Goal: Task Accomplishment & Management: Manage account settings

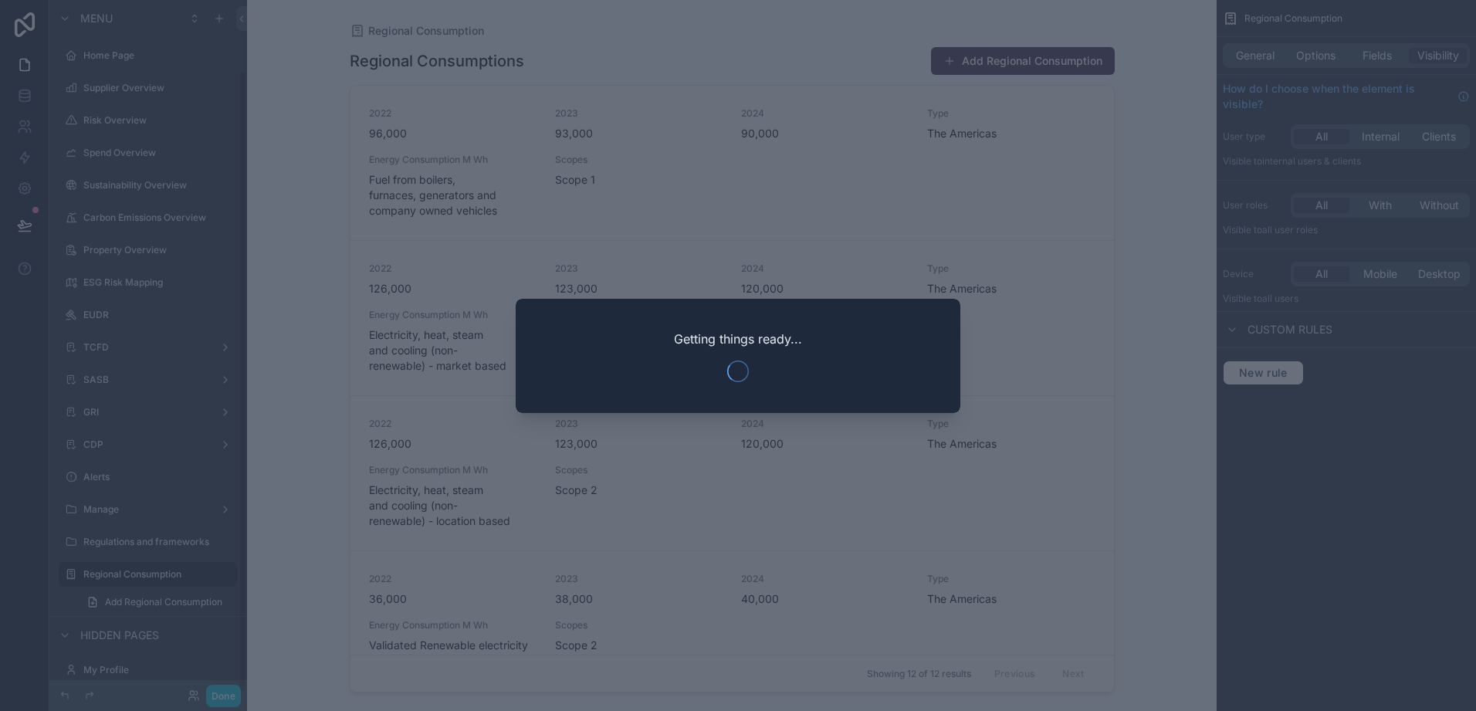
scroll to position [78, 0]
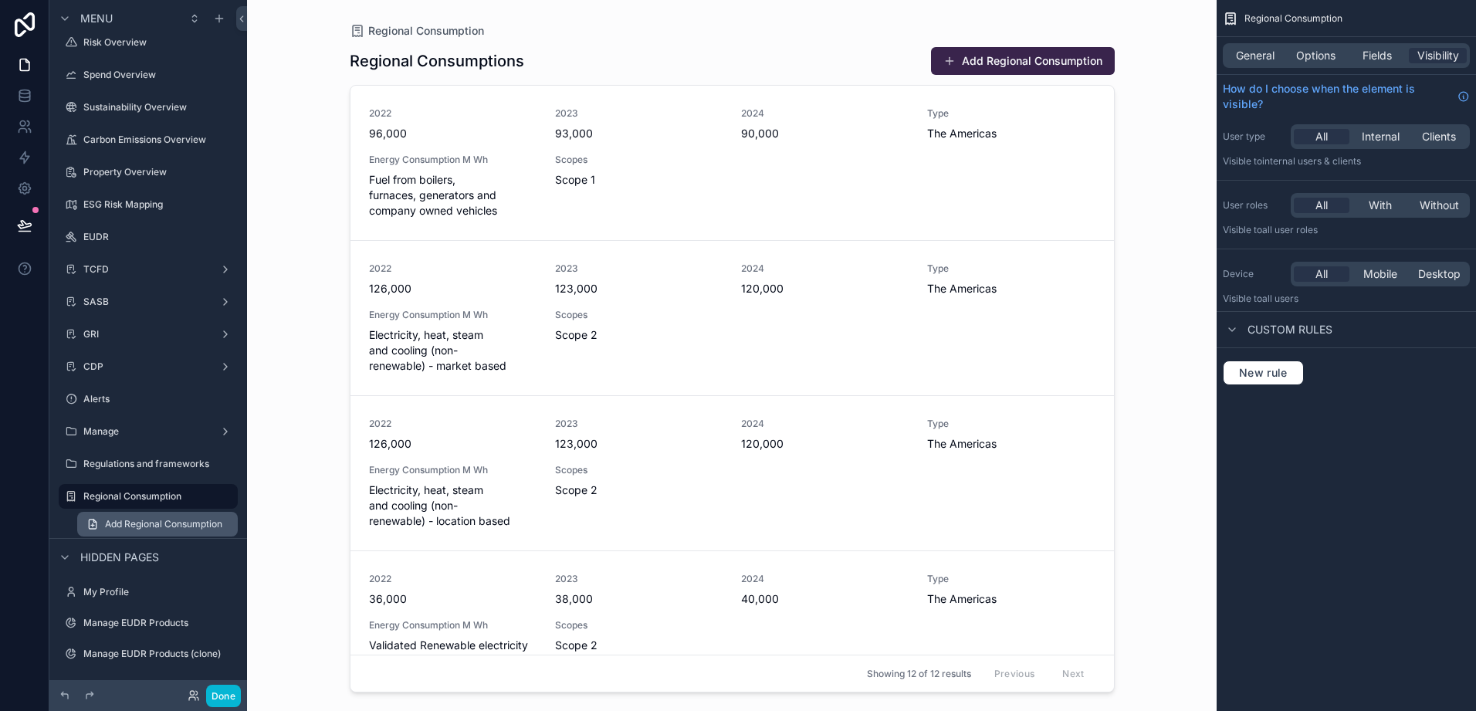
click at [112, 521] on span "Add Regional Consumption" at bounding box center [163, 524] width 117 height 12
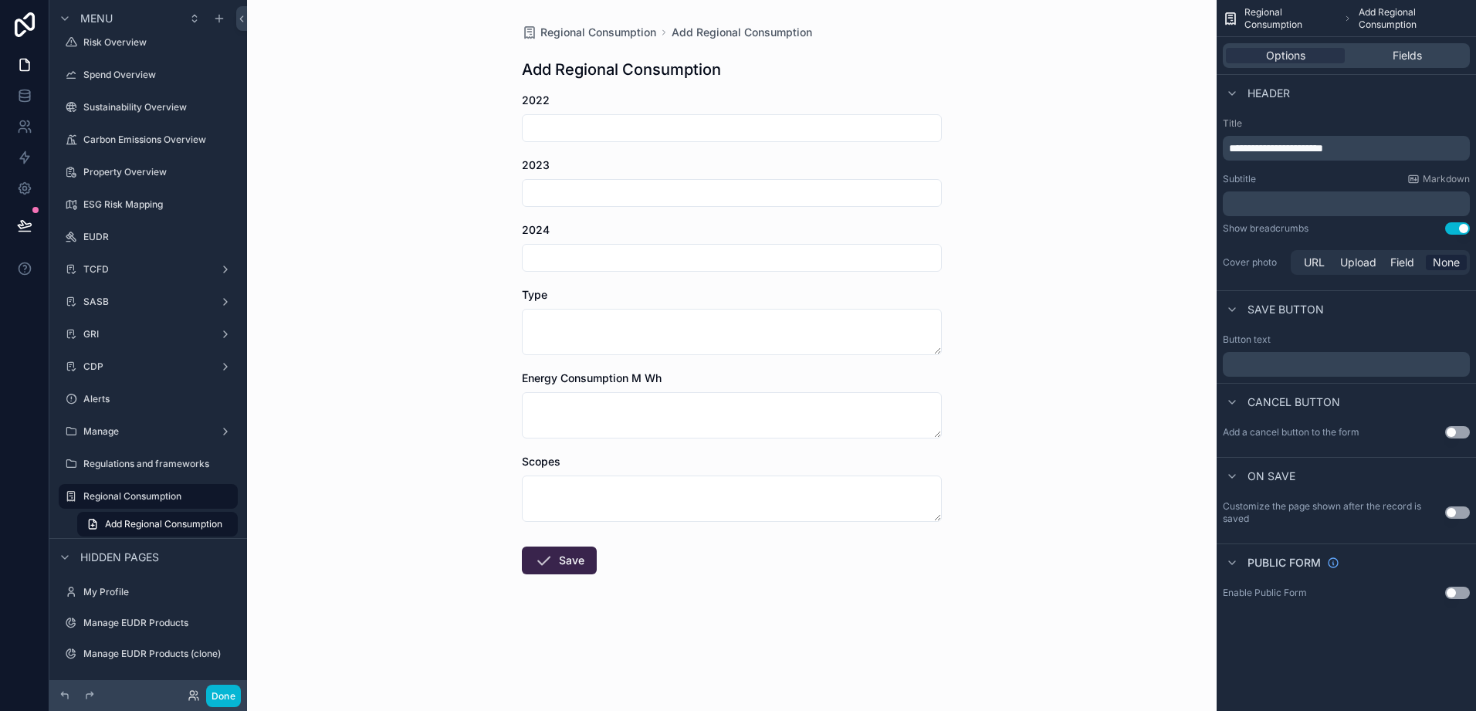
click at [117, 473] on div "Regulations and frameworks" at bounding box center [148, 464] width 173 height 25
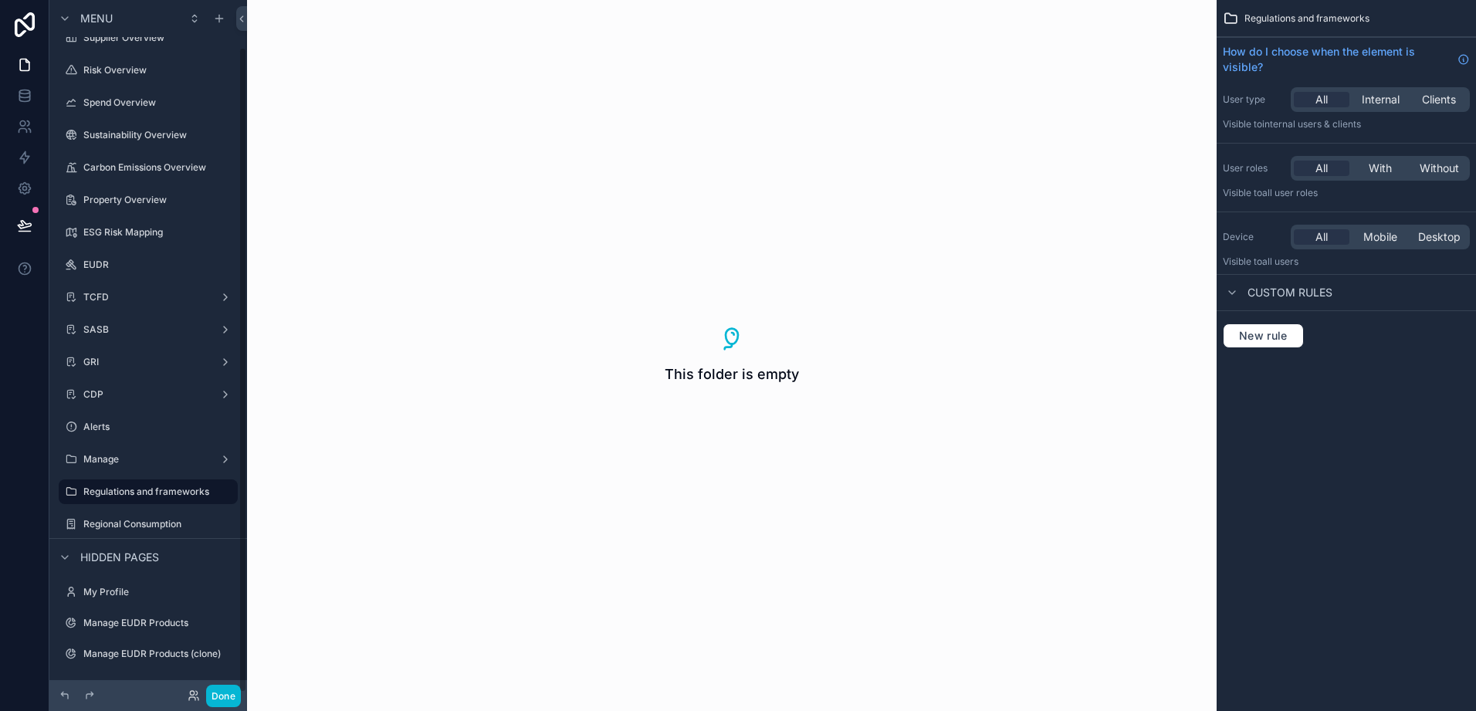
scroll to position [50, 0]
click at [215, 18] on icon "scrollable content" at bounding box center [219, 18] width 12 height 12
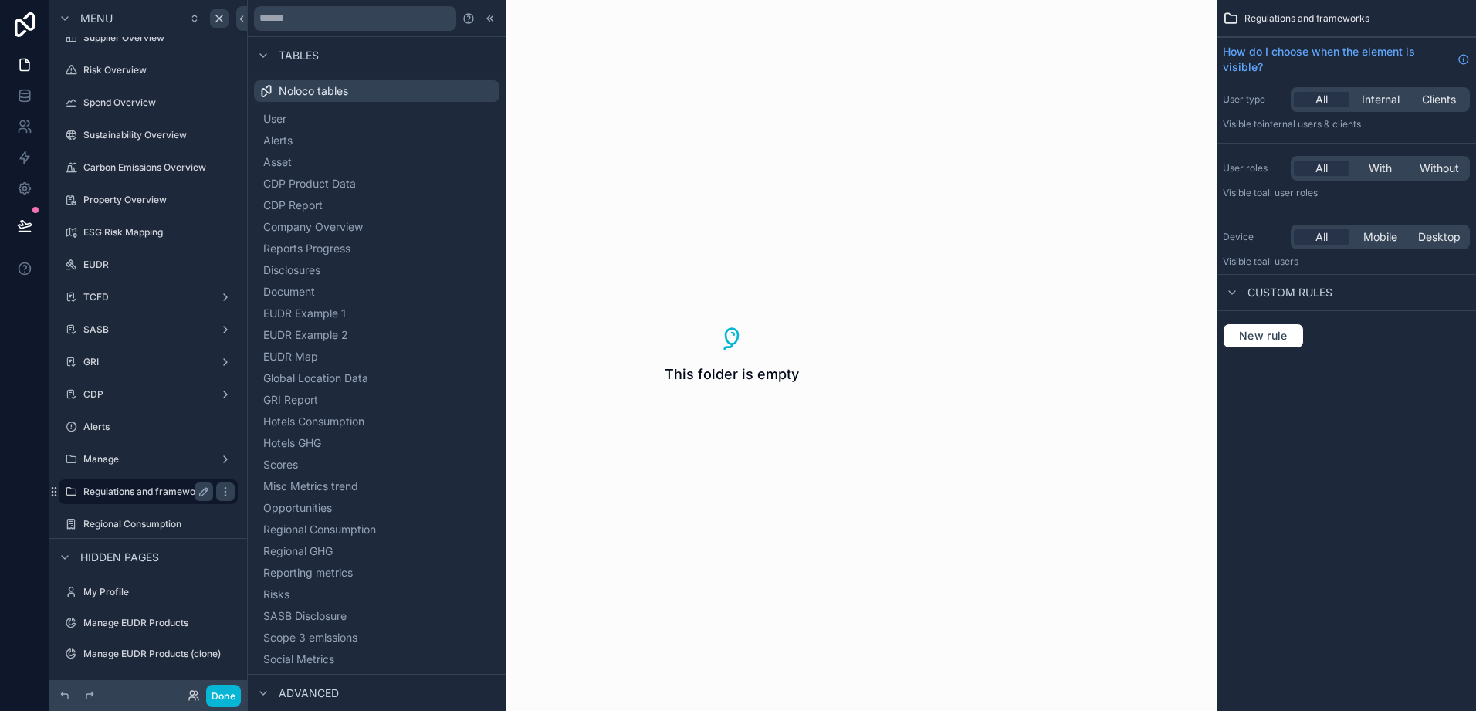
drag, startPoint x: 131, startPoint y: 486, endPoint x: 144, endPoint y: 486, distance: 13.9
click at [132, 486] on label "Regulations and frameworks" at bounding box center [146, 492] width 126 height 12
click at [760, 396] on div "This folder is empty" at bounding box center [732, 355] width 970 height 711
click at [721, 375] on span "This folder is empty" at bounding box center [732, 375] width 134 height 22
click at [599, 248] on div "This folder is empty" at bounding box center [732, 355] width 970 height 711
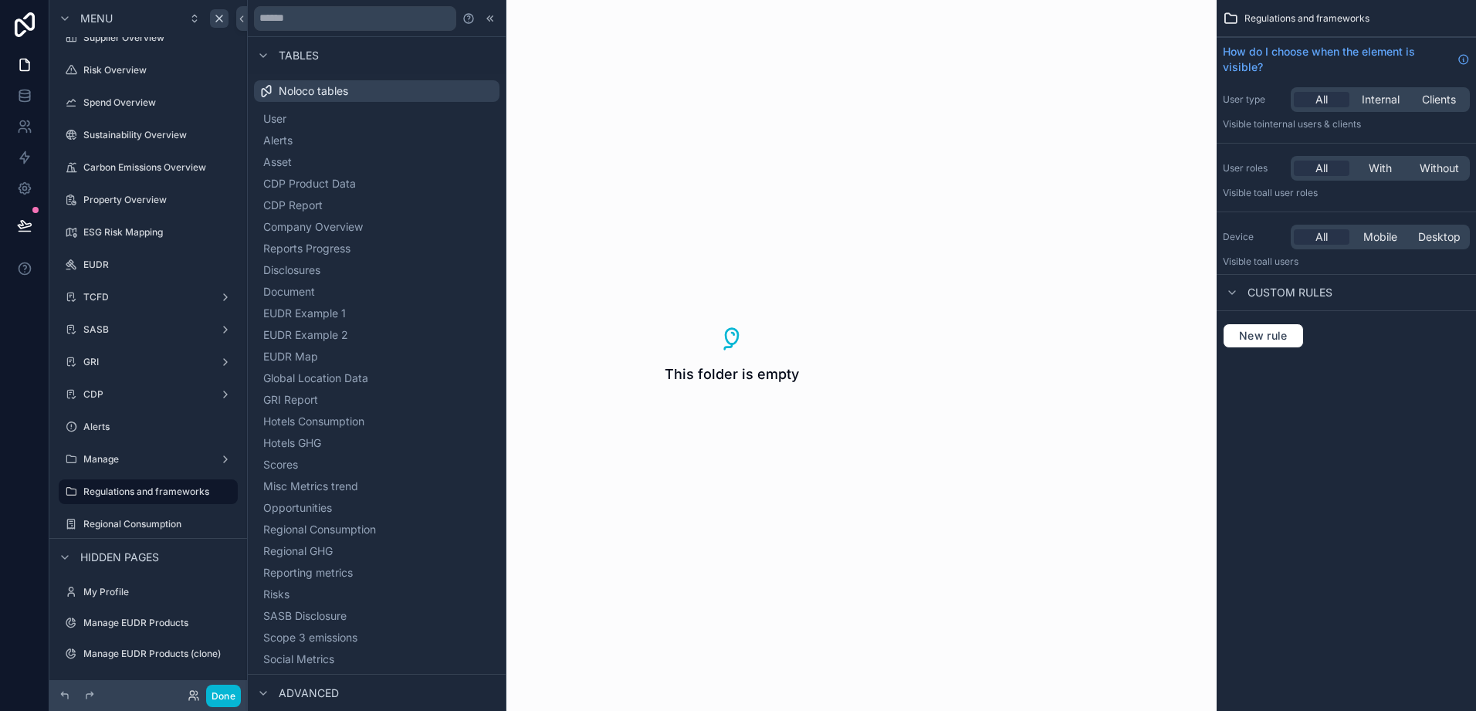
click at [602, 29] on div "This folder is empty" at bounding box center [732, 355] width 970 height 711
click at [484, 12] on icon at bounding box center [490, 18] width 12 height 12
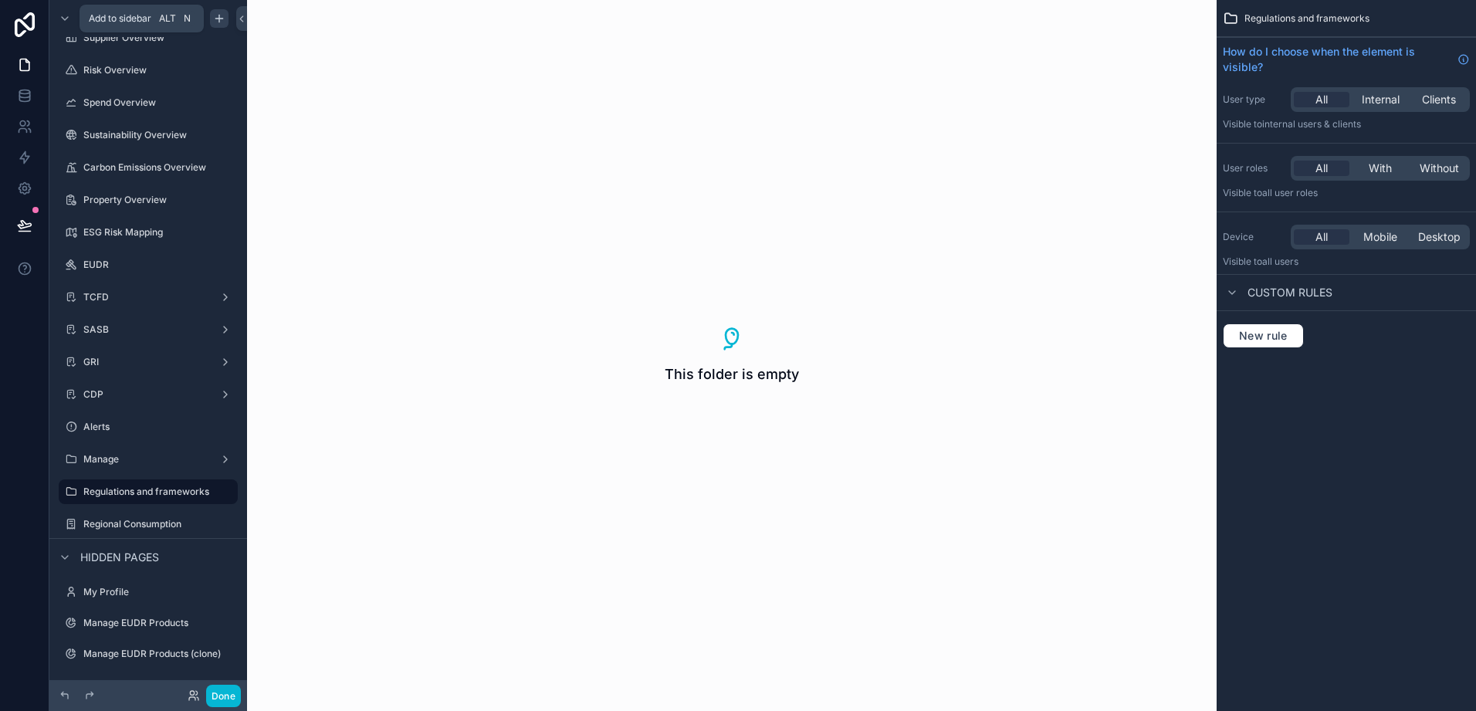
click at [215, 19] on icon "scrollable content" at bounding box center [219, 18] width 12 height 12
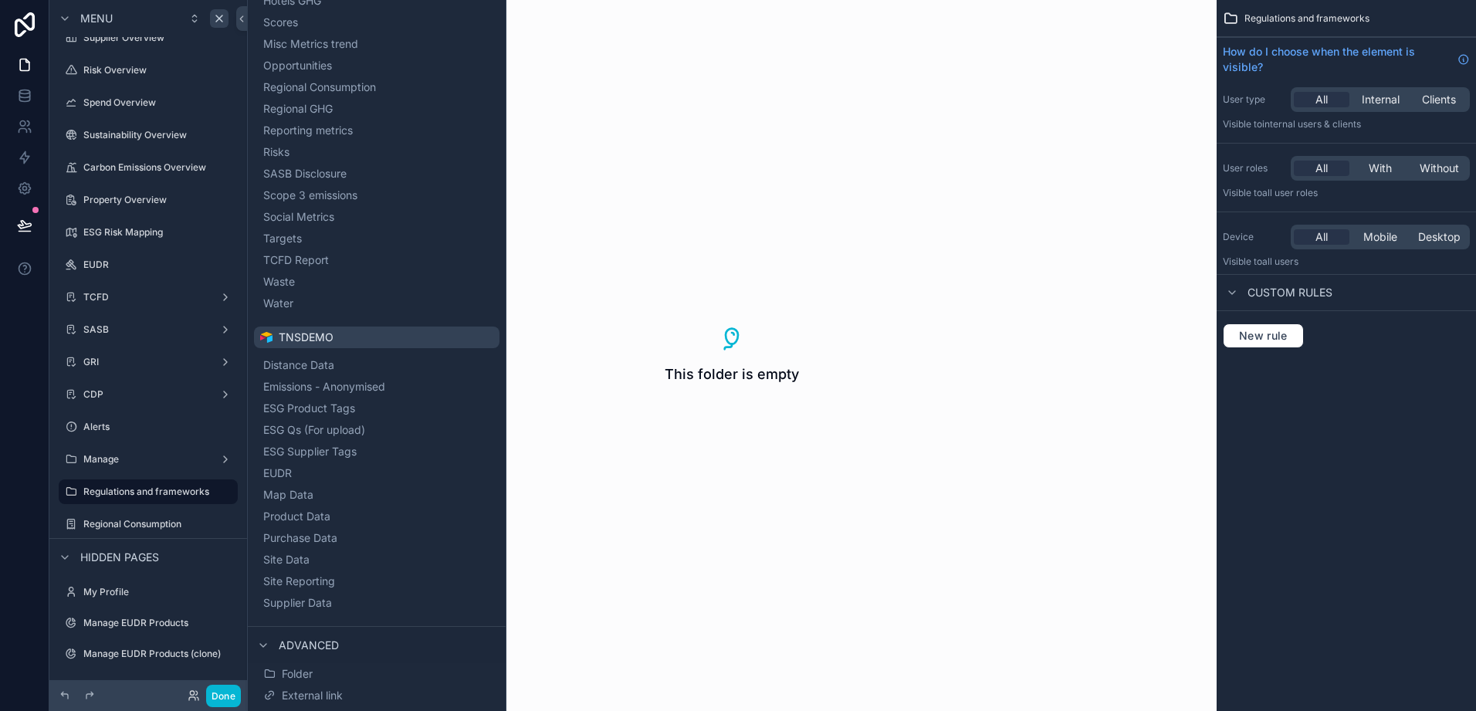
scroll to position [503, 0]
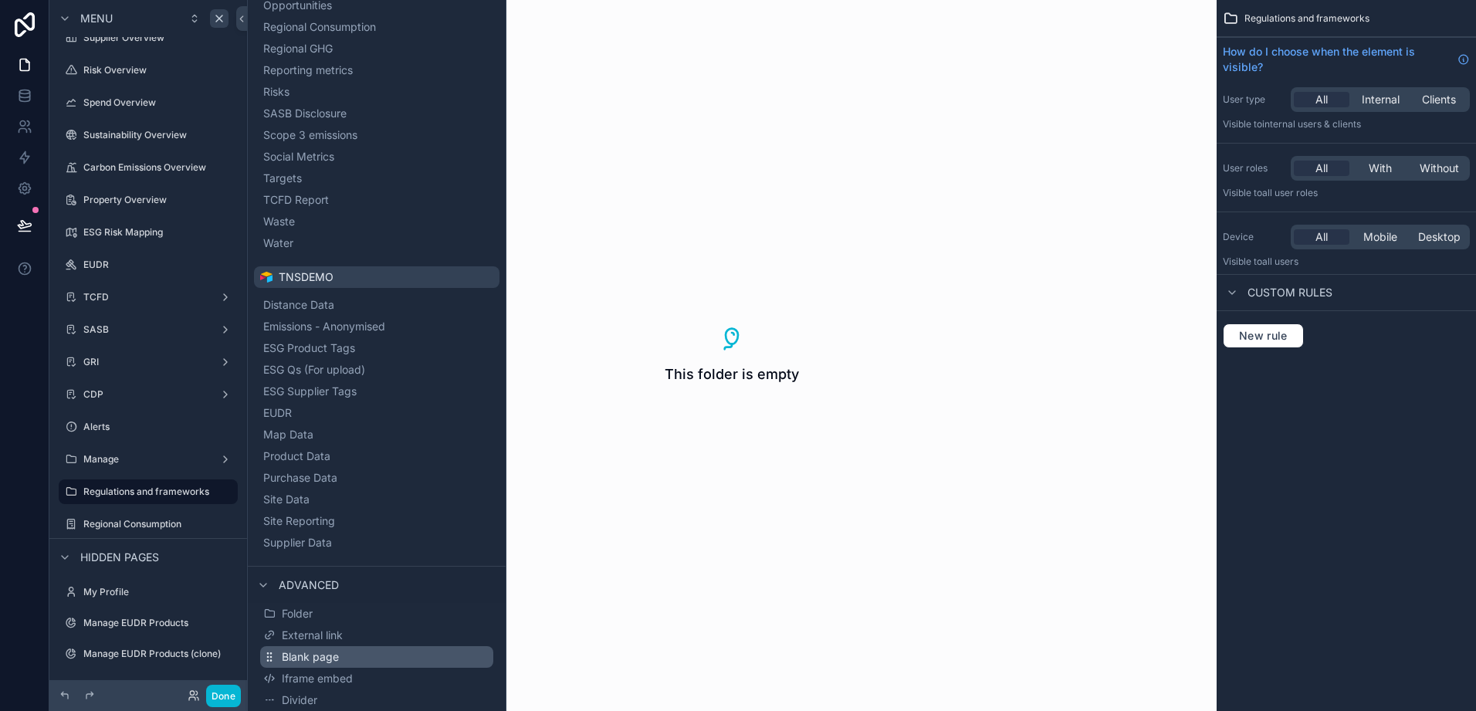
click at [320, 651] on span "Blank page" at bounding box center [310, 656] width 57 height 15
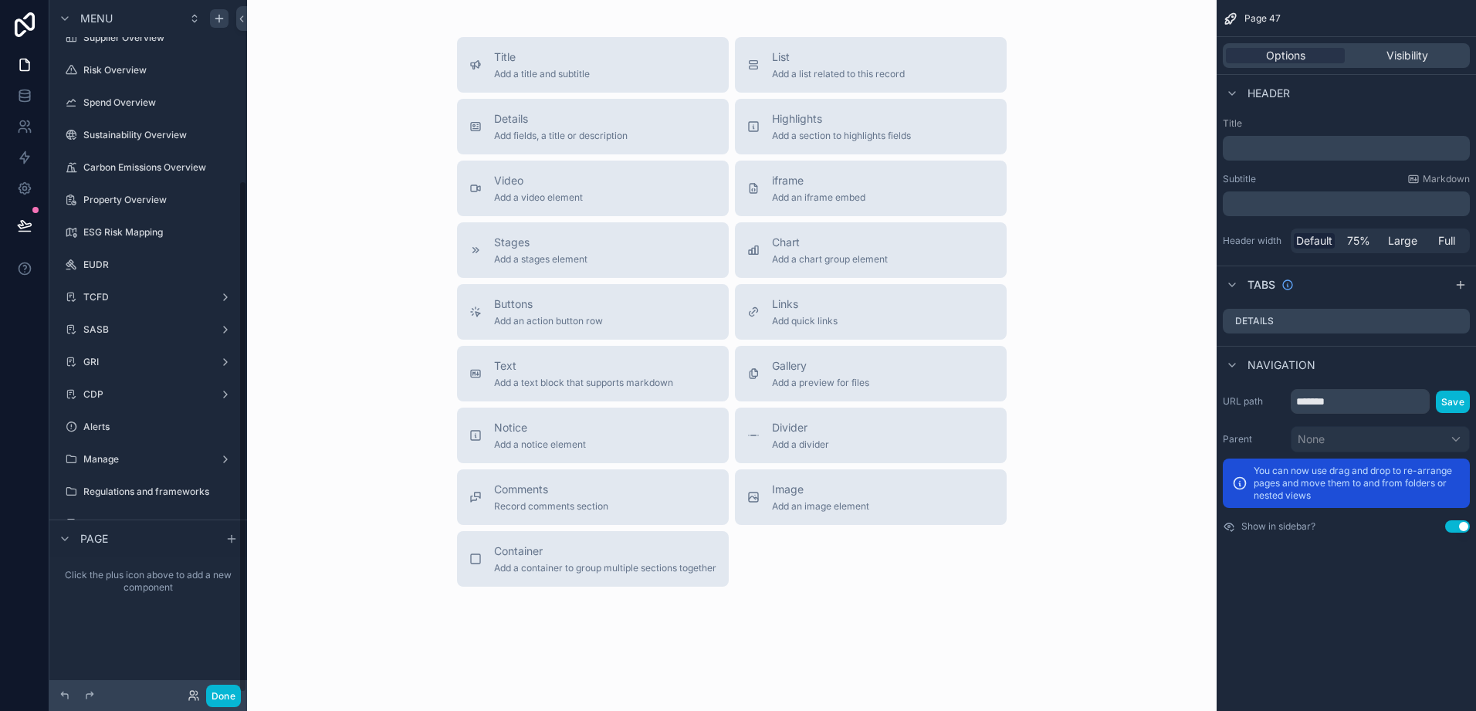
scroll to position [243, 0]
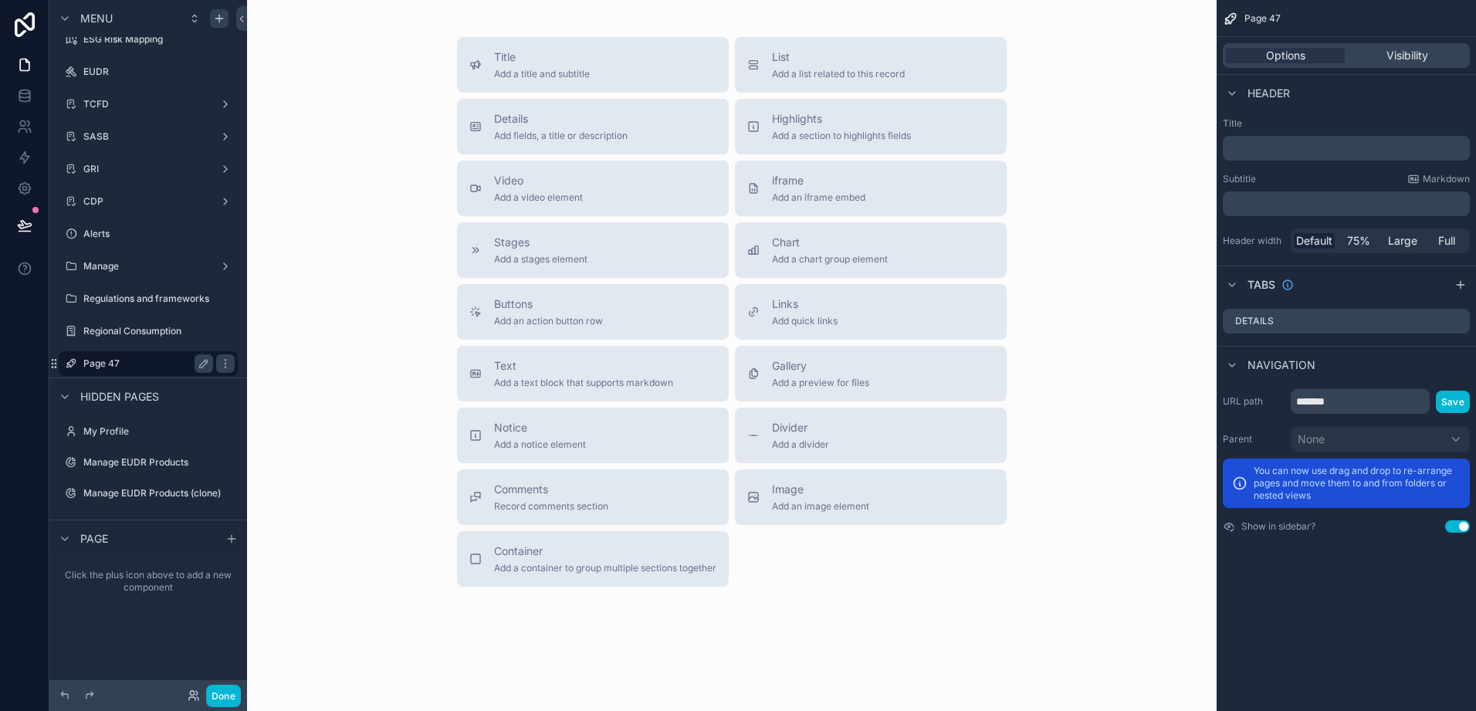
click at [101, 365] on label "Page 47" at bounding box center [145, 364] width 124 height 12
click at [198, 365] on icon "scrollable content" at bounding box center [204, 364] width 12 height 12
click at [153, 367] on input "*******" at bounding box center [135, 363] width 105 height 19
type input "*"
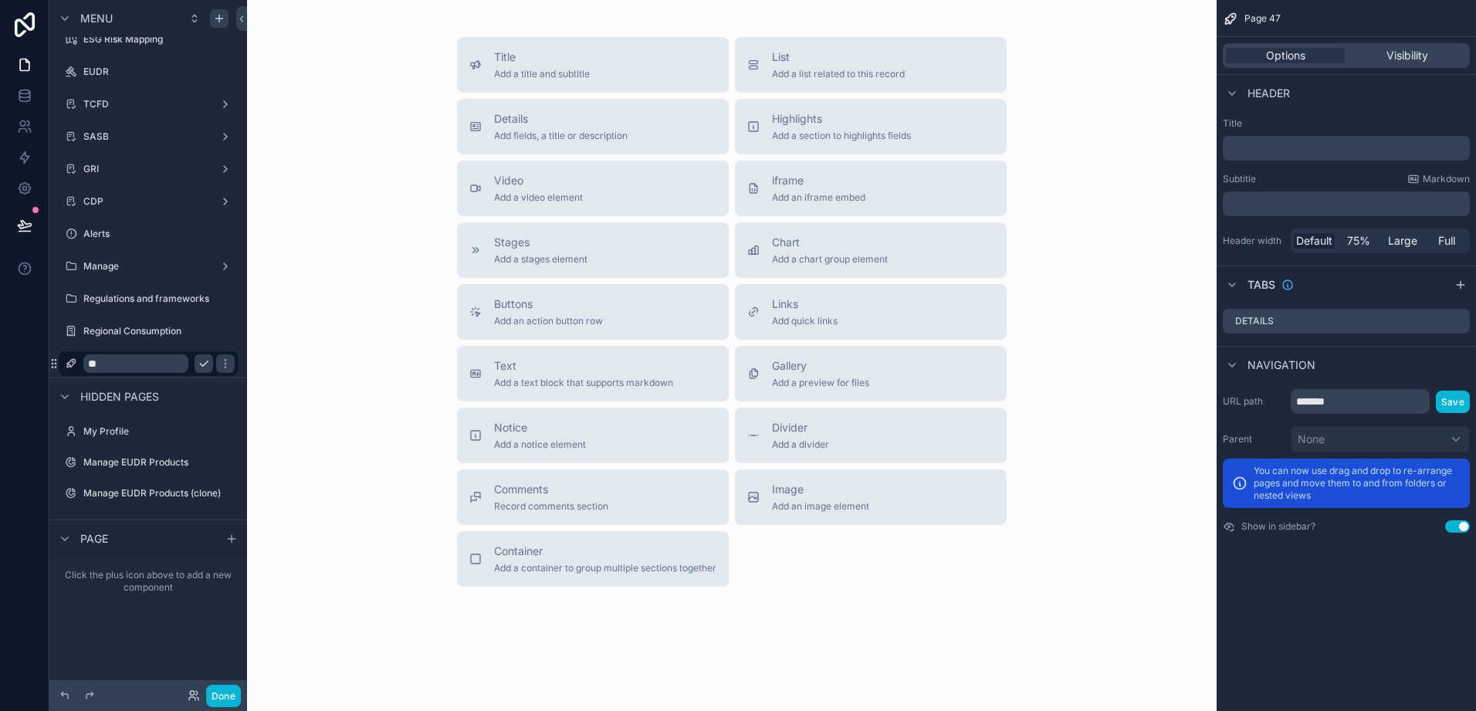
type input "*"
type input "**********"
click at [216, 370] on button "scrollable content" at bounding box center [225, 363] width 19 height 19
click at [554, 554] on span "Container" at bounding box center [605, 551] width 222 height 15
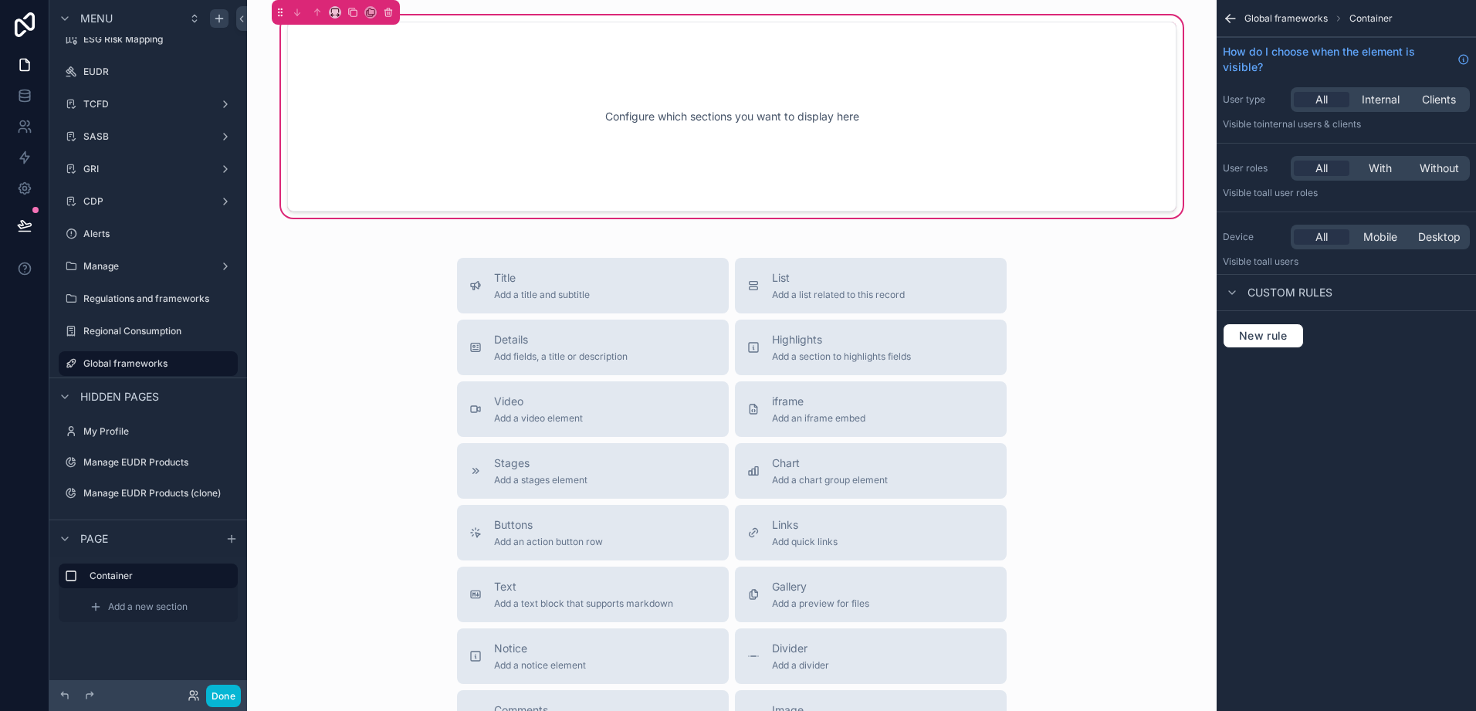
drag, startPoint x: 500, startPoint y: 290, endPoint x: 420, endPoint y: 97, distance: 209.1
click at [420, 97] on div "Configure which sections you want to display here Title Add a title and subtitl…" at bounding box center [732, 465] width 970 height 931
click at [421, 99] on div "Configure which sections you want to display here" at bounding box center [732, 116] width 839 height 139
click at [335, 13] on icon "scrollable content" at bounding box center [335, 12] width 11 height 11
click at [364, 110] on div "33%" at bounding box center [366, 100] width 66 height 28
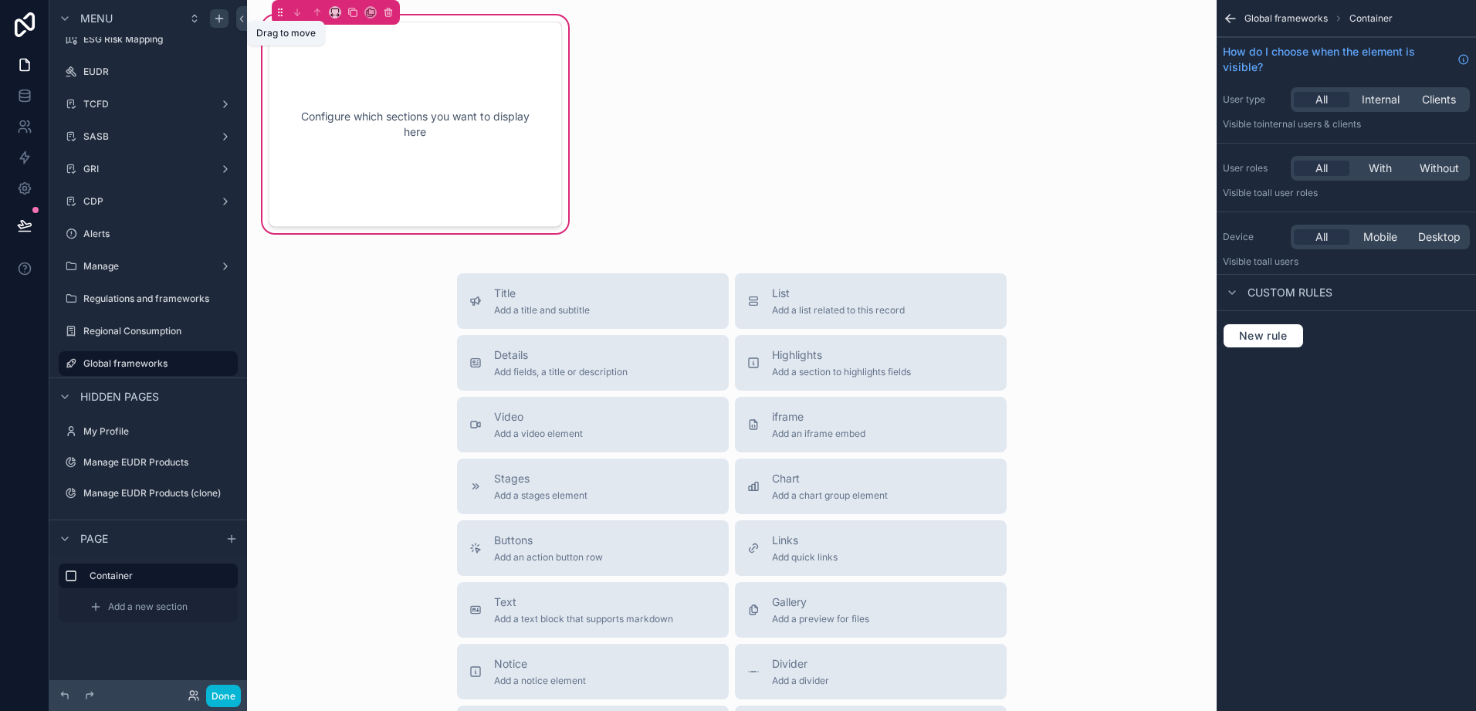
drag, startPoint x: 542, startPoint y: 310, endPoint x: 389, endPoint y: 152, distance: 219.5
click at [359, 107] on div "Configure which sections you want to display here Title Add a title and subtitl…" at bounding box center [732, 473] width 970 height 947
click at [536, 313] on span "Add a title and subtitle" at bounding box center [542, 310] width 96 height 12
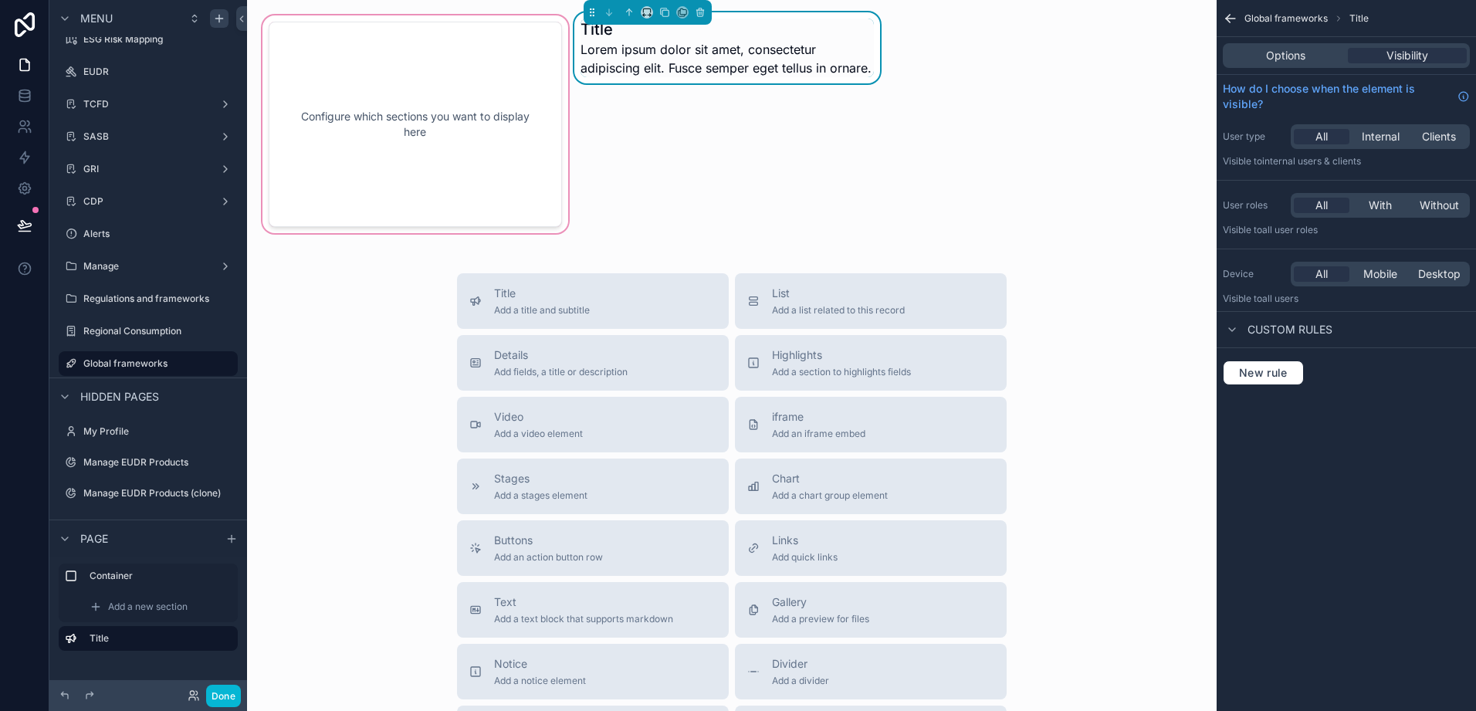
click at [448, 147] on div "scrollable content" at bounding box center [415, 124] width 312 height 224
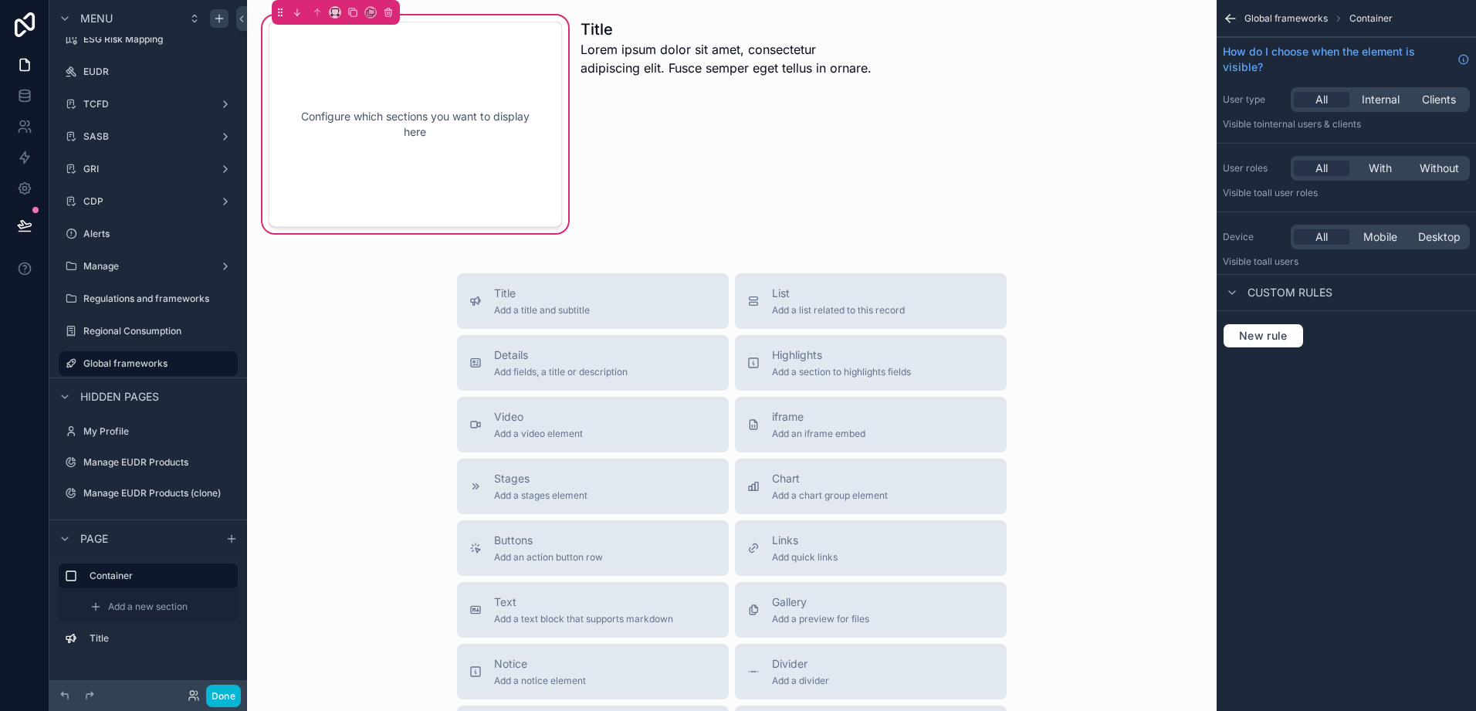
click at [448, 147] on div "Configure which sections you want to display here" at bounding box center [415, 124] width 242 height 154
click at [642, 75] on div "scrollable content" at bounding box center [727, 124] width 312 height 224
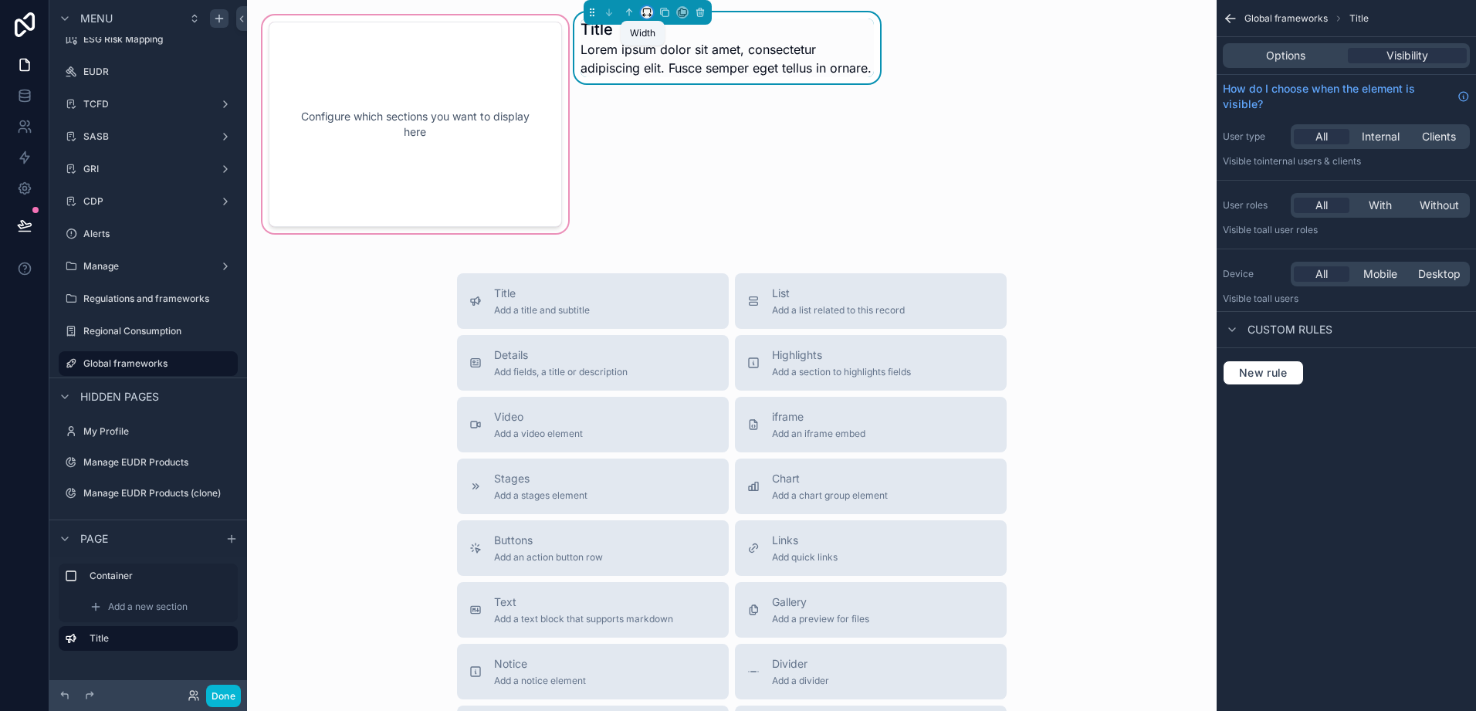
click at [644, 9] on icon "scrollable content" at bounding box center [647, 12] width 11 height 11
click at [817, 178] on div "scrollable content" at bounding box center [738, 355] width 1476 height 711
click at [551, 185] on div "scrollable content" at bounding box center [415, 124] width 312 height 224
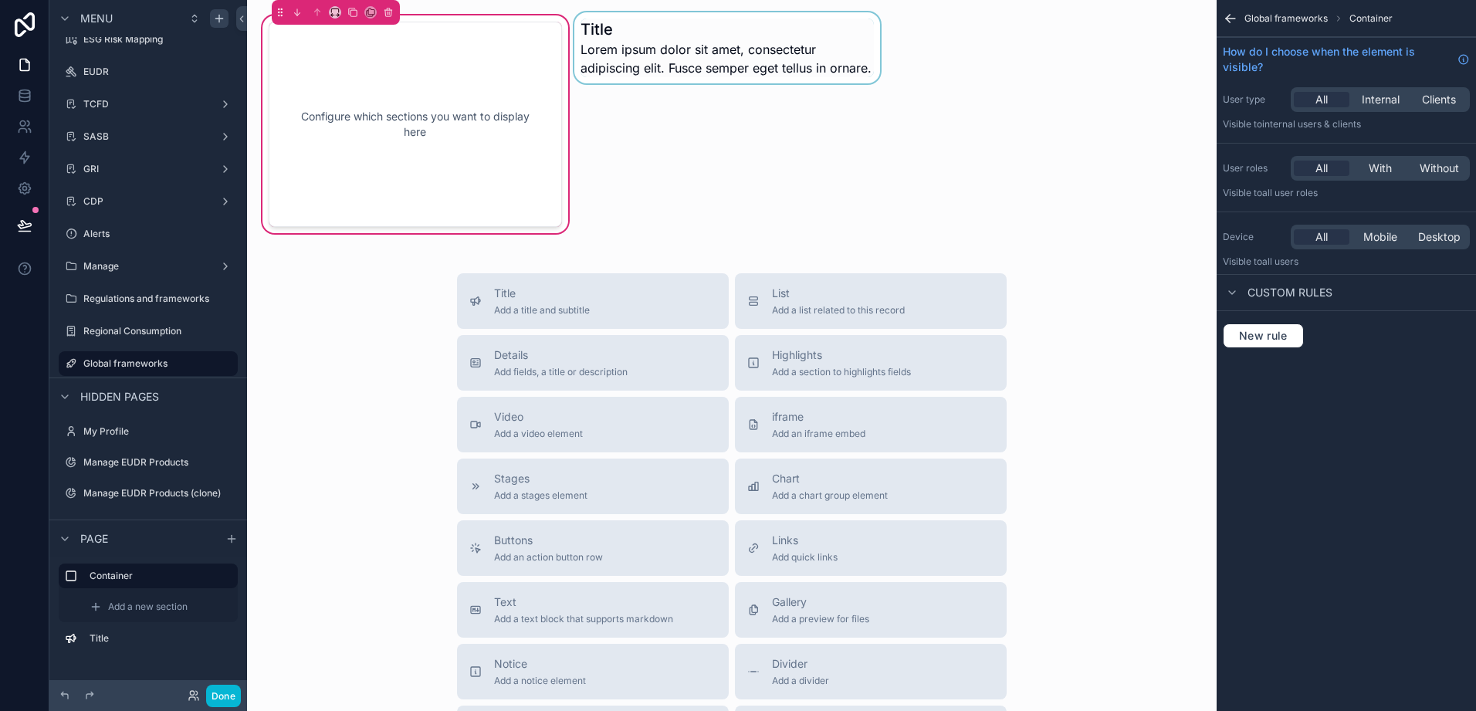
click at [476, 134] on div "Configure which sections you want to display here" at bounding box center [415, 124] width 242 height 154
click at [447, 124] on div "Configure which sections you want to display here" at bounding box center [415, 124] width 242 height 154
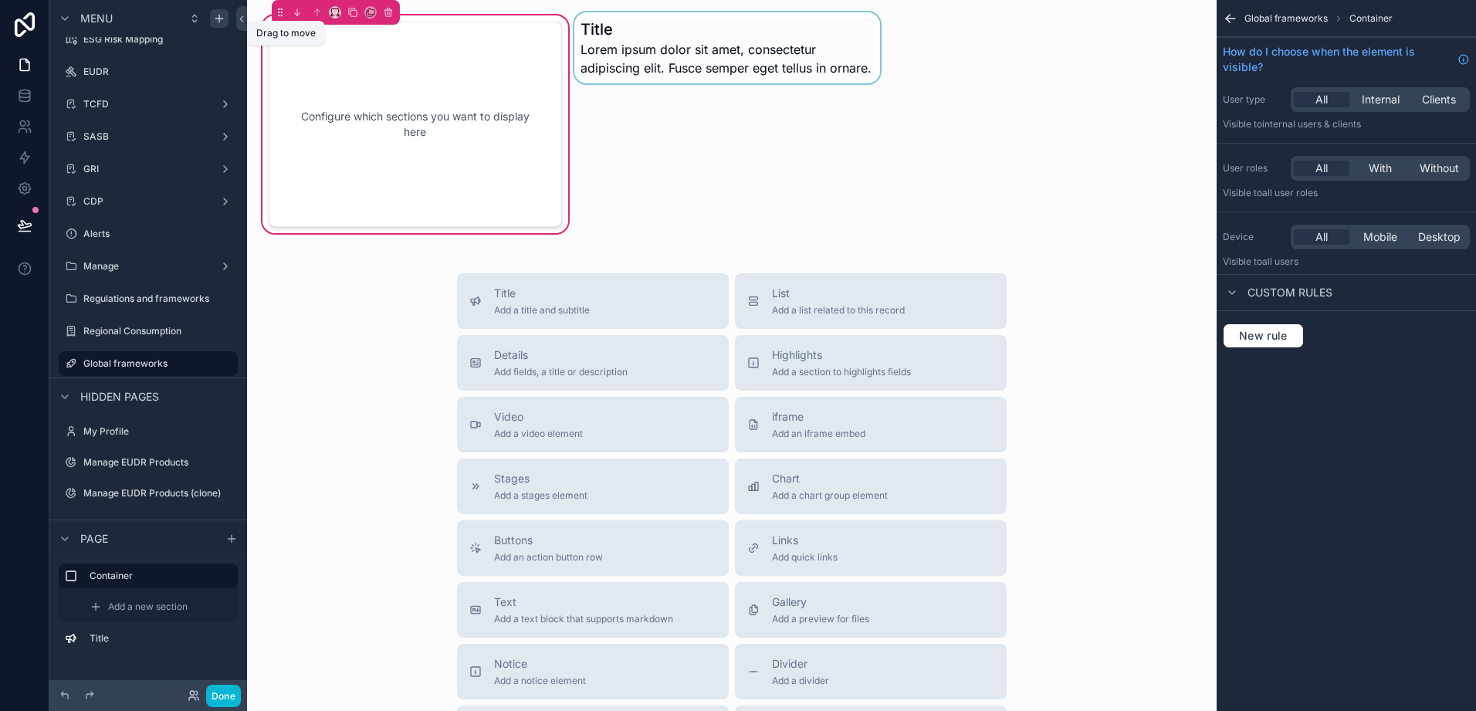
click at [280, 14] on icon "scrollable content" at bounding box center [280, 12] width 11 height 11
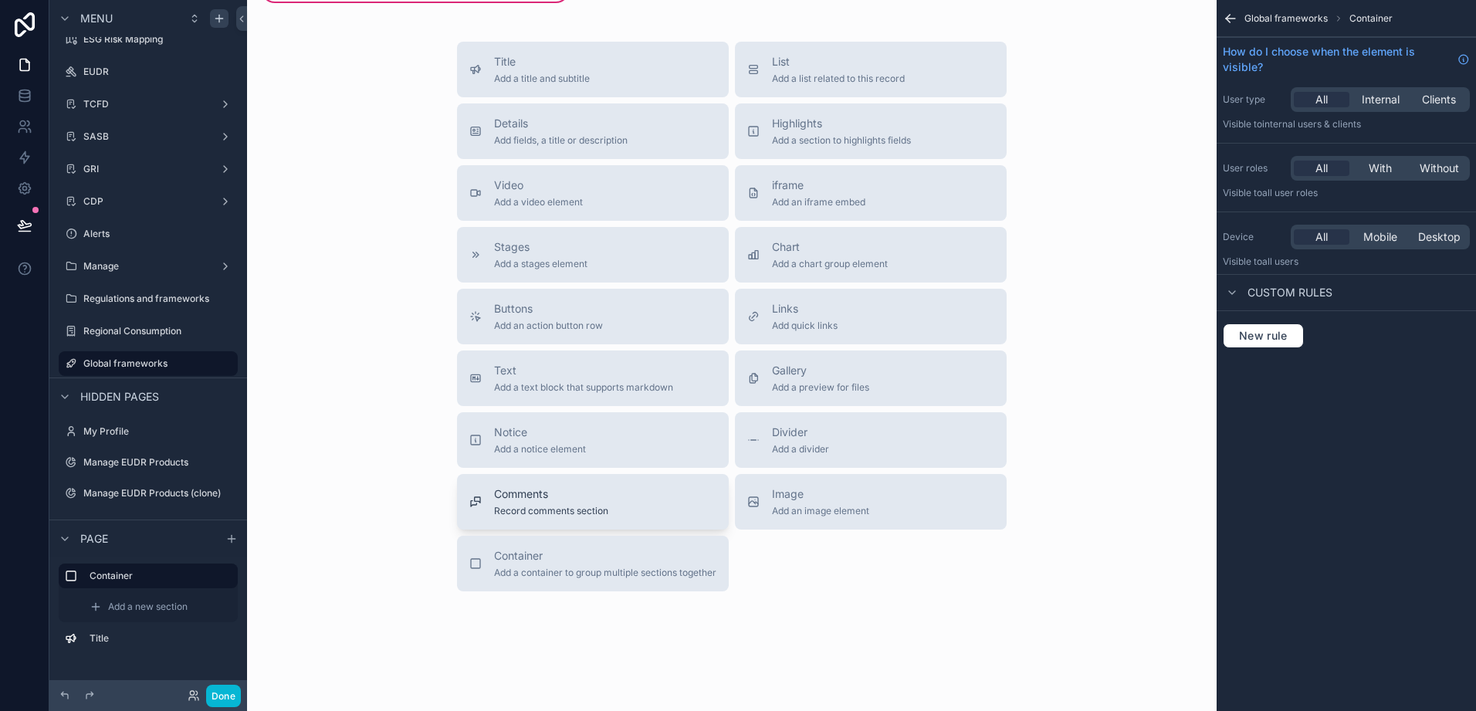
scroll to position [0, 0]
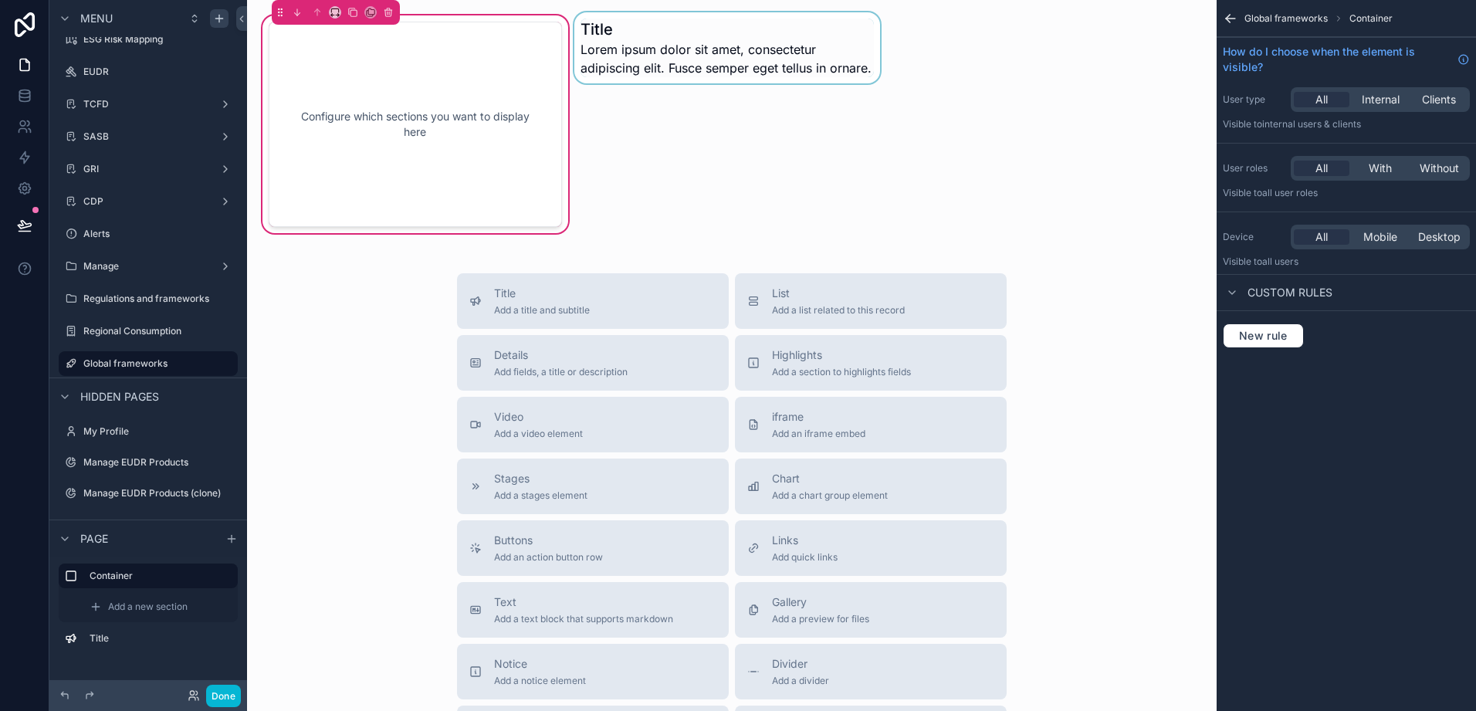
click at [413, 131] on div "Configure which sections you want to display here" at bounding box center [415, 124] width 242 height 154
click at [414, 131] on div "Configure which sections you want to display here" at bounding box center [415, 124] width 242 height 154
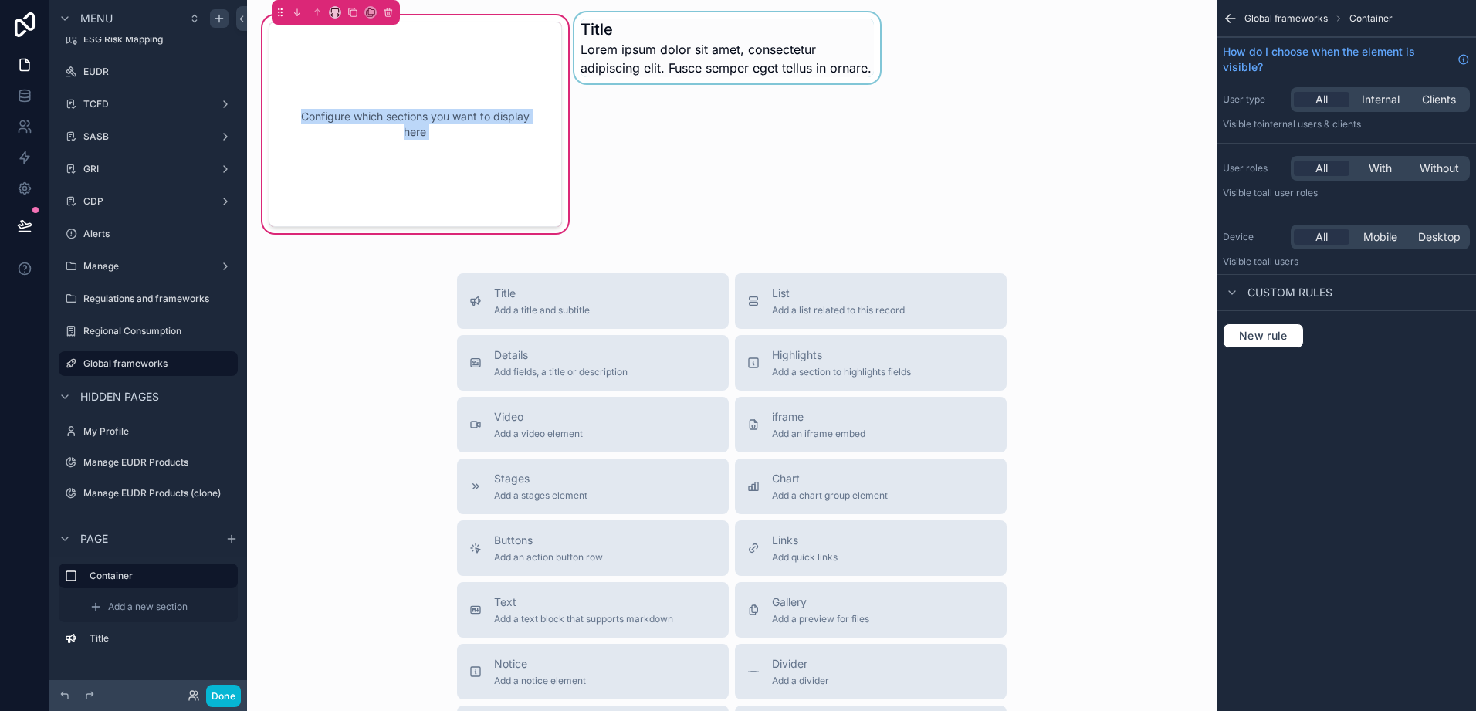
drag, startPoint x: 414, startPoint y: 131, endPoint x: 473, endPoint y: 103, distance: 65.6
click at [473, 103] on div "Configure which sections you want to display here" at bounding box center [415, 124] width 242 height 154
click at [445, 113] on div "Configure which sections you want to display here" at bounding box center [415, 124] width 242 height 154
click at [424, 128] on div "Configure which sections you want to display here" at bounding box center [415, 124] width 242 height 154
click at [420, 125] on div "Configure which sections you want to display here" at bounding box center [415, 124] width 242 height 154
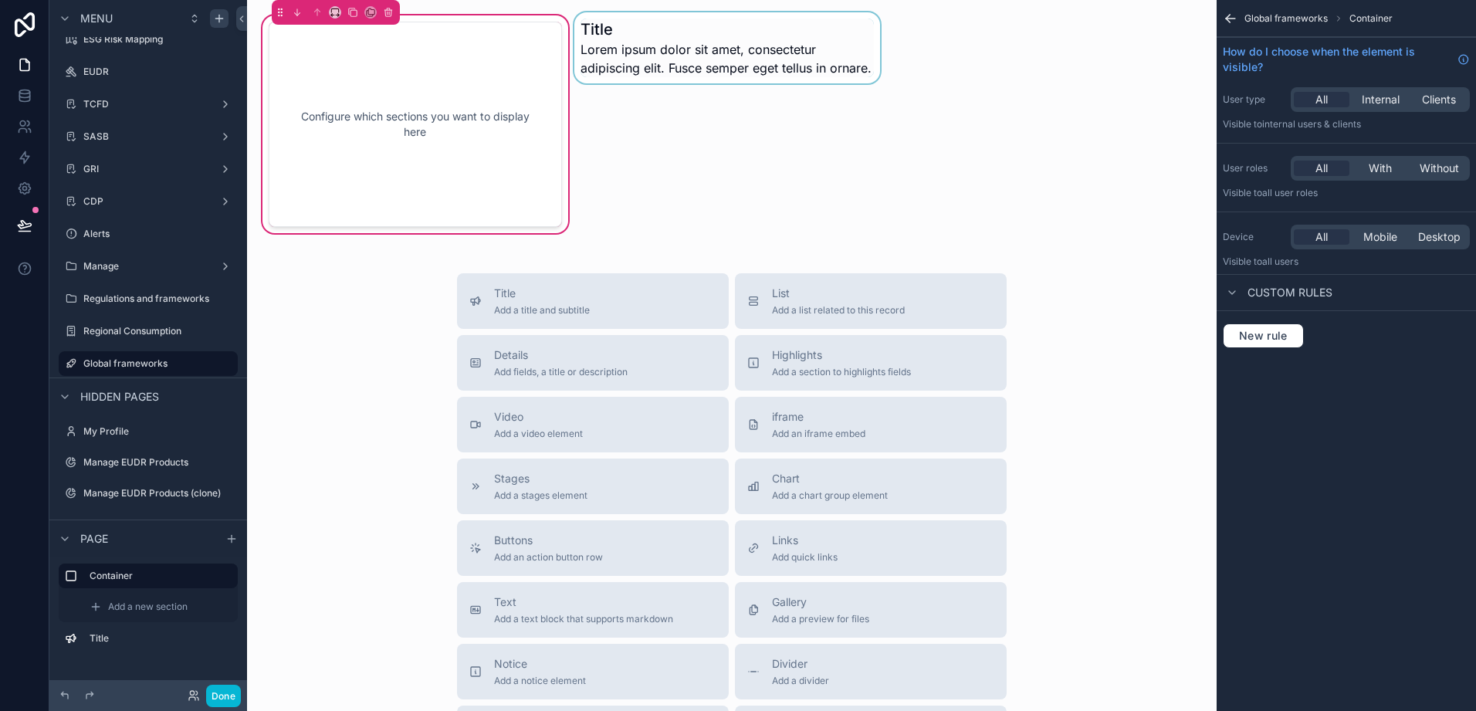
click at [411, 125] on div "Configure which sections you want to display here" at bounding box center [415, 124] width 242 height 154
click at [410, 127] on div "Configure which sections you want to display here" at bounding box center [415, 124] width 242 height 154
click at [409, 127] on div "Configure which sections you want to display here" at bounding box center [415, 124] width 242 height 154
click at [406, 130] on div "Configure which sections you want to display here" at bounding box center [415, 124] width 242 height 154
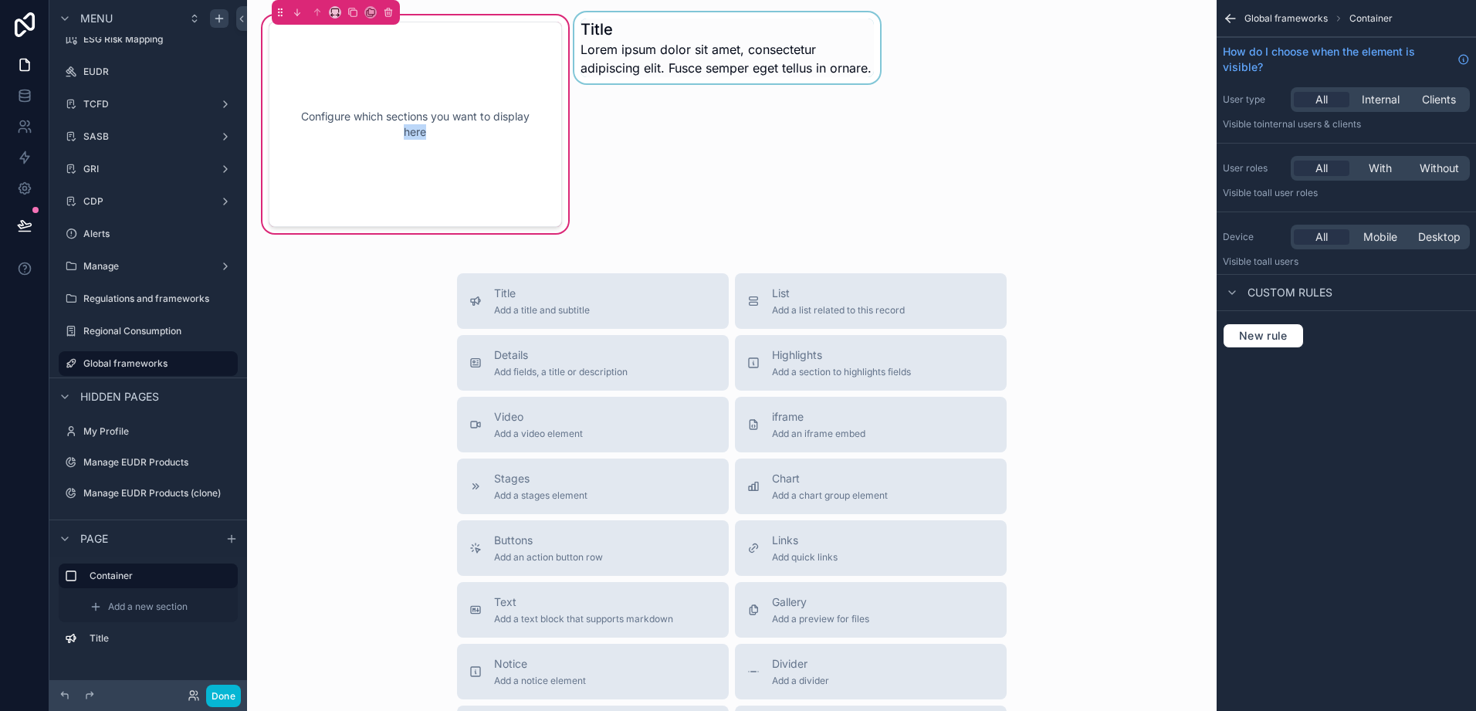
click at [406, 130] on div "Configure which sections you want to display here" at bounding box center [415, 124] width 242 height 154
copy div "Configure which sections you want to display here Title Lorem ipsum dolor sit a…"
click at [459, 120] on div "Configure which sections you want to display here" at bounding box center [415, 124] width 242 height 154
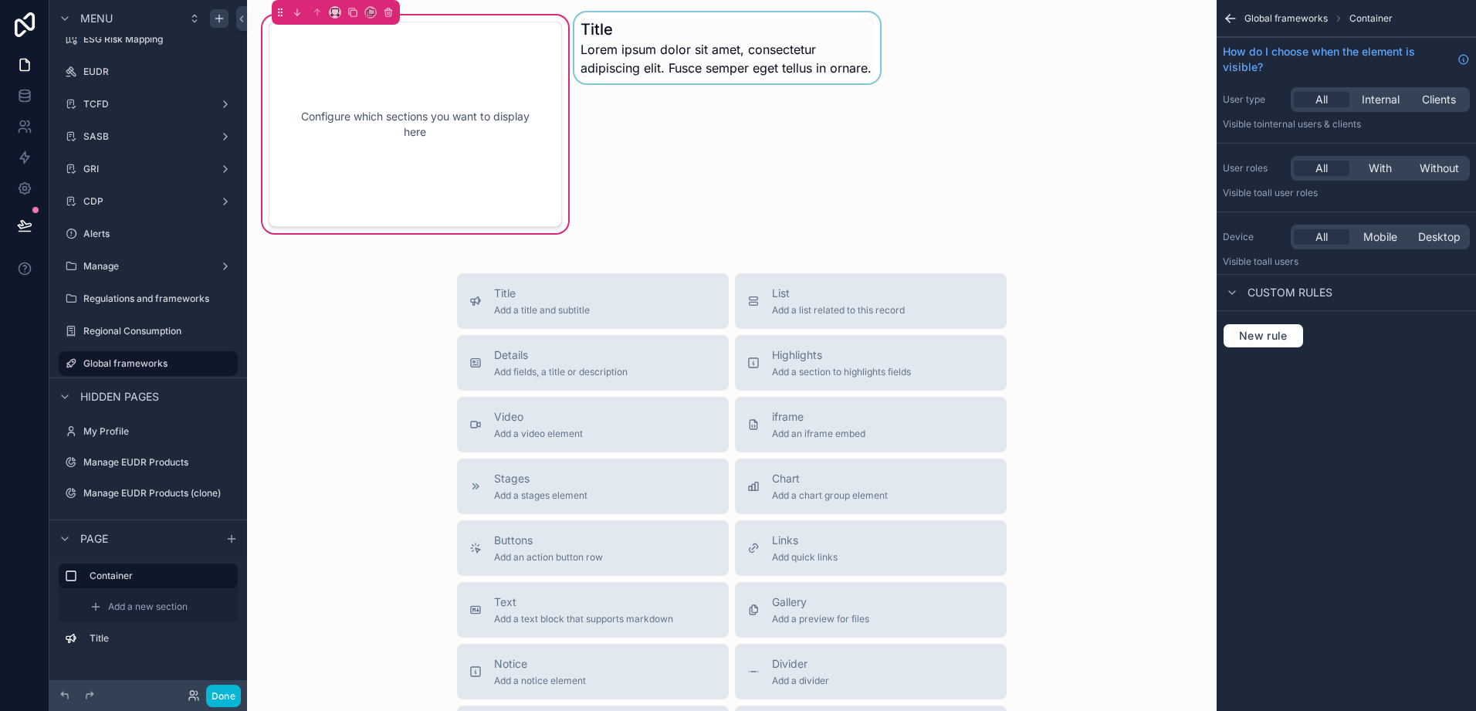
click at [280, 18] on div "scrollable content" at bounding box center [336, 12] width 128 height 25
click at [280, 12] on icon "scrollable content" at bounding box center [280, 12] width 11 height 11
click at [472, 139] on div "Configure which sections you want to display here" at bounding box center [415, 124] width 242 height 154
click at [1234, 17] on icon "scrollable content" at bounding box center [1230, 18] width 15 height 15
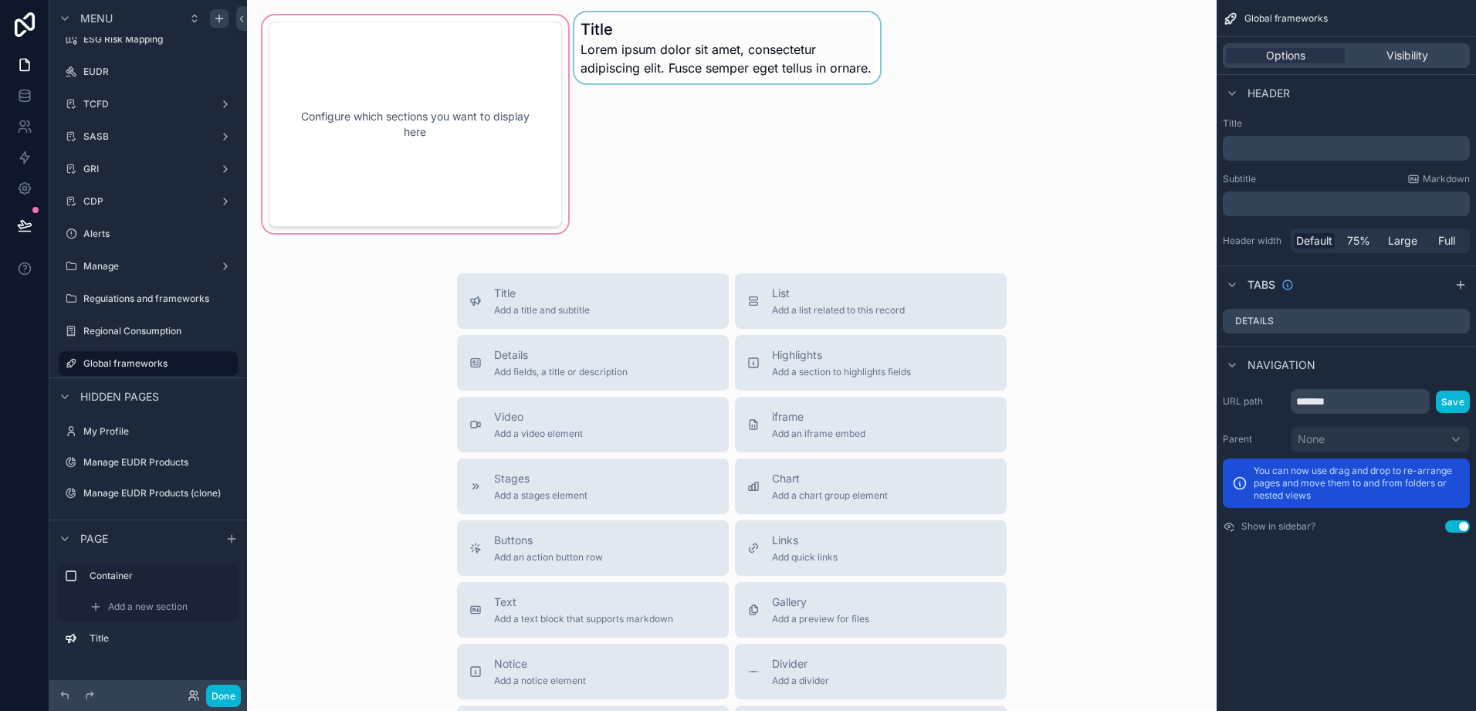
click at [465, 224] on div "scrollable content" at bounding box center [415, 124] width 312 height 224
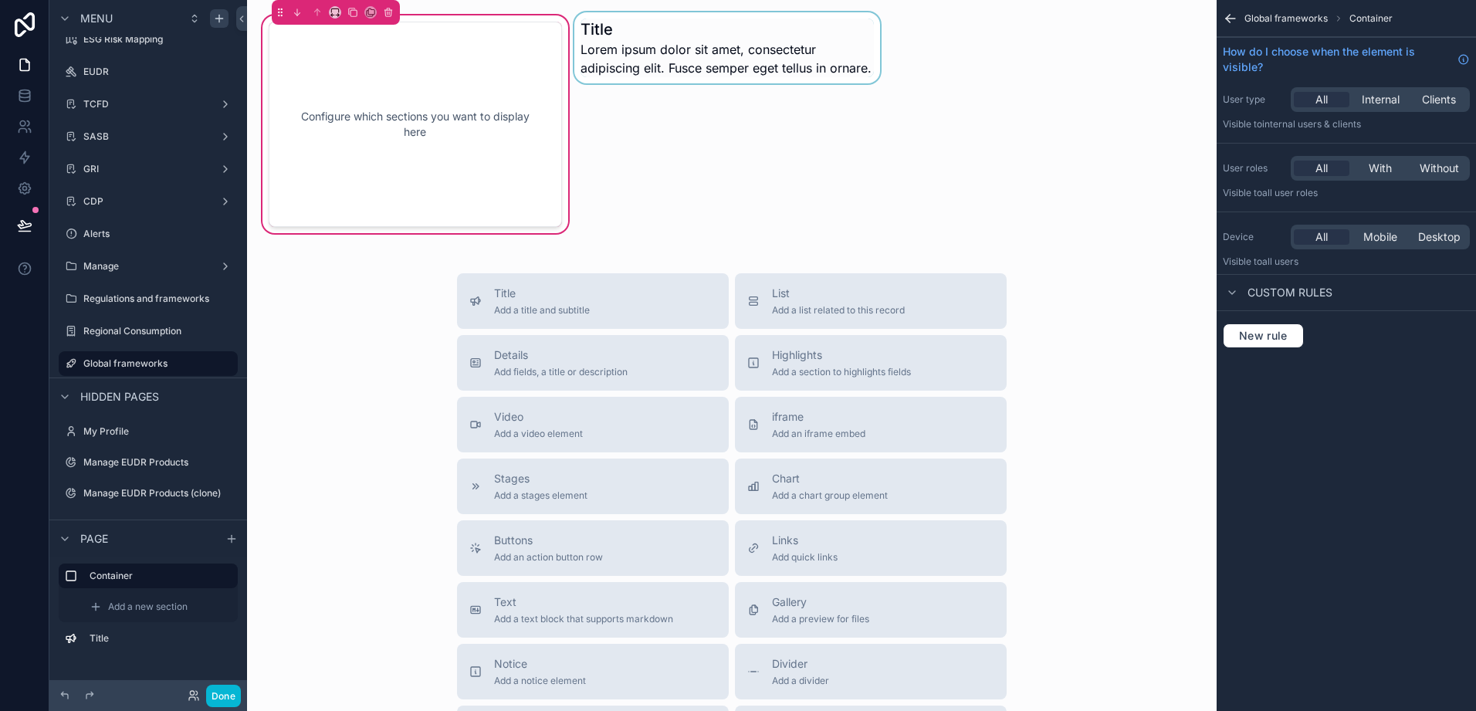
drag, startPoint x: 619, startPoint y: 79, endPoint x: 541, endPoint y: 156, distance: 109.8
click at [541, 156] on div "Configure which sections you want to display here Title Lorem ipsum dolor sit a…" at bounding box center [732, 473] width 970 height 947
click at [667, 80] on div "scrollable content" at bounding box center [727, 124] width 312 height 224
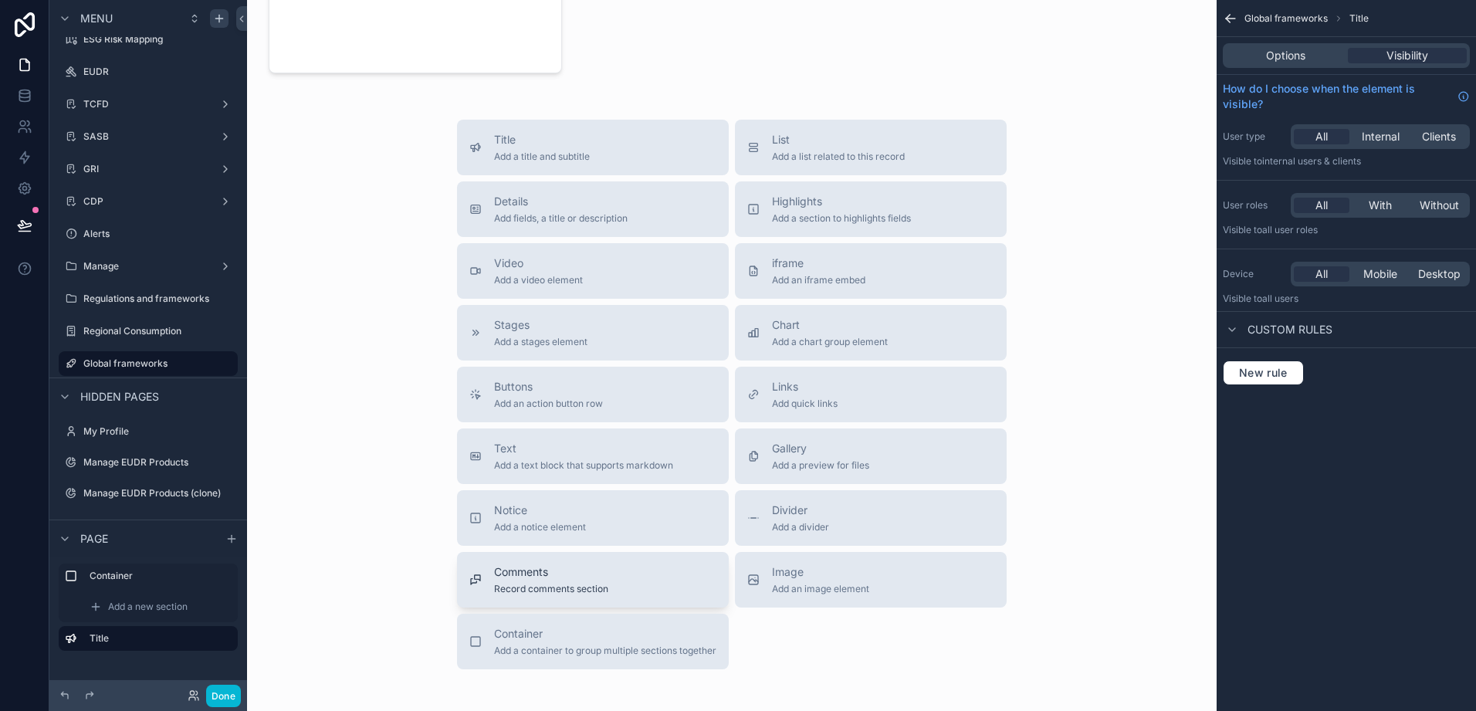
scroll to position [154, 0]
click at [523, 635] on span "Container" at bounding box center [605, 632] width 222 height 15
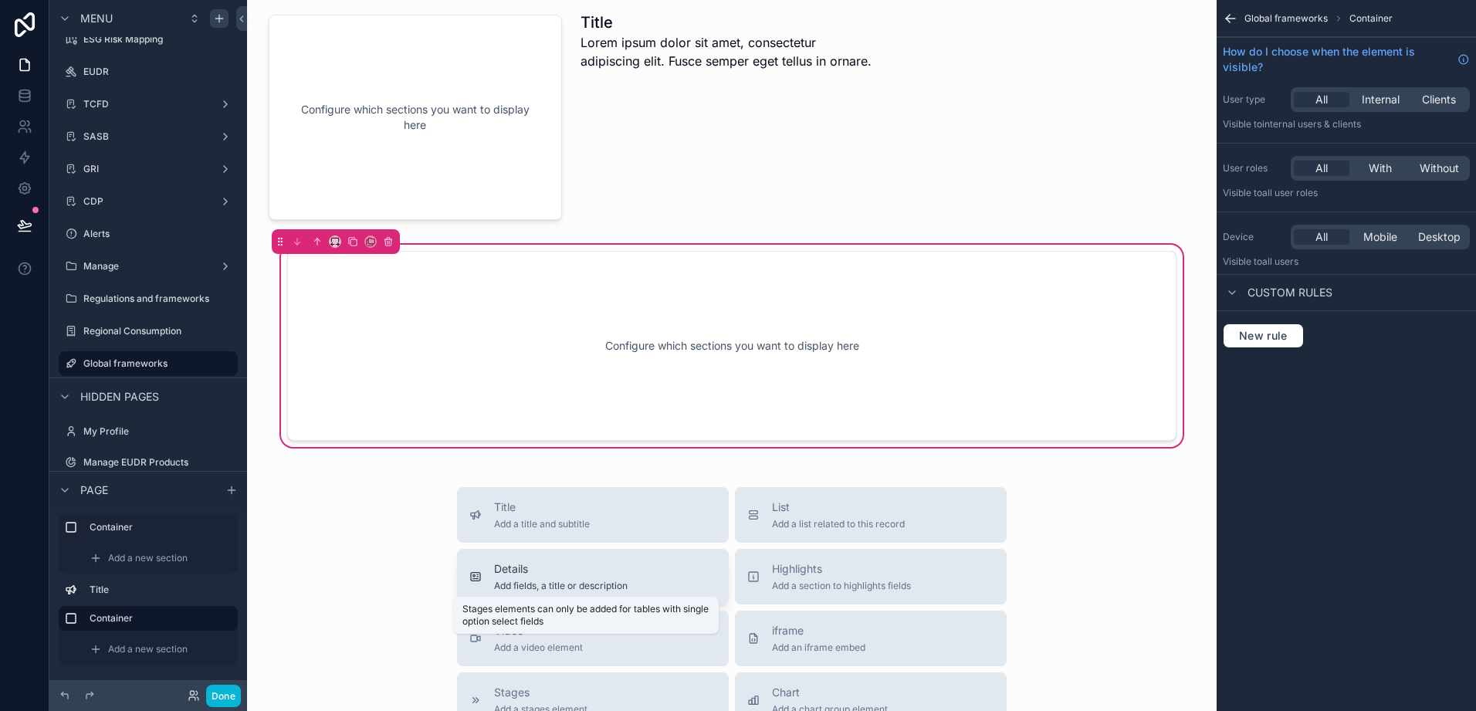
scroll to position [0, 0]
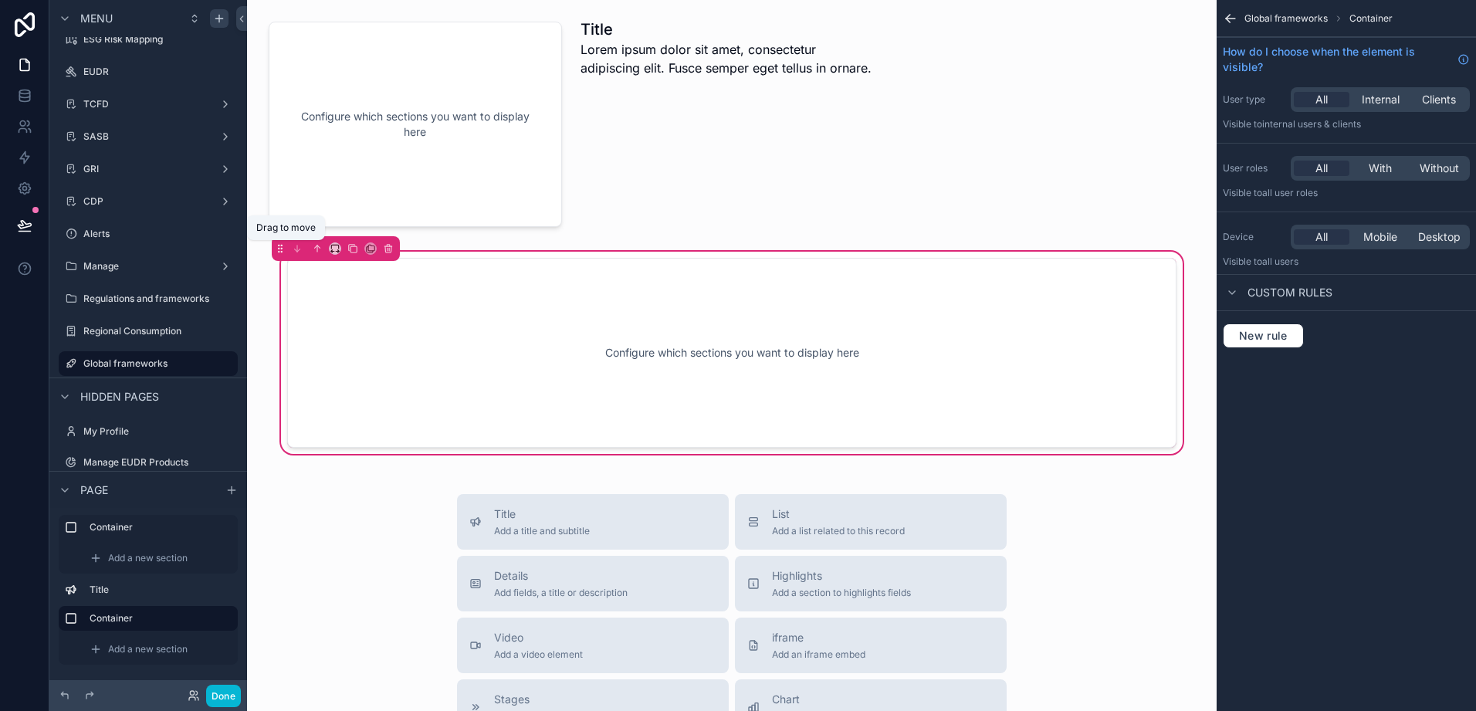
click at [282, 252] on icon "scrollable content" at bounding box center [281, 252] width 1 height 1
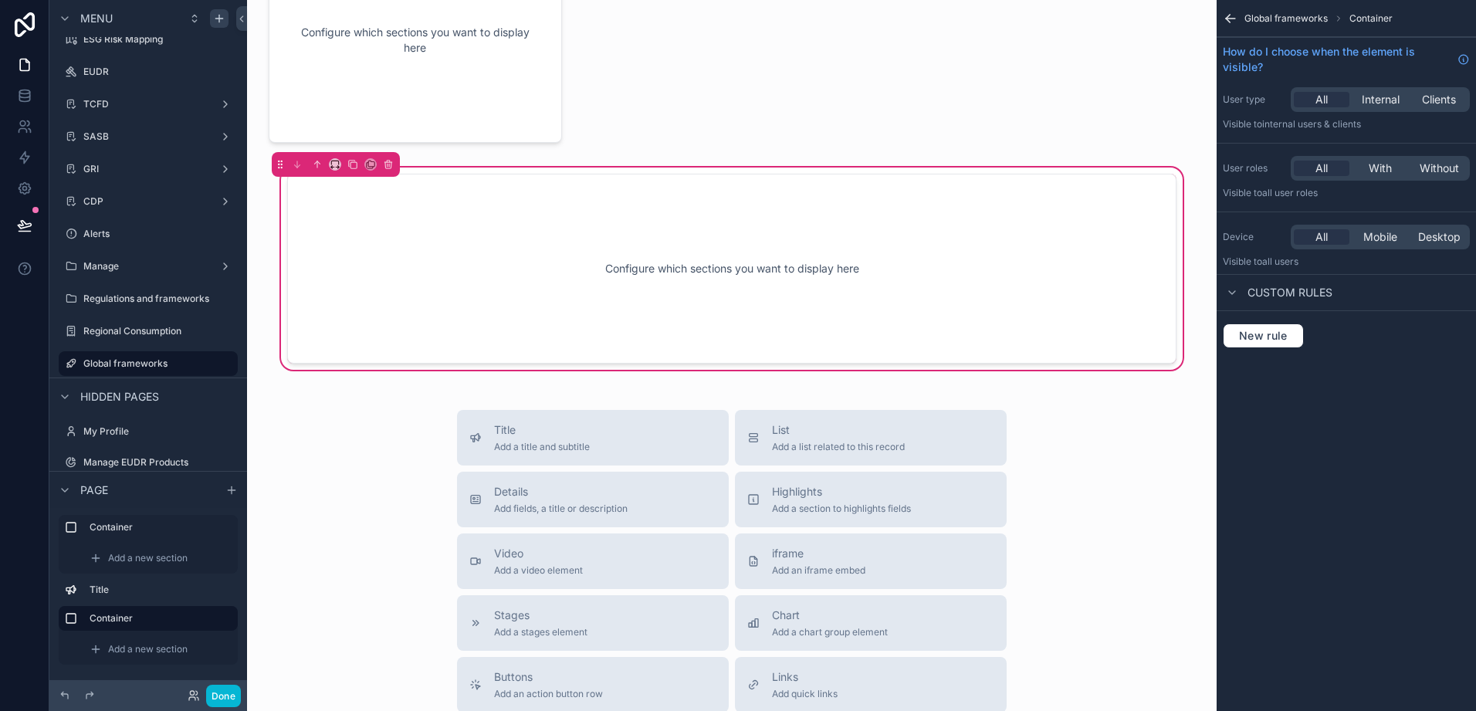
scroll to position [77, 0]
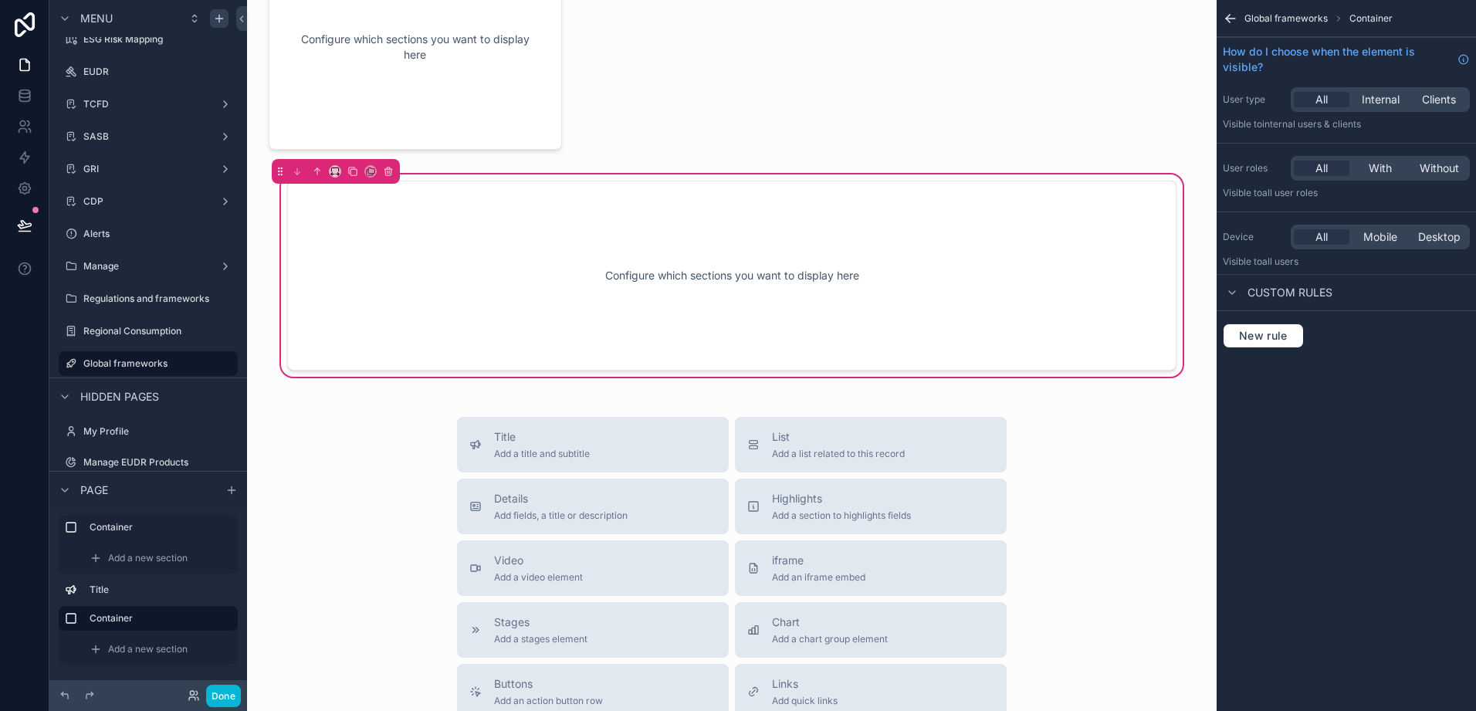
click at [744, 283] on div "Configure which sections you want to display here" at bounding box center [732, 275] width 839 height 139
drag, startPoint x: 744, startPoint y: 283, endPoint x: 880, endPoint y: 295, distance: 135.7
click at [880, 294] on div "Configure which sections you want to display here" at bounding box center [732, 275] width 839 height 139
click at [880, 295] on div "Configure which sections you want to display here" at bounding box center [732, 275] width 839 height 139
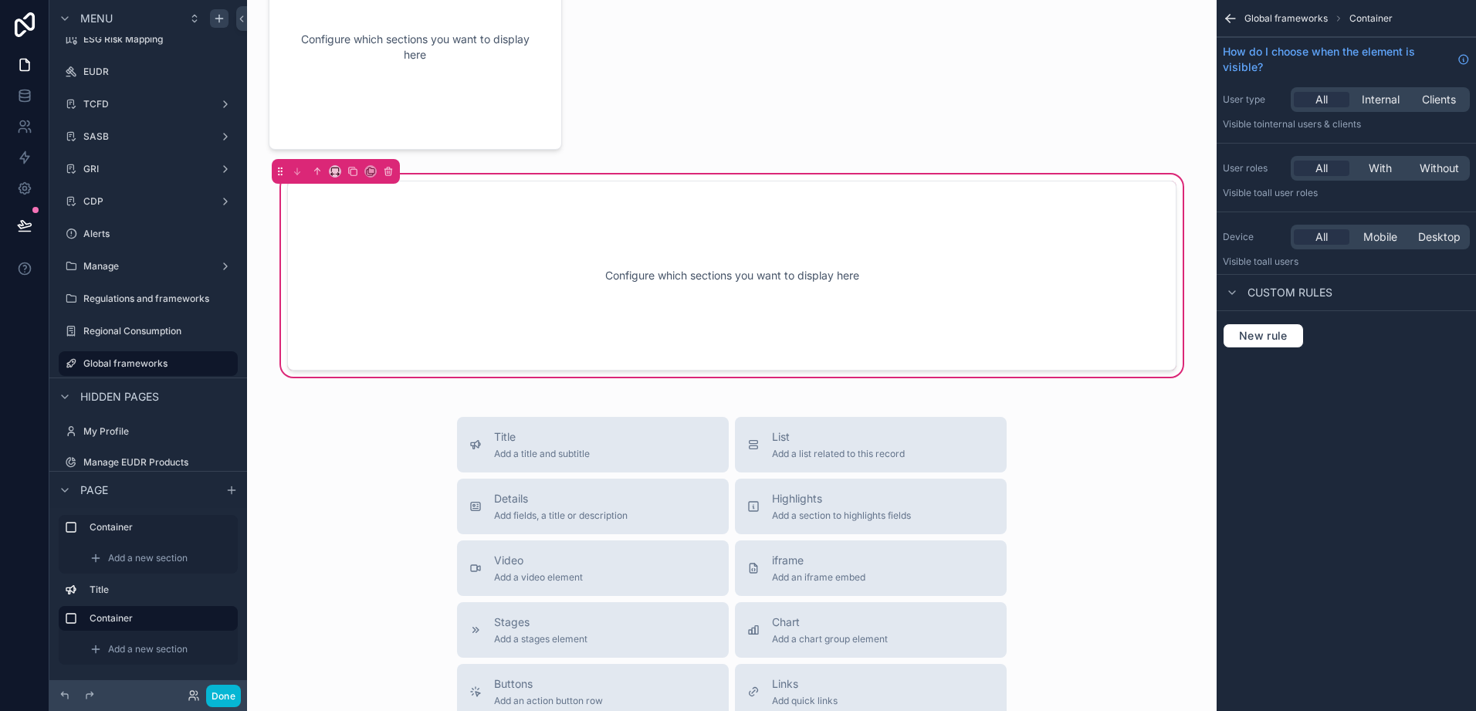
click at [805, 261] on div "Configure which sections you want to display here" at bounding box center [732, 275] width 839 height 139
drag, startPoint x: 907, startPoint y: 193, endPoint x: 772, endPoint y: 230, distance: 139.4
click at [772, 230] on div "Configure which sections you want to display here" at bounding box center [732, 275] width 839 height 139
click at [716, 271] on div "Configure which sections you want to display here" at bounding box center [732, 275] width 839 height 139
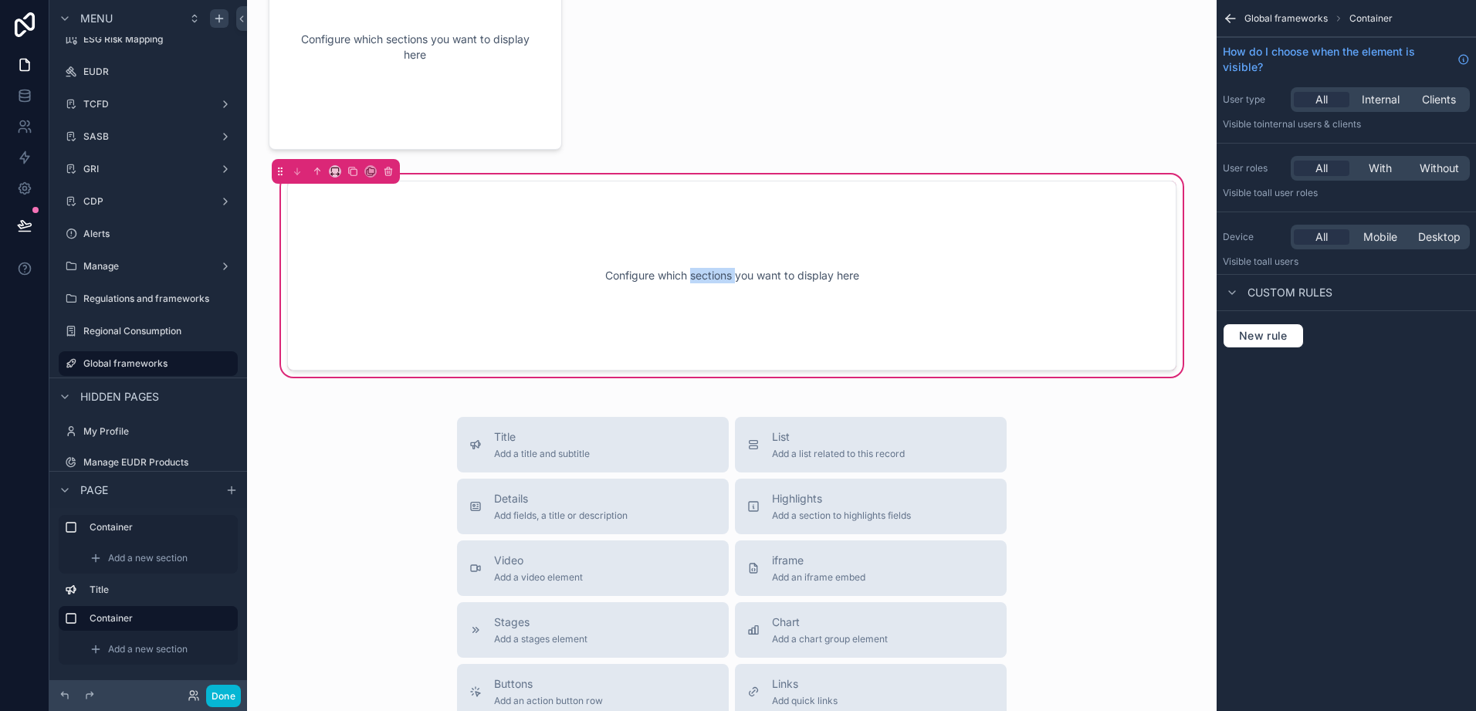
click at [717, 271] on div "Configure which sections you want to display here" at bounding box center [732, 275] width 839 height 139
drag, startPoint x: 717, startPoint y: 271, endPoint x: 870, endPoint y: 273, distance: 153.7
click at [870, 273] on div "Configure which sections you want to display here" at bounding box center [732, 275] width 839 height 139
click at [871, 273] on div "Configure which sections you want to display here" at bounding box center [732, 275] width 839 height 139
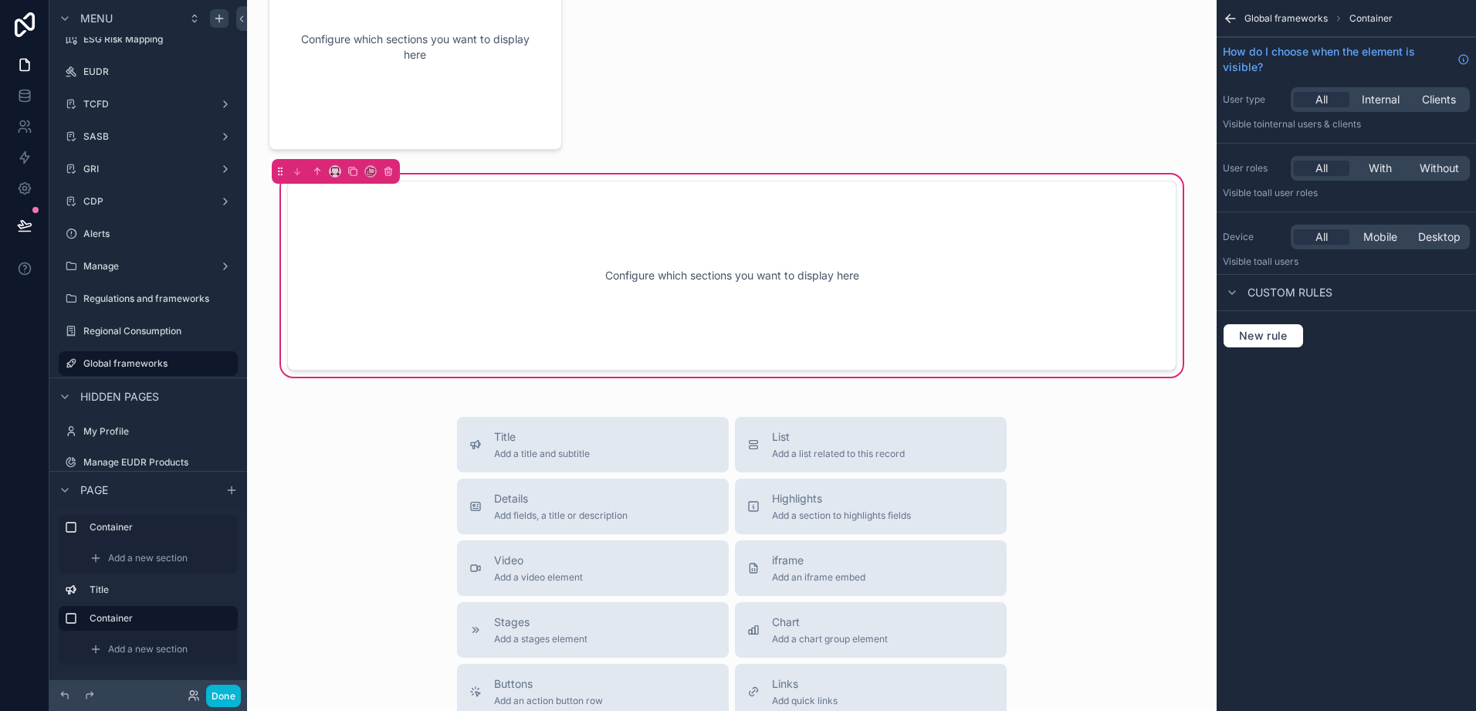
click at [832, 269] on div "Configure which sections you want to display here" at bounding box center [732, 275] width 839 height 139
click at [283, 173] on icon "scrollable content" at bounding box center [280, 171] width 11 height 11
click at [791, 316] on div "Configure which sections you want to display here" at bounding box center [732, 275] width 839 height 139
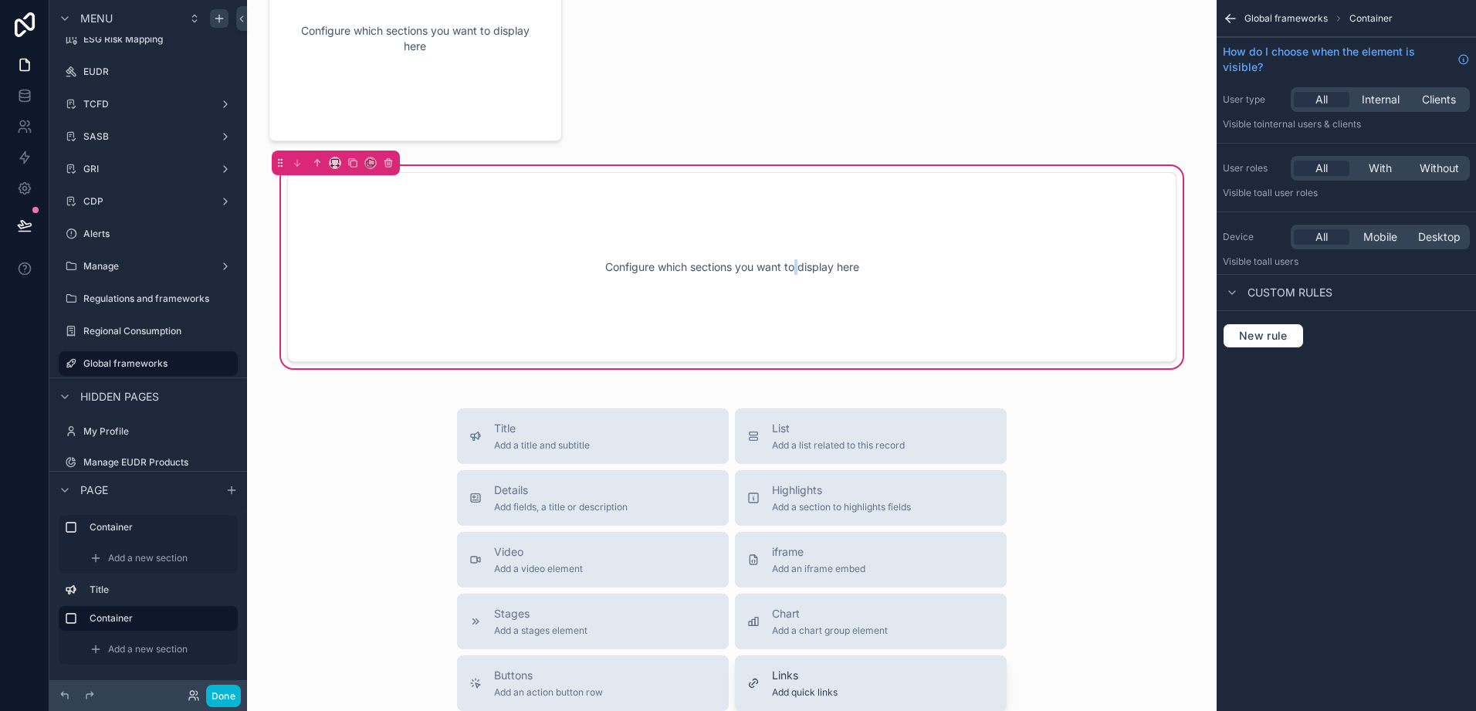
scroll to position [0, 0]
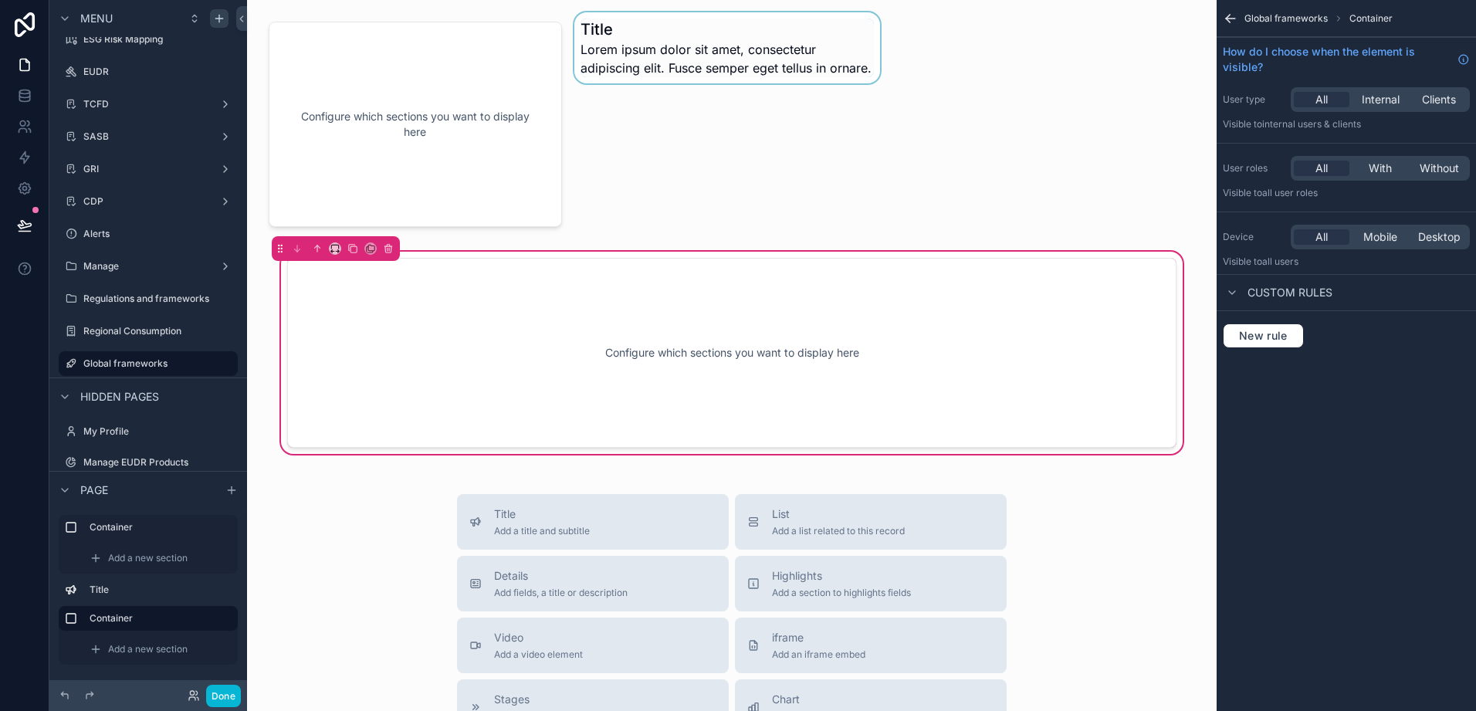
click at [663, 92] on div "scrollable content" at bounding box center [727, 124] width 312 height 224
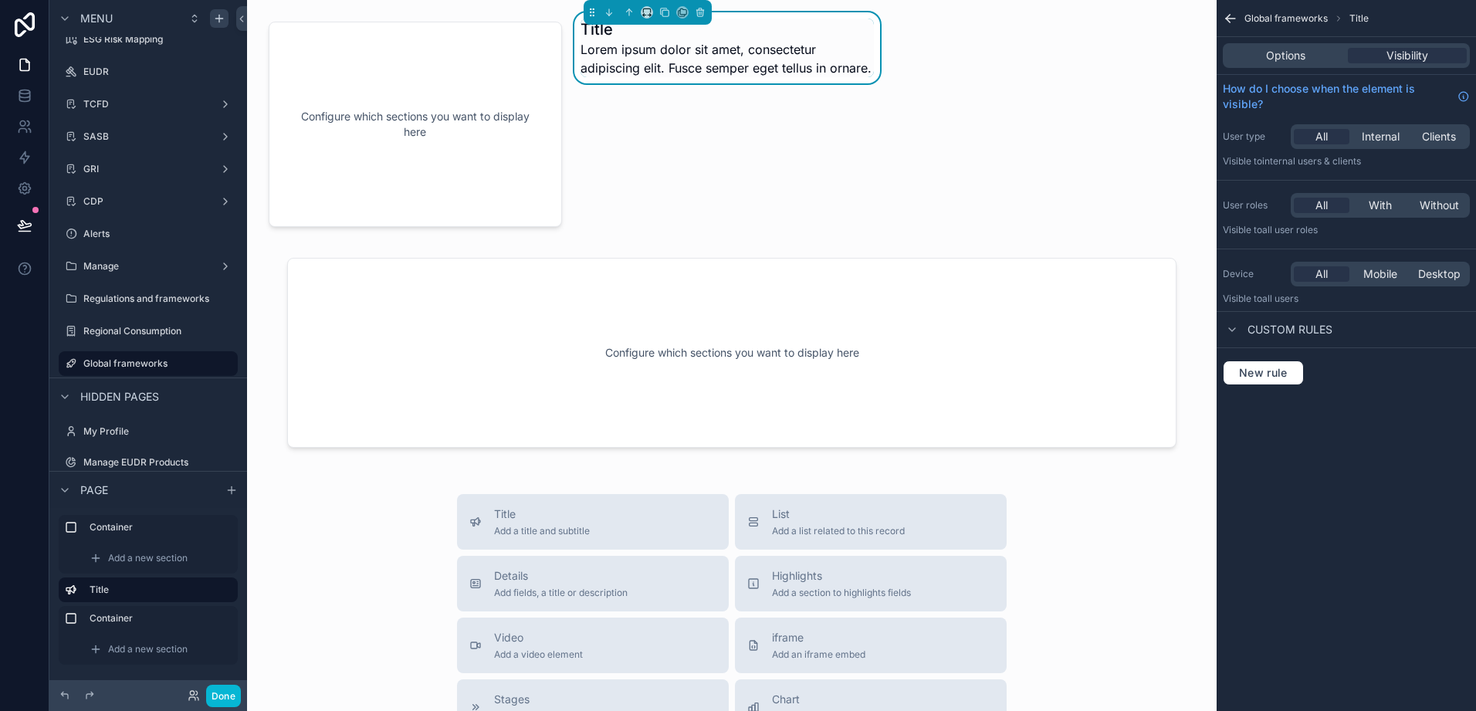
drag, startPoint x: 499, startPoint y: 169, endPoint x: 575, endPoint y: 225, distance: 94.5
click at [575, 225] on div "Configure which sections you want to display here Title Lorem ipsum dolor sit a…" at bounding box center [732, 584] width 970 height 1168
drag, startPoint x: 575, startPoint y: 225, endPoint x: 1012, endPoint y: 168, distance: 440.0
click at [1012, 168] on div "Configure which sections you want to display here Title Lorem ipsum dolor sit a…" at bounding box center [732, 584] width 970 height 1168
click at [616, 60] on span "Lorem ipsum dolor sit amet, consectetur adipiscing elit. Fusce semper eget tell…" at bounding box center [727, 58] width 293 height 37
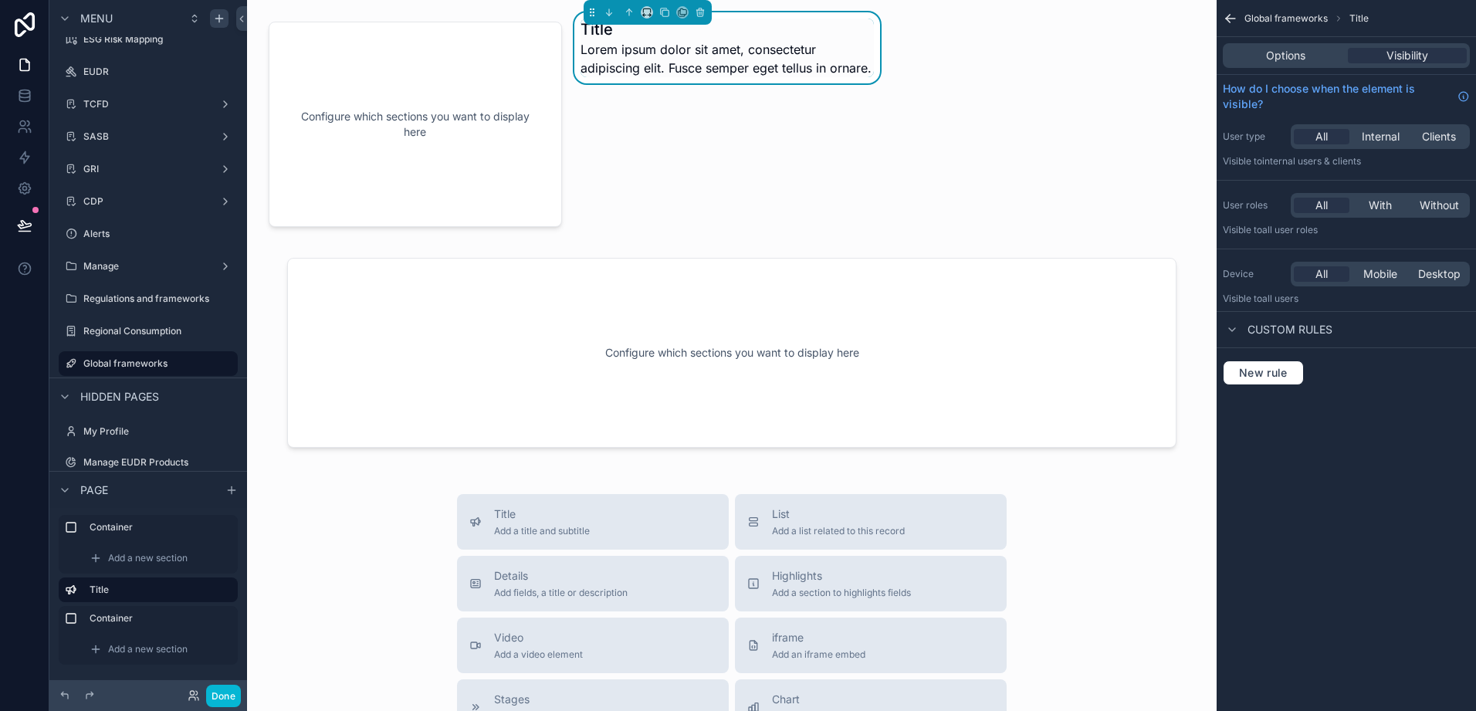
click at [616, 60] on span "Lorem ipsum dolor sit amet, consectetur adipiscing elit. Fusce semper eget tell…" at bounding box center [727, 58] width 293 height 37
click at [590, 29] on h1 "Title" at bounding box center [727, 30] width 293 height 22
click at [592, 31] on h1 "Title" at bounding box center [727, 30] width 293 height 22
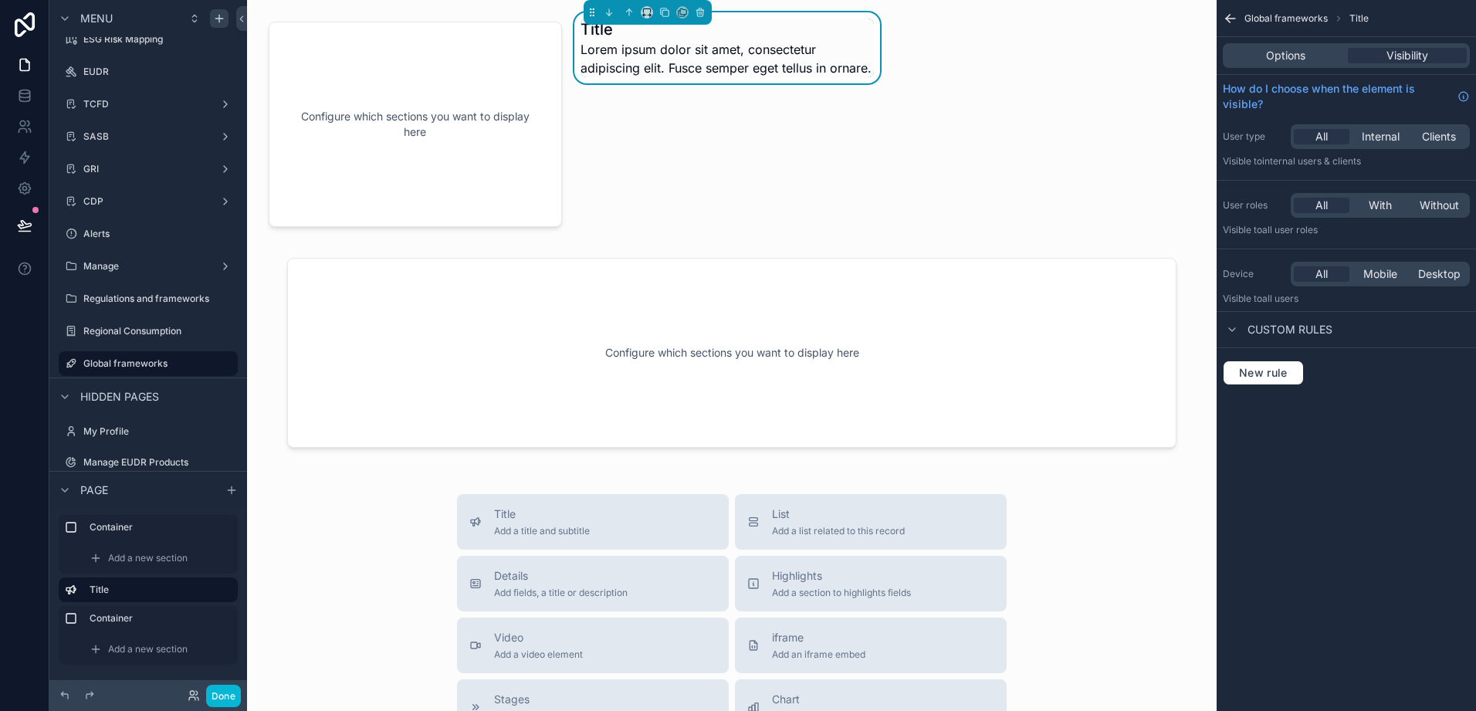
click at [601, 56] on span "Lorem ipsum dolor sit amet, consectetur adipiscing elit. Fusce semper eget tell…" at bounding box center [727, 58] width 293 height 37
click at [769, 186] on div "Title Lorem ipsum dolor sit amet, consectetur adipiscing elit. Fusce semper ege…" at bounding box center [727, 124] width 312 height 224
click at [699, 77] on span "Lorem ipsum dolor sit amet, consectetur adipiscing elit. Fusce semper eget tell…" at bounding box center [727, 58] width 293 height 37
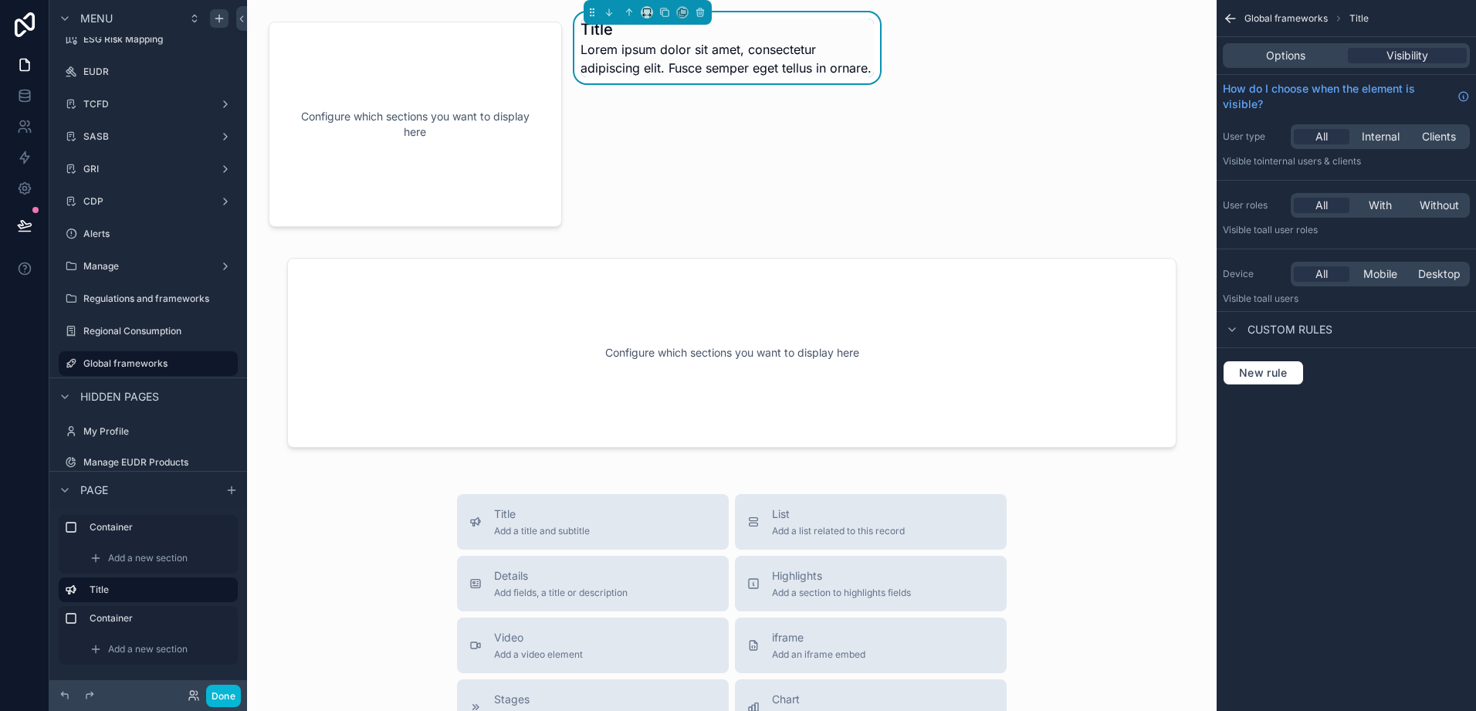
click at [699, 77] on span "Lorem ipsum dolor sit amet, consectetur adipiscing elit. Fusce semper eget tell…" at bounding box center [727, 58] width 293 height 37
click at [1362, 14] on span "Title" at bounding box center [1359, 18] width 19 height 12
click at [1232, 19] on icon "scrollable content" at bounding box center [1230, 19] width 9 height 0
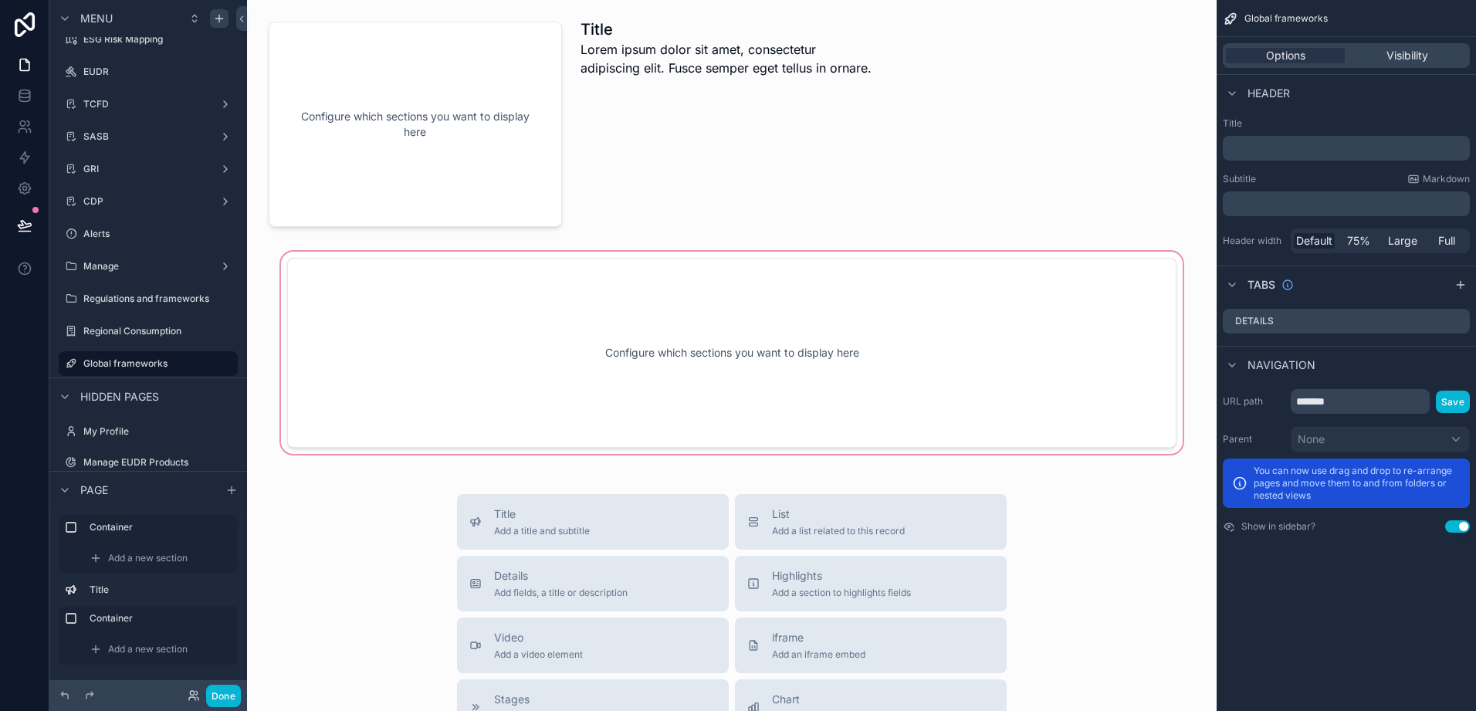
click at [789, 384] on div "scrollable content" at bounding box center [731, 353] width 945 height 208
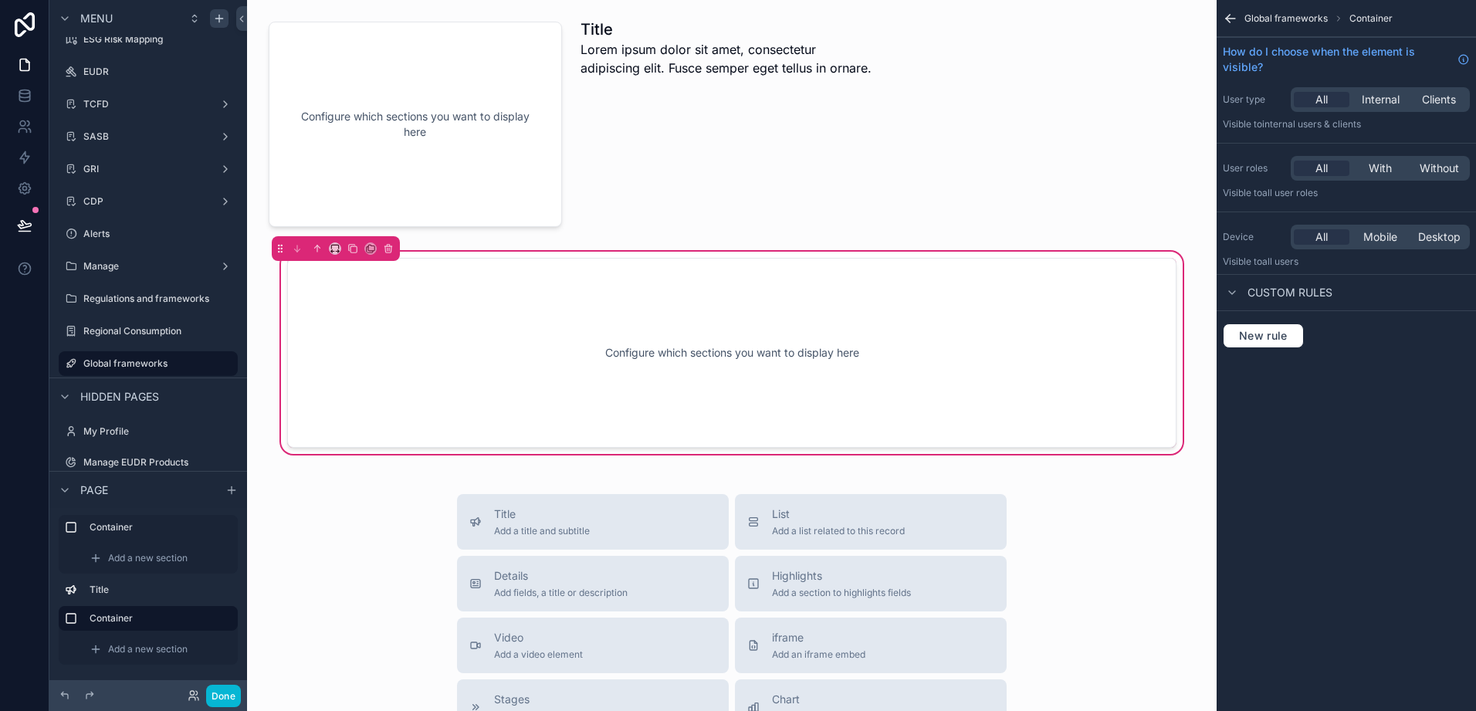
click at [1234, 24] on icon "scrollable content" at bounding box center [1230, 18] width 15 height 15
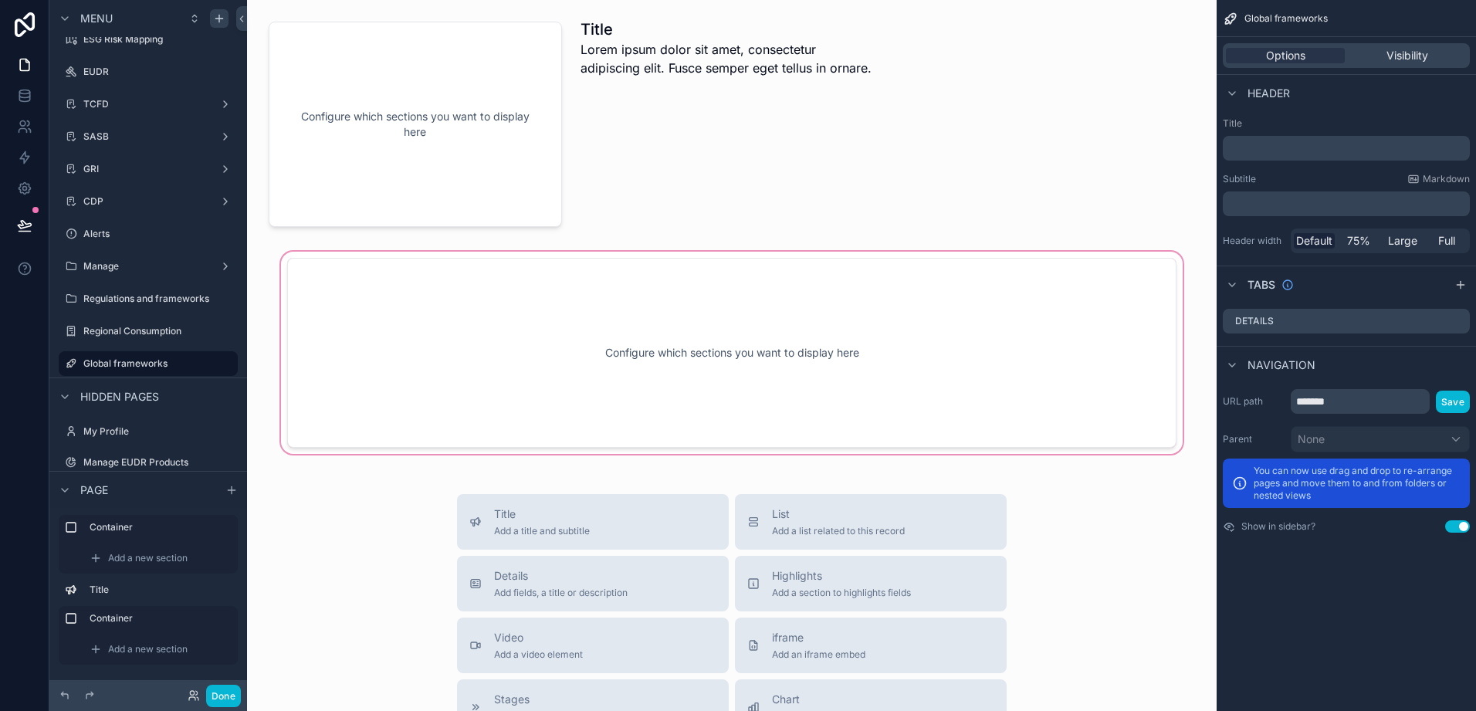
click at [964, 347] on div "scrollable content" at bounding box center [731, 353] width 945 height 208
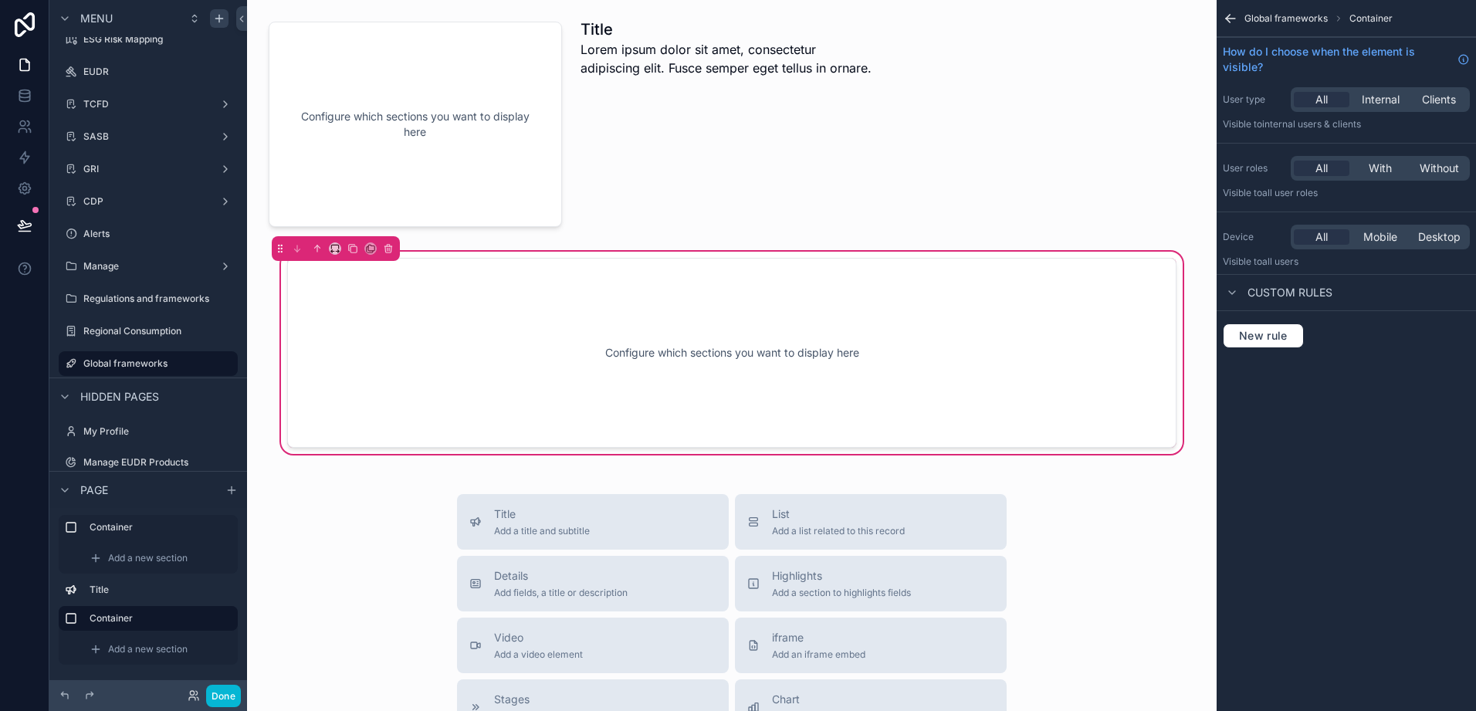
click at [1381, 19] on span "Container" at bounding box center [1371, 18] width 43 height 12
click at [1338, 16] on icon "scrollable content" at bounding box center [1338, 18] width 9 height 9
click at [1228, 17] on icon "scrollable content" at bounding box center [1228, 17] width 4 height 4
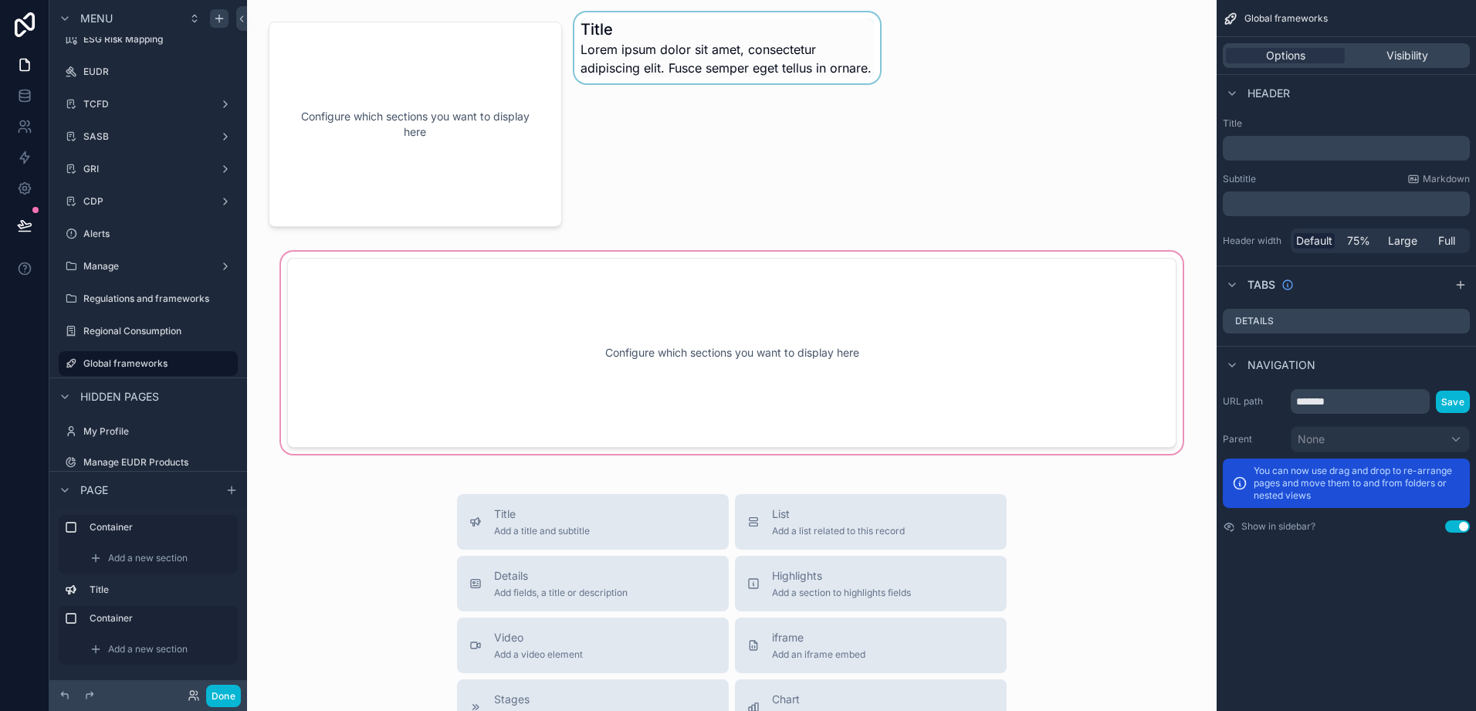
click at [707, 80] on div "scrollable content" at bounding box center [727, 124] width 312 height 224
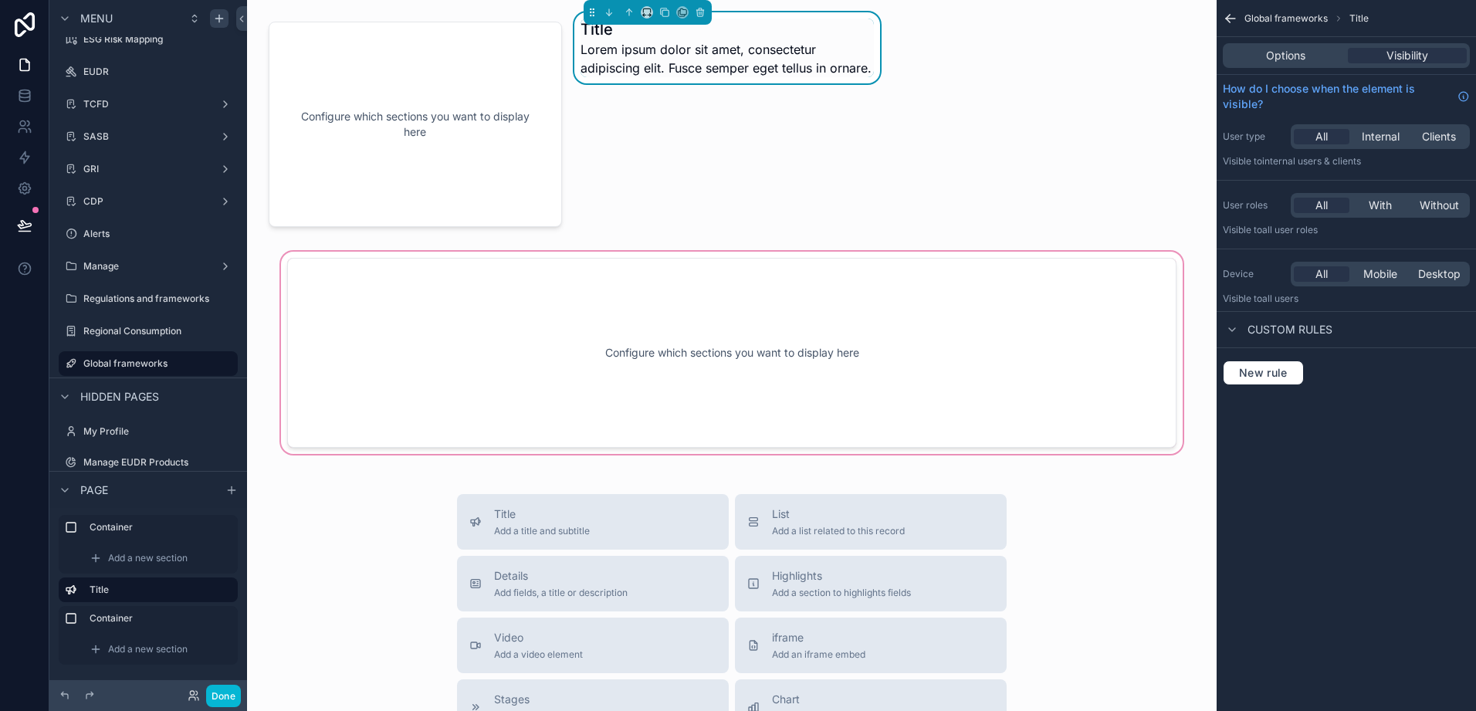
click at [1283, 22] on span "Global frameworks" at bounding box center [1286, 18] width 83 height 12
click at [1232, 20] on icon "scrollable content" at bounding box center [1230, 18] width 15 height 15
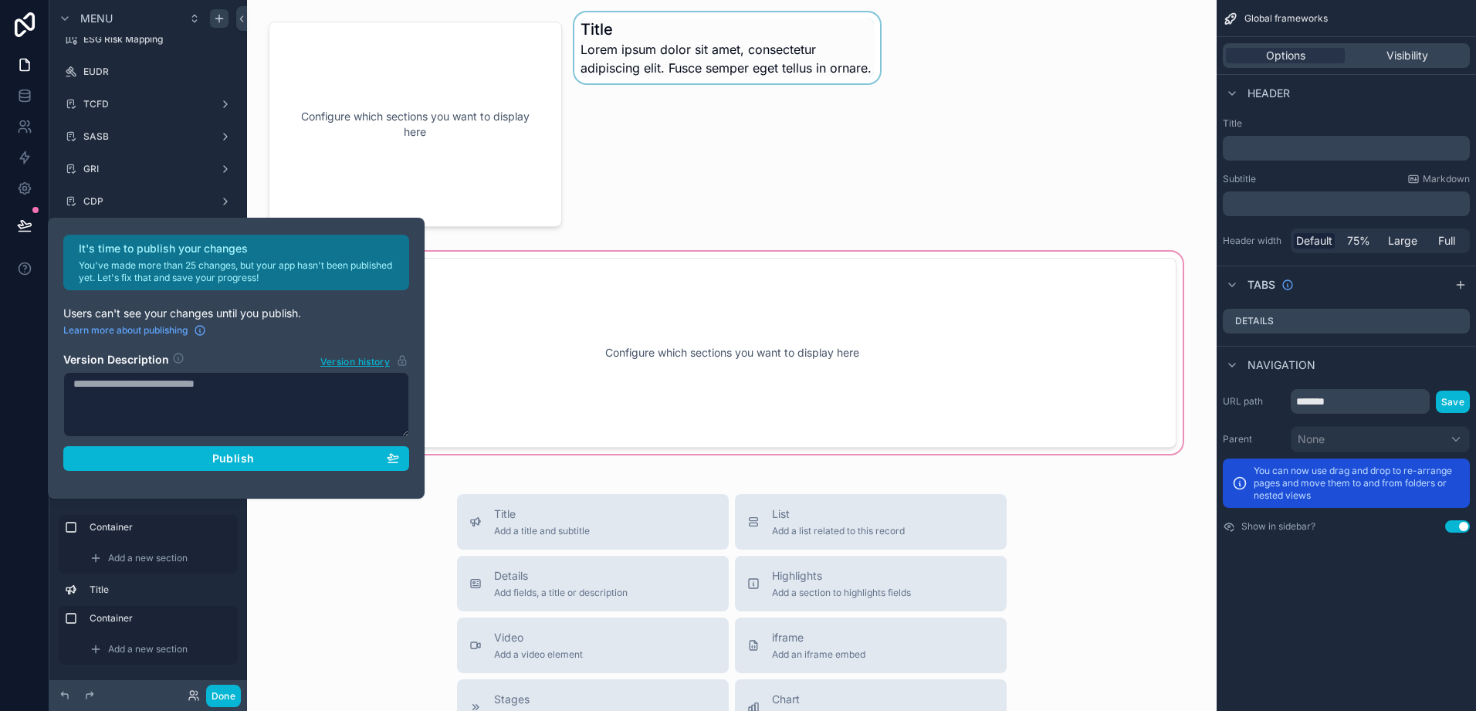
click at [1273, 137] on div "﻿" at bounding box center [1346, 148] width 247 height 25
click at [1266, 148] on p "﻿" at bounding box center [1348, 148] width 238 height 15
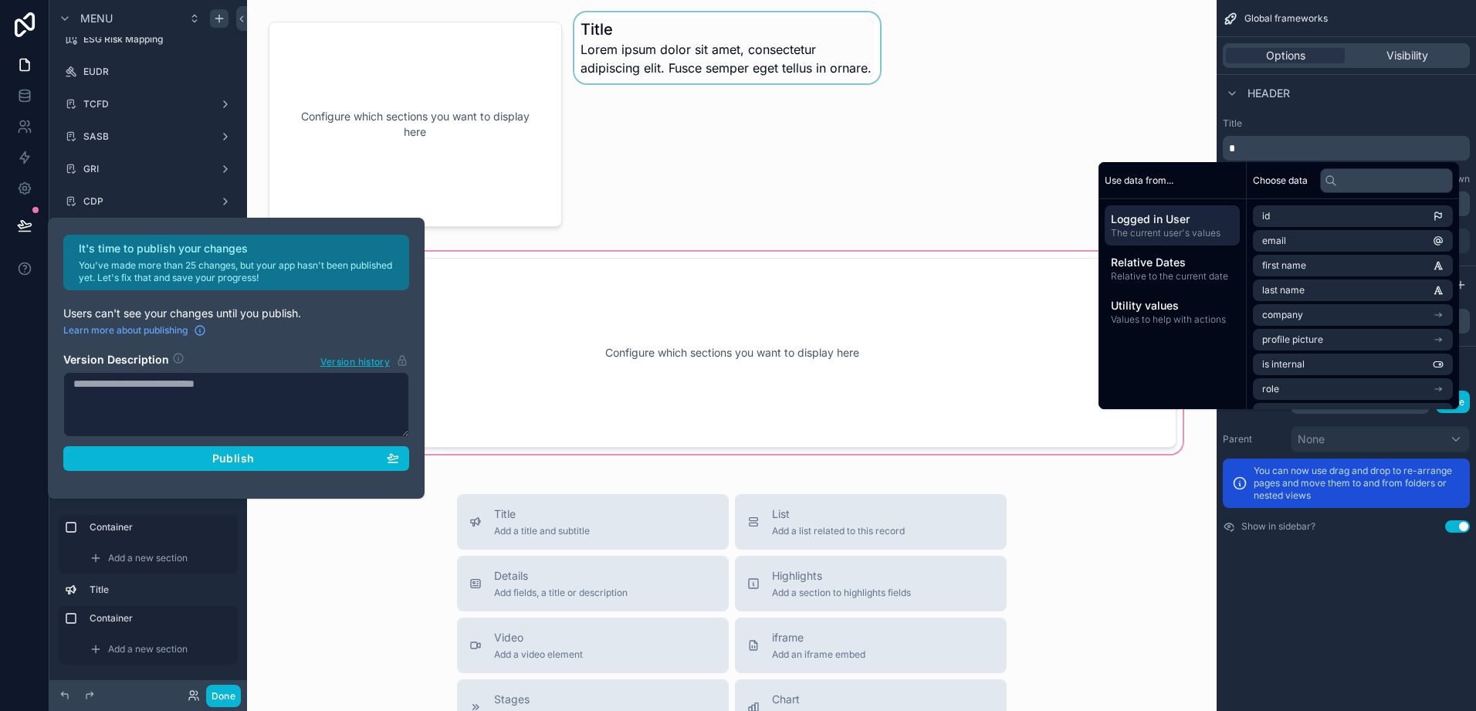
scroll to position [244, 0]
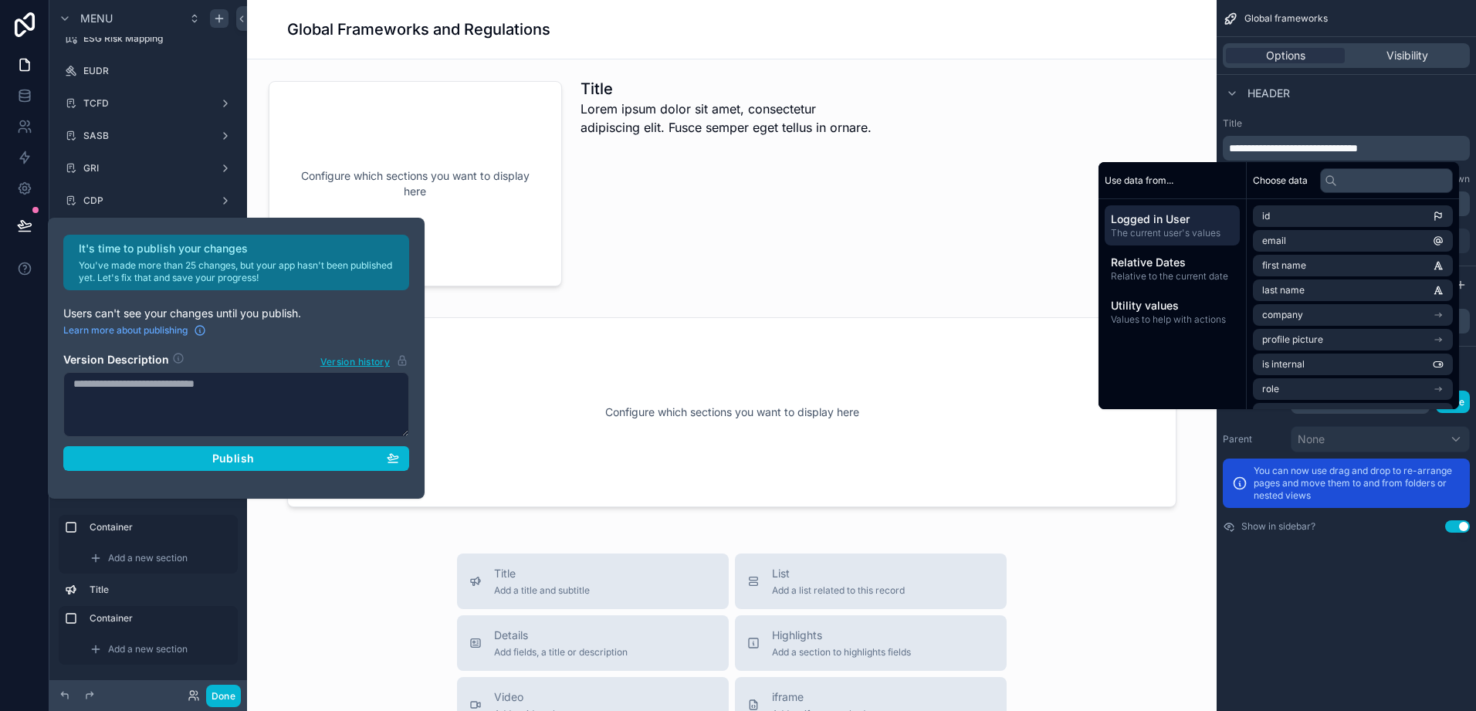
click at [1090, 112] on div "Configure which sections you want to display here Title Lorem ipsum dolor sit a…" at bounding box center [732, 643] width 970 height 1168
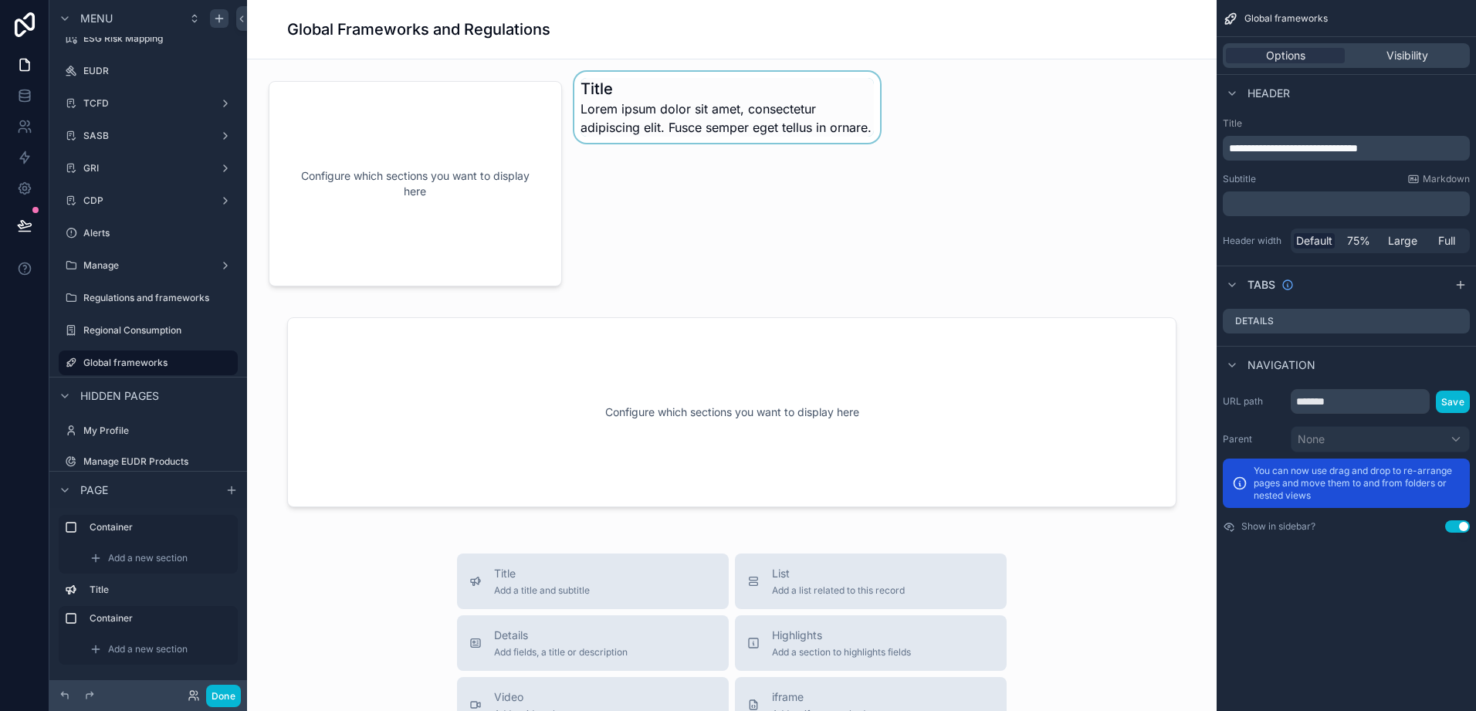
click at [742, 134] on div "scrollable content" at bounding box center [727, 184] width 312 height 224
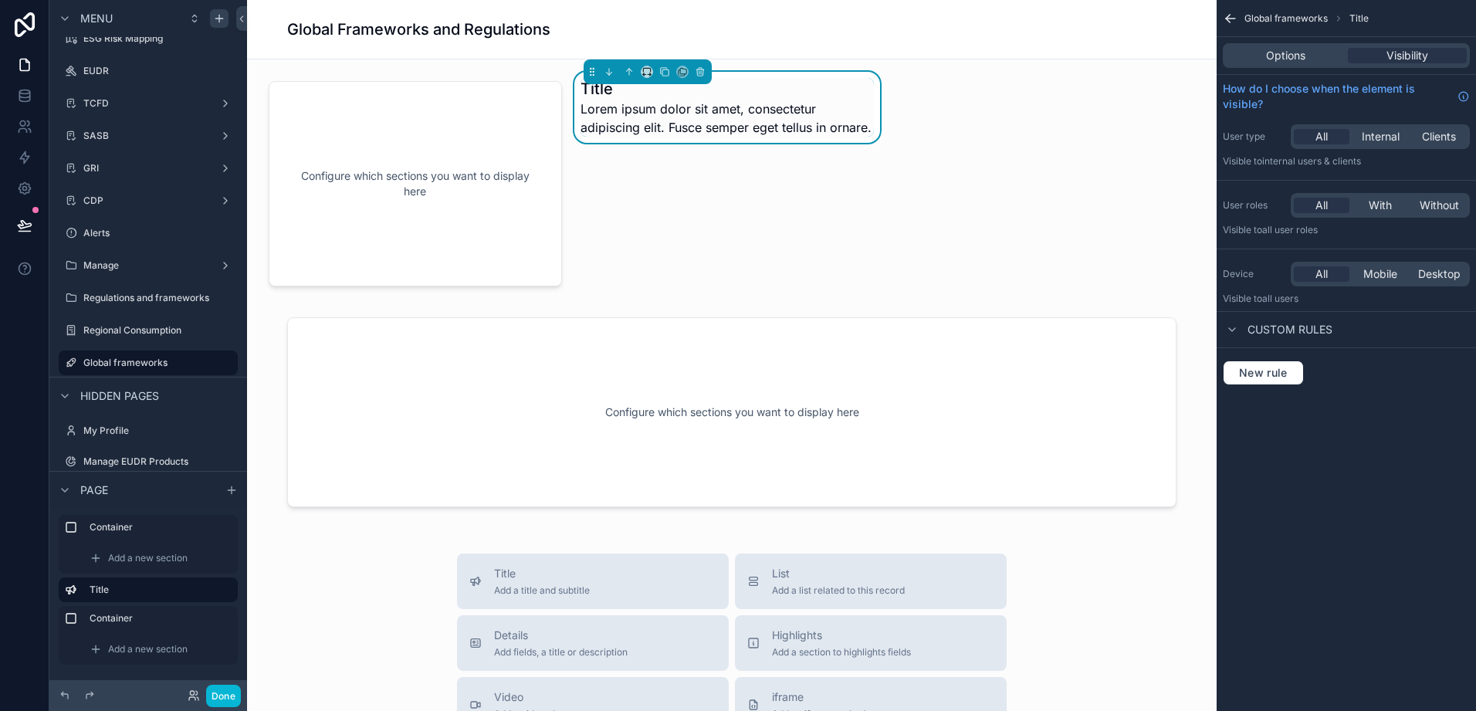
click at [738, 134] on span "Lorem ipsum dolor sit amet, consectetur adipiscing elit. Fusce semper eget tell…" at bounding box center [727, 118] width 293 height 37
click at [741, 134] on span "Lorem ipsum dolor sit amet, consectetur adipiscing elit. Fusce semper eget tell…" at bounding box center [727, 118] width 293 height 37
click at [1303, 56] on span "Options" at bounding box center [1285, 55] width 39 height 15
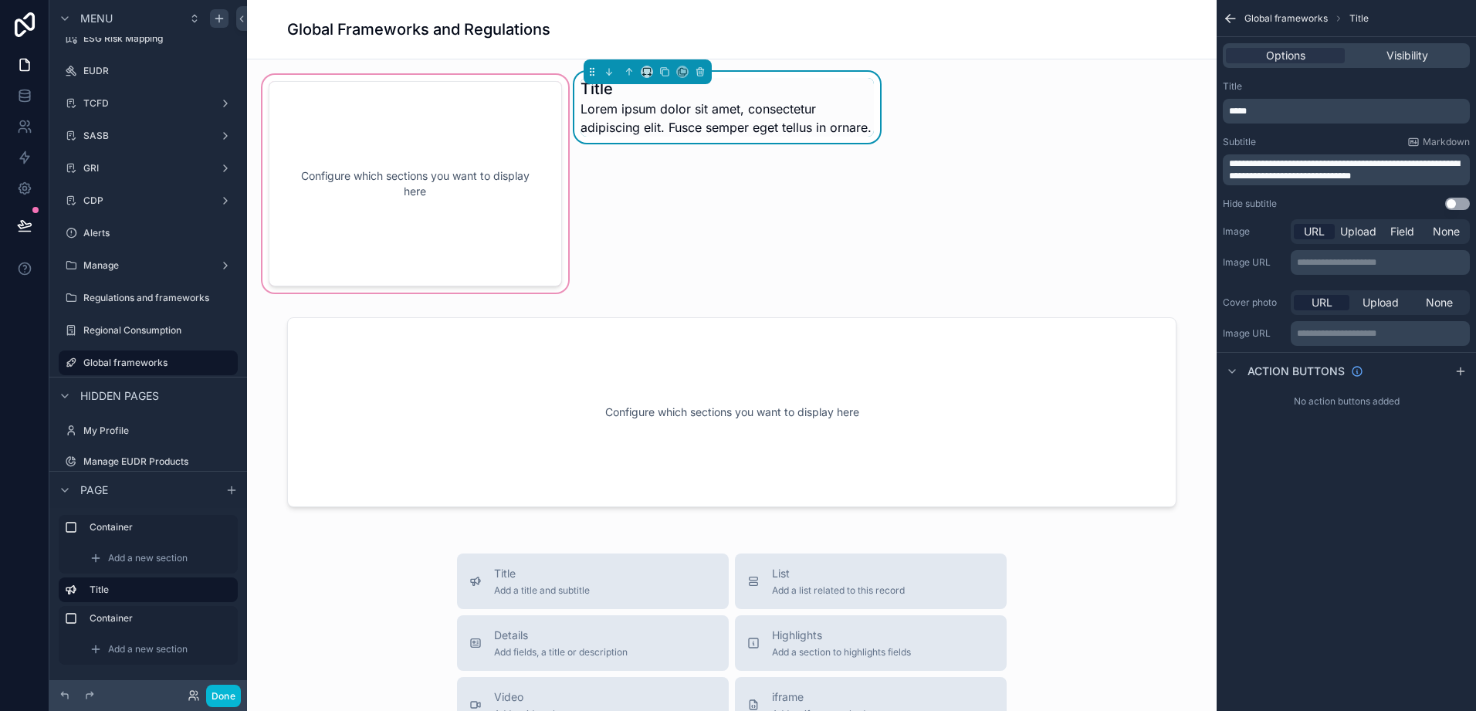
click at [442, 219] on div "scrollable content" at bounding box center [415, 184] width 312 height 224
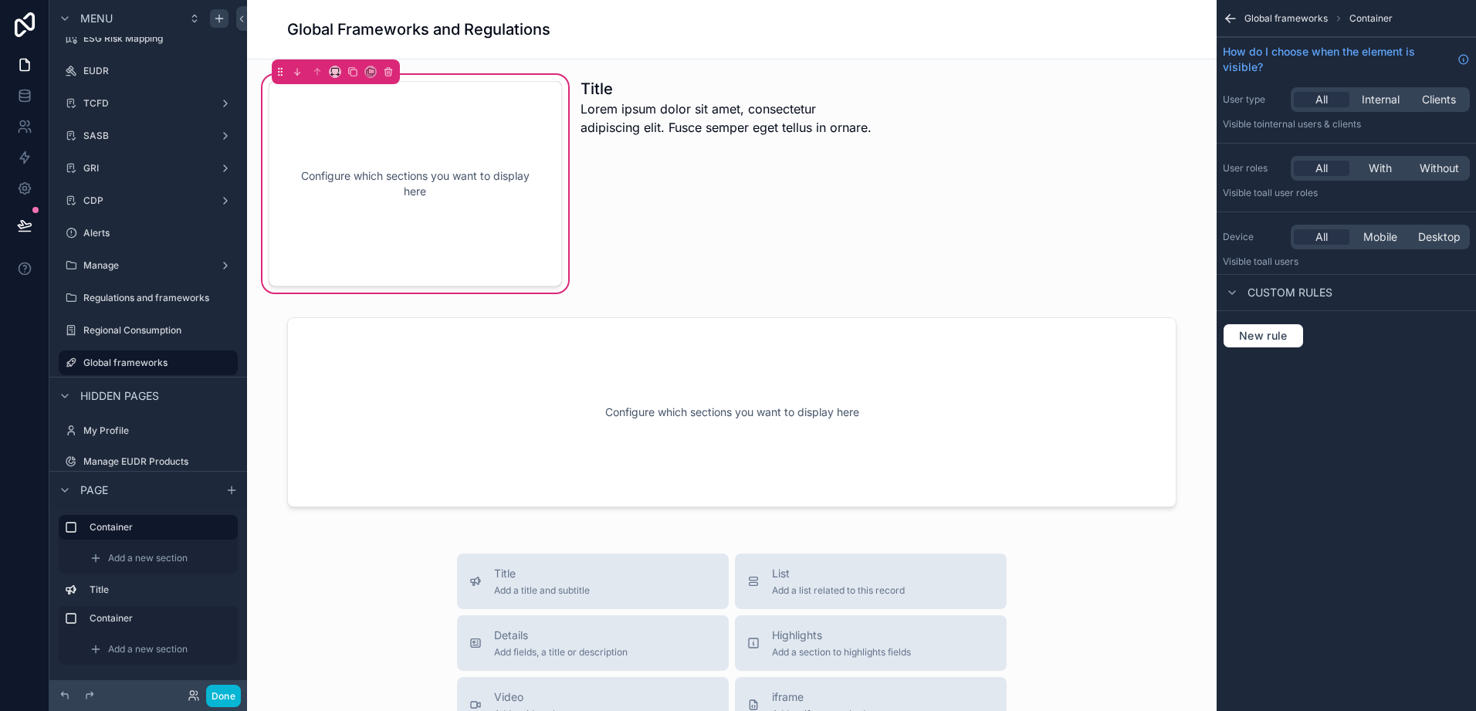
click at [1352, 21] on span "Container" at bounding box center [1371, 18] width 43 height 12
click at [1266, 334] on span "New rule" at bounding box center [1263, 336] width 61 height 14
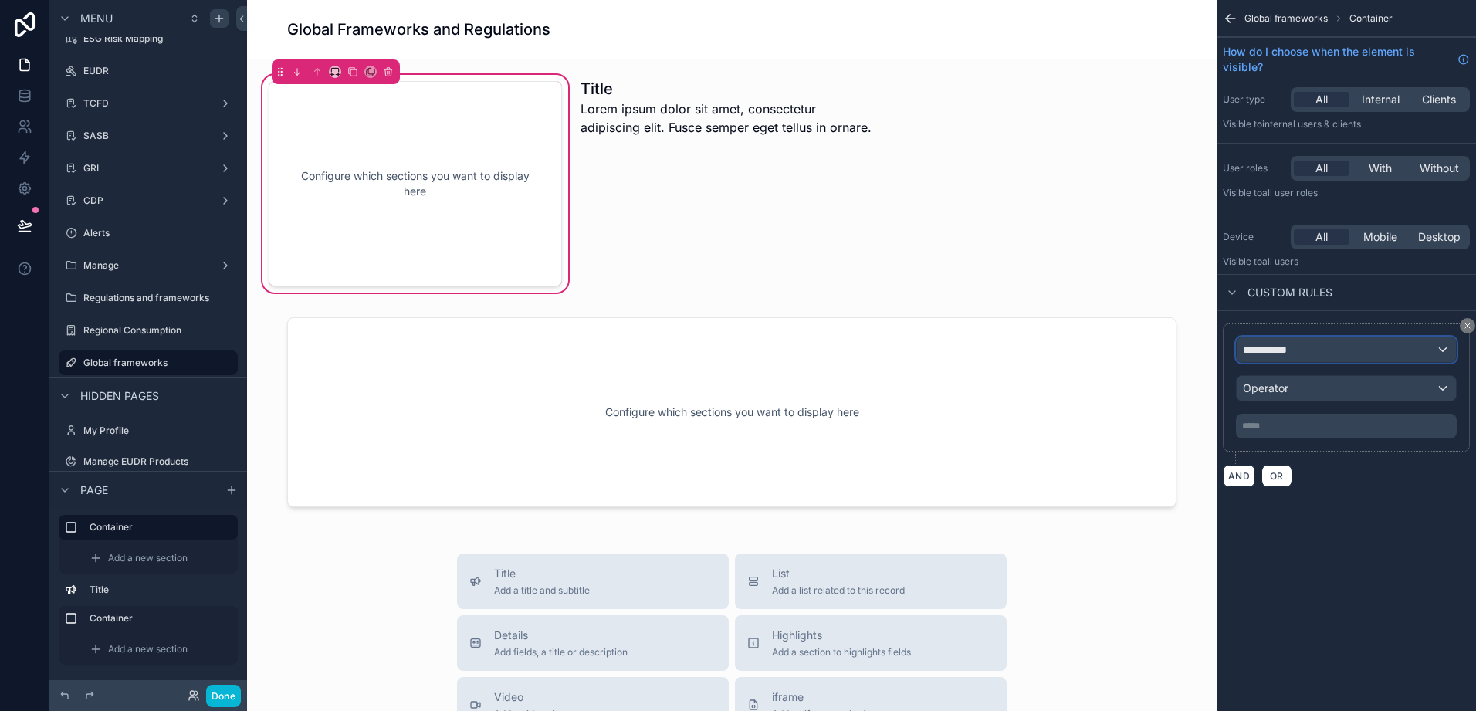
click at [1296, 351] on span "**********" at bounding box center [1271, 349] width 57 height 15
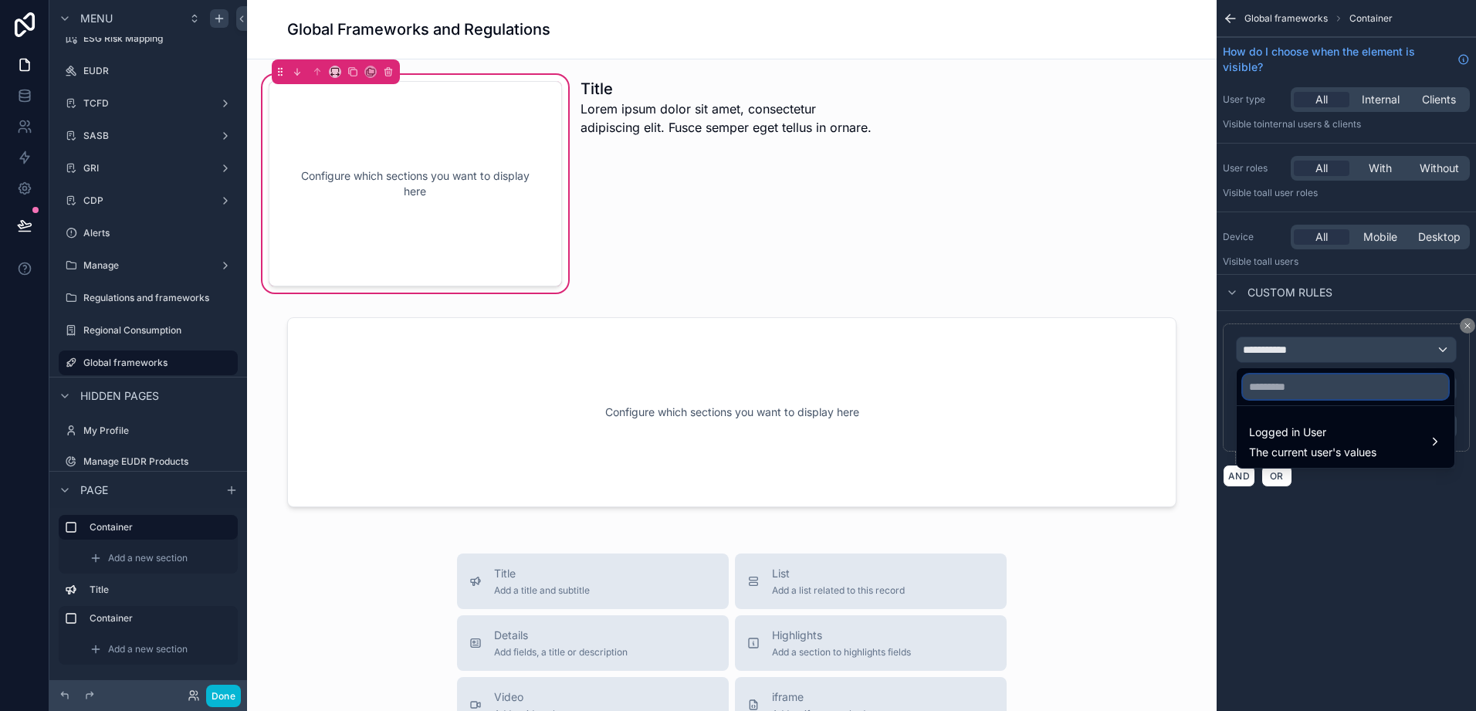
click at [1300, 384] on input "text" at bounding box center [1345, 387] width 205 height 25
type input "*"
click at [1440, 391] on icon "button" at bounding box center [1436, 387] width 14 height 14
click at [1436, 517] on div "scrollable content" at bounding box center [738, 355] width 1476 height 711
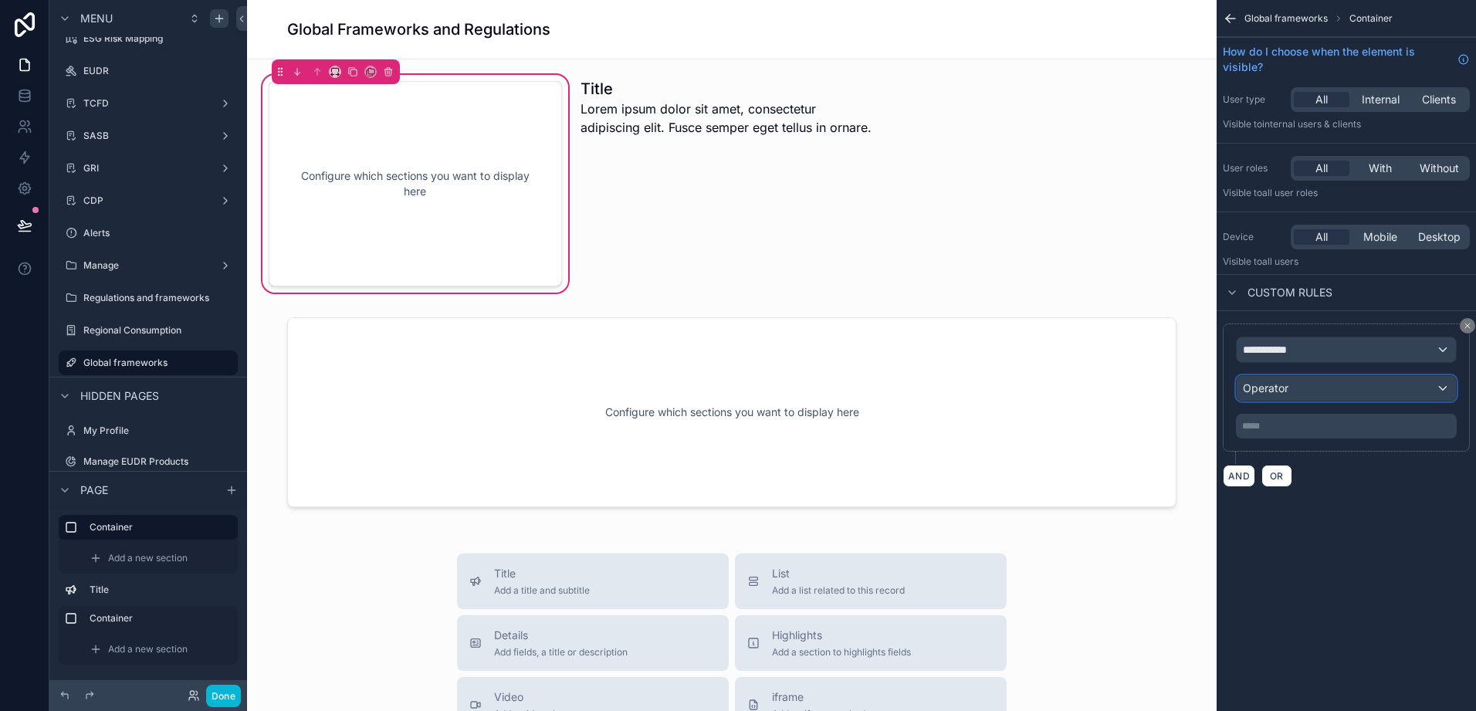
click at [1348, 389] on div "Operator" at bounding box center [1346, 388] width 219 height 25
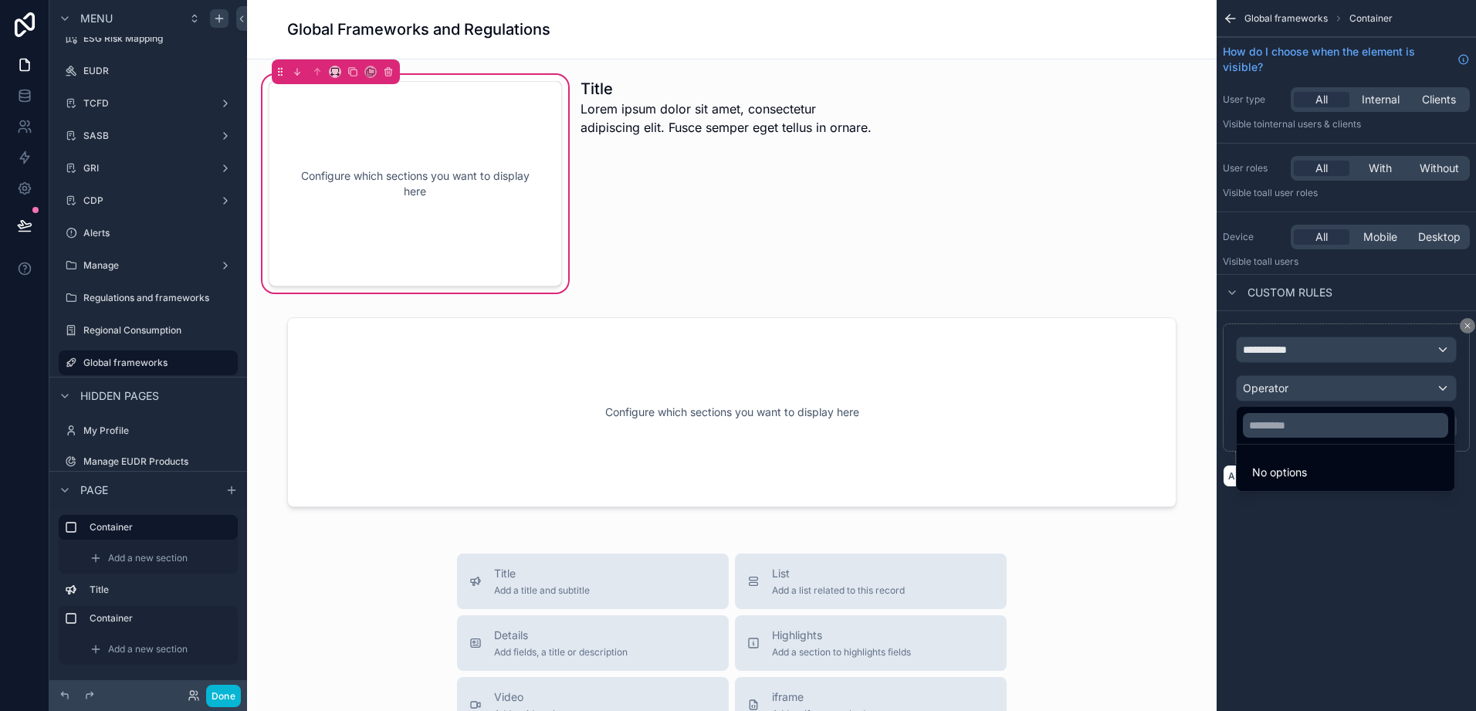
click at [1348, 389] on div "scrollable content" at bounding box center [738, 355] width 1476 height 711
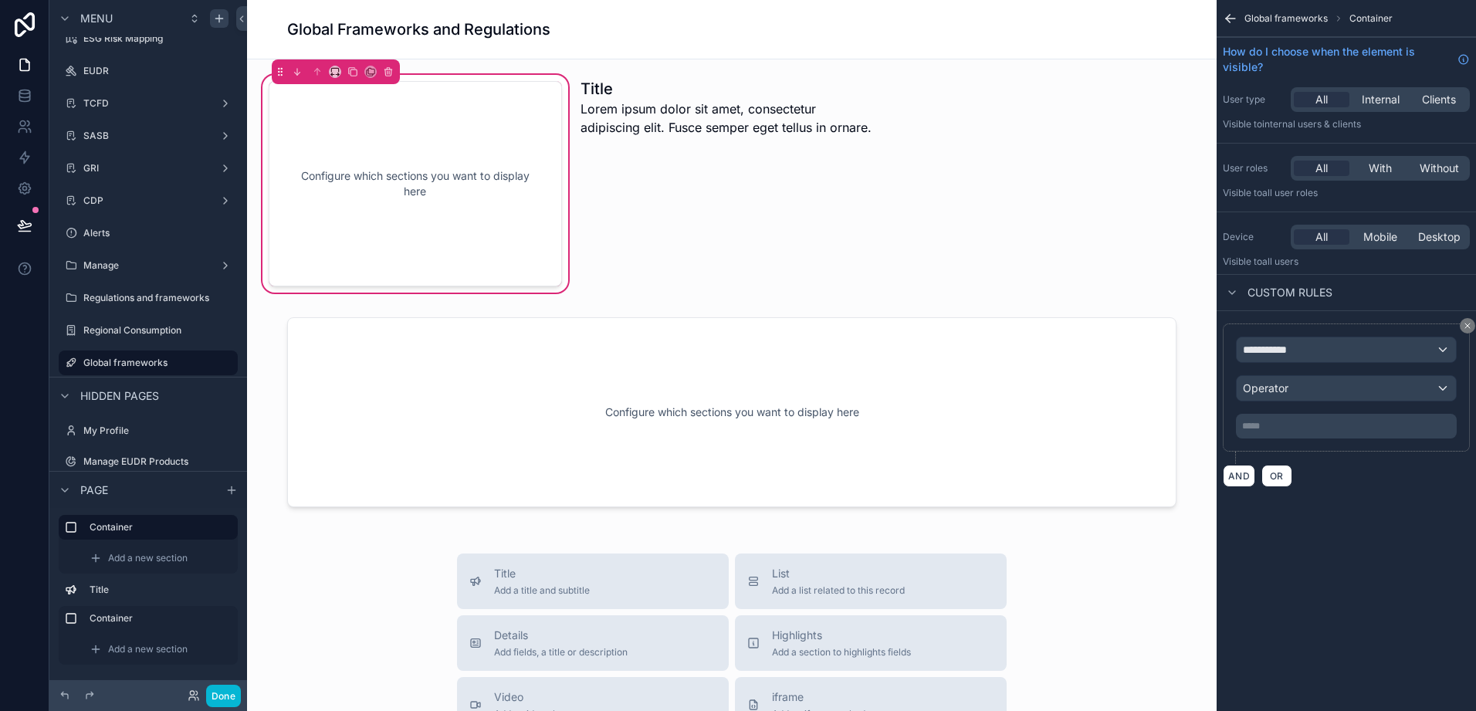
click at [1397, 507] on div "**********" at bounding box center [1346, 262] width 259 height 524
click at [1463, 322] on icon "scrollable content" at bounding box center [1467, 325] width 9 height 9
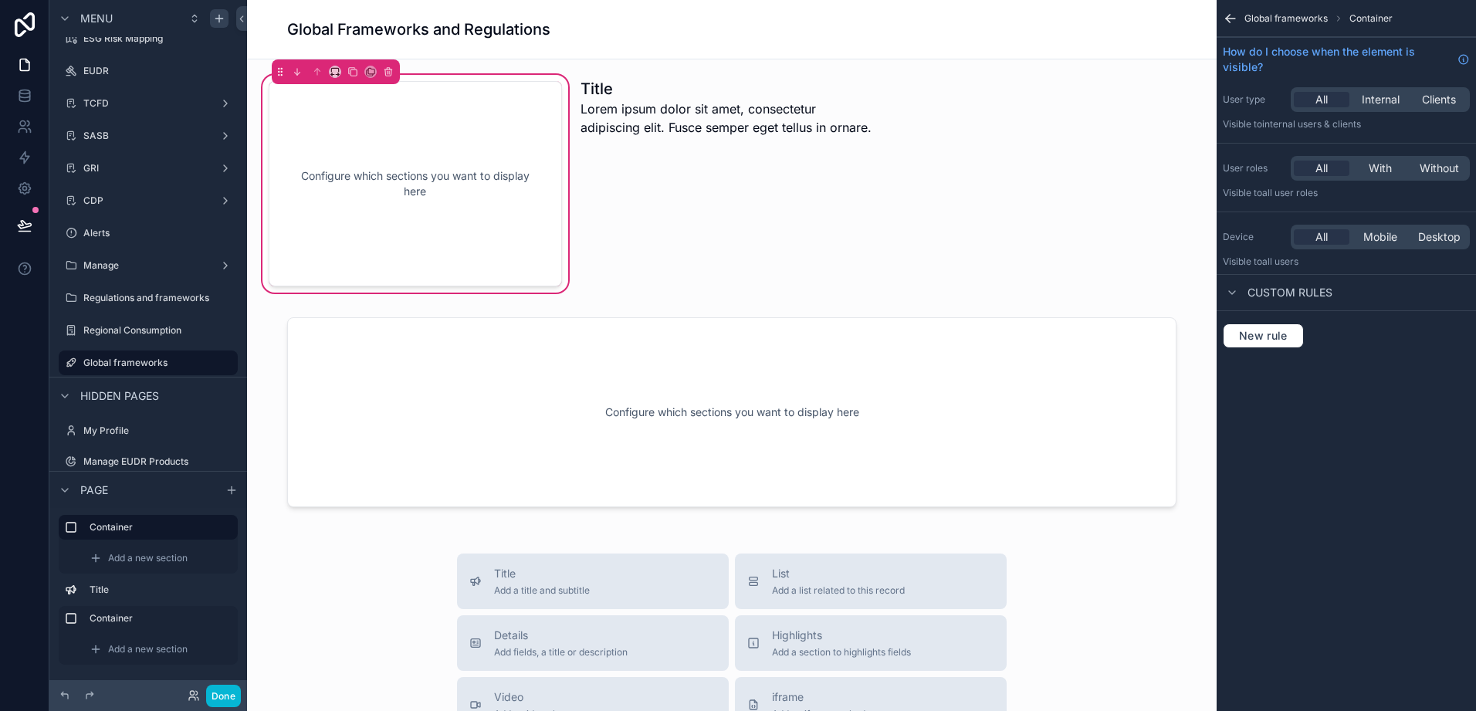
click at [1266, 20] on span "Global frameworks" at bounding box center [1286, 18] width 83 height 12
click at [1229, 22] on icon "scrollable content" at bounding box center [1230, 18] width 15 height 15
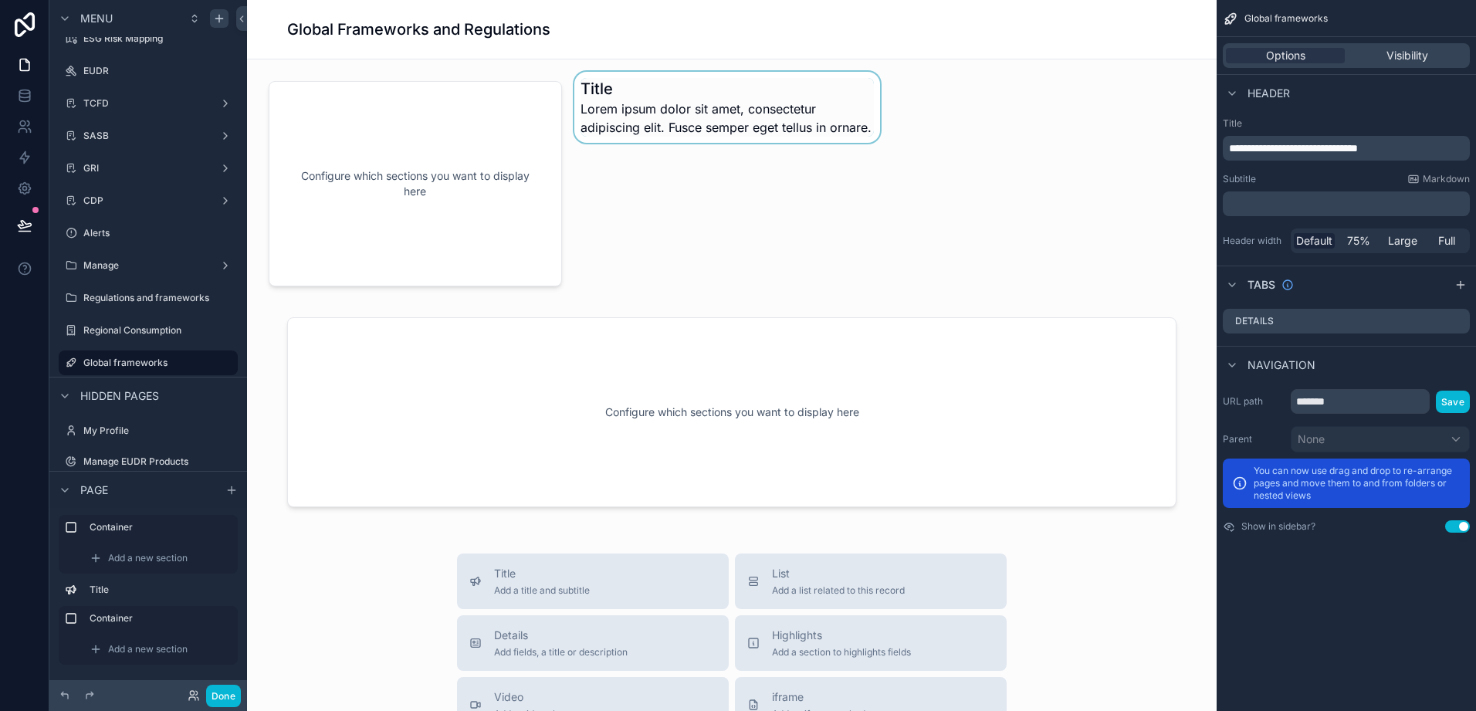
click at [607, 133] on div "scrollable content" at bounding box center [727, 184] width 312 height 224
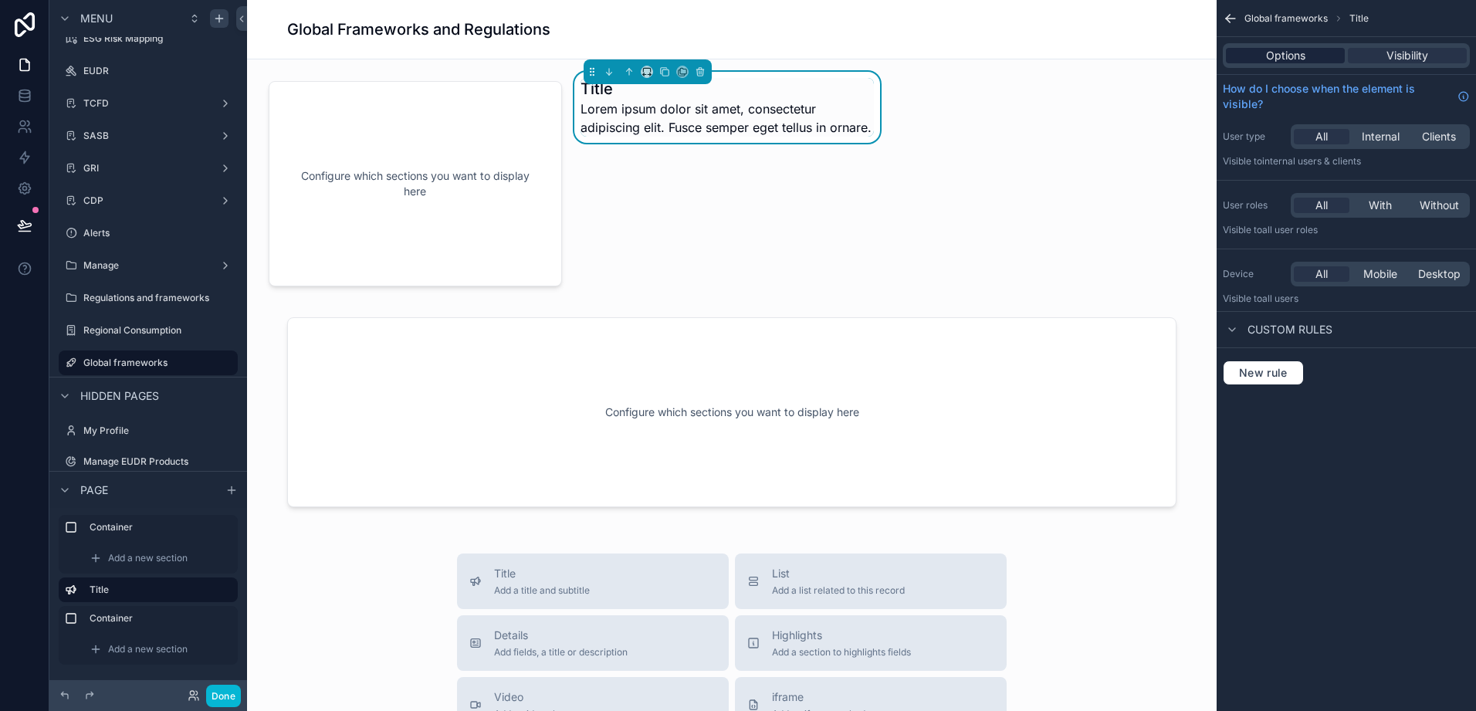
click at [1300, 58] on span "Options" at bounding box center [1285, 55] width 39 height 15
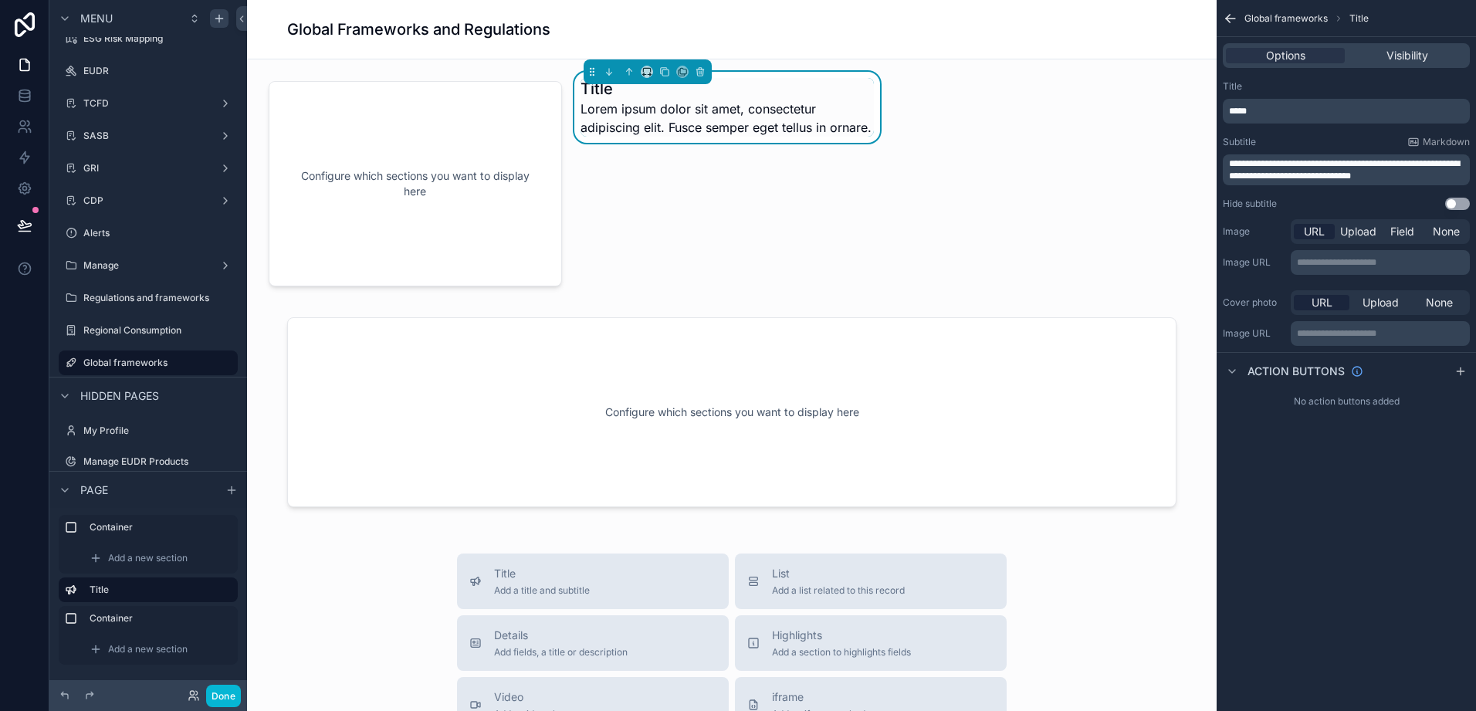
click at [1276, 120] on div "*****" at bounding box center [1346, 111] width 247 height 25
click at [1275, 112] on p "*****" at bounding box center [1348, 111] width 238 height 12
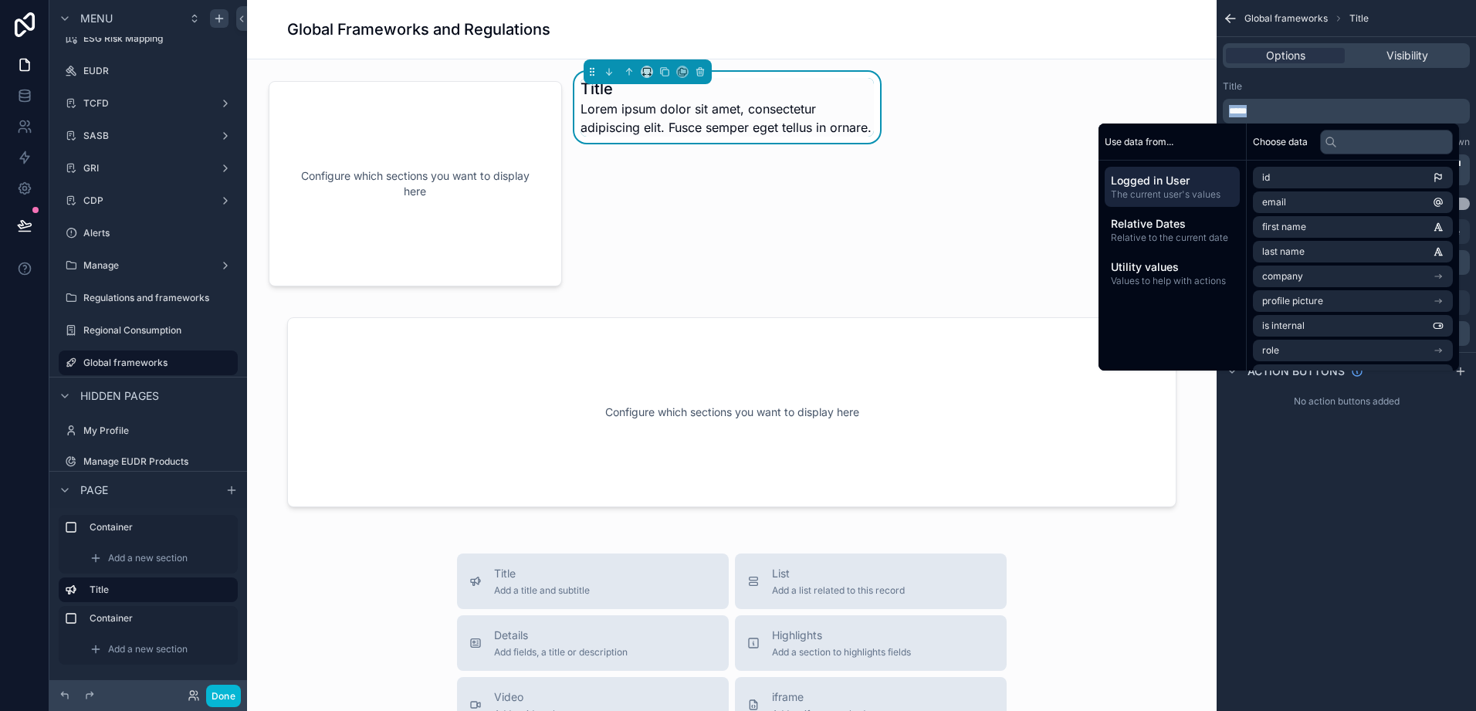
drag, startPoint x: 1275, startPoint y: 112, endPoint x: 937, endPoint y: 102, distance: 337.6
click at [937, 102] on div "Home Page Supplier Overview Risk Overview Spend Overview Sustainability Overvie…" at bounding box center [861, 355] width 1229 height 711
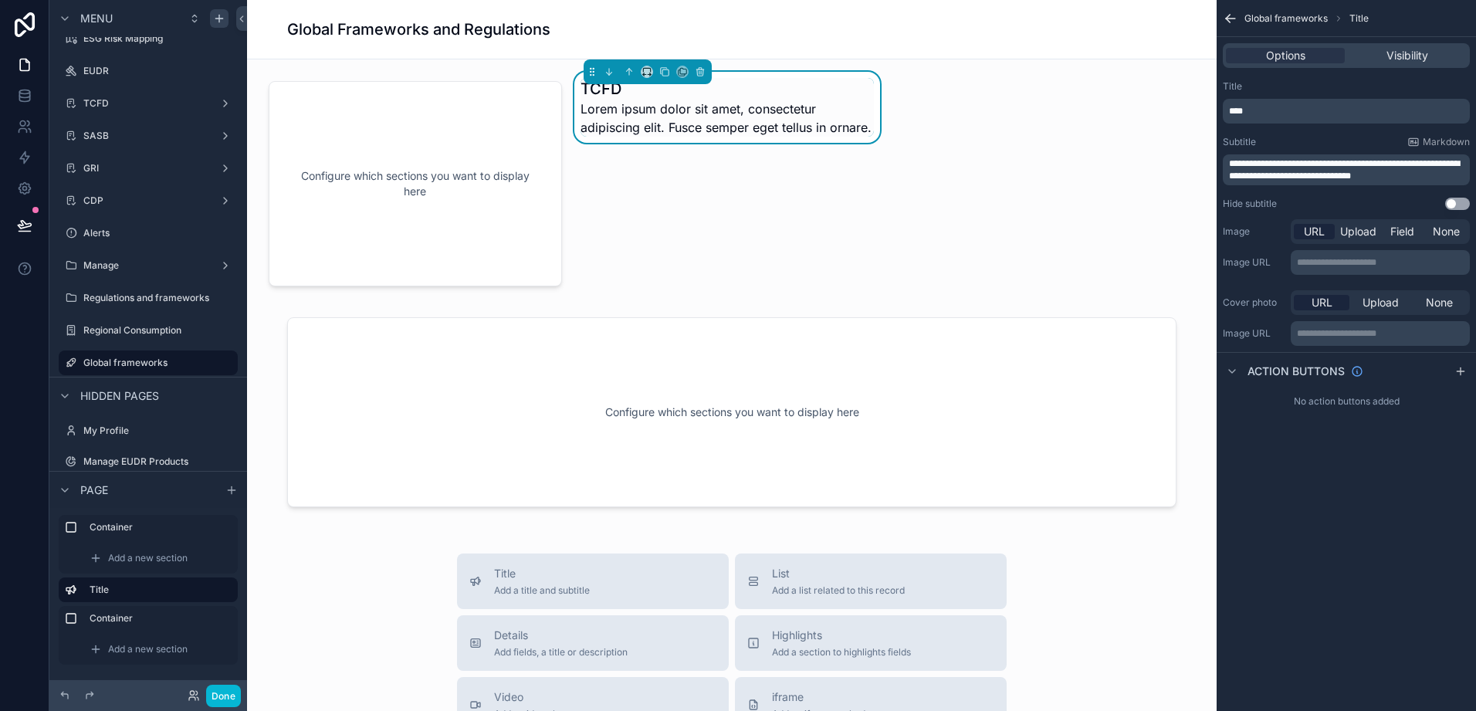
click at [1293, 165] on span "**********" at bounding box center [1344, 170] width 231 height 22
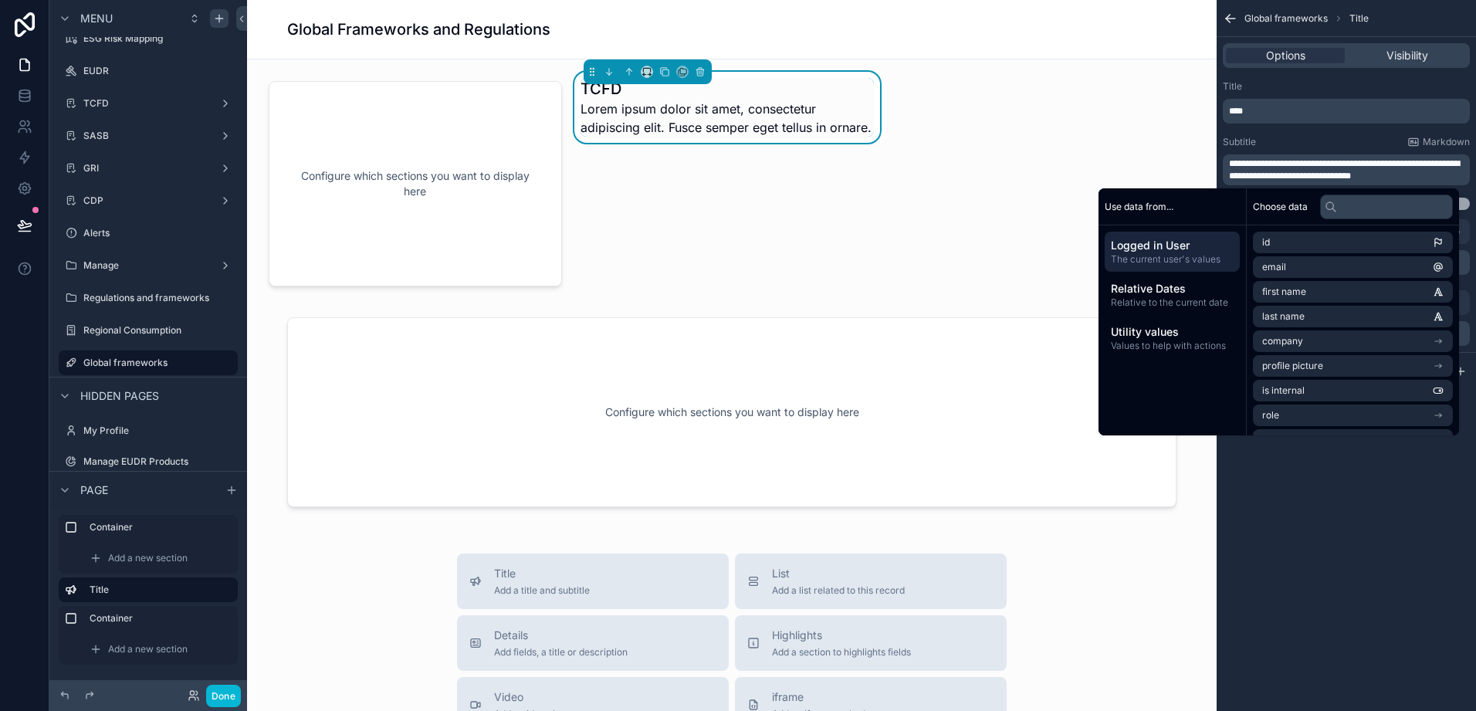
click at [1429, 172] on p "**********" at bounding box center [1348, 170] width 238 height 25
click at [107, 101] on label "TCFD" at bounding box center [145, 103] width 124 height 12
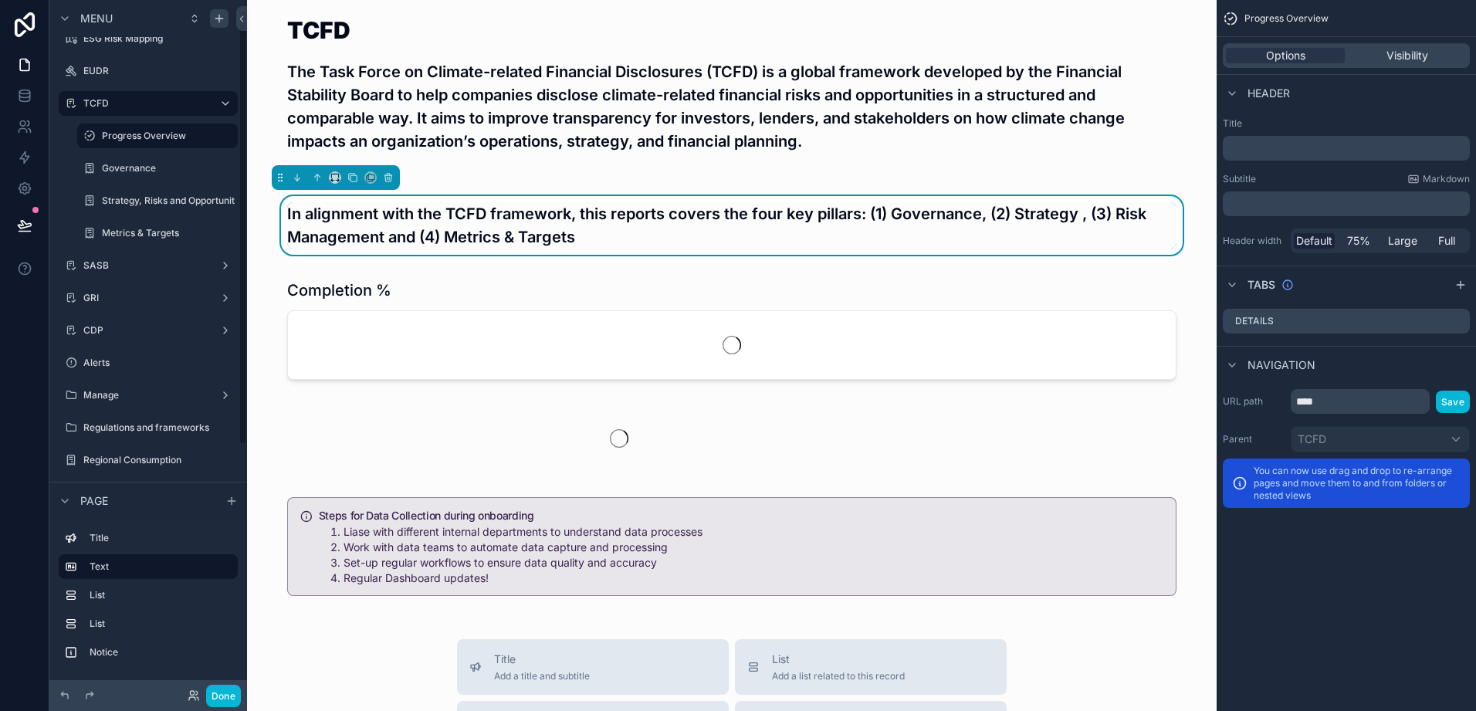
scroll to position [17, 0]
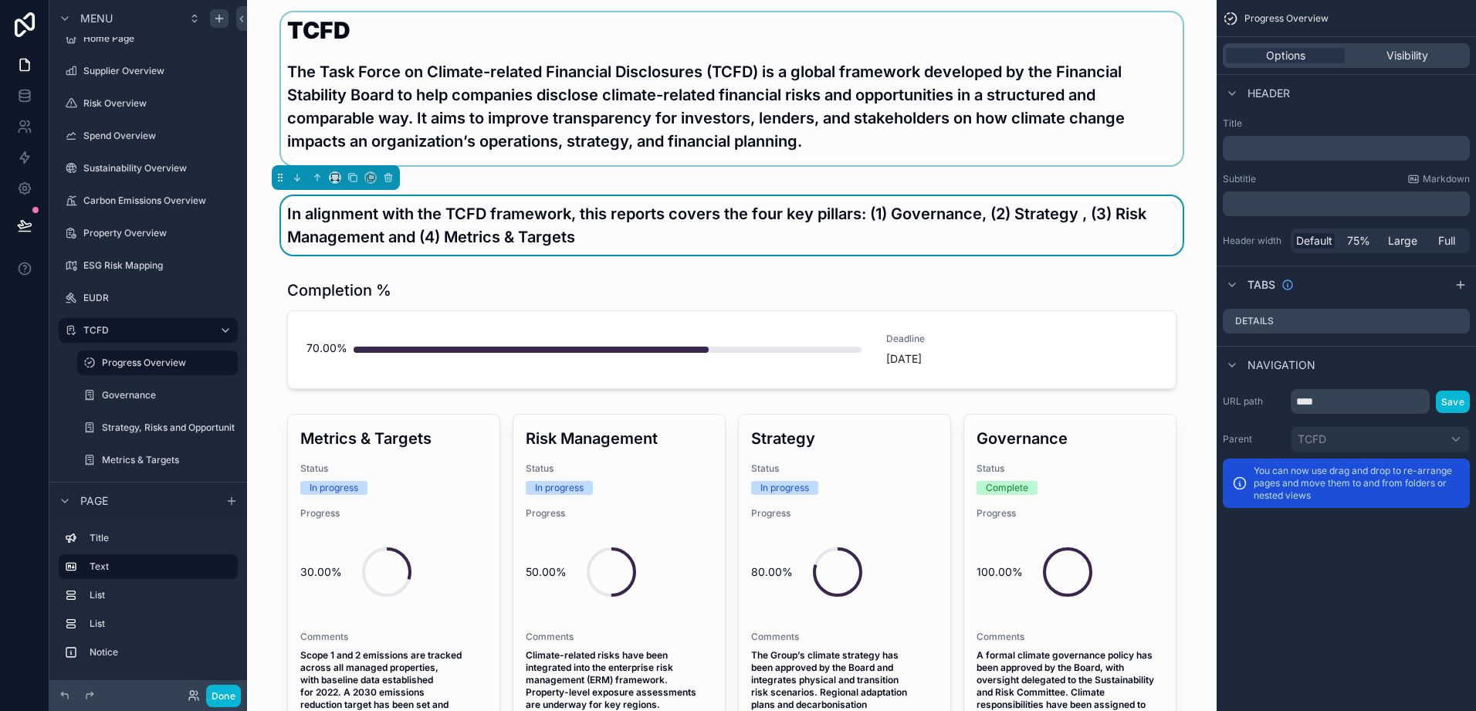
click at [819, 138] on div "scrollable content" at bounding box center [731, 88] width 945 height 153
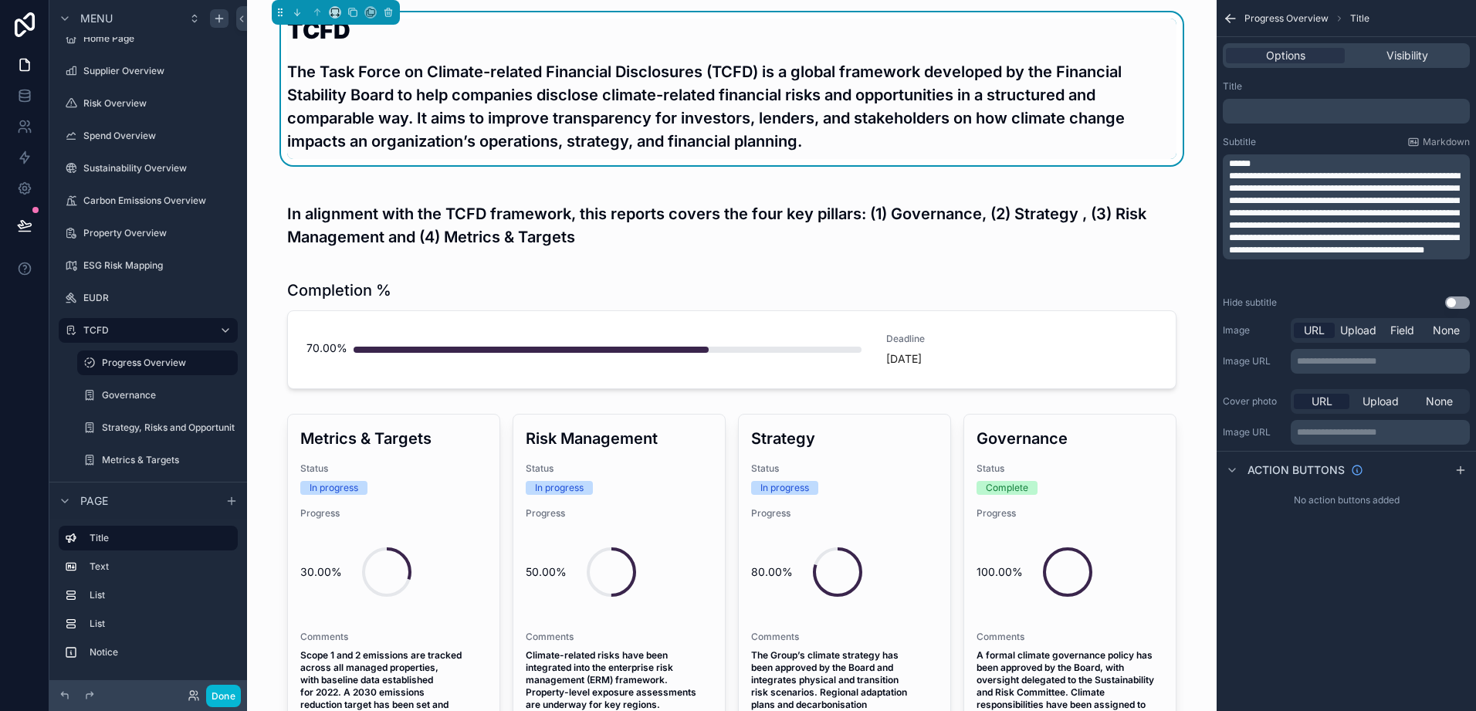
drag, startPoint x: 819, startPoint y: 138, endPoint x: 801, endPoint y: 148, distance: 21.1
click at [801, 148] on h3 "The Task Force on Climate-related Financial Disclosures (TCFD) is a global fram…" at bounding box center [732, 106] width 890 height 93
click at [1341, 249] on span "**********" at bounding box center [1344, 212] width 231 height 83
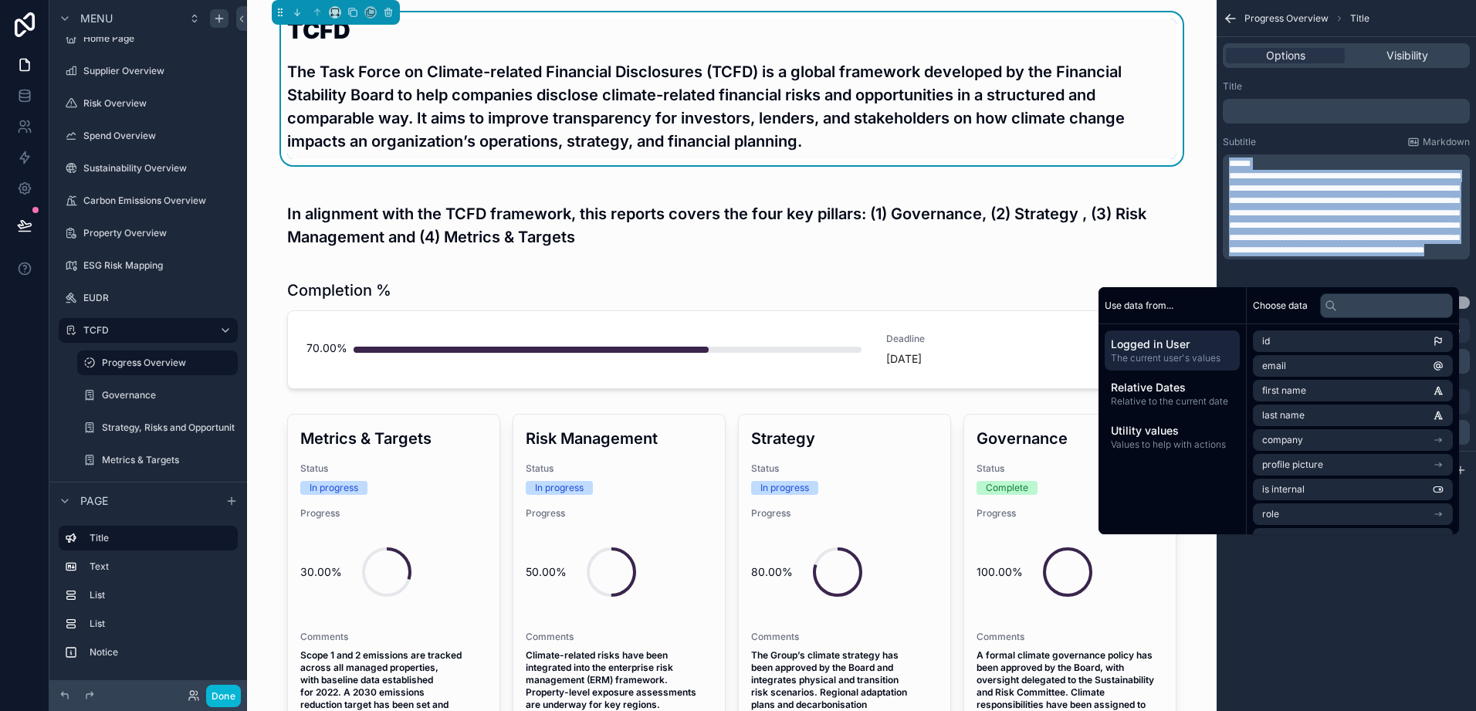
copy div "**********"
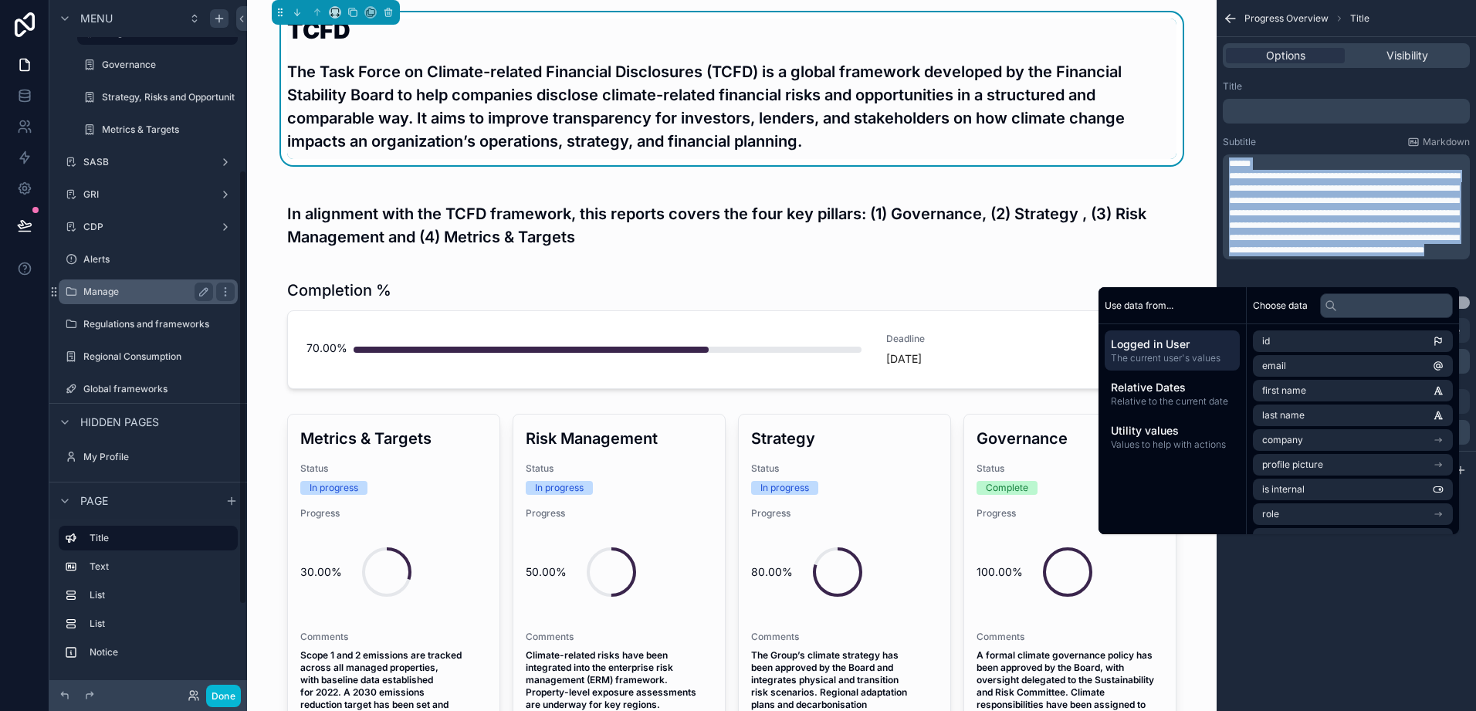
scroll to position [411, 0]
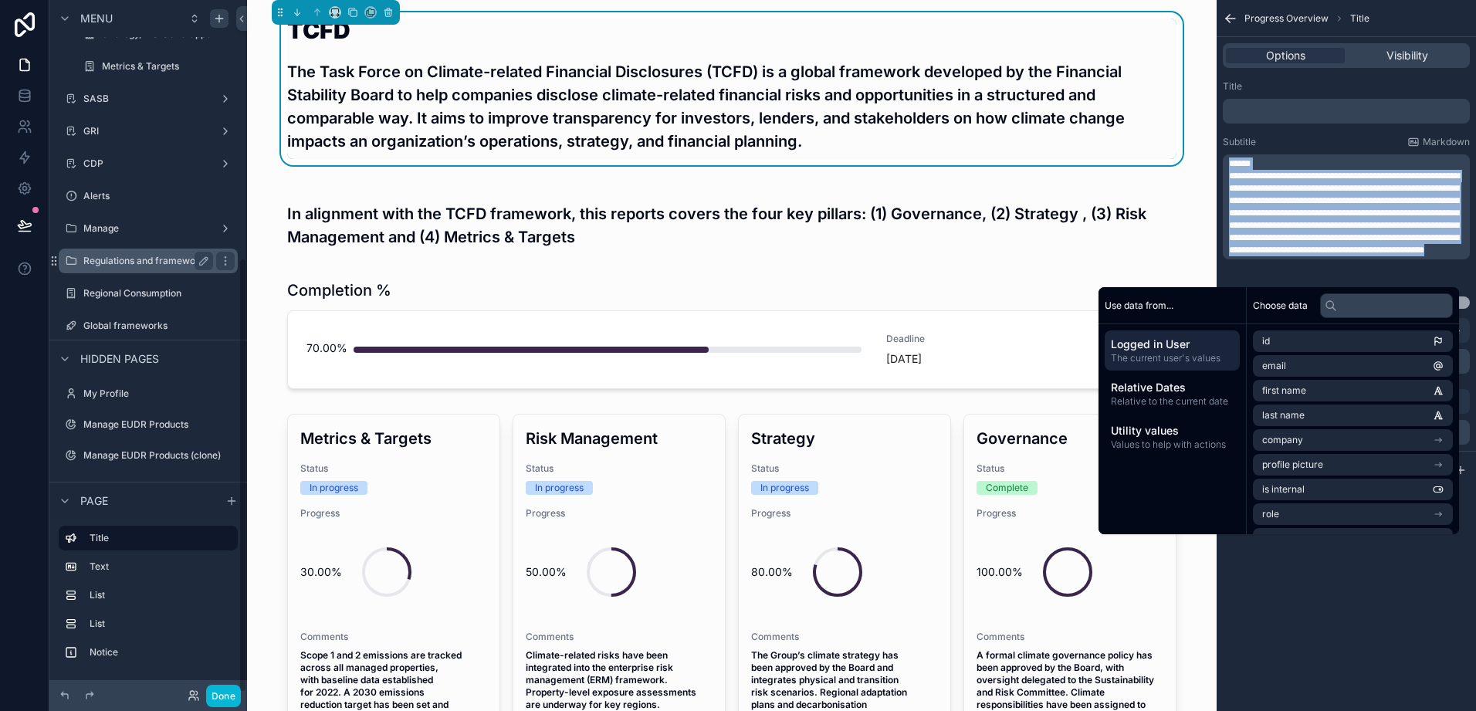
click at [131, 265] on label "Regulations and frameworks" at bounding box center [146, 261] width 126 height 12
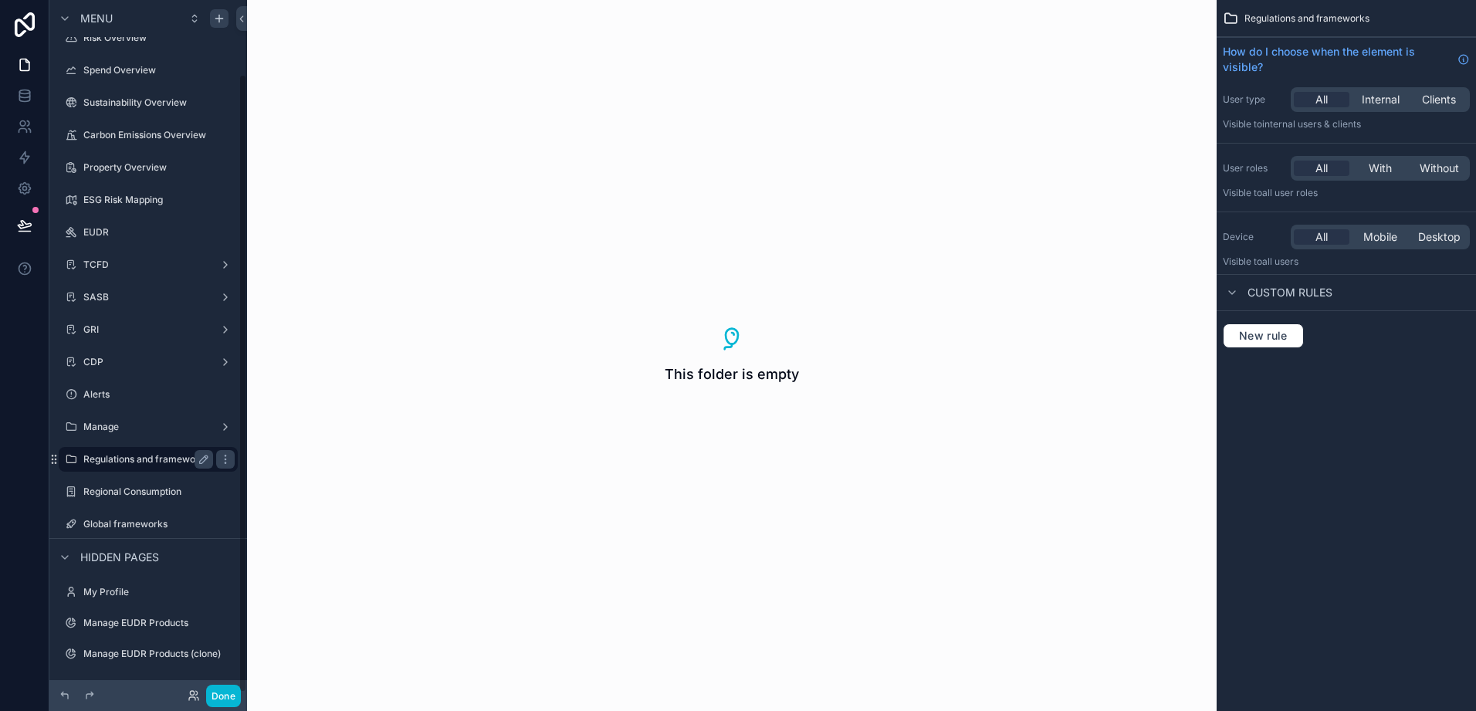
scroll to position [83, 0]
click at [122, 520] on label "Global frameworks" at bounding box center [145, 524] width 124 height 12
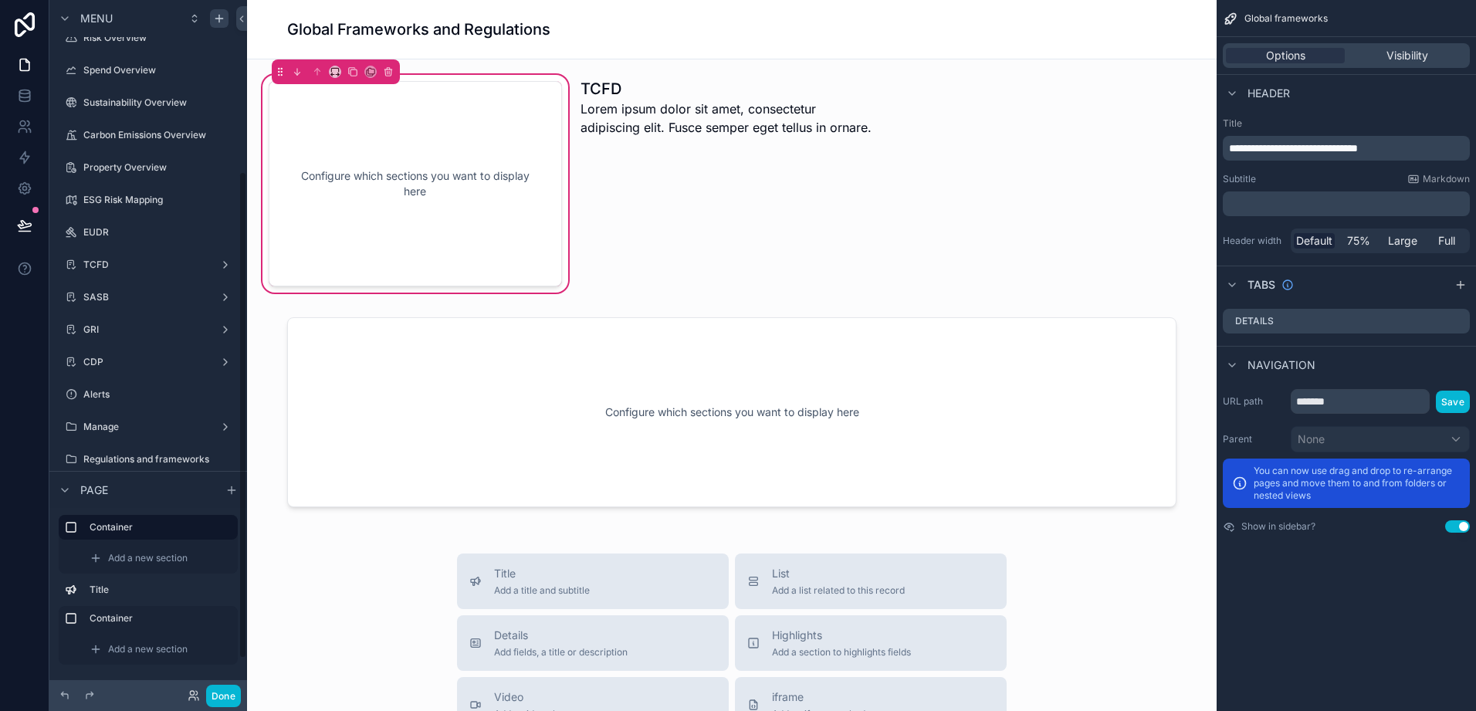
scroll to position [244, 0]
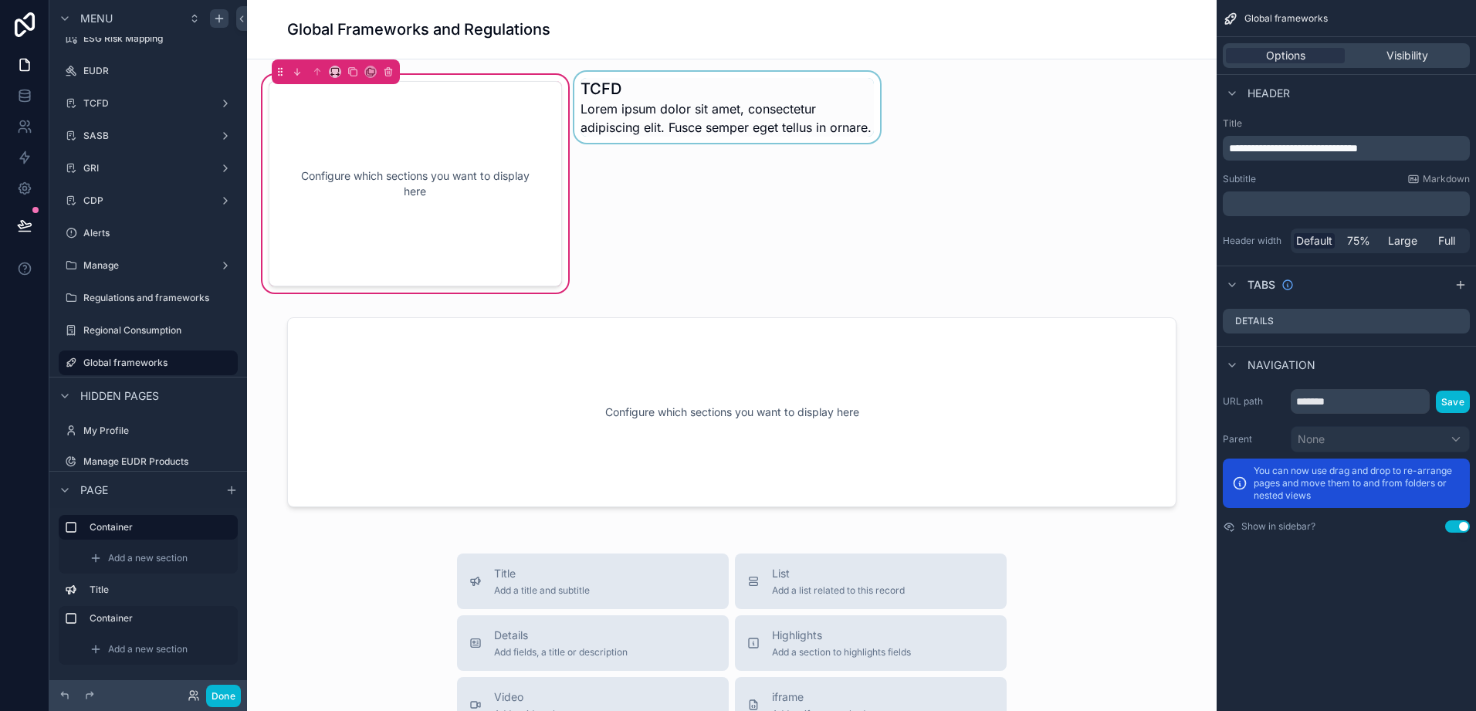
click at [598, 119] on div "scrollable content" at bounding box center [727, 184] width 312 height 224
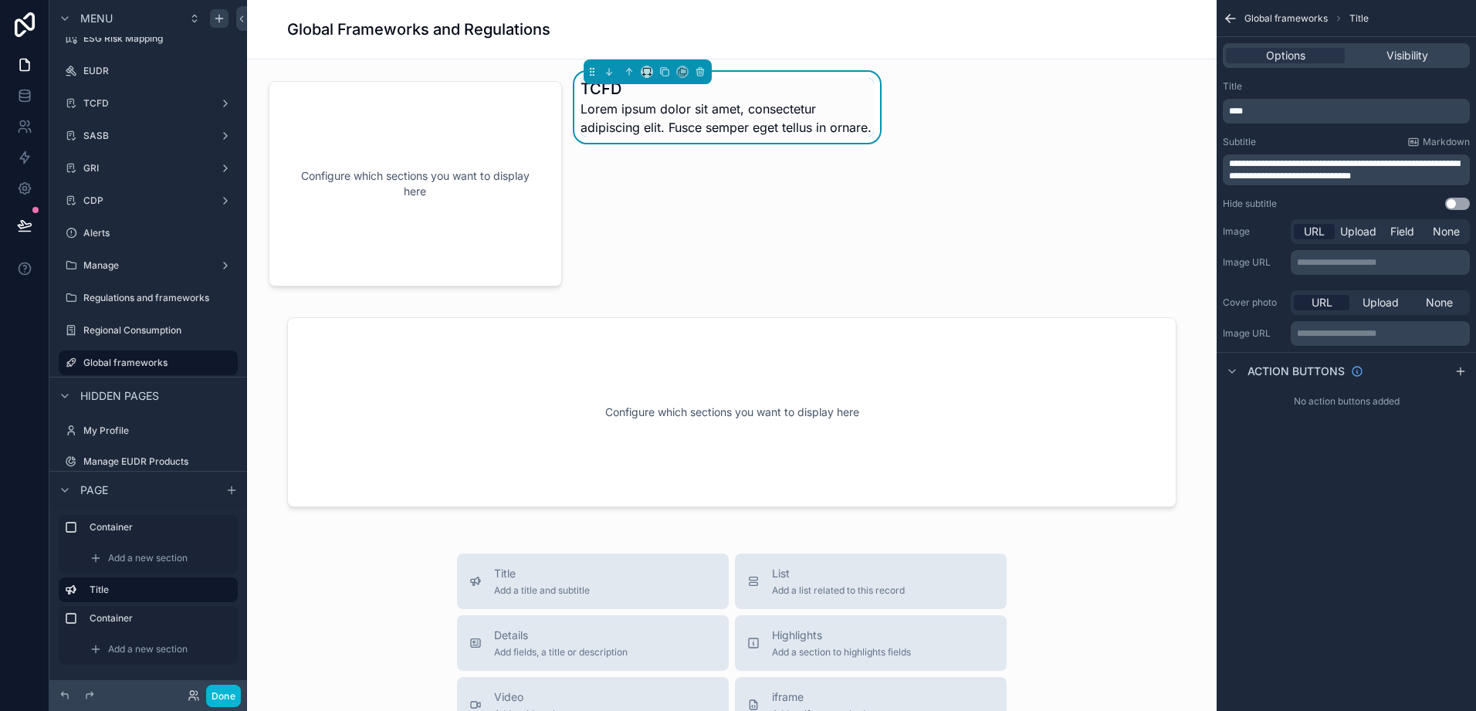
click at [1381, 175] on span "**********" at bounding box center [1344, 170] width 231 height 22
drag, startPoint x: 1419, startPoint y: 172, endPoint x: 1107, endPoint y: 155, distance: 311.7
click at [1107, 155] on div "Home Page Supplier Overview Risk Overview Spend Overview Sustainability Overvie…" at bounding box center [861, 355] width 1229 height 711
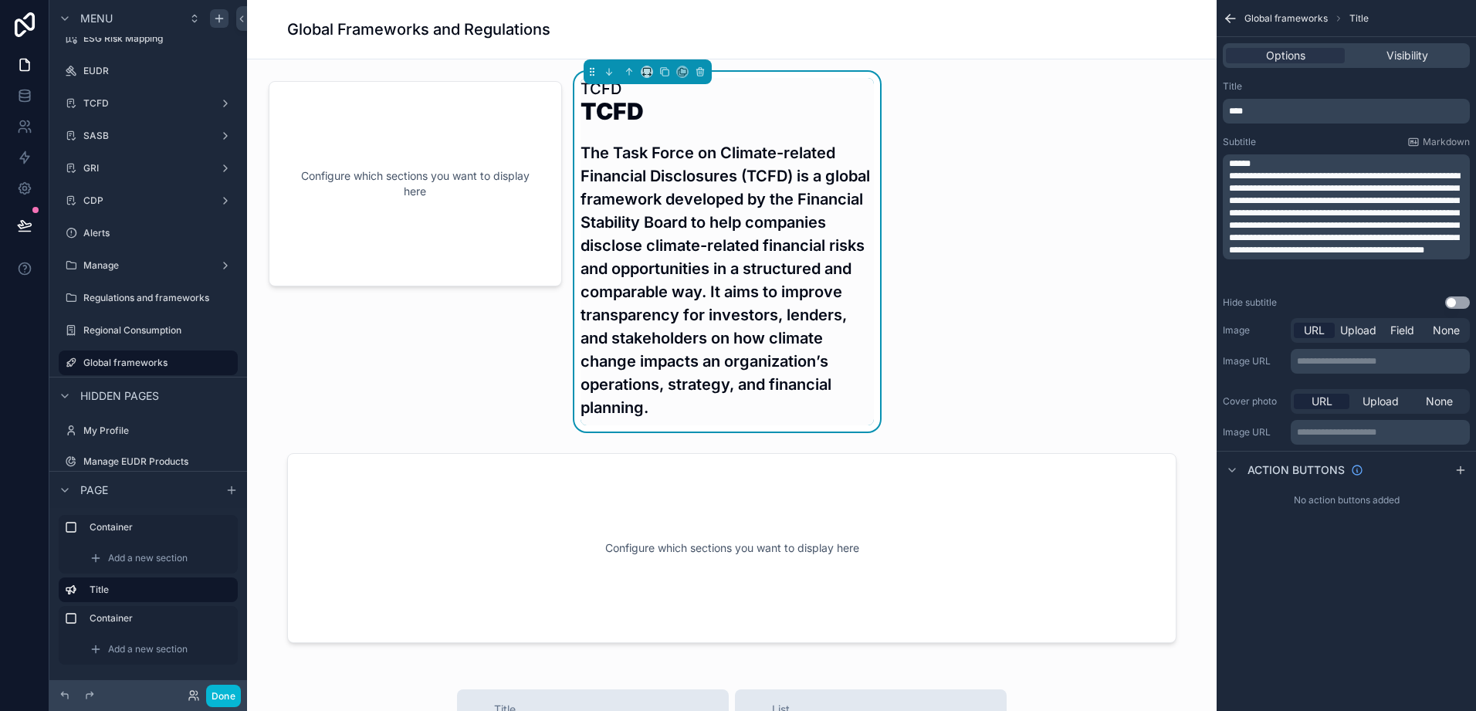
click at [1047, 273] on div "Configure which sections you want to display here TCFD TCFD The Task Force on C…" at bounding box center [732, 710] width 970 height 1303
click at [1265, 162] on p "******" at bounding box center [1348, 164] width 238 height 12
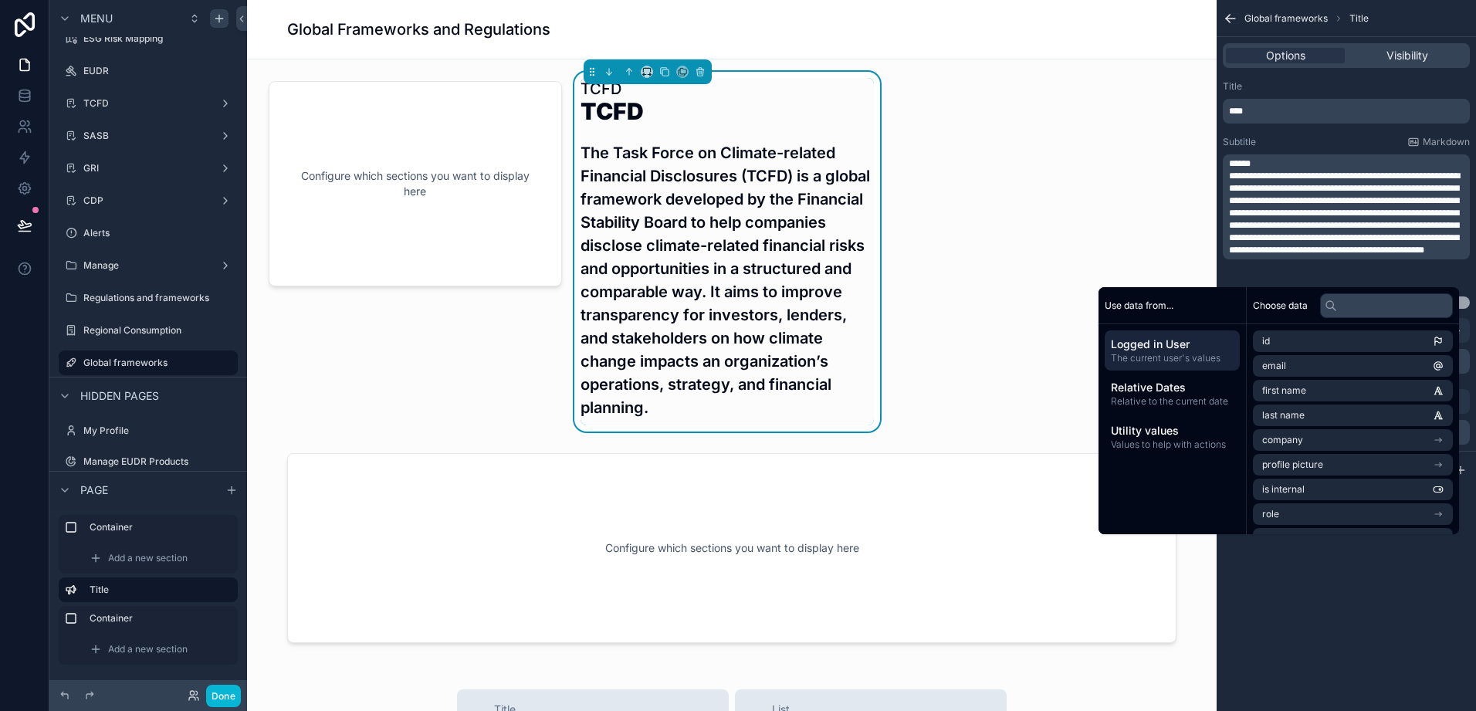
click at [1246, 173] on span "**********" at bounding box center [1344, 212] width 231 height 83
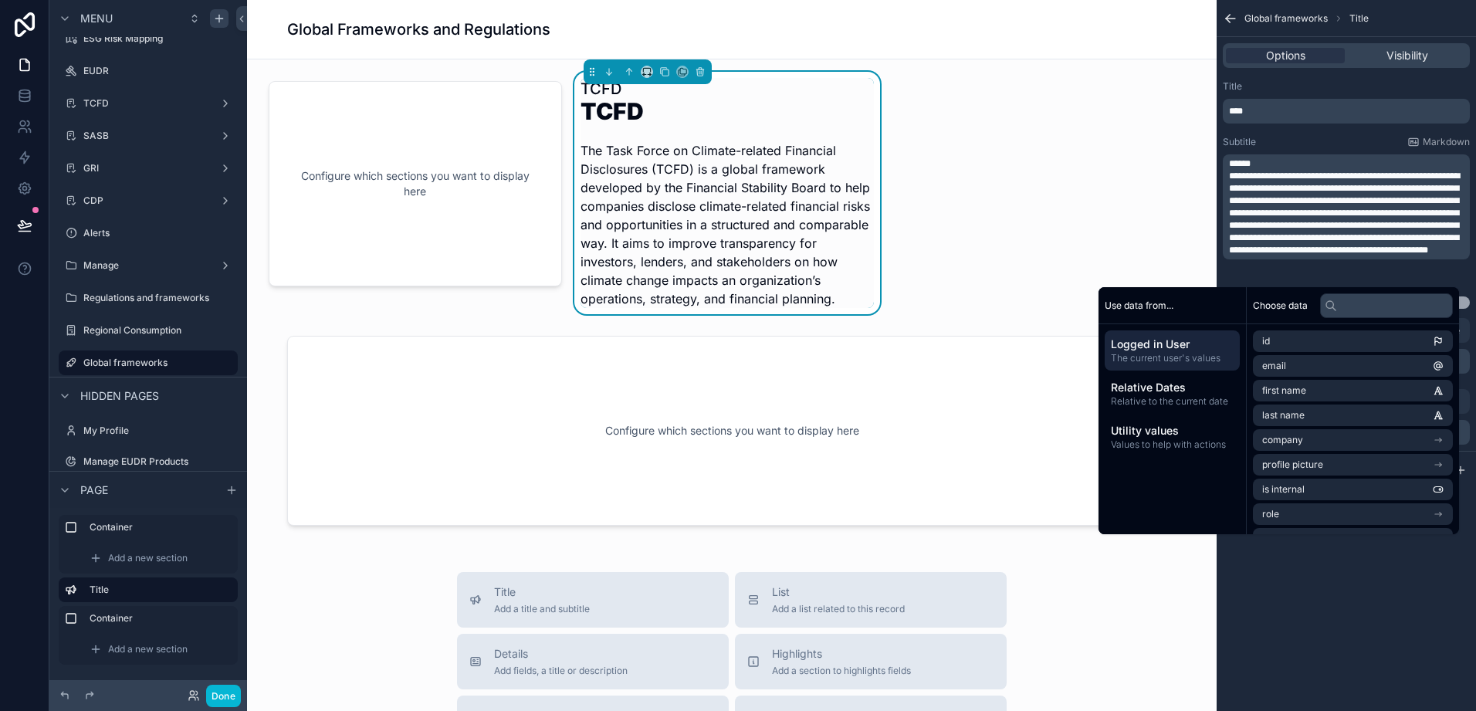
click at [1263, 113] on p "****" at bounding box center [1348, 111] width 238 height 12
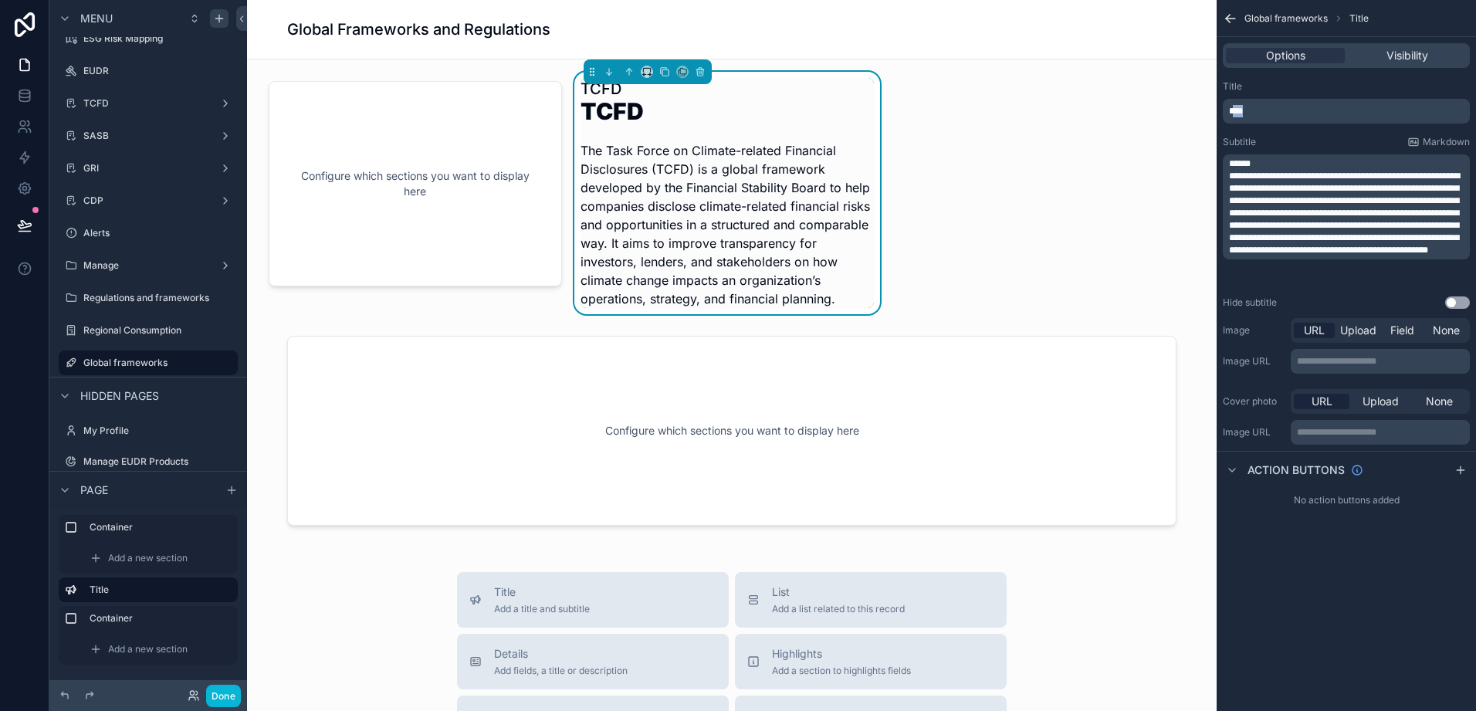
drag, startPoint x: 1263, startPoint y: 113, endPoint x: 1233, endPoint y: 113, distance: 29.3
click at [1233, 113] on p "****" at bounding box center [1348, 111] width 238 height 12
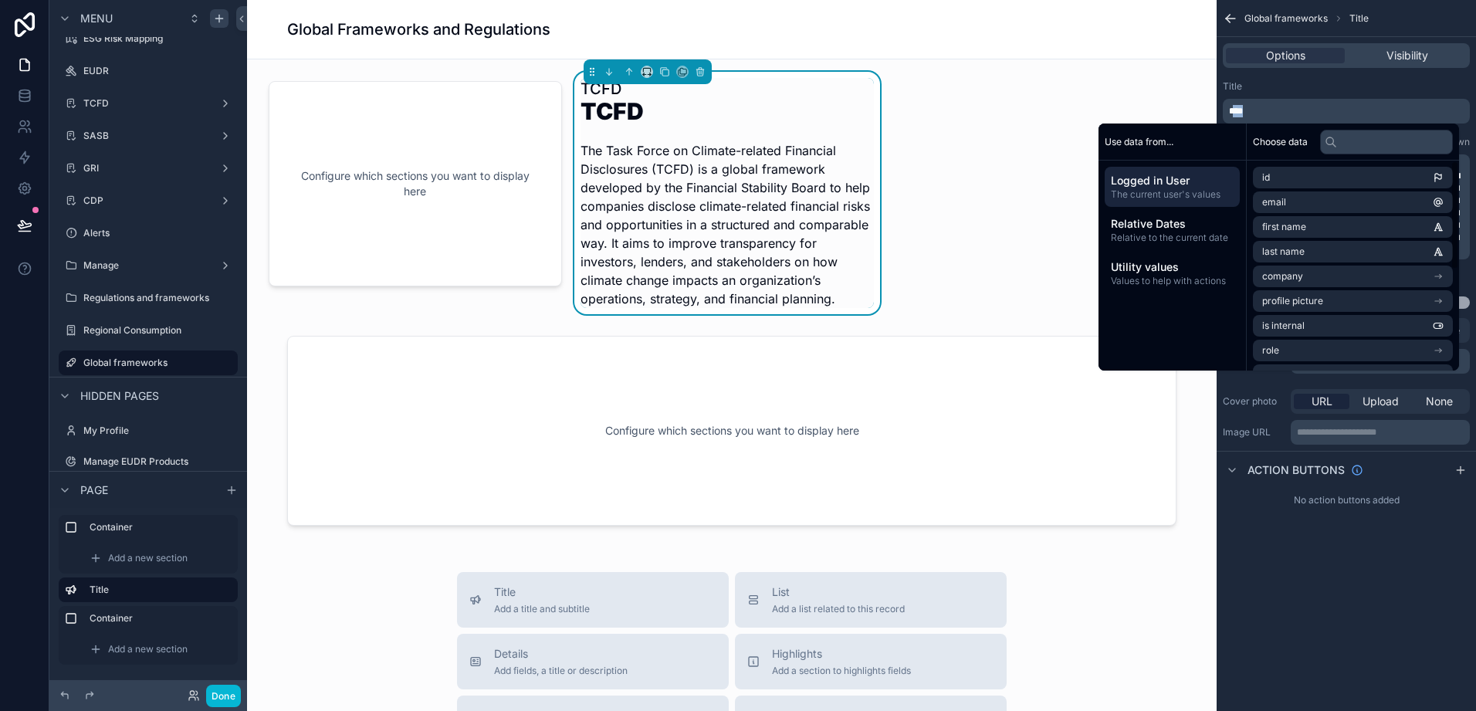
click at [1314, 91] on div "Title" at bounding box center [1346, 86] width 247 height 12
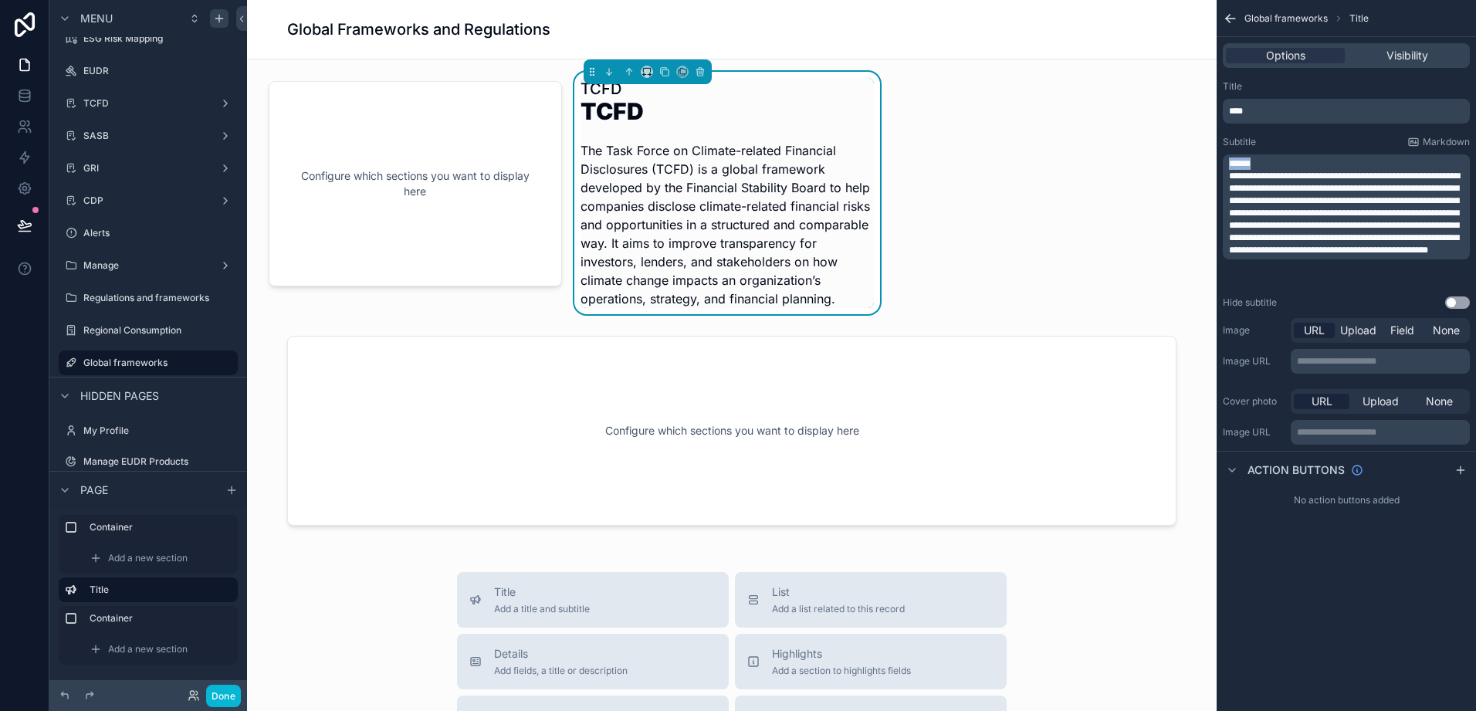
drag, startPoint x: 1268, startPoint y: 162, endPoint x: 1221, endPoint y: 158, distance: 47.3
click at [1221, 158] on div "**********" at bounding box center [1346, 194] width 259 height 241
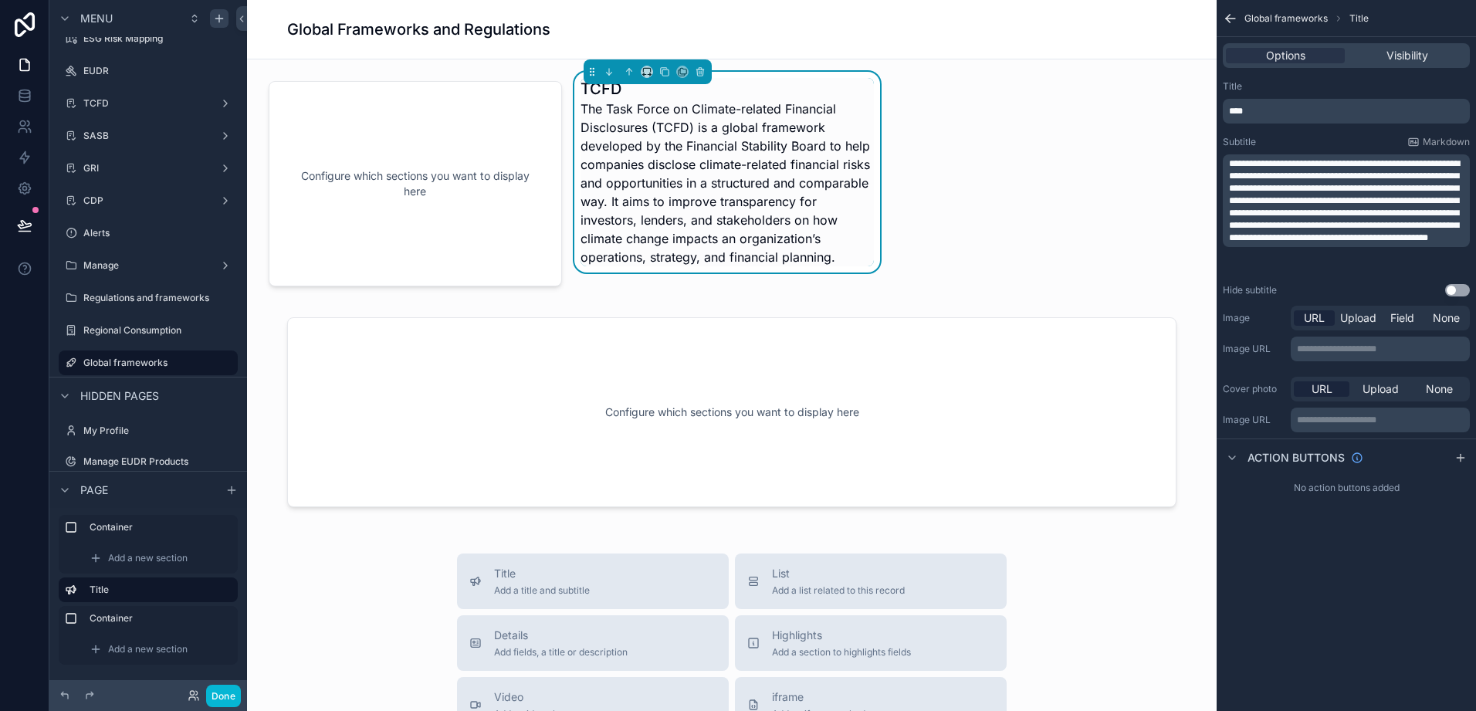
click at [979, 192] on div "Configure which sections you want to display here TCFD The Task Force on Climat…" at bounding box center [732, 643] width 970 height 1168
click at [987, 195] on div "Configure which sections you want to display here TCFD The Task Force on Climat…" at bounding box center [732, 643] width 970 height 1168
click at [964, 257] on div "Configure which sections you want to display here TCFD The Task Force on Climat…" at bounding box center [732, 643] width 970 height 1168
click at [847, 258] on h4 "The Task Force on Climate-related Financial Disclosures (TCFD) is a global fram…" at bounding box center [727, 183] width 293 height 167
click at [117, 109] on label "TCFD" at bounding box center [148, 103] width 130 height 12
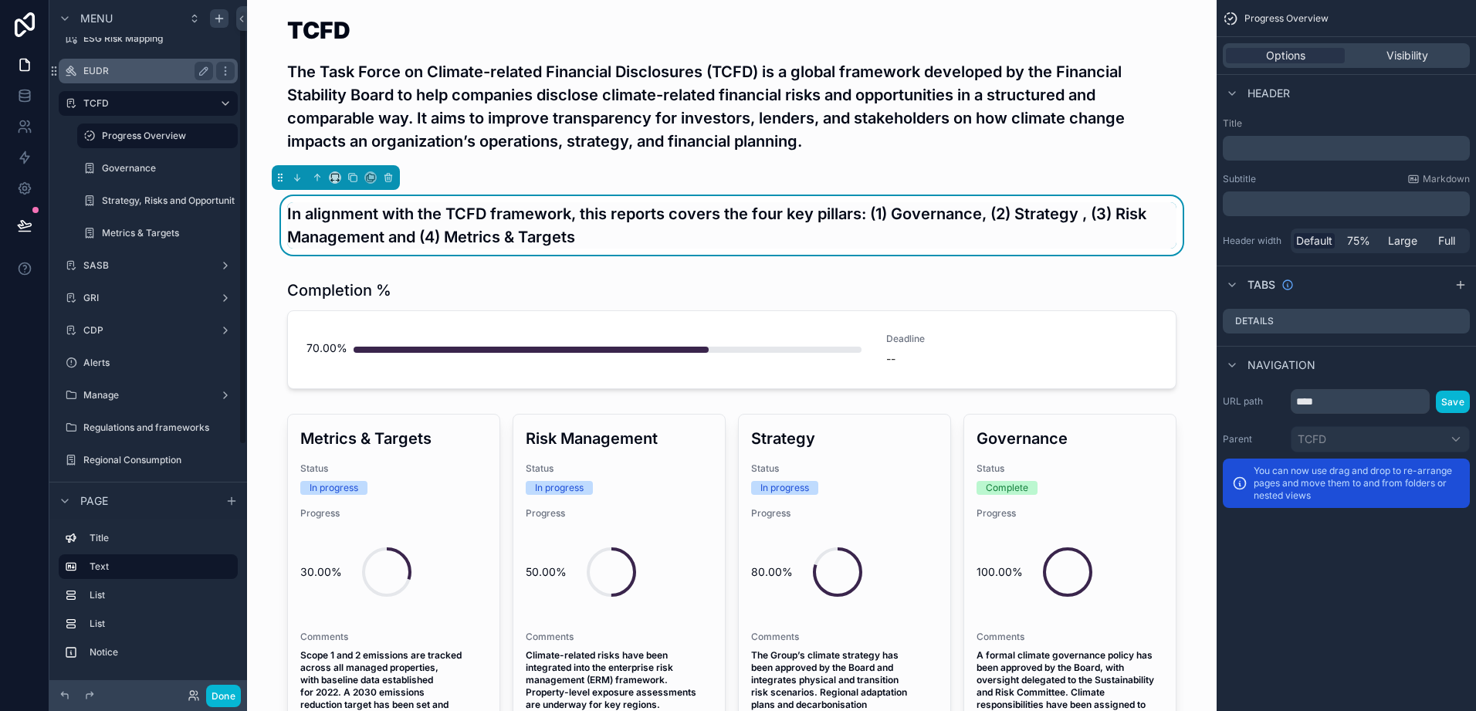
scroll to position [17, 0]
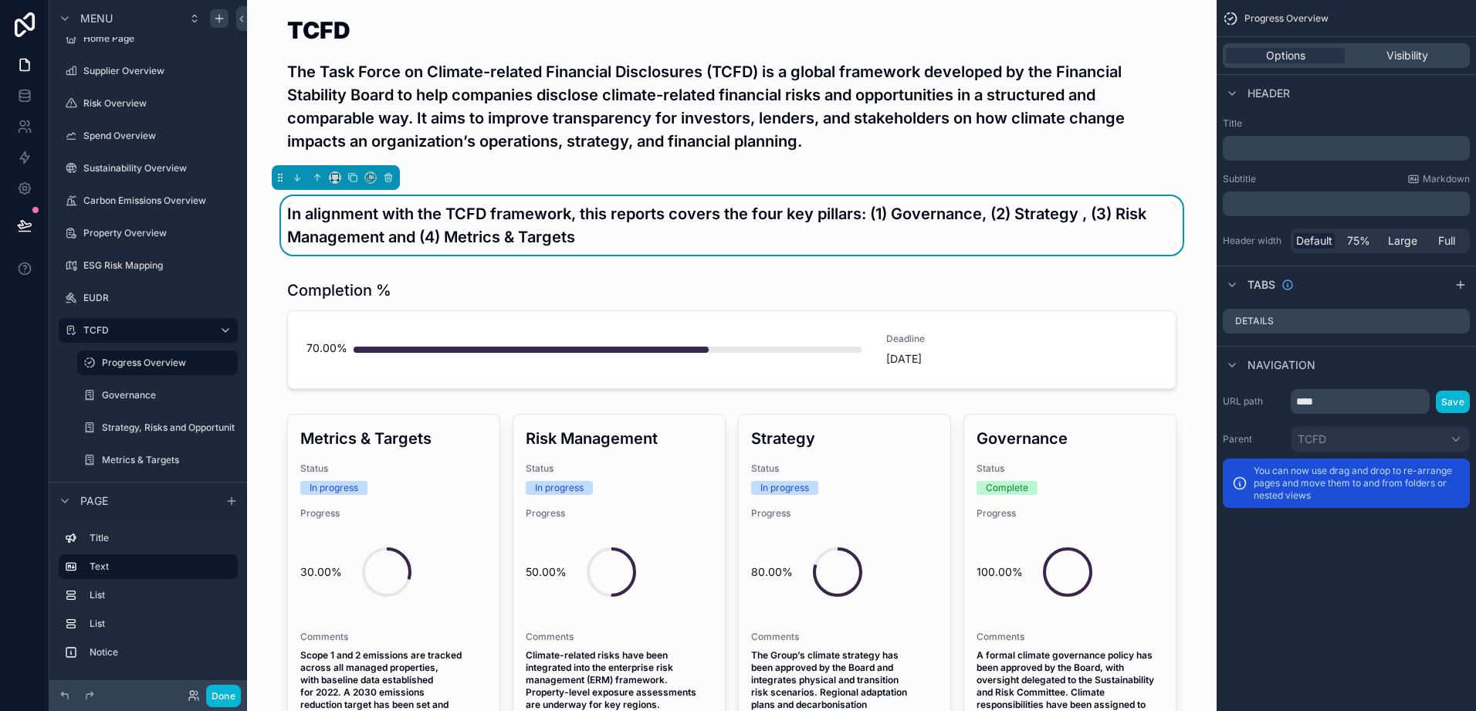
click at [531, 238] on h3 "In alignment with the TCFD framework, this reports covers the four key pillars:…" at bounding box center [732, 225] width 890 height 46
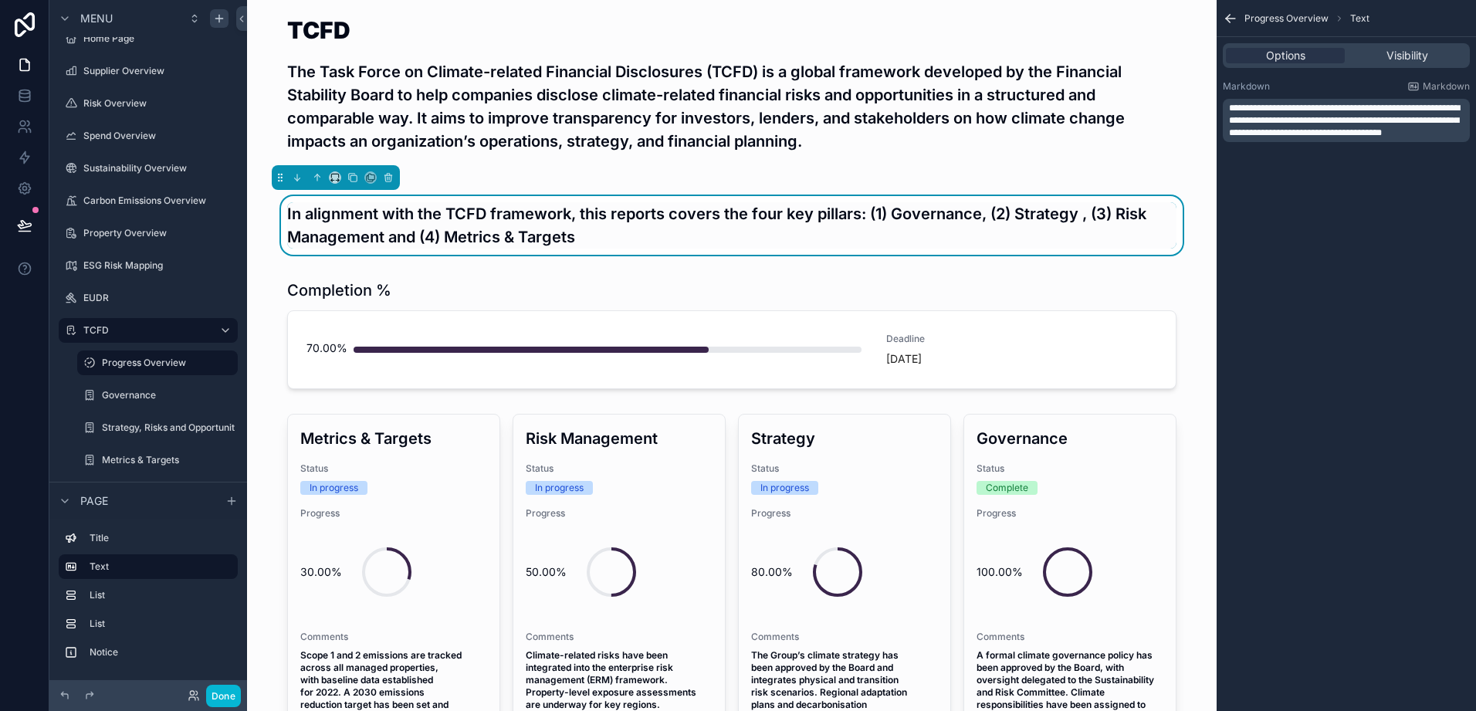
click at [1282, 137] on span "**********" at bounding box center [1344, 120] width 231 height 34
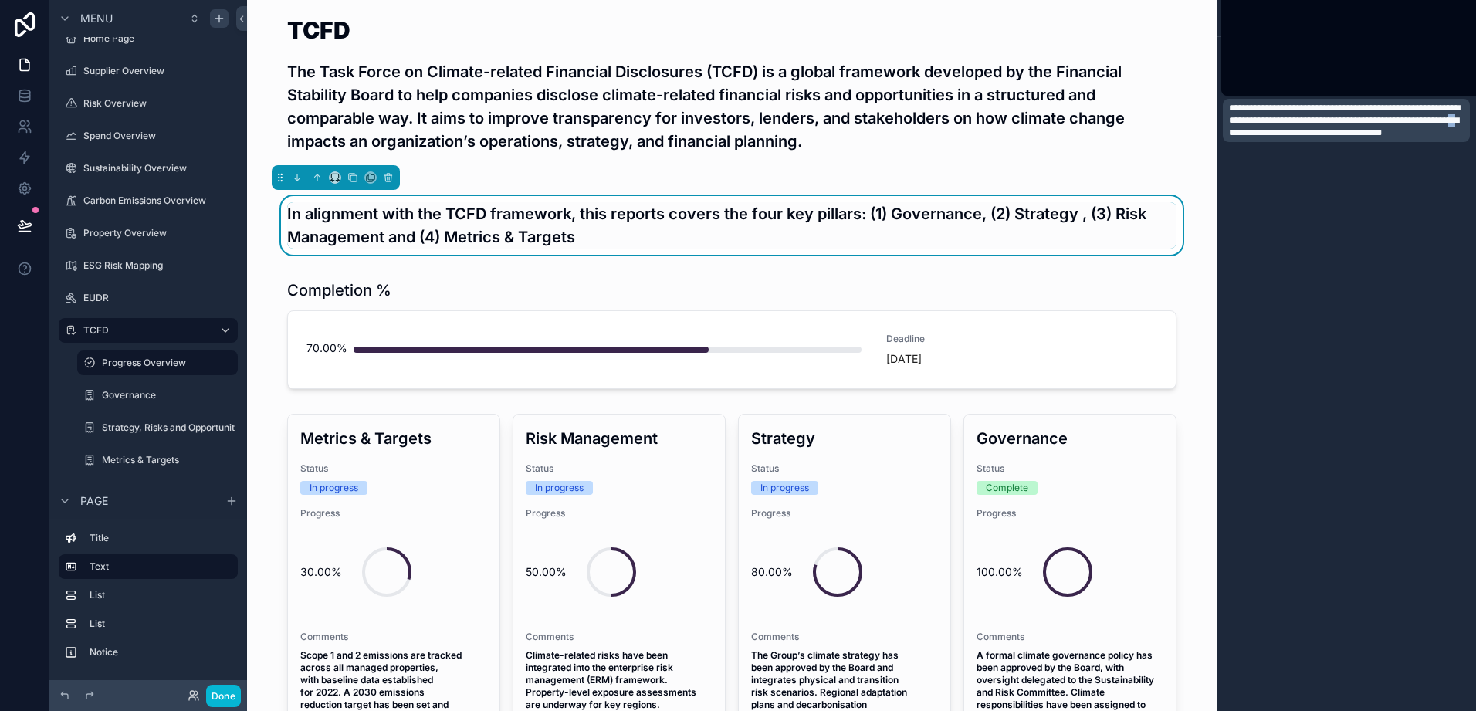
click at [1282, 137] on span "**********" at bounding box center [1344, 120] width 231 height 34
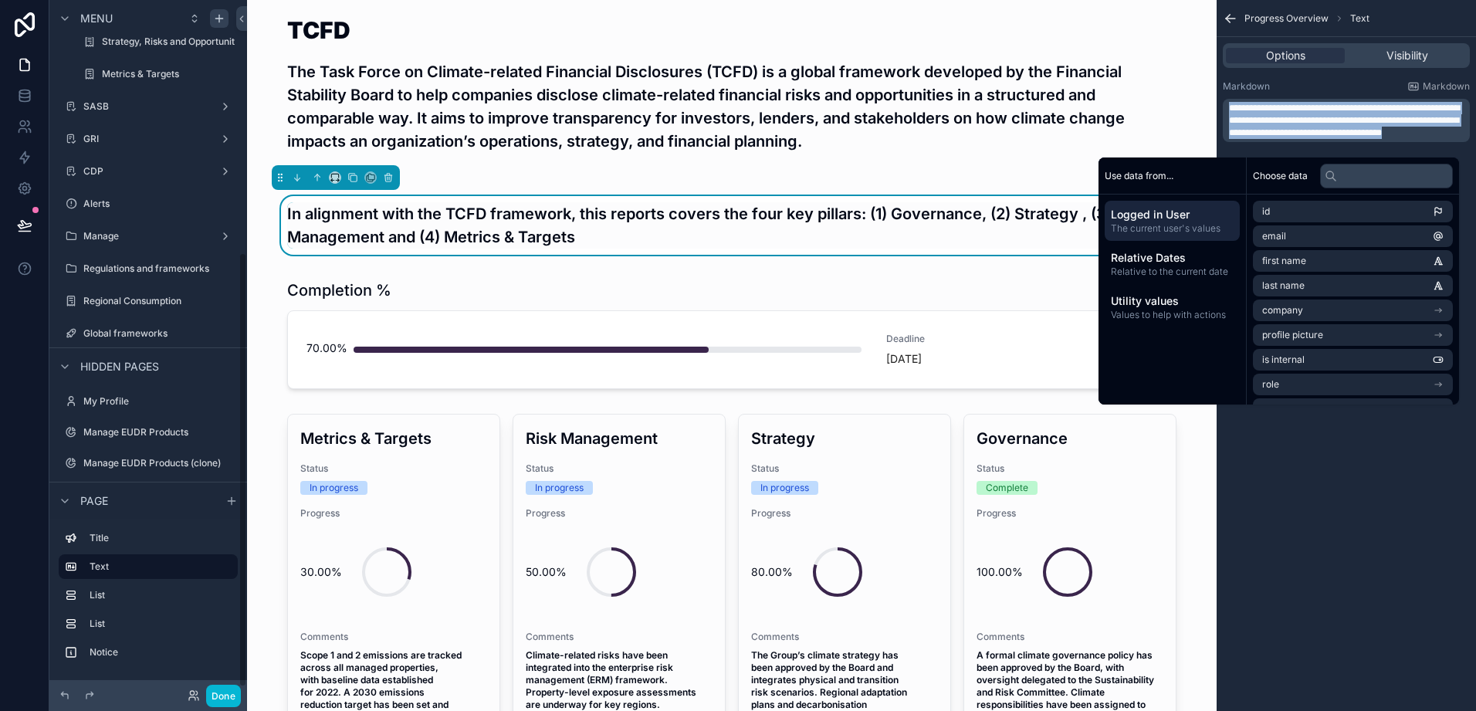
scroll to position [411, 0]
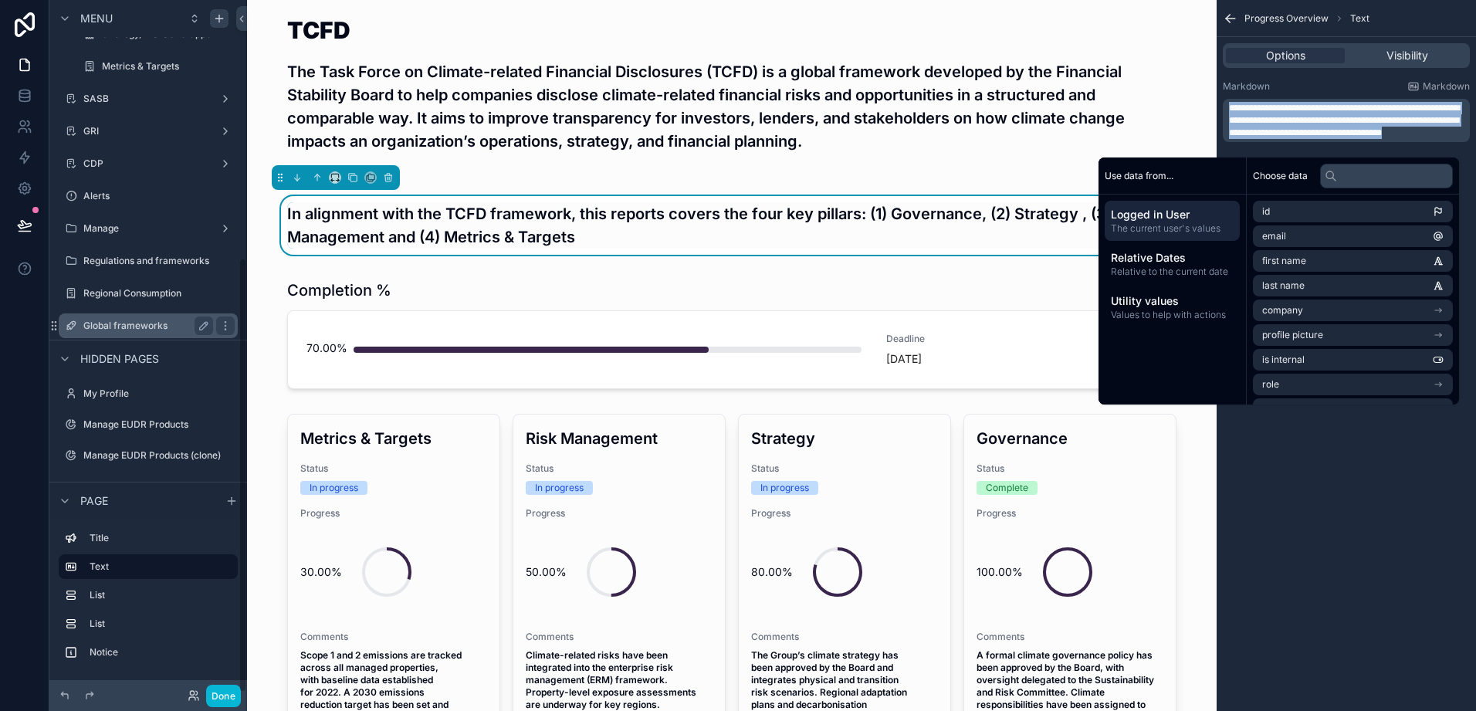
click at [129, 327] on label "Global frameworks" at bounding box center [145, 326] width 124 height 12
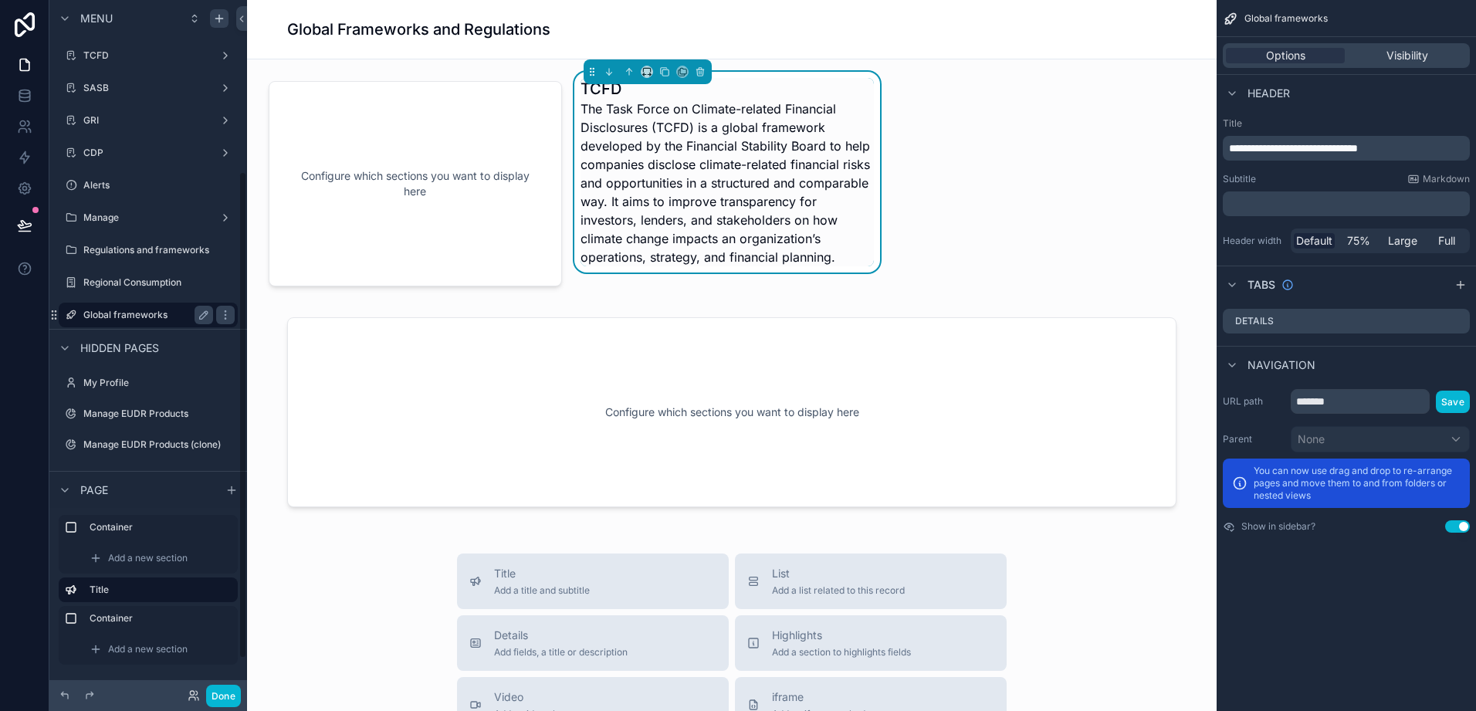
scroll to position [244, 0]
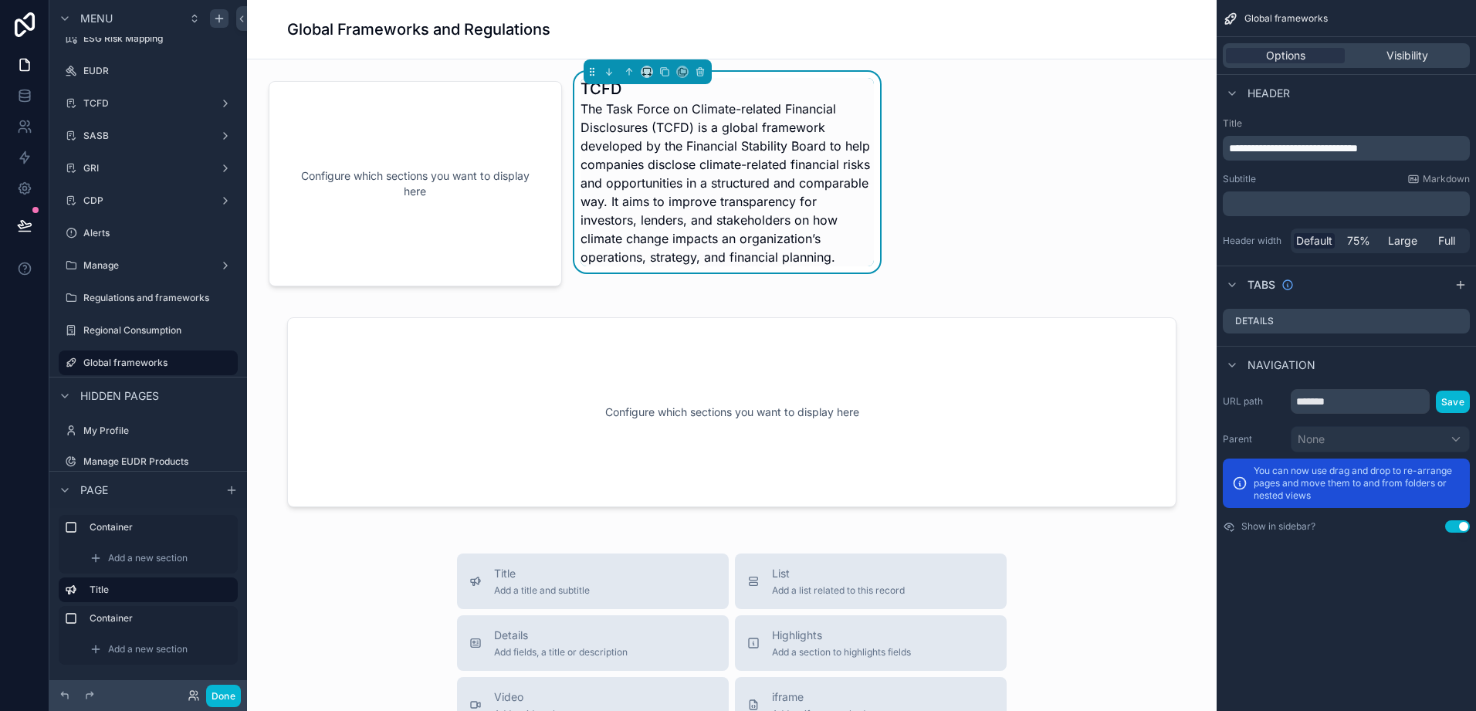
click at [836, 258] on h4 "The Task Force on Climate-related Financial Disclosures (TCFD) is a global fram…" at bounding box center [727, 183] width 293 height 167
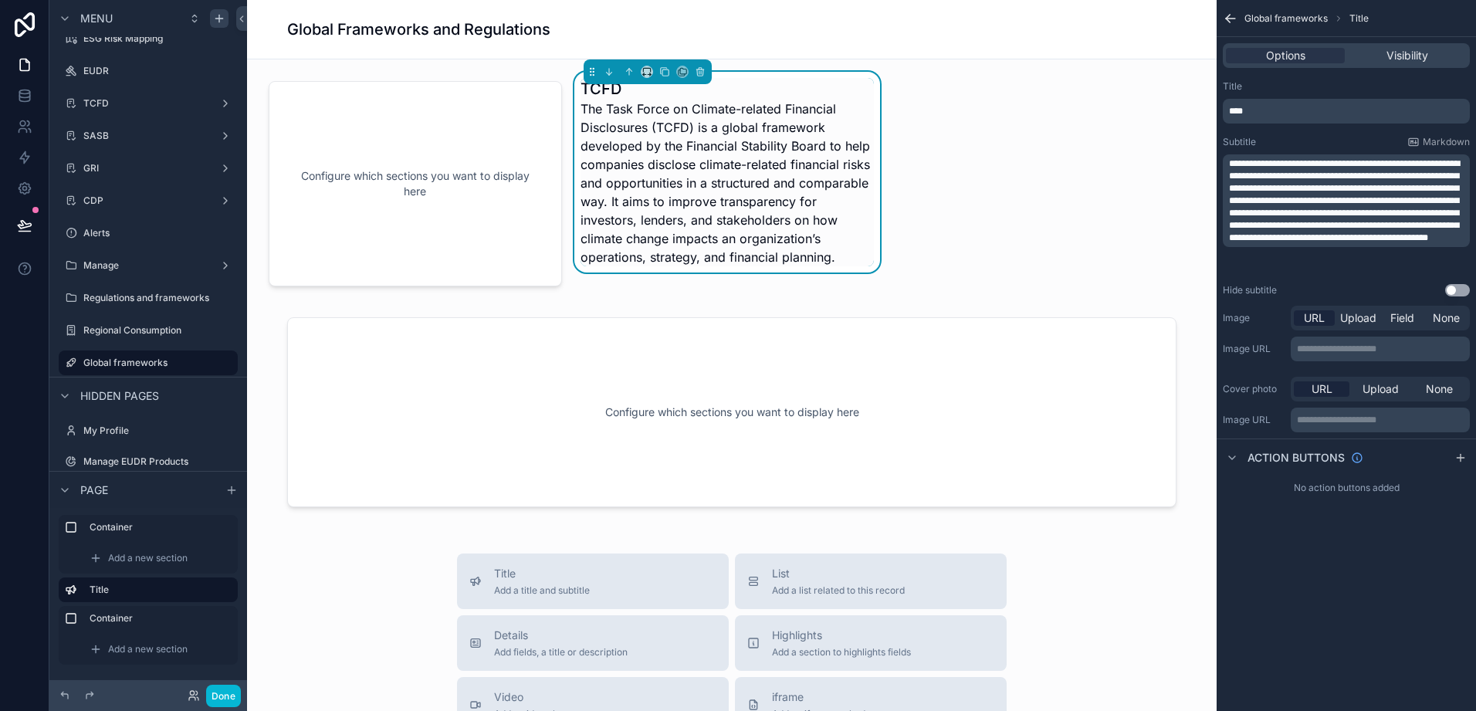
click at [829, 257] on h4 "The Task Force on Climate-related Financial Disclosures (TCFD) is a global fram…" at bounding box center [727, 183] width 293 height 167
click at [831, 257] on h4 "The Task Force on Climate-related Financial Disclosures (TCFD) is a global fram…" at bounding box center [727, 183] width 293 height 167
click at [1305, 244] on p "**********" at bounding box center [1348, 201] width 238 height 86
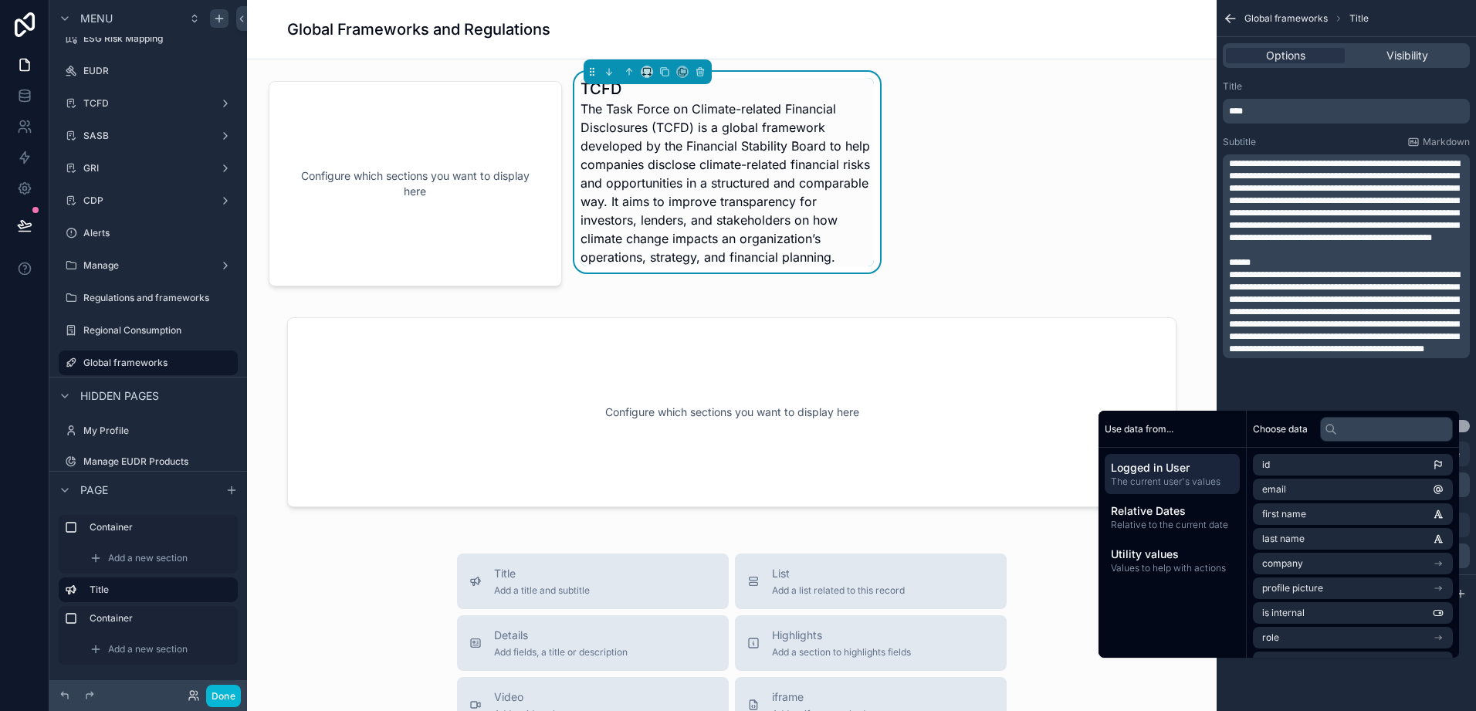
scroll to position [0, 0]
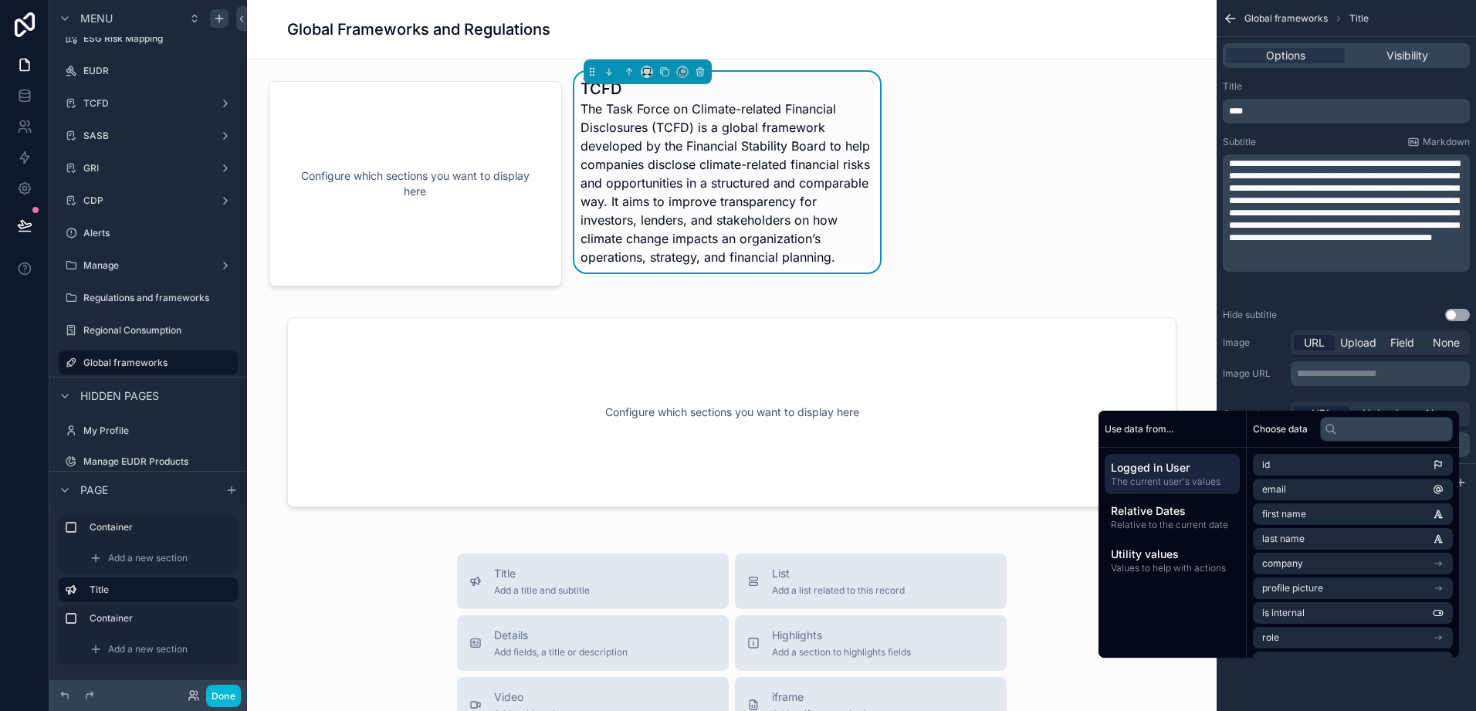
drag, startPoint x: 114, startPoint y: 95, endPoint x: 127, endPoint y: 104, distance: 16.1
click at [114, 97] on div "TCFD" at bounding box center [148, 103] width 130 height 12
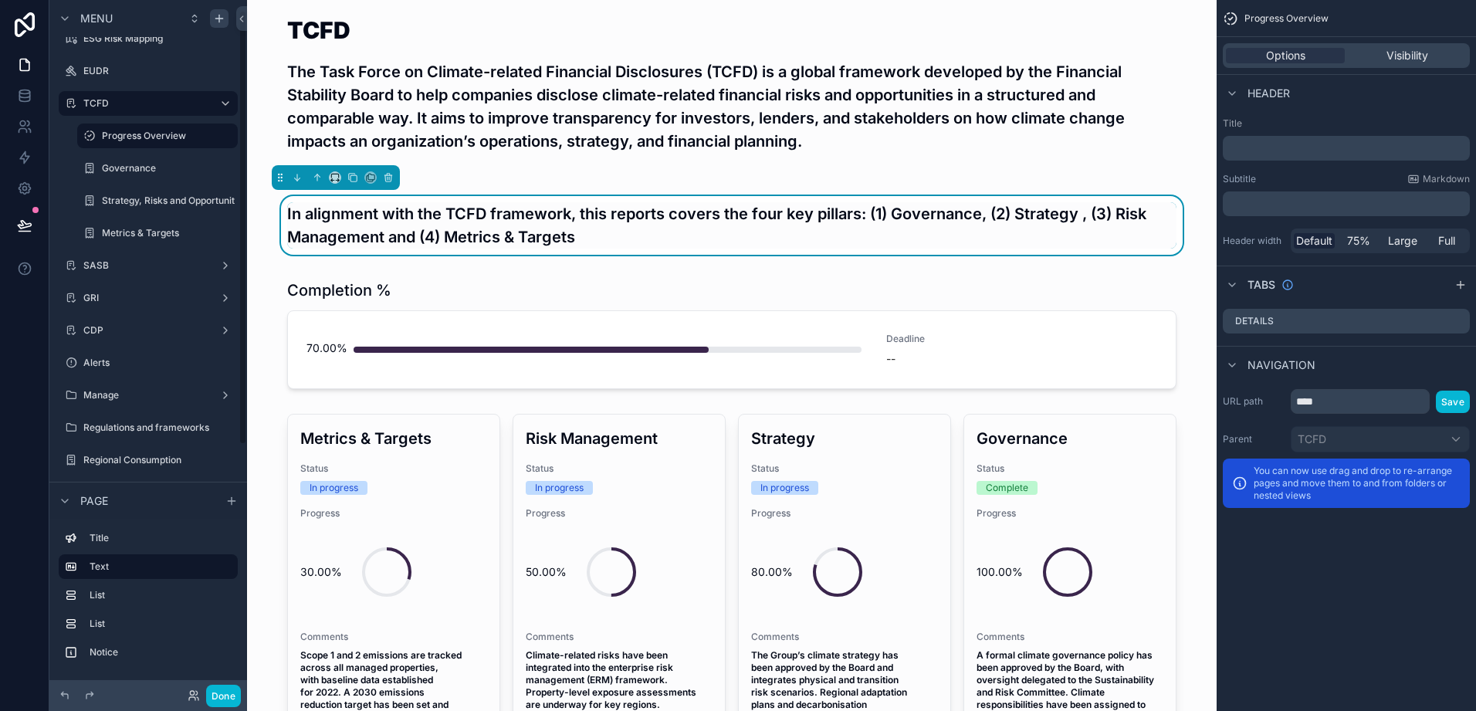
scroll to position [17, 0]
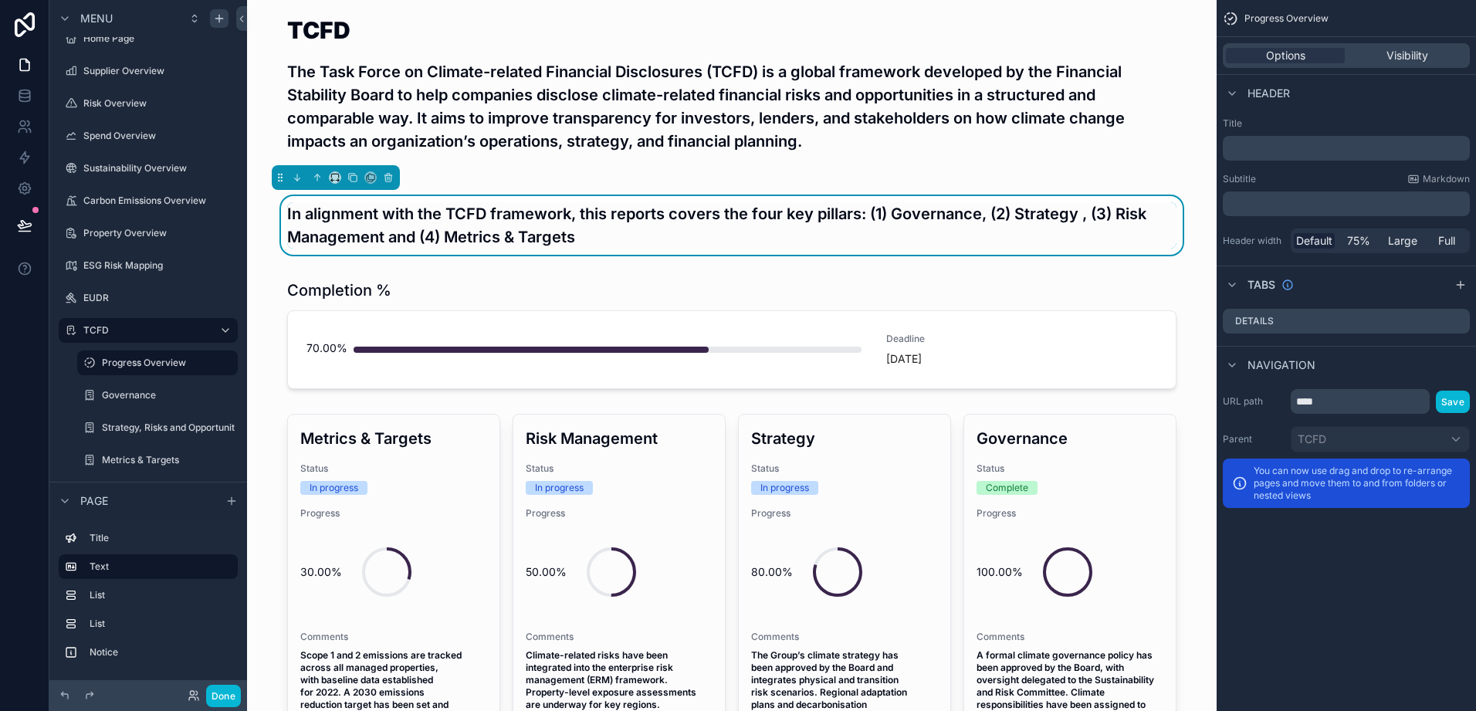
click at [735, 258] on div "In alignment with the TCFD framework, this reports covers the four key pillars:…" at bounding box center [731, 219] width 945 height 83
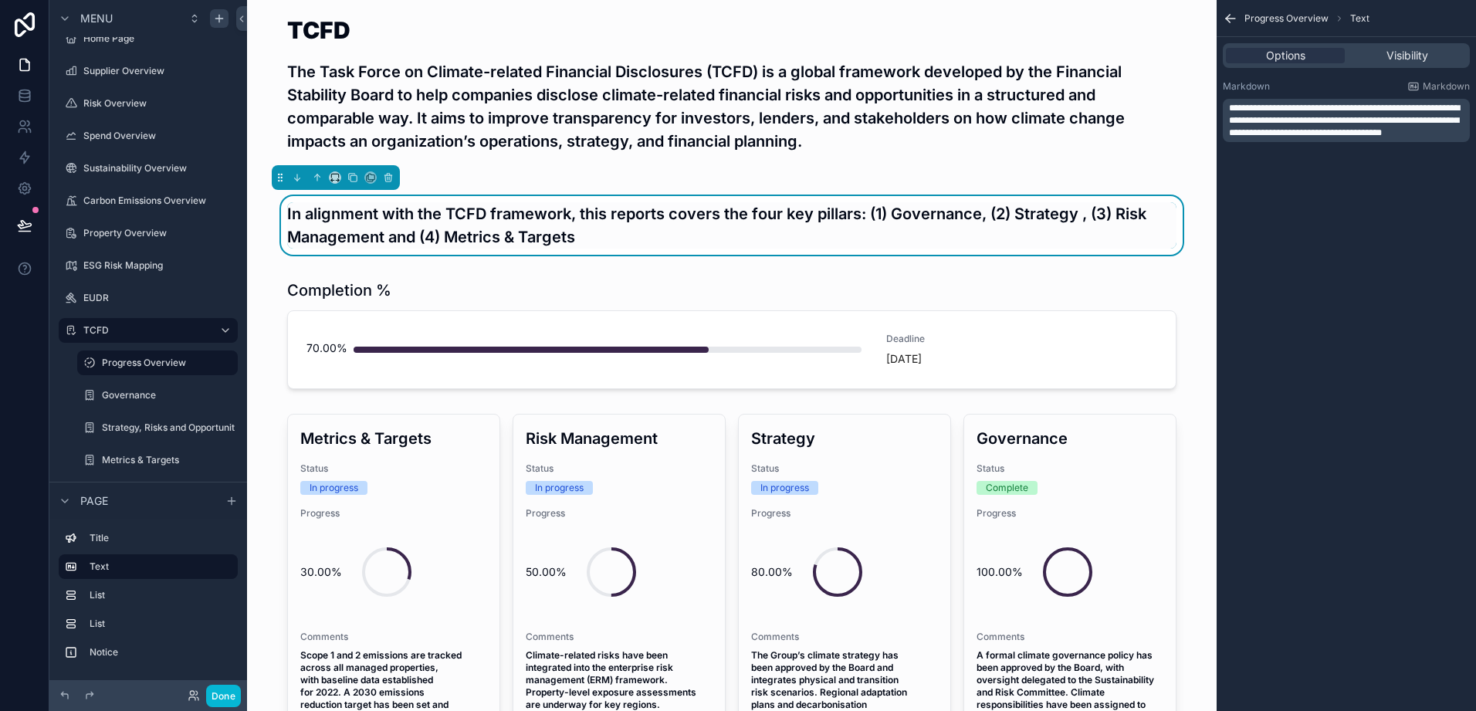
click at [1271, 142] on div "**********" at bounding box center [1346, 120] width 247 height 43
click at [1274, 139] on p "**********" at bounding box center [1348, 120] width 238 height 37
drag, startPoint x: 1274, startPoint y: 144, endPoint x: 1226, endPoint y: 103, distance: 64.1
click at [1226, 103] on div "**********" at bounding box center [1346, 120] width 247 height 43
copy span "**********"
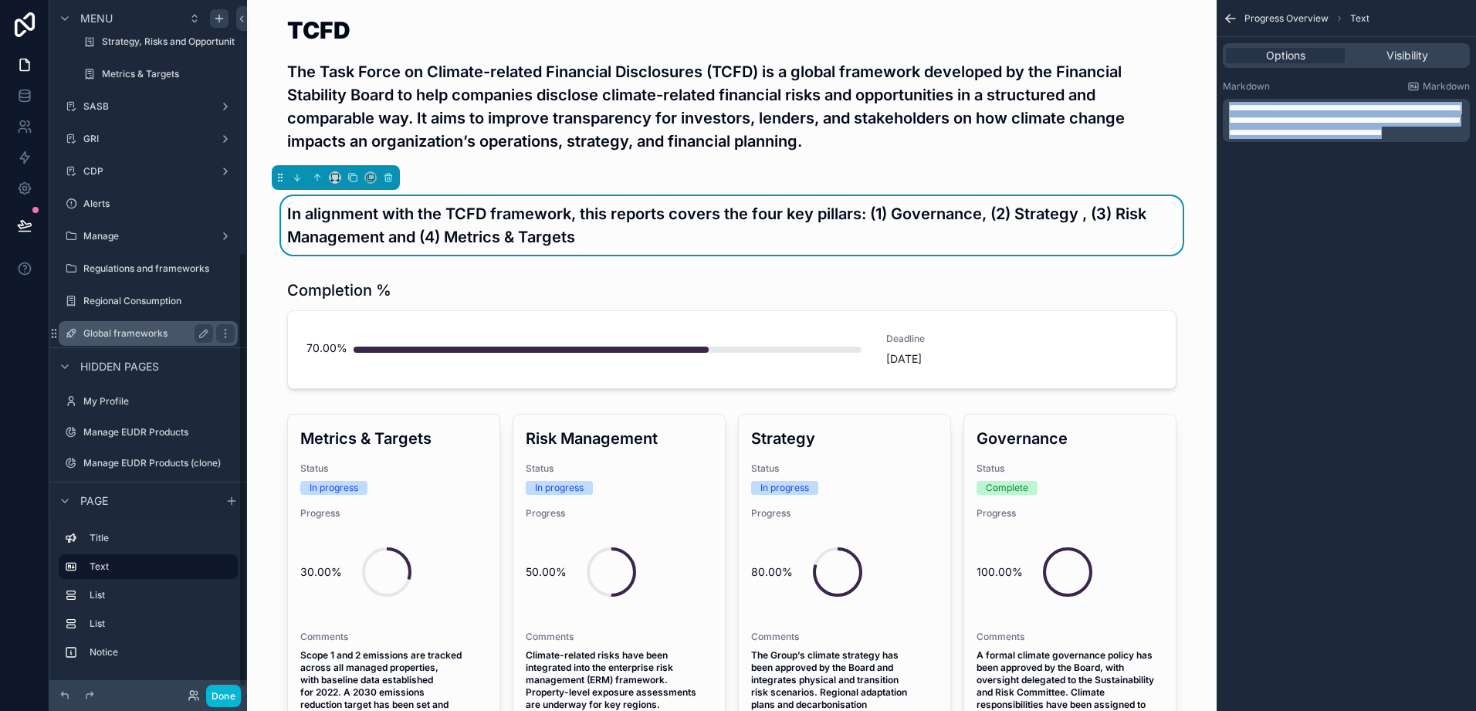
click at [131, 336] on label "Global frameworks" at bounding box center [145, 333] width 124 height 12
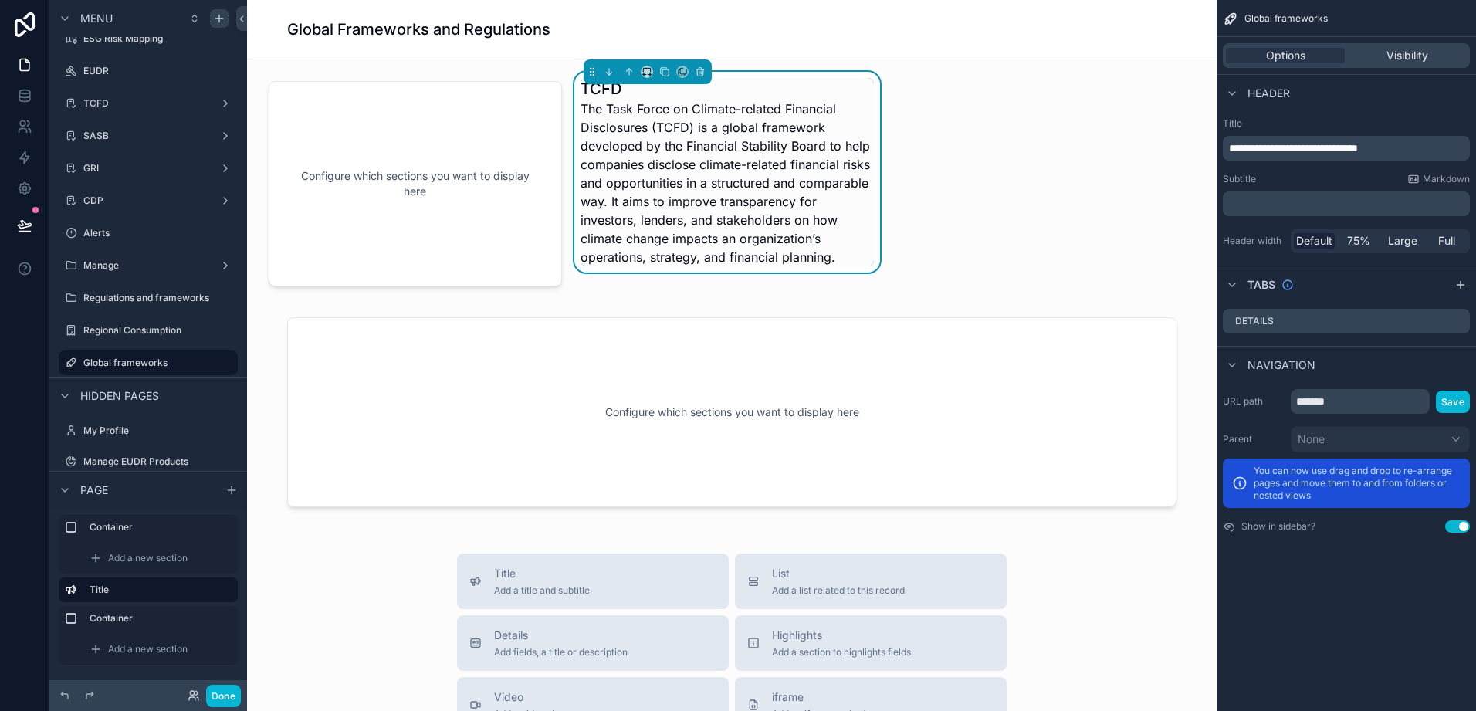
click at [835, 258] on h4 "The Task Force on Climate-related Financial Disclosures (TCFD) is a global fram…" at bounding box center [727, 183] width 293 height 167
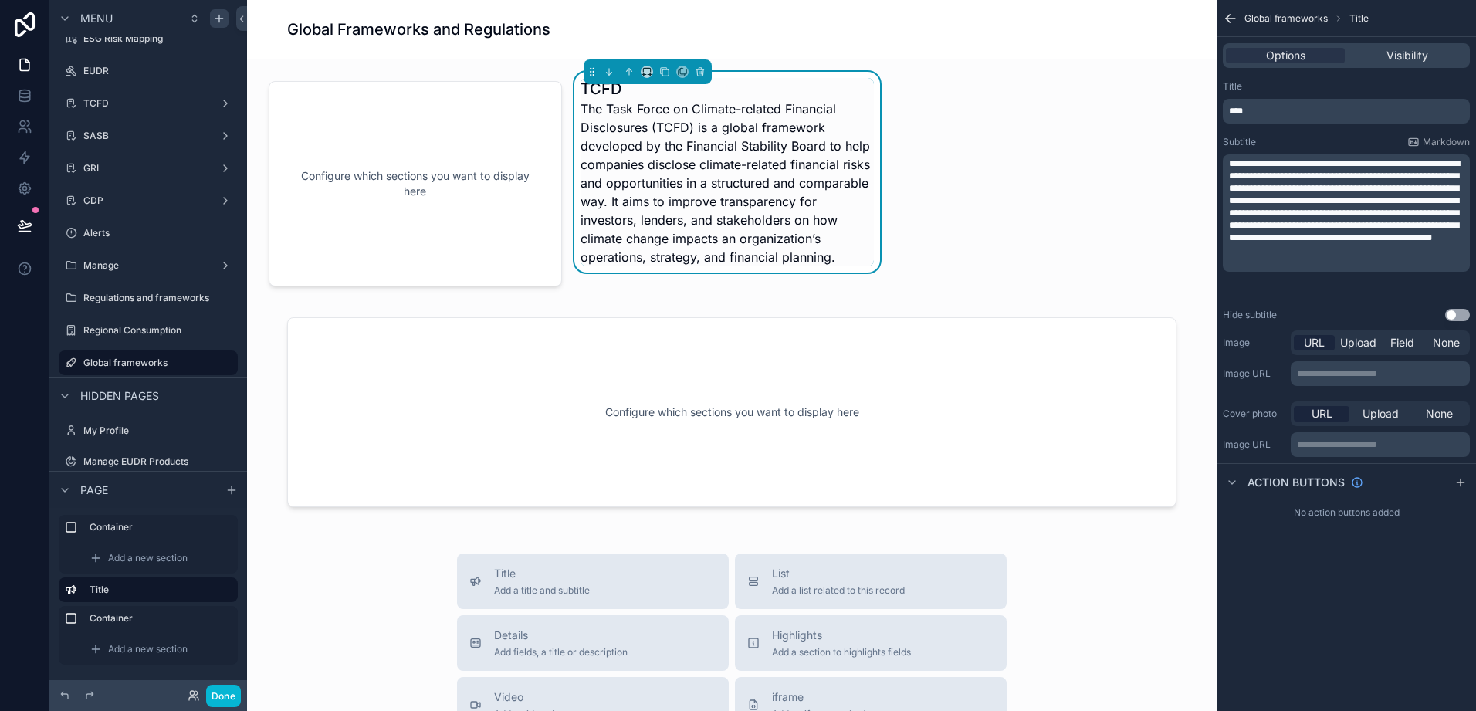
click at [1340, 244] on p "**********" at bounding box center [1348, 201] width 238 height 86
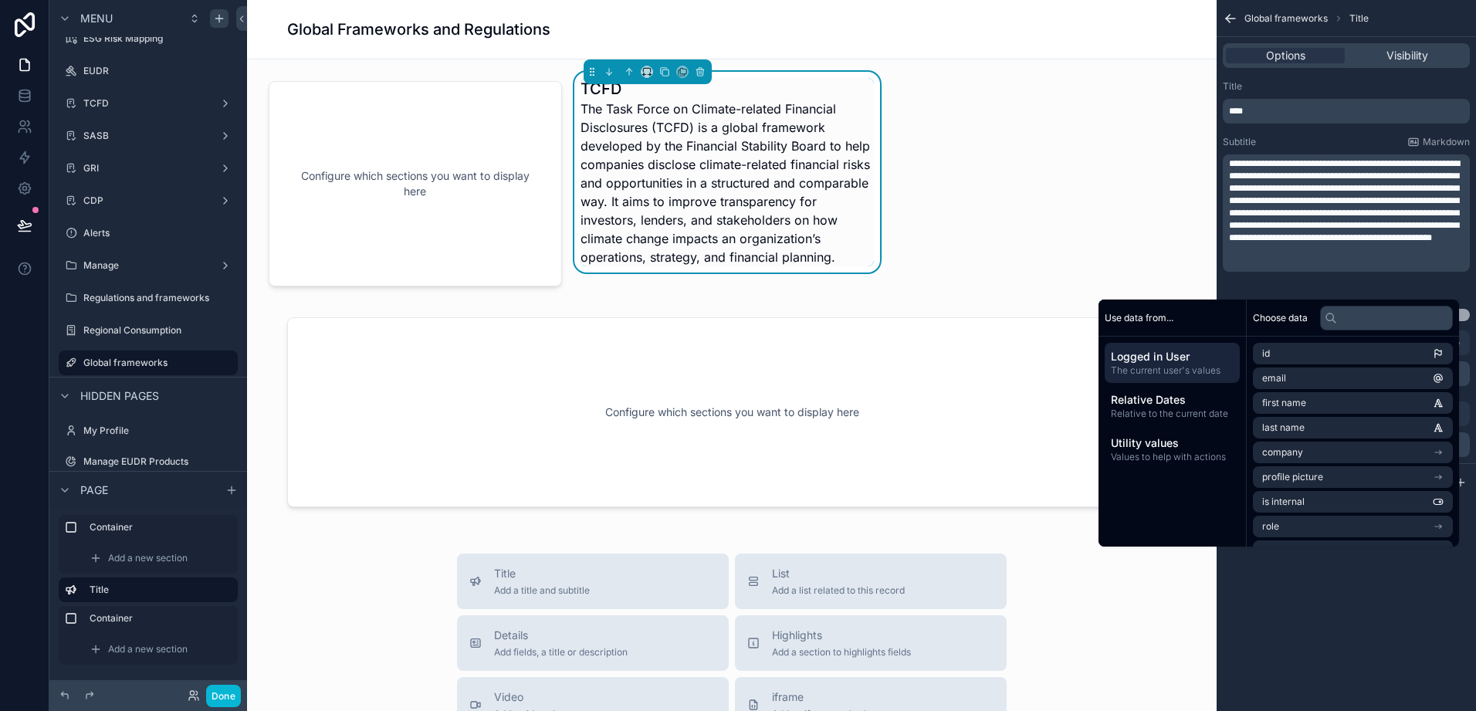
scroll to position [0, 0]
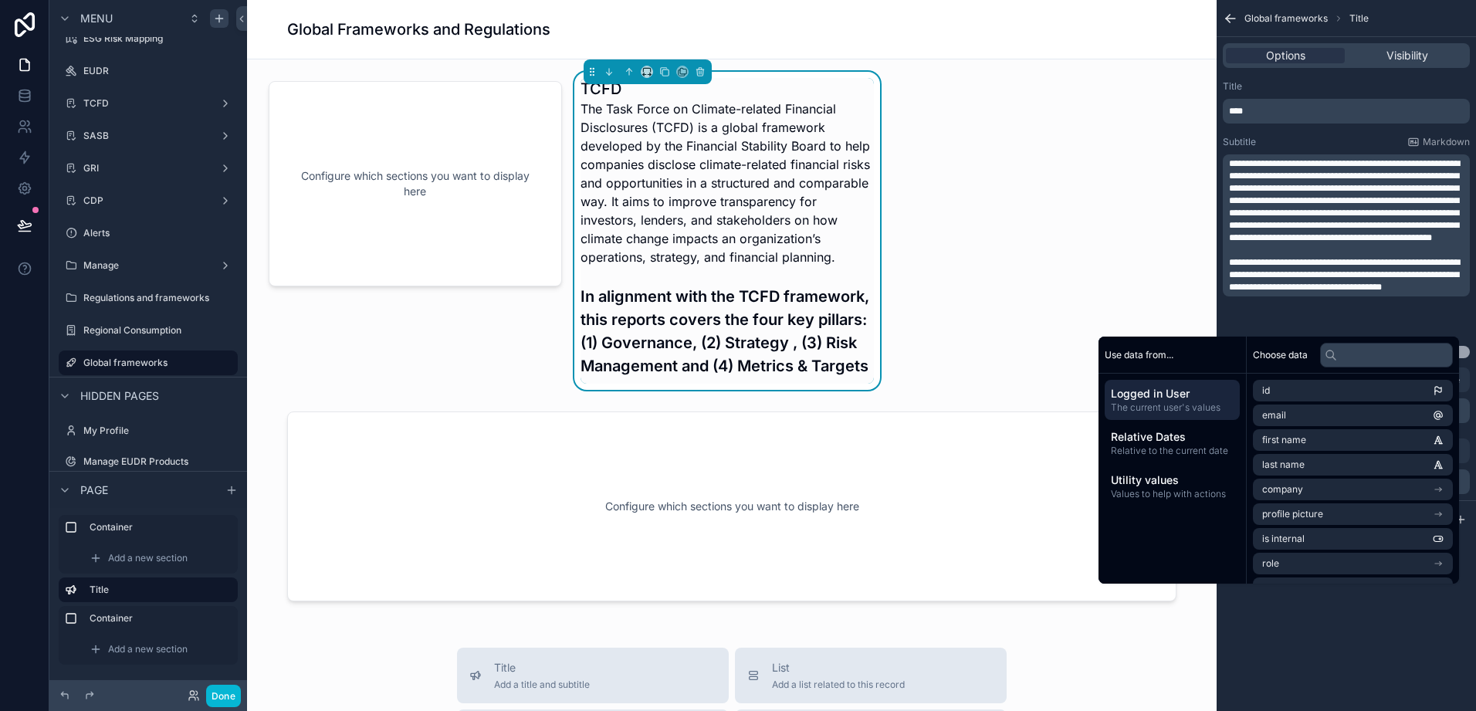
click at [1245, 282] on span "**********" at bounding box center [1344, 275] width 231 height 34
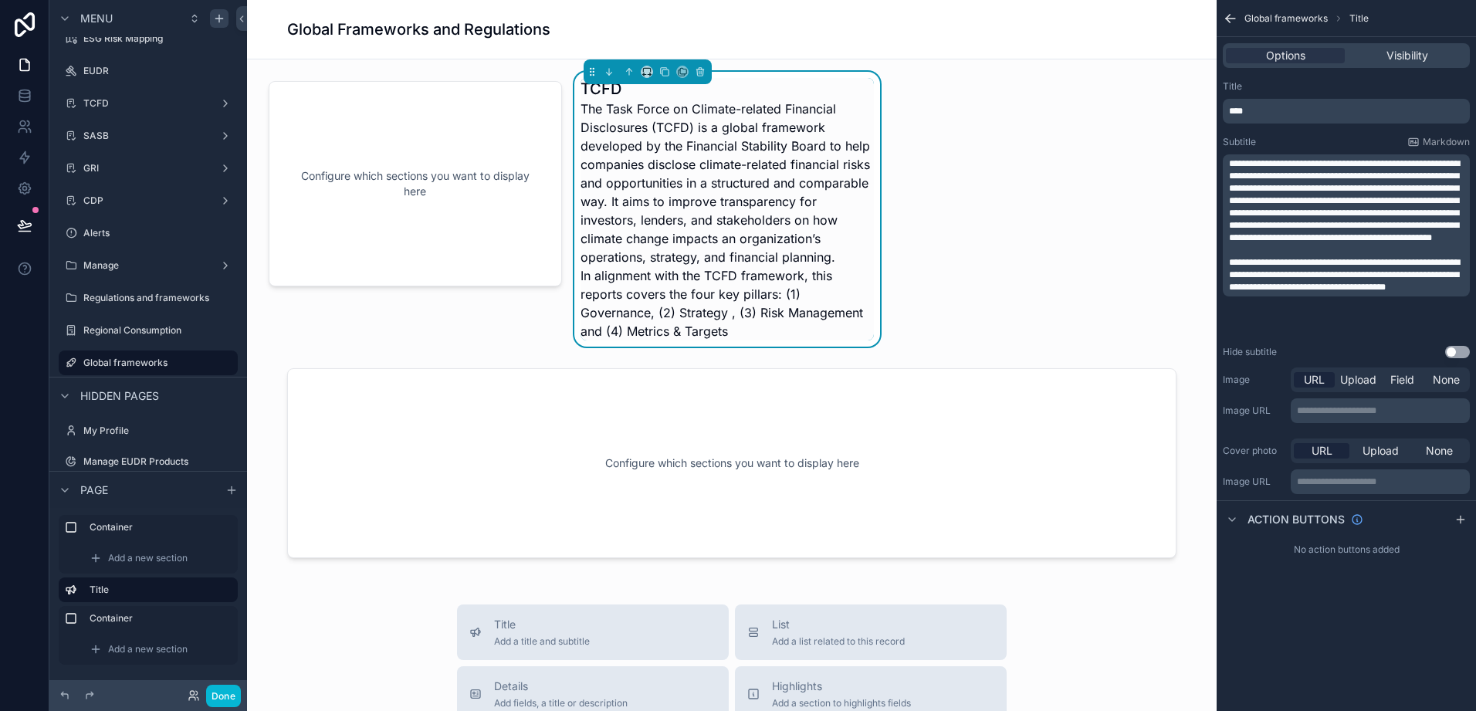
click at [1285, 244] on p "**********" at bounding box center [1348, 201] width 238 height 86
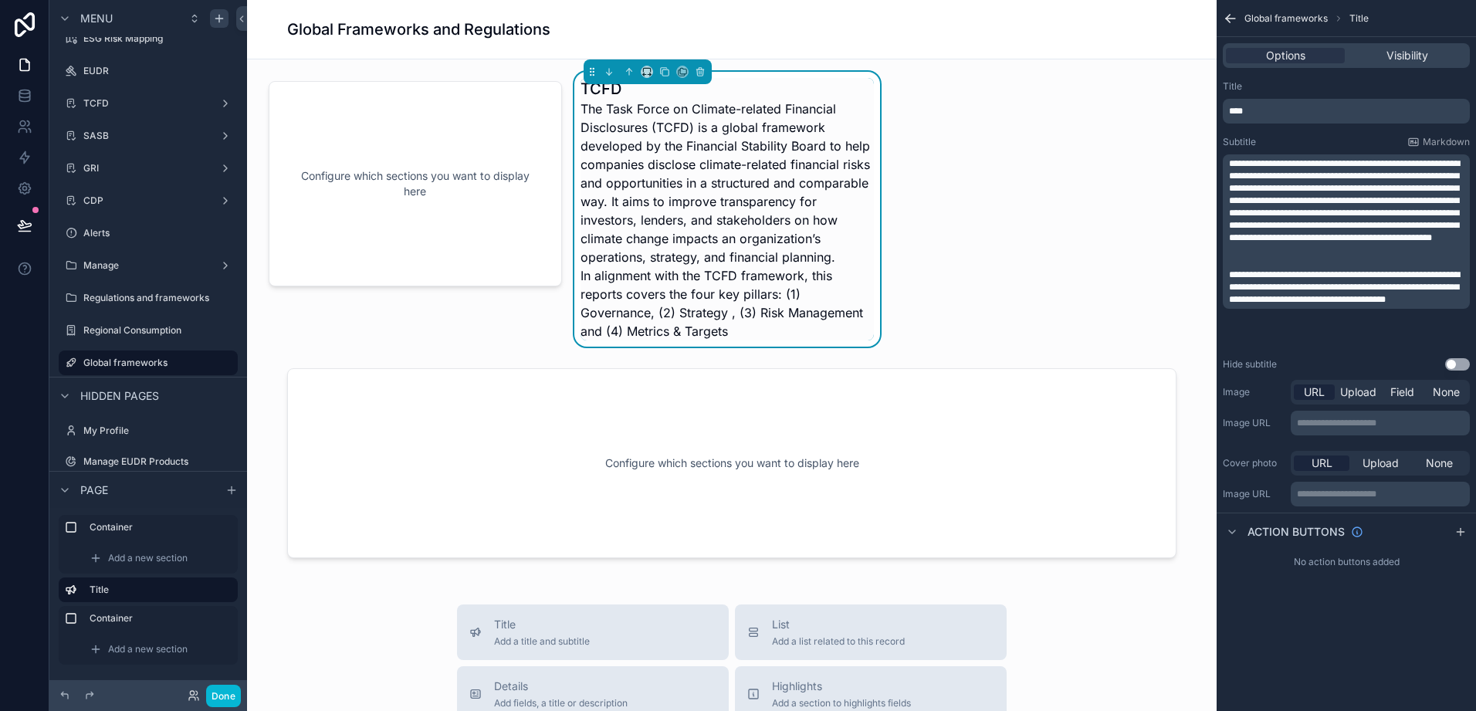
click at [1110, 276] on div "Configure which sections you want to display here TCFD The Task Force on Climat…" at bounding box center [732, 668] width 970 height 1219
click at [748, 327] on h4 "In alignment with the TCFD framework, this reports covers the four key pillars:…" at bounding box center [727, 303] width 293 height 74
click at [1266, 306] on p "**********" at bounding box center [1348, 287] width 238 height 37
click at [1005, 319] on div "Configure which sections you want to display here TCFD The Task Force on Climat…" at bounding box center [732, 668] width 970 height 1219
click at [178, 97] on label "TCFD" at bounding box center [148, 103] width 130 height 12
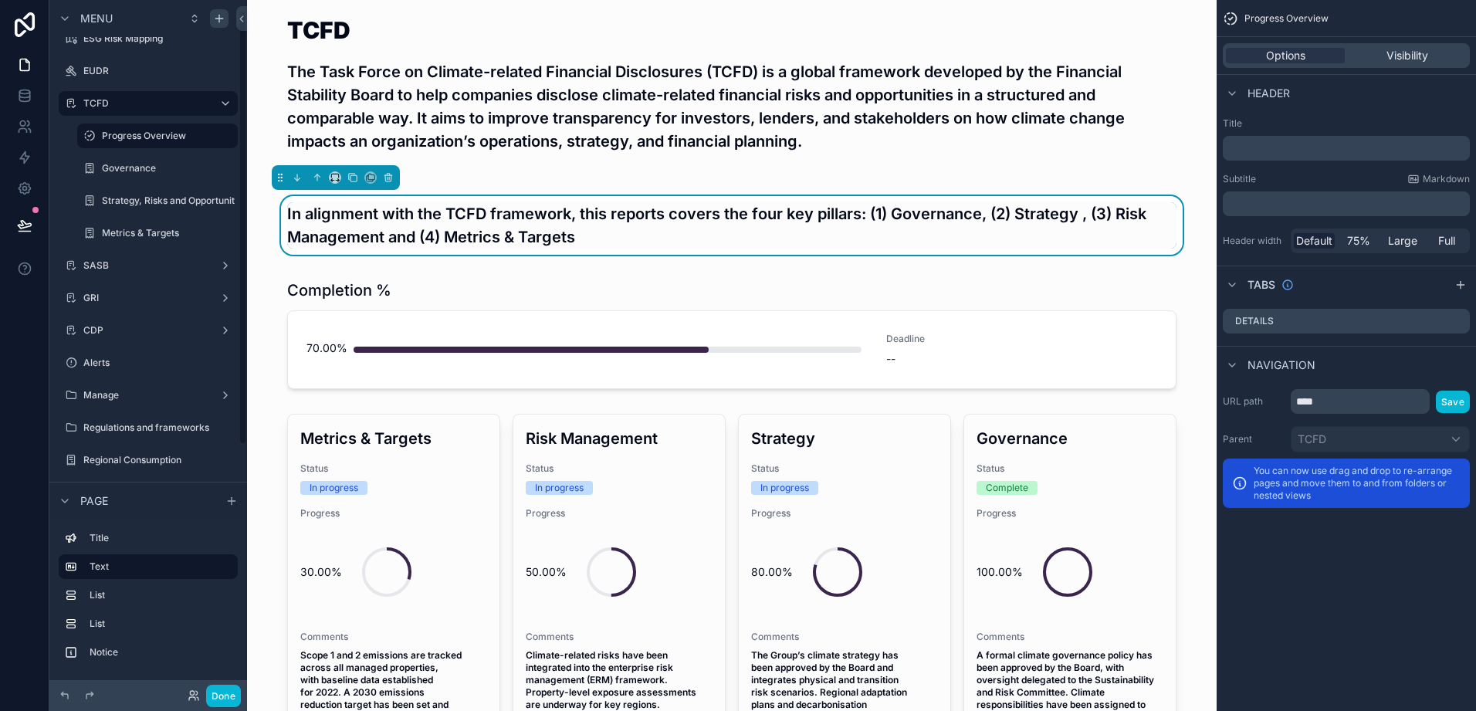
scroll to position [17, 0]
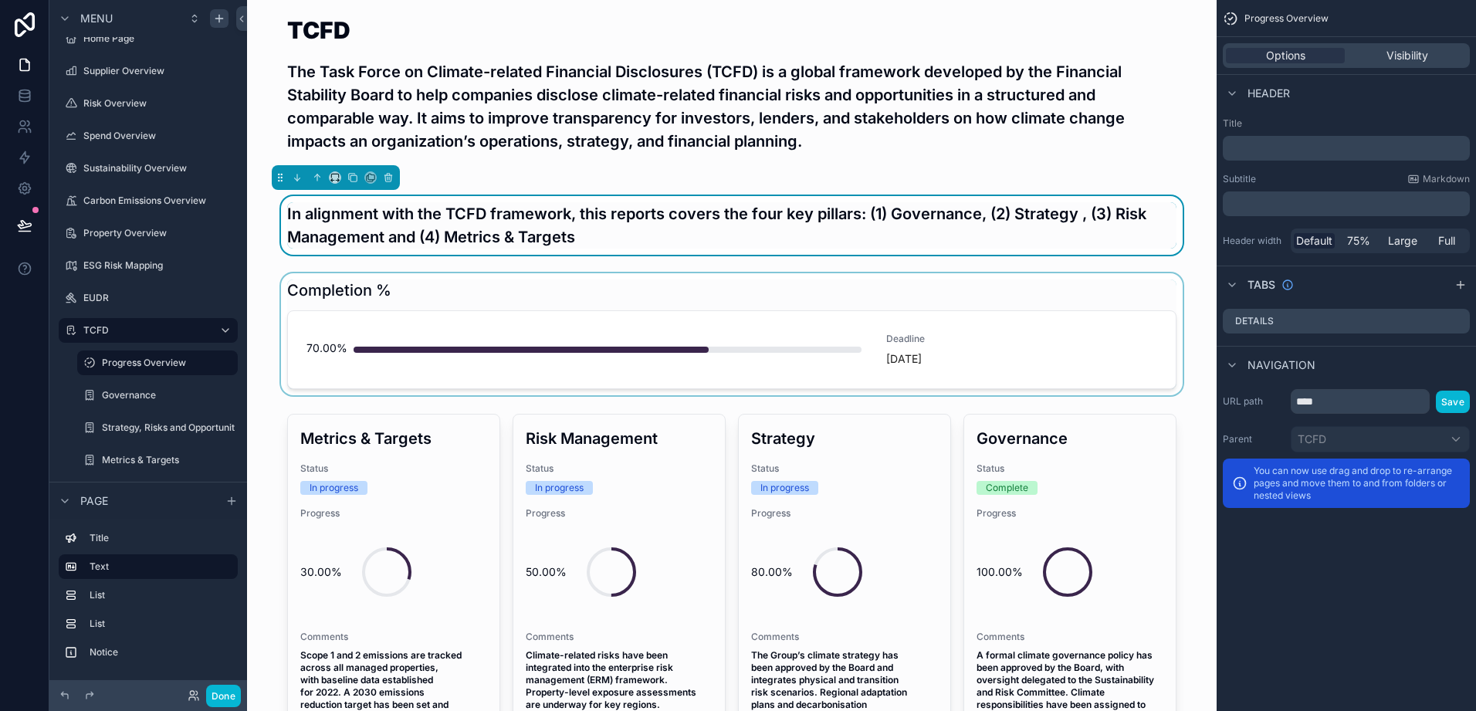
click at [882, 360] on div "scrollable content" at bounding box center [731, 334] width 945 height 122
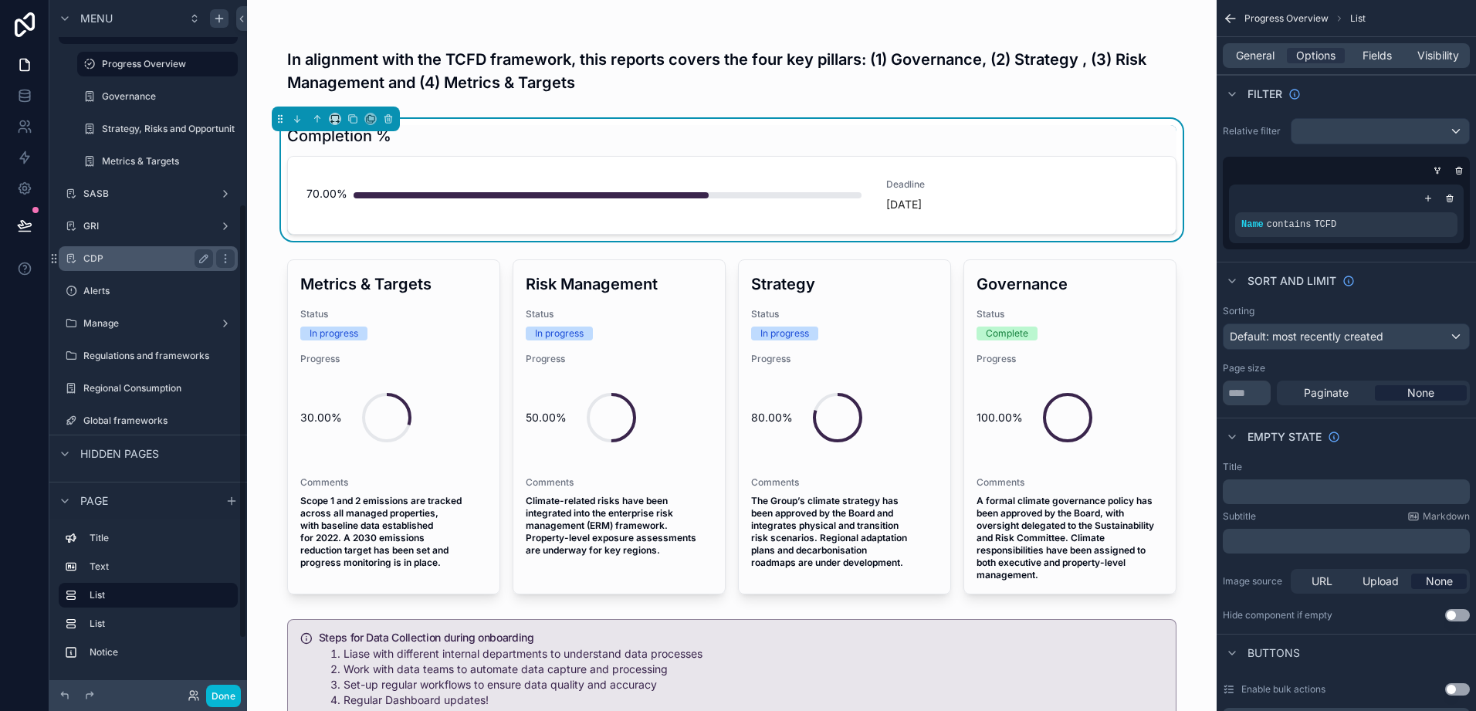
scroll to position [326, 0]
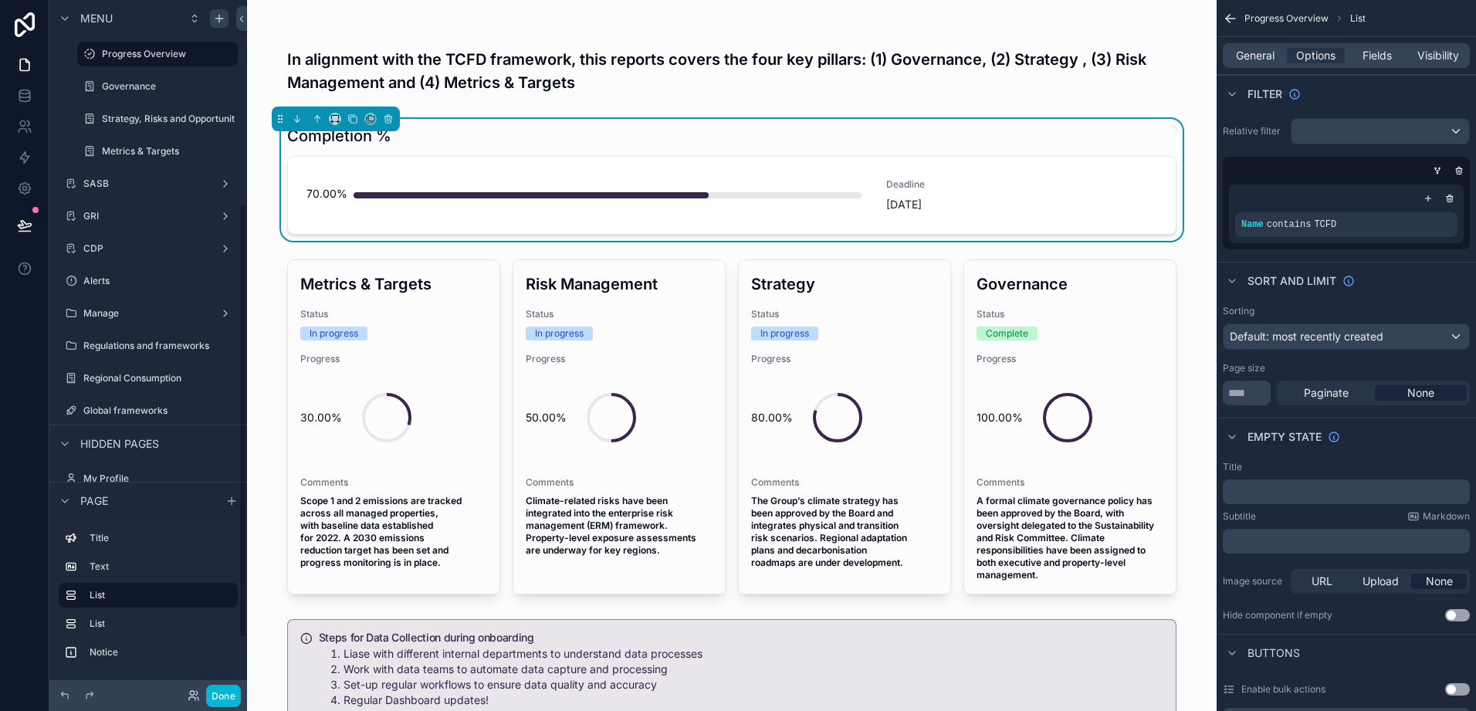
click at [123, 406] on label "Global frameworks" at bounding box center [158, 411] width 151 height 12
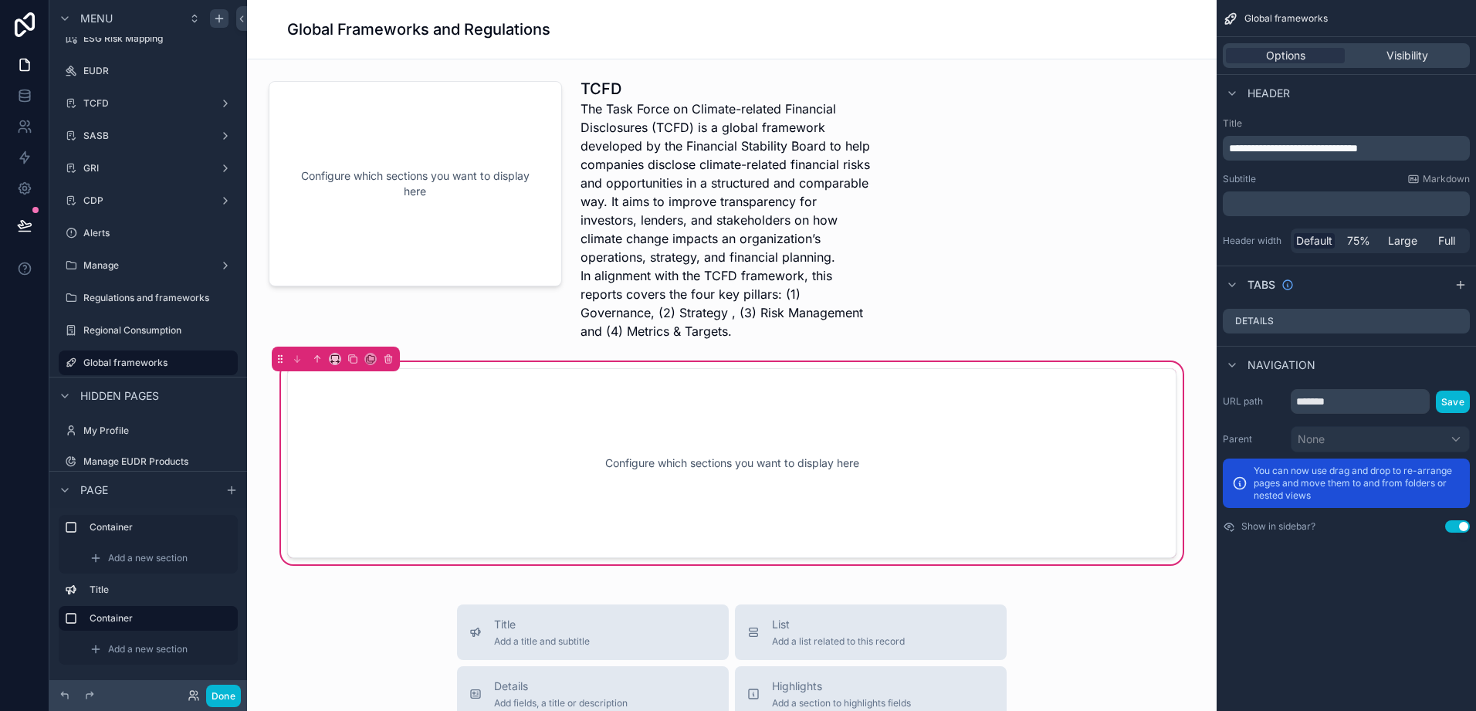
click at [673, 273] on div "scrollable content" at bounding box center [727, 209] width 312 height 275
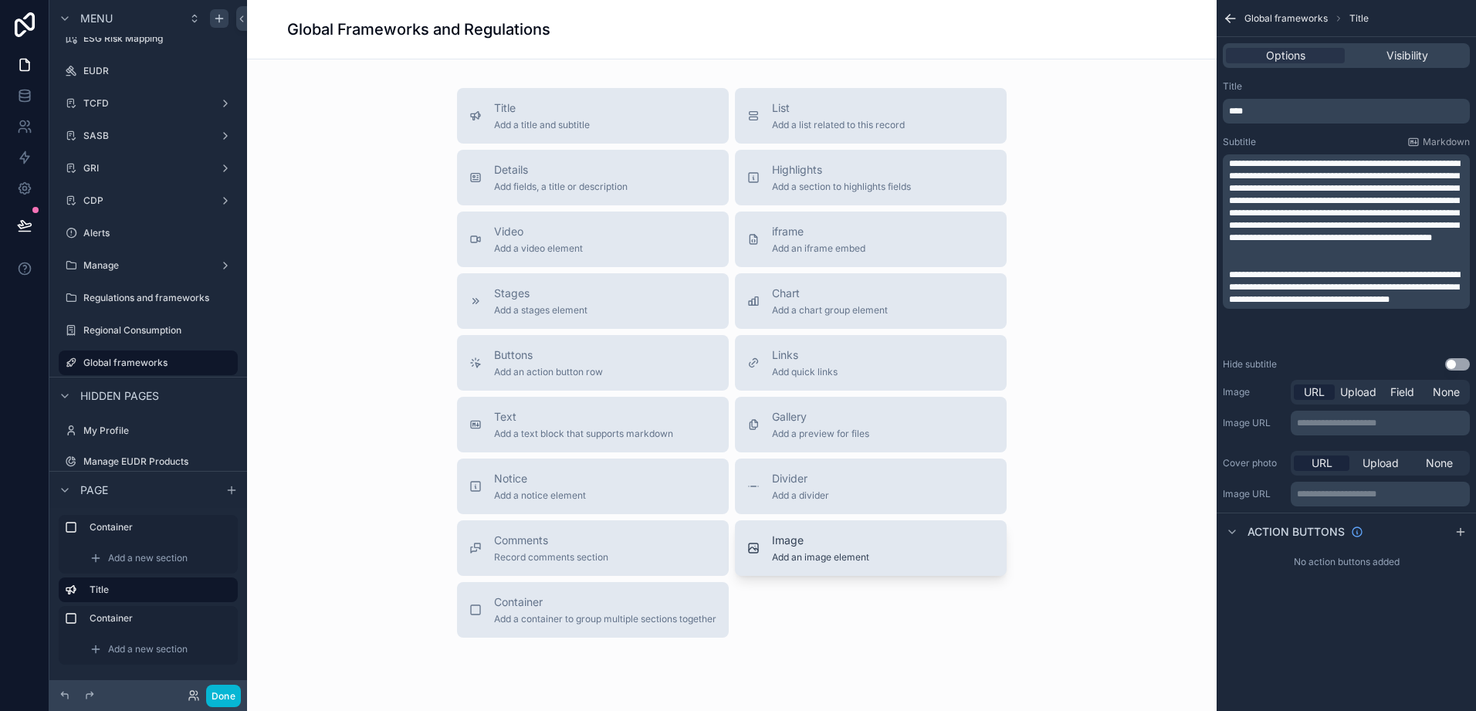
scroll to position [541, 0]
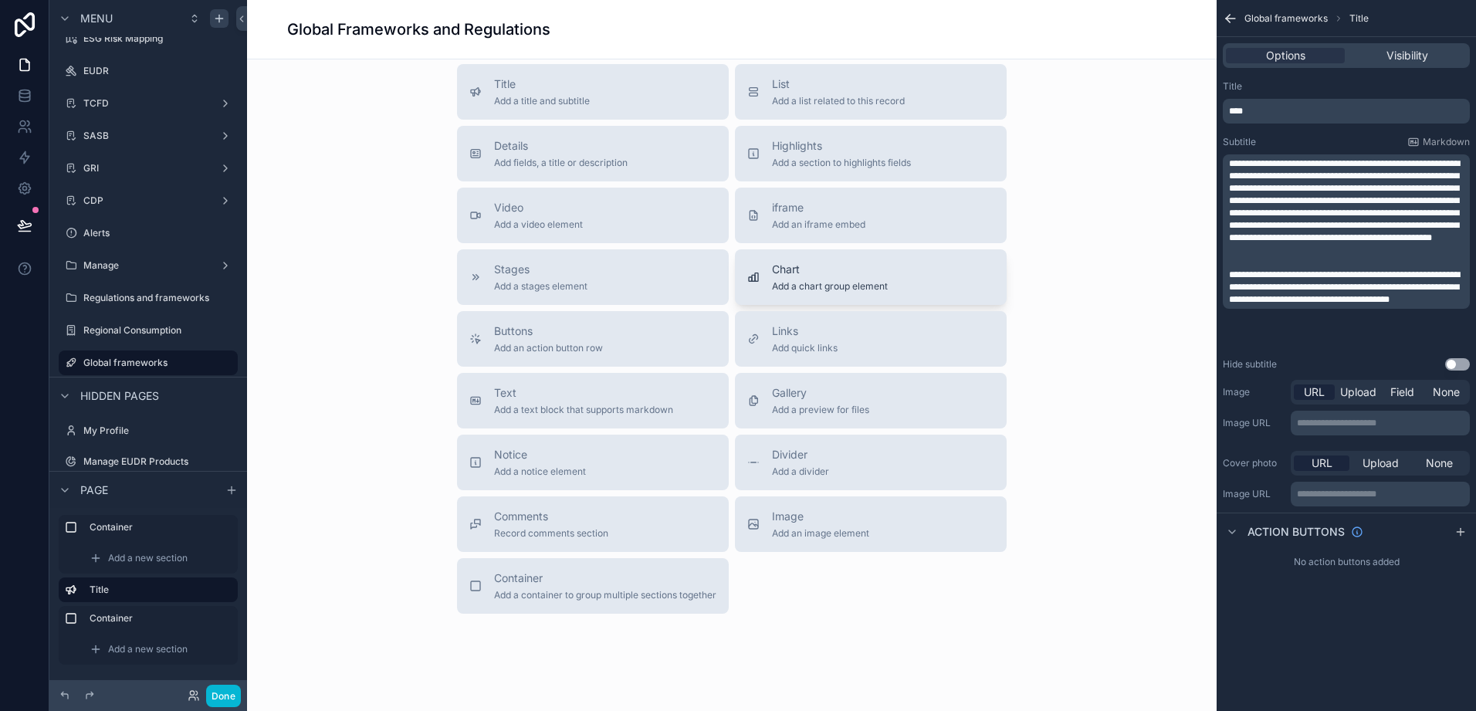
click at [870, 284] on span "Add a chart group element" at bounding box center [830, 286] width 116 height 12
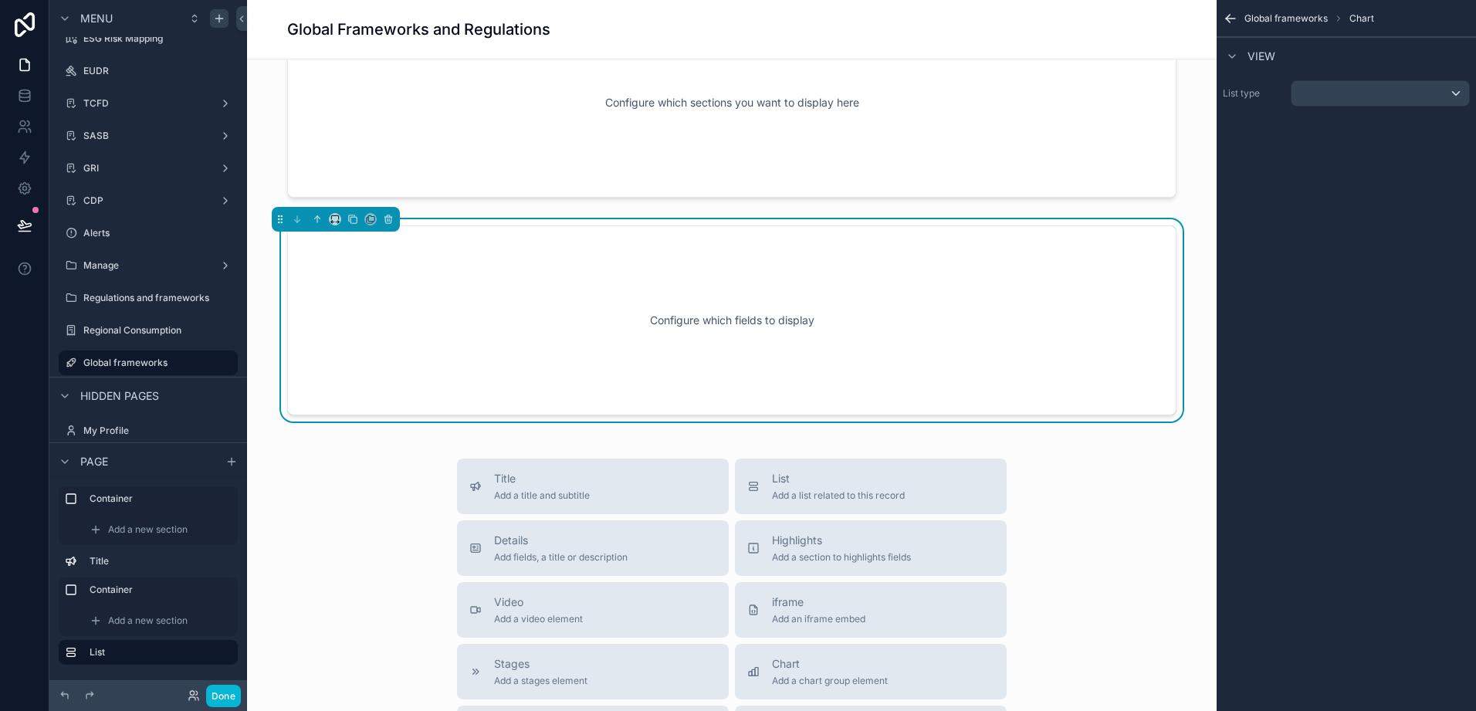
scroll to position [326, 0]
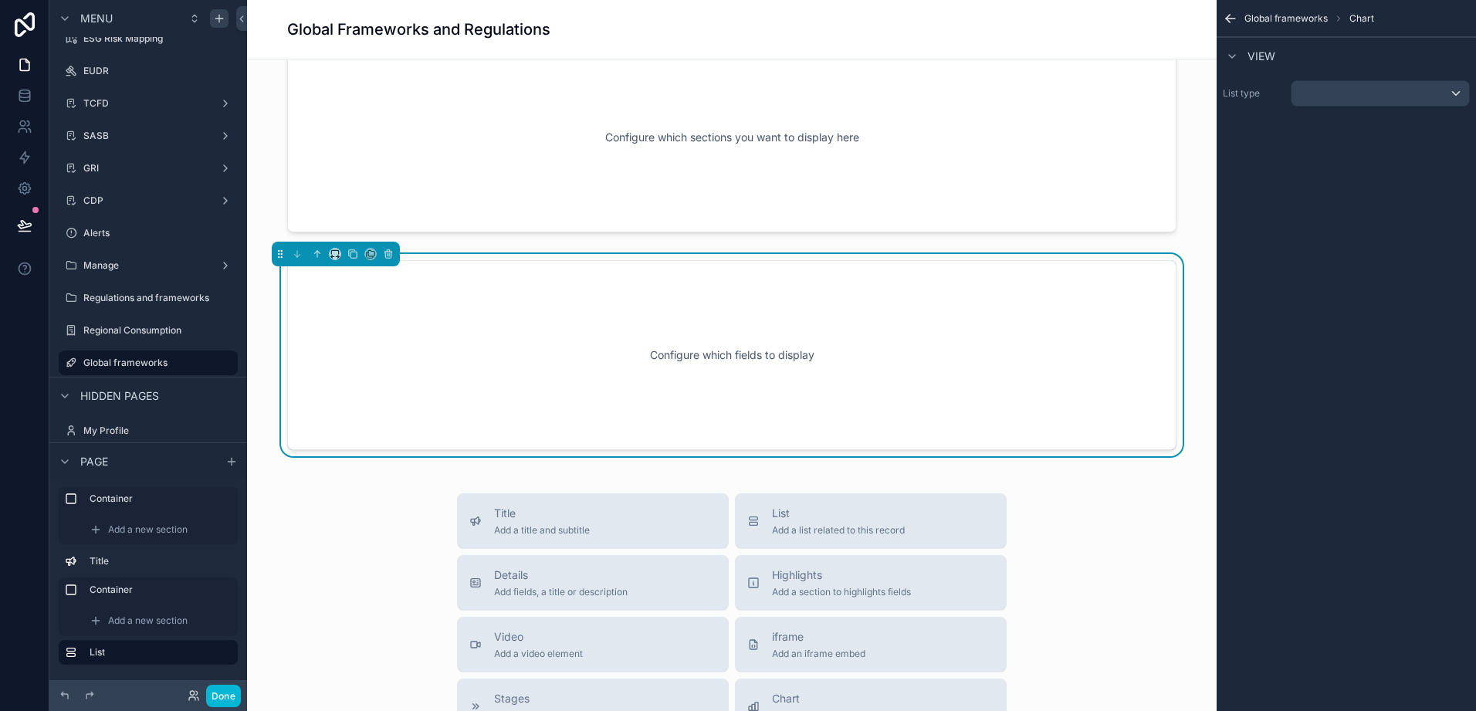
click at [764, 326] on div "Configure which fields to display" at bounding box center [732, 355] width 839 height 139
click at [1329, 99] on div "scrollable content" at bounding box center [1381, 93] width 178 height 25
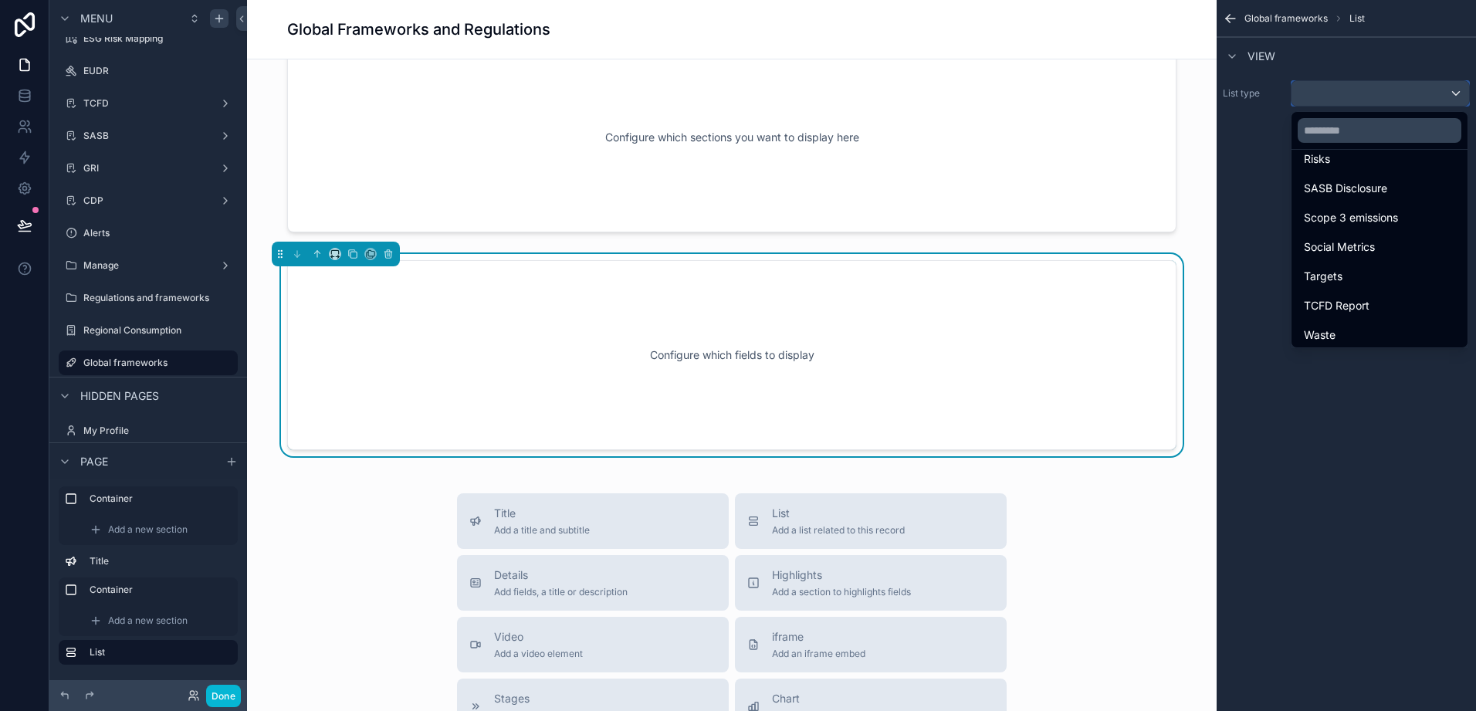
scroll to position [695, 0]
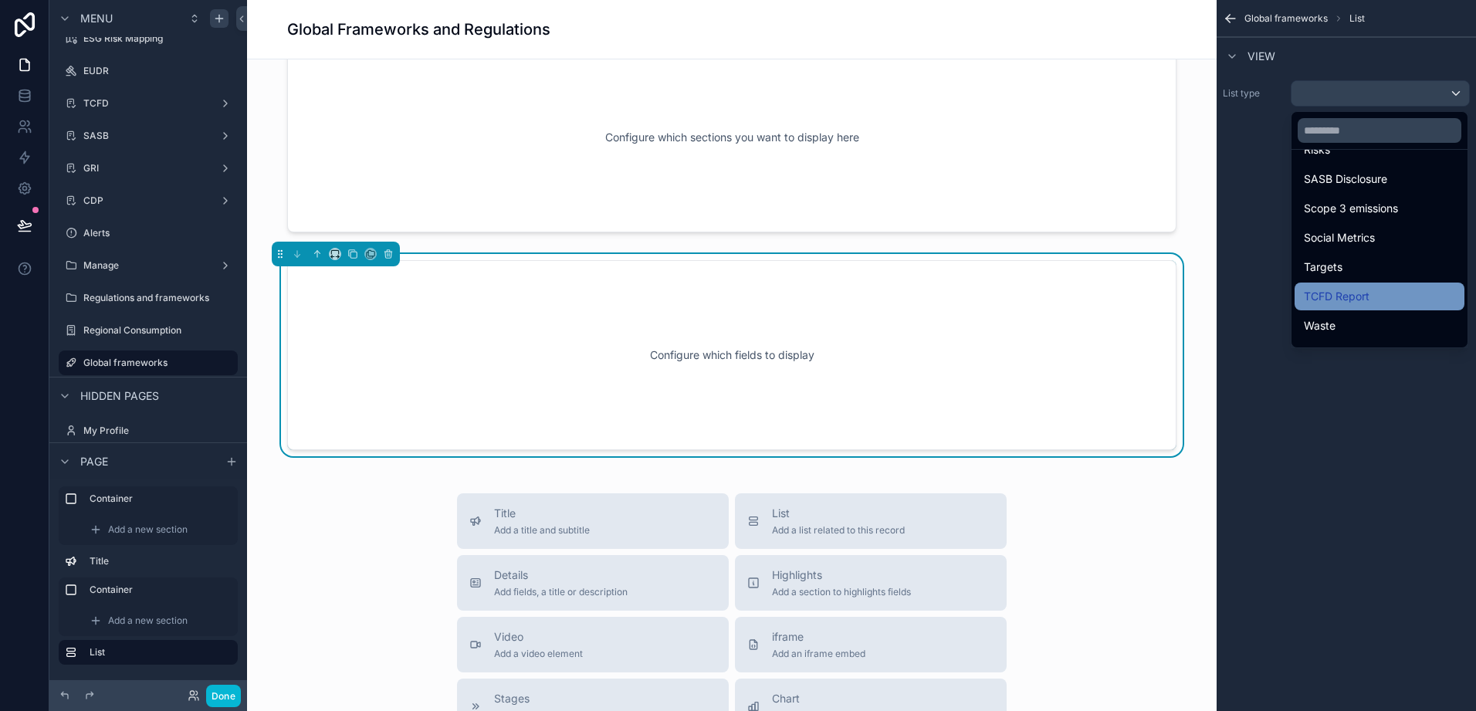
click at [1331, 286] on div "TCFD Report" at bounding box center [1380, 297] width 170 height 28
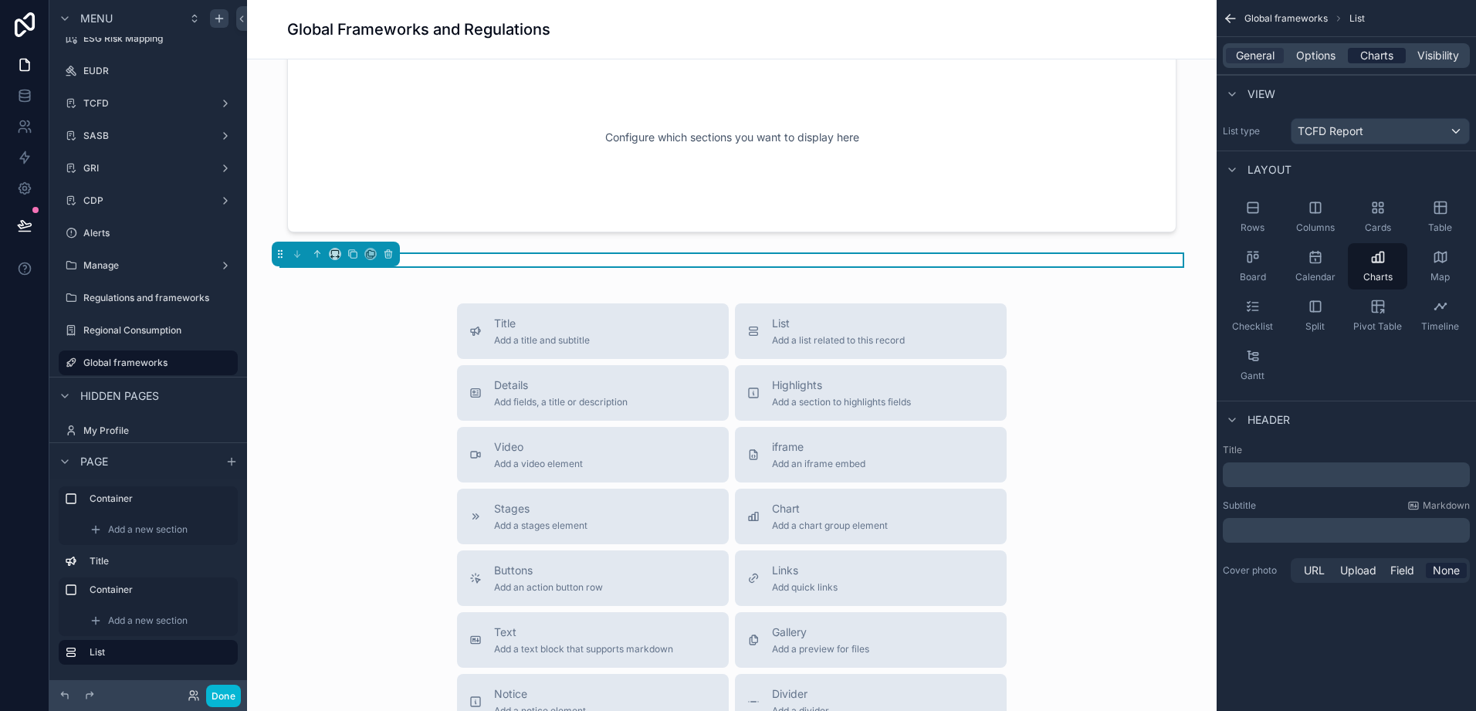
click at [1379, 58] on span "Charts" at bounding box center [1377, 55] width 33 height 15
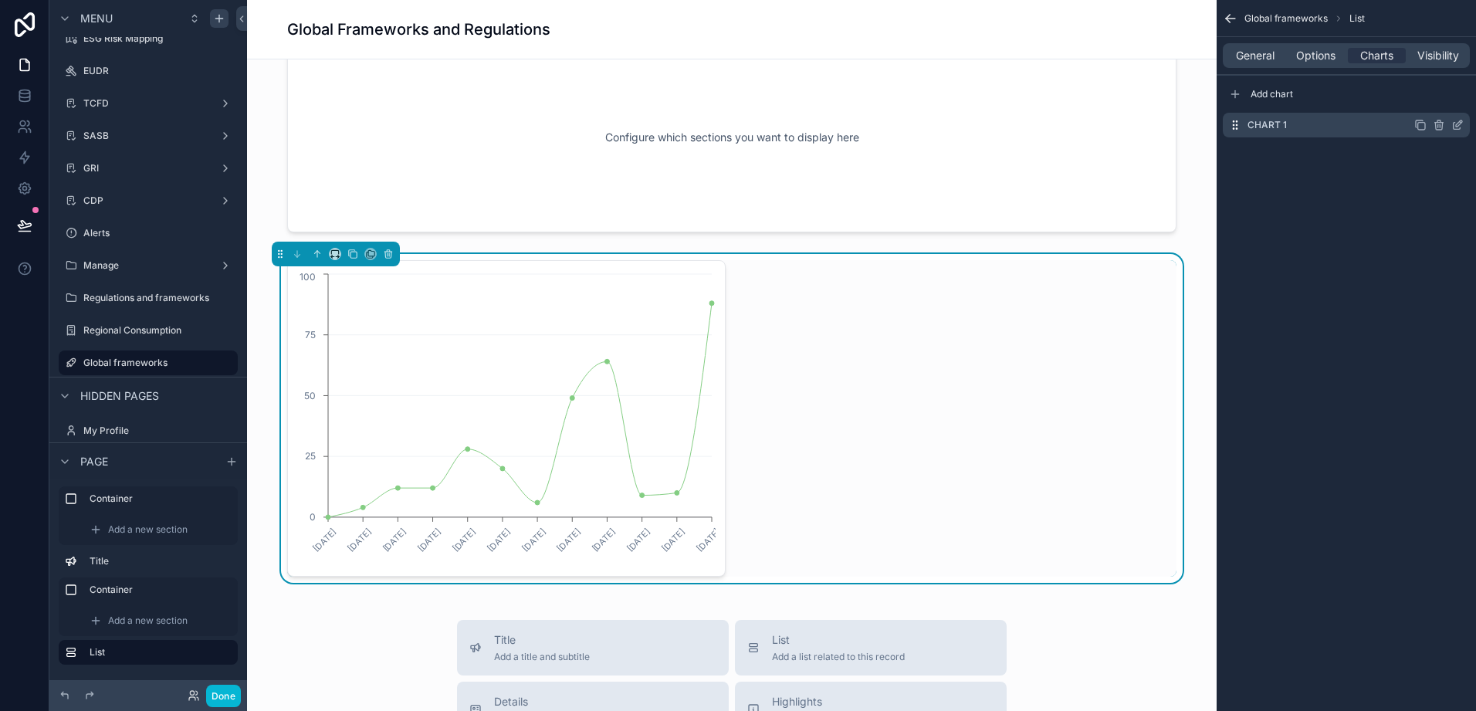
click at [1282, 126] on label "Chart 1" at bounding box center [1267, 125] width 39 height 12
click at [1453, 127] on icon "scrollable content" at bounding box center [1458, 125] width 12 height 12
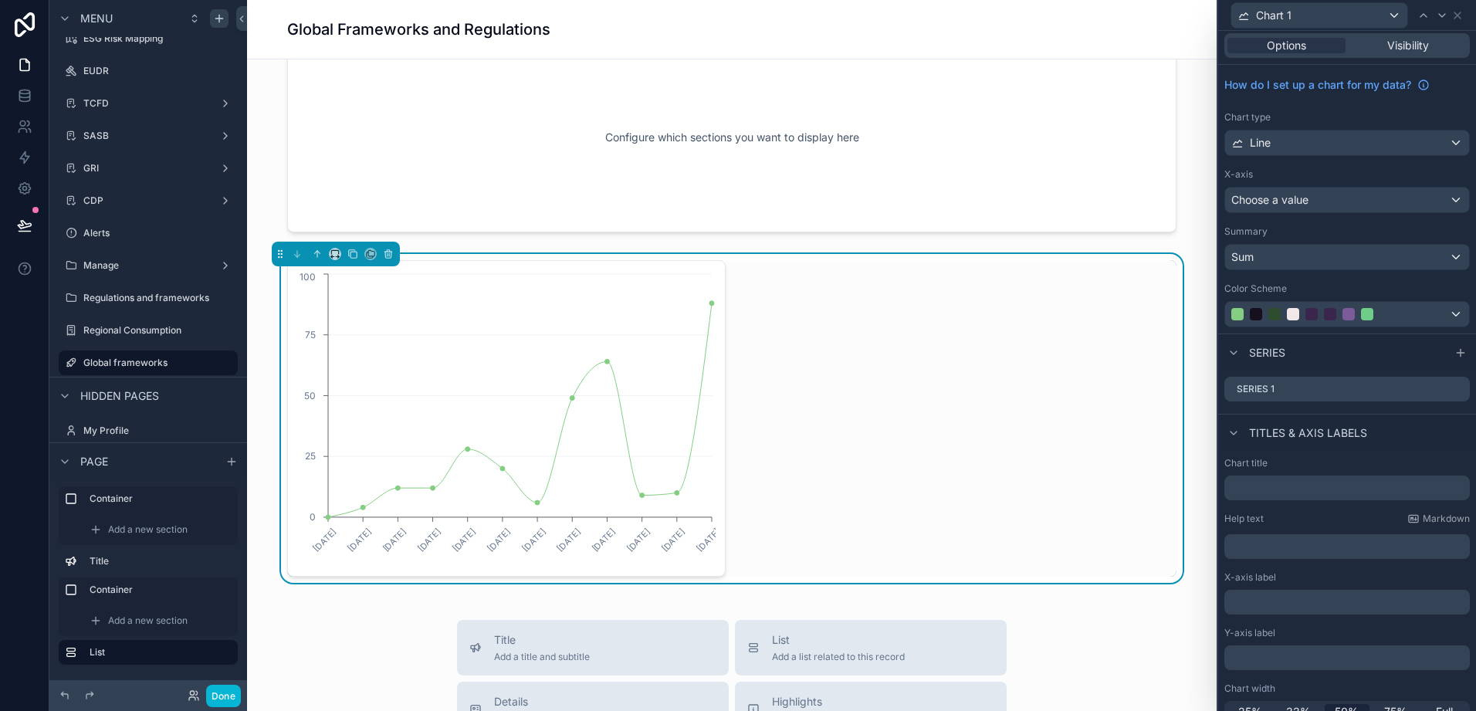
scroll to position [0, 0]
click at [1355, 147] on div "Line" at bounding box center [1348, 146] width 244 height 25
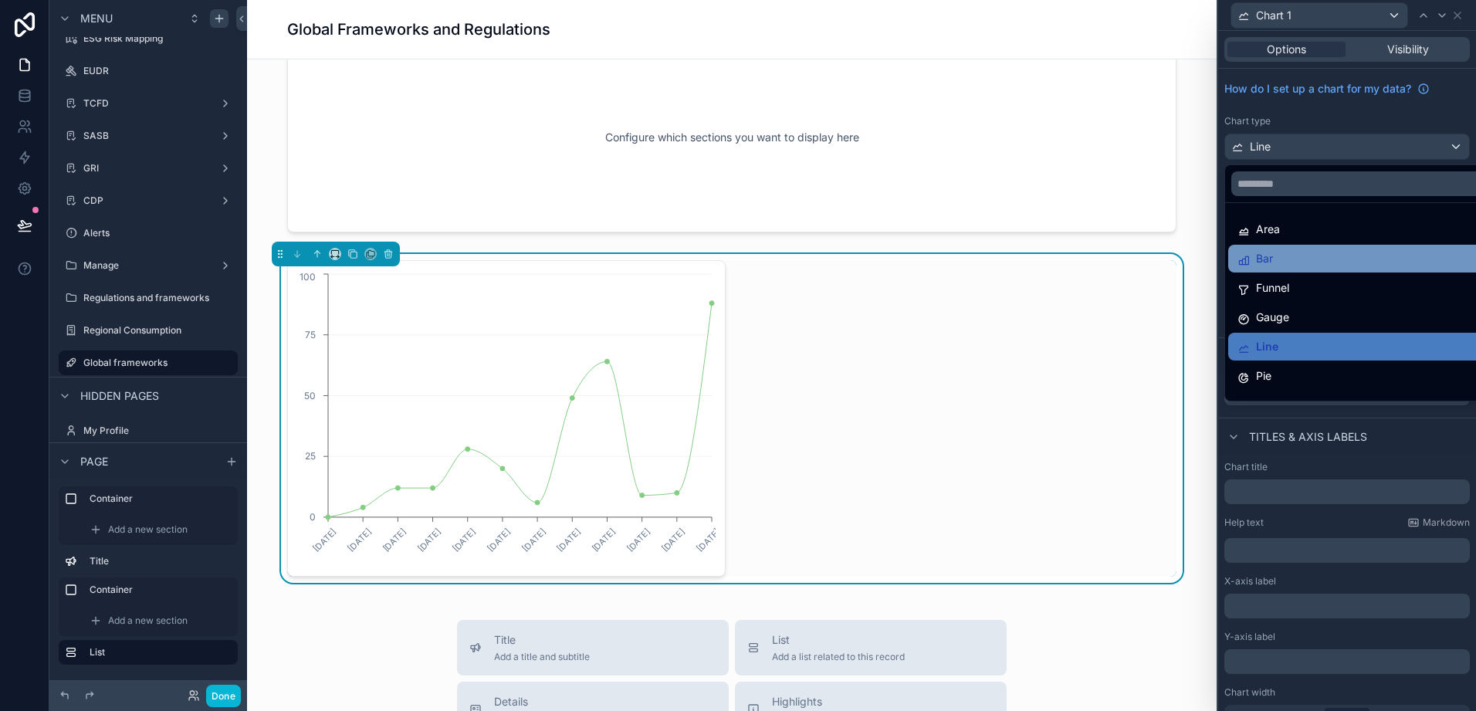
click at [1256, 269] on div "Bar" at bounding box center [1360, 259] width 262 height 28
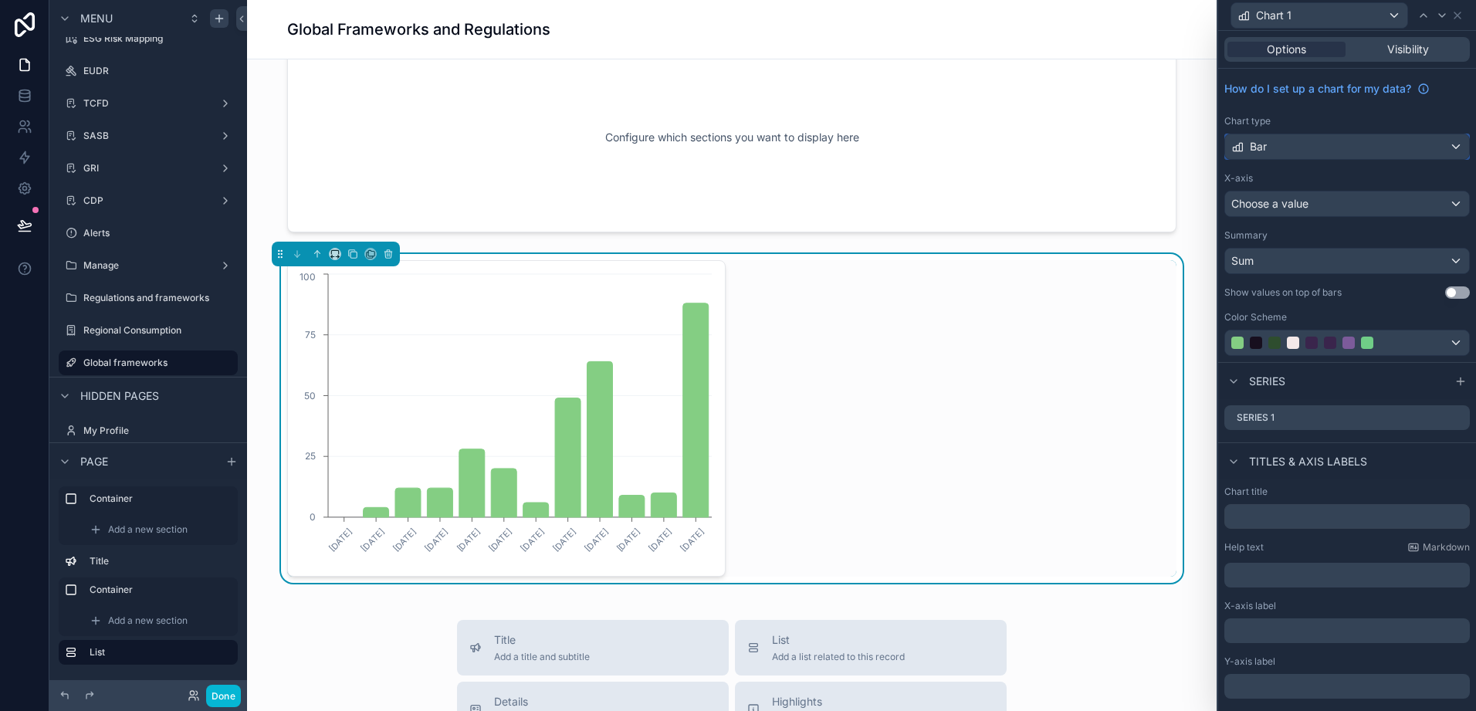
click at [1310, 144] on div "Bar" at bounding box center [1348, 146] width 244 height 25
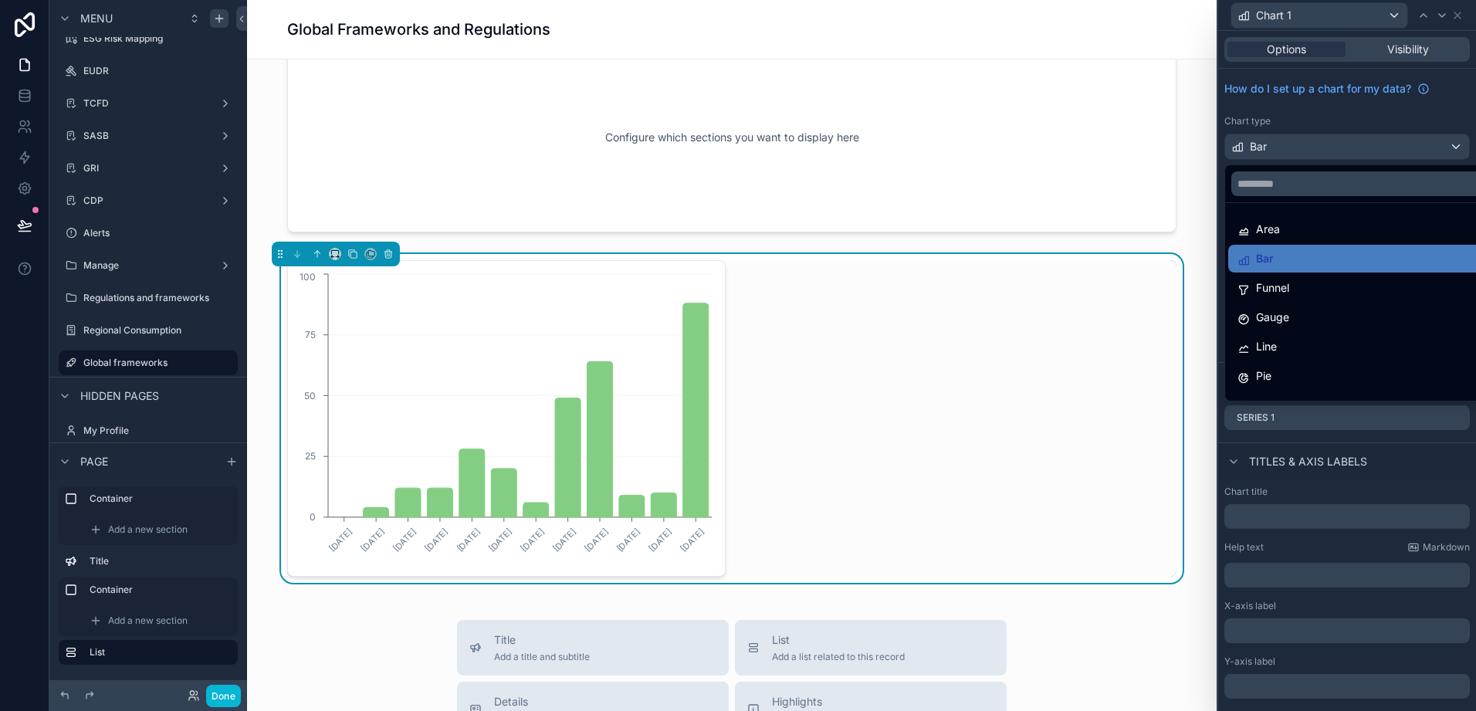
click at [1205, 225] on div "Configure which sections you want to display here TCFD The Task Force on Climat…" at bounding box center [732, 514] width 970 height 1560
click at [106, 101] on label "TCFD" at bounding box center [145, 103] width 124 height 12
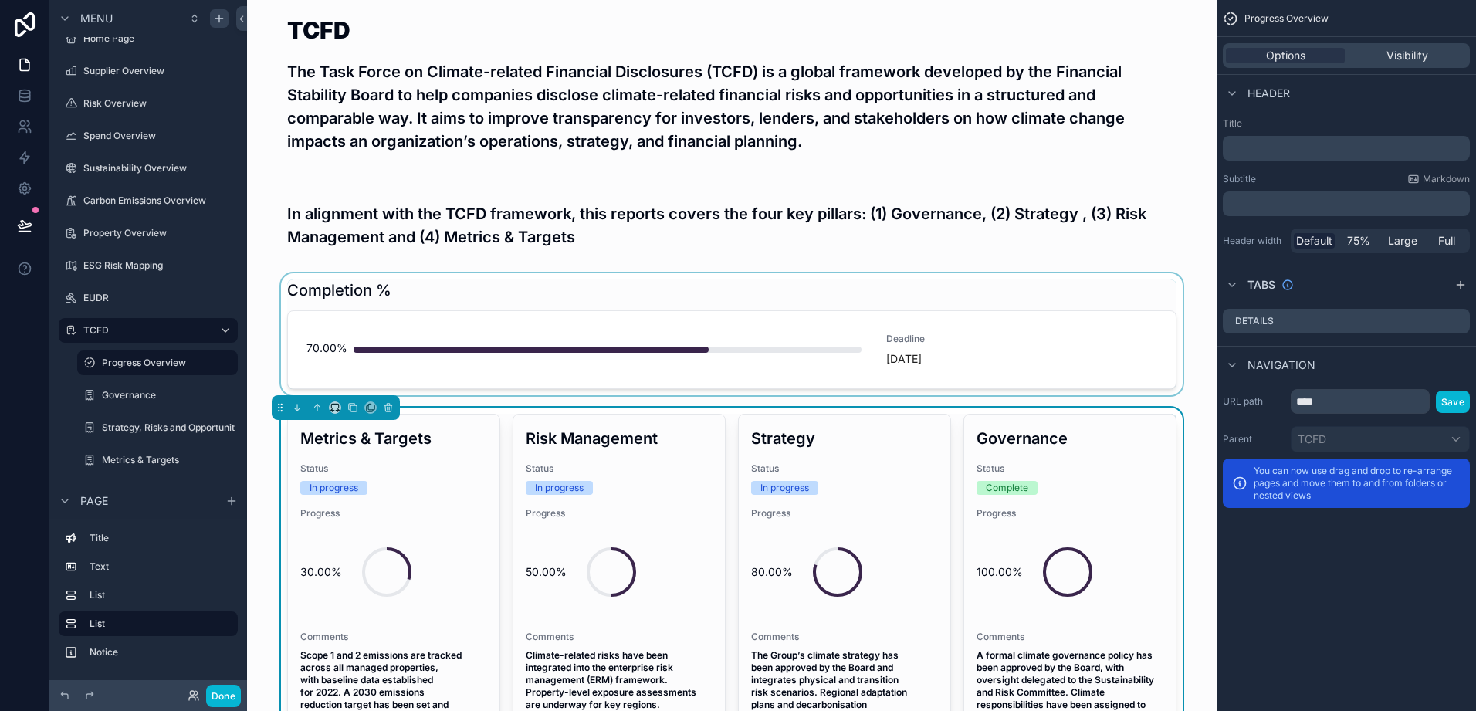
click at [907, 350] on div "scrollable content" at bounding box center [731, 334] width 945 height 122
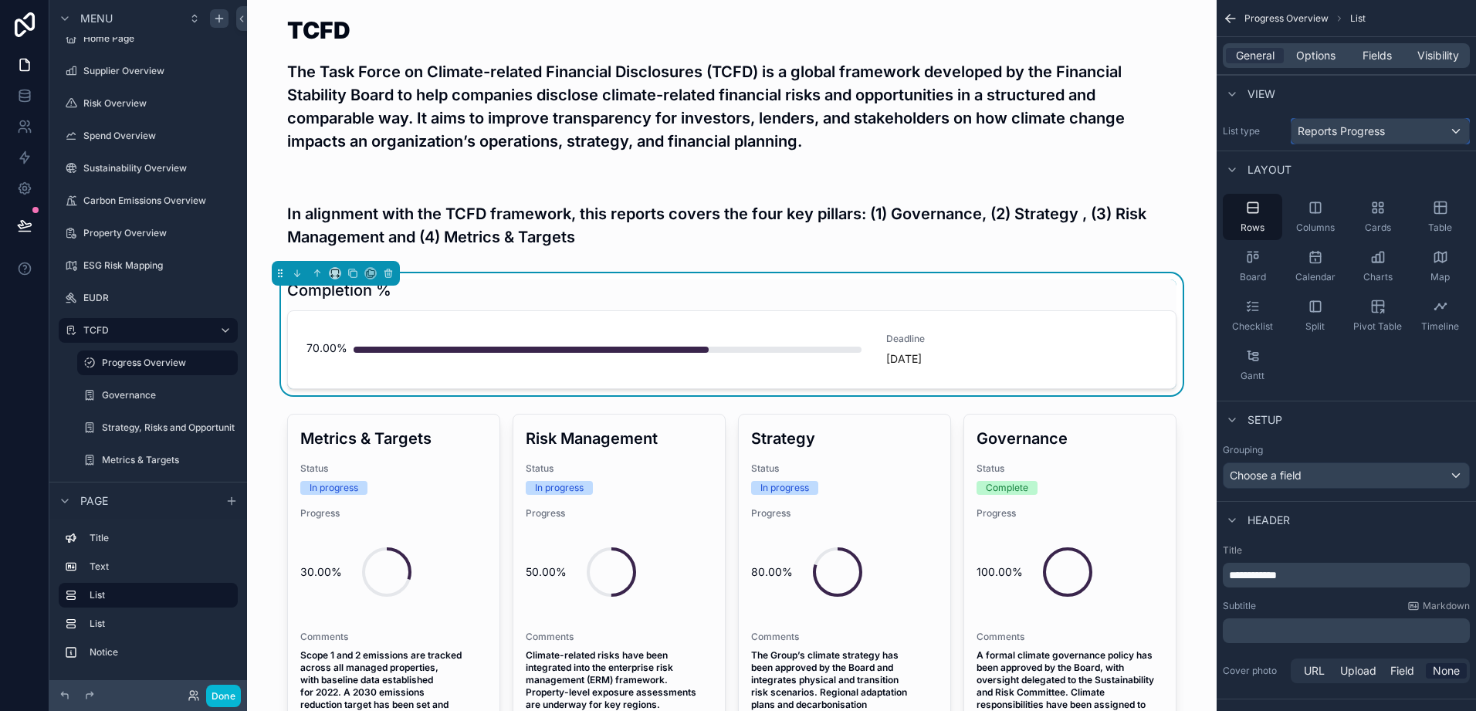
click at [1388, 133] on div "Reports Progress" at bounding box center [1381, 131] width 178 height 25
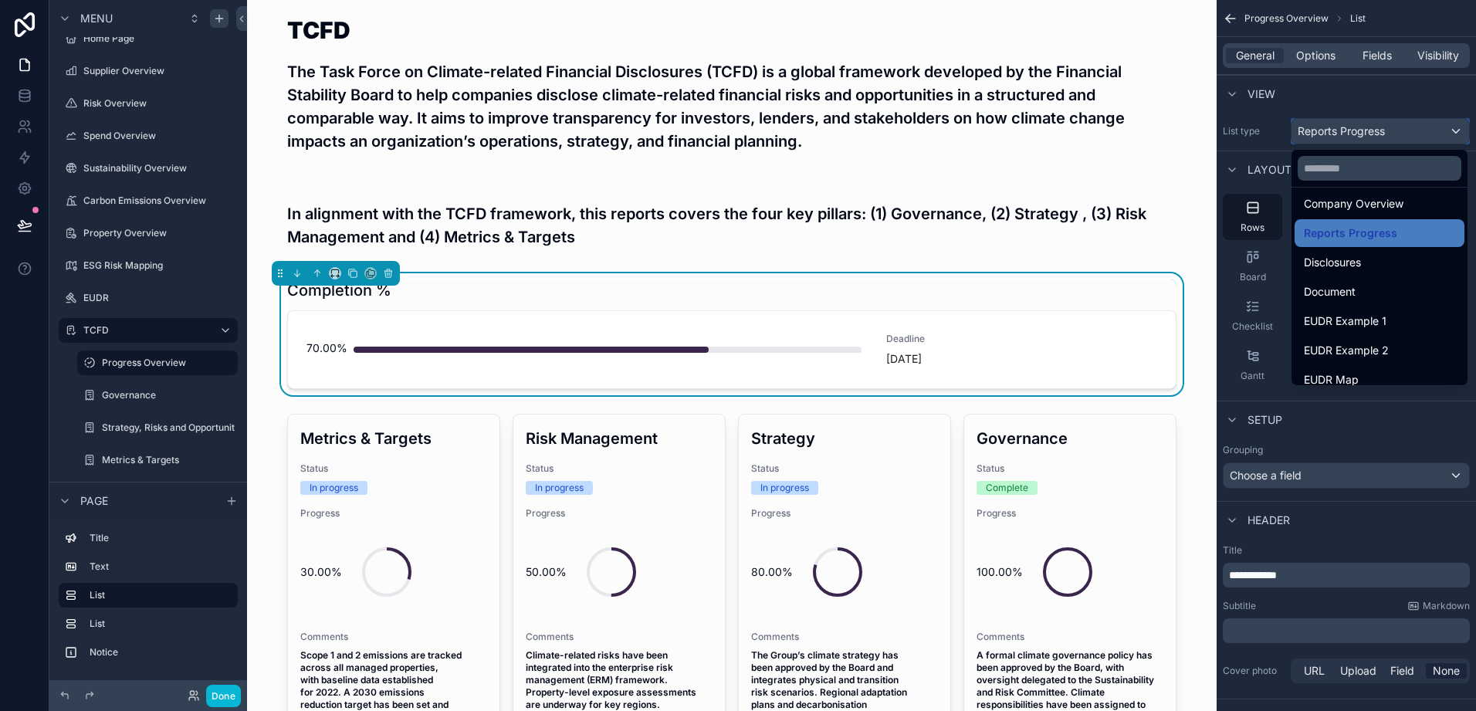
scroll to position [154, 0]
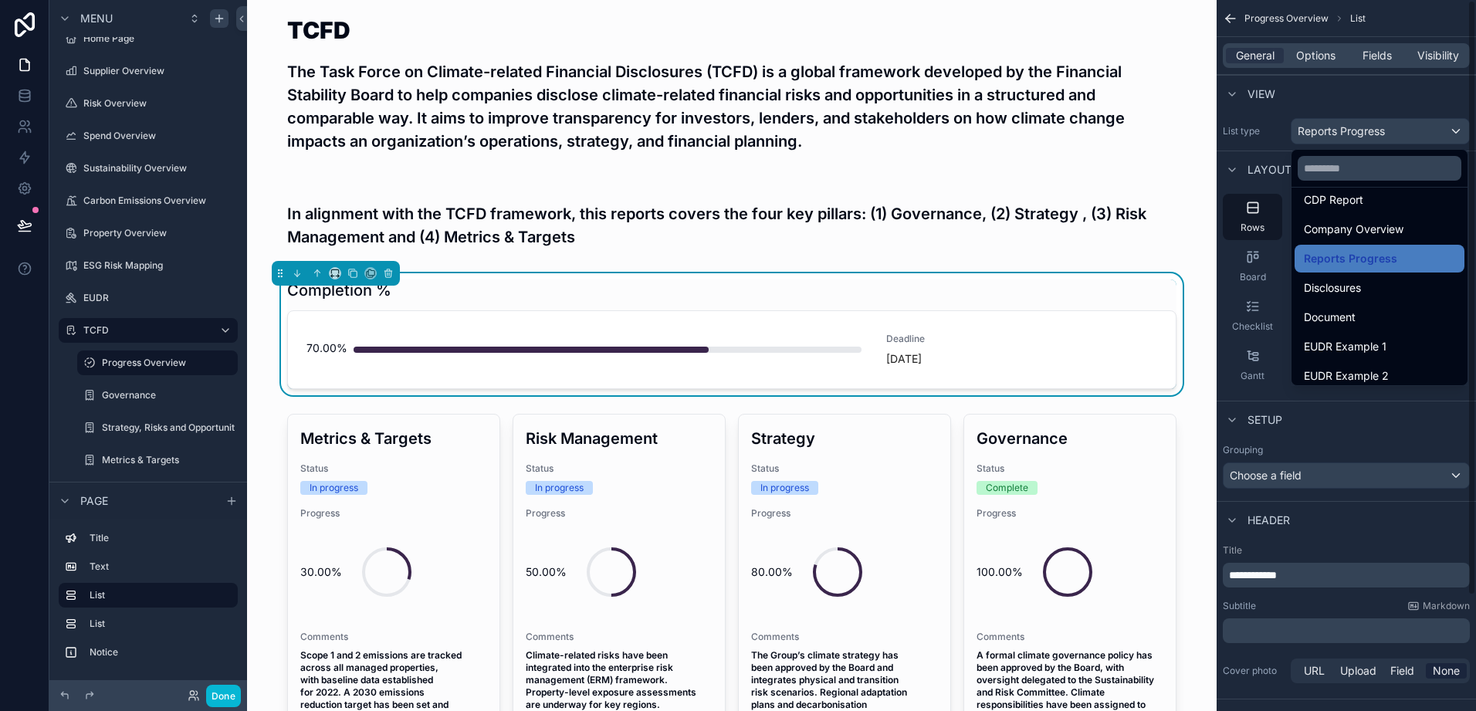
click at [1340, 132] on div "scrollable content" at bounding box center [738, 355] width 1476 height 711
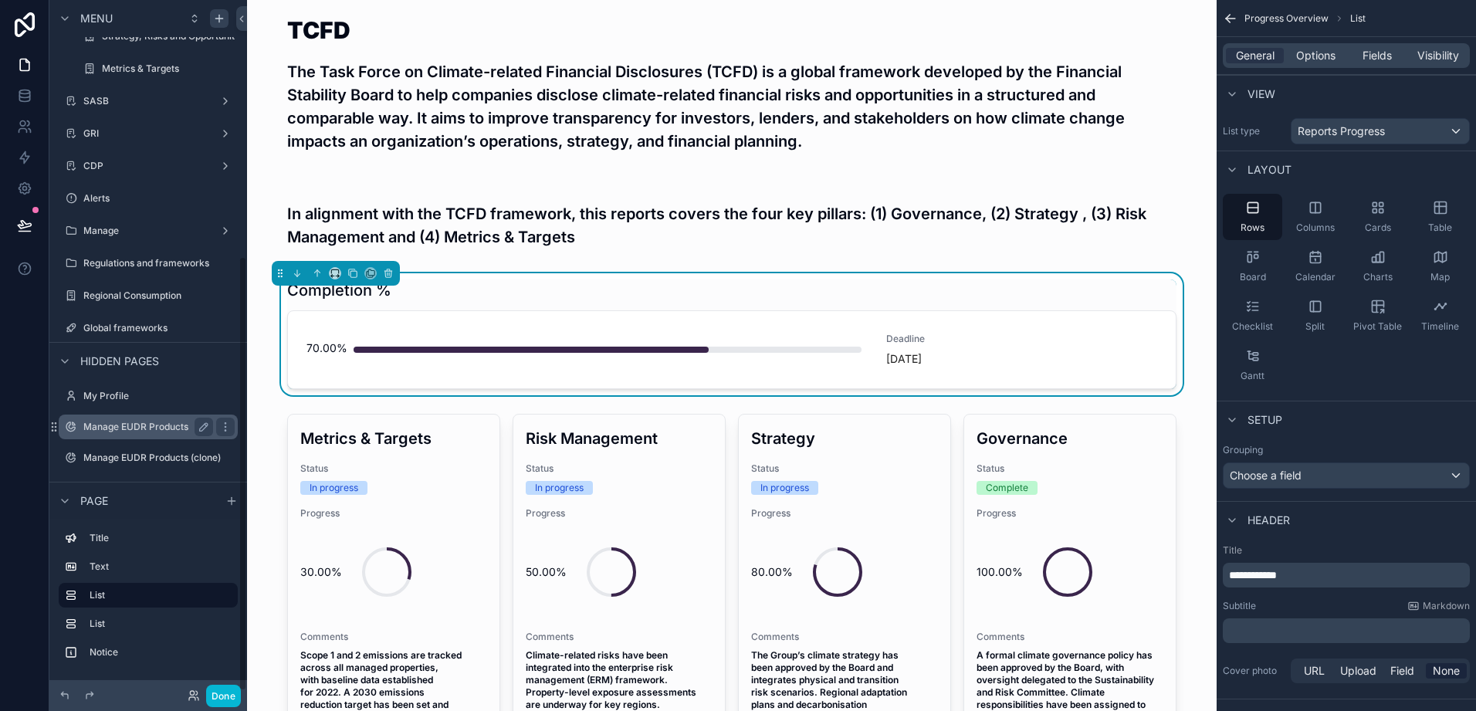
scroll to position [411, 0]
click at [136, 321] on label "Global frameworks" at bounding box center [145, 326] width 124 height 12
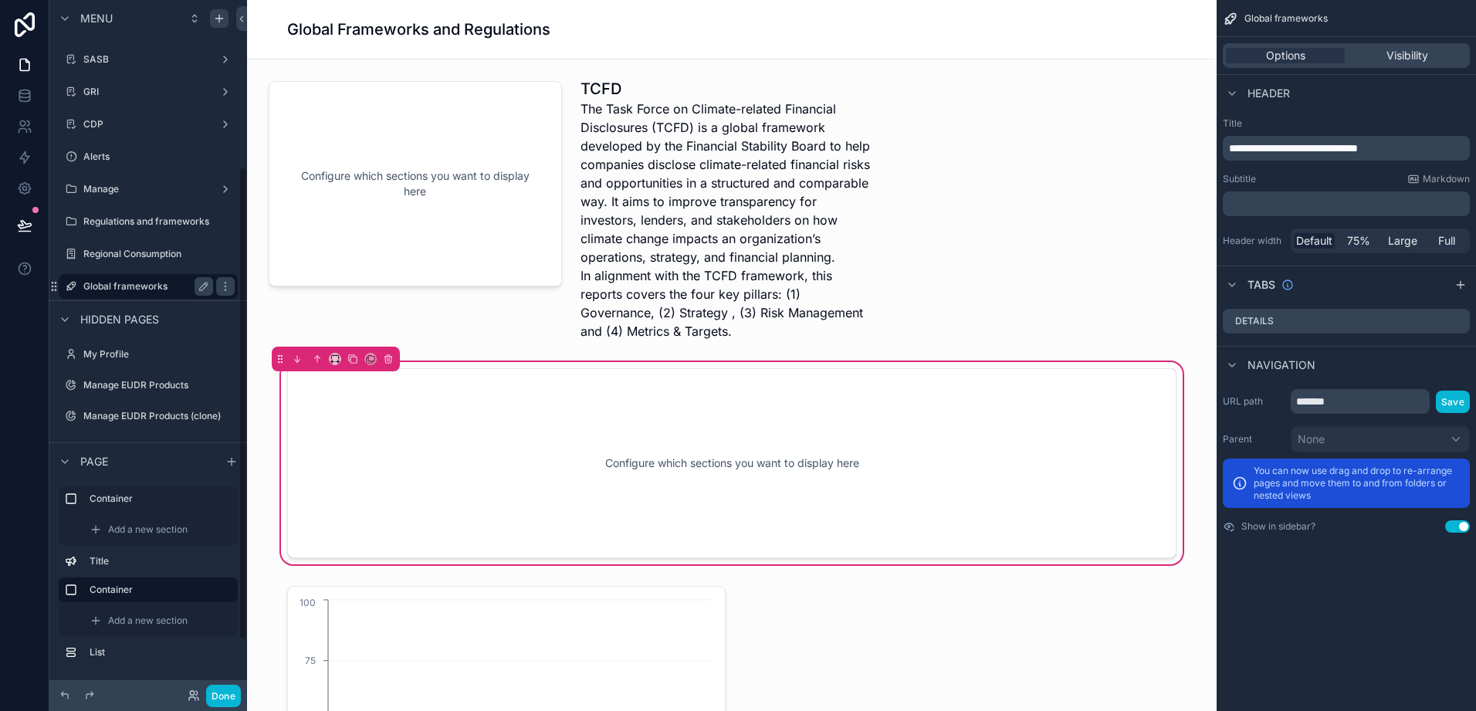
scroll to position [244, 0]
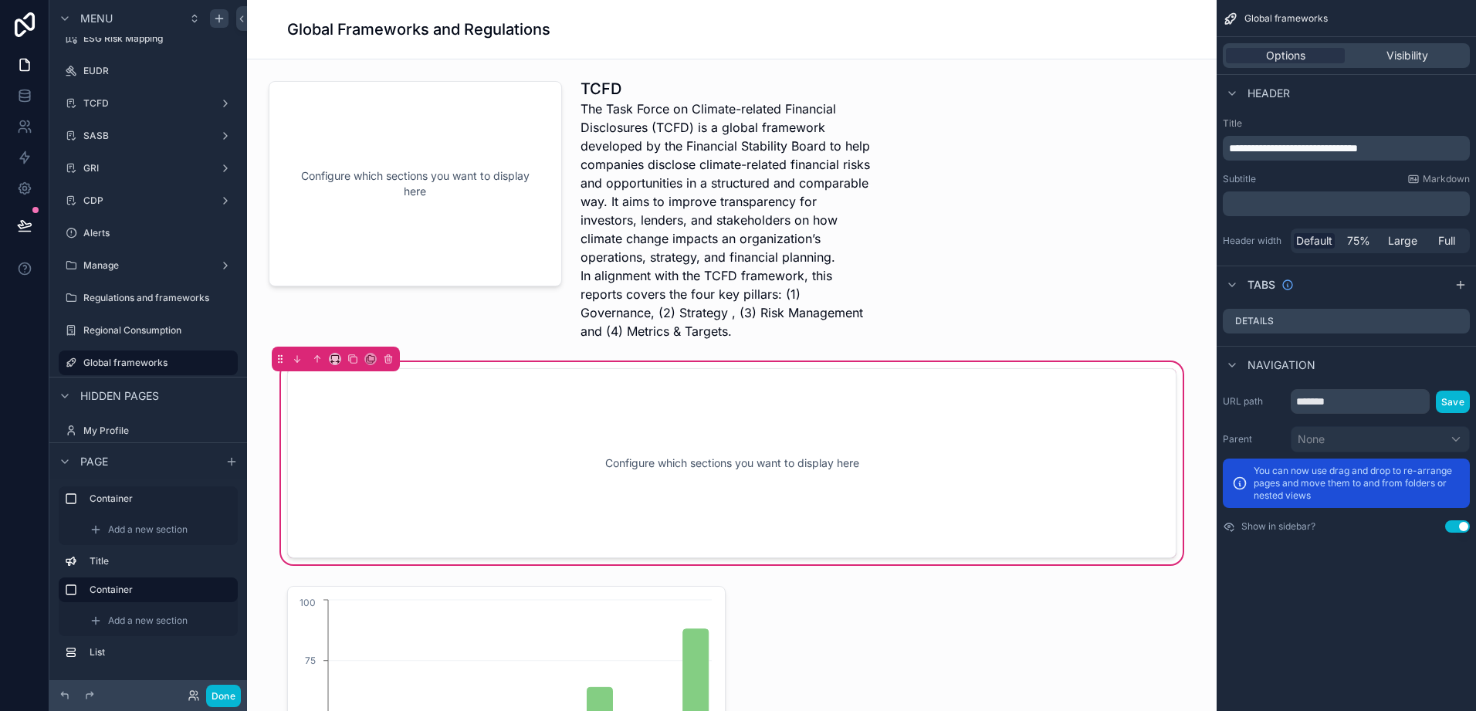
click at [622, 519] on div "Configure which sections you want to display here" at bounding box center [732, 463] width 839 height 139
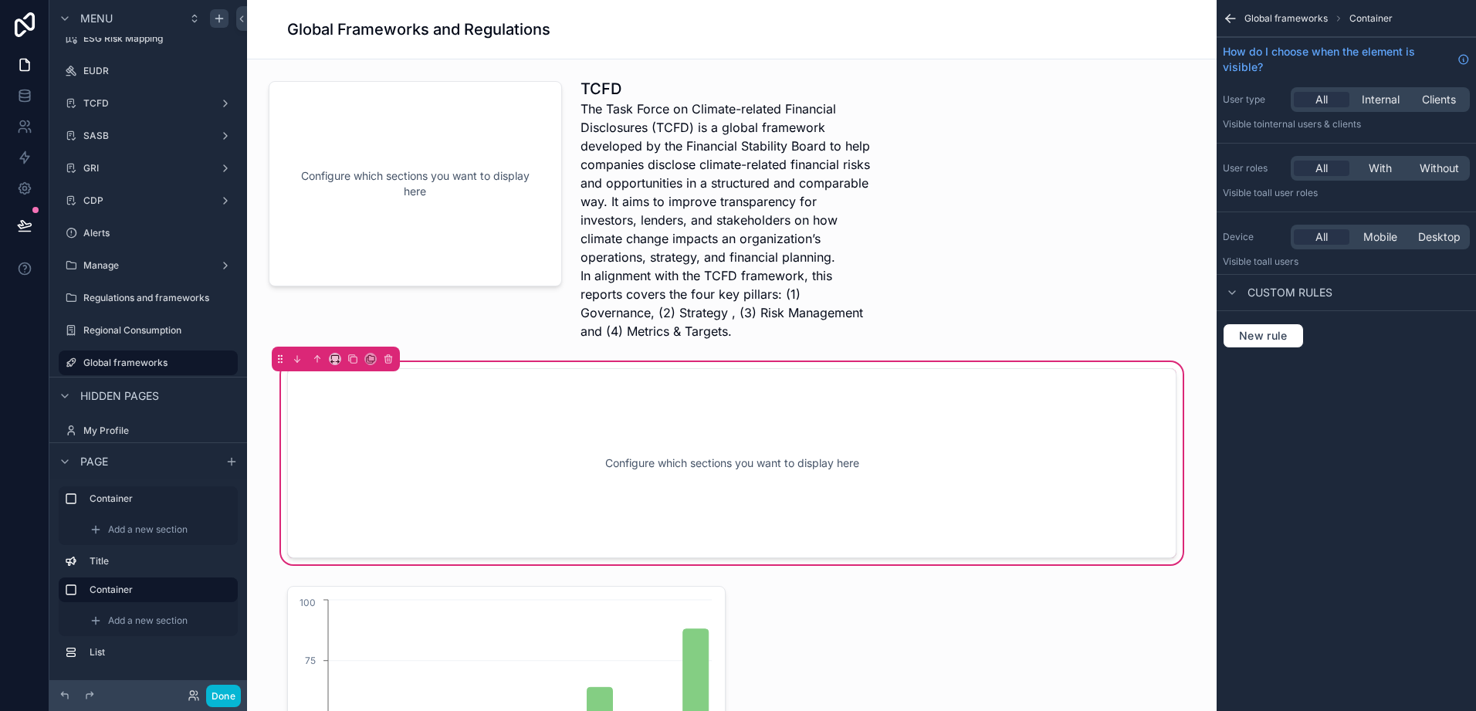
click at [941, 430] on div "Configure which sections you want to display here" at bounding box center [732, 463] width 839 height 139
click at [1297, 19] on span "Global frameworks" at bounding box center [1286, 18] width 83 height 12
click at [1232, 22] on icon "scrollable content" at bounding box center [1230, 18] width 15 height 15
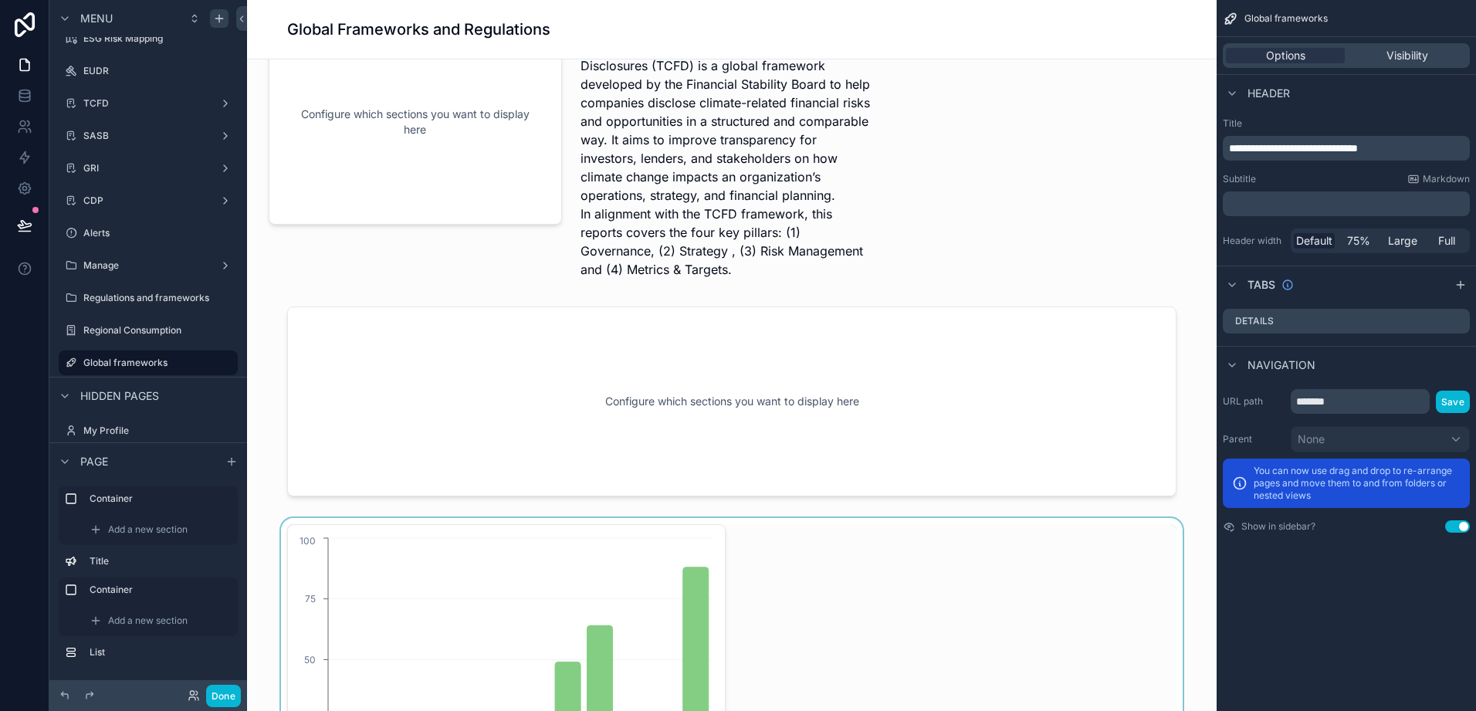
scroll to position [232, 0]
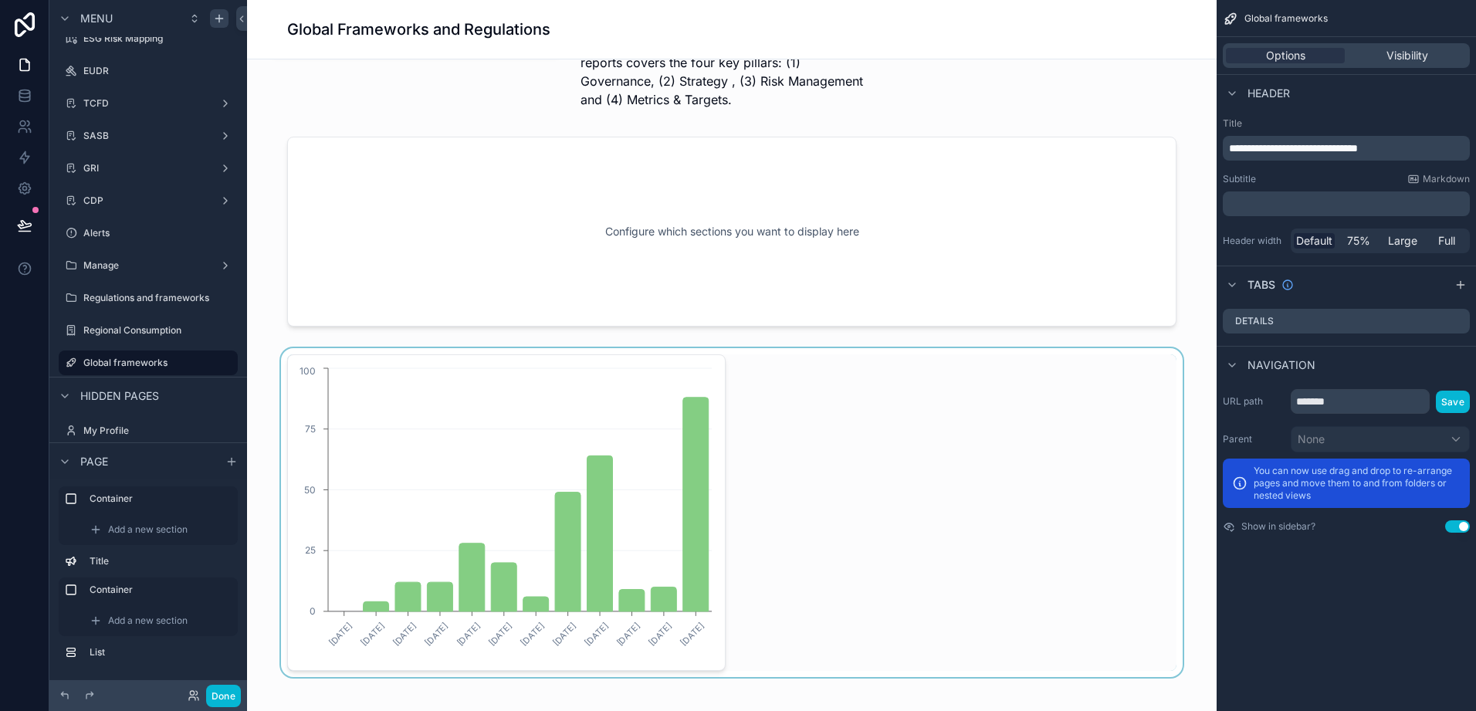
click at [670, 544] on div "scrollable content" at bounding box center [731, 512] width 945 height 329
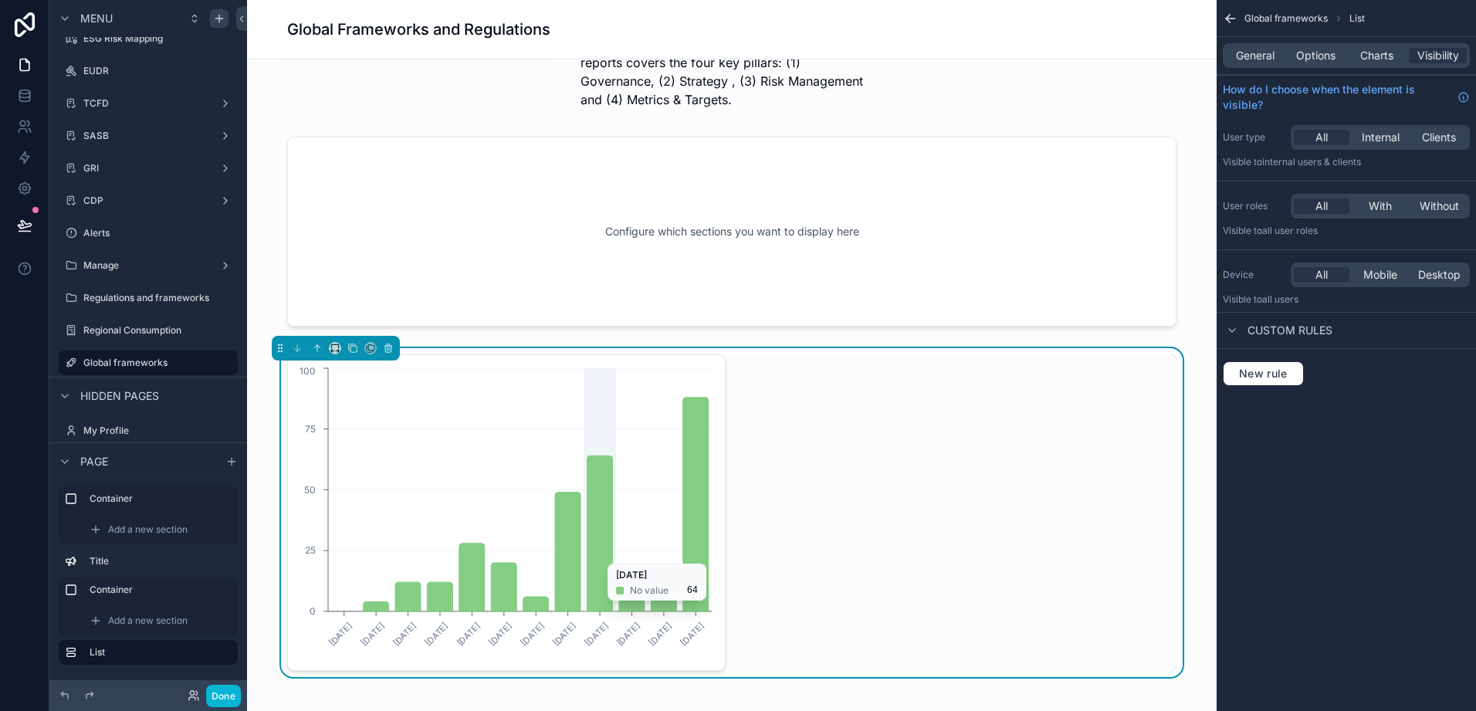
click at [600, 556] on icon "chart" at bounding box center [599, 534] width 25 height 156
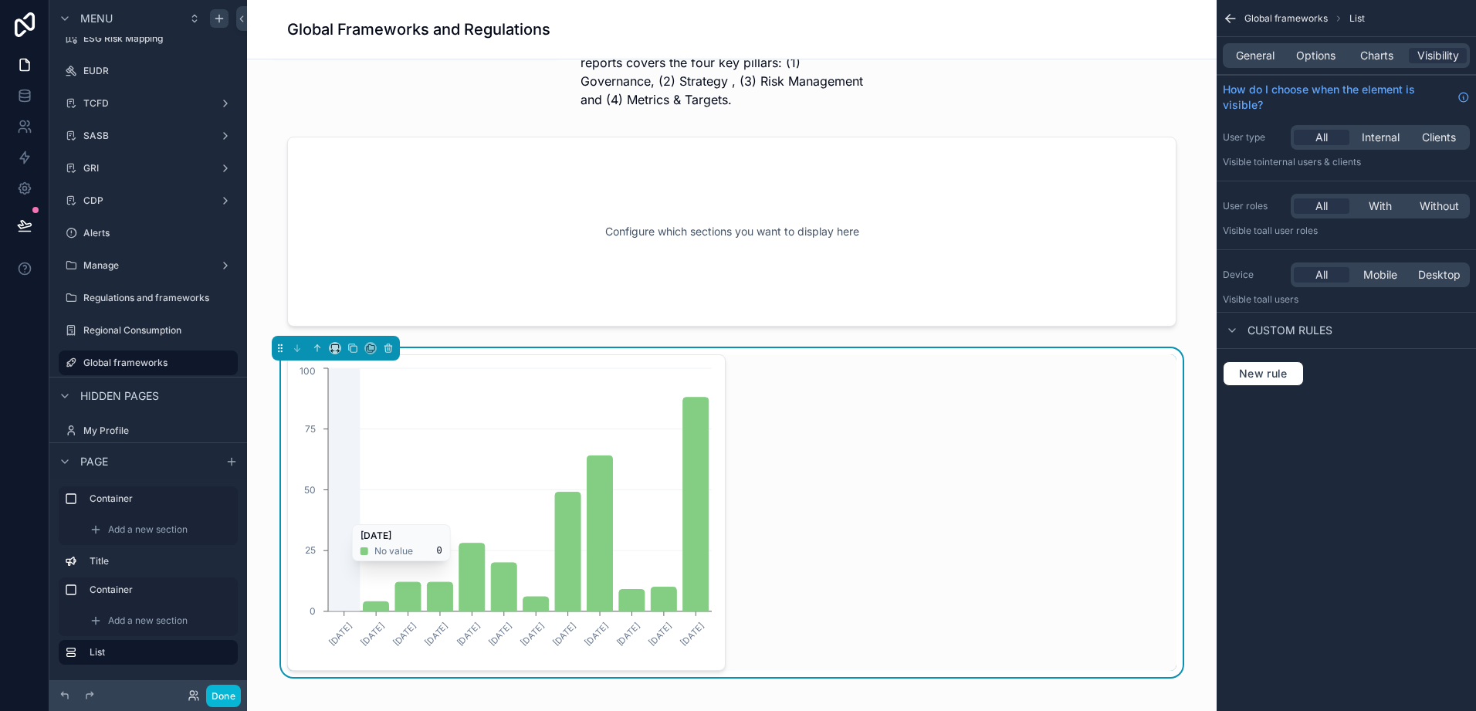
click at [600, 554] on icon "chart" at bounding box center [599, 534] width 25 height 156
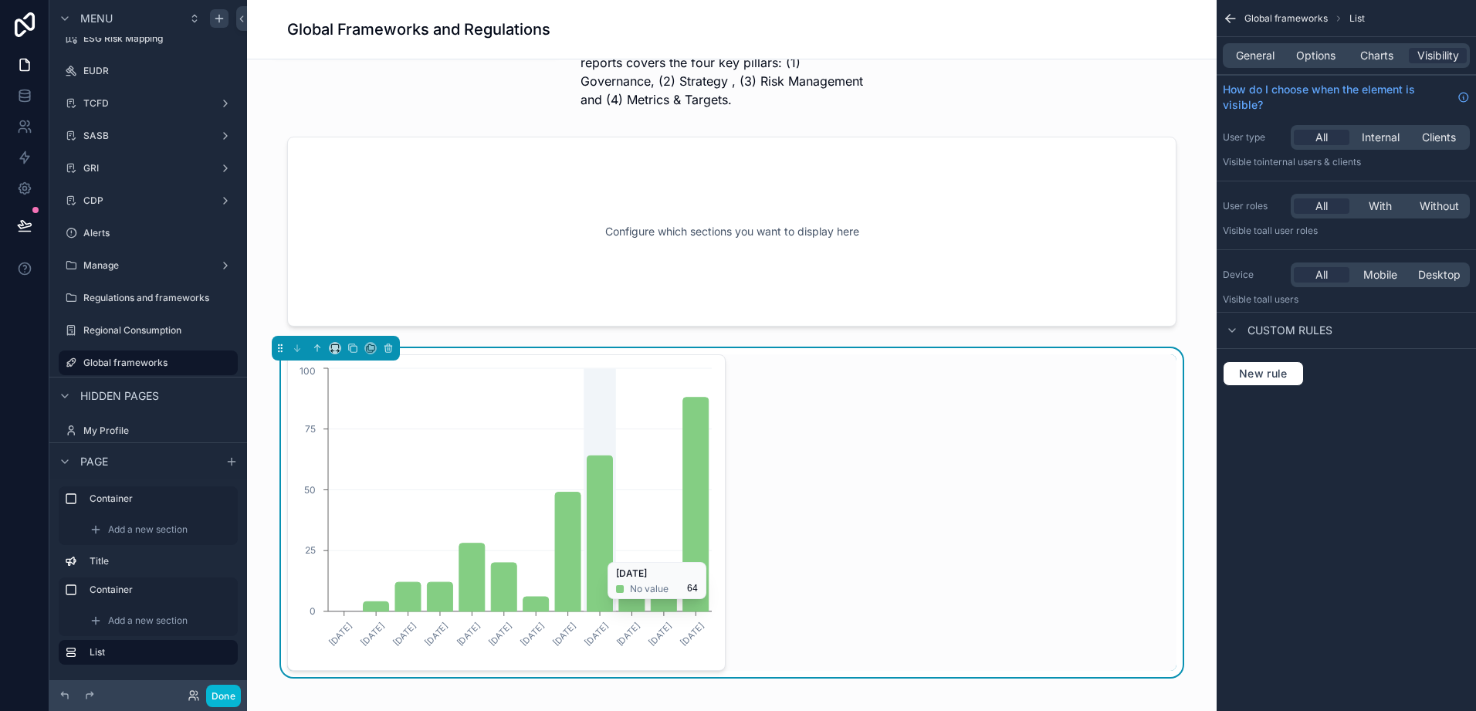
click at [600, 554] on icon "chart" at bounding box center [599, 534] width 25 height 156
click at [316, 432] on icon "06/01/2025 10/02/2025 10/03/2025 07/04/2025 05/05/2025 09/06/2025 07/07/2025 11…" at bounding box center [506, 512] width 419 height 297
click at [1374, 55] on span "Charts" at bounding box center [1377, 55] width 33 height 15
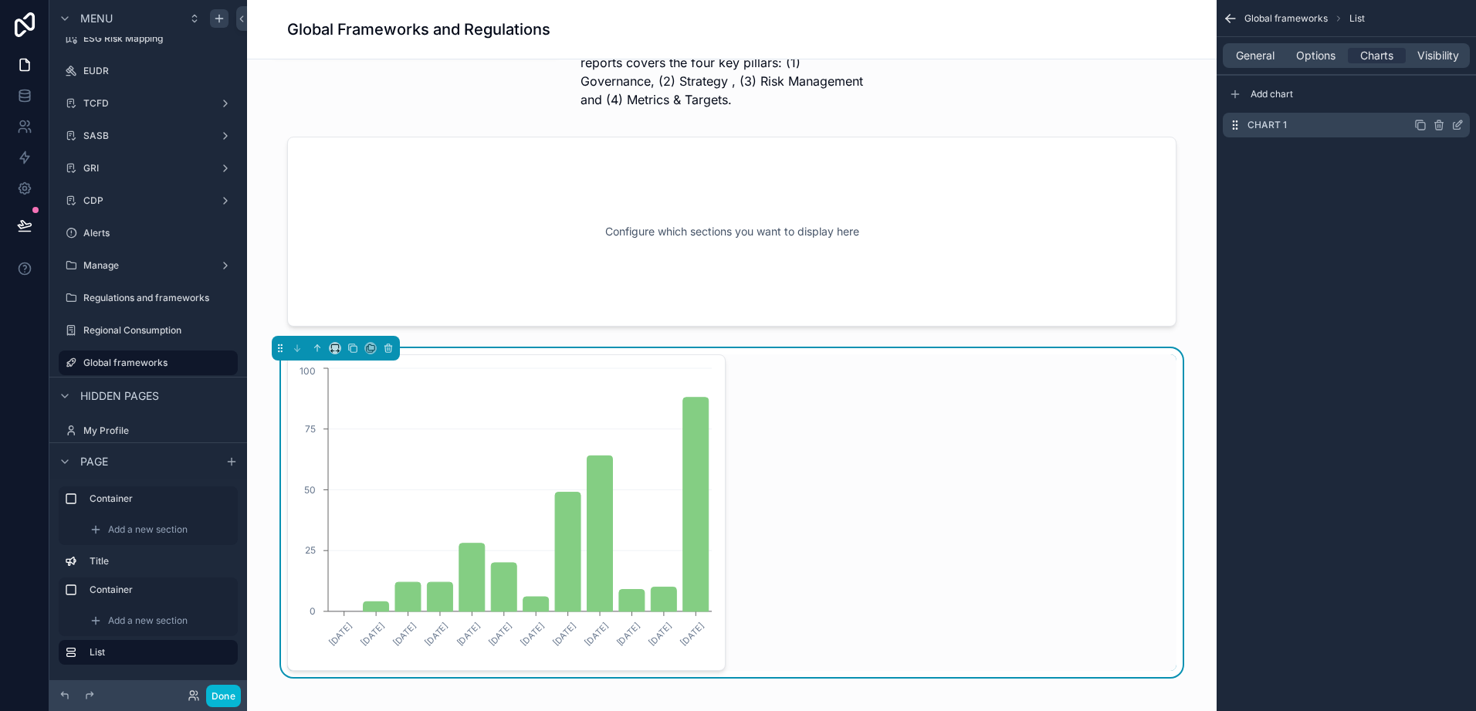
click at [1304, 126] on div "Chart 1" at bounding box center [1346, 125] width 247 height 25
click at [1321, 63] on span "Options" at bounding box center [1316, 55] width 39 height 15
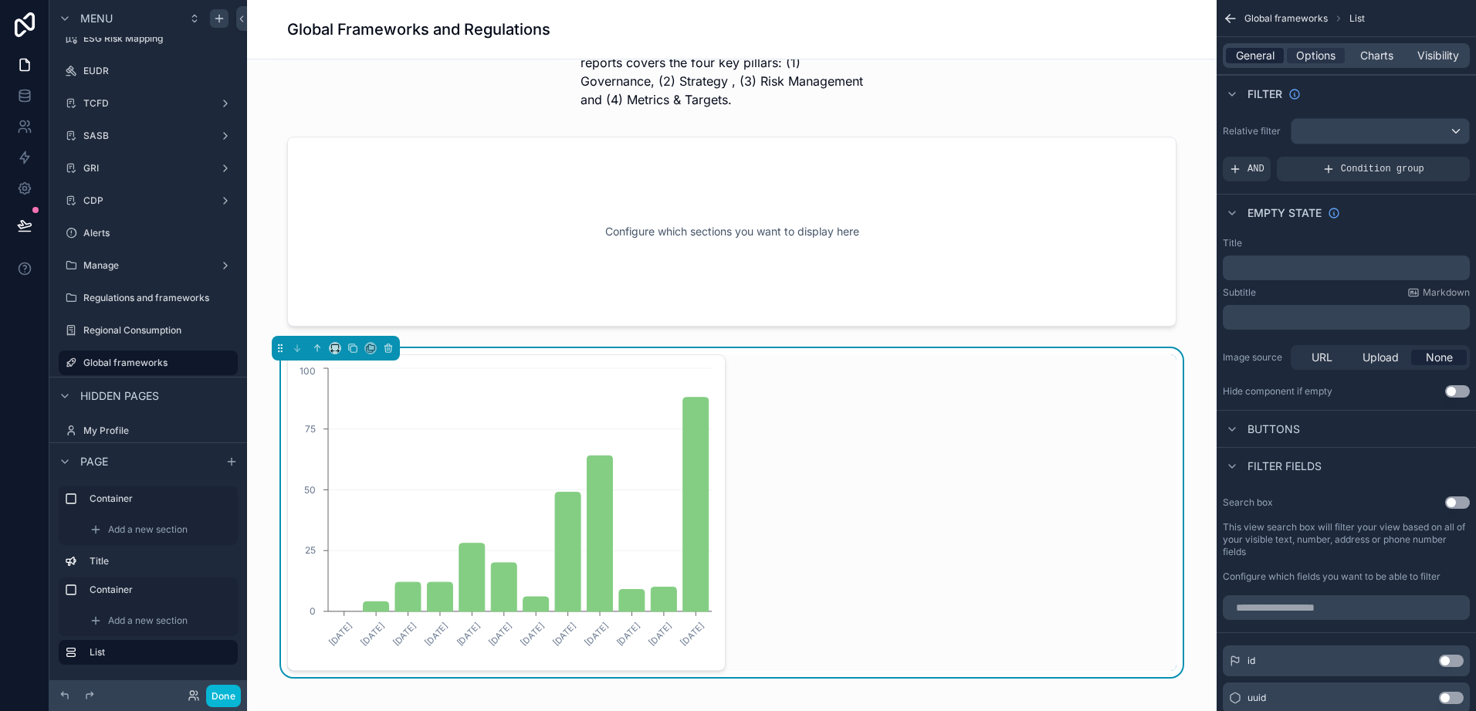
click at [1249, 52] on span "General" at bounding box center [1255, 55] width 39 height 15
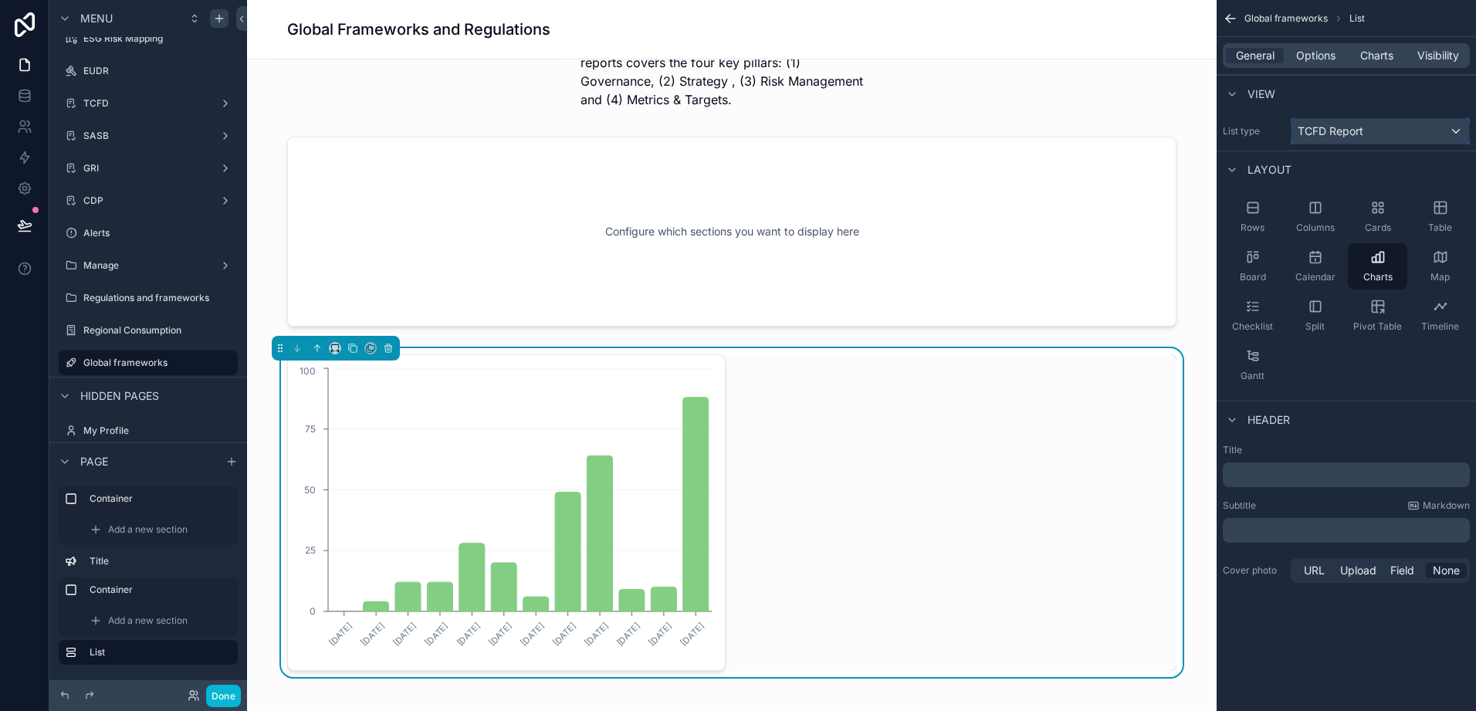
click at [1412, 134] on div "TCFD Report" at bounding box center [1381, 131] width 178 height 25
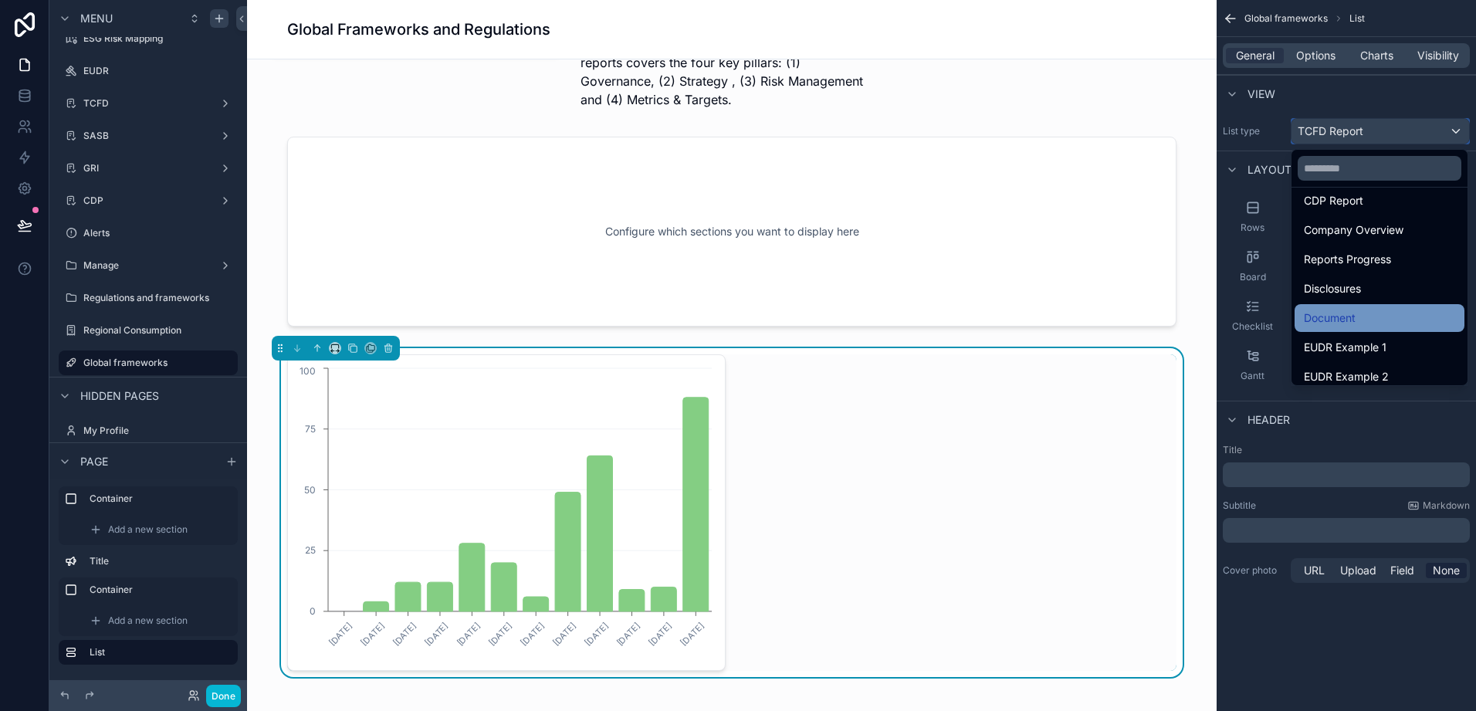
scroll to position [154, 0]
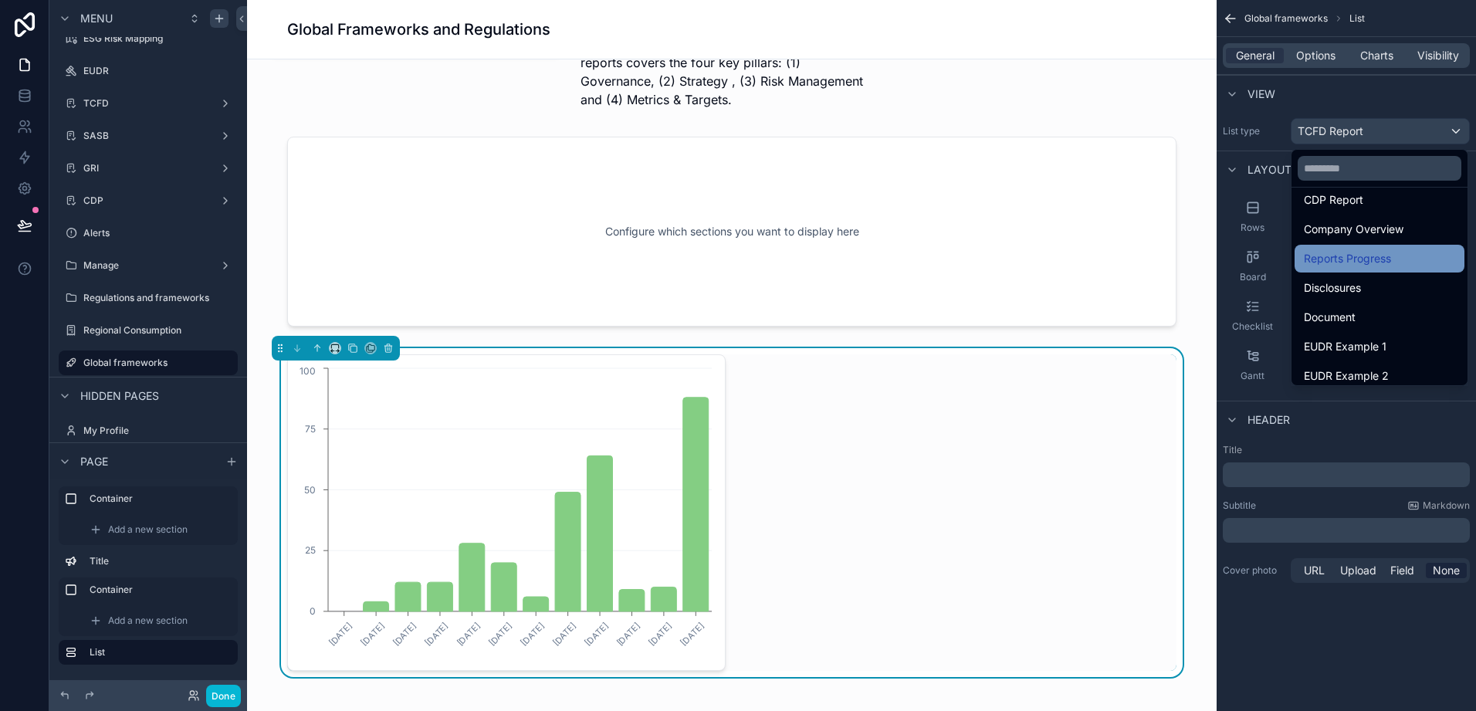
click at [1390, 263] on span "Reports Progress" at bounding box center [1347, 258] width 87 height 19
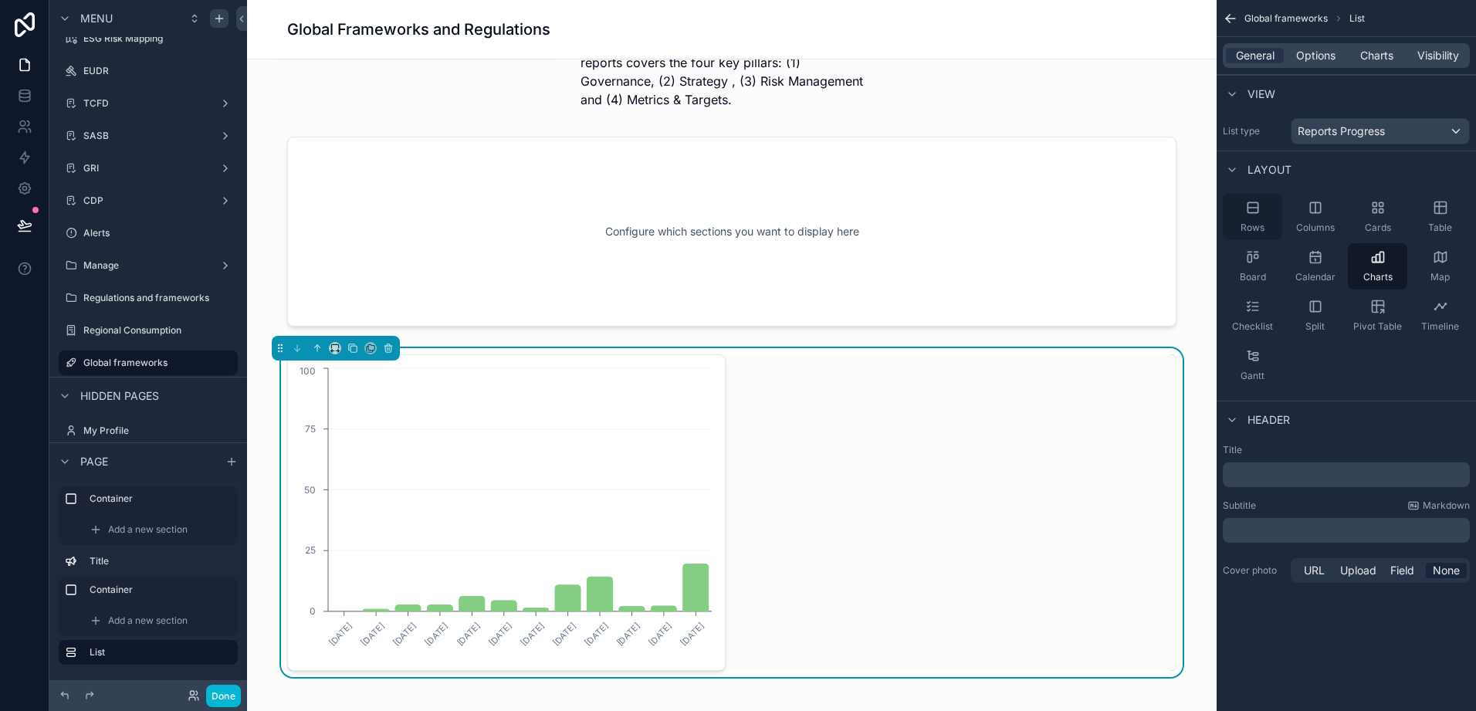
click at [1245, 219] on div "Rows" at bounding box center [1252, 217] width 59 height 46
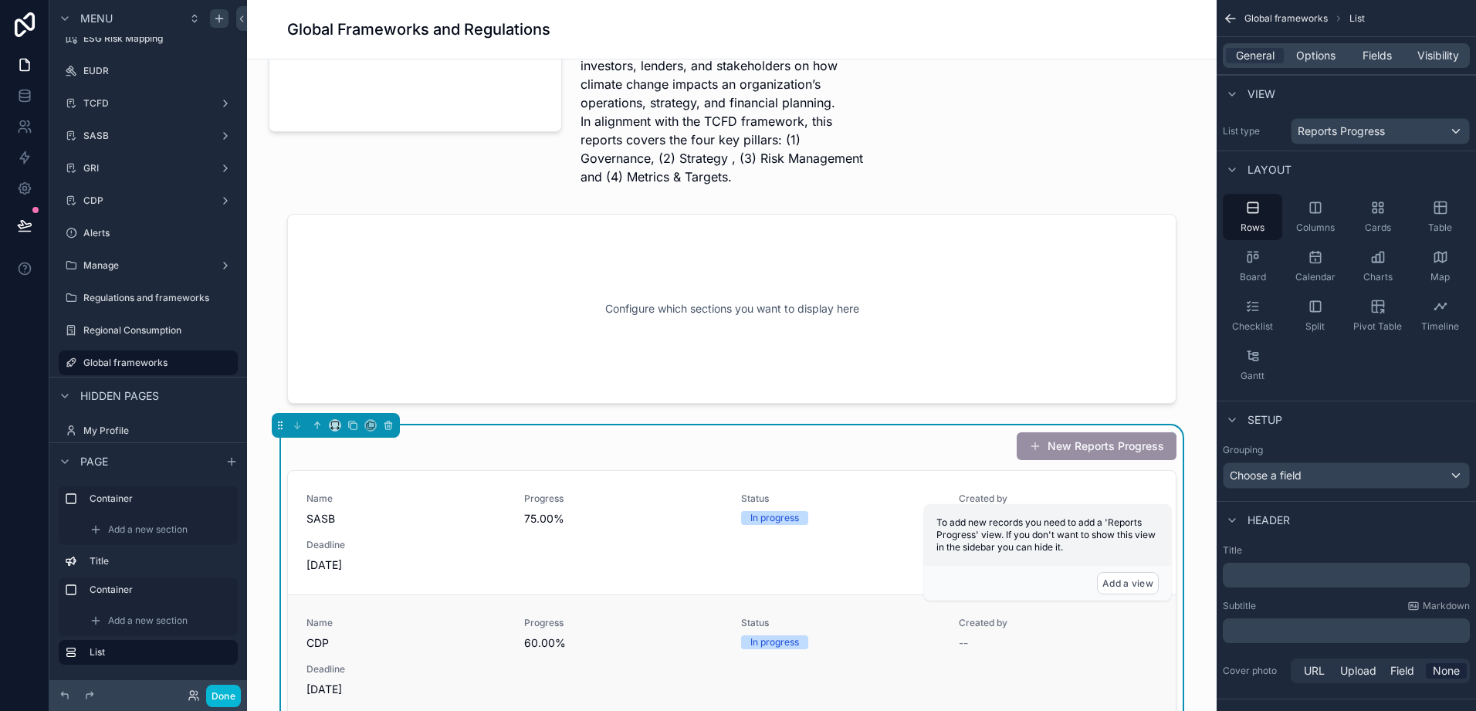
scroll to position [0, 0]
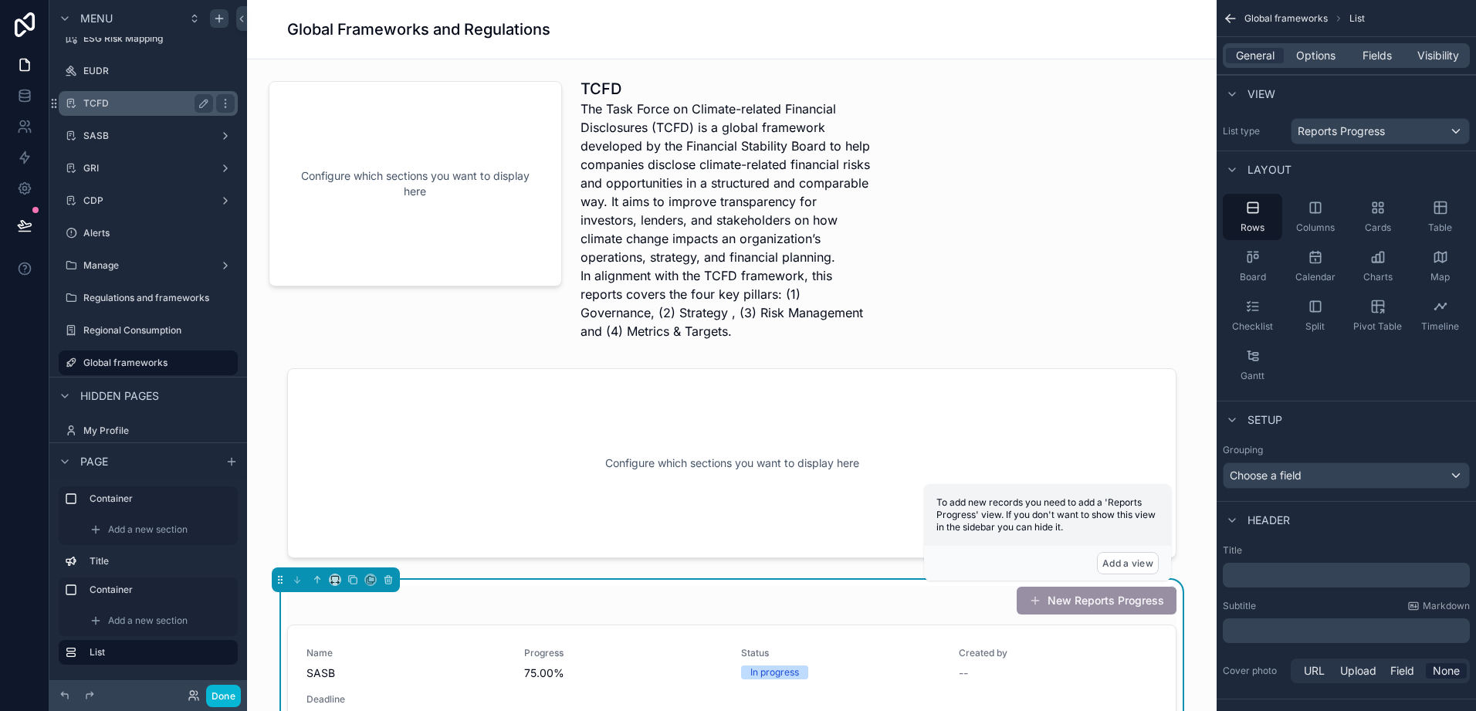
click at [134, 105] on label "TCFD" at bounding box center [145, 103] width 124 height 12
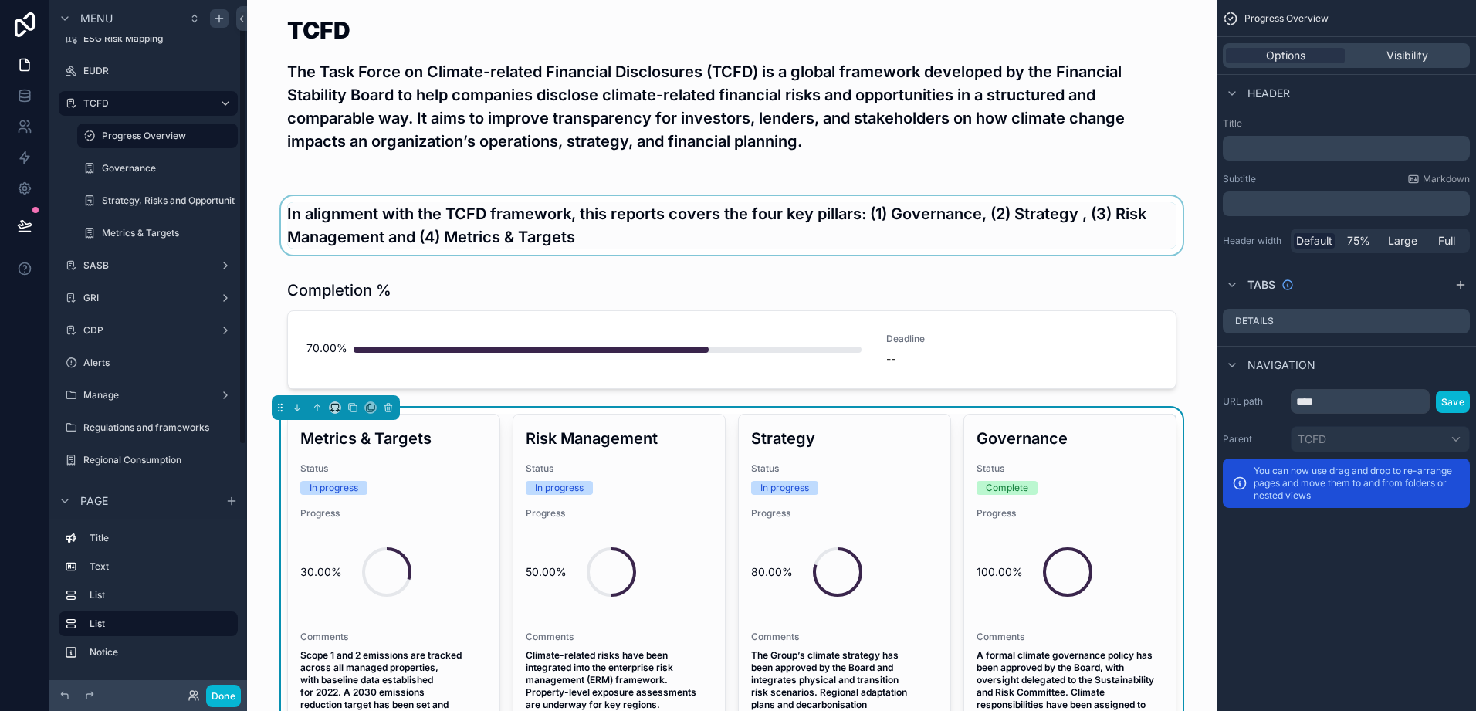
scroll to position [17, 0]
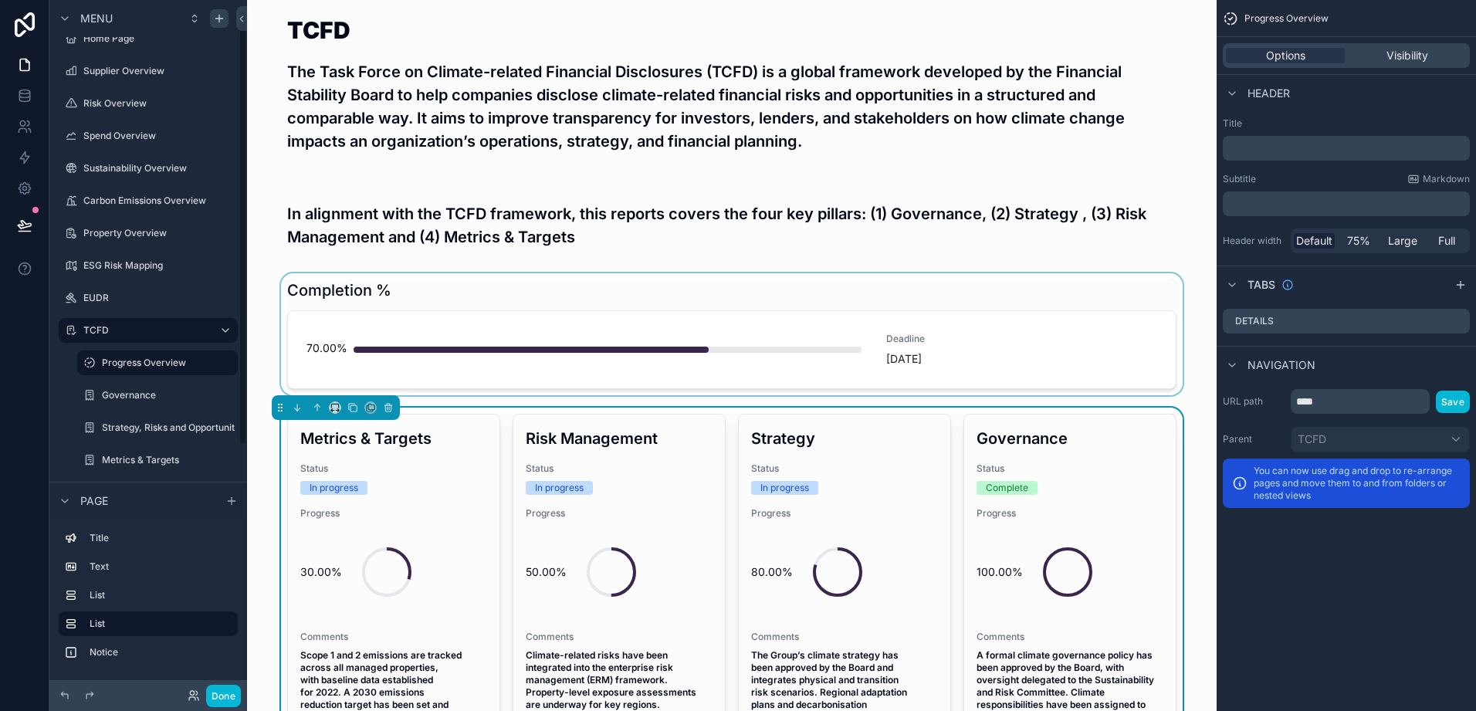
click at [877, 354] on div "scrollable content" at bounding box center [731, 334] width 945 height 122
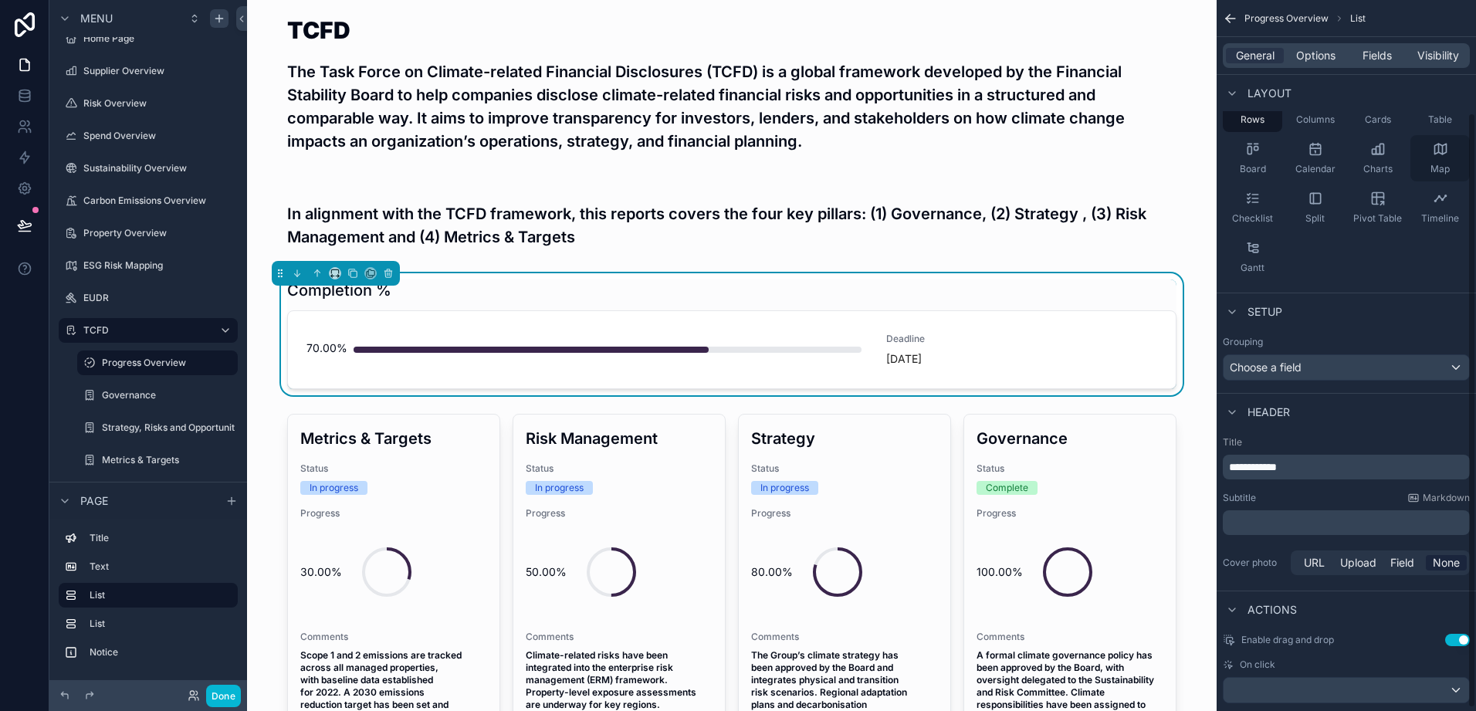
scroll to position [137, 0]
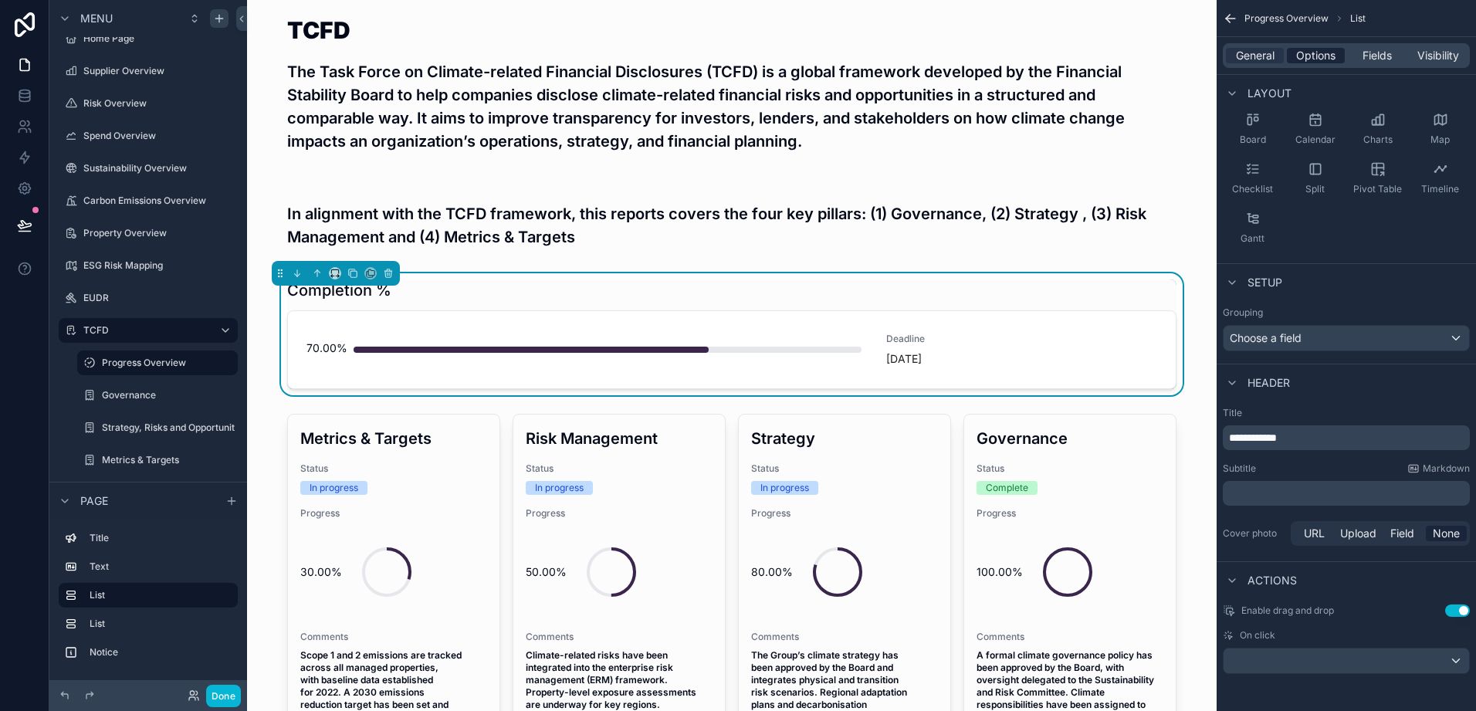
click at [1307, 55] on span "Options" at bounding box center [1316, 55] width 39 height 15
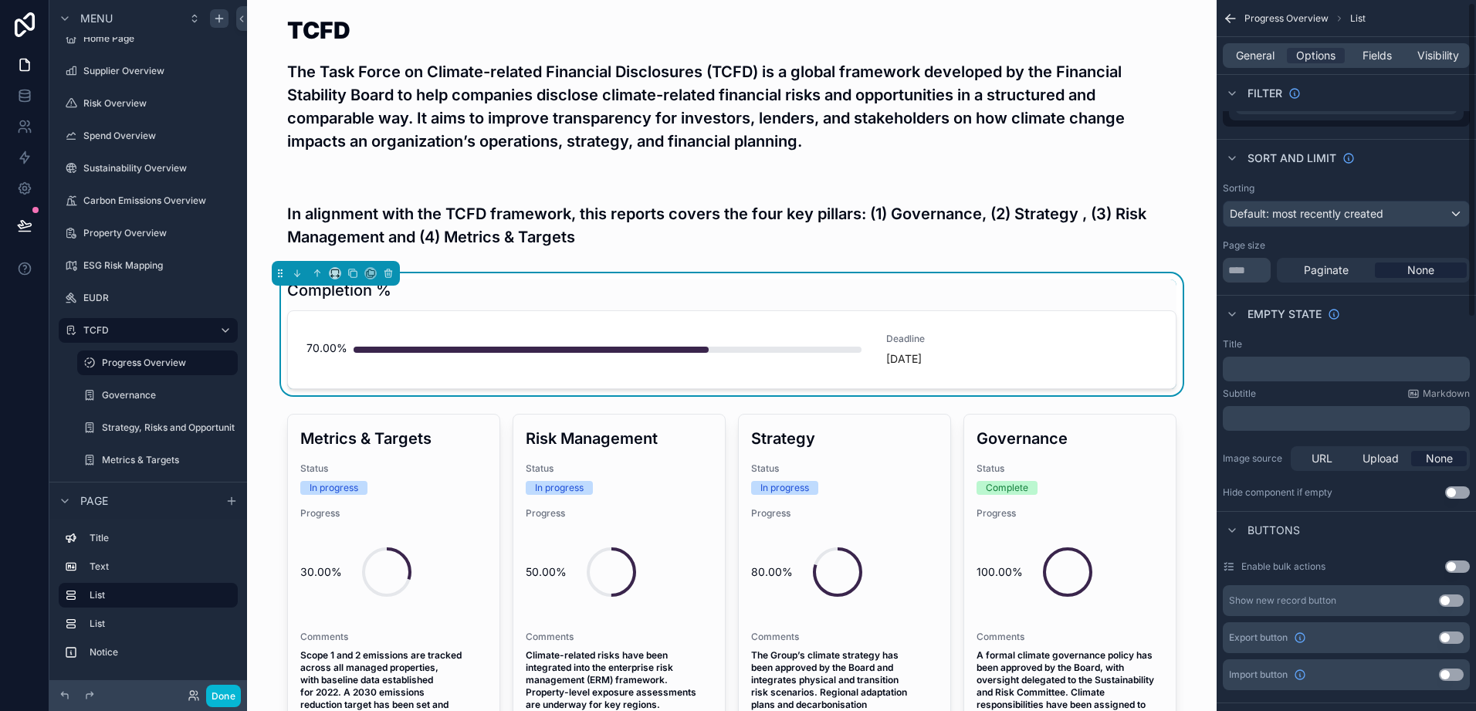
scroll to position [0, 0]
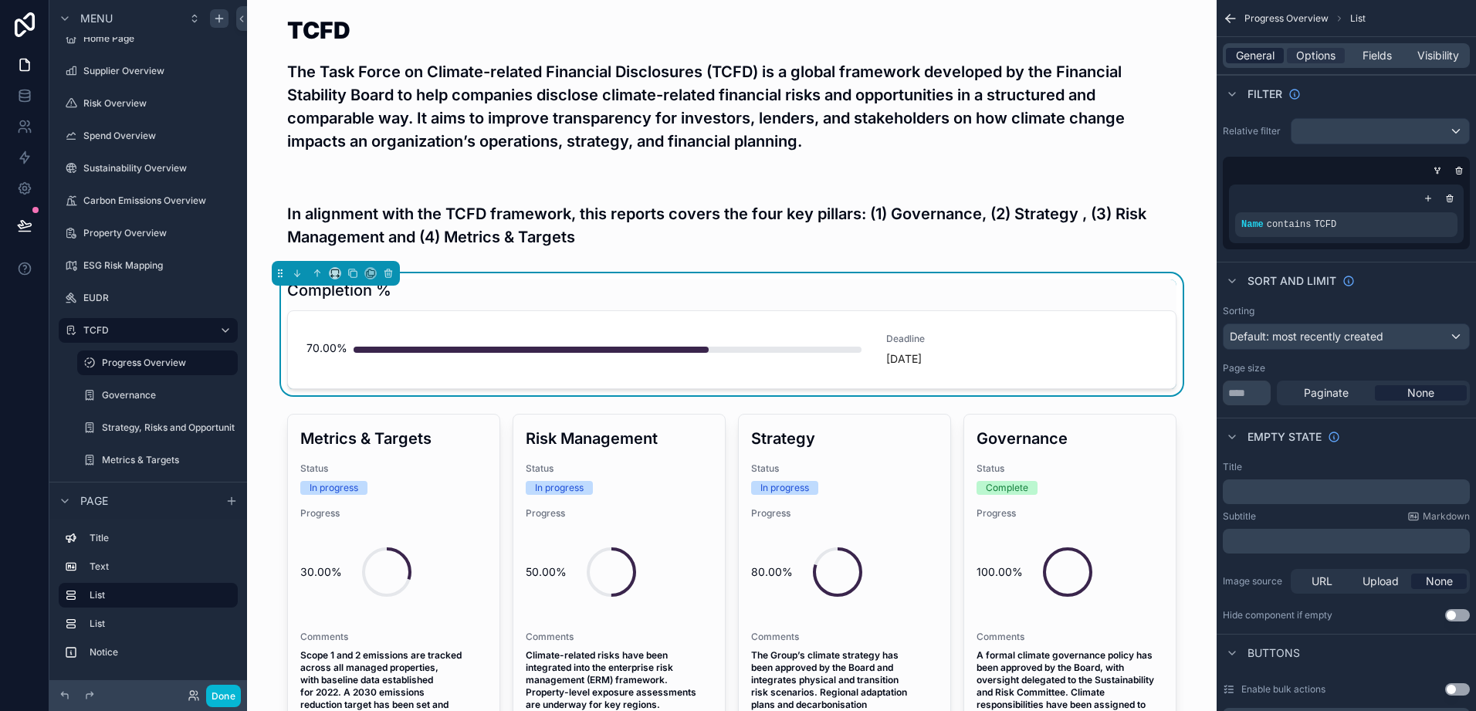
click at [1253, 56] on span "General" at bounding box center [1255, 55] width 39 height 15
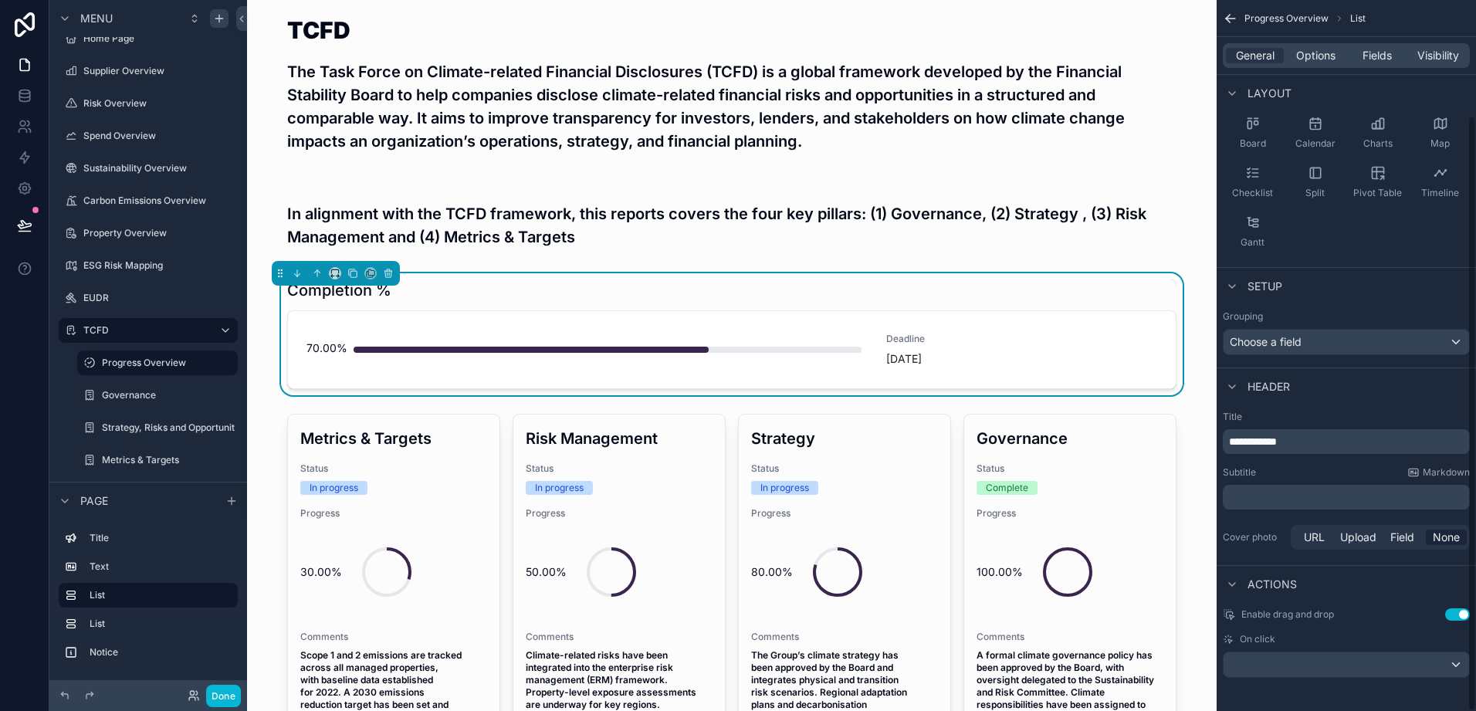
scroll to position [137, 0]
click at [872, 351] on div "70.00% Deadline in 6 months" at bounding box center [732, 350] width 851 height 34
click at [1144, 363] on div "in 6 months" at bounding box center [1022, 358] width 271 height 15
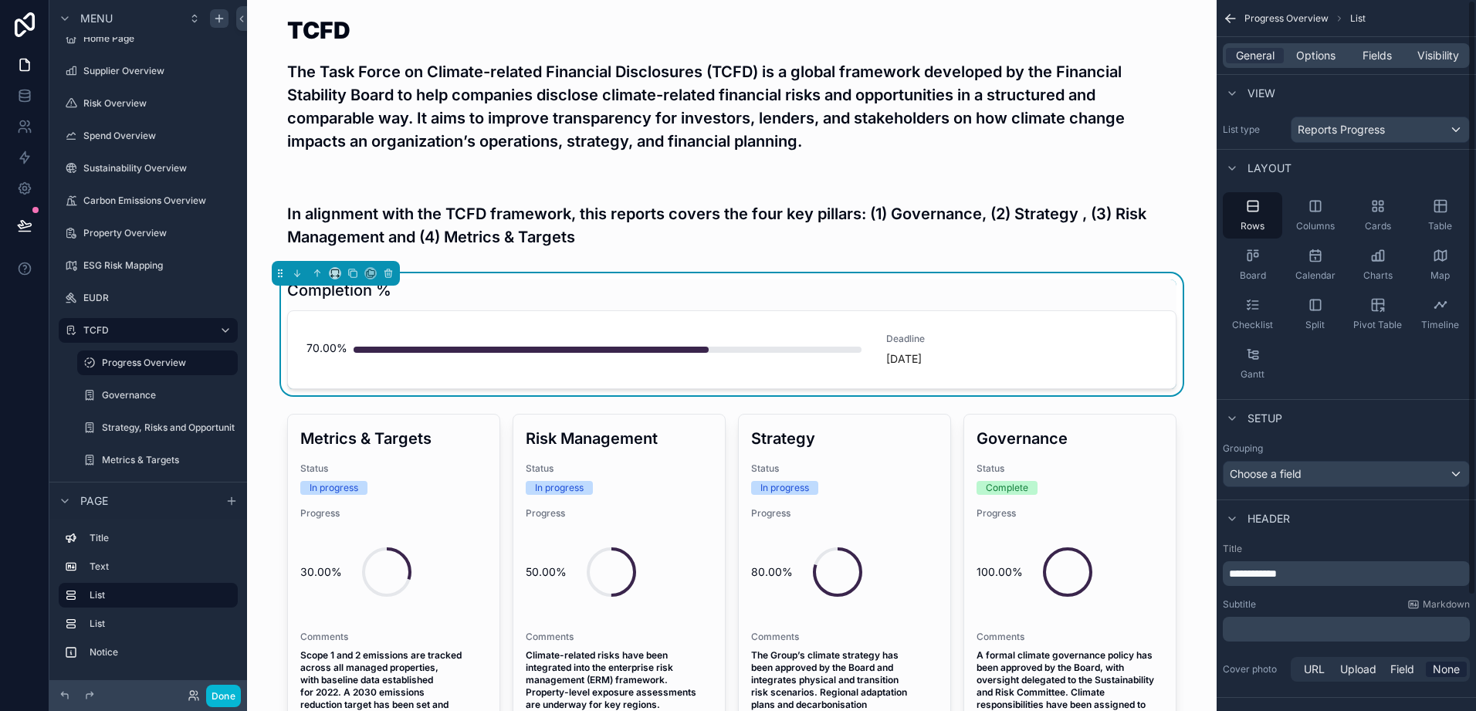
scroll to position [0, 0]
click at [1387, 59] on span "Fields" at bounding box center [1377, 55] width 29 height 15
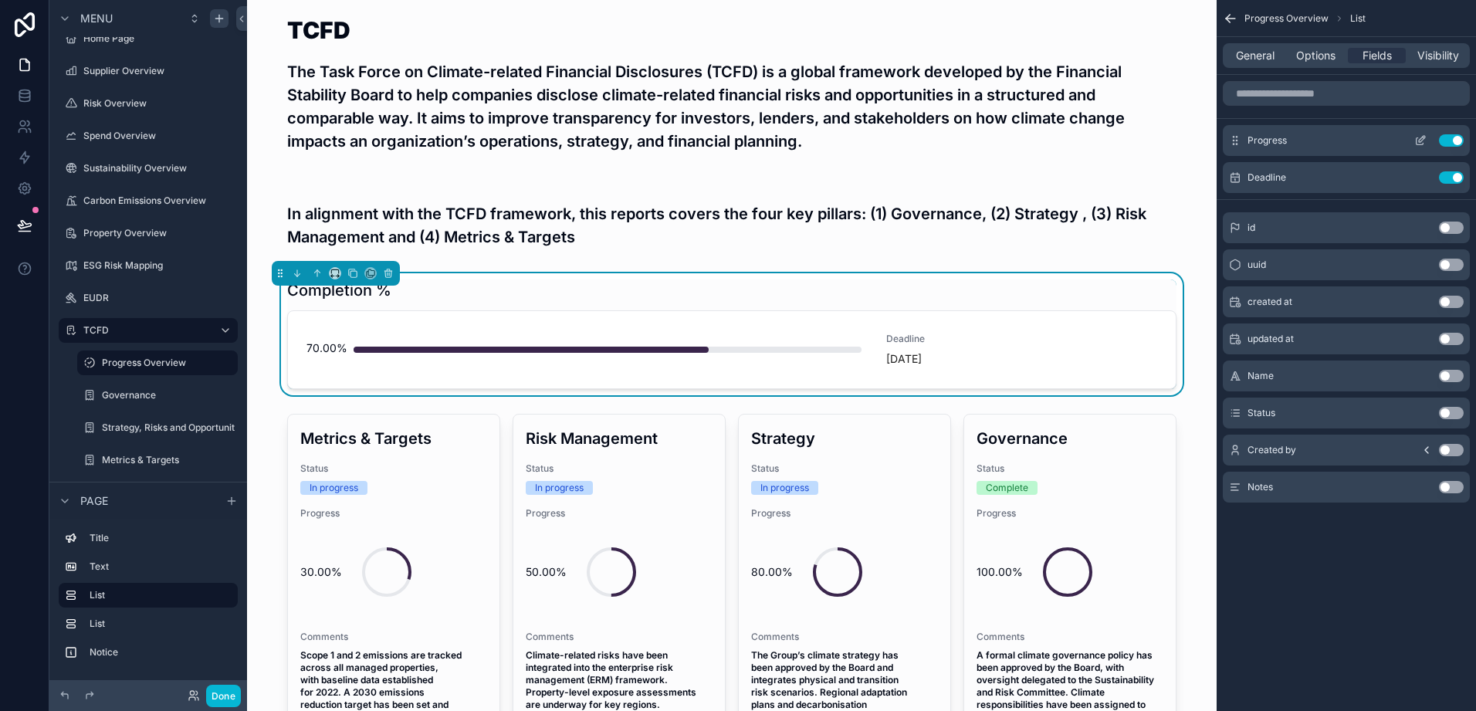
click at [1422, 140] on icon "scrollable content" at bounding box center [1421, 140] width 12 height 12
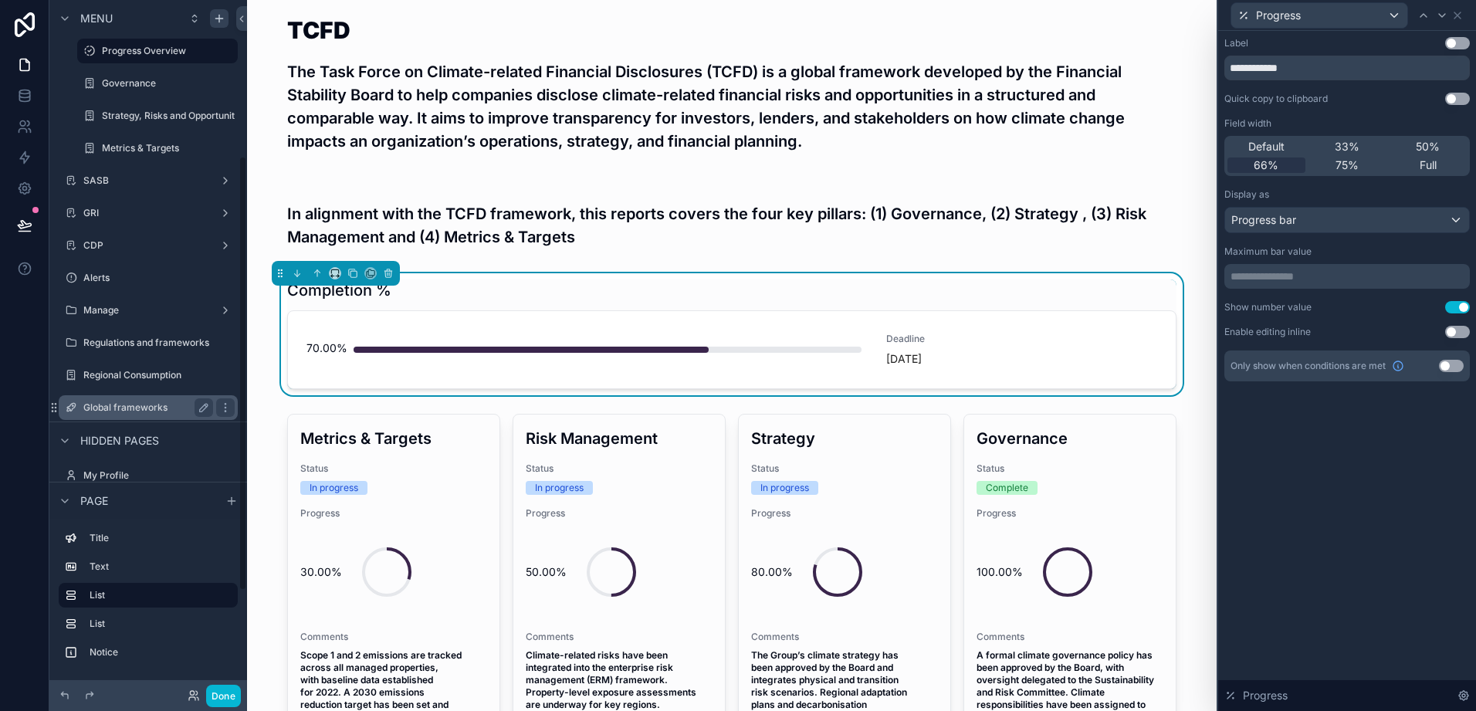
scroll to position [411, 0]
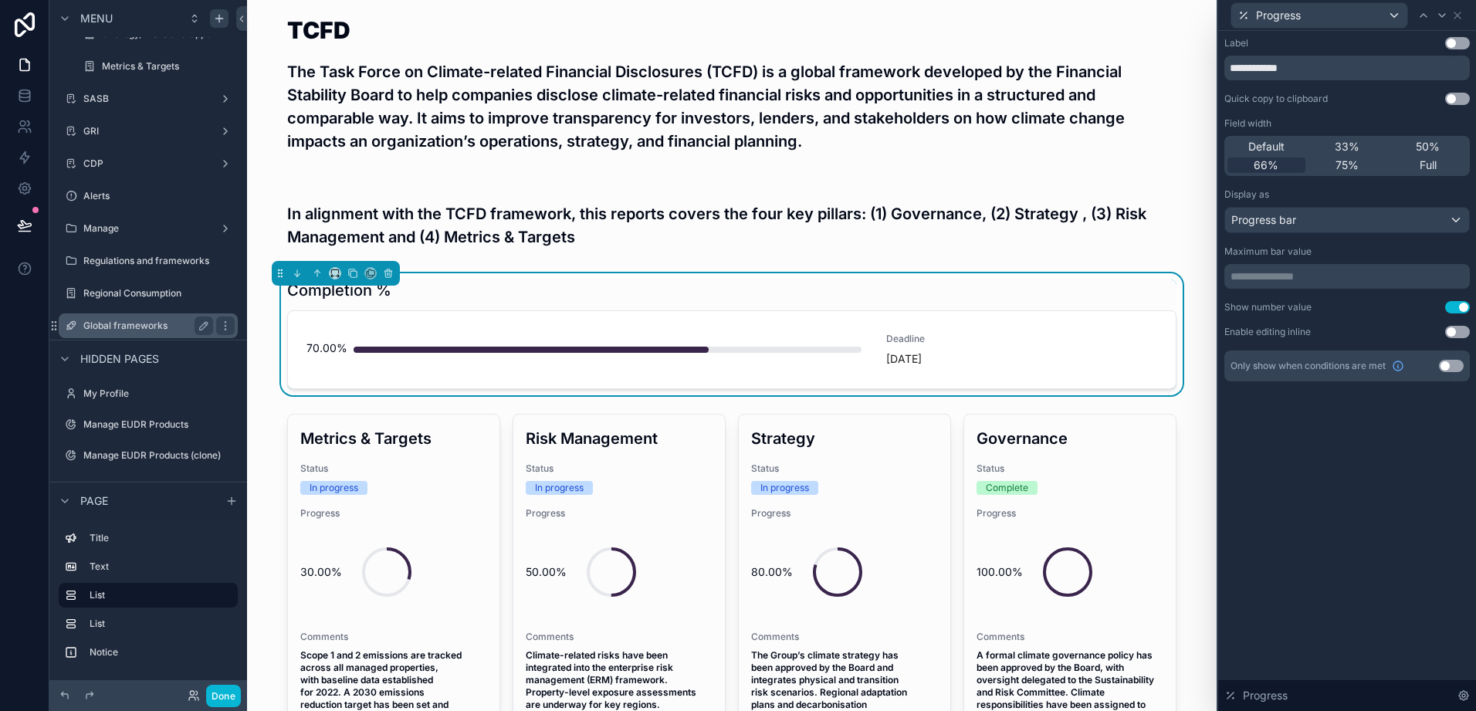
click at [144, 330] on label "Global frameworks" at bounding box center [145, 326] width 124 height 12
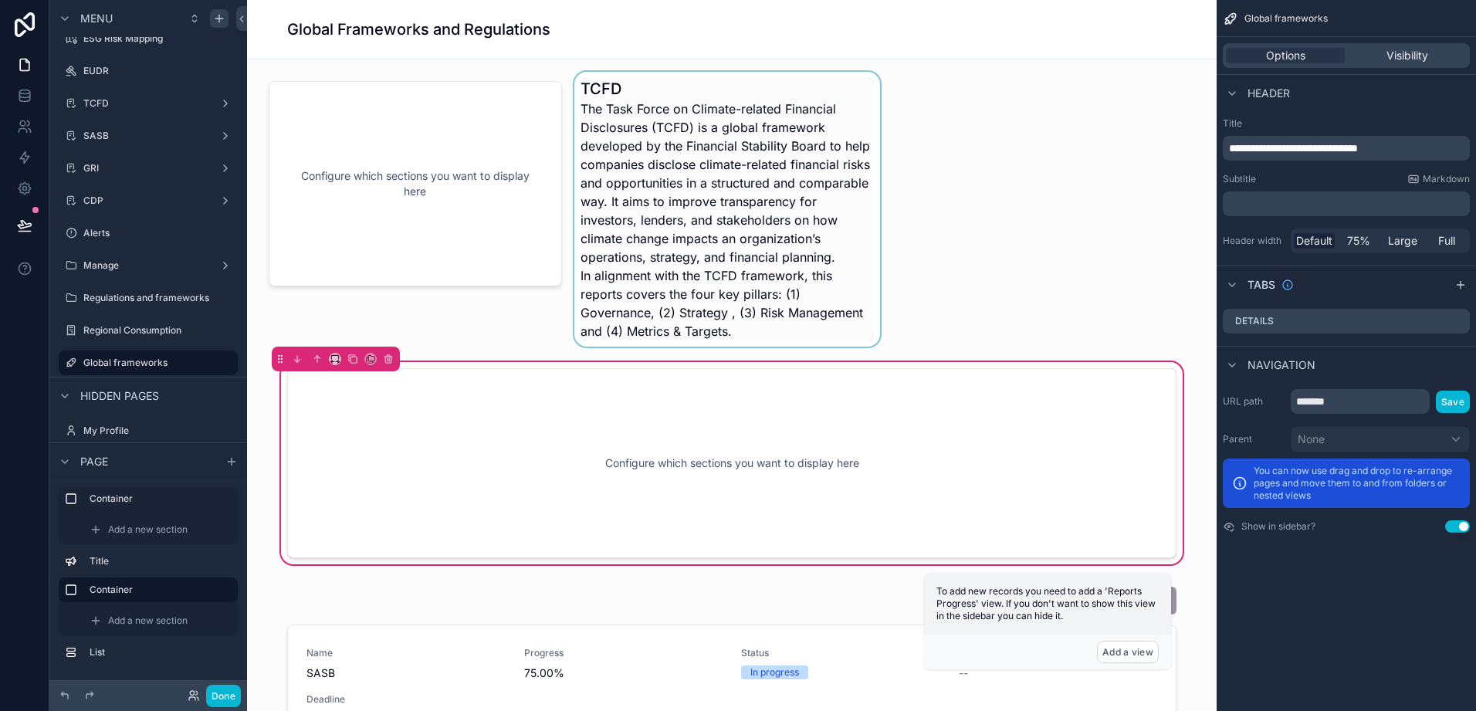
scroll to position [309, 0]
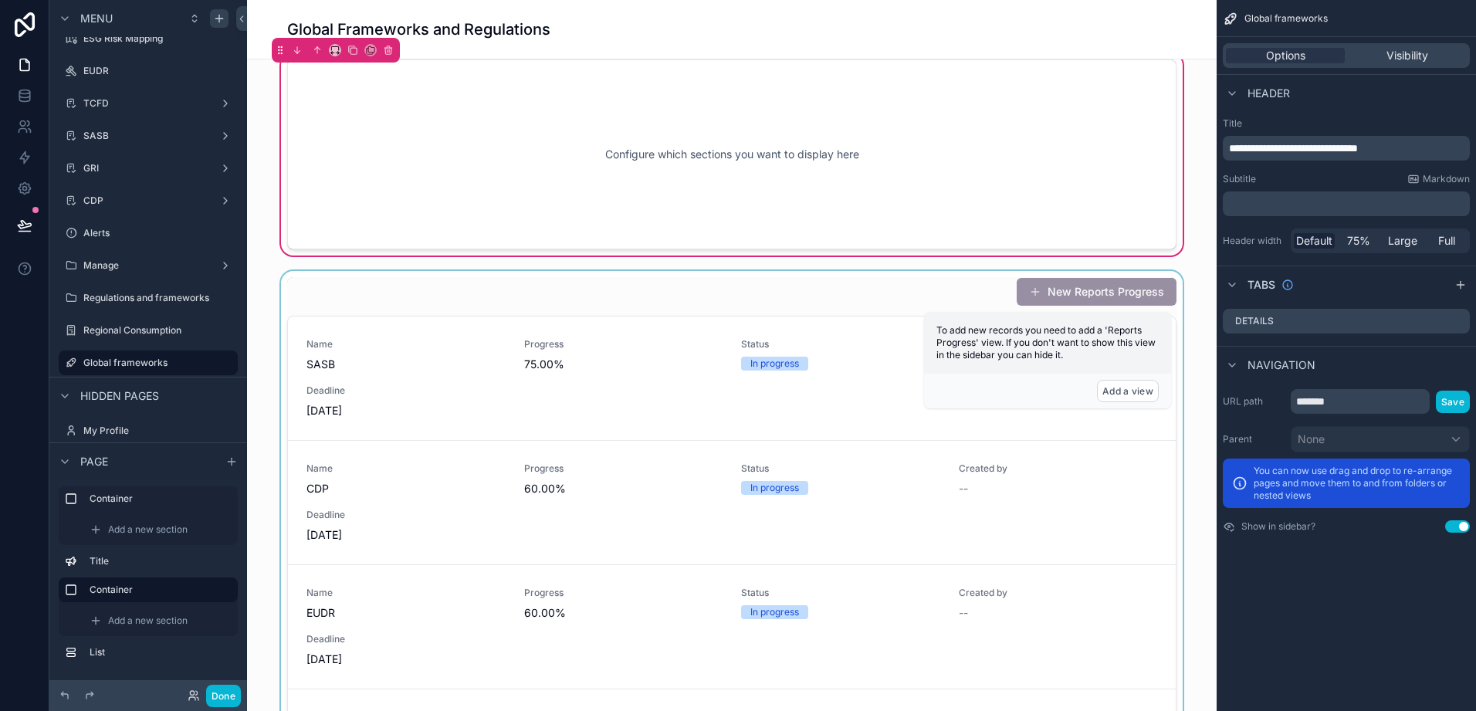
click at [618, 377] on div "scrollable content" at bounding box center [731, 563] width 945 height 585
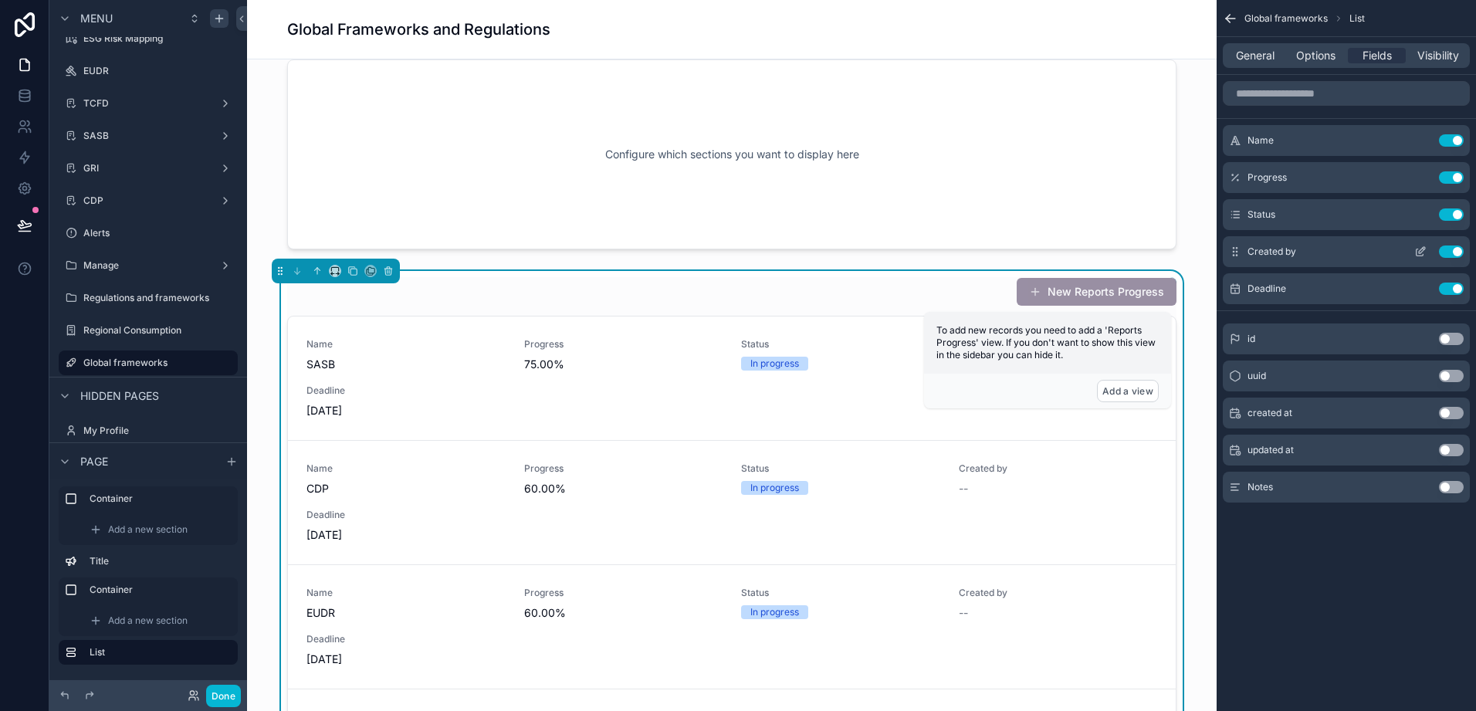
click at [1448, 255] on button "Use setting" at bounding box center [1451, 252] width 25 height 12
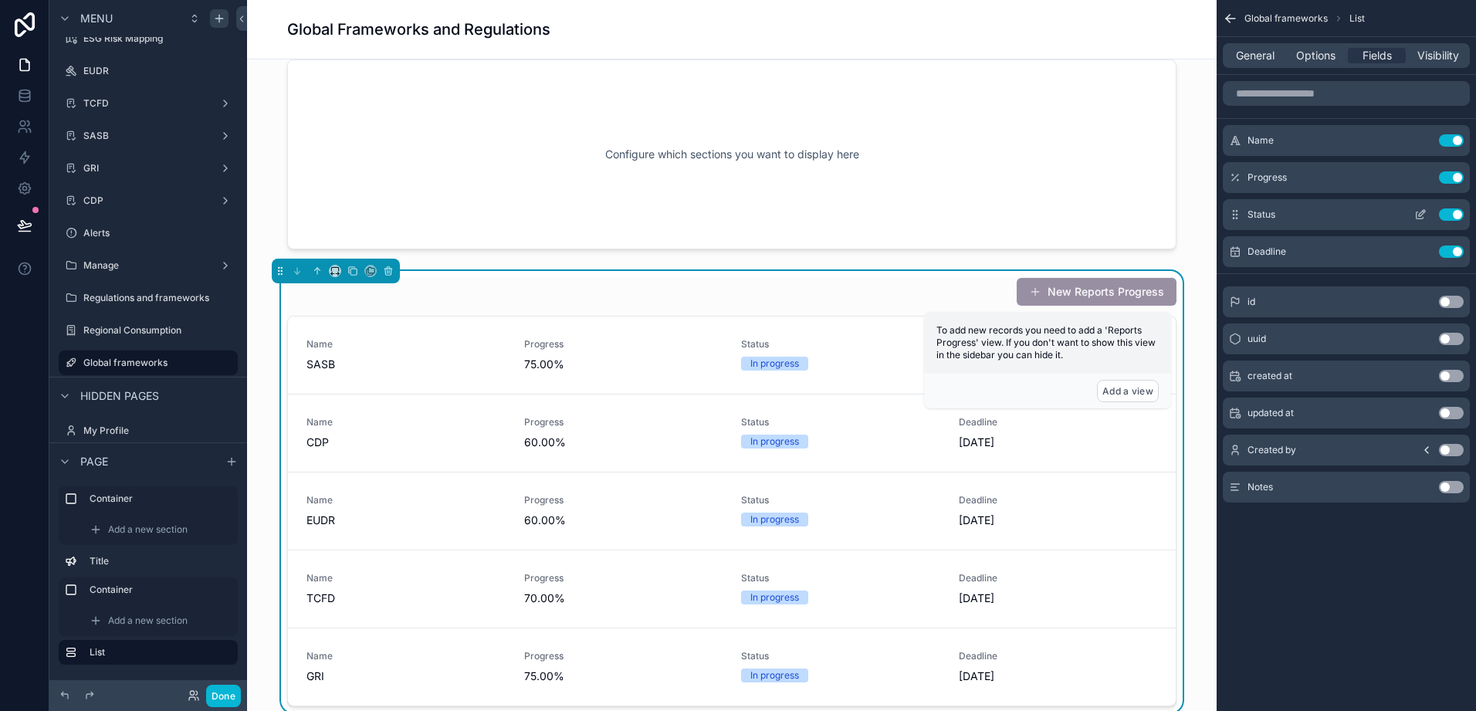
click at [1453, 214] on button "Use setting" at bounding box center [1451, 214] width 25 height 12
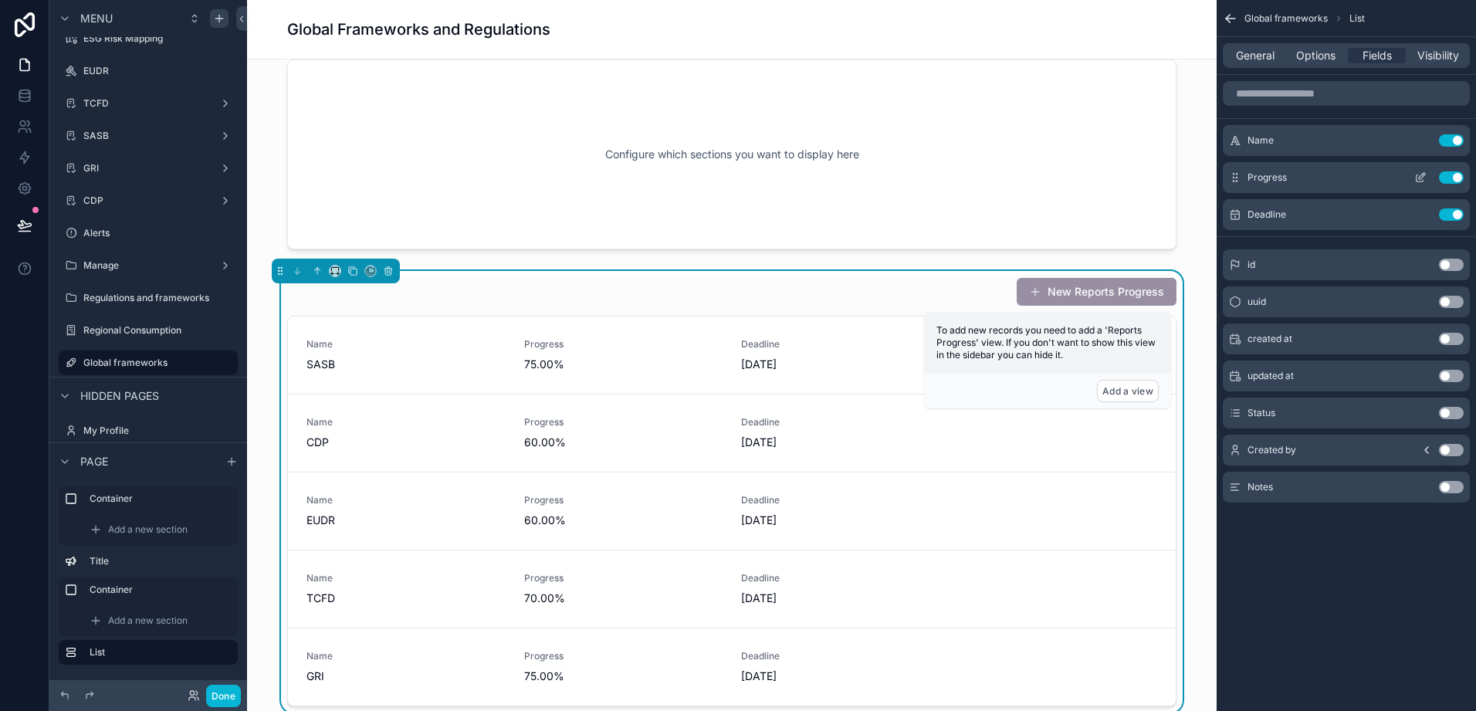
click at [1420, 178] on icon "scrollable content" at bounding box center [1421, 177] width 12 height 12
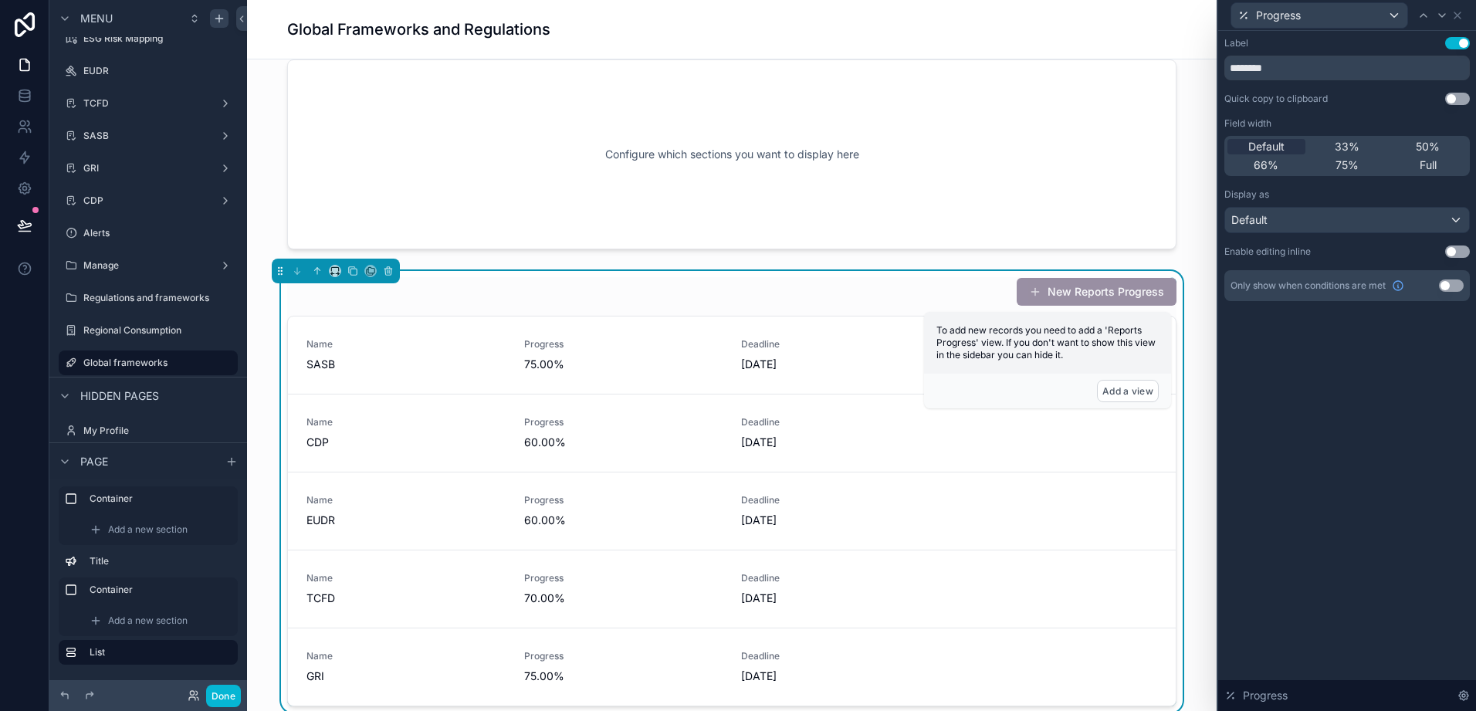
click at [1398, 239] on div "Label Use setting ******** Quick copy to clipboard Use setting Field width Defa…" at bounding box center [1348, 169] width 246 height 264
click at [1396, 222] on div "Default" at bounding box center [1348, 220] width 244 height 25
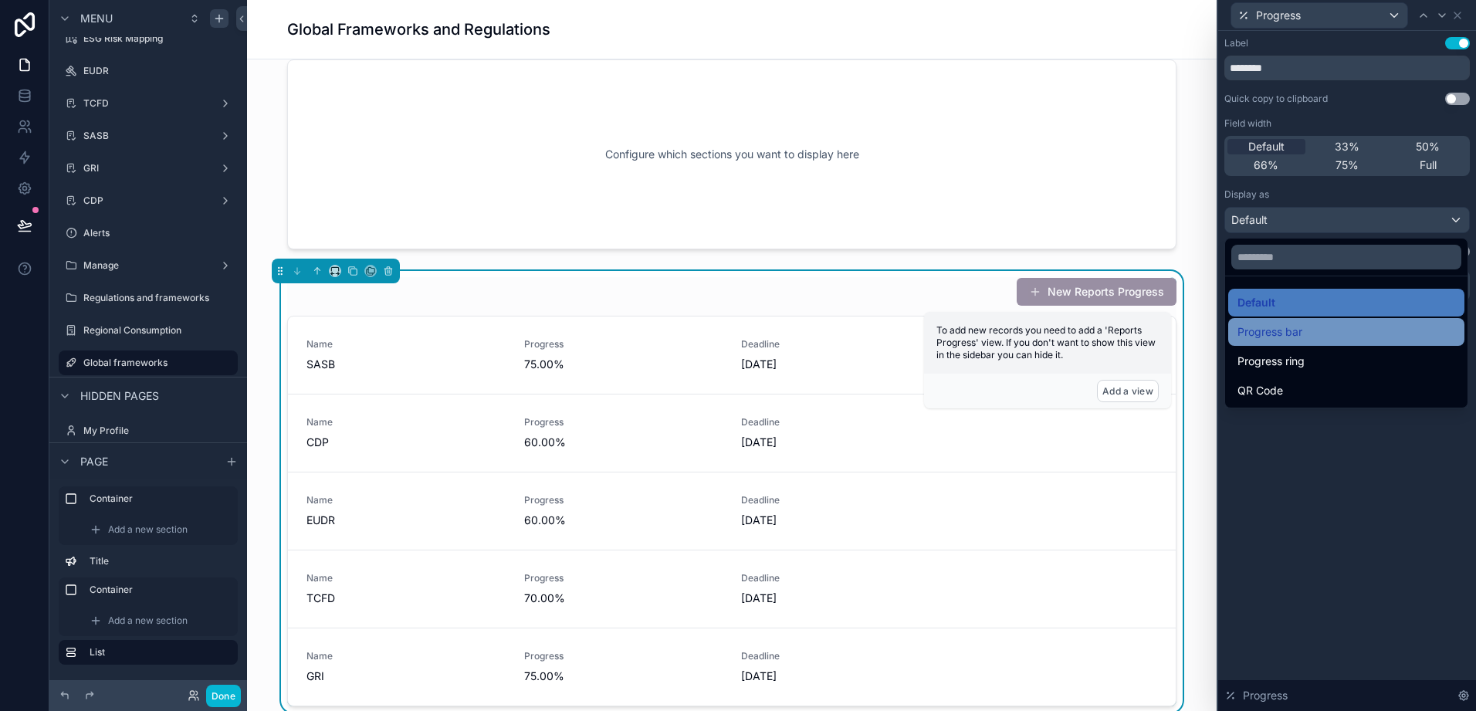
click at [1297, 339] on span "Progress bar" at bounding box center [1270, 332] width 65 height 19
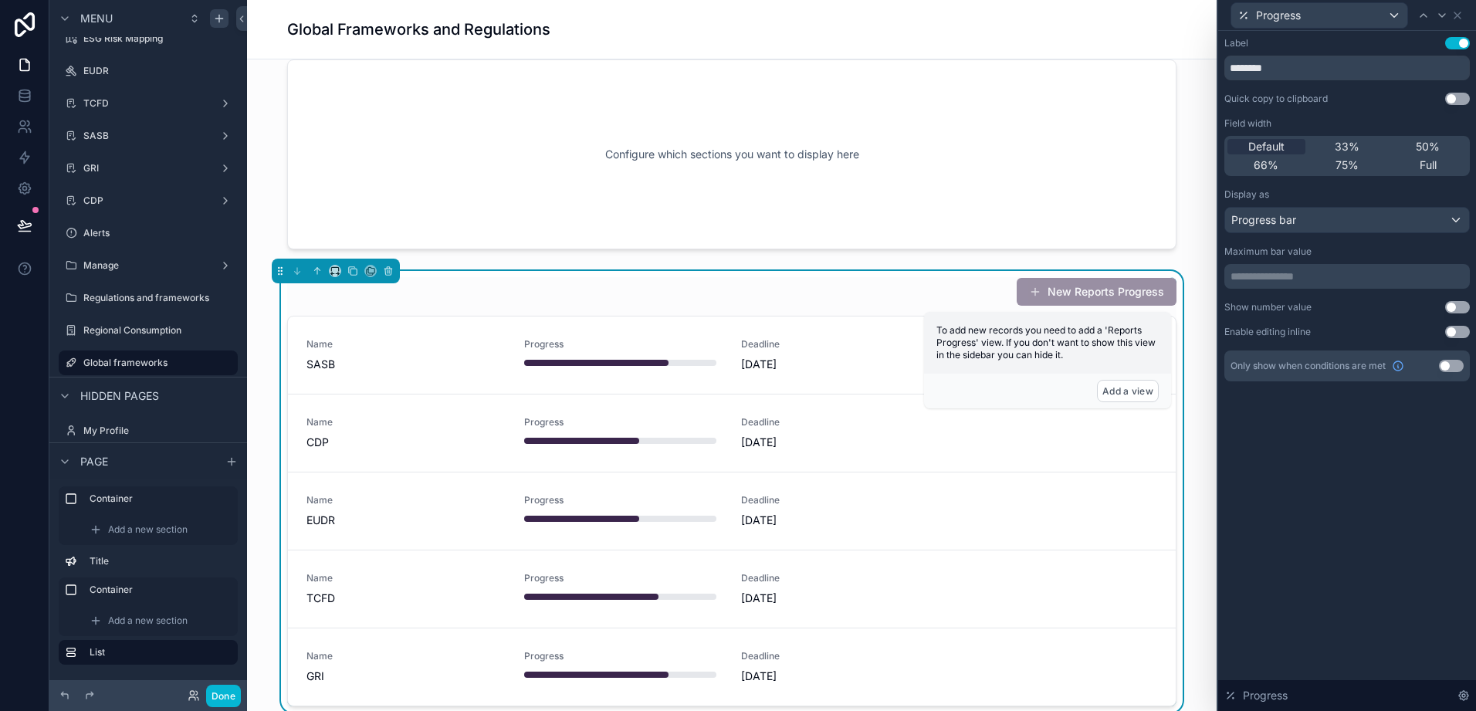
click at [1456, 303] on button "Use setting" at bounding box center [1458, 307] width 25 height 12
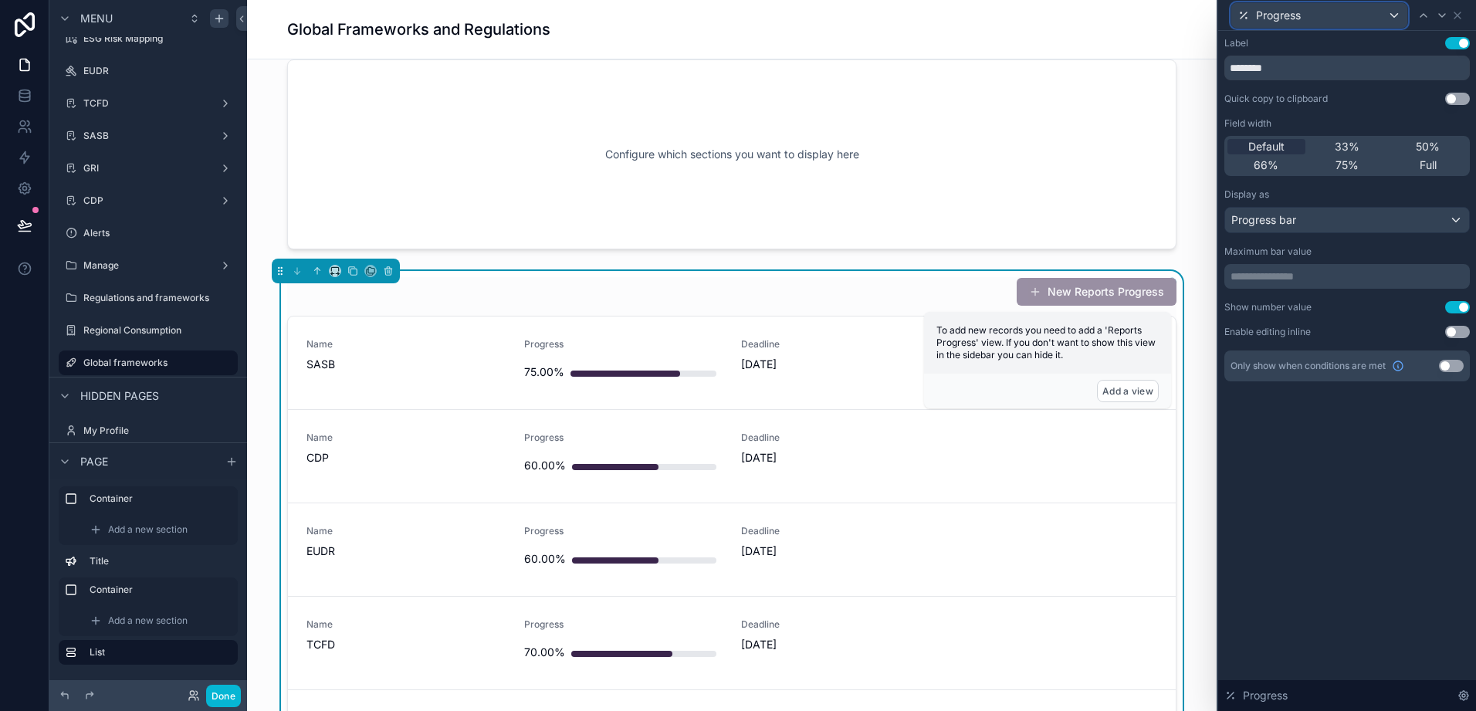
click at [1397, 22] on div "Progress" at bounding box center [1320, 15] width 176 height 25
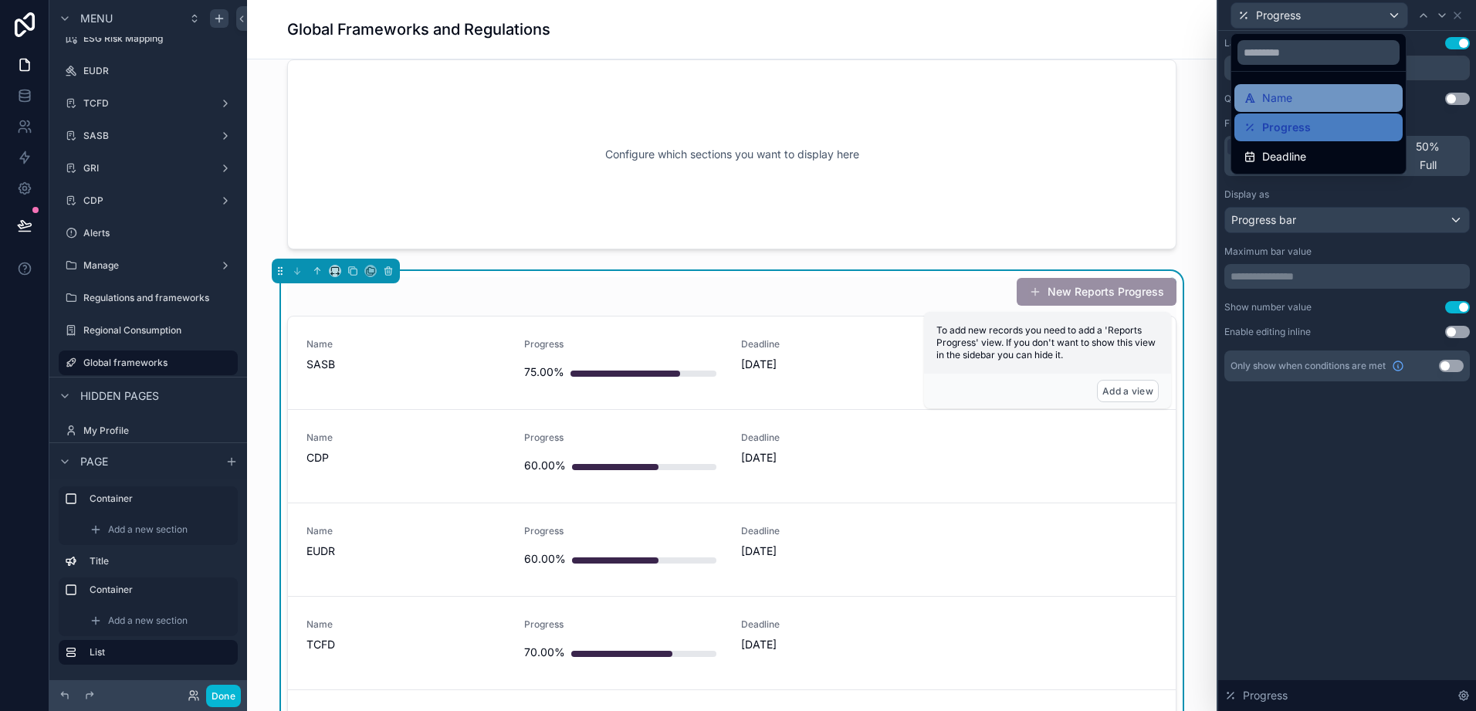
click at [1328, 102] on div "Name" at bounding box center [1319, 98] width 150 height 19
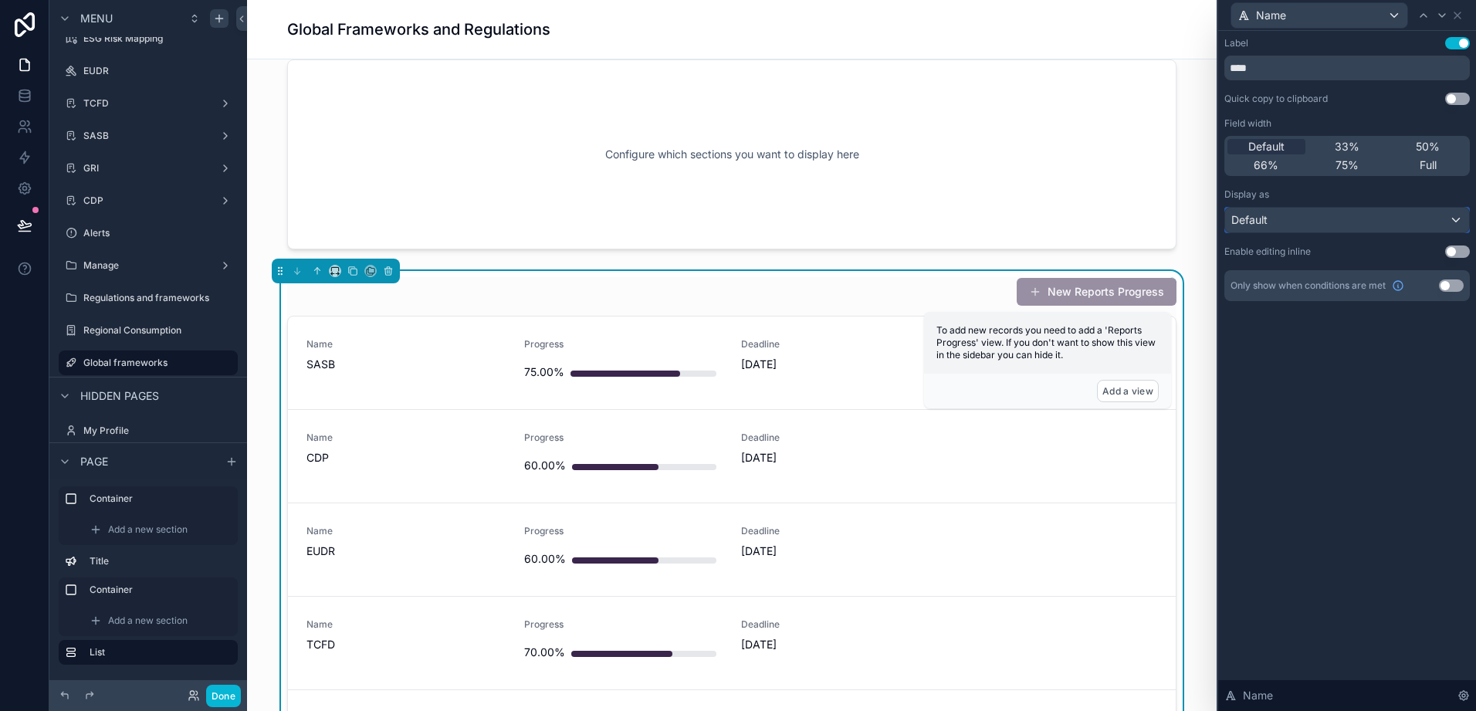
click at [1339, 217] on div "Default" at bounding box center [1348, 220] width 244 height 25
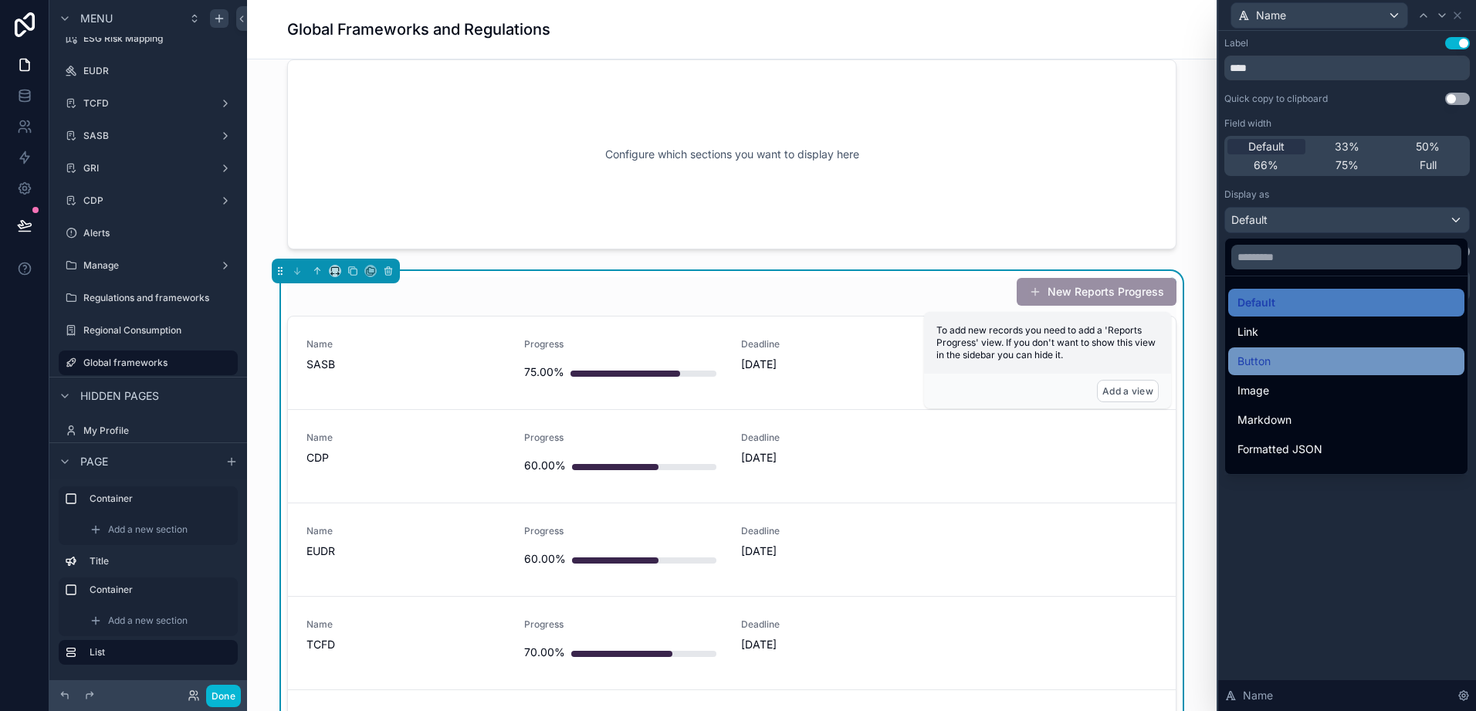
click at [1268, 363] on span "Button" at bounding box center [1254, 361] width 33 height 19
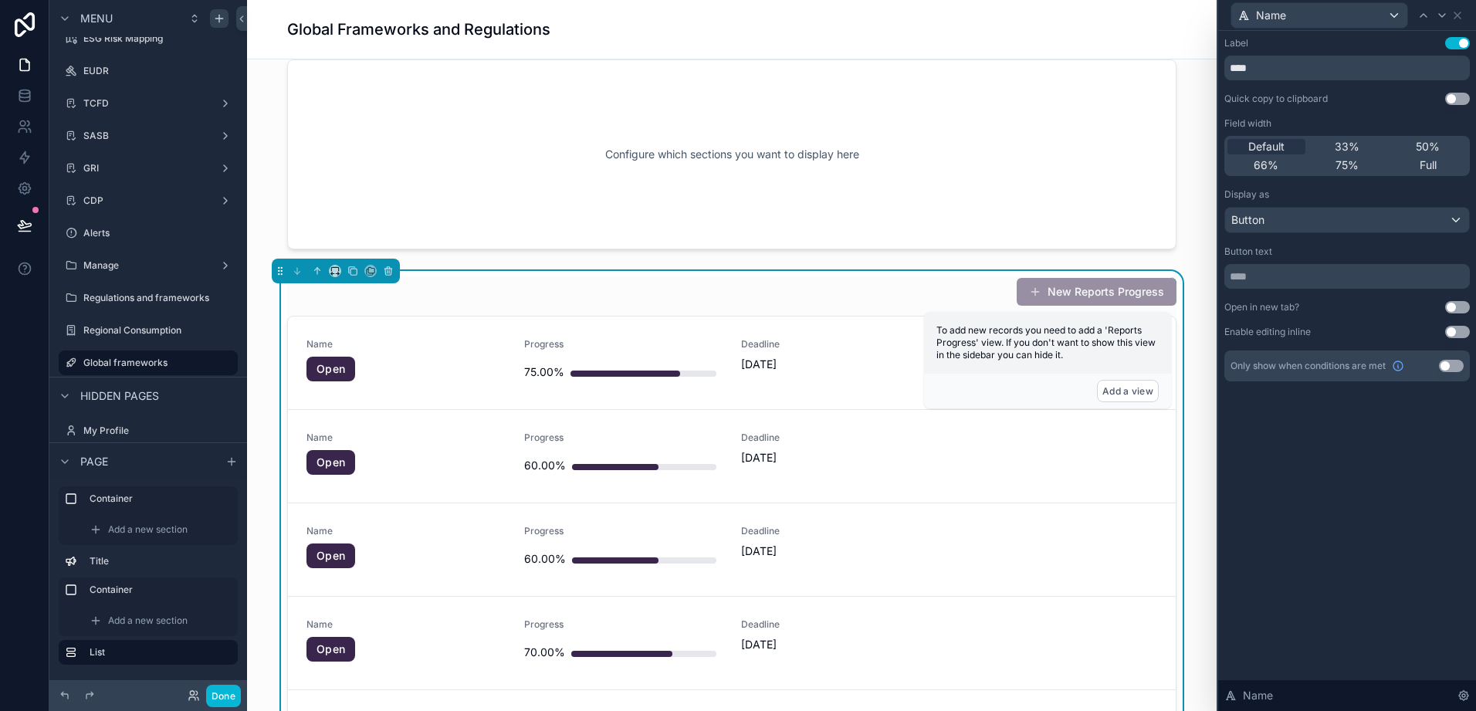
click at [1283, 290] on div "Label Use setting **** Quick copy to clipboard Use setting Field width Default …" at bounding box center [1348, 209] width 246 height 344
click at [1276, 225] on div "Button" at bounding box center [1348, 220] width 244 height 25
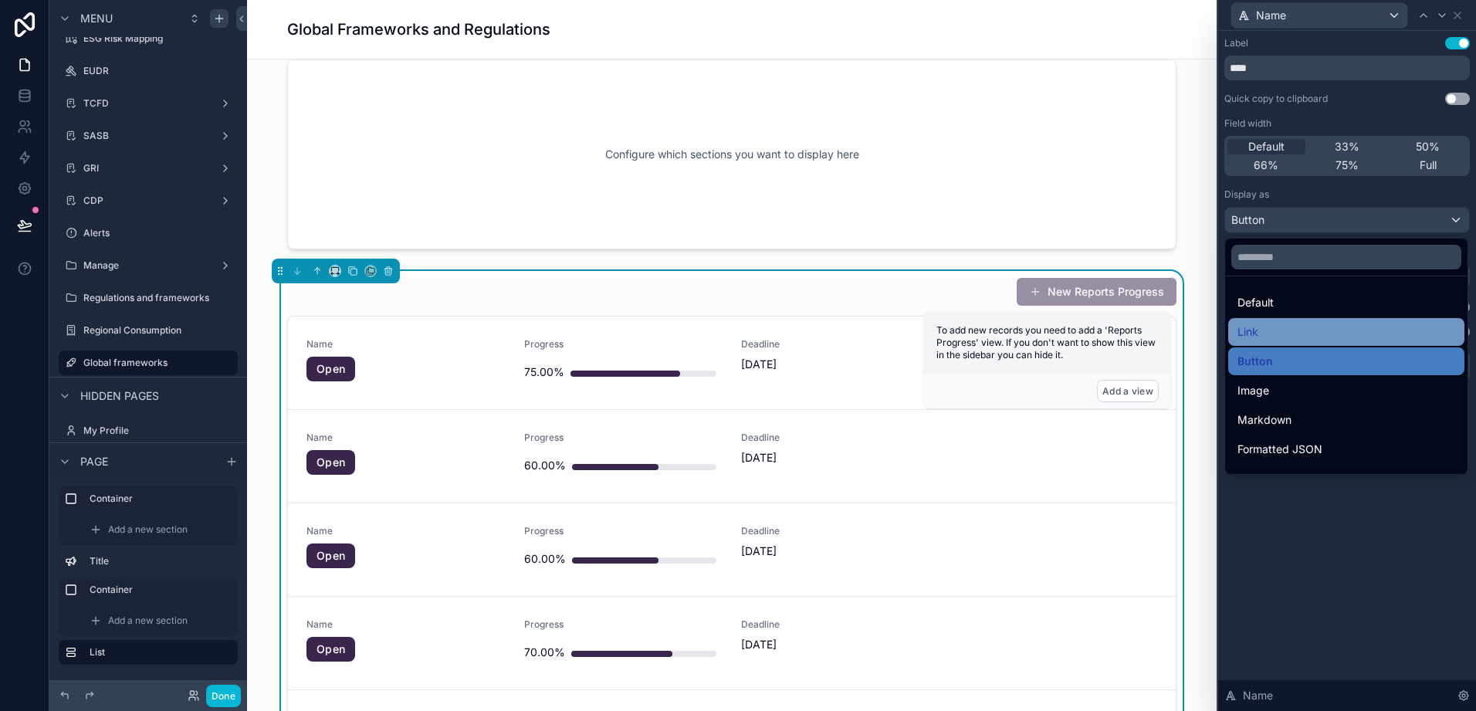
click at [1266, 327] on div "Link" at bounding box center [1347, 332] width 218 height 19
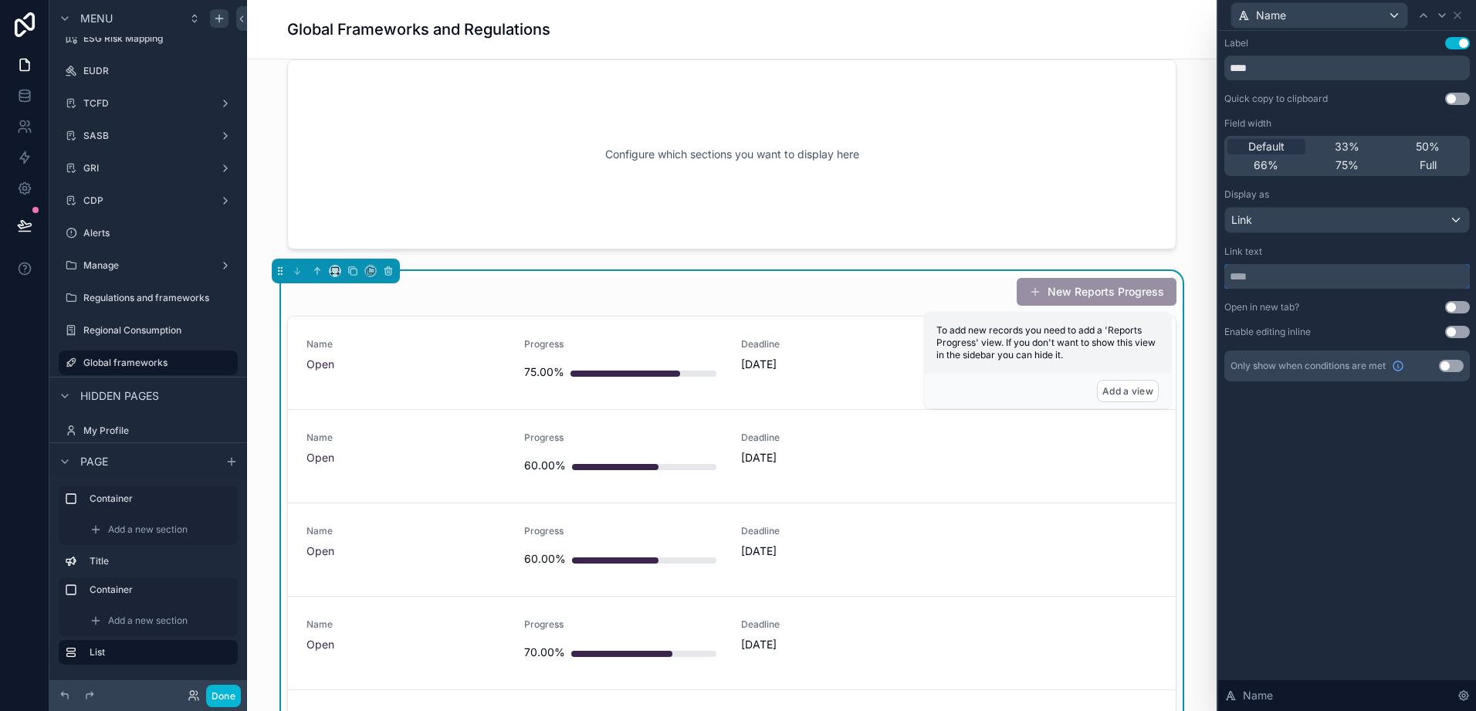
click at [1276, 280] on input "text" at bounding box center [1348, 276] width 246 height 25
click at [1287, 221] on div "Link" at bounding box center [1348, 220] width 244 height 25
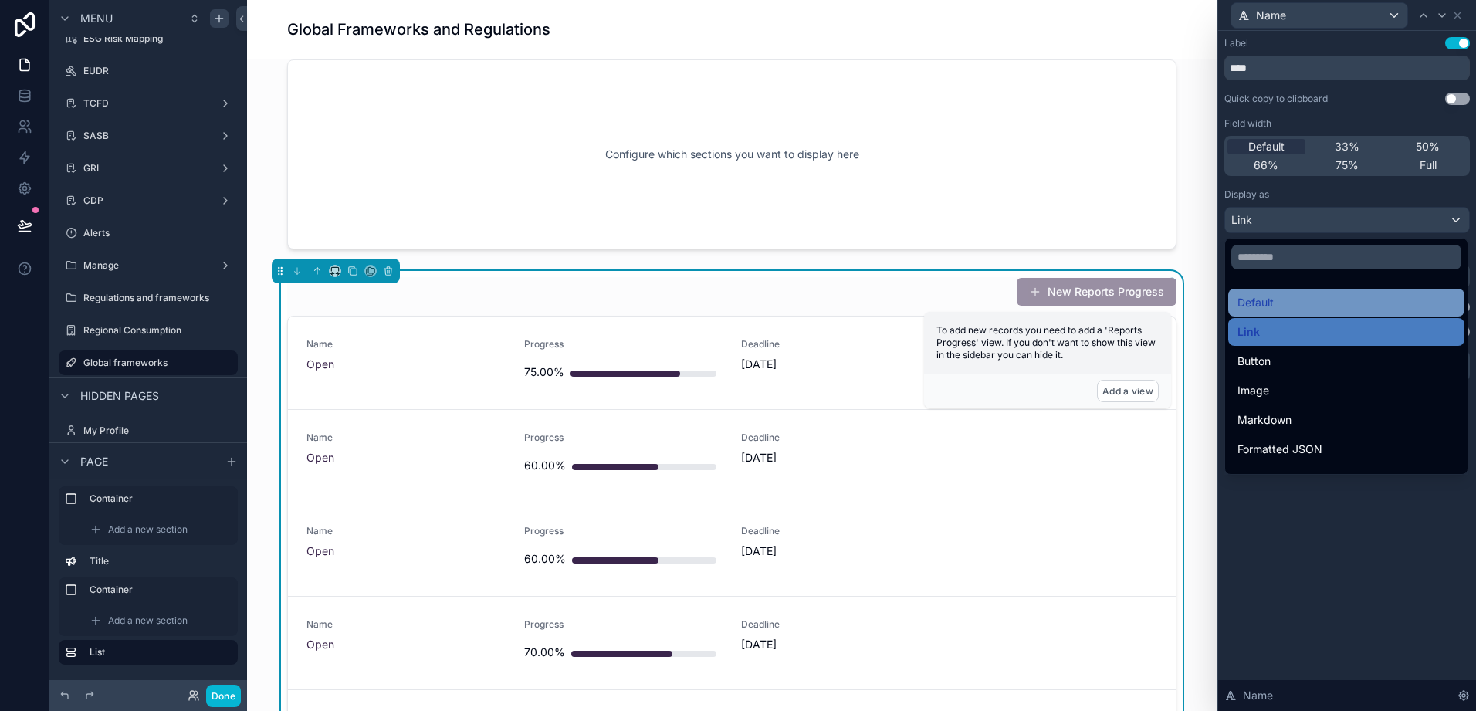
click at [1260, 311] on span "Default" at bounding box center [1256, 302] width 36 height 19
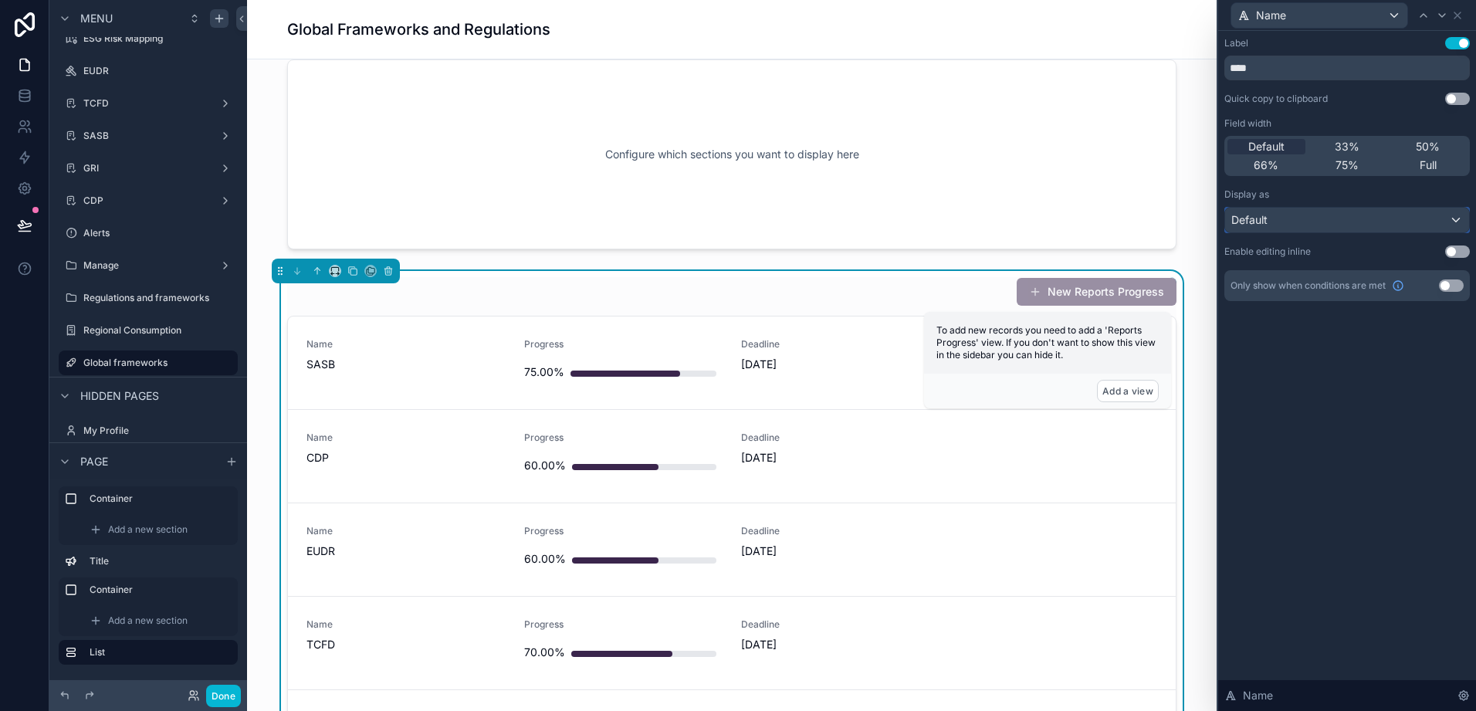
click at [1276, 219] on div "Default" at bounding box center [1348, 220] width 244 height 25
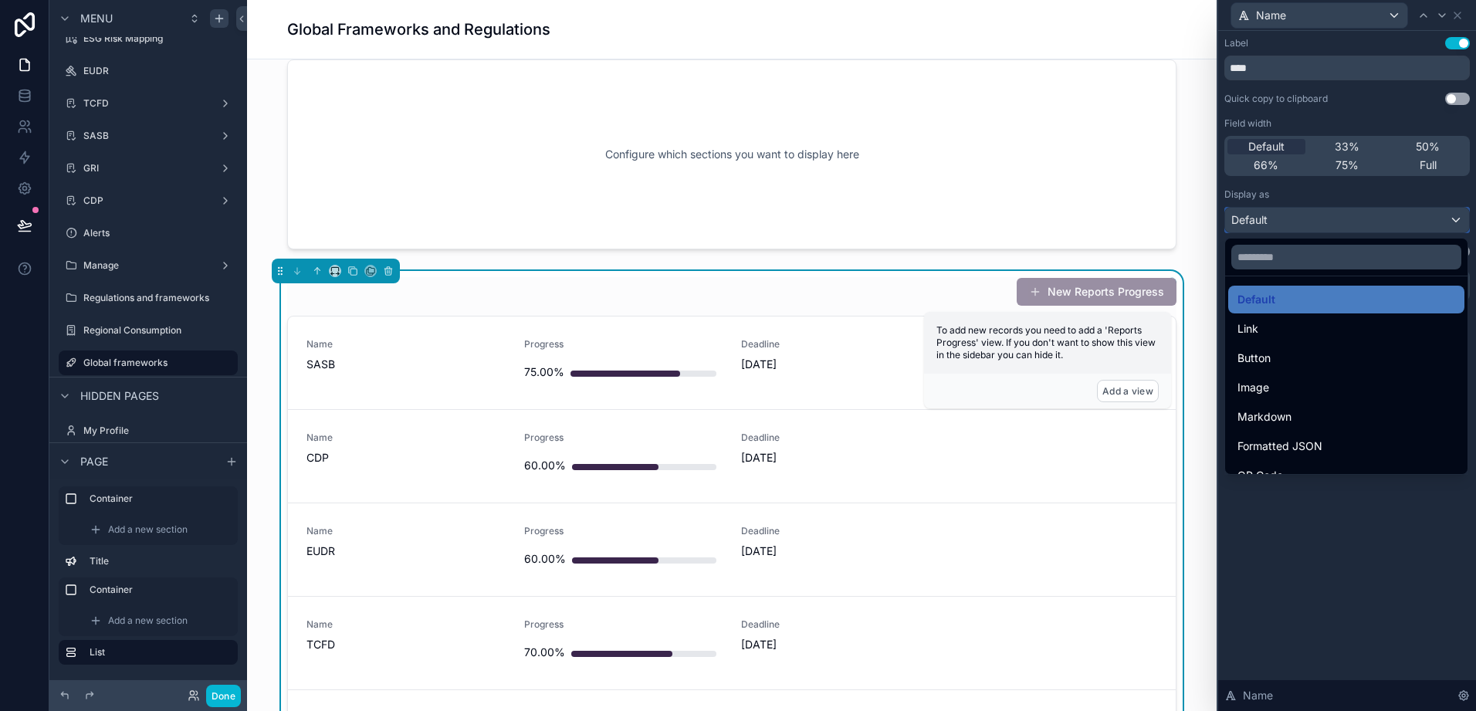
scroll to position [0, 0]
click at [1329, 578] on div at bounding box center [1348, 355] width 258 height 711
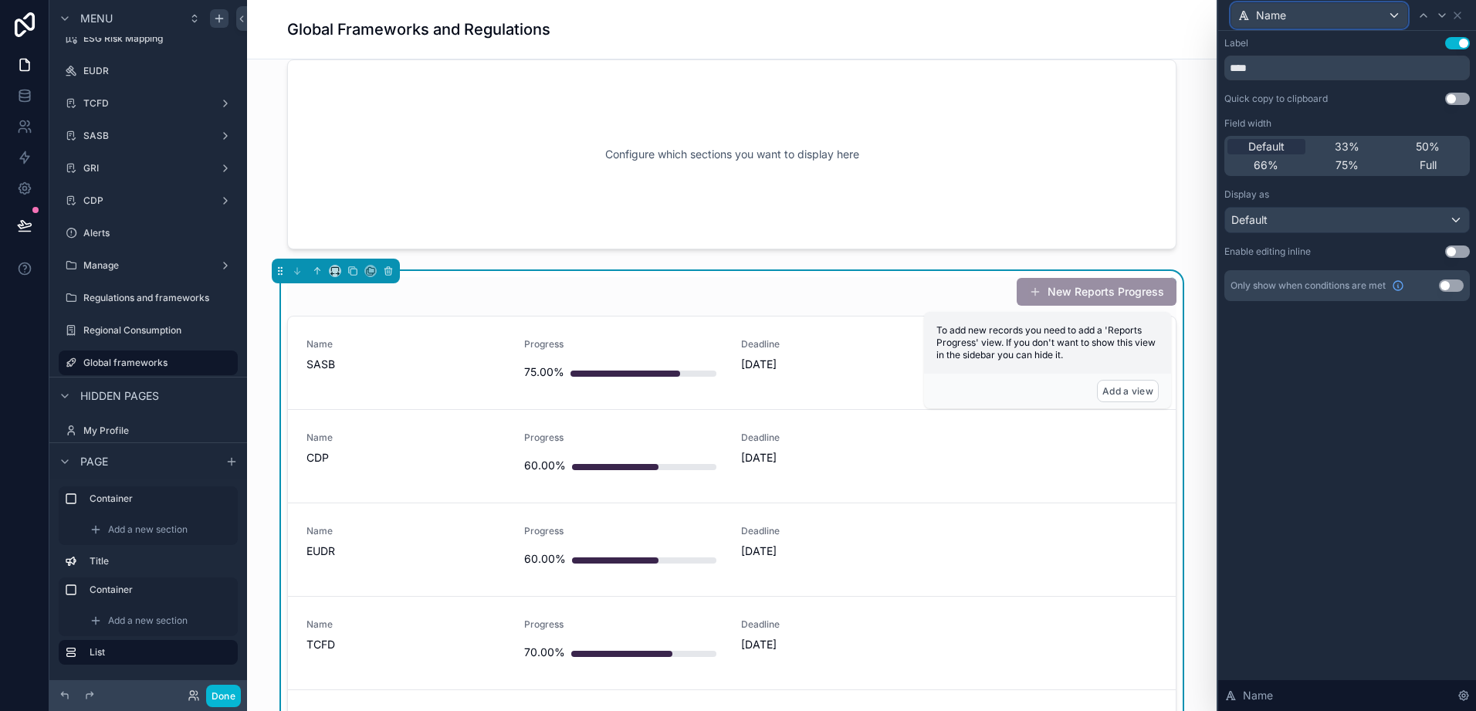
click at [1351, 22] on div "Name" at bounding box center [1320, 15] width 176 height 25
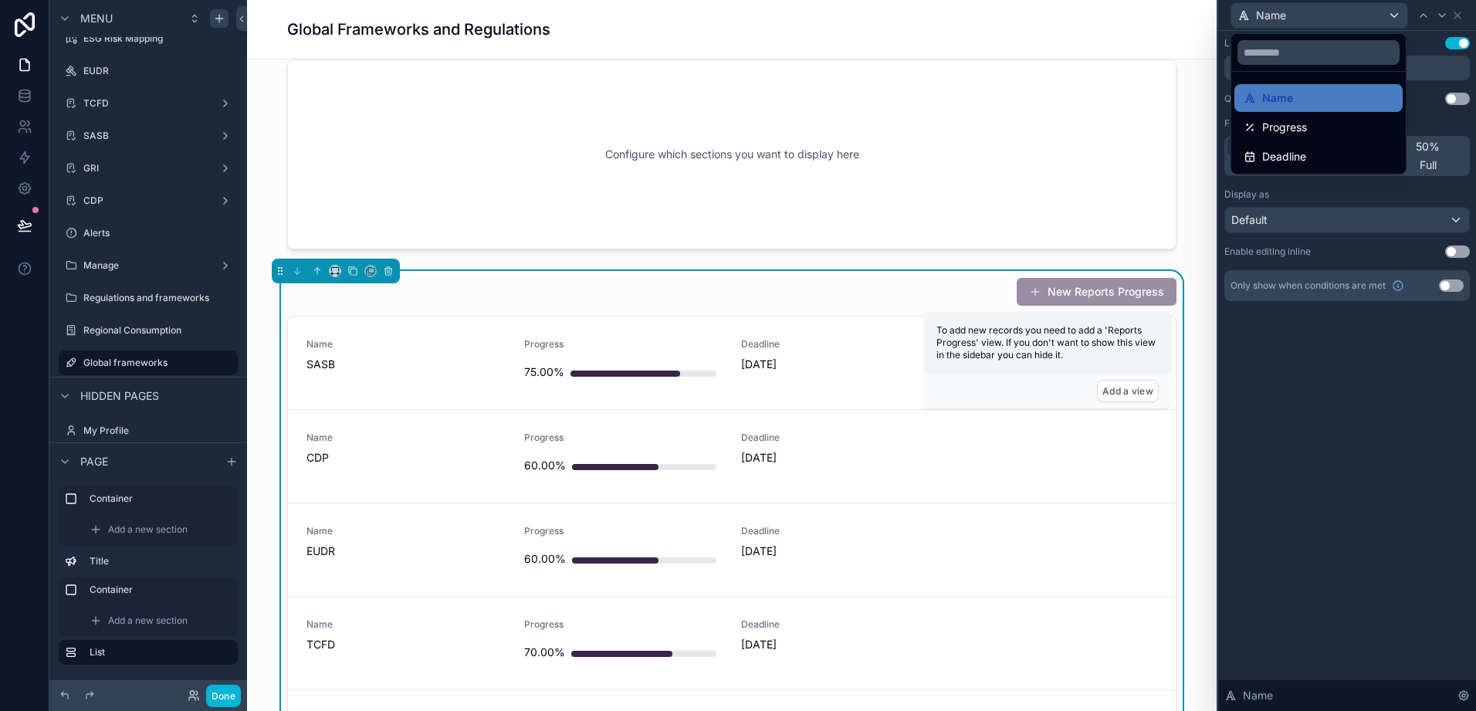
click at [1369, 10] on div at bounding box center [1348, 355] width 258 height 711
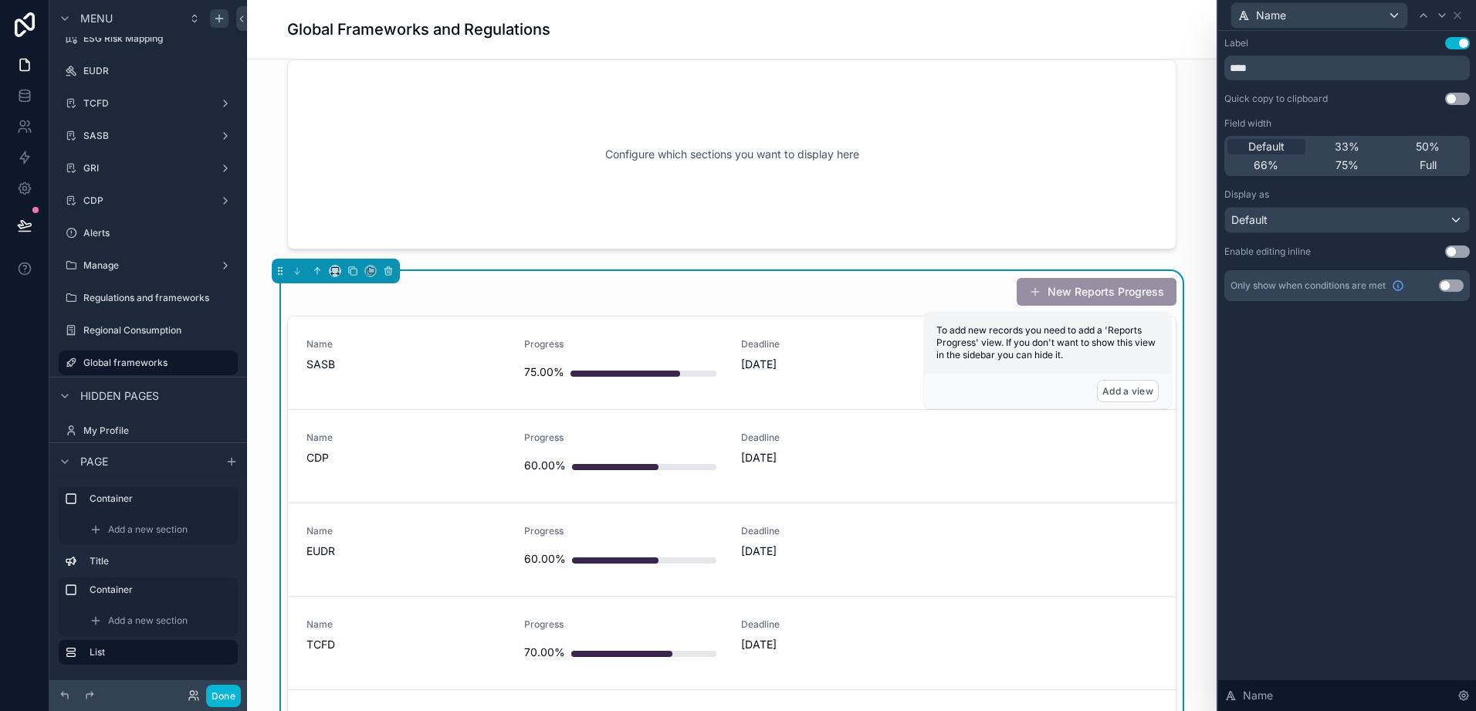
click at [1353, 372] on div "Label Use setting **** Quick copy to clipboard Use setting Field width Default …" at bounding box center [1348, 371] width 258 height 680
click at [1459, 16] on icon at bounding box center [1458, 15] width 6 height 6
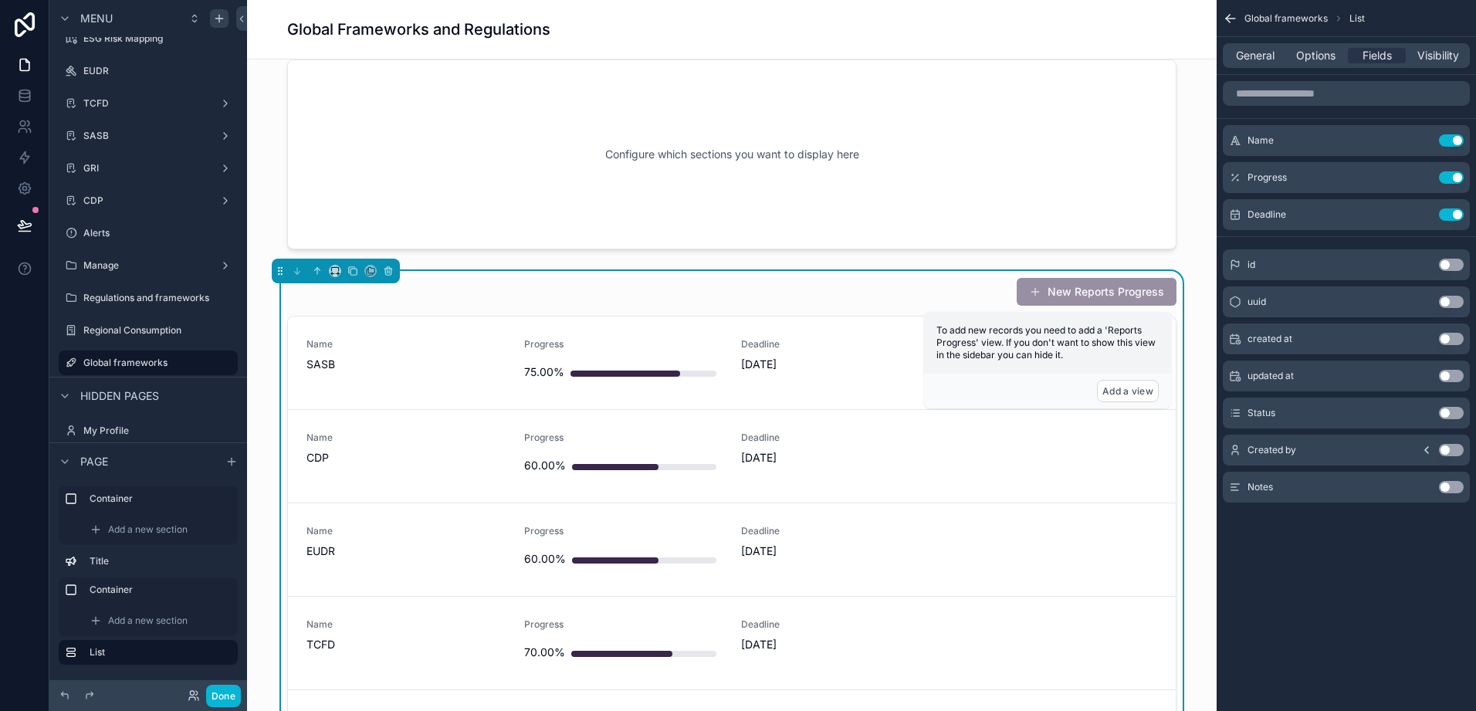
click at [1455, 415] on button "Use setting" at bounding box center [1451, 413] width 25 height 12
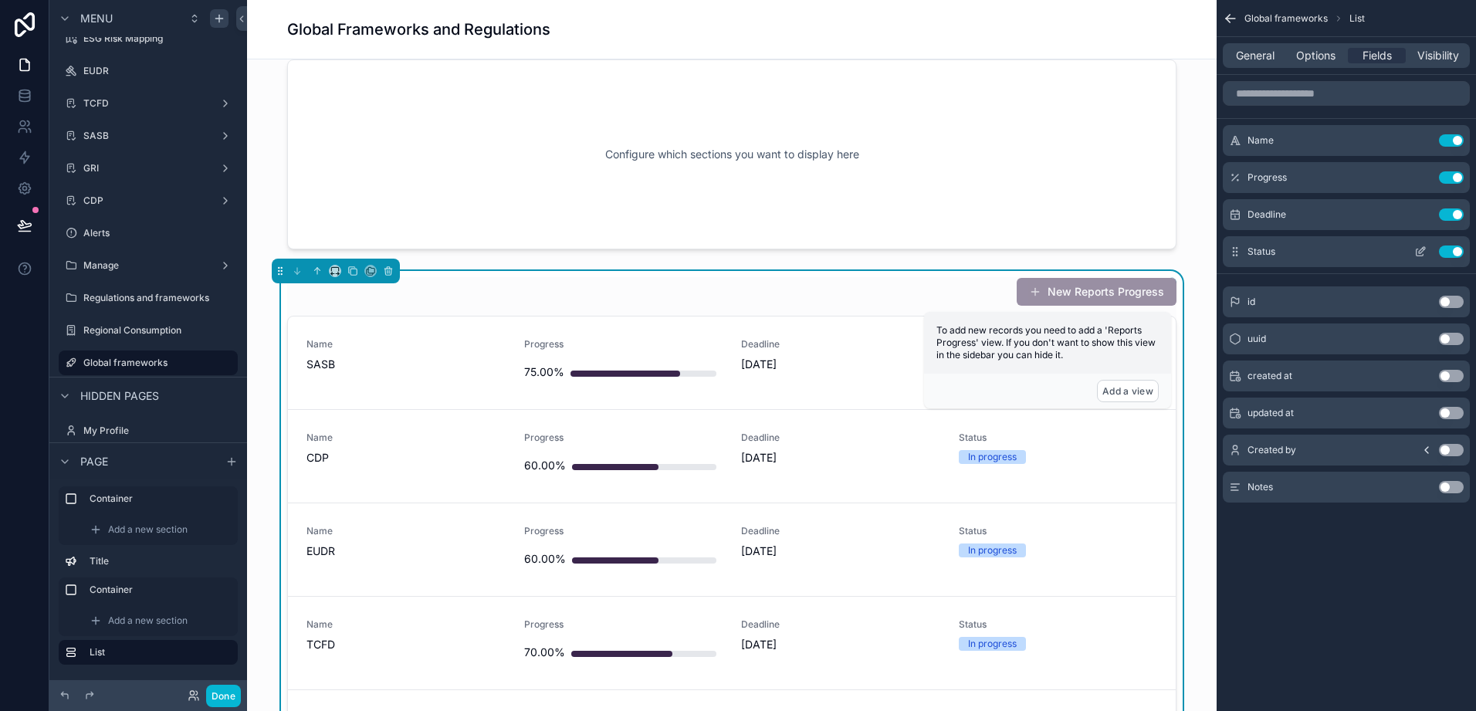
click at [1419, 249] on icon "scrollable content" at bounding box center [1421, 252] width 12 height 12
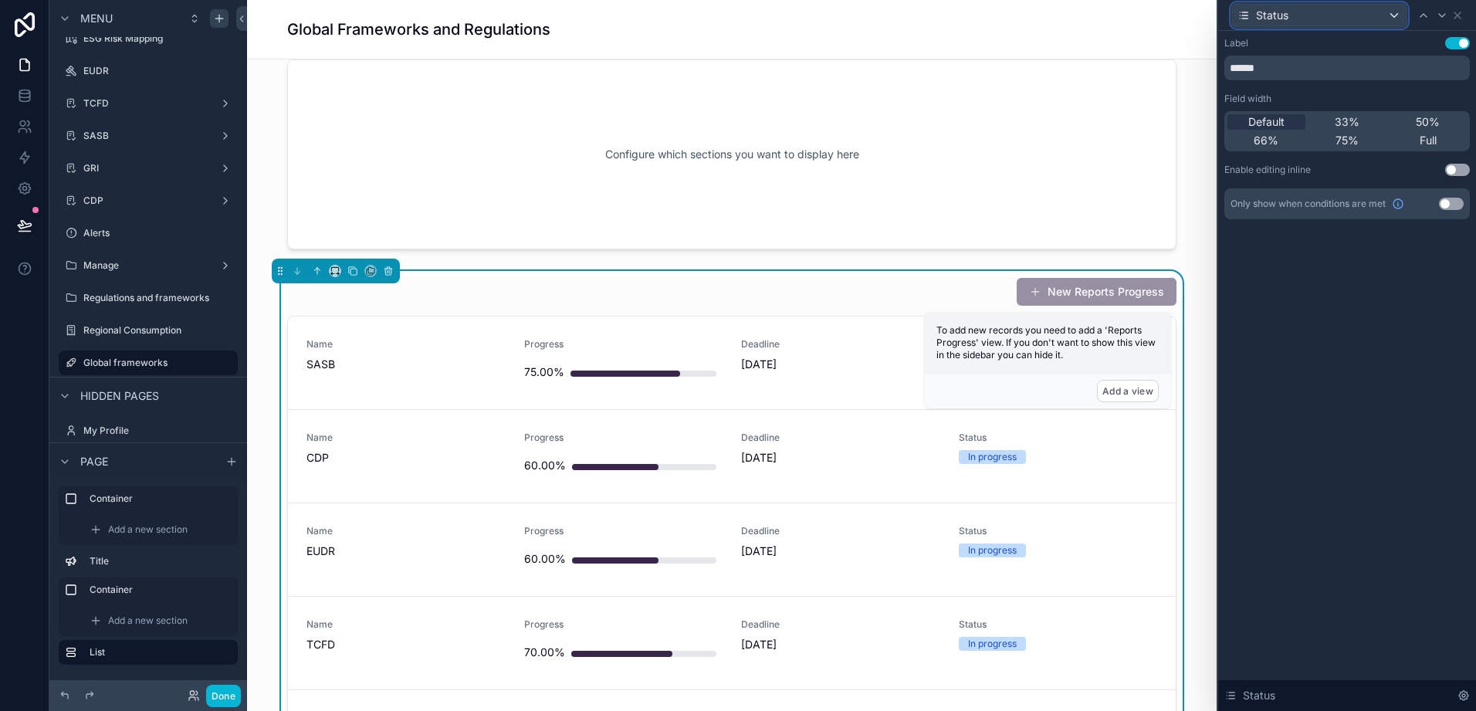
click at [1377, 20] on div "Status" at bounding box center [1320, 15] width 176 height 25
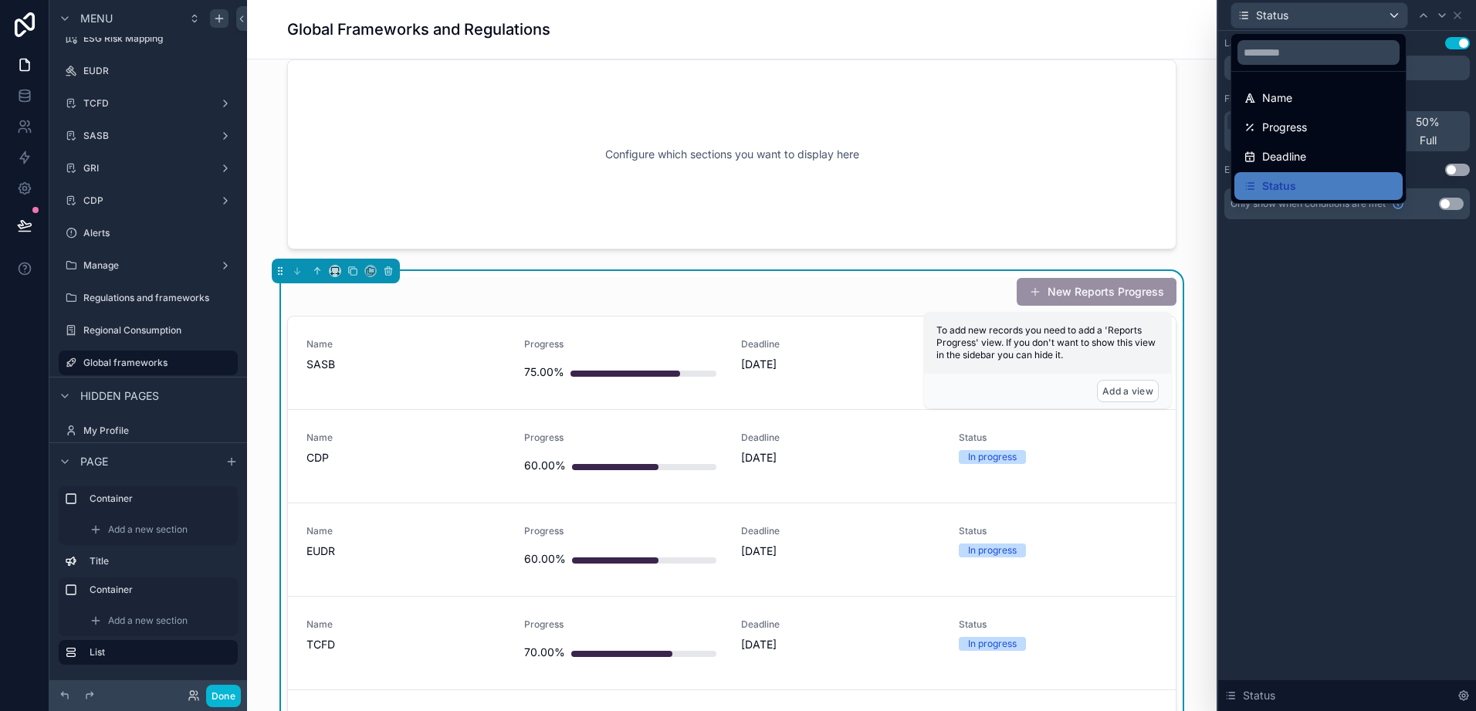
click at [1421, 38] on div at bounding box center [1348, 355] width 258 height 711
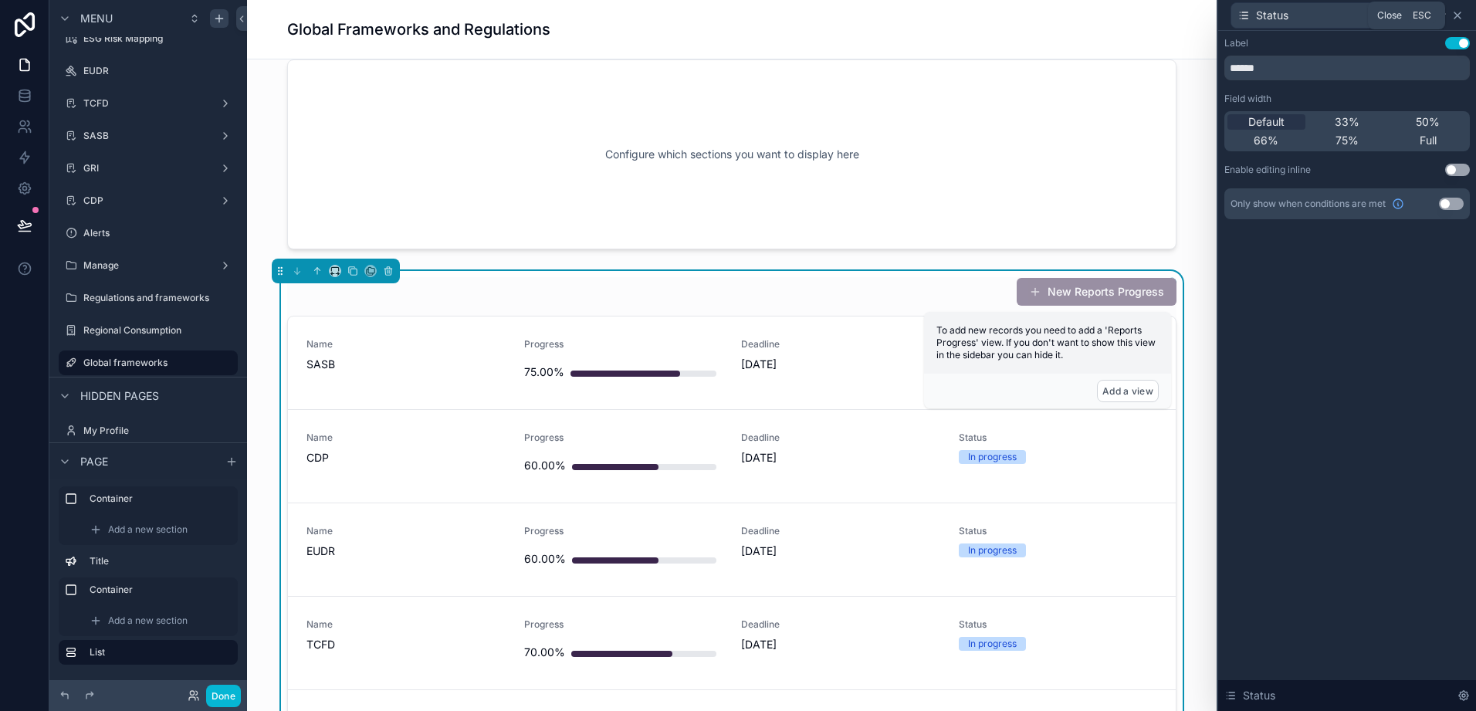
click at [1463, 16] on icon at bounding box center [1458, 15] width 12 height 12
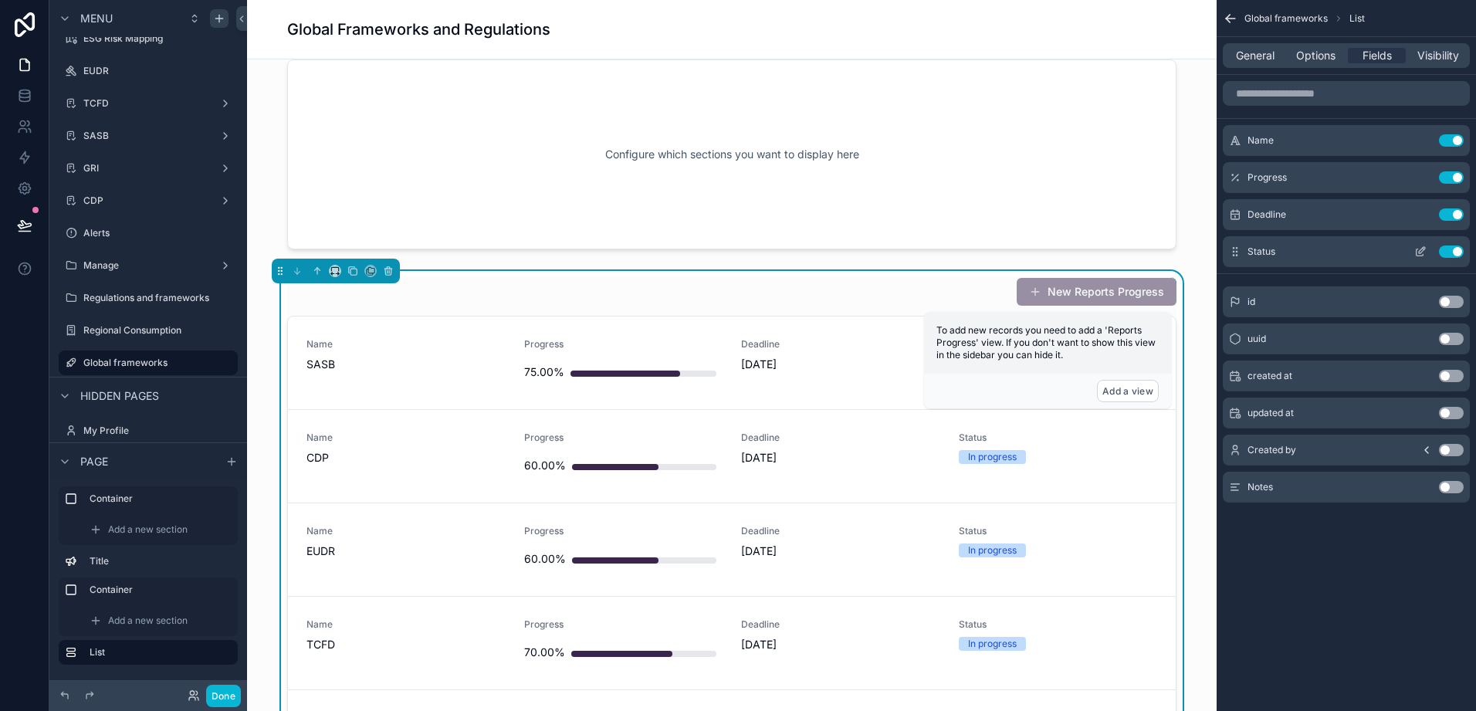
click at [1449, 251] on button "Use setting" at bounding box center [1451, 252] width 25 height 12
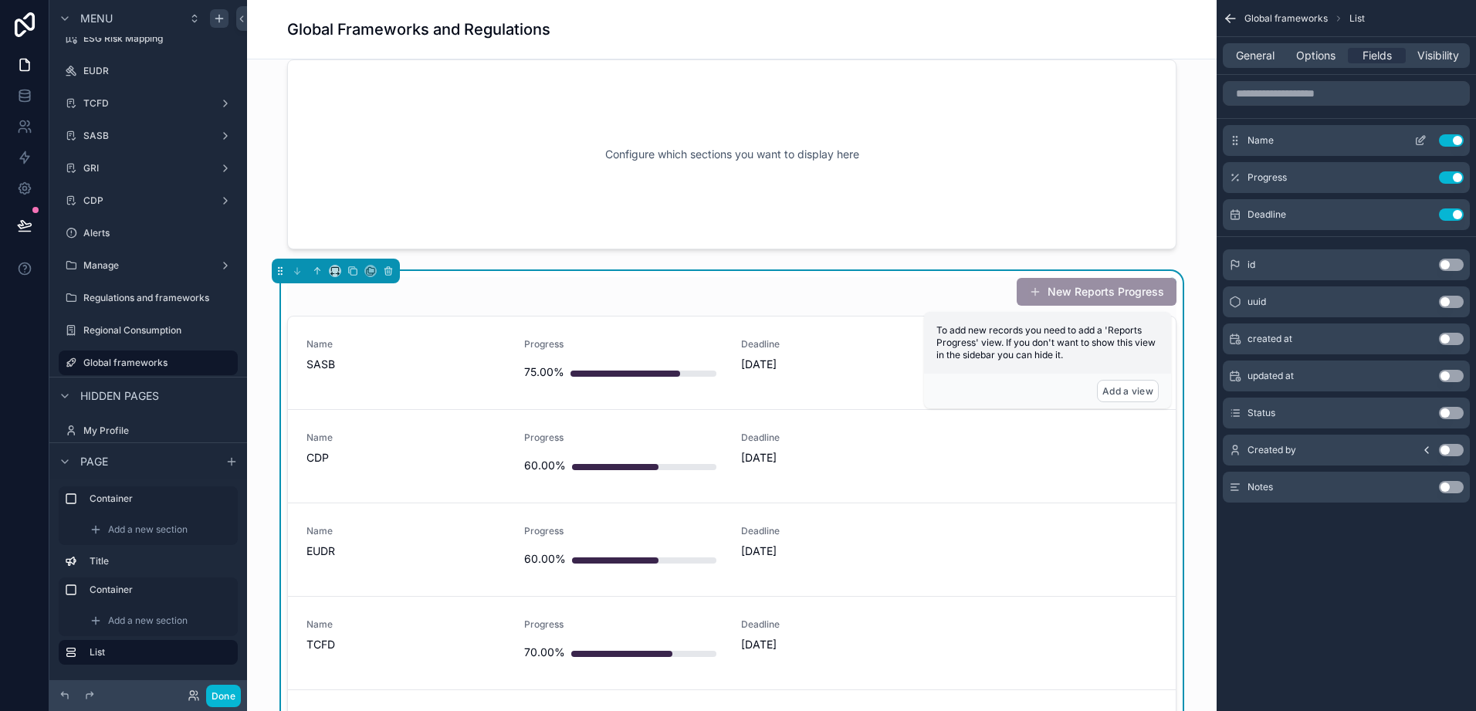
click at [1256, 135] on span "Name" at bounding box center [1261, 140] width 26 height 12
click at [1418, 141] on icon "scrollable content" at bounding box center [1421, 140] width 12 height 12
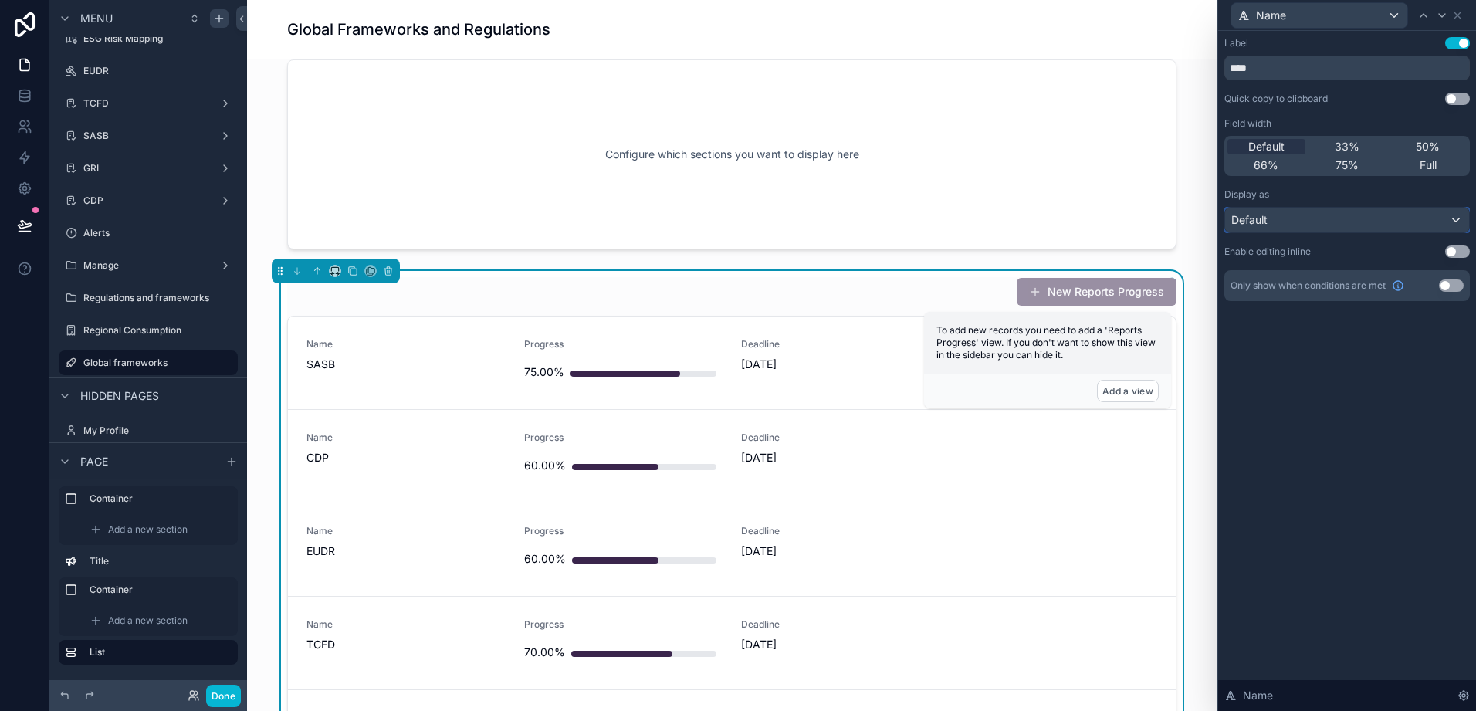
click at [1336, 217] on div "Default" at bounding box center [1348, 220] width 244 height 25
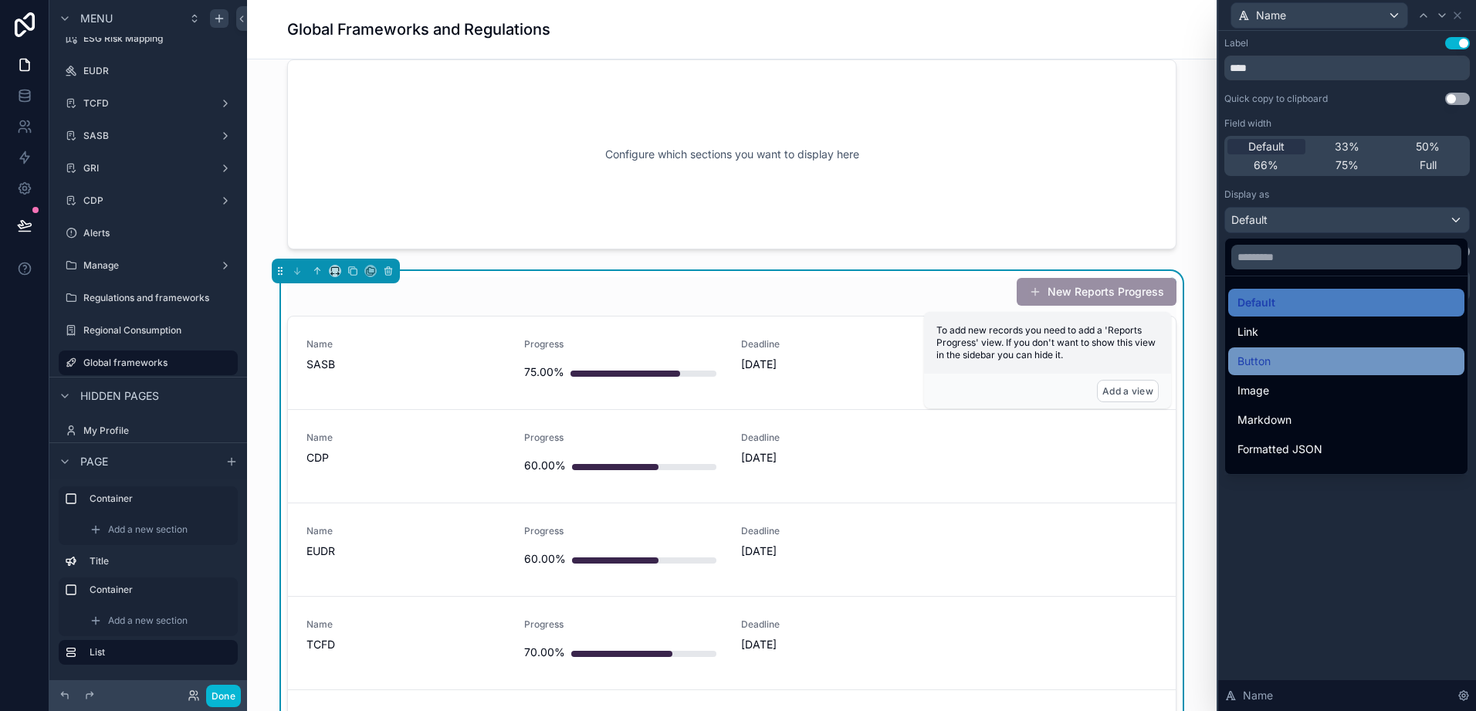
click at [1316, 359] on div "Button" at bounding box center [1347, 361] width 218 height 19
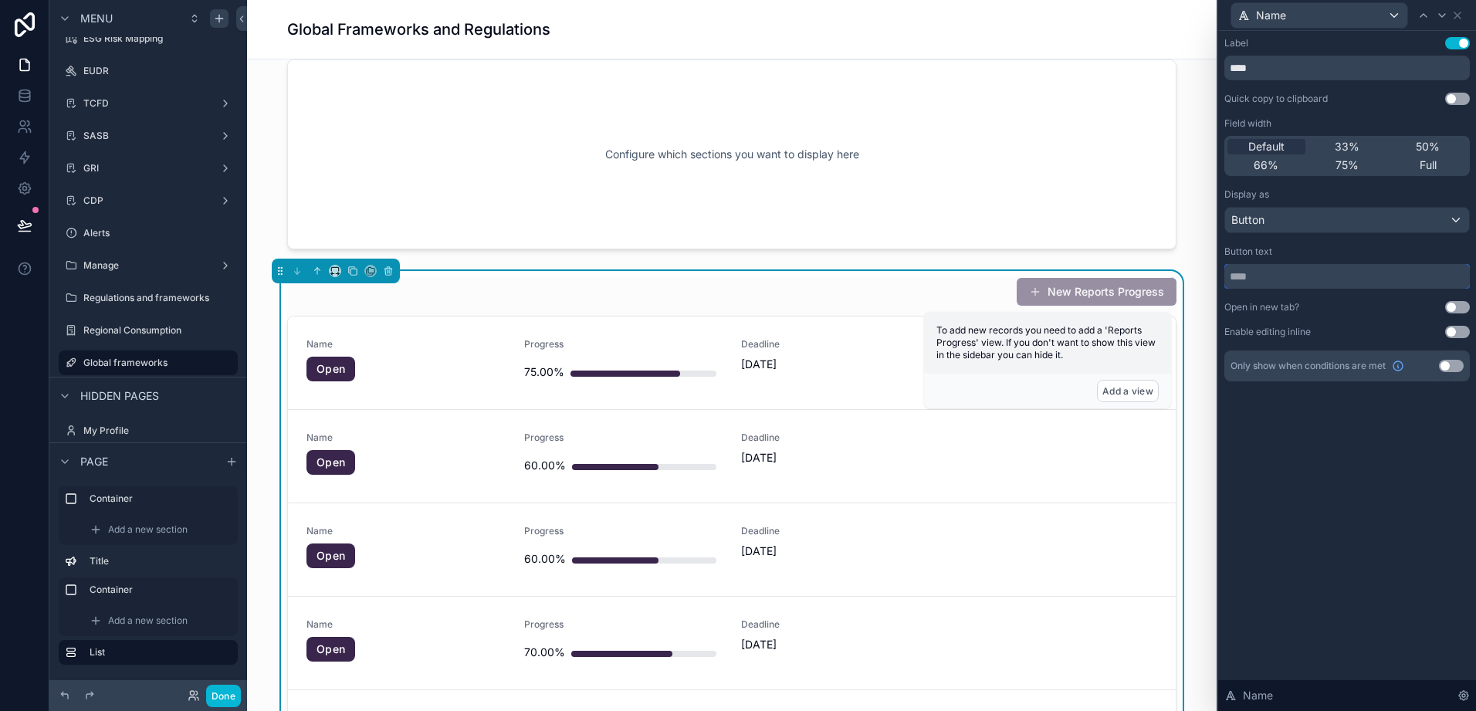
click at [1320, 281] on input "text" at bounding box center [1348, 276] width 246 height 25
click at [1334, 323] on div "Label Use setting **** Quick copy to clipboard Use setting Field width Default …" at bounding box center [1348, 209] width 246 height 344
click at [1304, 273] on input "text" at bounding box center [1348, 276] width 246 height 25
type input "*"
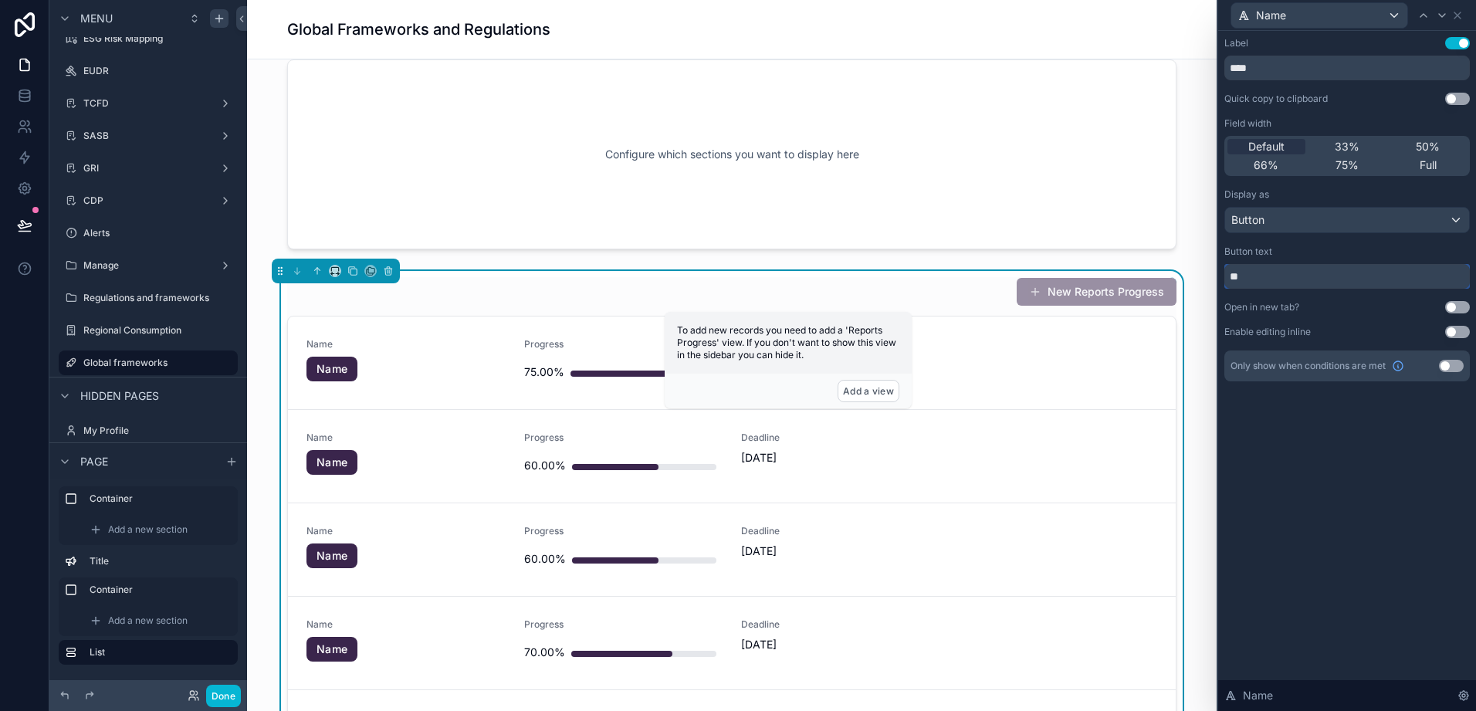
type input "*"
click at [1319, 69] on input "****" at bounding box center [1348, 68] width 246 height 25
click at [1416, 246] on div "Button text" at bounding box center [1348, 252] width 246 height 12
click at [1410, 215] on div "Button" at bounding box center [1348, 220] width 244 height 25
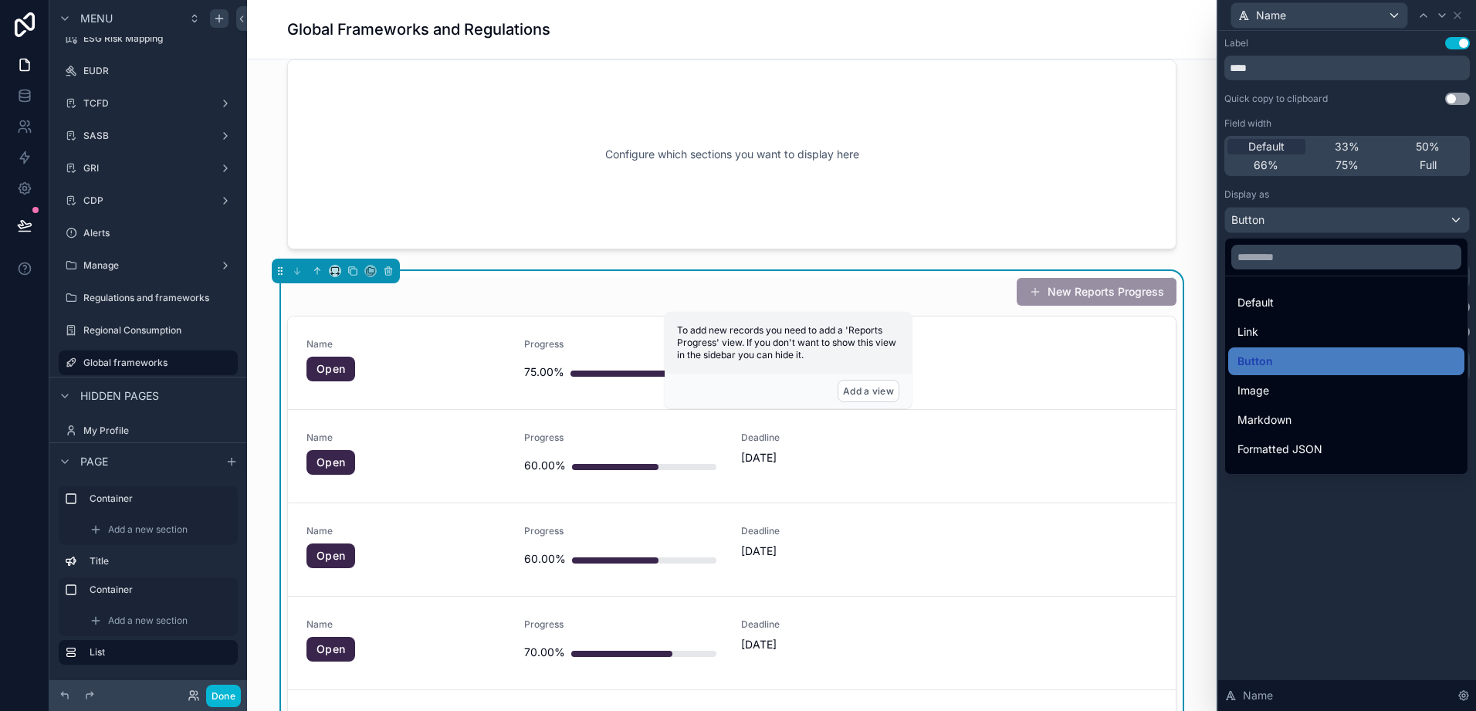
click at [1311, 311] on div "Default" at bounding box center [1347, 303] width 236 height 28
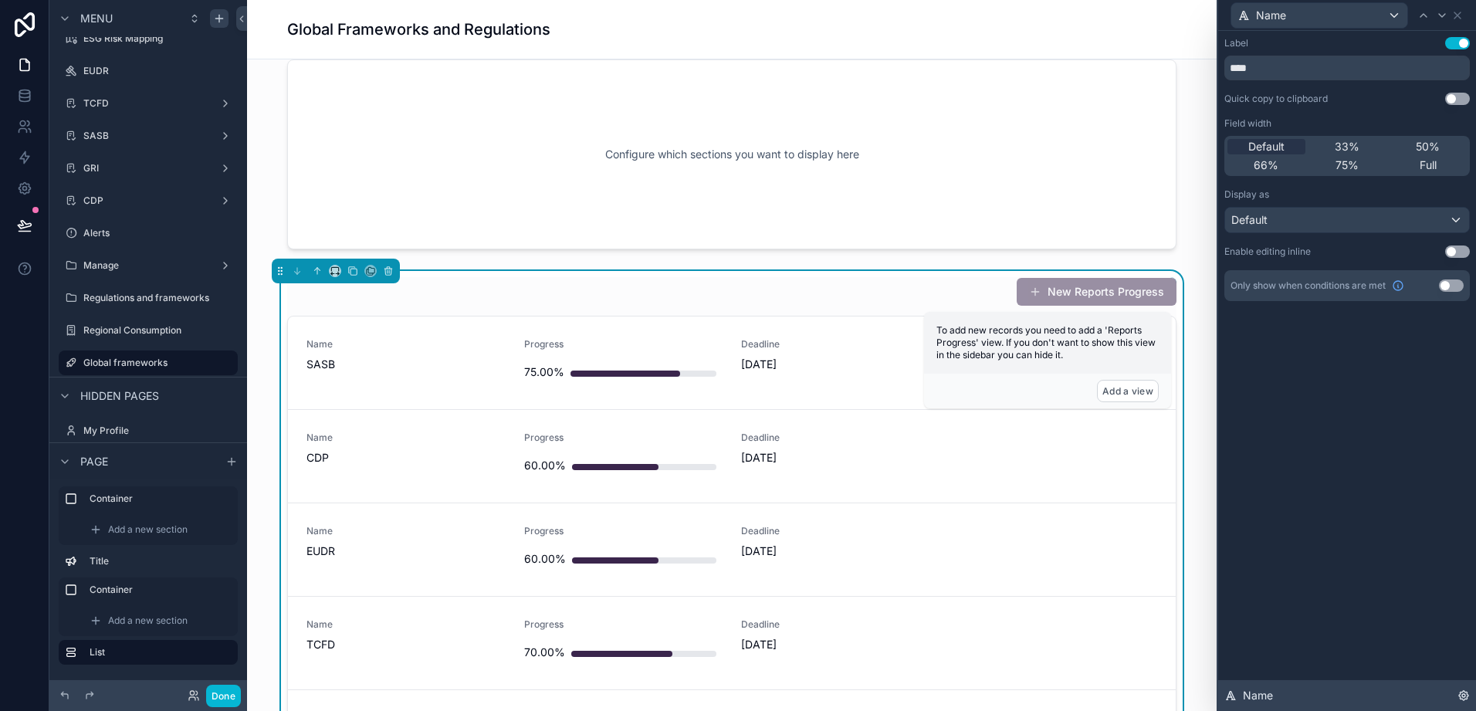
click at [1470, 696] on icon at bounding box center [1464, 696] width 12 height 12
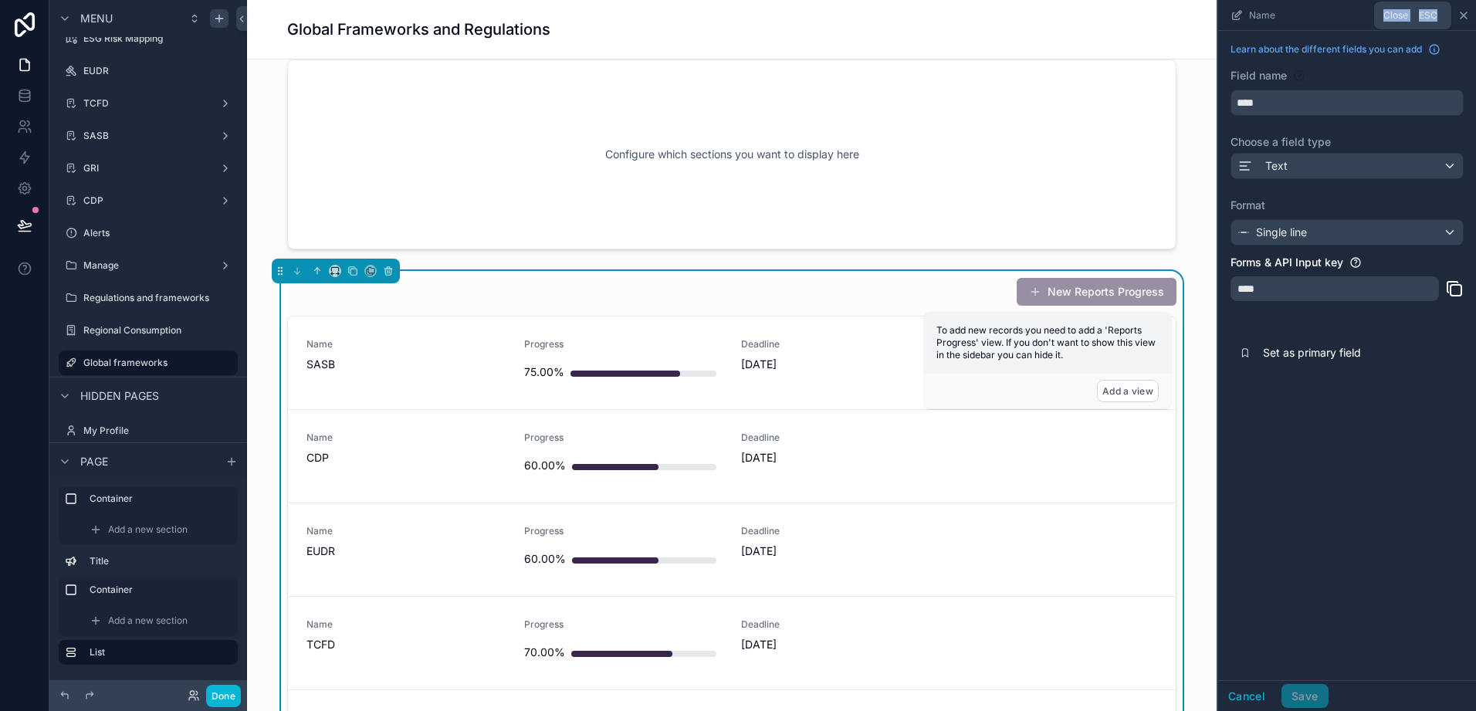
click at [1465, 11] on icon "scrollable content" at bounding box center [1464, 15] width 12 height 12
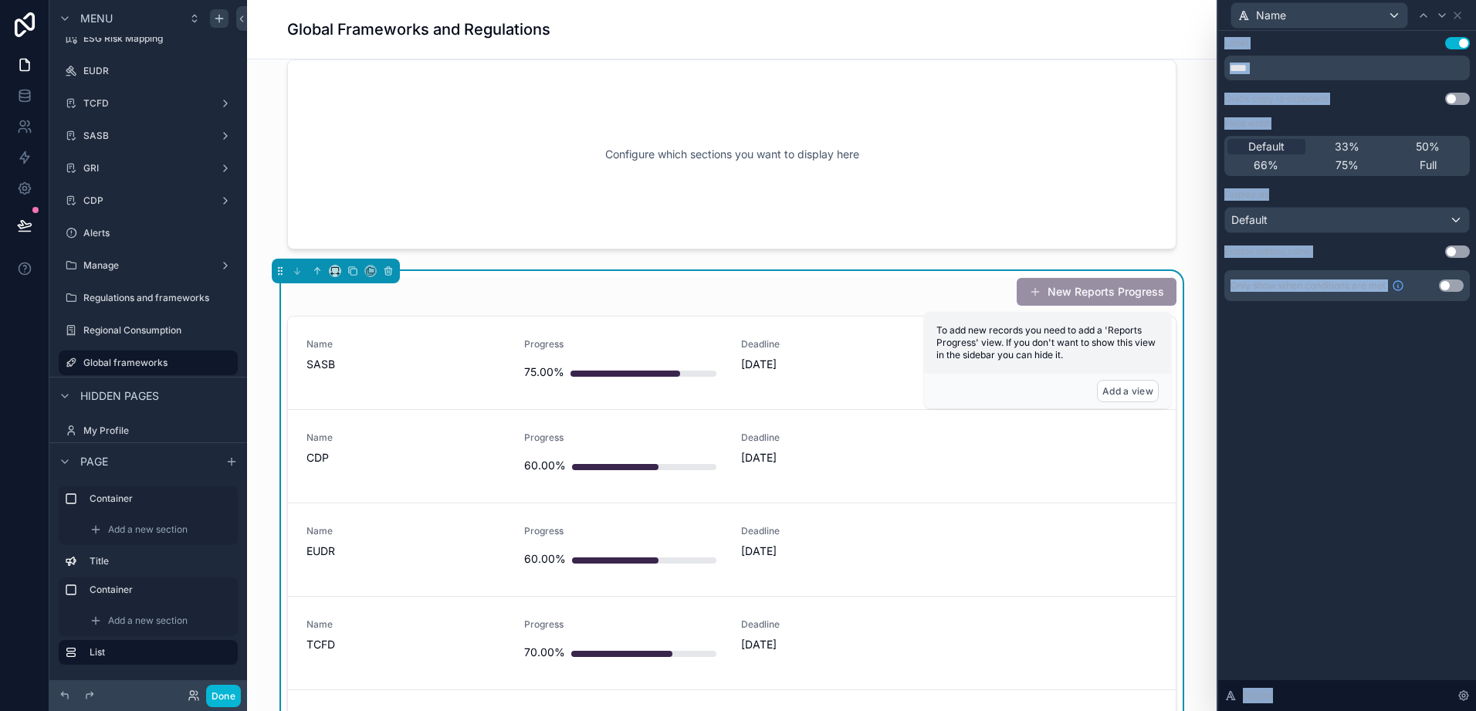
click at [1291, 481] on div "Label Use setting **** Quick copy to clipboard Use setting Field width Default …" at bounding box center [1348, 371] width 258 height 680
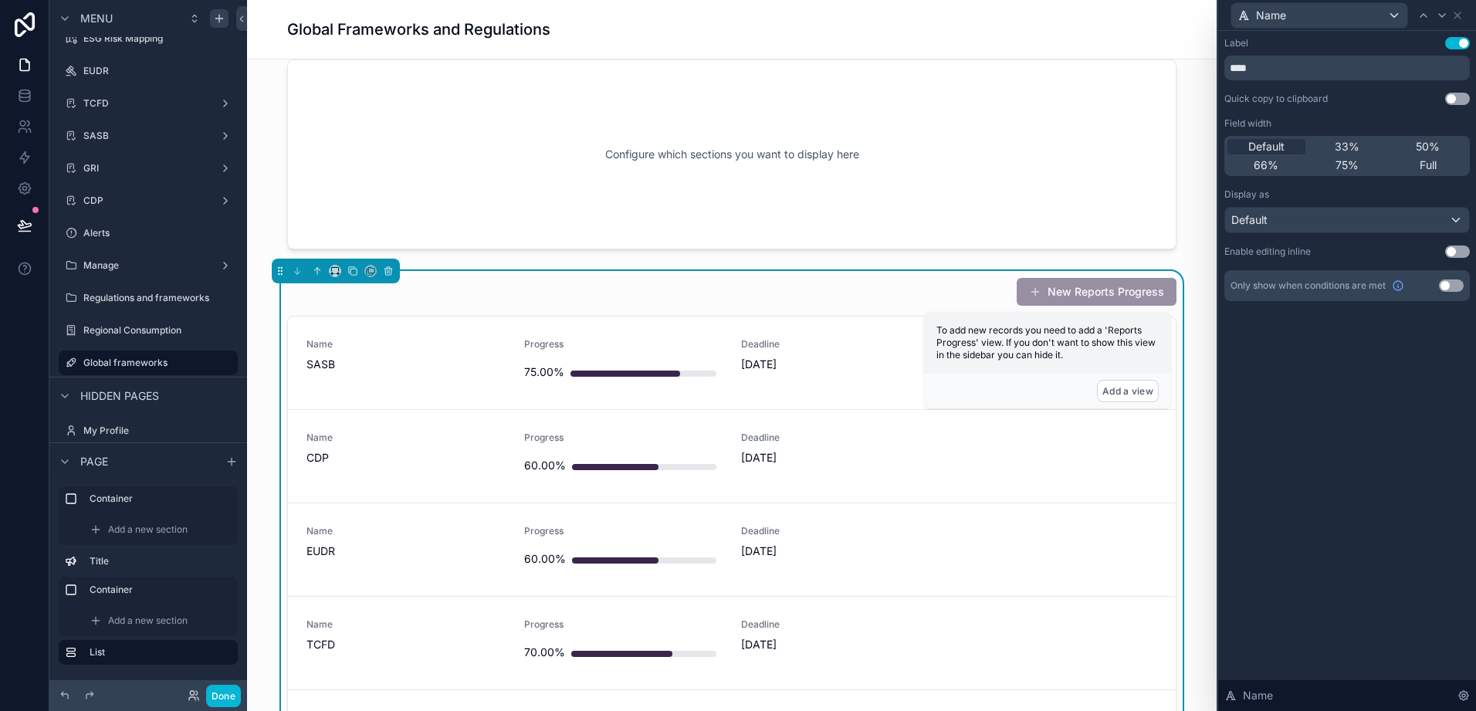
click at [1202, 54] on div "Global Frameworks and Regulations" at bounding box center [732, 29] width 970 height 59
click at [832, 358] on span "31/08/2025" at bounding box center [840, 364] width 199 height 15
click at [1384, 217] on div "Default" at bounding box center [1348, 220] width 244 height 25
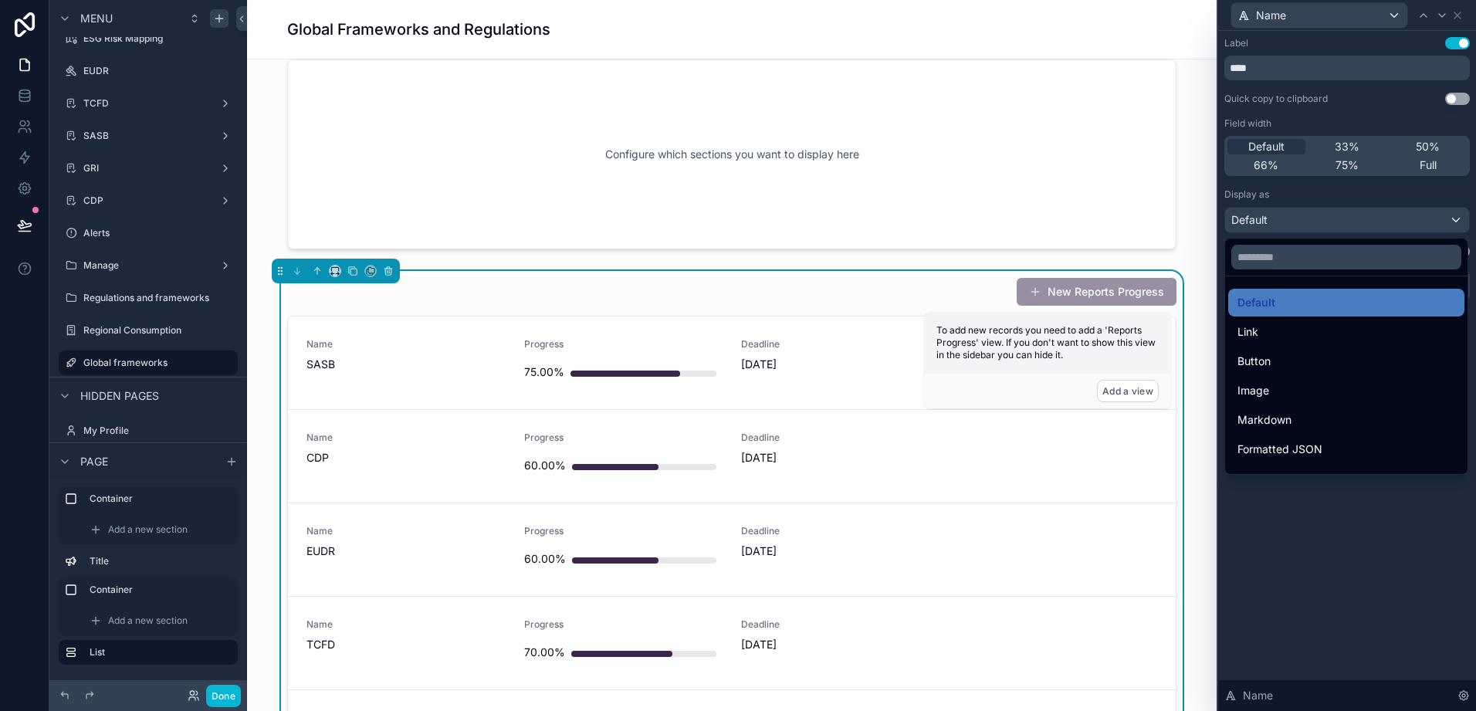
click at [1456, 20] on div at bounding box center [1348, 355] width 258 height 711
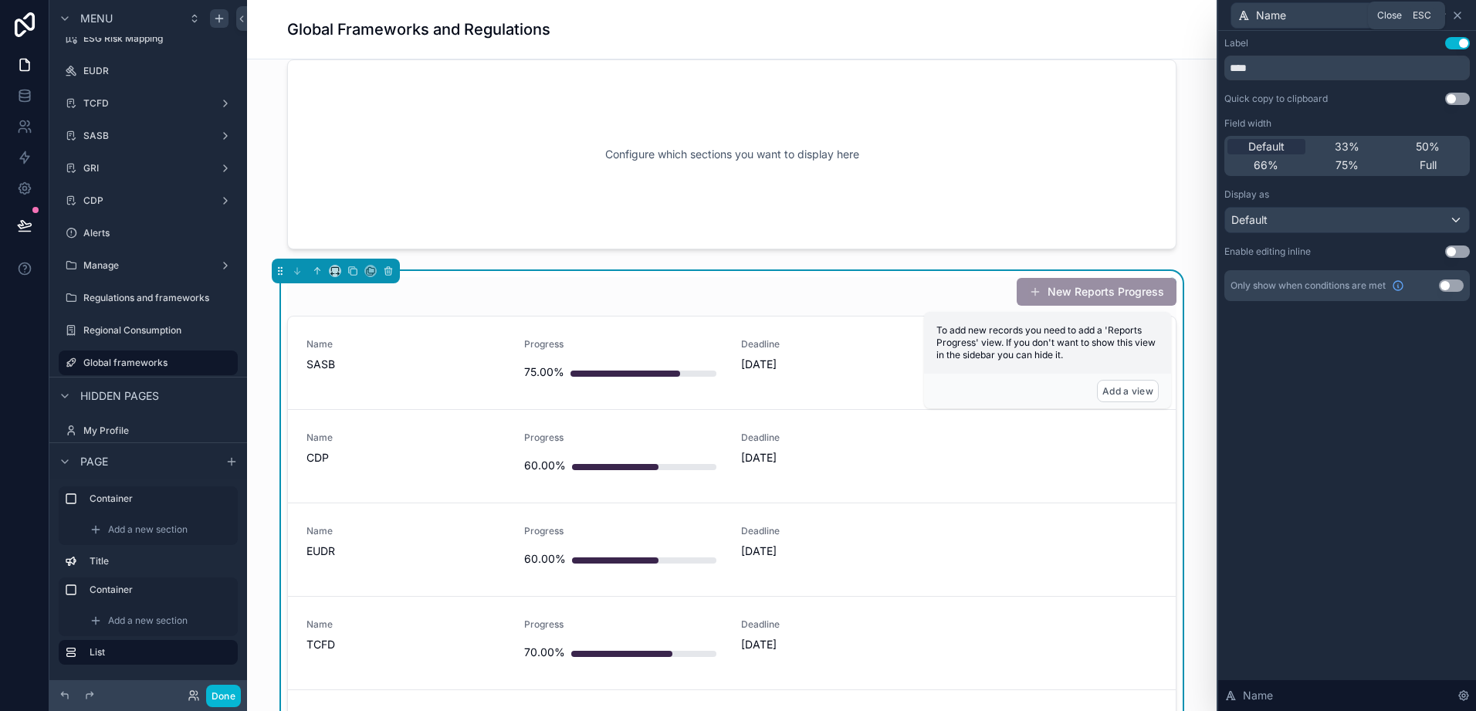
click at [1461, 17] on icon at bounding box center [1458, 15] width 12 height 12
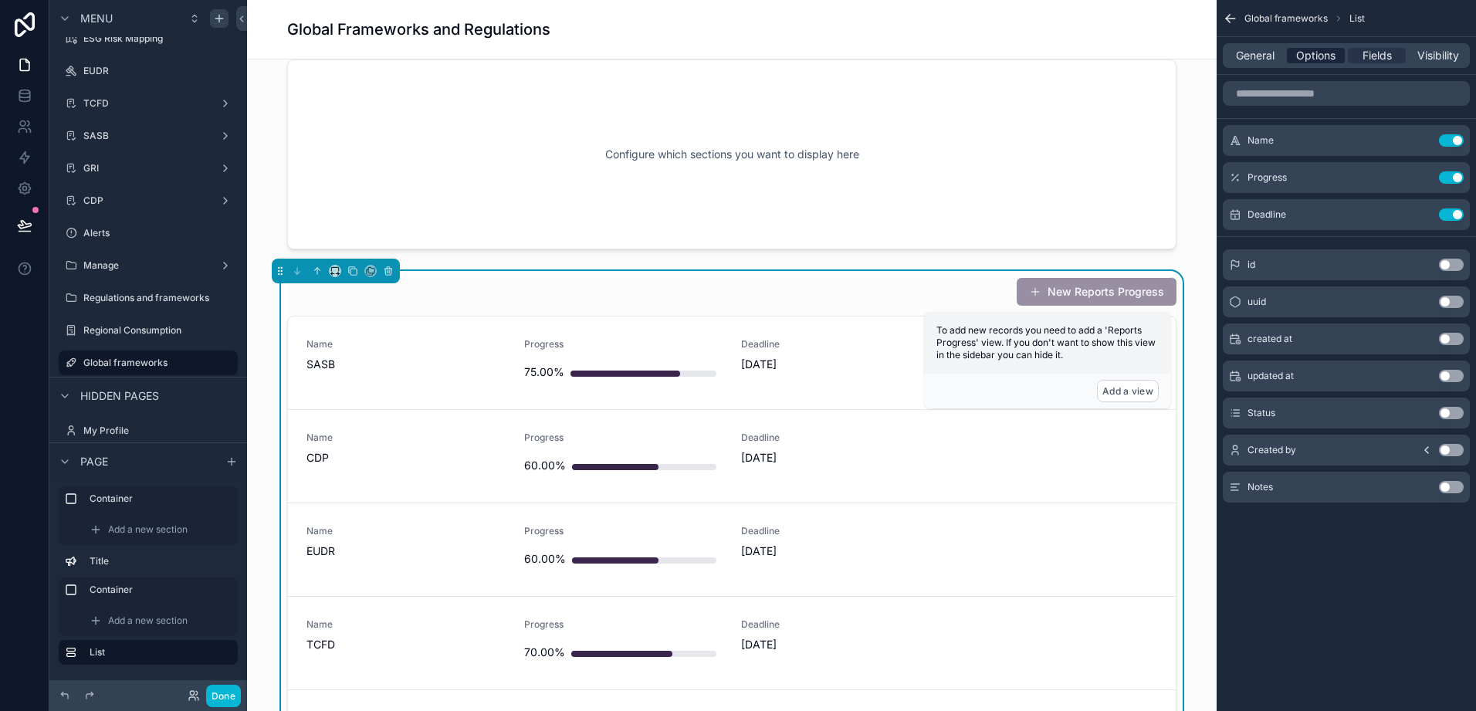
click at [1315, 59] on span "Options" at bounding box center [1316, 55] width 39 height 15
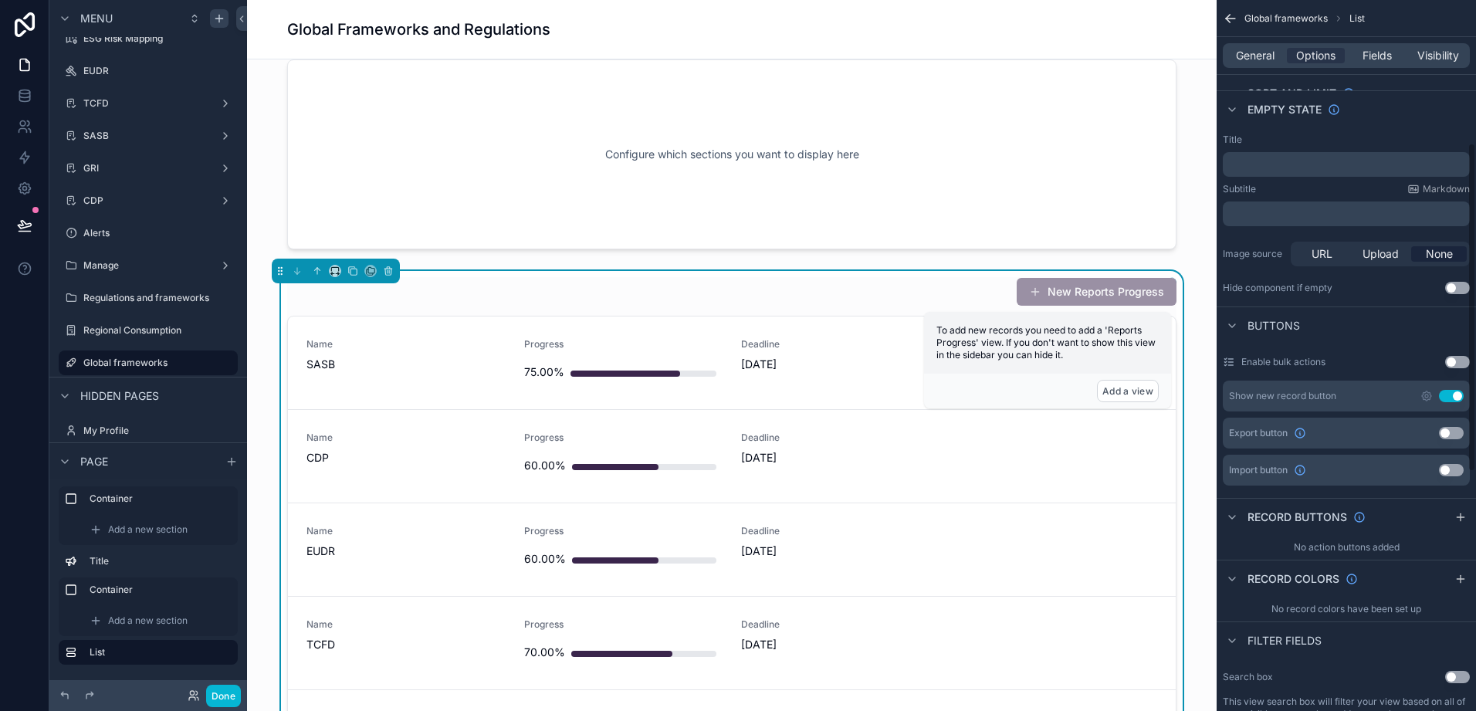
scroll to position [463, 0]
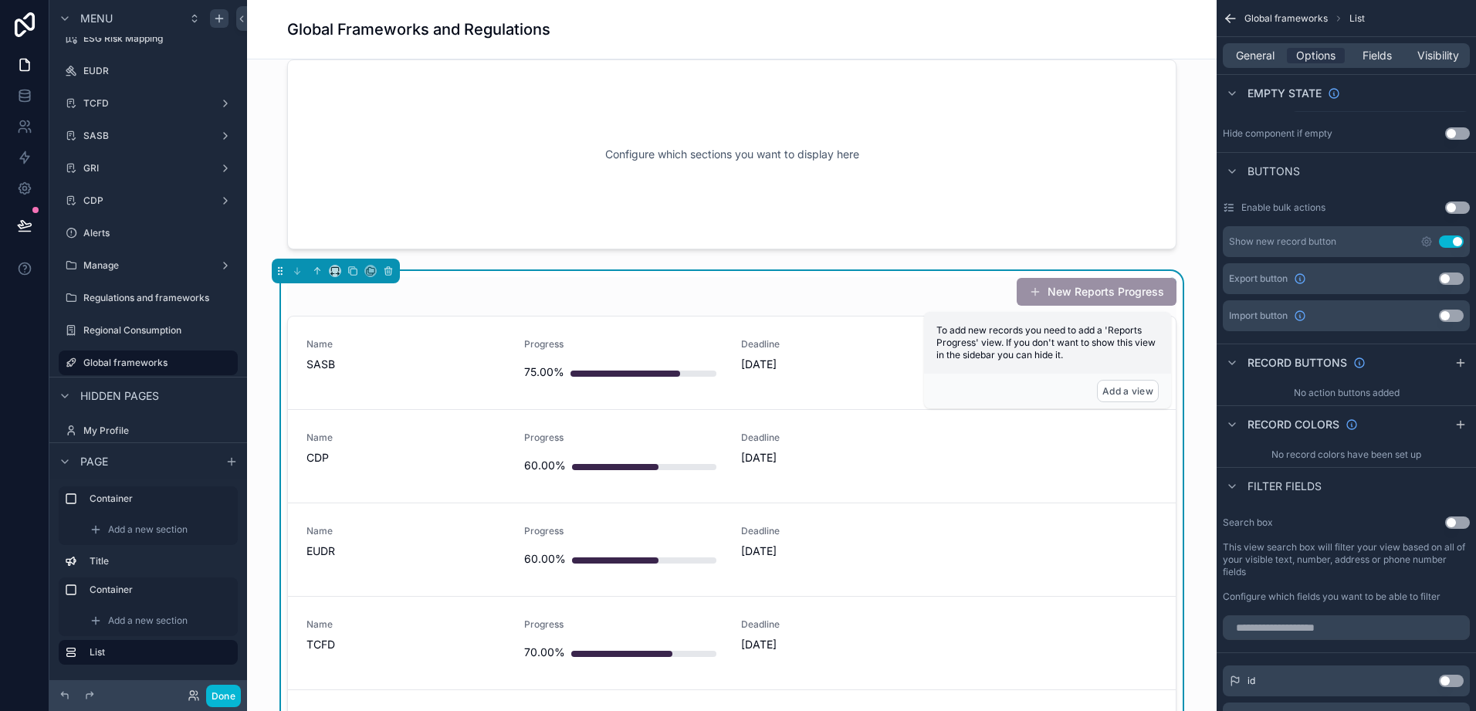
drag, startPoint x: 1391, startPoint y: 387, endPoint x: 1422, endPoint y: 377, distance: 33.2
click at [1391, 387] on div "No action buttons added" at bounding box center [1346, 393] width 259 height 25
click at [1459, 361] on icon "scrollable content" at bounding box center [1461, 363] width 12 height 12
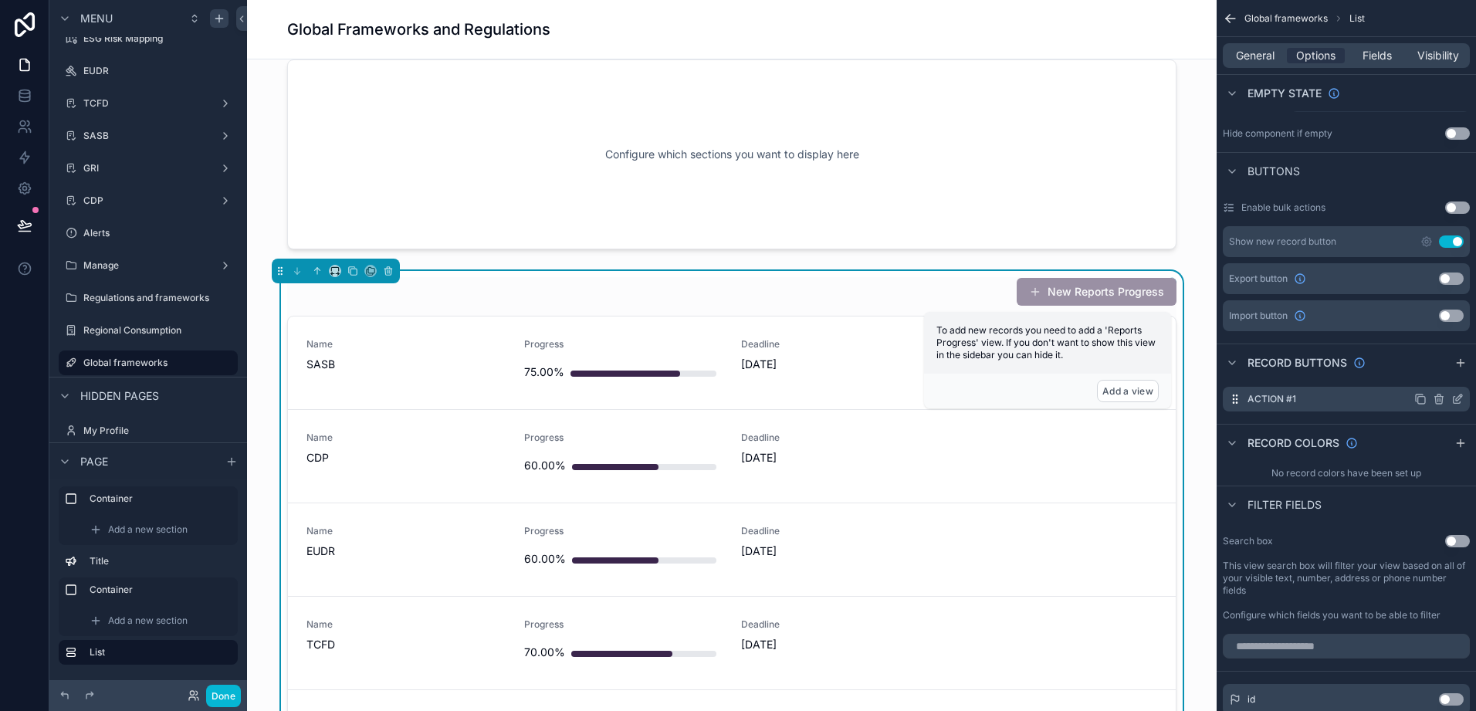
click at [1294, 408] on div "Action #1" at bounding box center [1346, 399] width 247 height 25
click at [1307, 398] on div "Action #1" at bounding box center [1346, 399] width 247 height 25
click at [1113, 354] on div "To add new records you need to add a 'Reports Progress' view. If you don't want…" at bounding box center [1047, 343] width 247 height 62
click at [340, 273] on icon "scrollable content" at bounding box center [335, 271] width 11 height 11
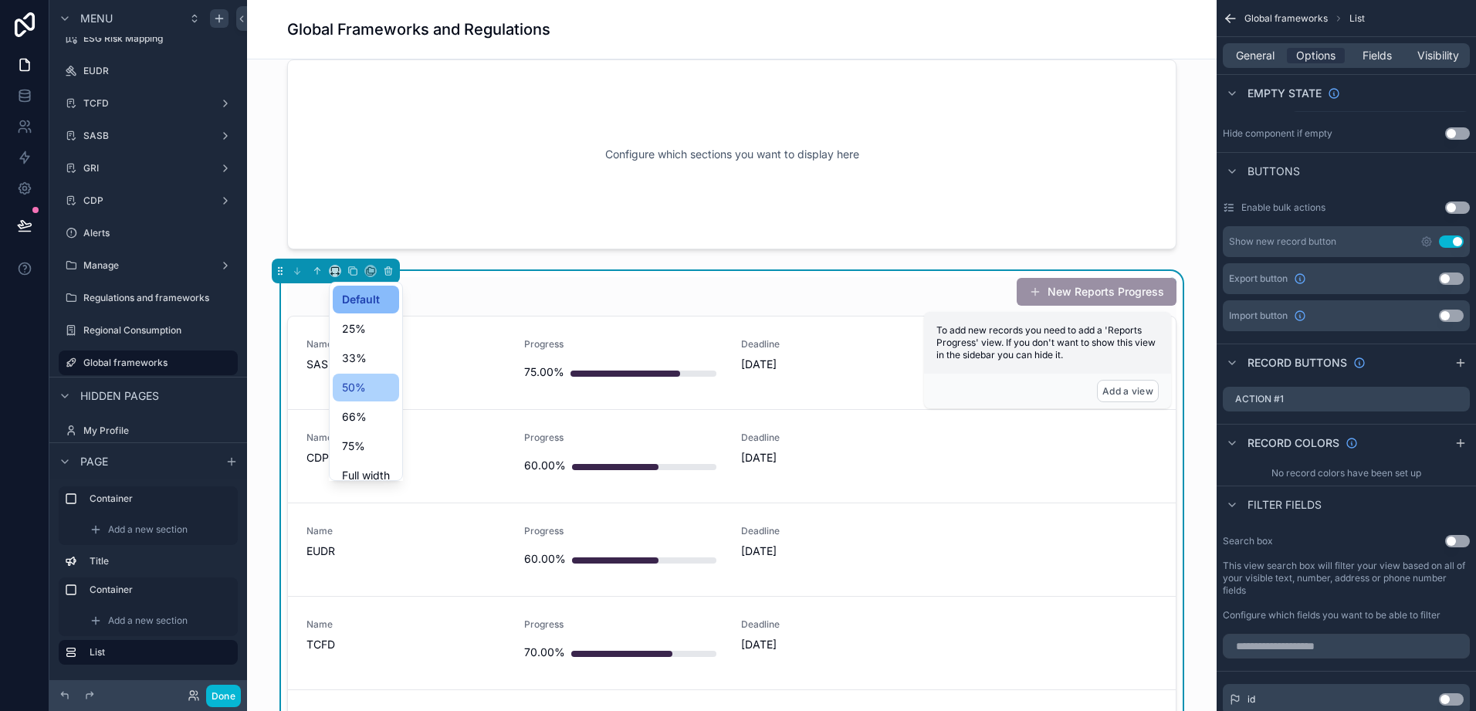
click at [361, 375] on div "50%" at bounding box center [366, 388] width 66 height 28
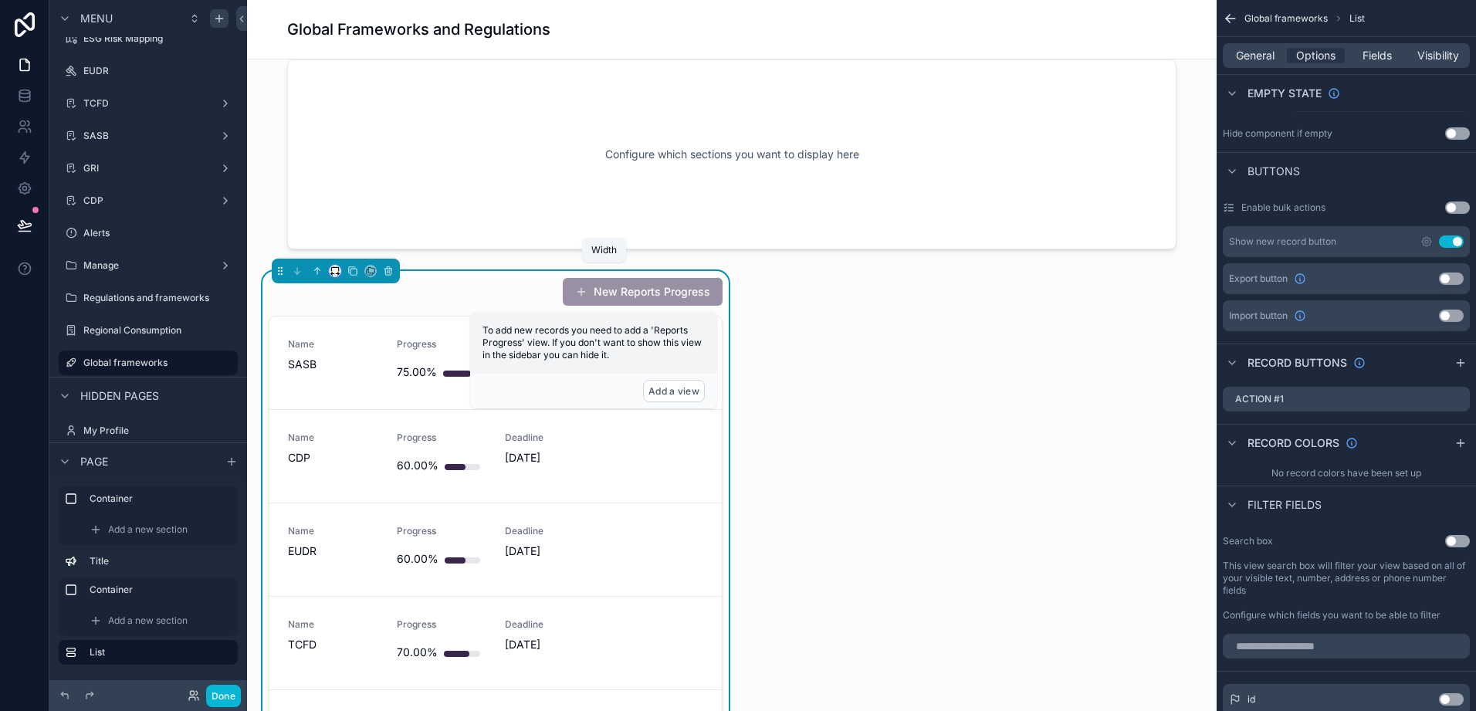
click at [338, 274] on icon "scrollable content" at bounding box center [339, 274] width 2 height 3
click at [364, 446] on div "75%" at bounding box center [366, 446] width 48 height 19
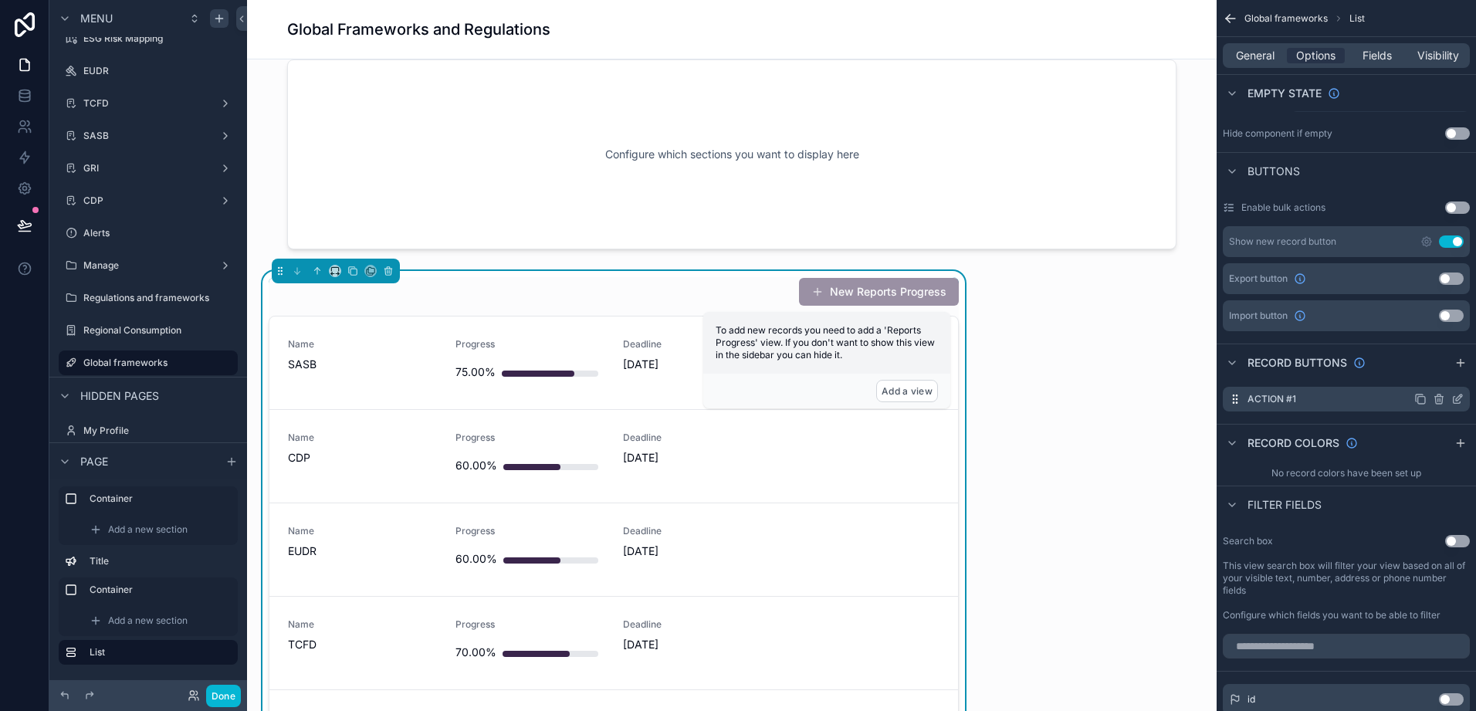
click at [1287, 398] on label "Action #1" at bounding box center [1272, 399] width 49 height 12
click at [1289, 398] on label "Action #1" at bounding box center [1272, 399] width 49 height 12
click at [1458, 398] on icon "scrollable content" at bounding box center [1458, 399] width 12 height 12
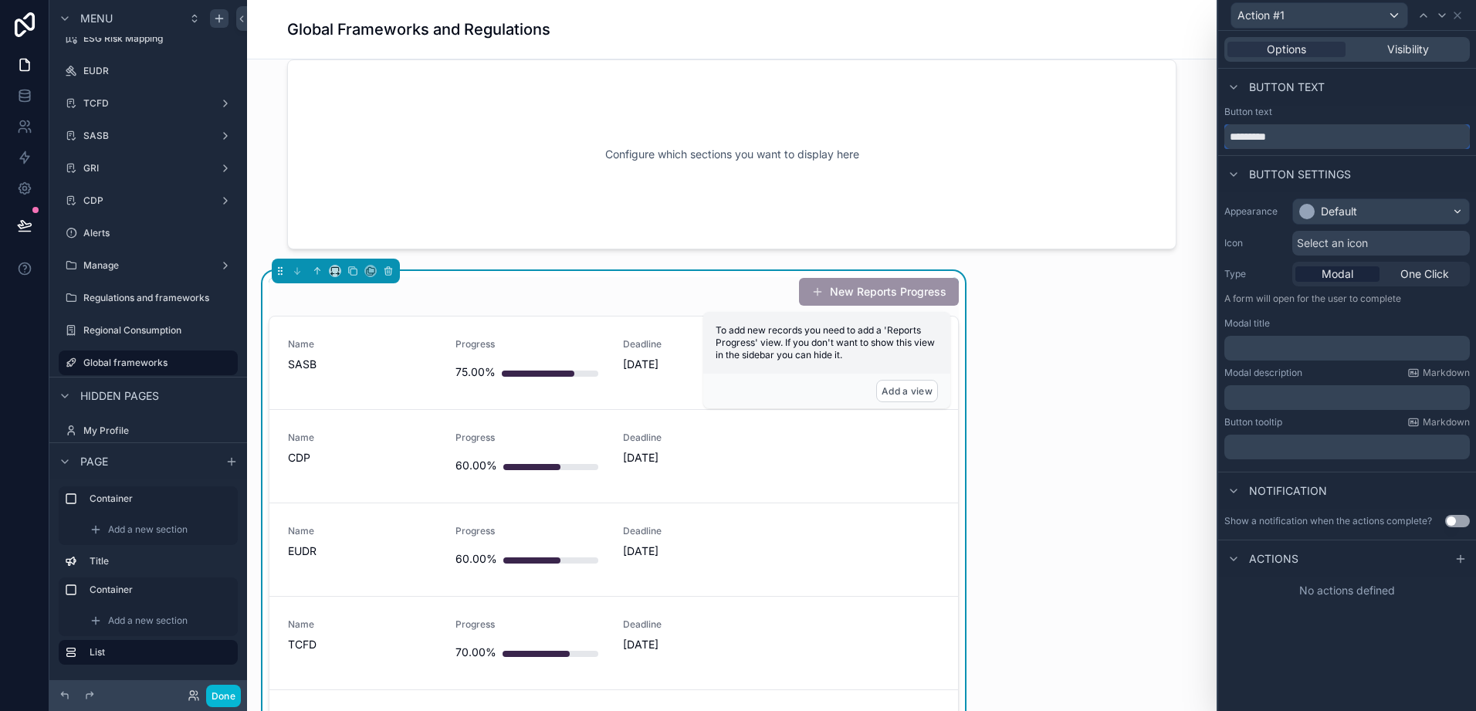
click at [1316, 141] on input "*********" at bounding box center [1348, 136] width 246 height 25
drag, startPoint x: 1316, startPoint y: 141, endPoint x: 1073, endPoint y: 148, distance: 243.4
click at [1073, 148] on div "Action #1 Options Visibility Button text Button text ********* Button settings …" at bounding box center [738, 355] width 1476 height 711
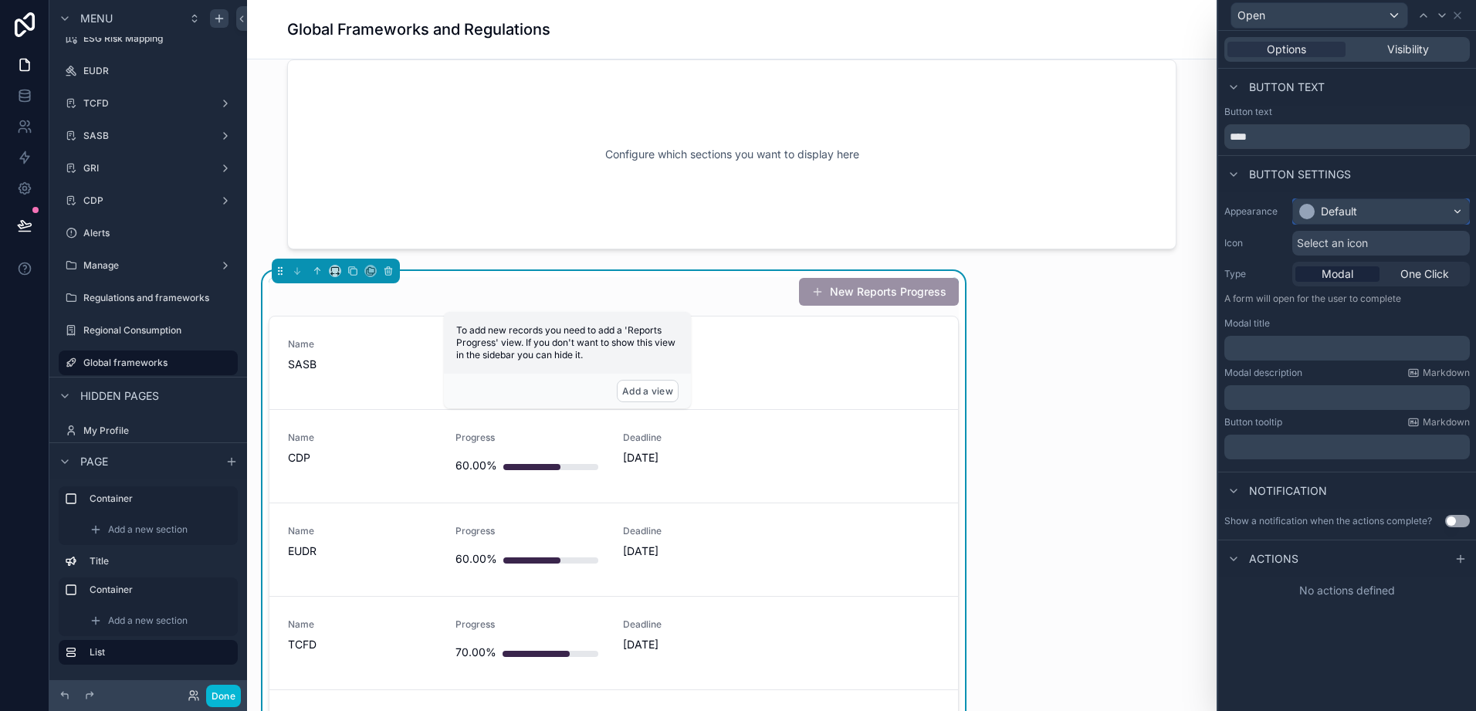
click at [1338, 205] on div "Default" at bounding box center [1339, 211] width 36 height 15
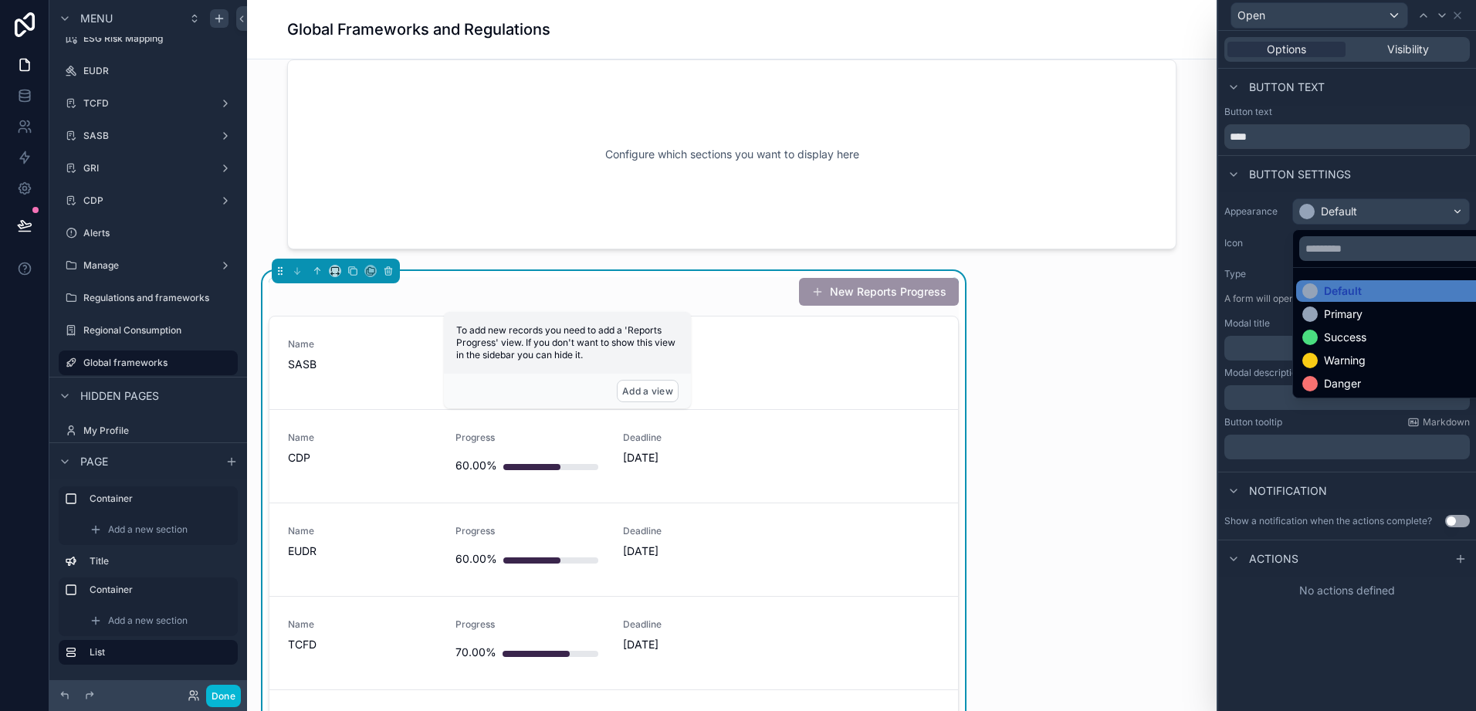
click at [1335, 327] on div "Success" at bounding box center [1399, 338] width 205 height 22
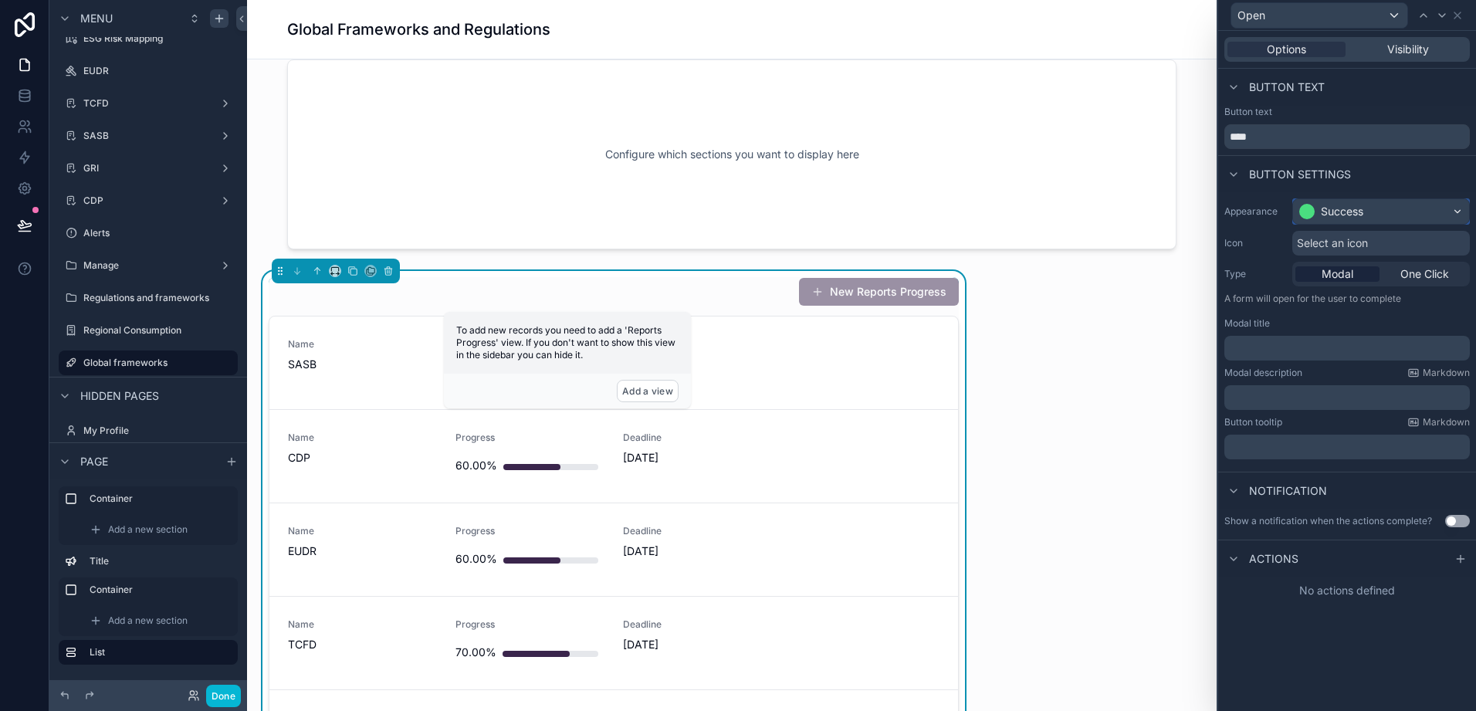
click at [1339, 216] on div "Success" at bounding box center [1342, 211] width 42 height 15
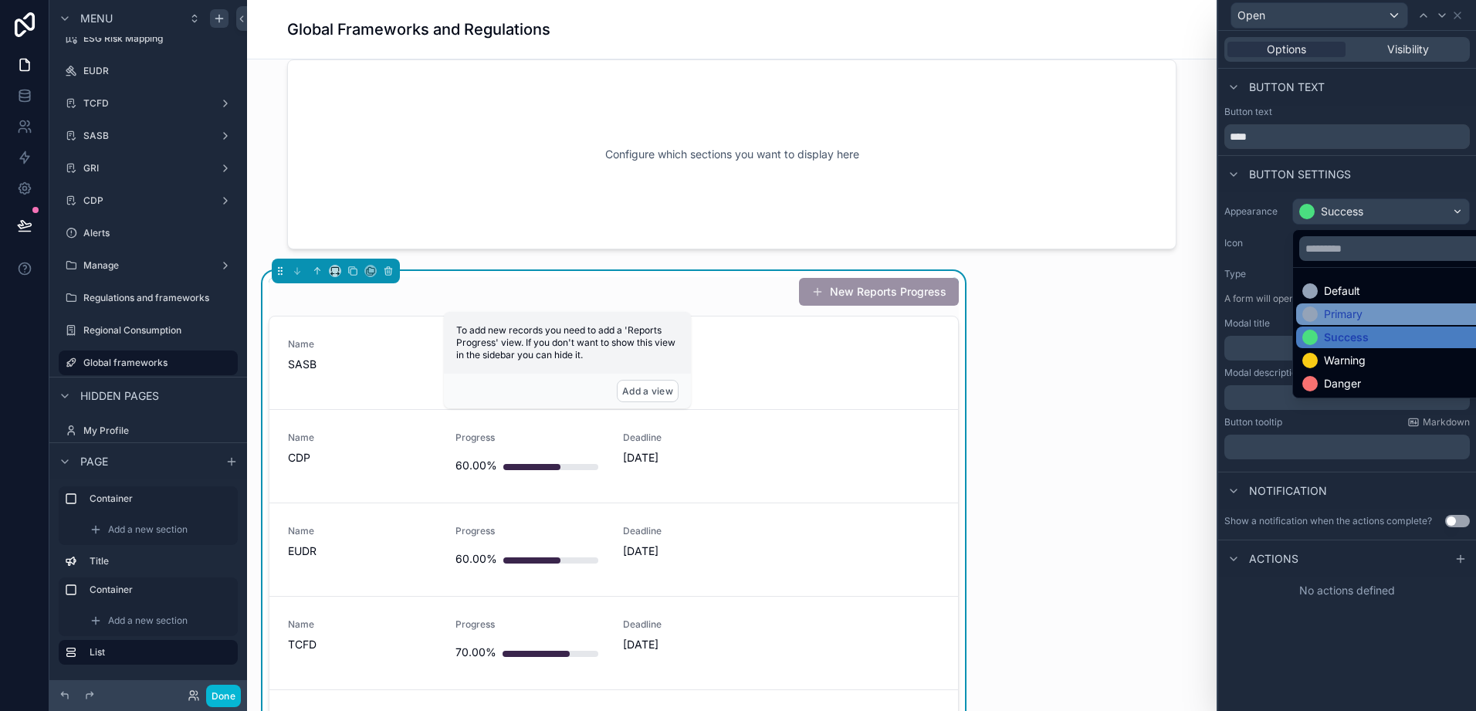
click at [1337, 313] on div "Primary" at bounding box center [1343, 314] width 39 height 15
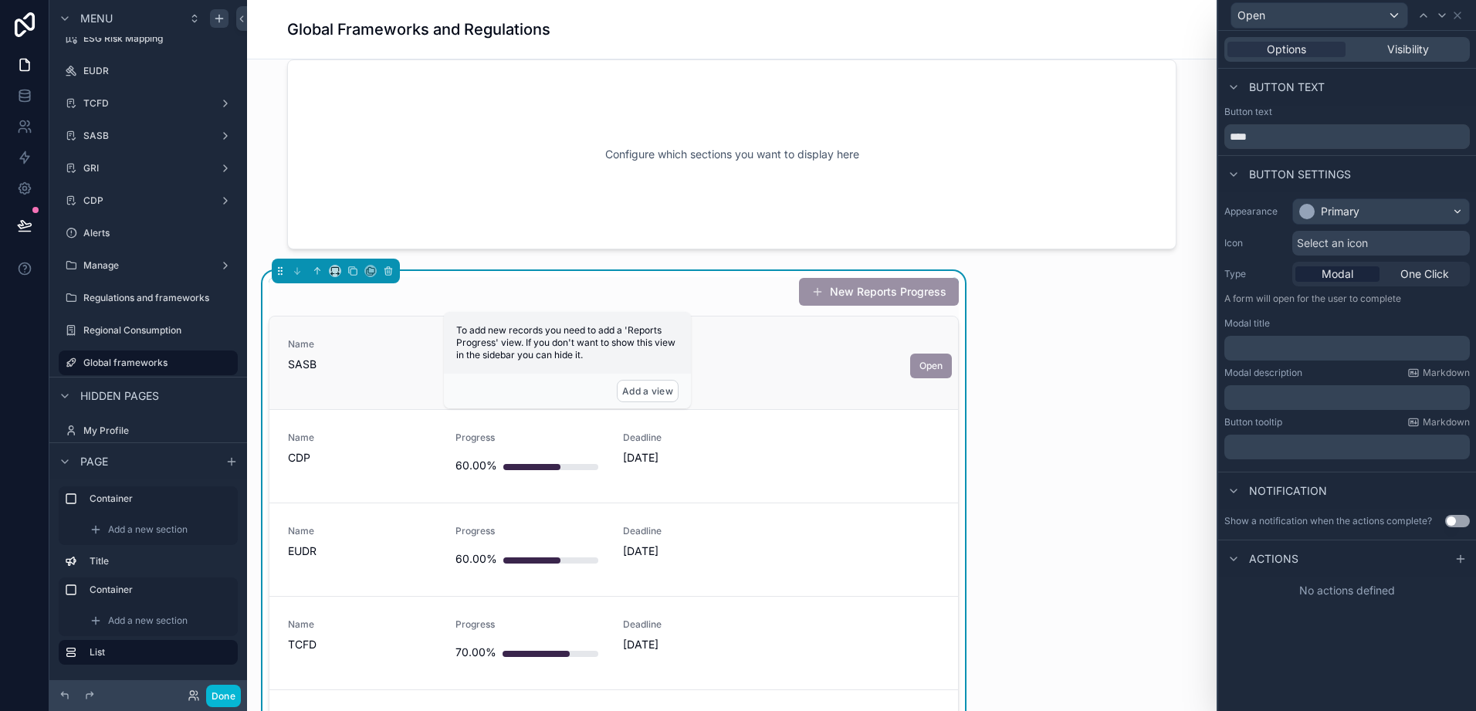
drag, startPoint x: 786, startPoint y: 355, endPoint x: 859, endPoint y: 373, distance: 75.5
click at [854, 372] on div "Name SASB Progress 75.00% Deadline 31/08/2025" at bounding box center [614, 362] width 652 height 49
drag, startPoint x: 1300, startPoint y: 136, endPoint x: 1182, endPoint y: 166, distance: 121.9
click at [1182, 166] on div "Open Options Visibility Button text Button text **** Button settings Appearance…" at bounding box center [738, 355] width 1476 height 711
type input "**********"
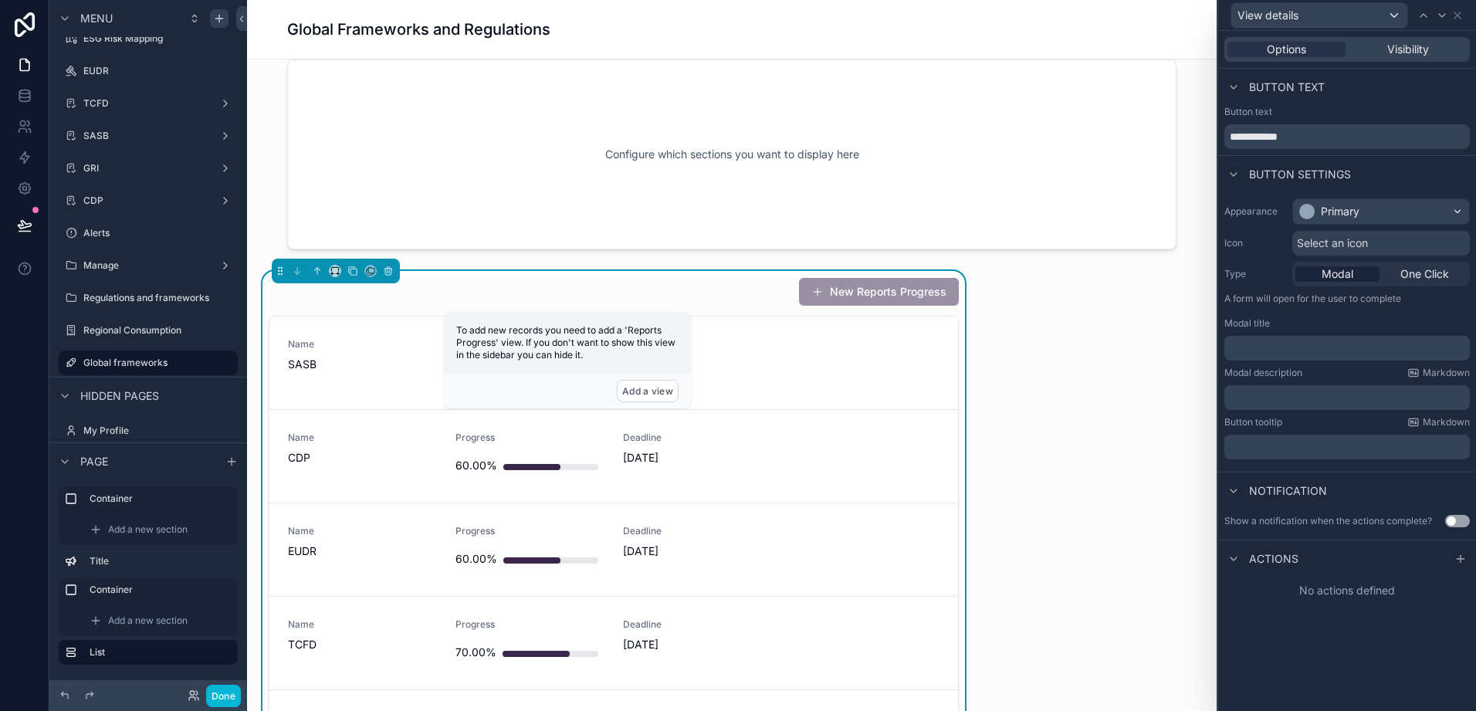
click at [1090, 315] on div "Configure which sections you want to display here TCFD The Task Force on Climat…" at bounding box center [732, 626] width 970 height 1750
click at [1300, 135] on input "**********" at bounding box center [1348, 136] width 246 height 25
click at [1454, 554] on div at bounding box center [1461, 559] width 19 height 19
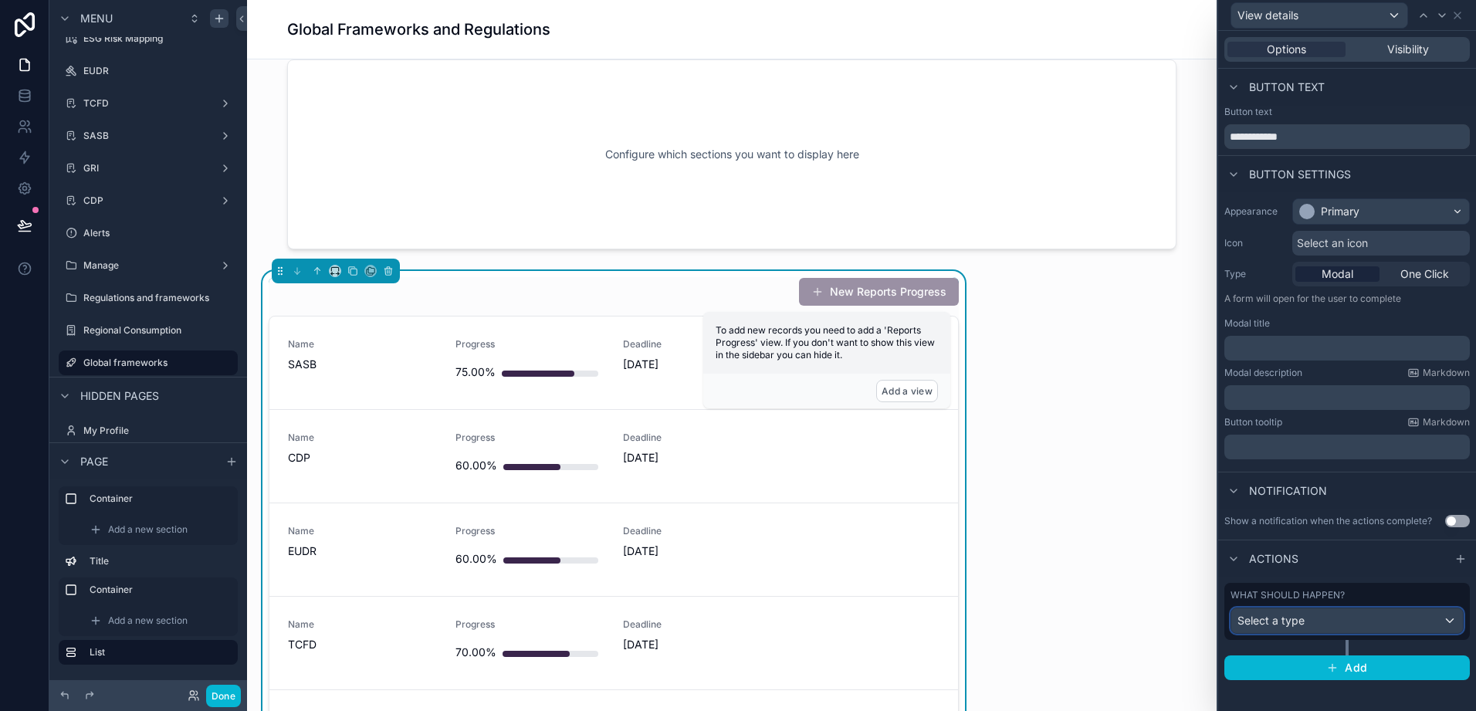
click at [1321, 622] on div "Select a type" at bounding box center [1348, 621] width 232 height 25
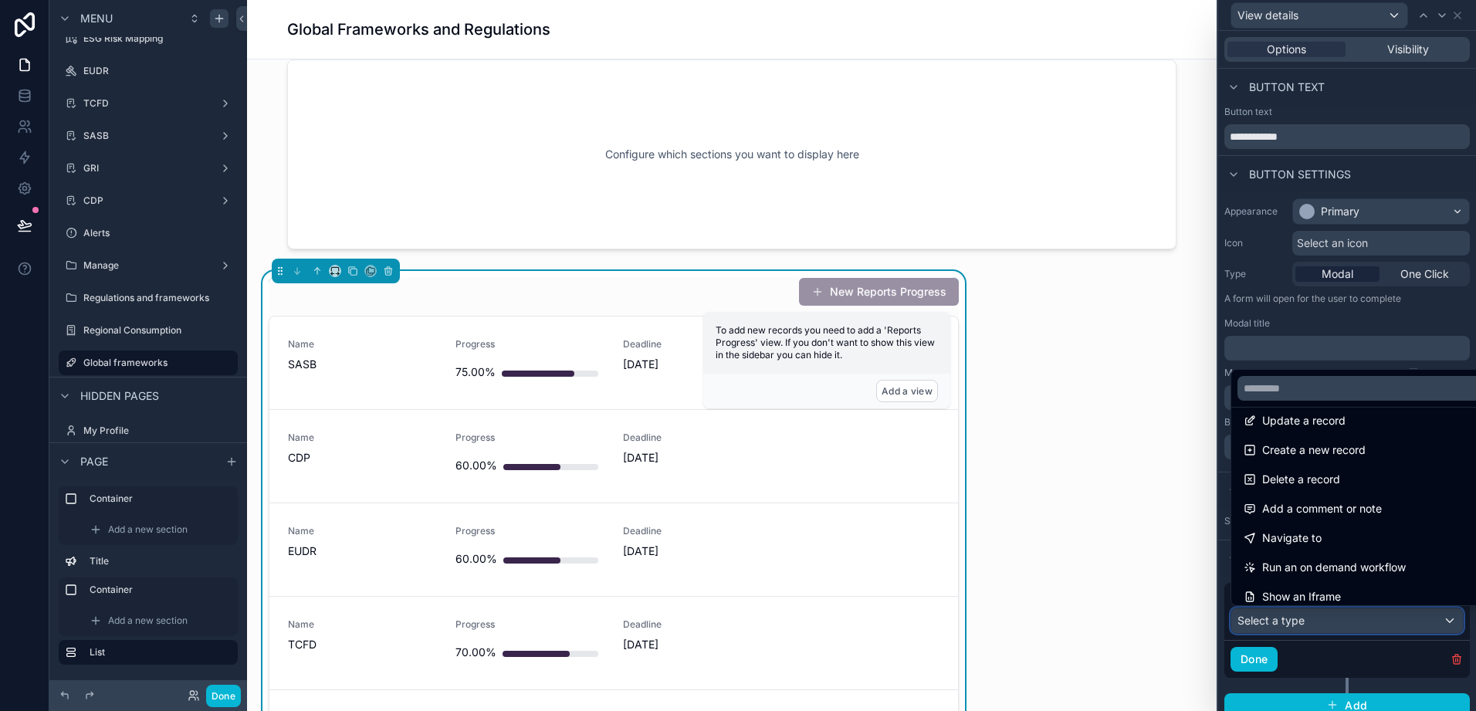
scroll to position [0, 0]
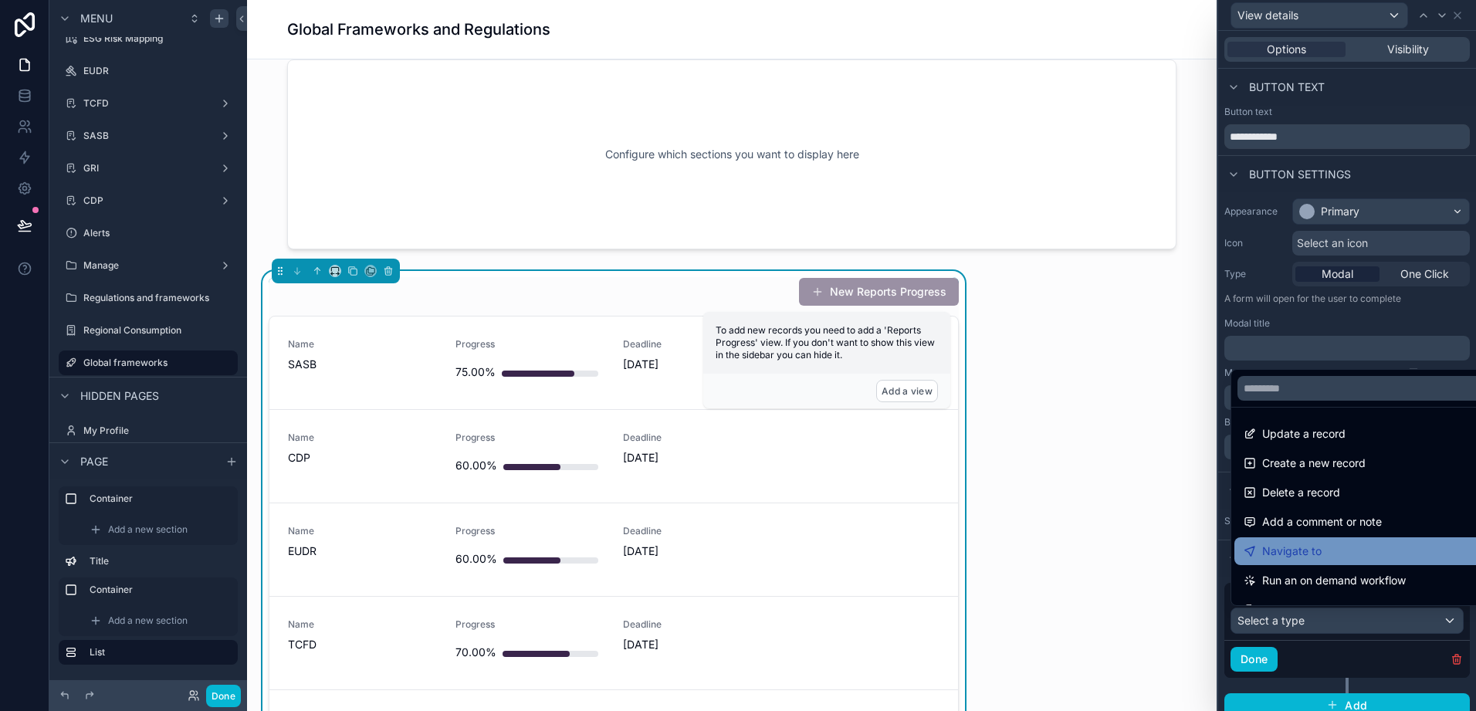
click at [1323, 552] on div "Navigate to" at bounding box center [1365, 551] width 242 height 19
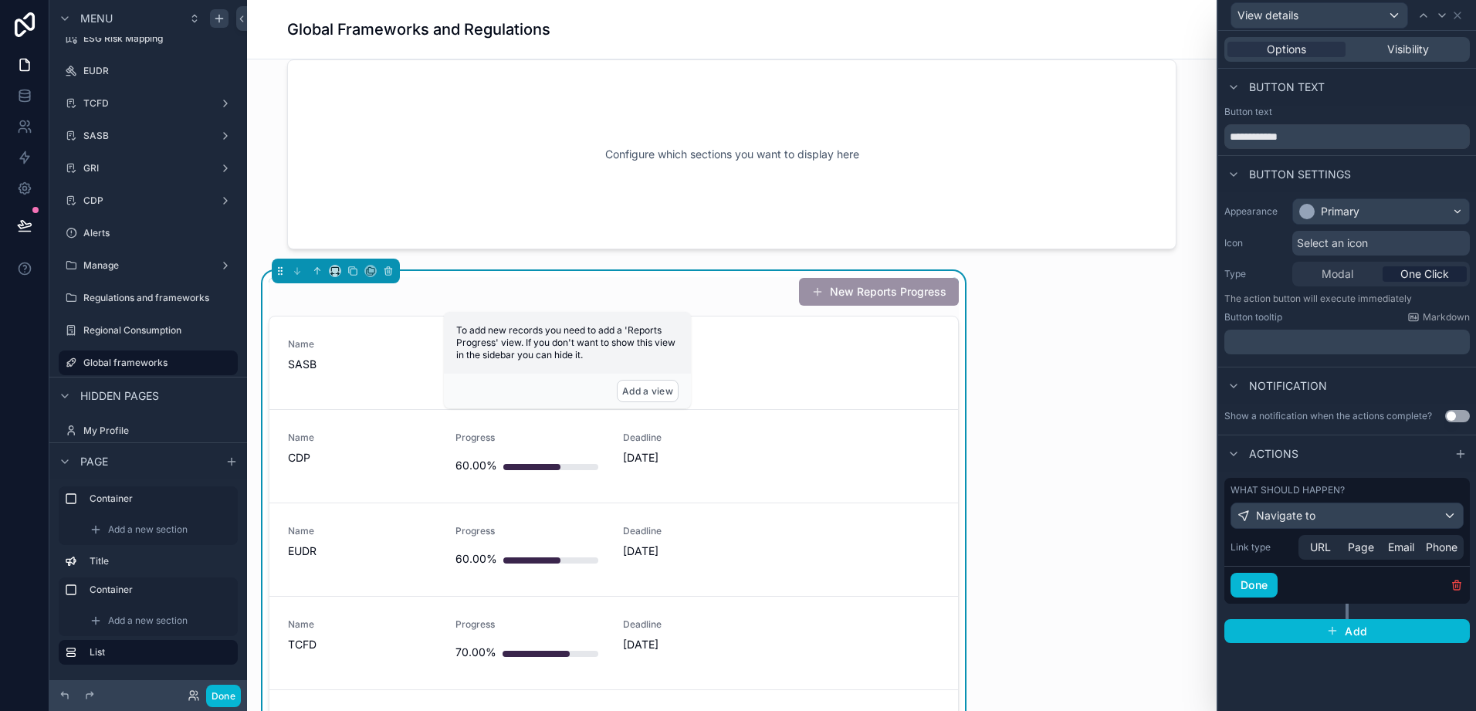
click at [1316, 588] on div "Done" at bounding box center [1348, 585] width 246 height 38
click at [1370, 545] on span "Page" at bounding box center [1361, 547] width 26 height 15
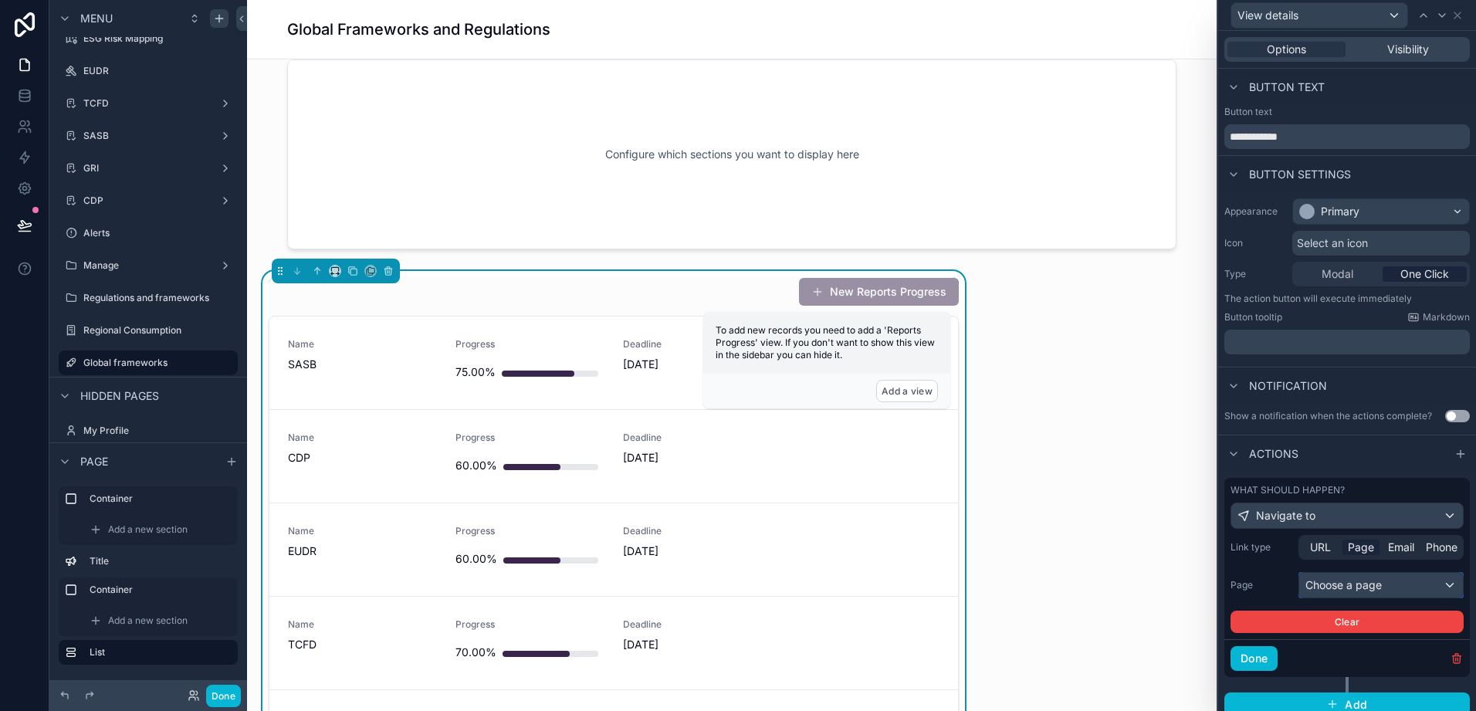
click at [1375, 581] on div "Choose a page" at bounding box center [1382, 585] width 164 height 25
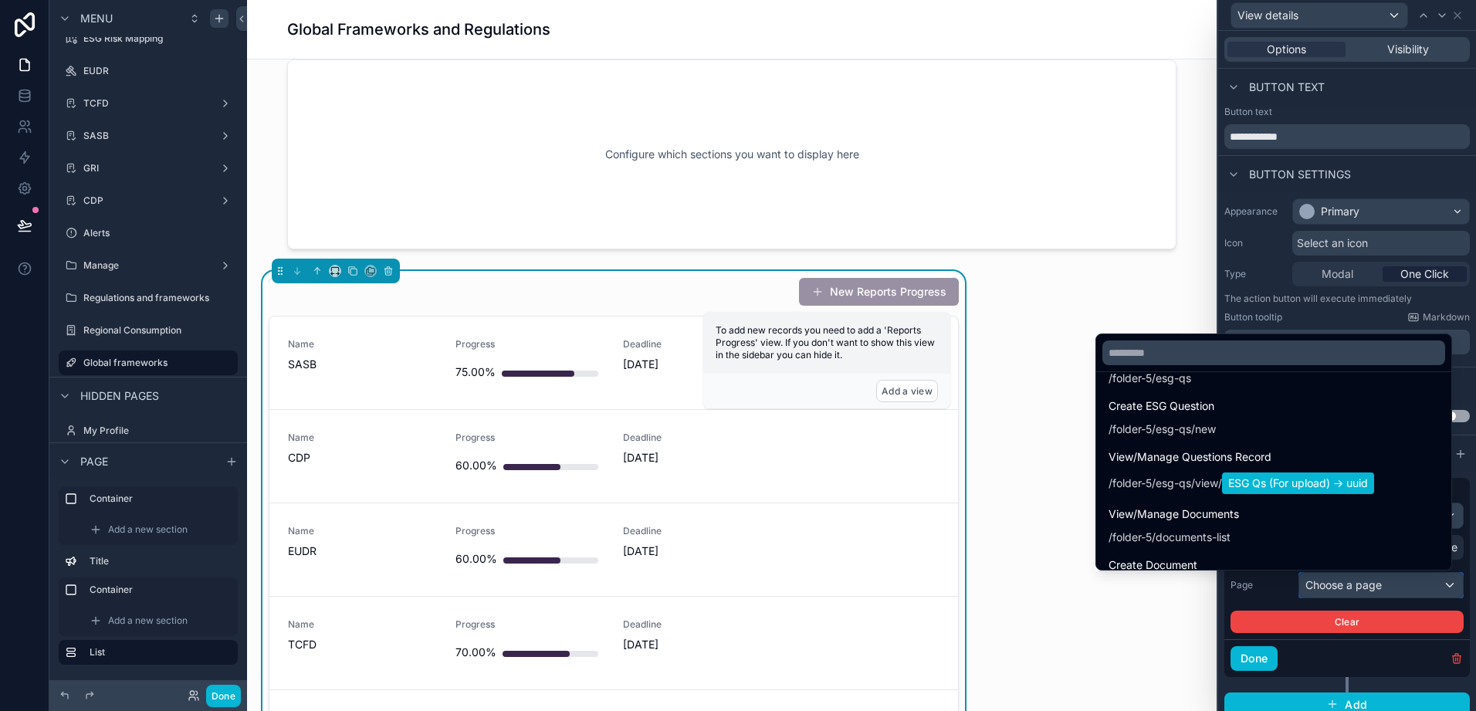
scroll to position [2317, 0]
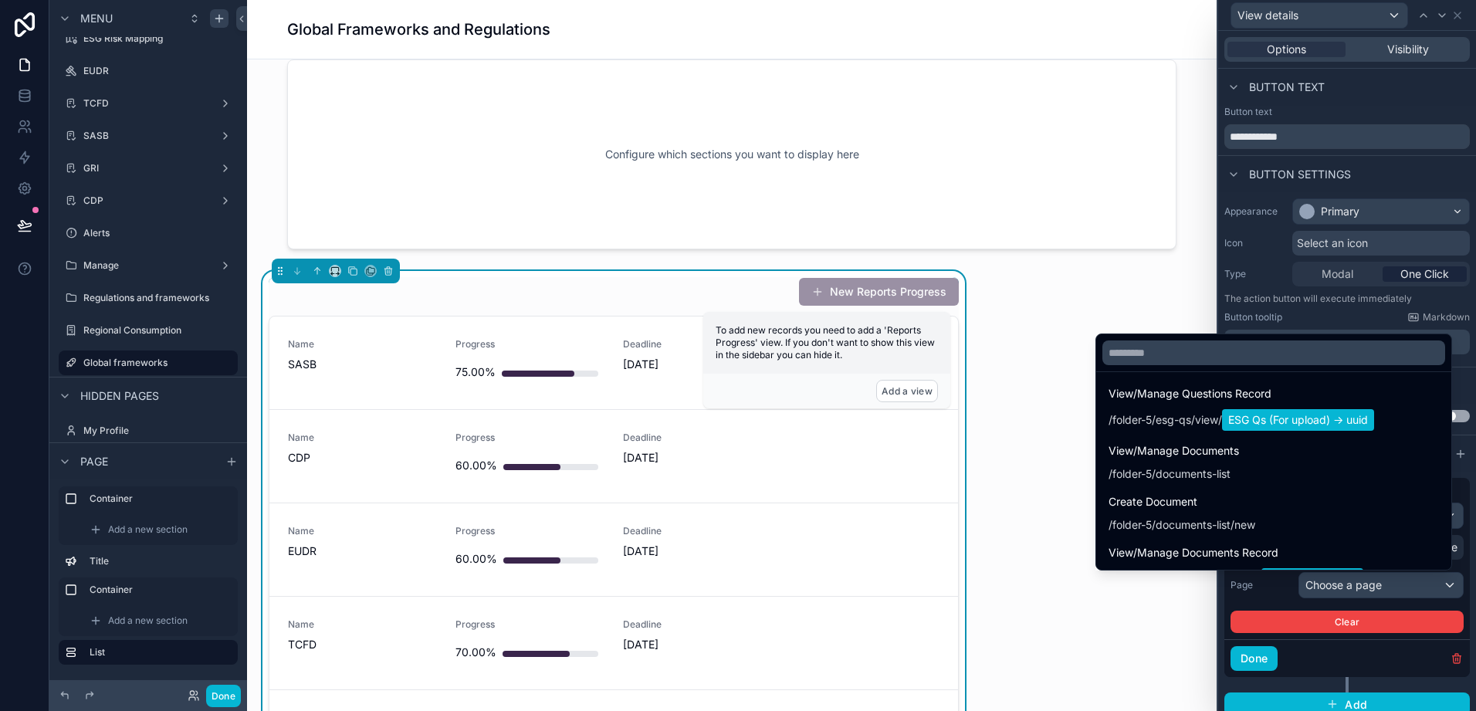
click at [1049, 347] on div "Configure which sections you want to display here TCFD The Task Force on Climat…" at bounding box center [732, 626] width 970 height 1750
click at [1302, 619] on div at bounding box center [1348, 355] width 258 height 711
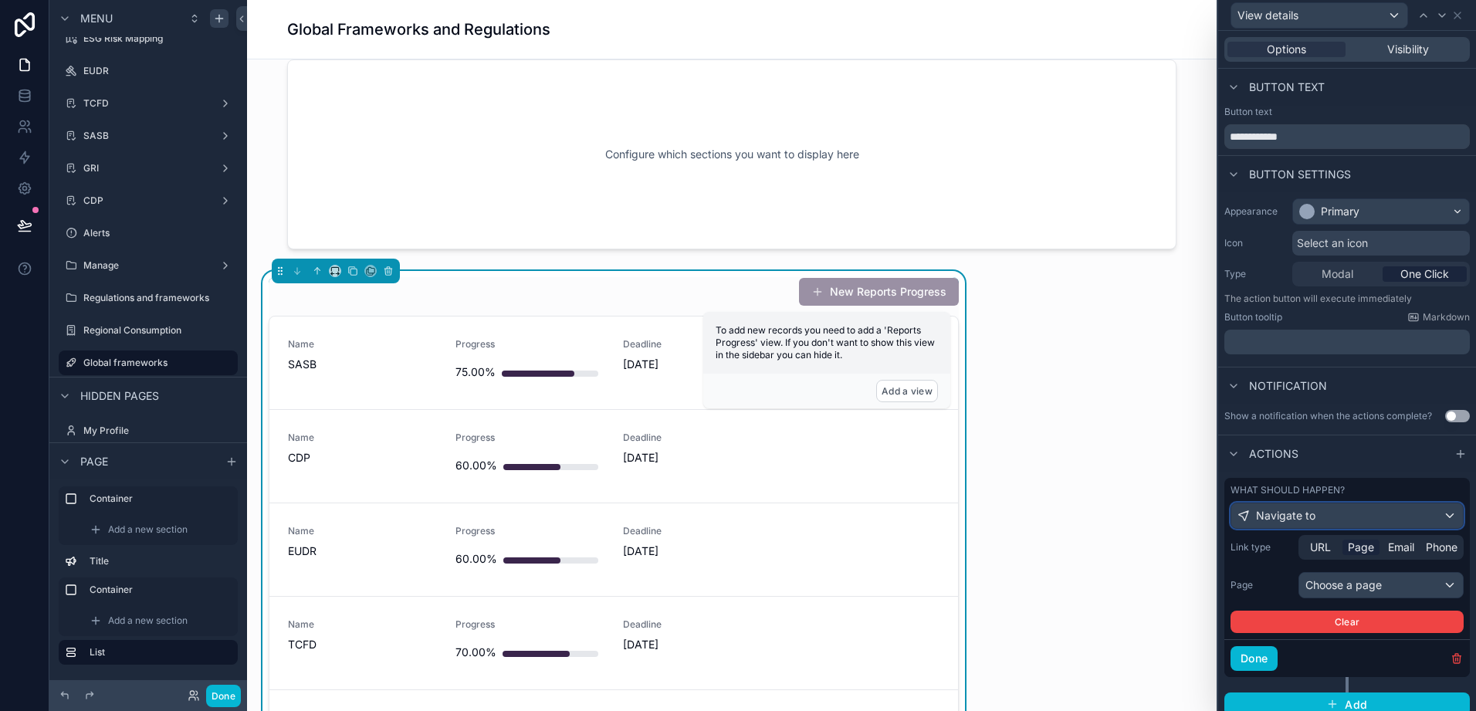
click at [1385, 513] on div "Navigate to" at bounding box center [1348, 515] width 232 height 25
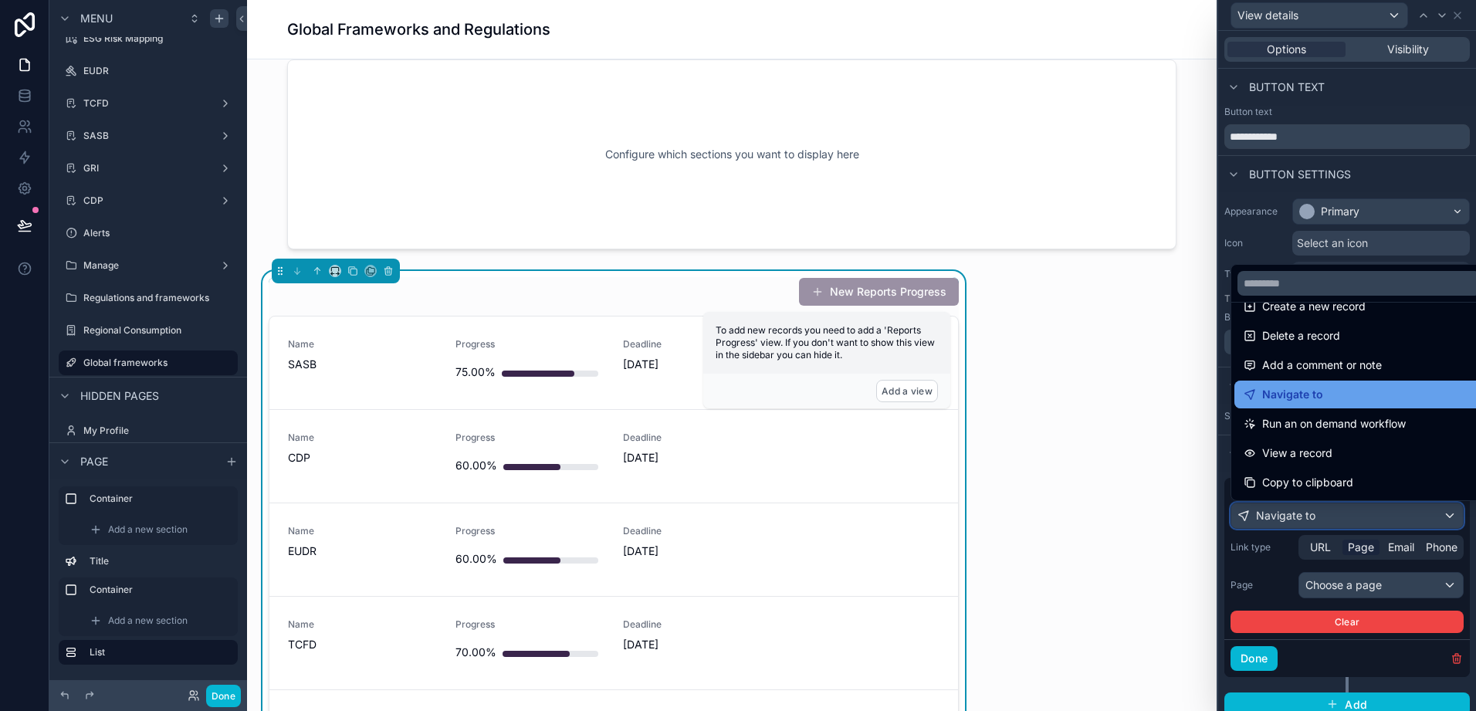
scroll to position [110, 0]
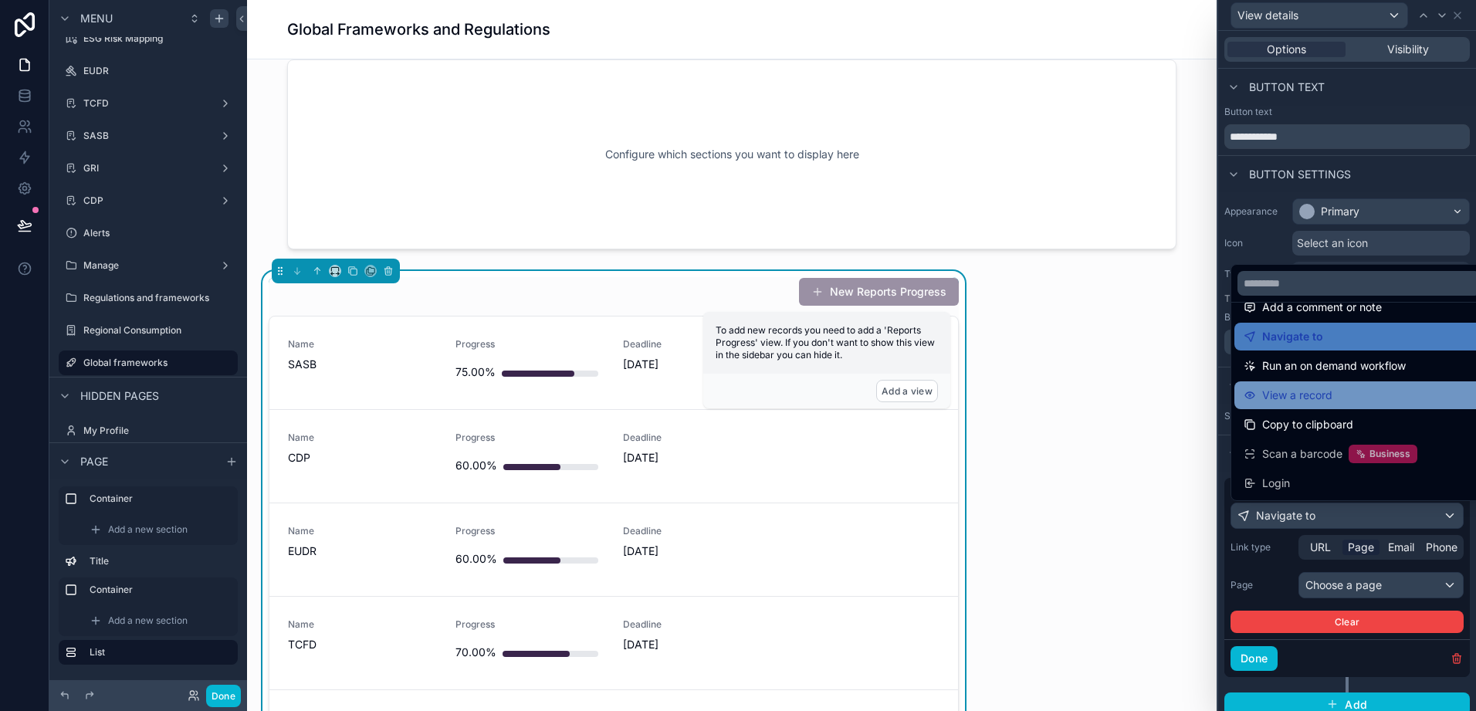
click at [1357, 405] on div "View a record" at bounding box center [1359, 395] width 249 height 28
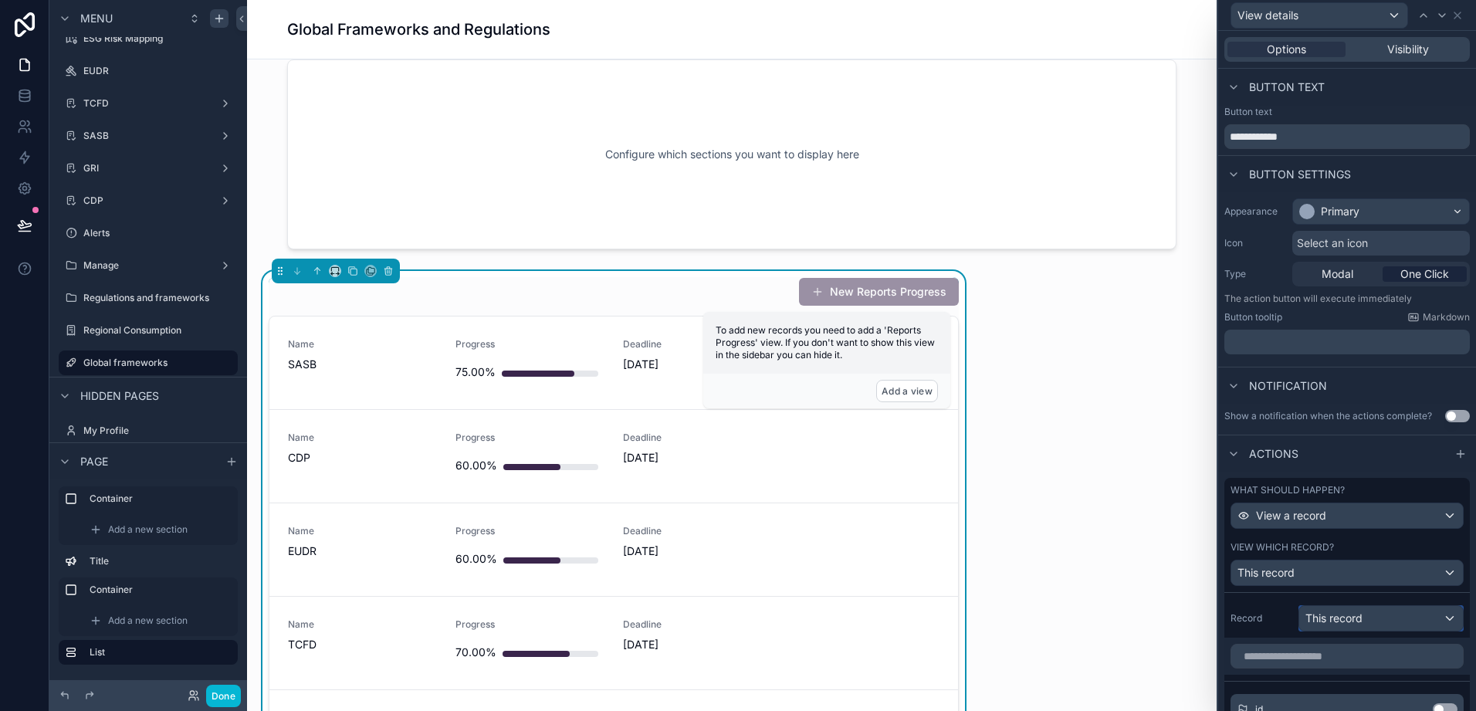
click at [1360, 625] on span "This record" at bounding box center [1334, 618] width 57 height 15
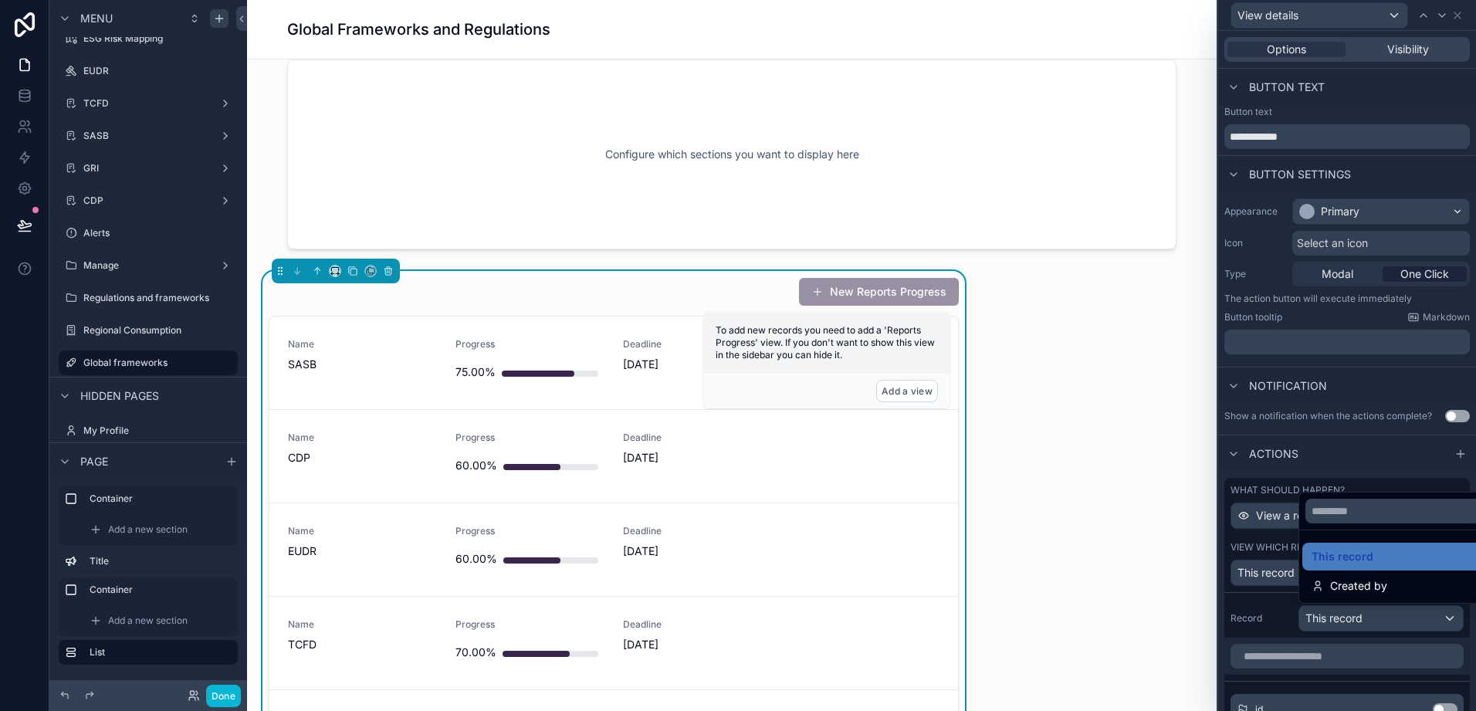
click at [1360, 625] on div at bounding box center [1348, 355] width 258 height 711
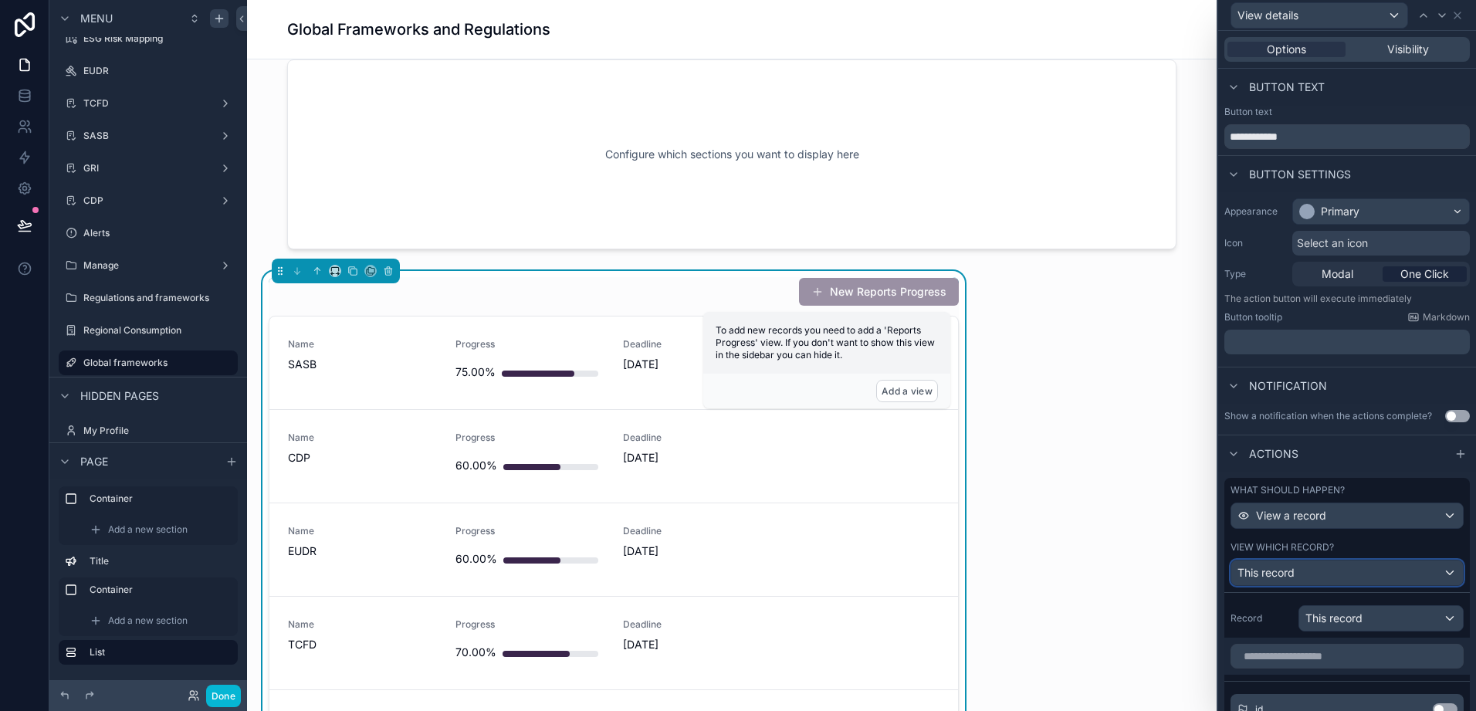
click at [1276, 573] on span "This record" at bounding box center [1266, 572] width 57 height 15
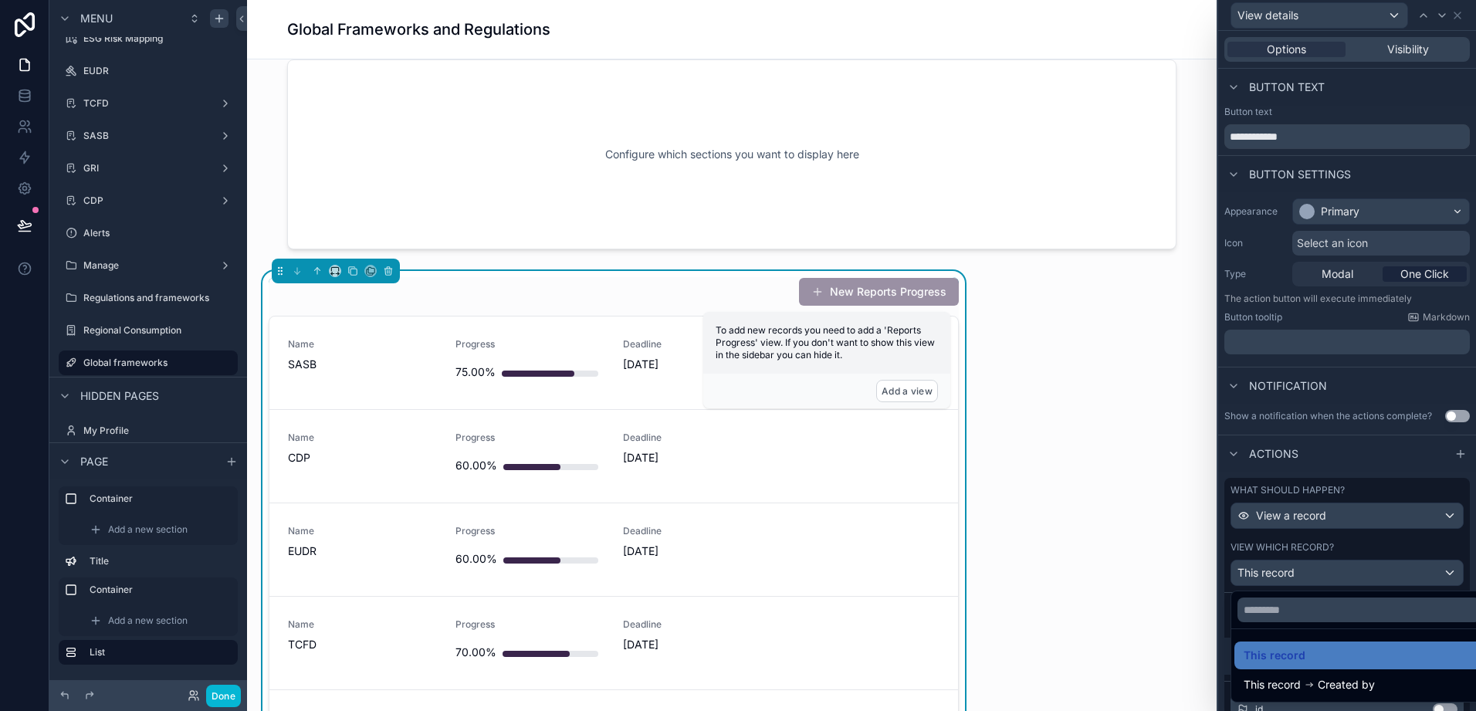
click at [1276, 573] on div at bounding box center [1348, 355] width 258 height 711
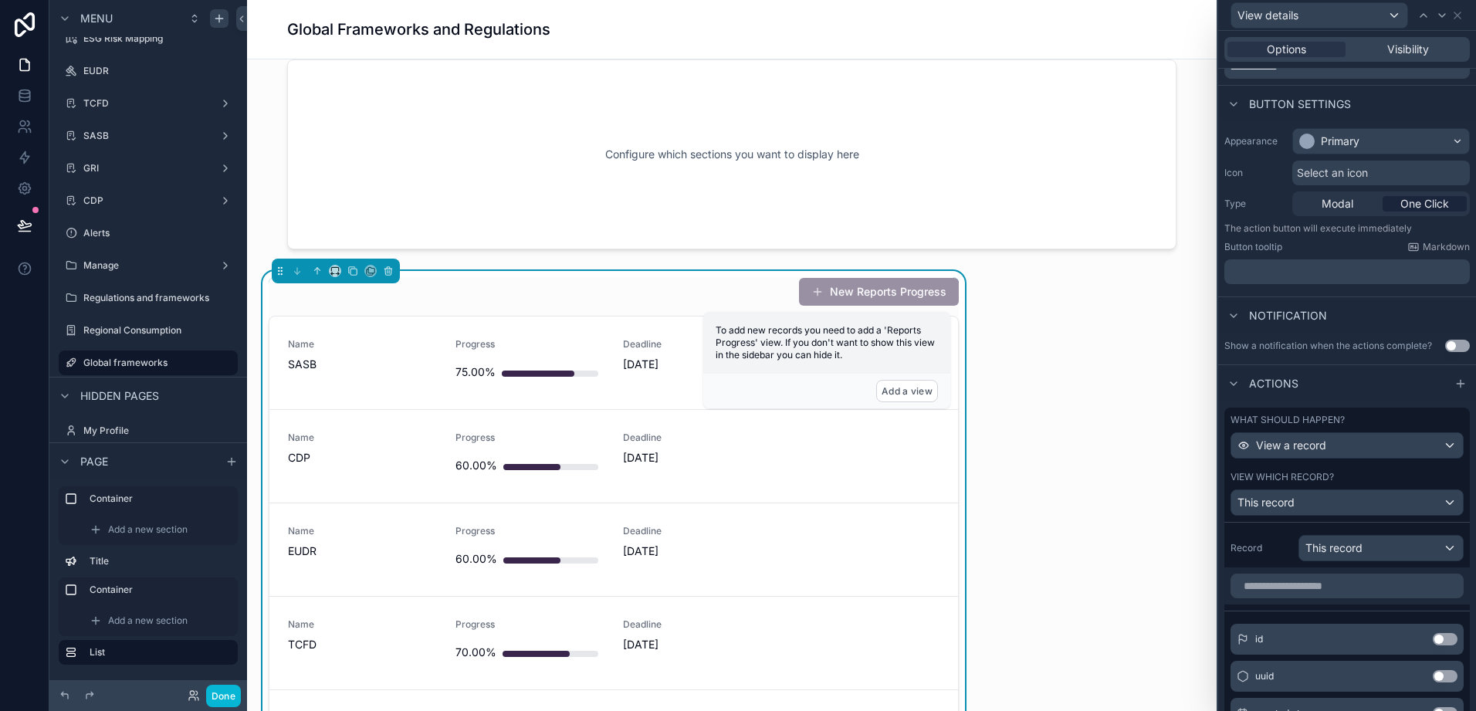
scroll to position [0, 0]
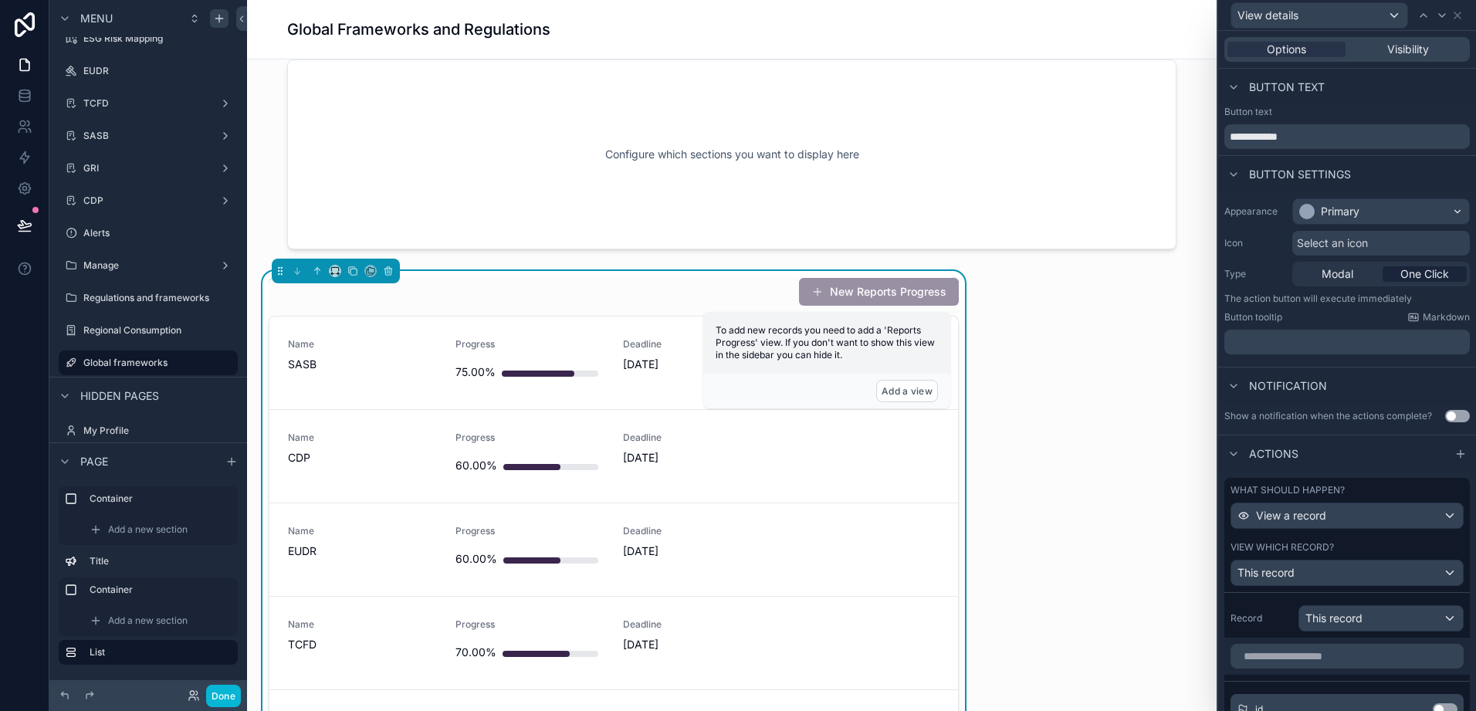
click at [1244, 83] on div "Button text" at bounding box center [1275, 87] width 100 height 19
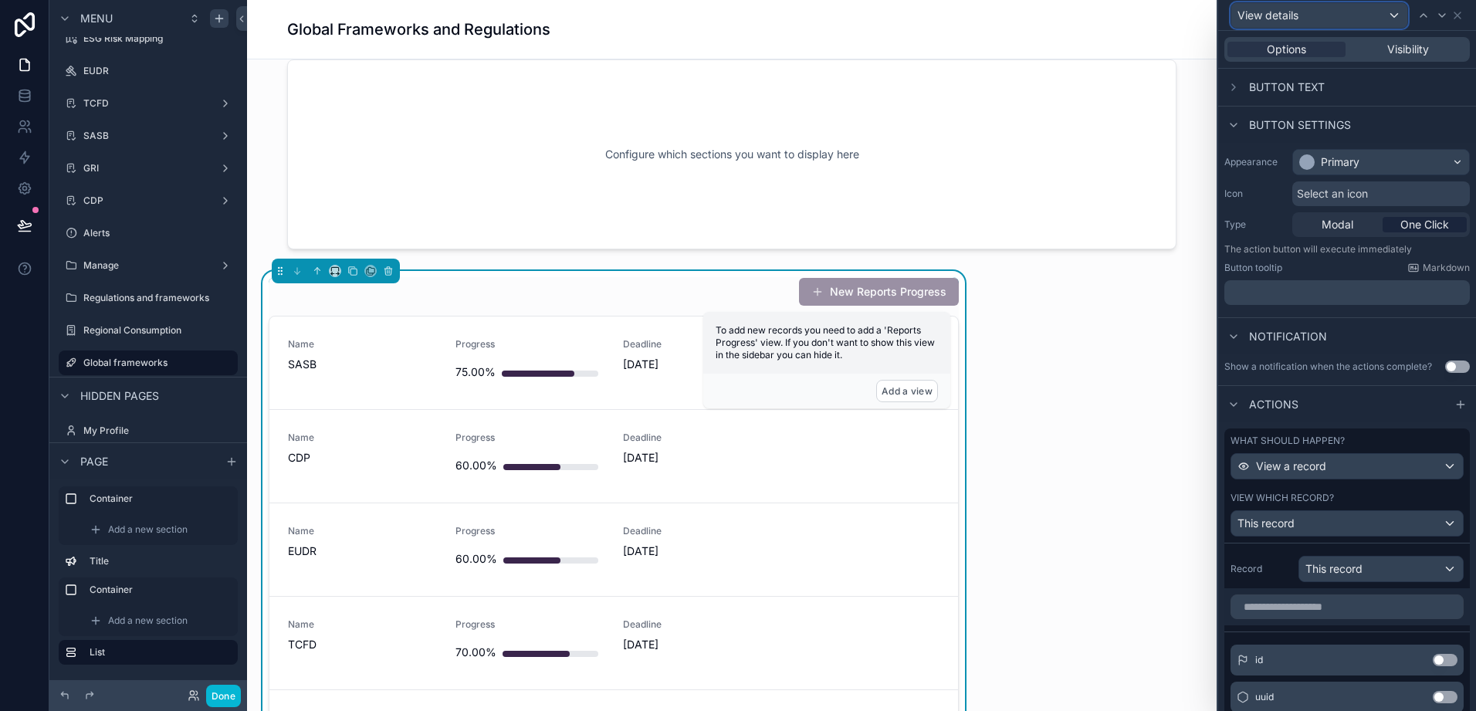
click at [1395, 19] on div "View details" at bounding box center [1320, 15] width 176 height 25
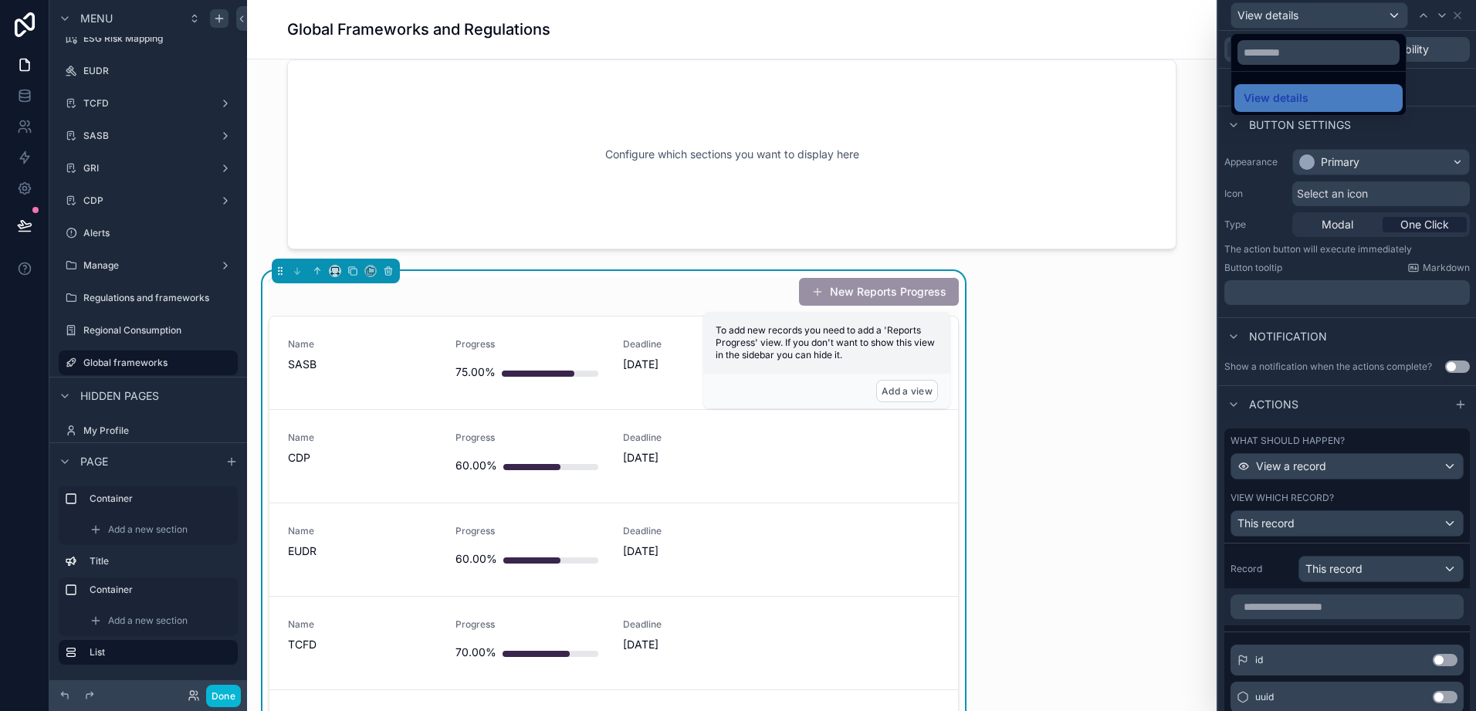
click at [1395, 19] on div at bounding box center [1348, 355] width 258 height 711
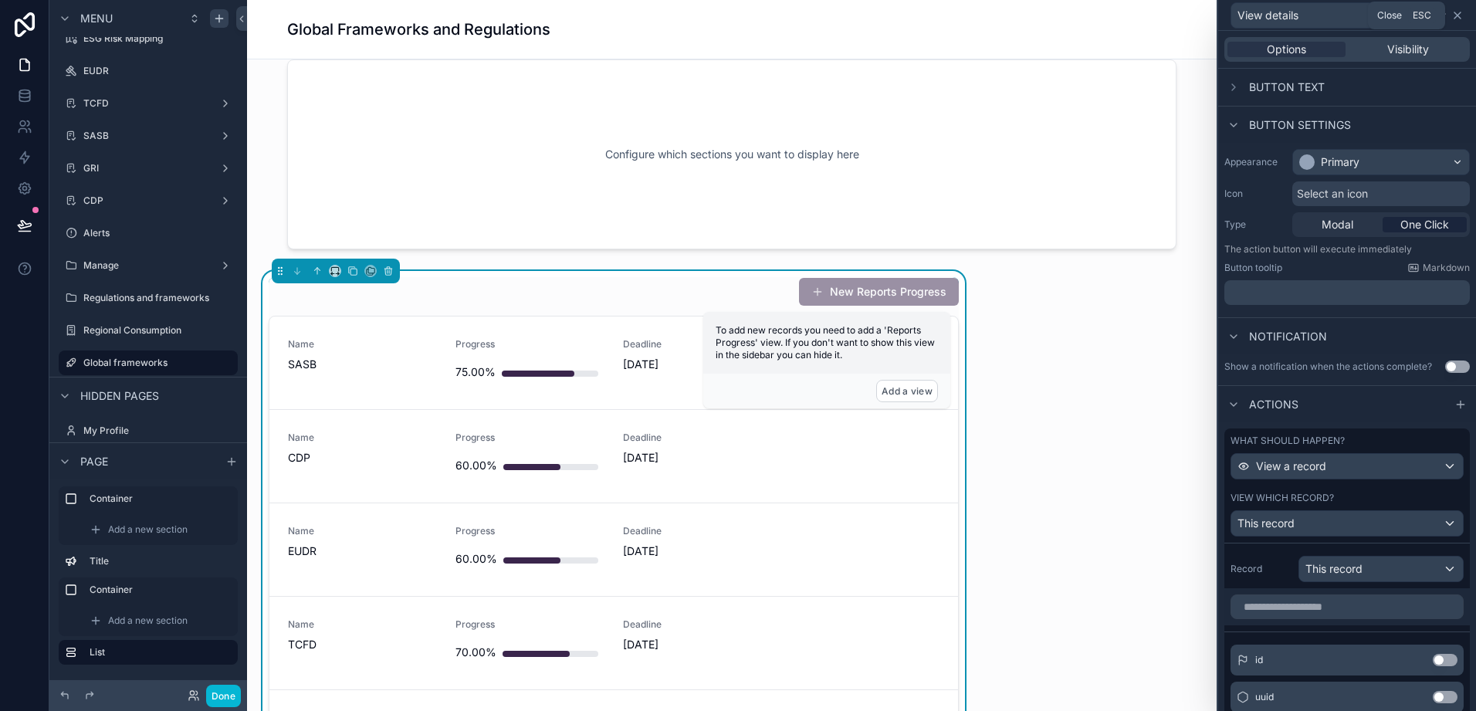
click at [1458, 19] on icon at bounding box center [1458, 15] width 12 height 12
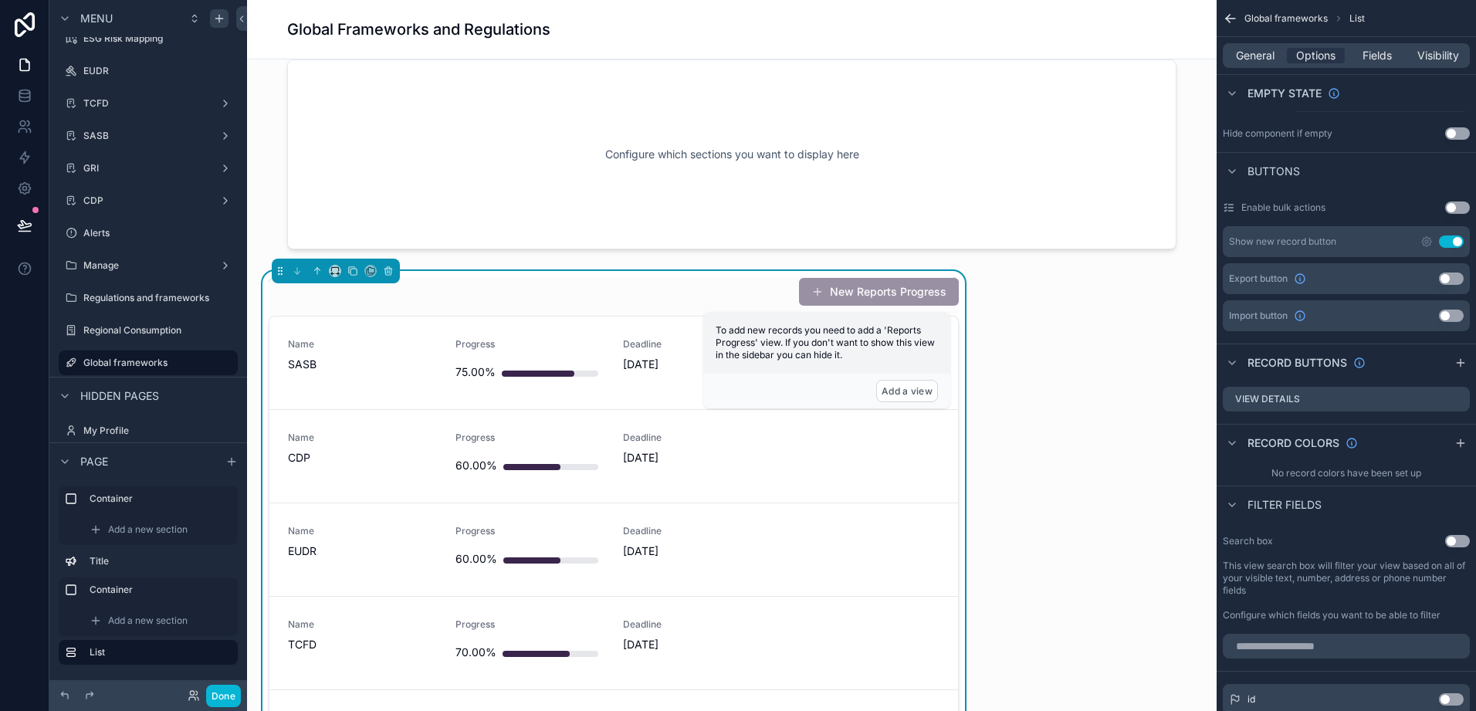
click at [1449, 242] on button "Use setting" at bounding box center [1451, 242] width 25 height 12
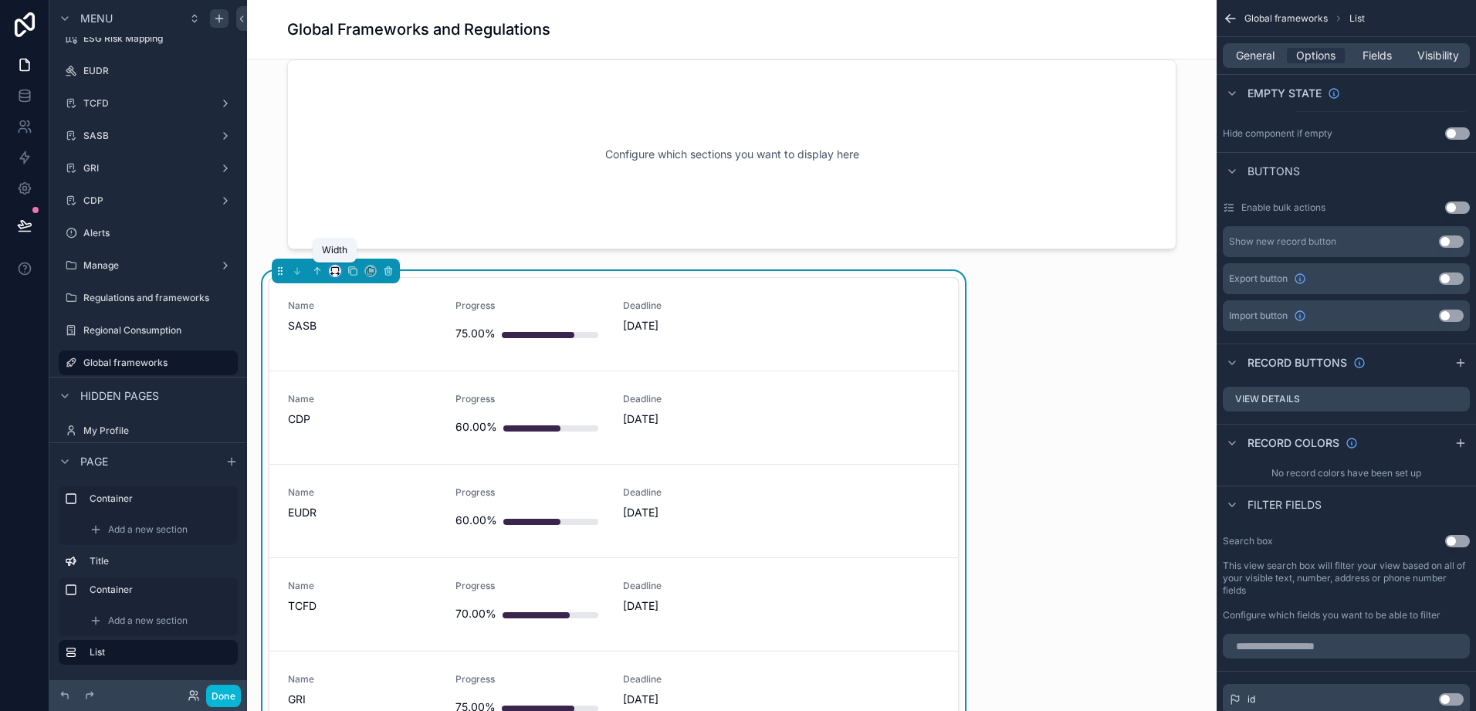
click at [337, 270] on icon "scrollable content" at bounding box center [335, 271] width 11 height 11
click at [381, 400] on div "50%" at bounding box center [366, 388] width 66 height 28
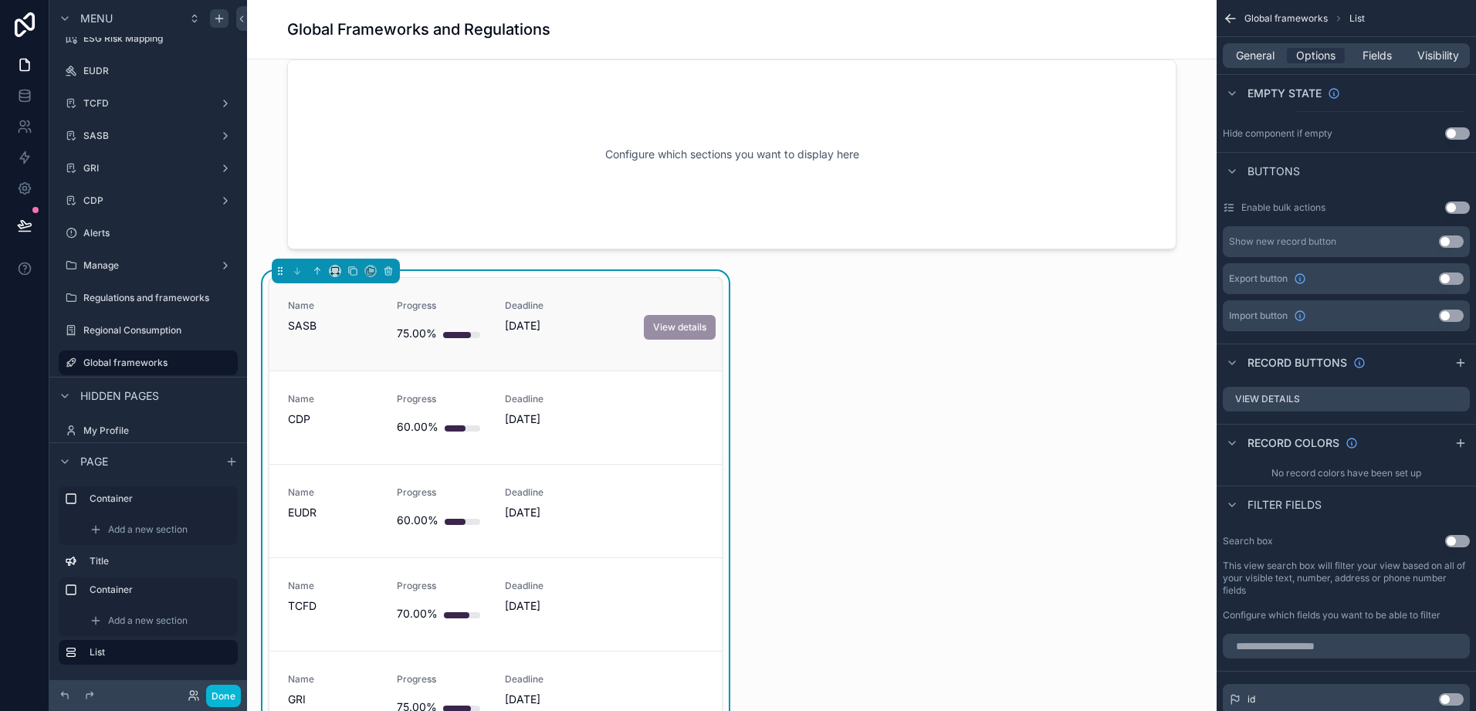
click at [659, 355] on div "Name SASB Progress 75.00% Deadline 31/08/2025 View details" at bounding box center [496, 324] width 453 height 93
click at [1374, 59] on span "Fields" at bounding box center [1377, 55] width 29 height 15
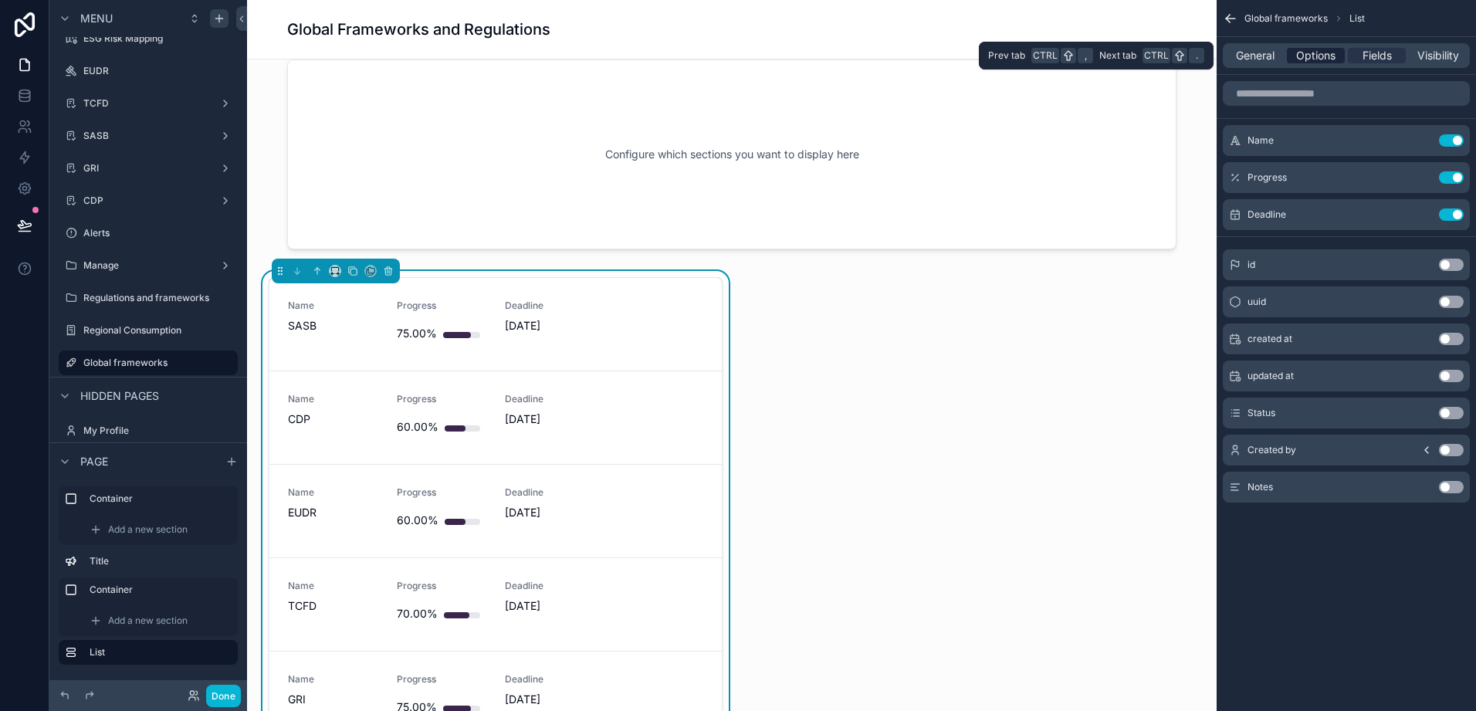
click at [1318, 59] on span "Options" at bounding box center [1316, 55] width 39 height 15
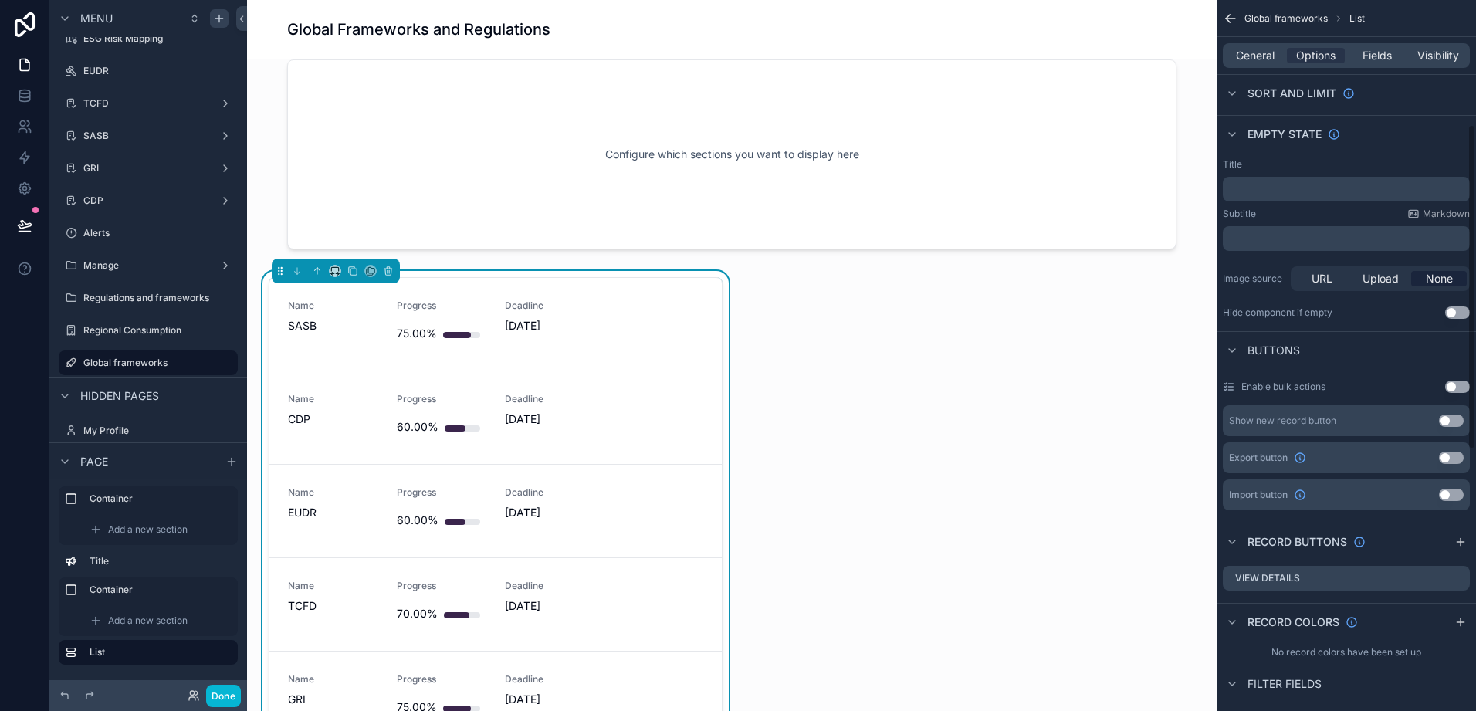
scroll to position [463, 0]
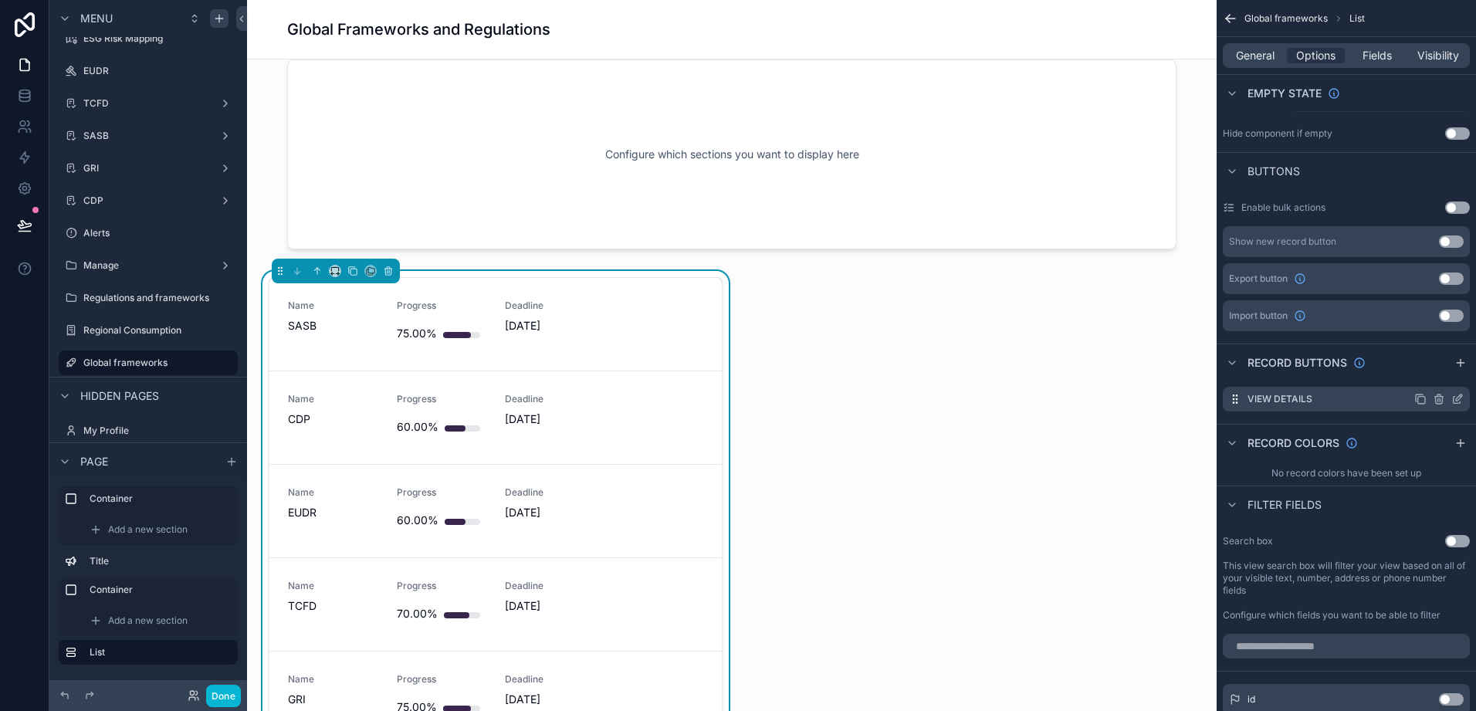
click at [1441, 402] on icon "scrollable content" at bounding box center [1439, 399] width 12 height 12
click at [1436, 375] on icon at bounding box center [1433, 374] width 12 height 12
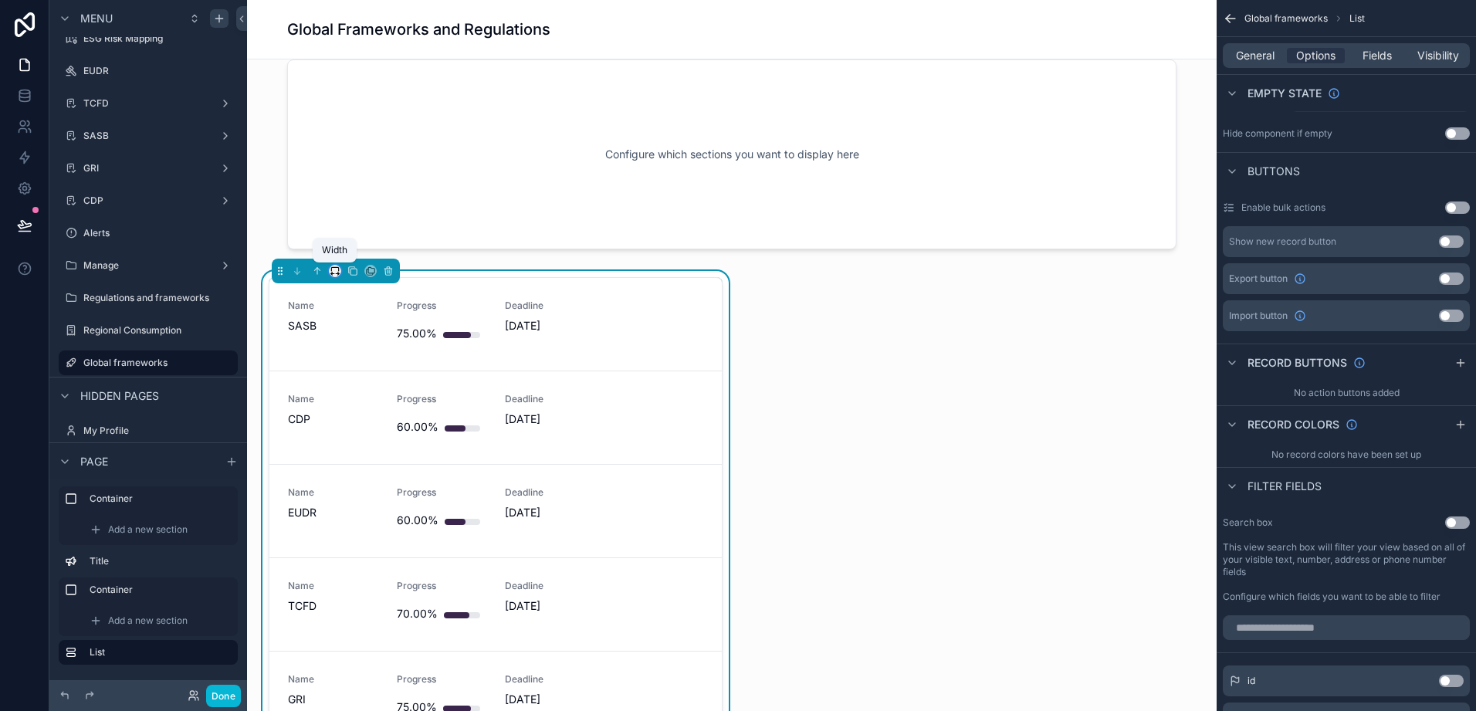
click at [333, 273] on icon "scrollable content" at bounding box center [332, 274] width 2 height 3
click at [363, 422] on span "66%" at bounding box center [354, 417] width 25 height 19
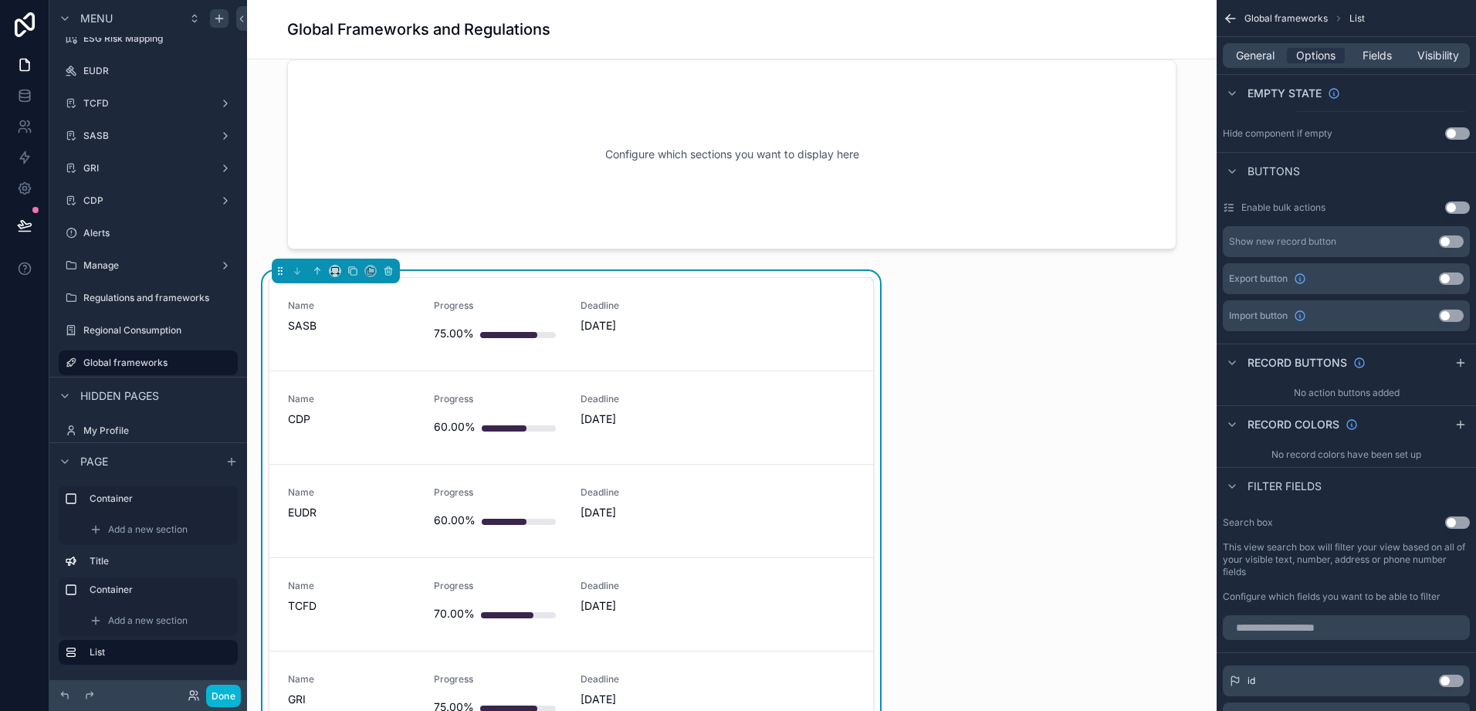
click at [1029, 380] on div "Configure which sections you want to display here TCFD The Task Force on Climat…" at bounding box center [732, 609] width 970 height 1717
click at [920, 273] on div "Configure which sections you want to display here TCFD The Task Force on Climat…" at bounding box center [732, 609] width 970 height 1717
click at [959, 292] on div "Configure which sections you want to display here TCFD The Task Force on Climat…" at bounding box center [732, 609] width 970 height 1717
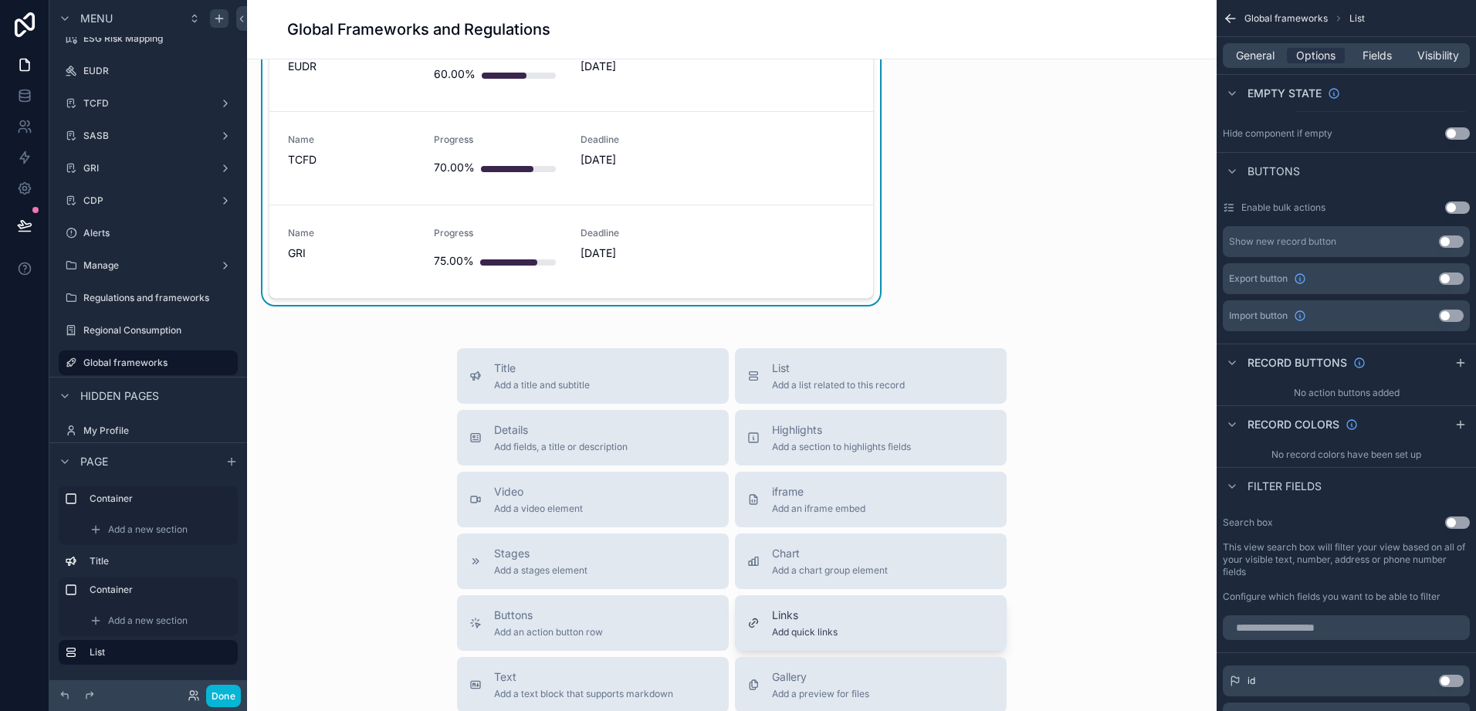
scroll to position [927, 0]
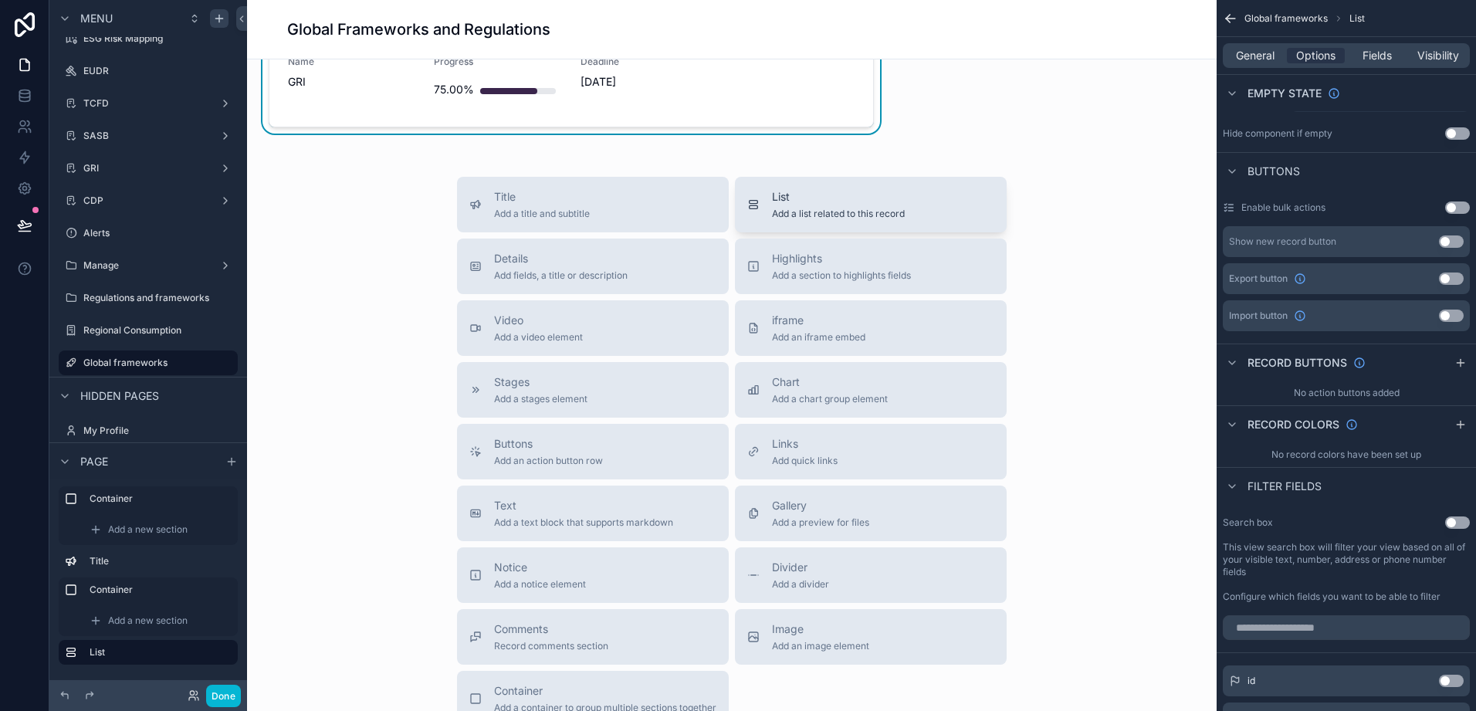
click at [821, 188] on button "List Add a list related to this record" at bounding box center [871, 205] width 272 height 56
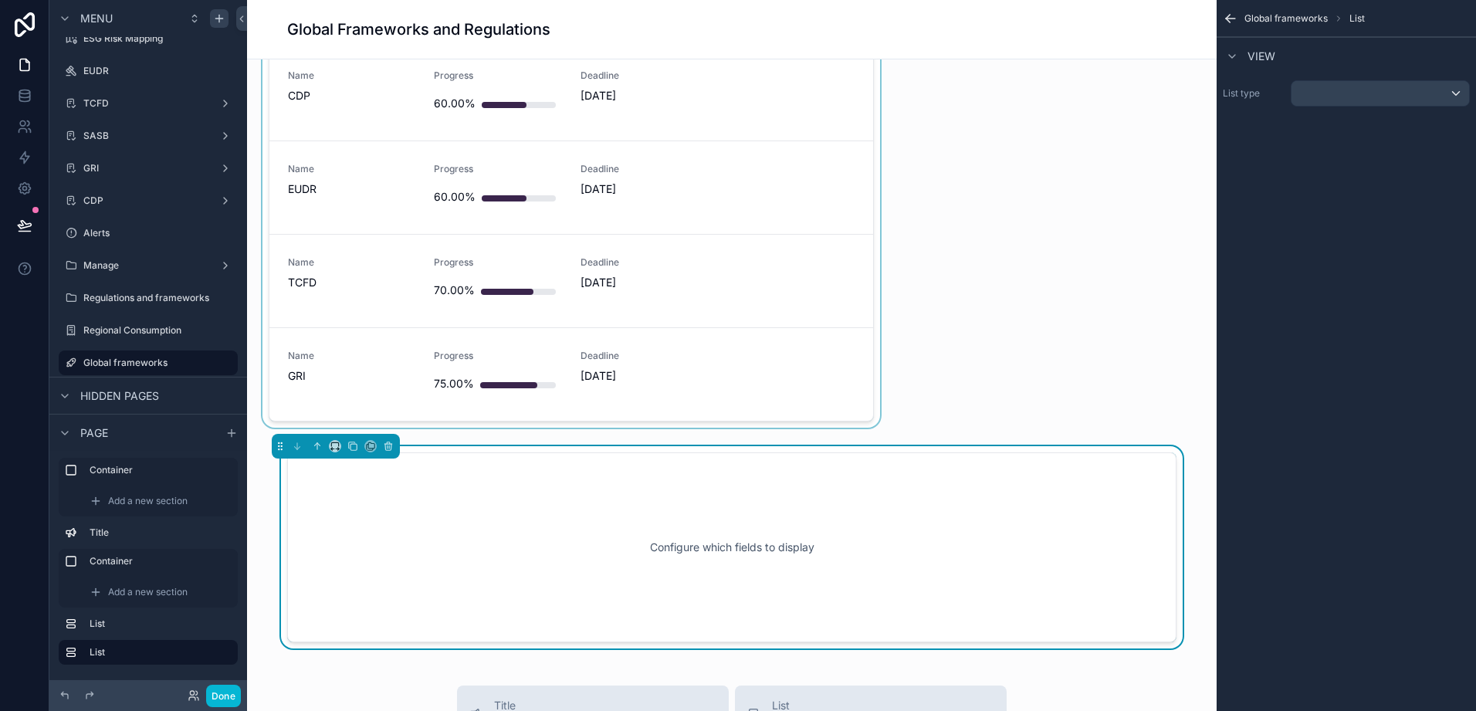
scroll to position [593, 0]
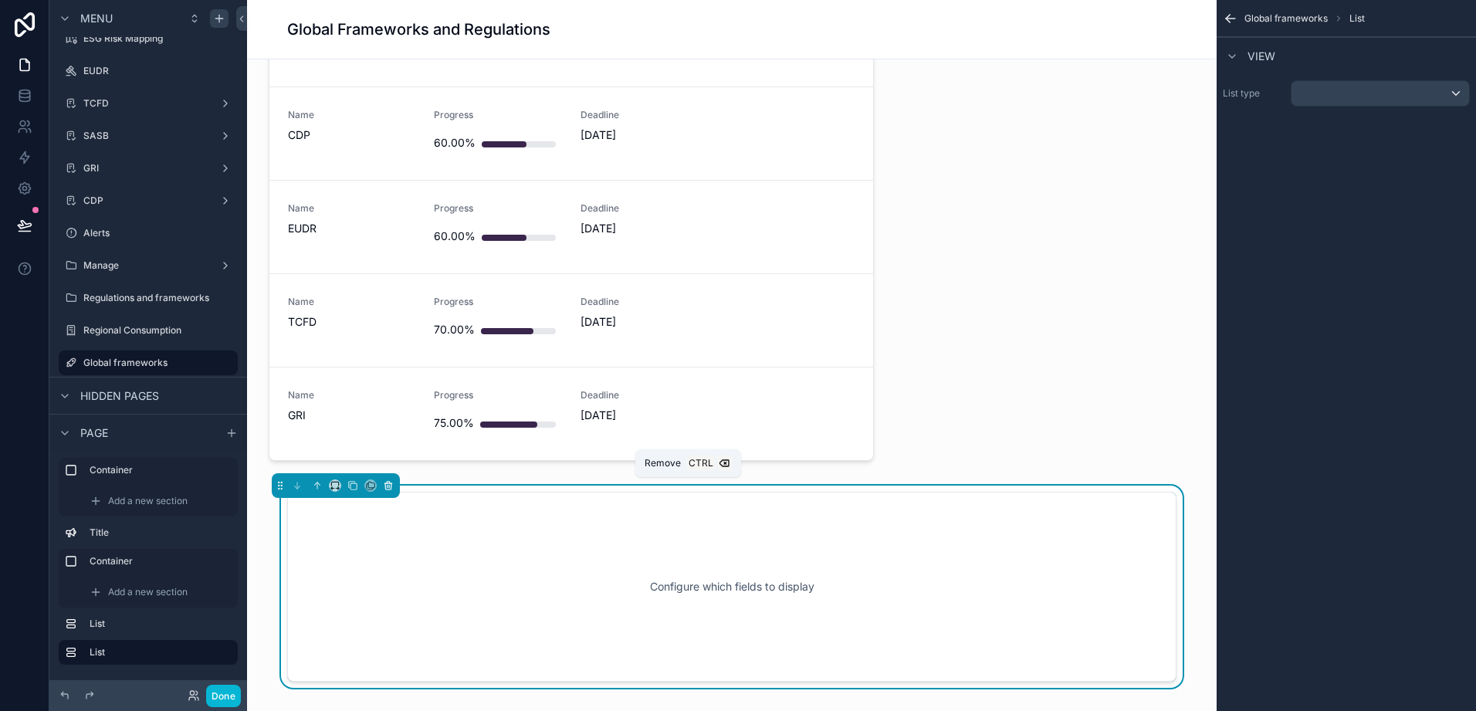
click at [389, 483] on icon "scrollable content" at bounding box center [388, 485] width 11 height 11
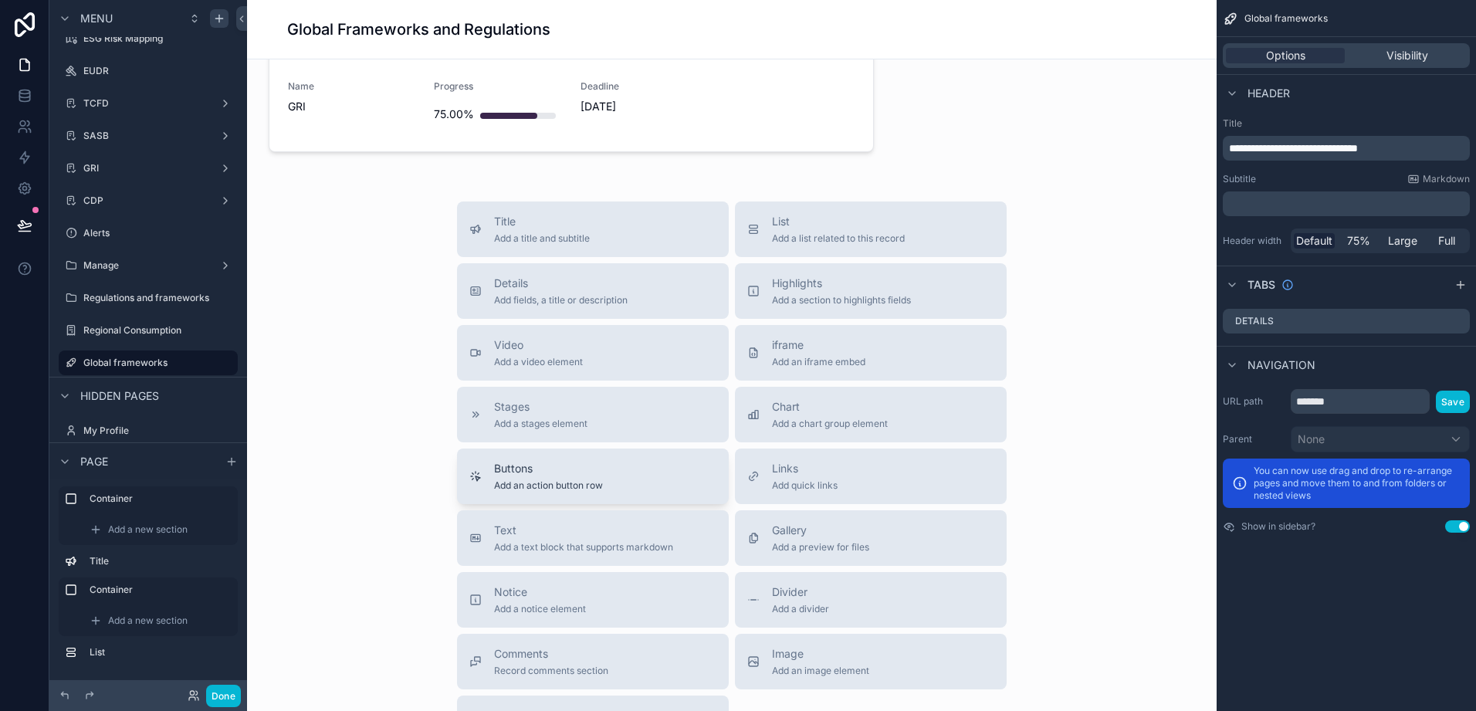
click at [511, 469] on span "Buttons" at bounding box center [548, 468] width 109 height 15
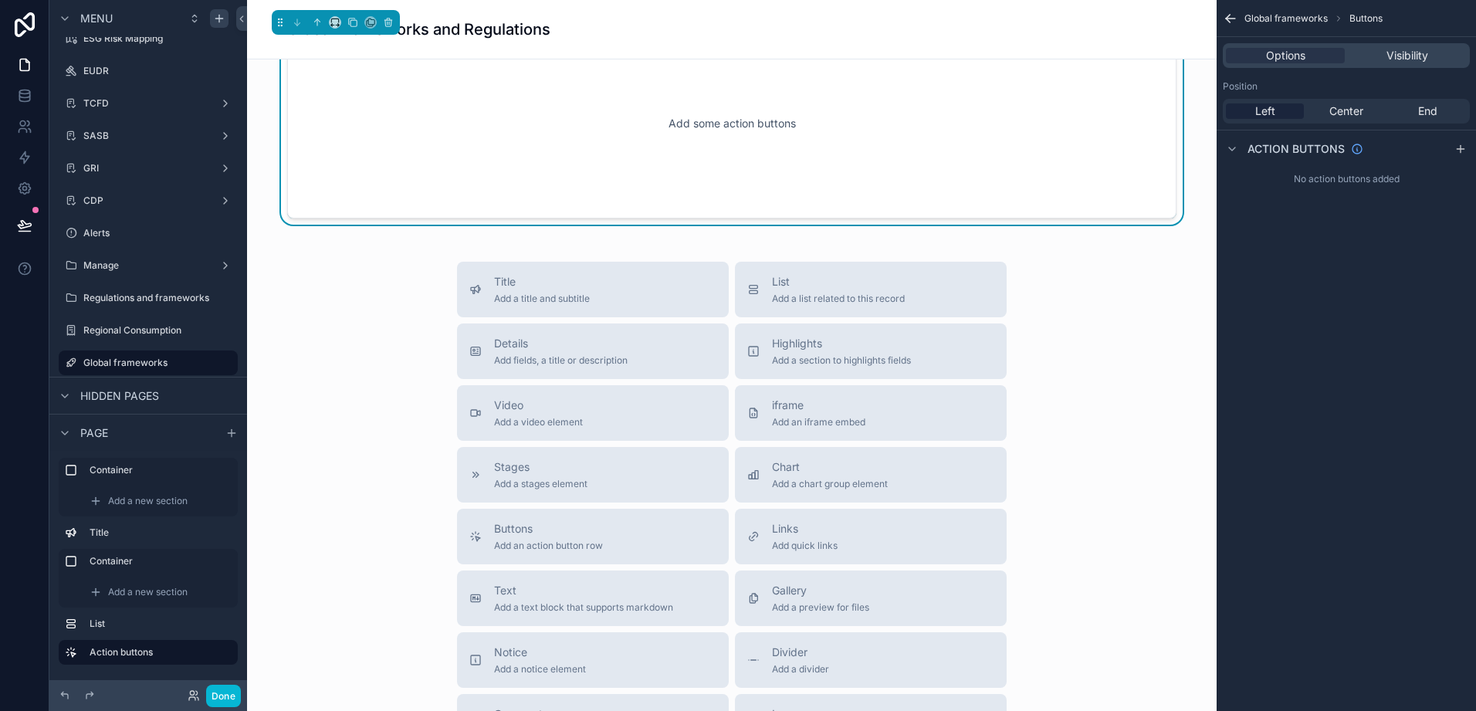
scroll to position [748, 0]
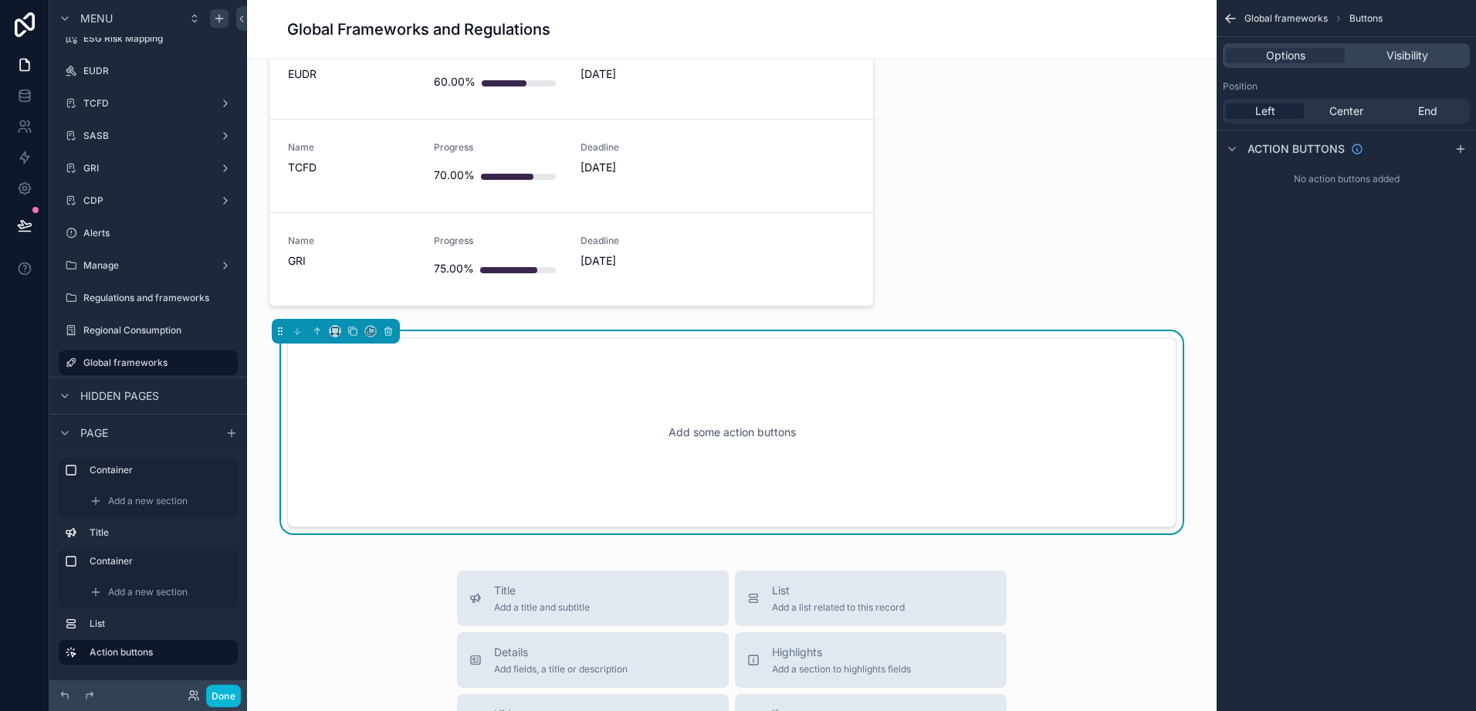
click at [537, 439] on div "Add some action buttons" at bounding box center [732, 432] width 839 height 139
click at [758, 430] on div "Add some action buttons" at bounding box center [732, 432] width 839 height 139
click at [1469, 156] on div "scrollable content" at bounding box center [1461, 149] width 19 height 19
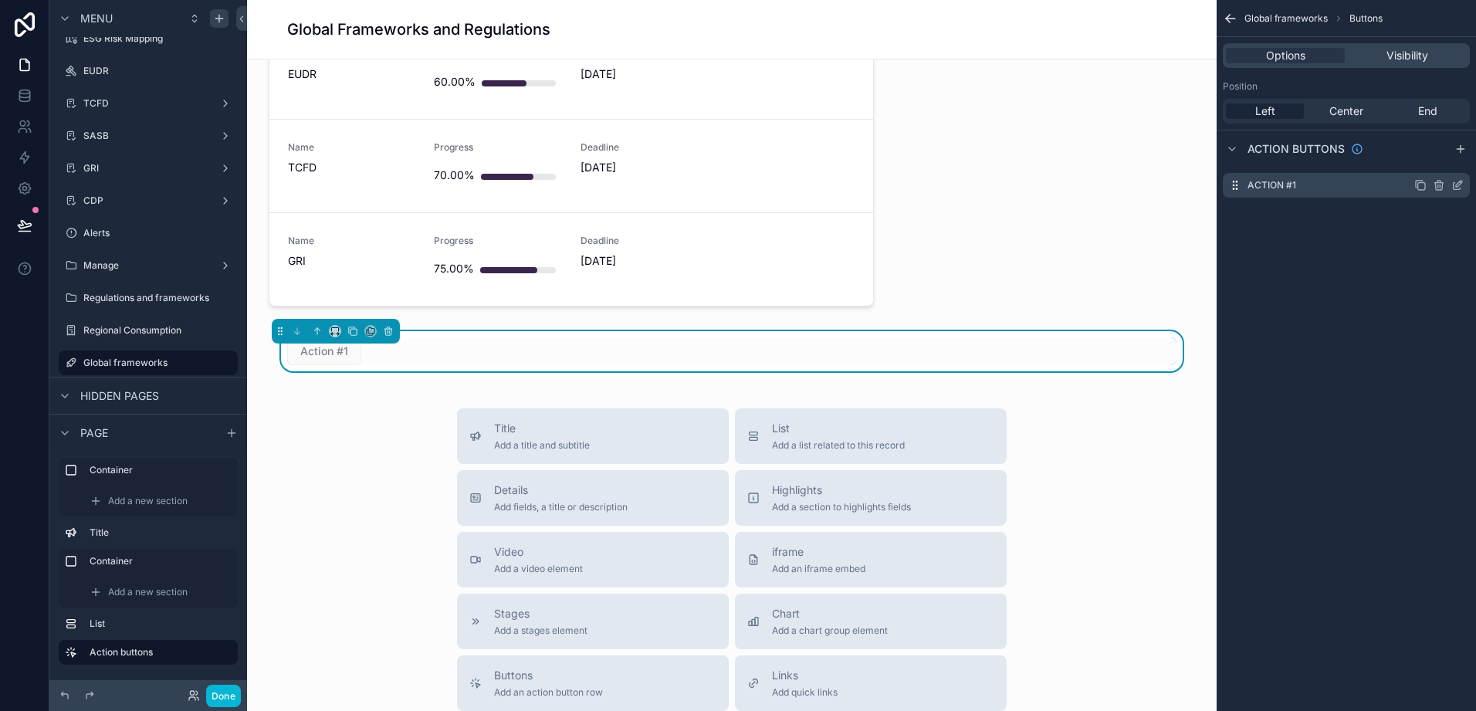
click at [1456, 186] on icon "scrollable content" at bounding box center [1458, 185] width 12 height 12
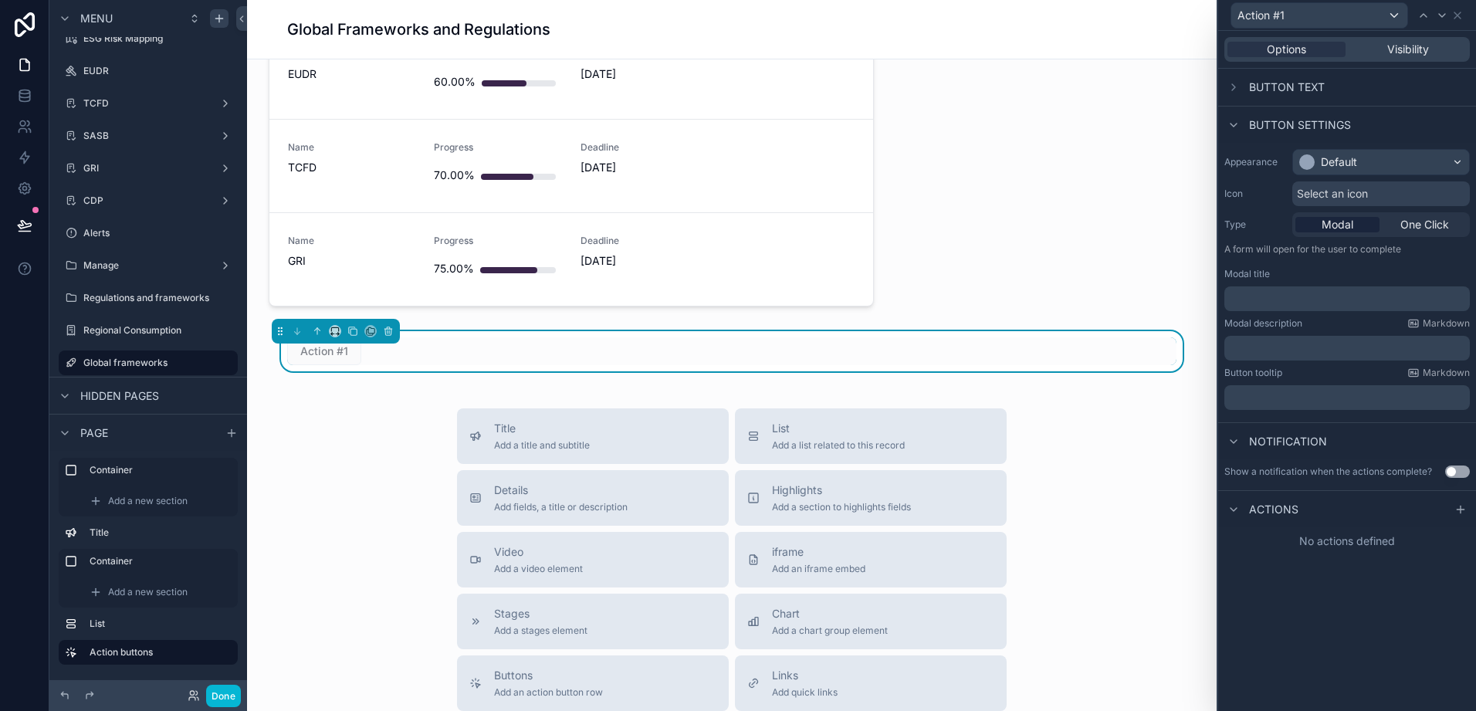
click at [1308, 307] on div "﻿" at bounding box center [1348, 298] width 246 height 25
click at [1311, 300] on p "﻿" at bounding box center [1349, 298] width 236 height 15
click at [1313, 364] on div "Appearance Default Icon Select an icon Type Modal One Click A form will open fo…" at bounding box center [1348, 279] width 258 height 273
click at [1320, 297] on p "﻿" at bounding box center [1349, 298] width 236 height 15
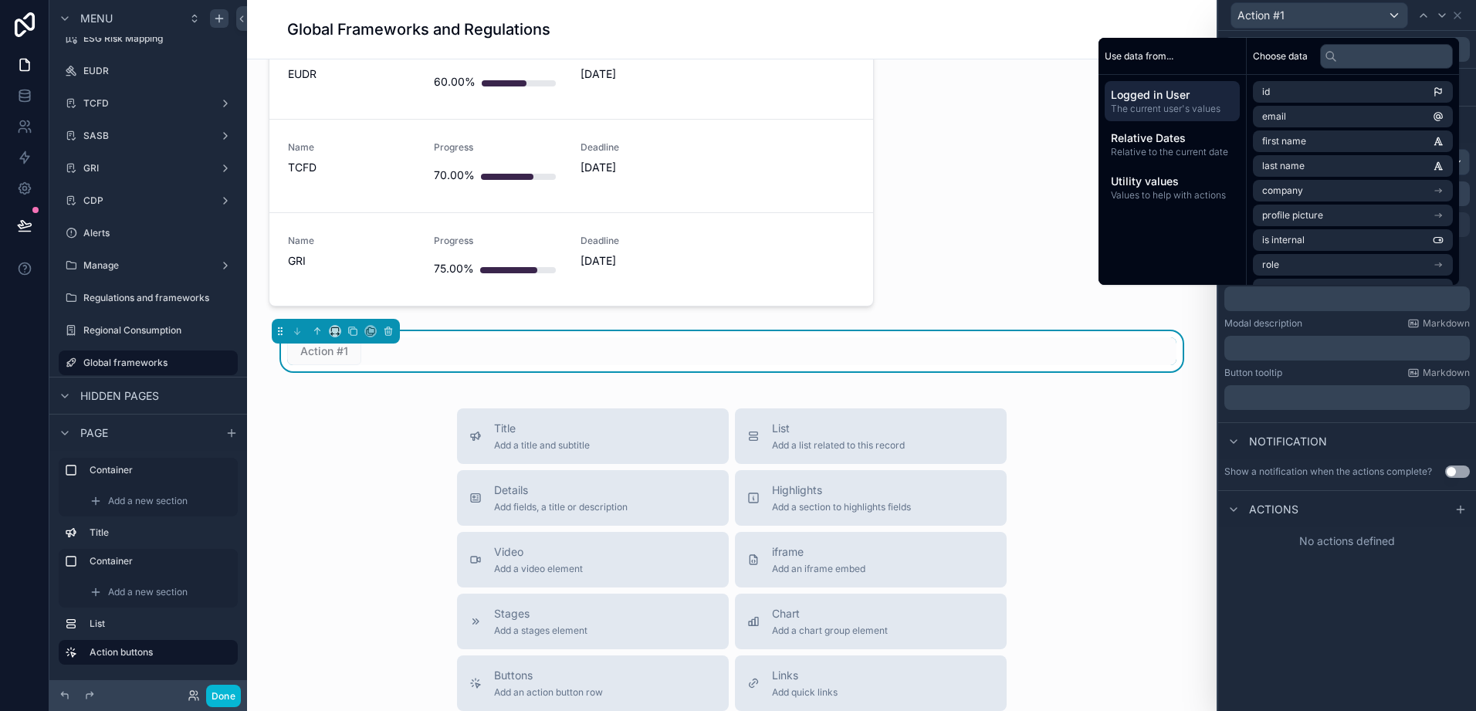
click at [1319, 299] on p "﻿" at bounding box center [1349, 298] width 236 height 15
click at [1327, 356] on div "﻿" at bounding box center [1348, 348] width 246 height 25
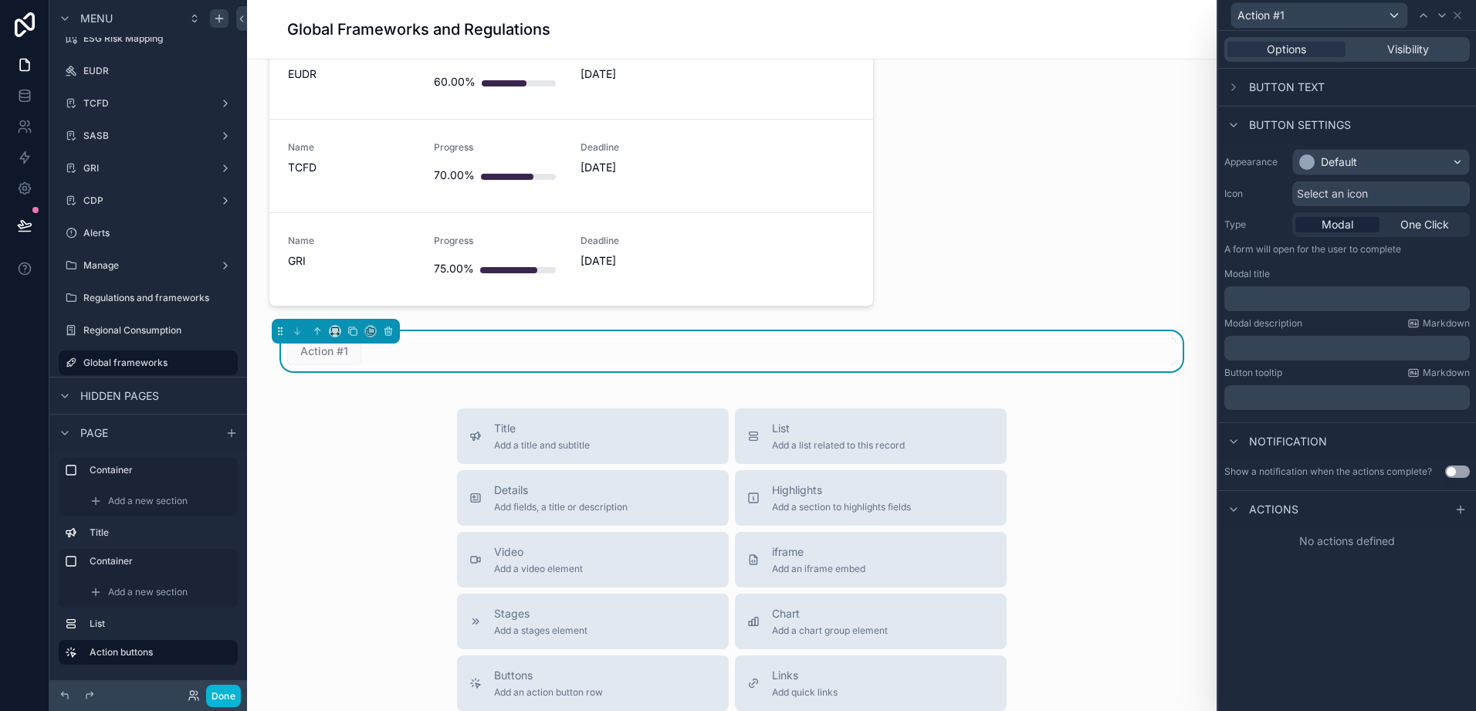
click at [1266, 93] on span "Button text" at bounding box center [1287, 87] width 76 height 15
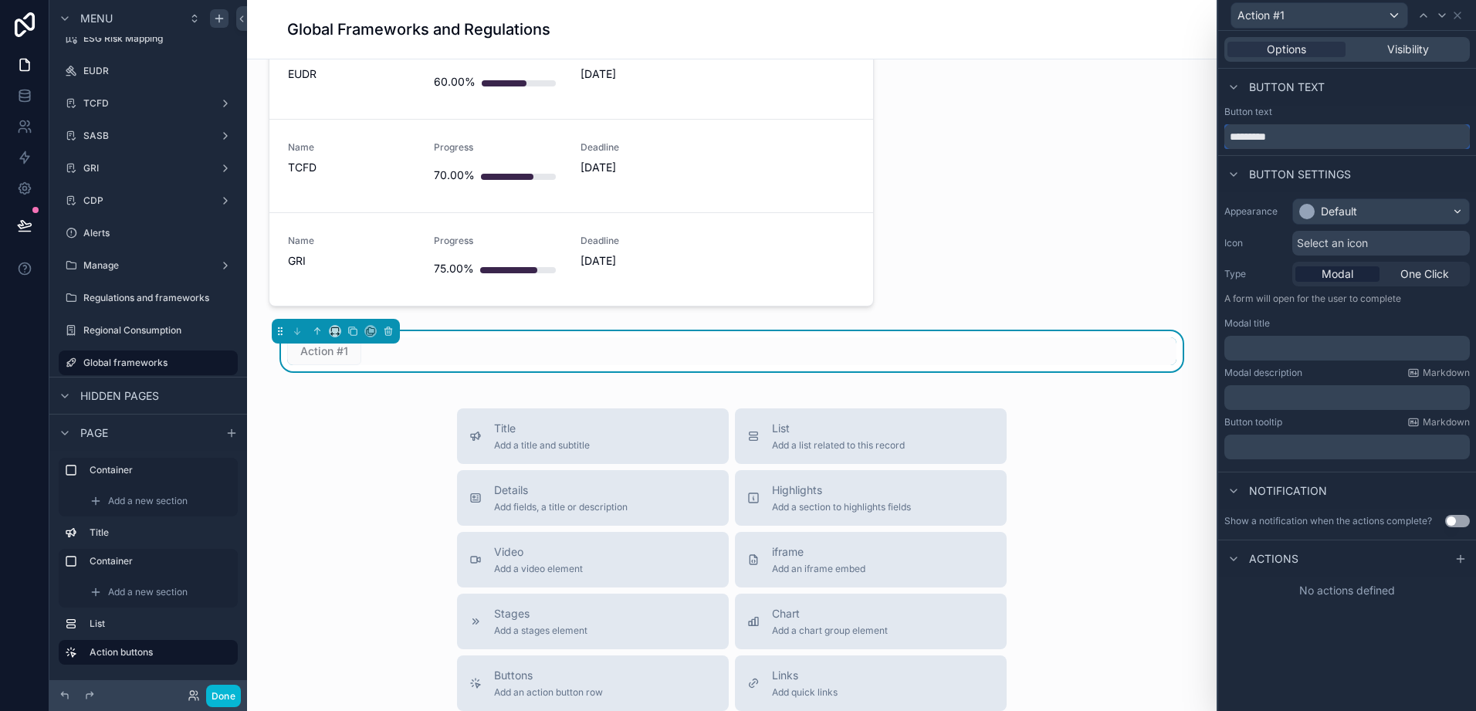
click at [1264, 131] on input "*********" at bounding box center [1348, 136] width 246 height 25
drag, startPoint x: 1290, startPoint y: 135, endPoint x: 1138, endPoint y: 173, distance: 156.8
click at [1138, 173] on div "Action #1 Options Visibility Button text Button text ********* Button settings …" at bounding box center [738, 355] width 1476 height 711
type input "**********"
click at [1460, 557] on icon at bounding box center [1461, 559] width 12 height 12
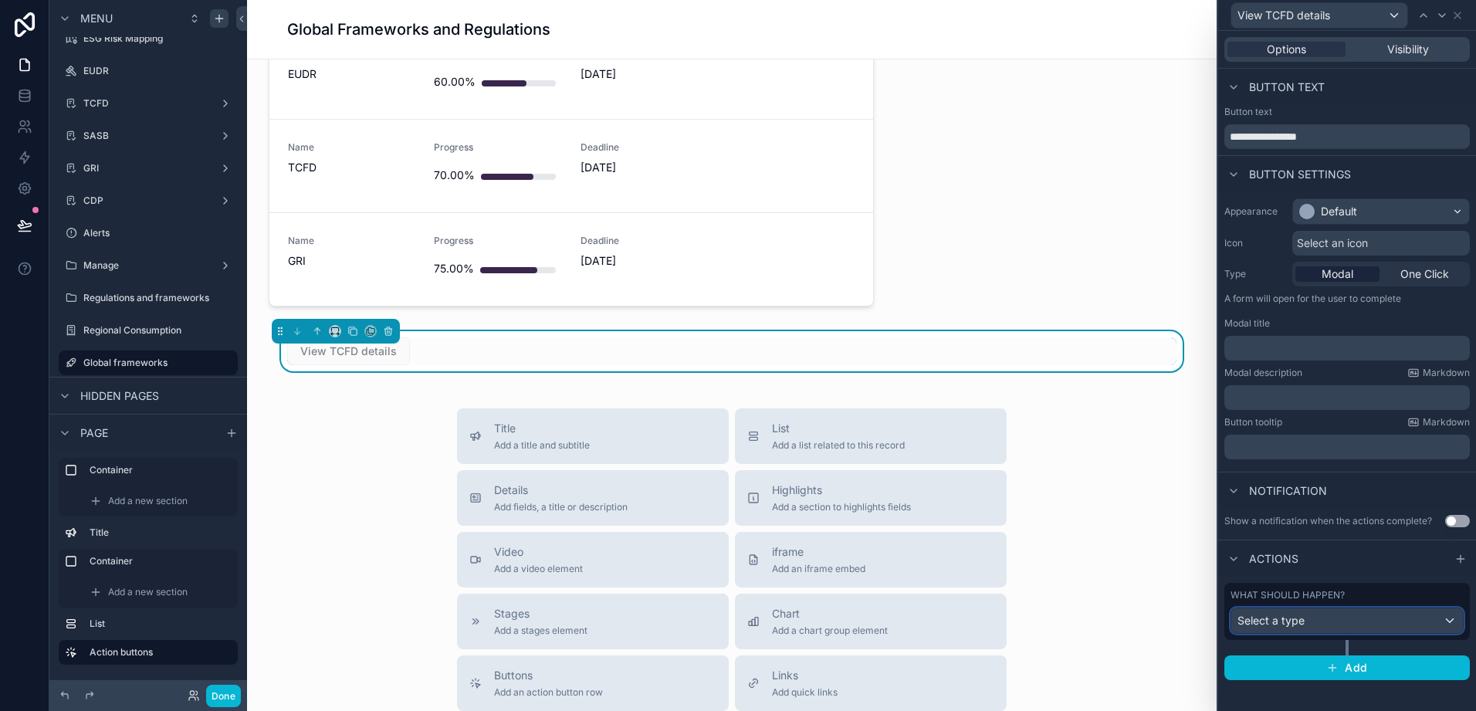
click at [1326, 615] on div "Select a type" at bounding box center [1348, 621] width 232 height 25
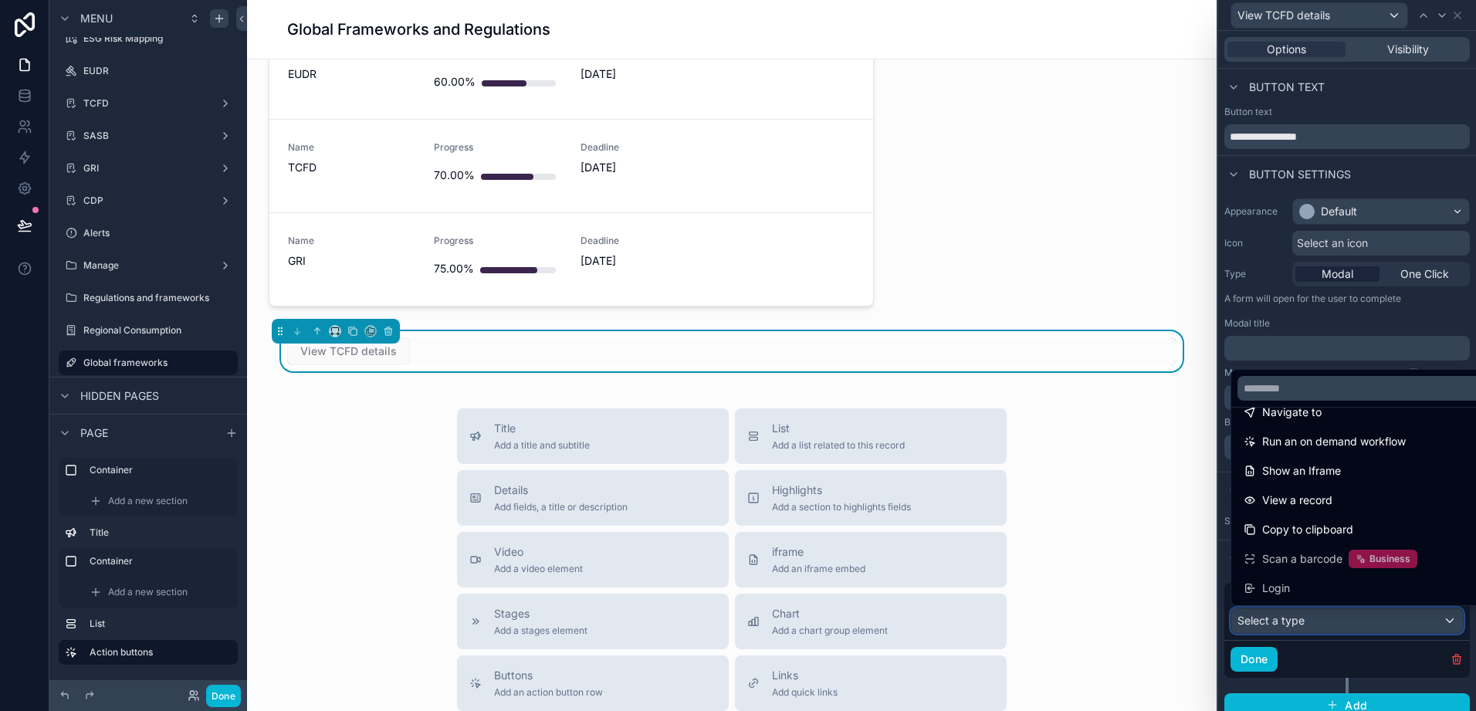
scroll to position [62, 0]
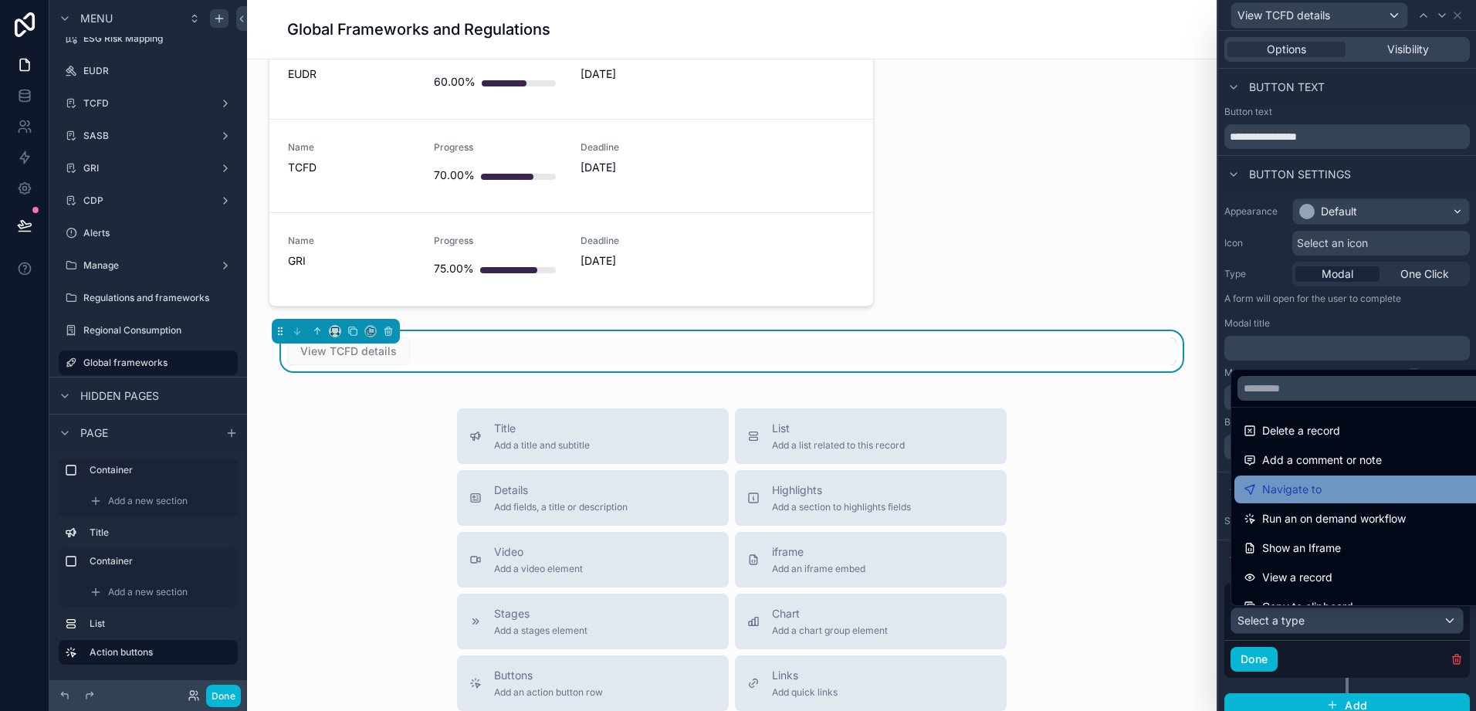
click at [1321, 492] on div "Navigate to" at bounding box center [1365, 489] width 242 height 19
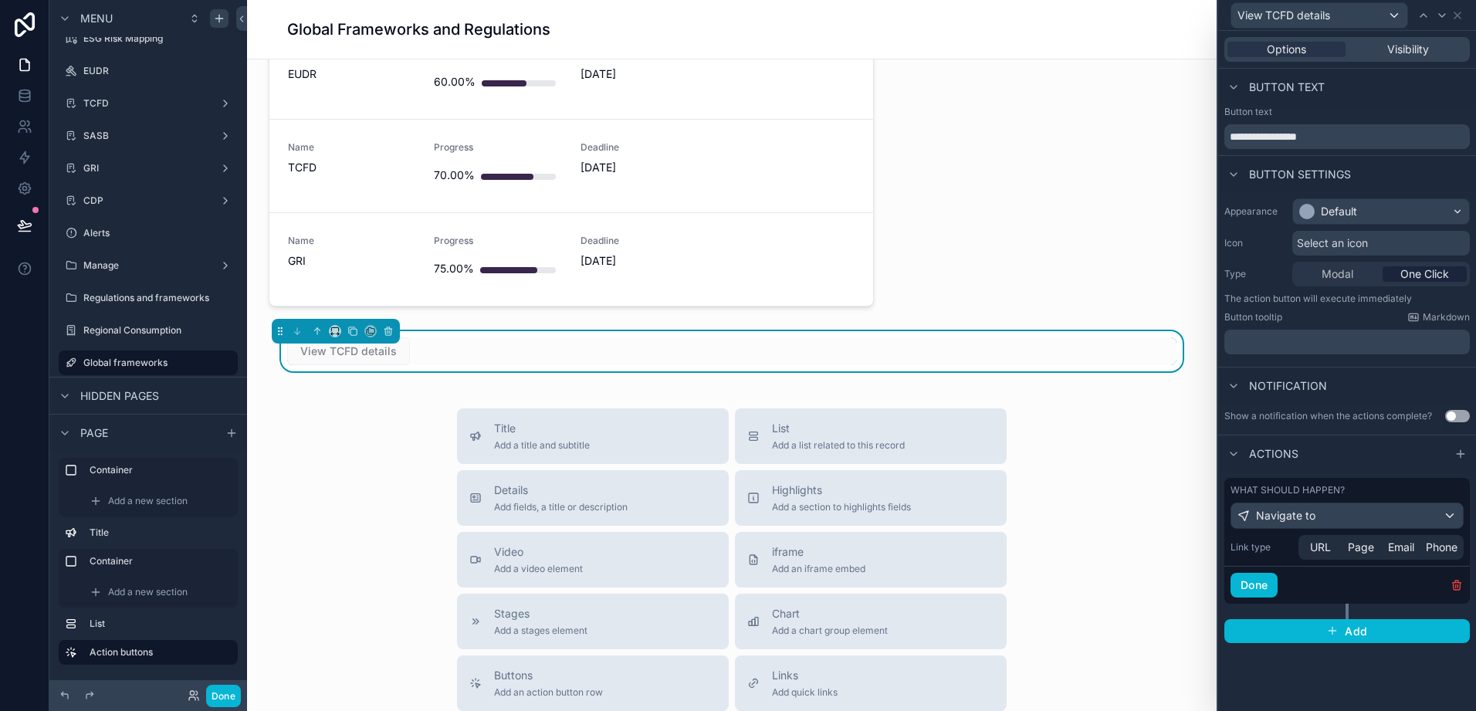
click at [1290, 587] on div "Done" at bounding box center [1348, 585] width 246 height 38
click at [1370, 542] on span "Page" at bounding box center [1361, 547] width 26 height 15
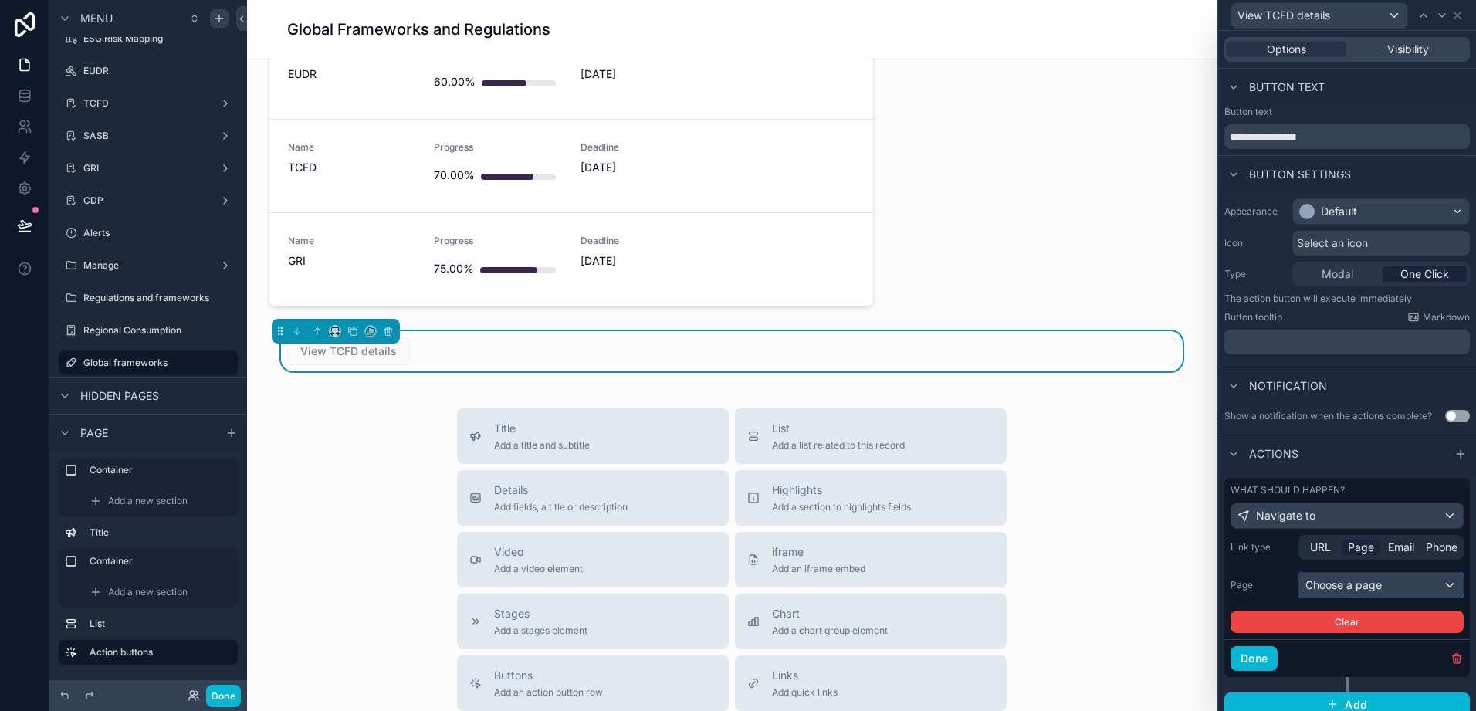
click at [1317, 585] on div "Choose a page" at bounding box center [1382, 585] width 164 height 25
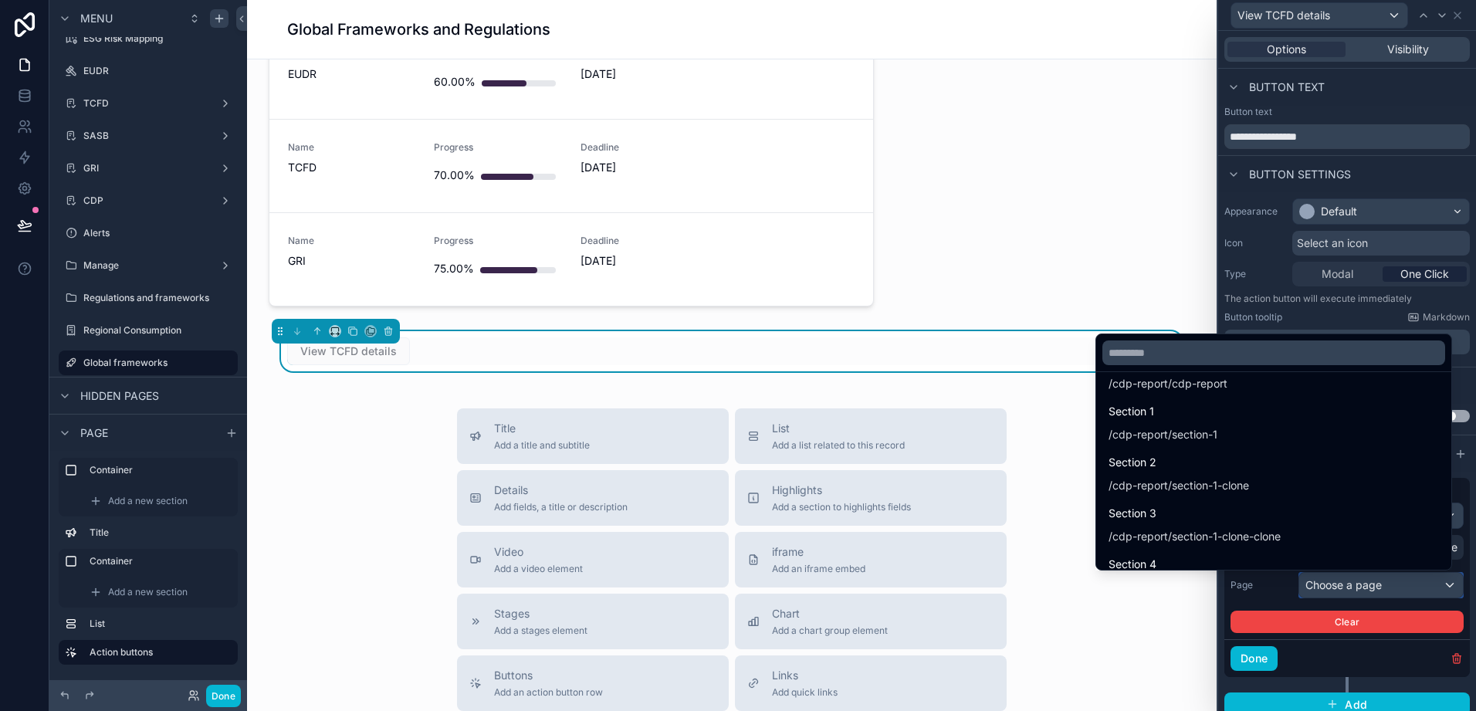
scroll to position [1390, 0]
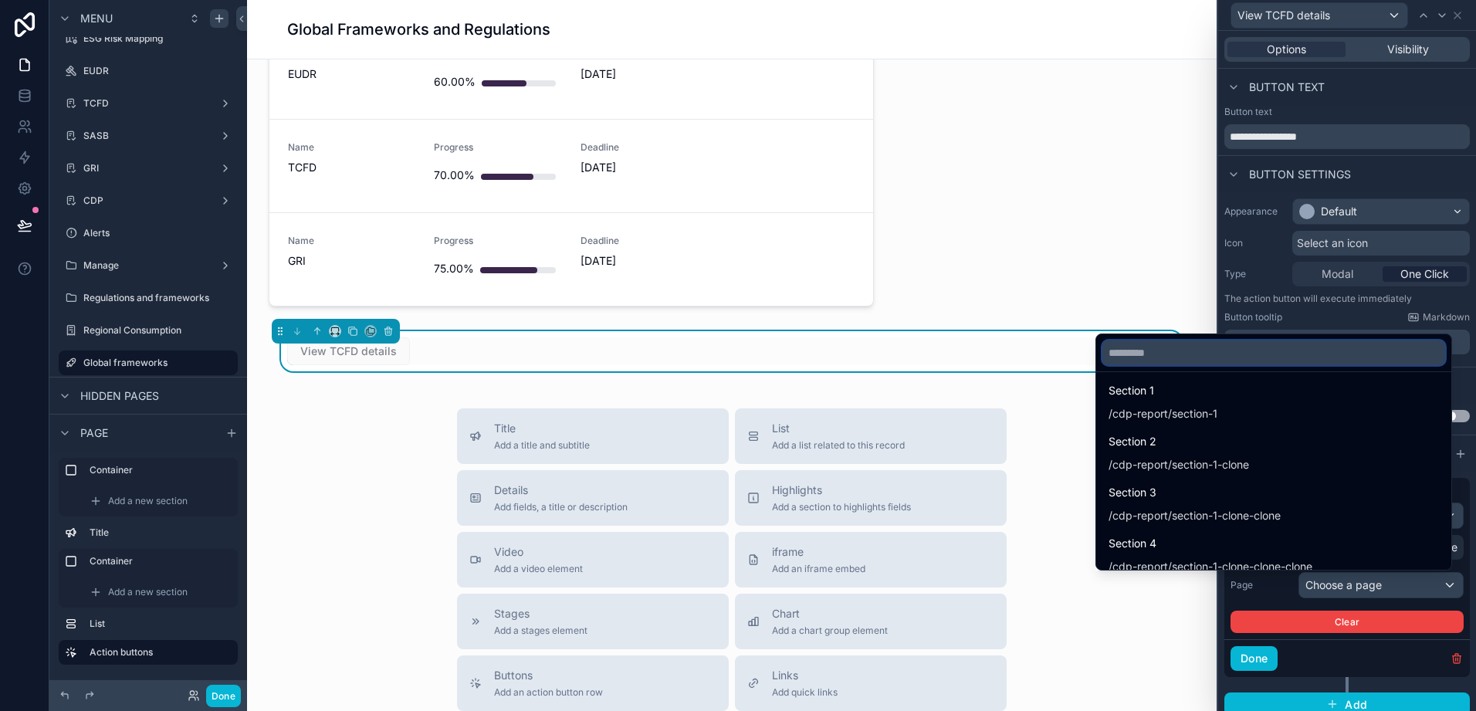
click at [1103, 359] on input "text" at bounding box center [1274, 353] width 343 height 25
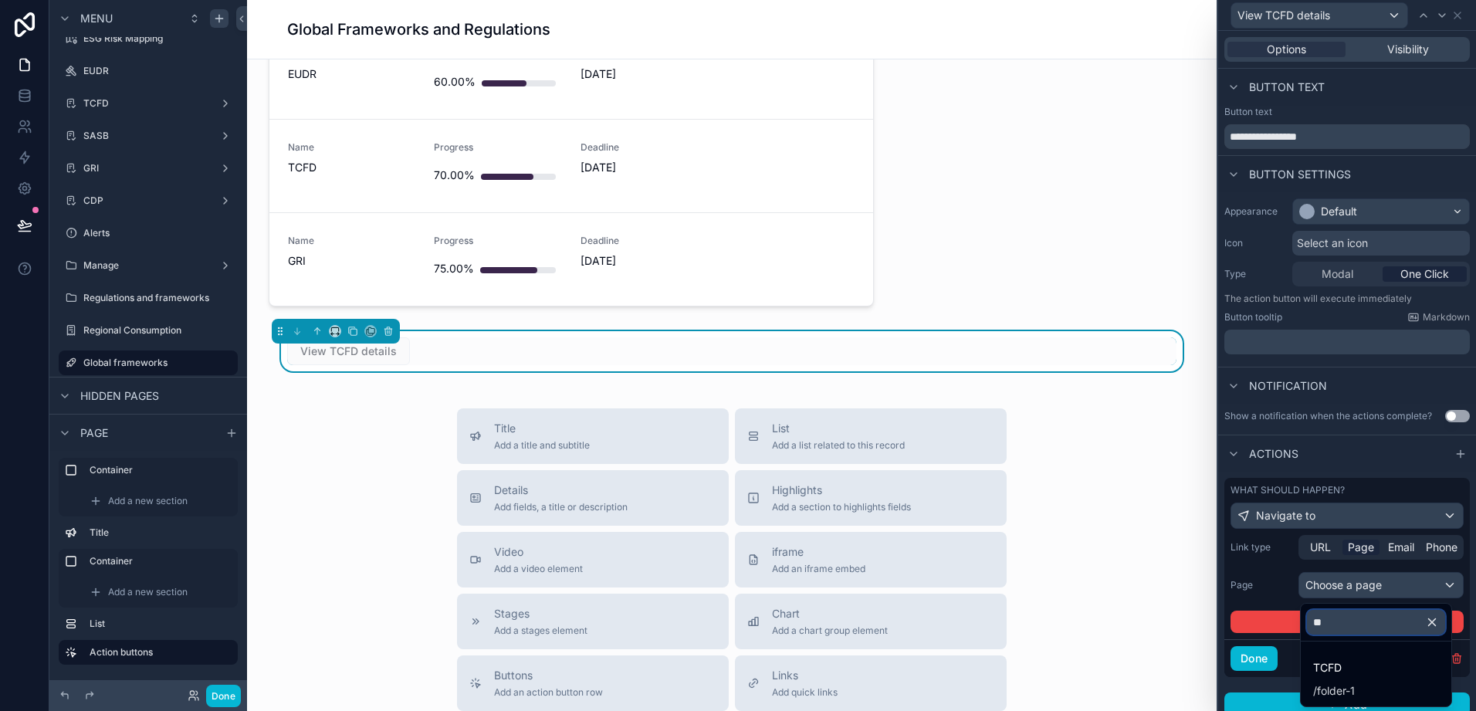
scroll to position [0, 0]
type input "****"
click at [1317, 686] on span "folder-1" at bounding box center [1336, 690] width 38 height 15
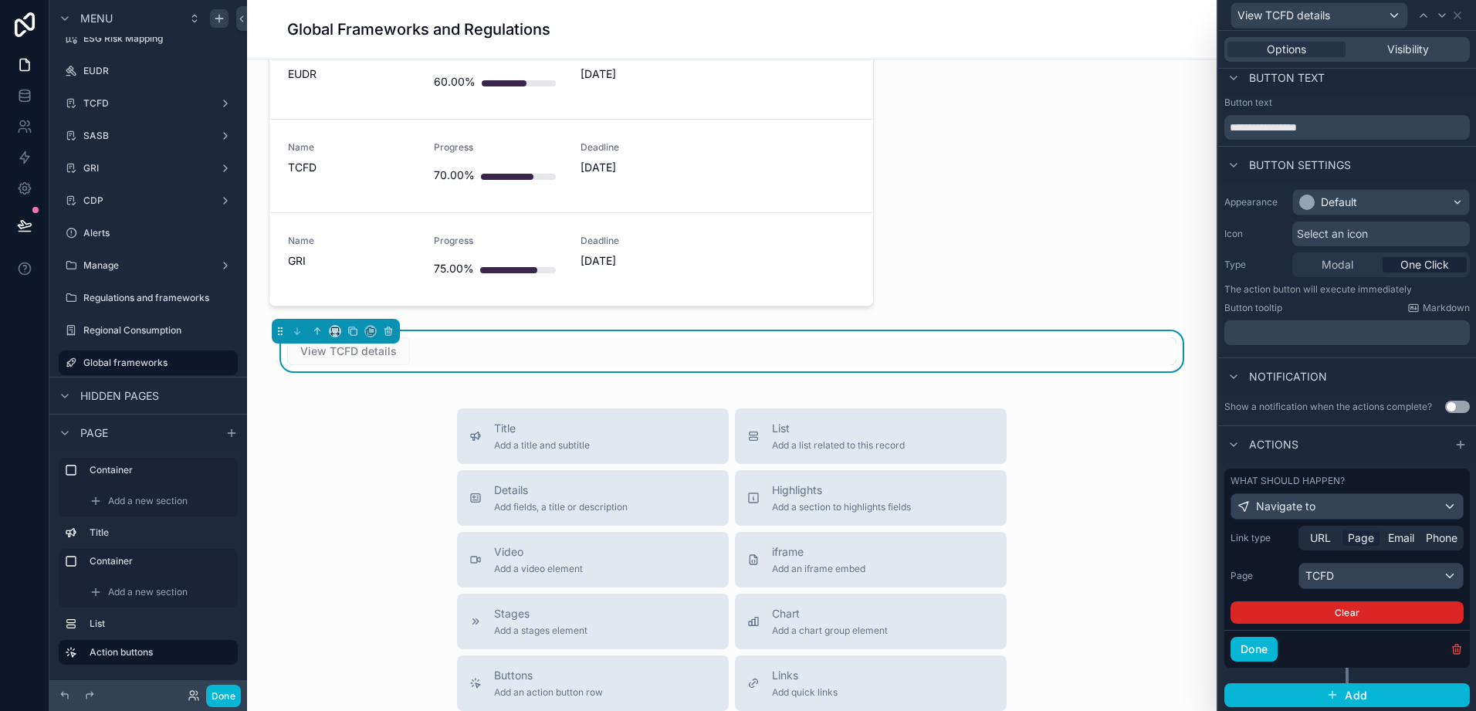
scroll to position [12, 0]
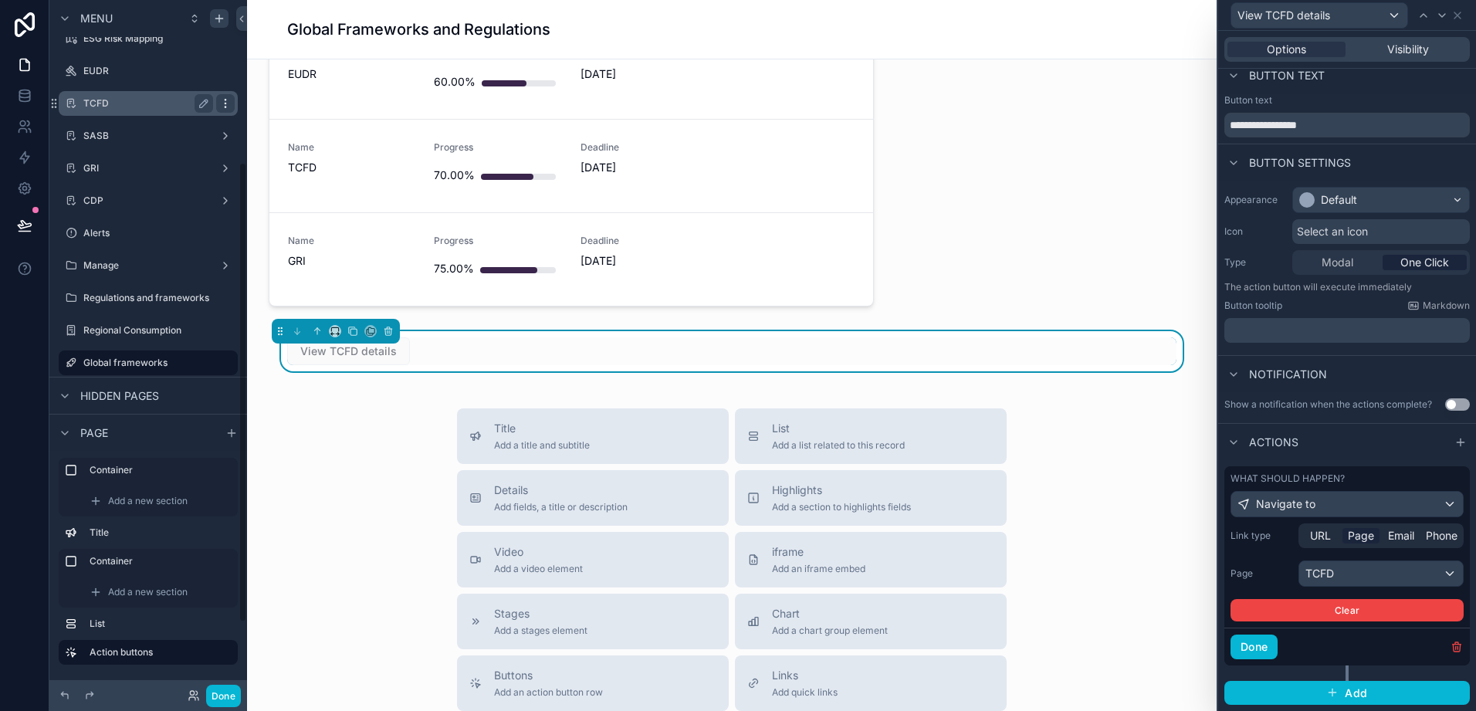
click at [226, 112] on div "scrollable content" at bounding box center [225, 103] width 19 height 19
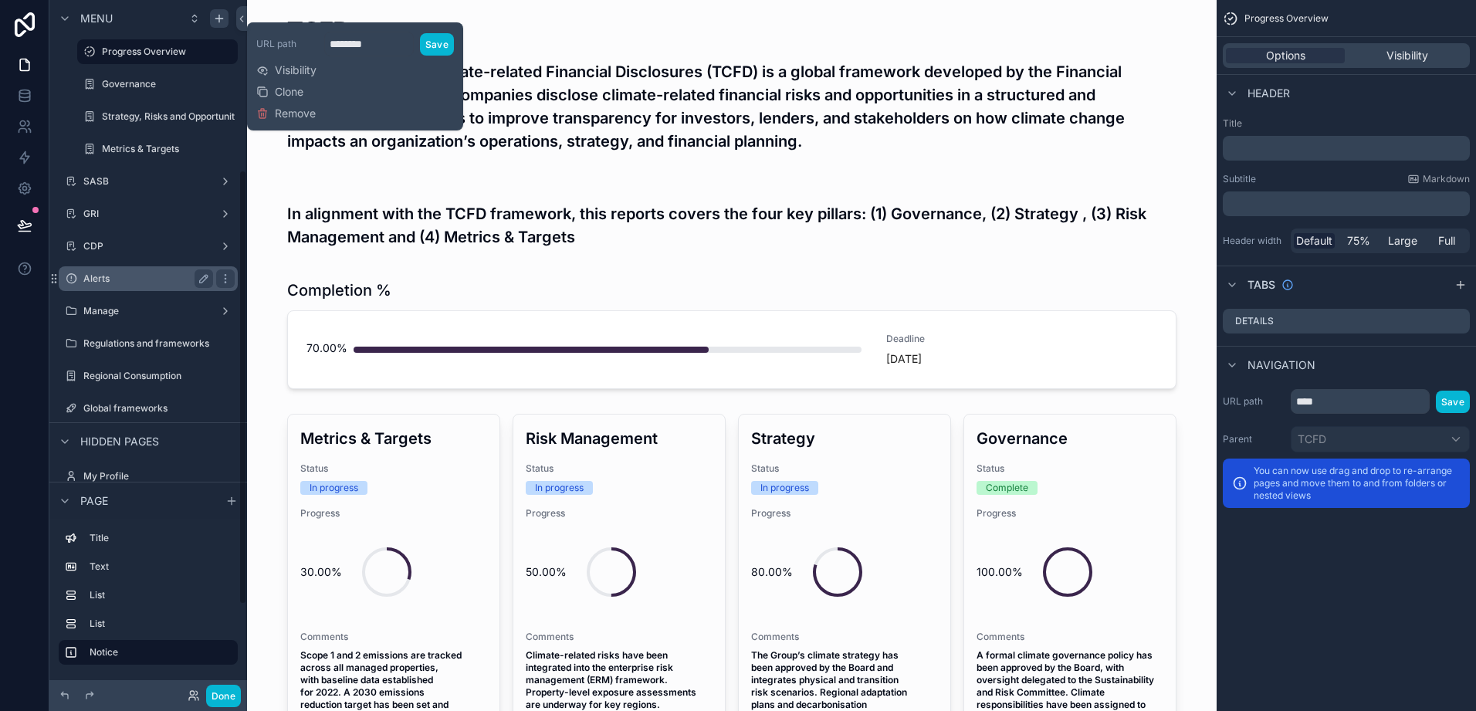
scroll to position [411, 0]
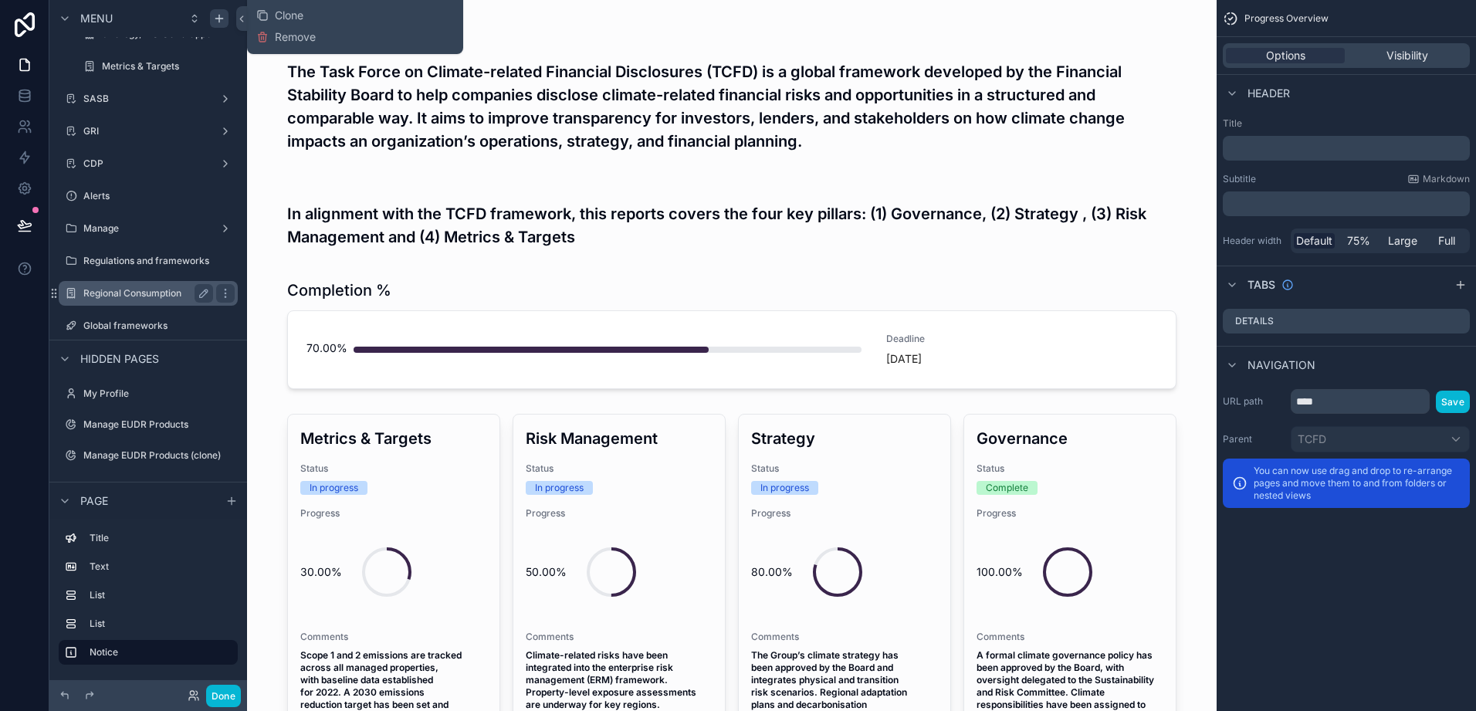
click at [101, 320] on div "Global frameworks" at bounding box center [158, 326] width 151 height 12
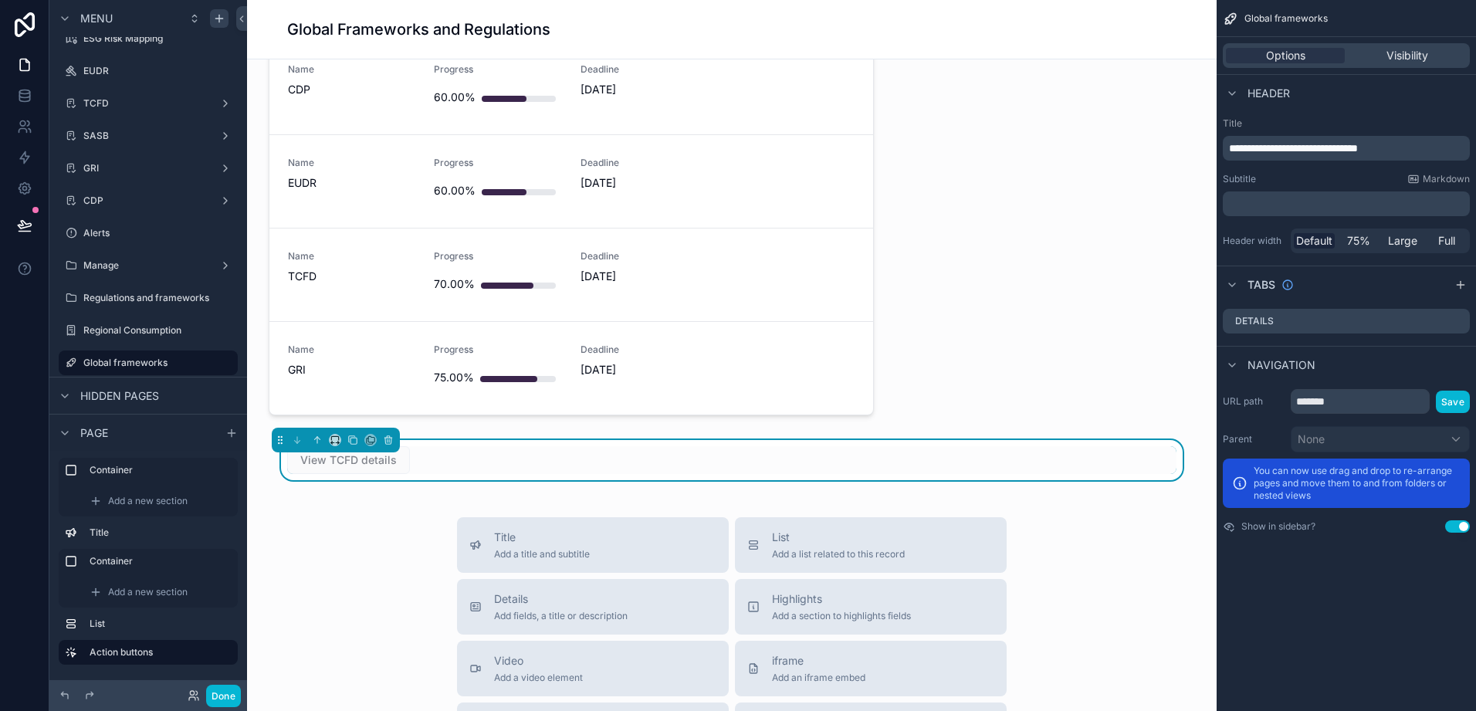
scroll to position [772, 0]
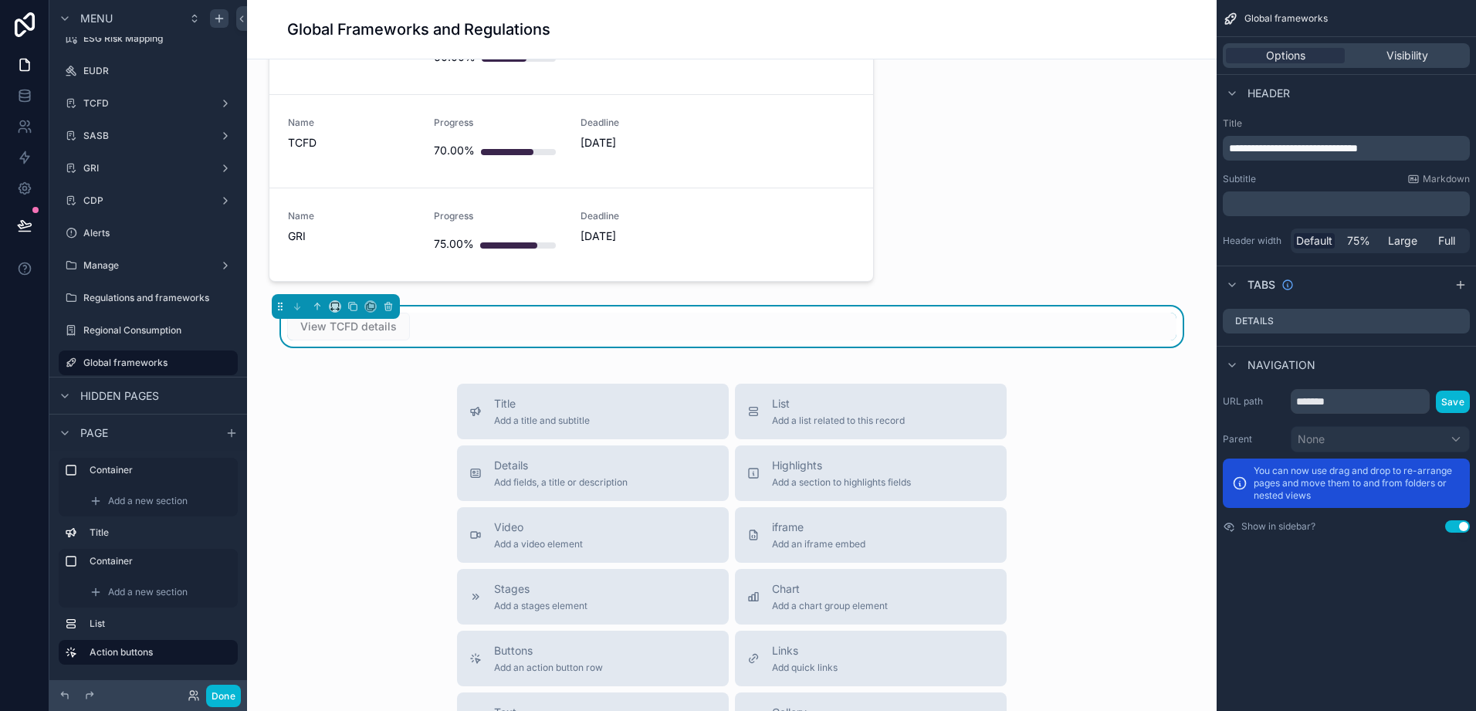
click at [316, 326] on span "View TCFD details" at bounding box center [348, 325] width 123 height 15
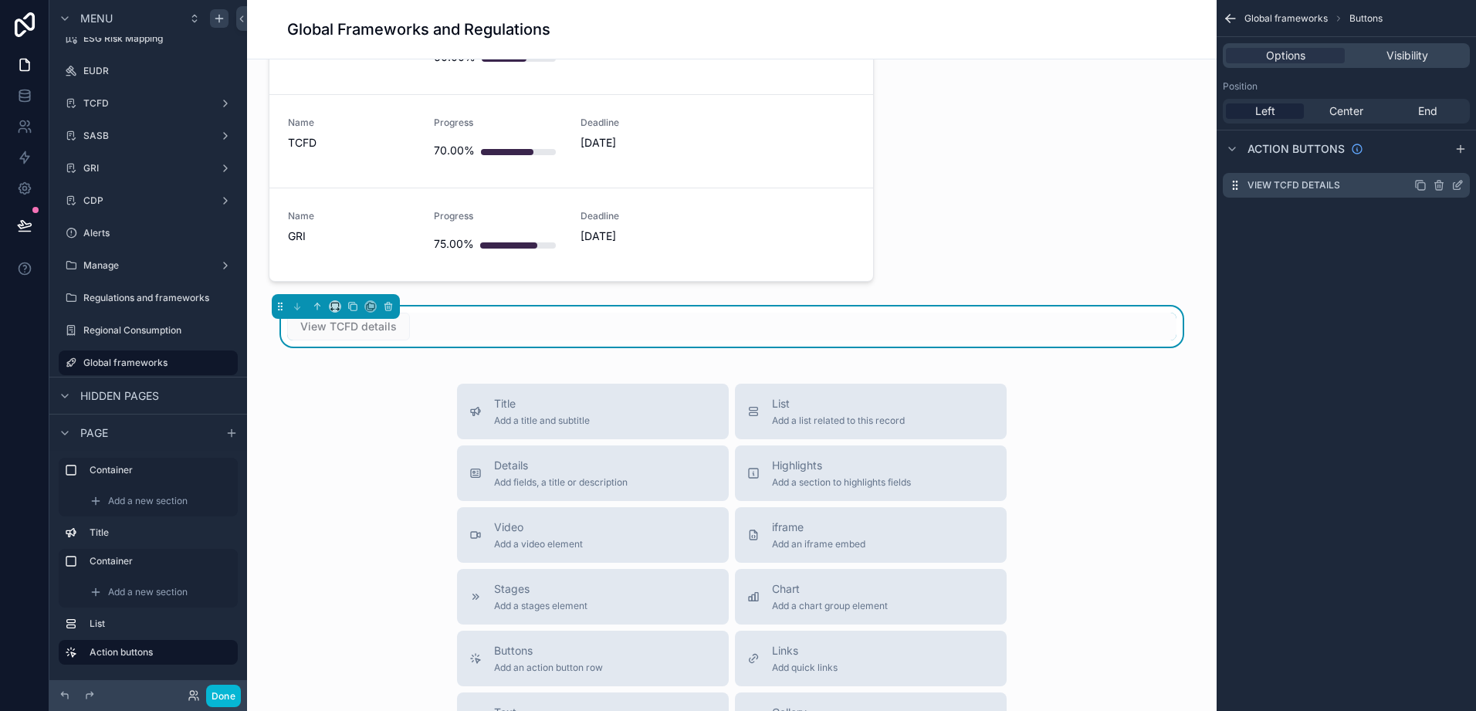
click at [1353, 187] on div "View TCFD details" at bounding box center [1346, 185] width 247 height 25
click at [1458, 182] on icon "scrollable content" at bounding box center [1458, 185] width 12 height 12
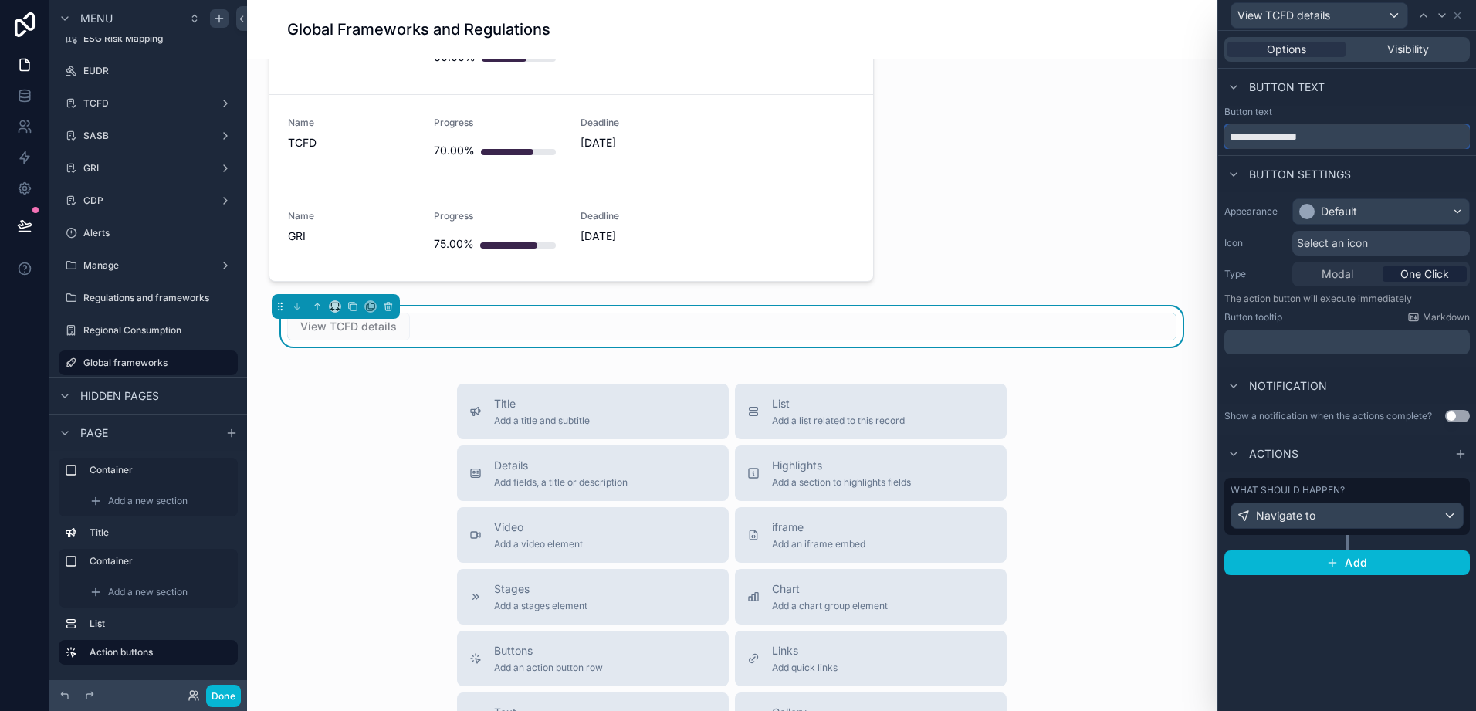
click at [1341, 131] on input "**********" at bounding box center [1348, 136] width 246 height 25
drag, startPoint x: 1341, startPoint y: 131, endPoint x: 1290, endPoint y: 147, distance: 53.5
click at [1290, 147] on input "**********" at bounding box center [1348, 136] width 246 height 25
type input "**********"
click at [1343, 527] on div "Navigate to" at bounding box center [1348, 515] width 232 height 25
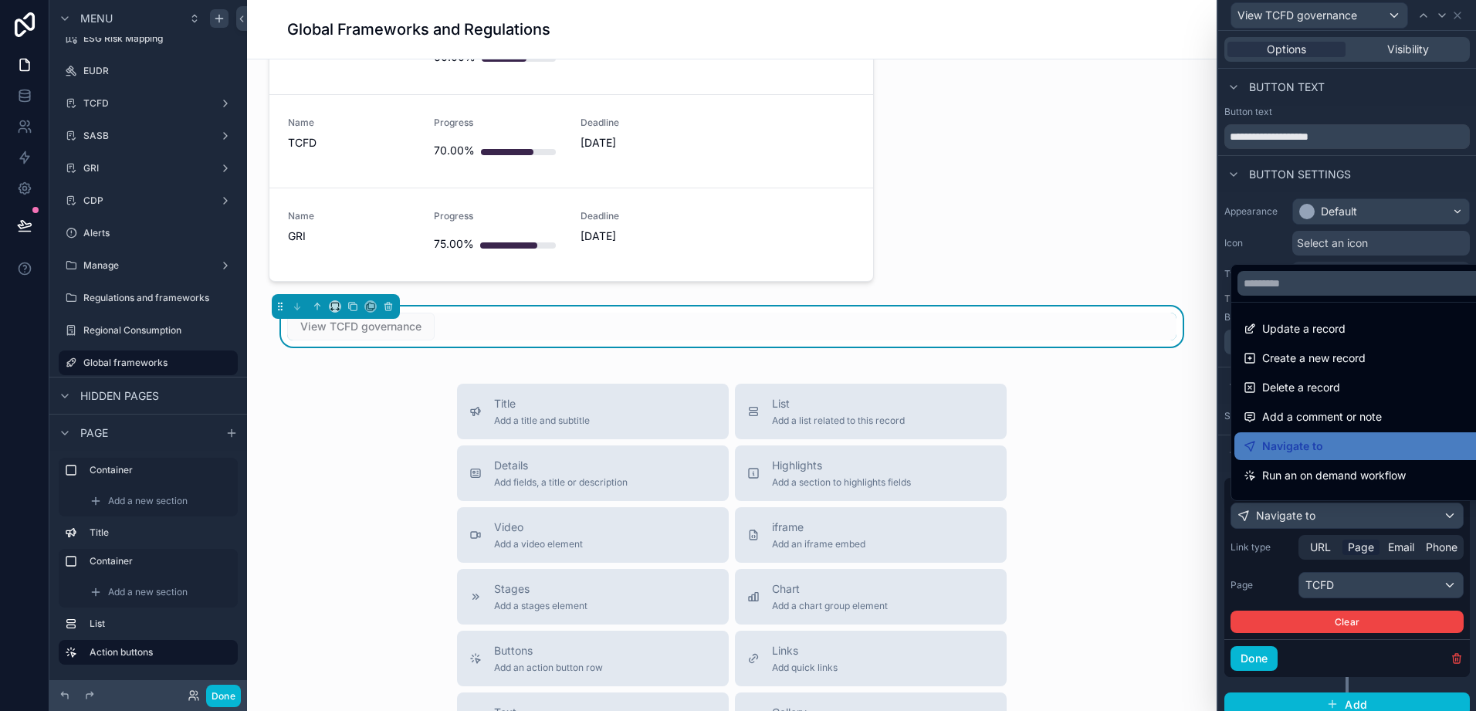
click at [1331, 582] on div at bounding box center [1348, 355] width 258 height 711
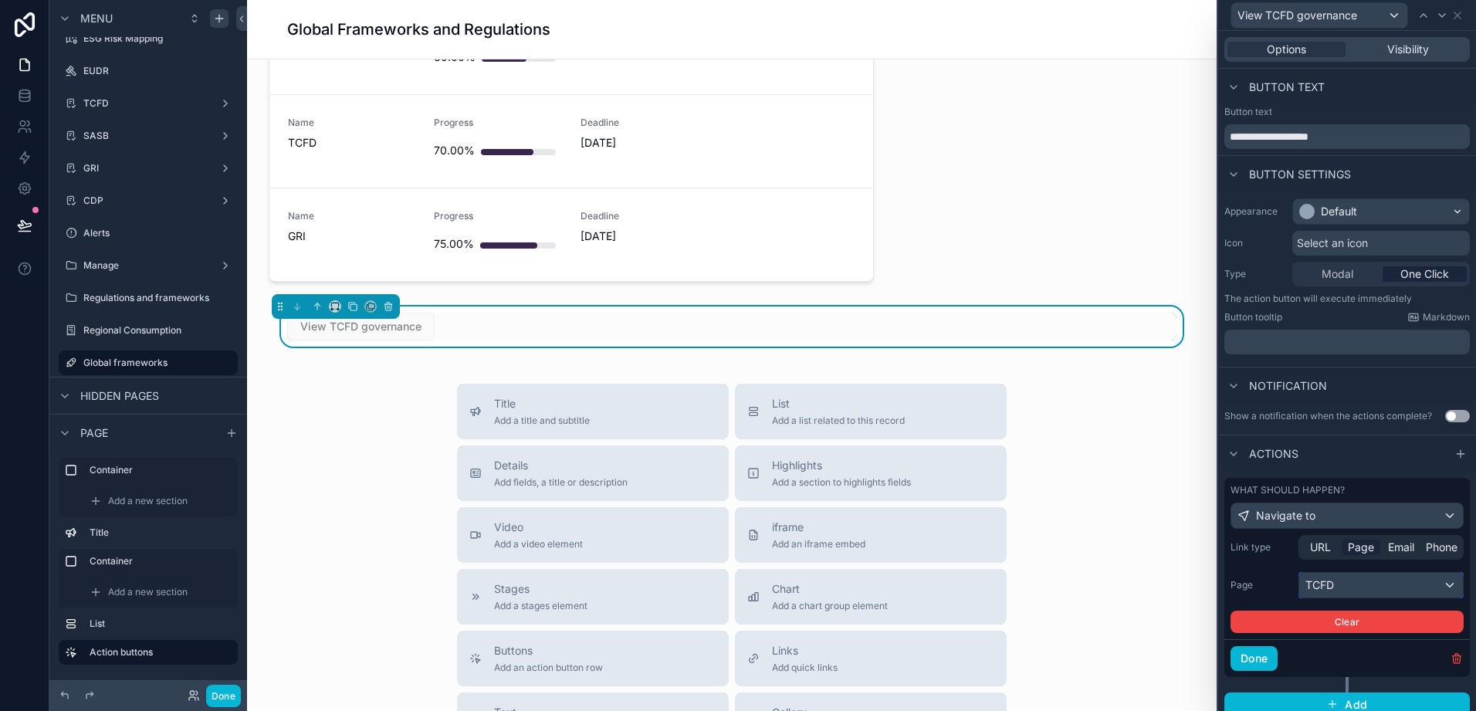
click at [1330, 584] on div "TCFD" at bounding box center [1382, 585] width 164 height 25
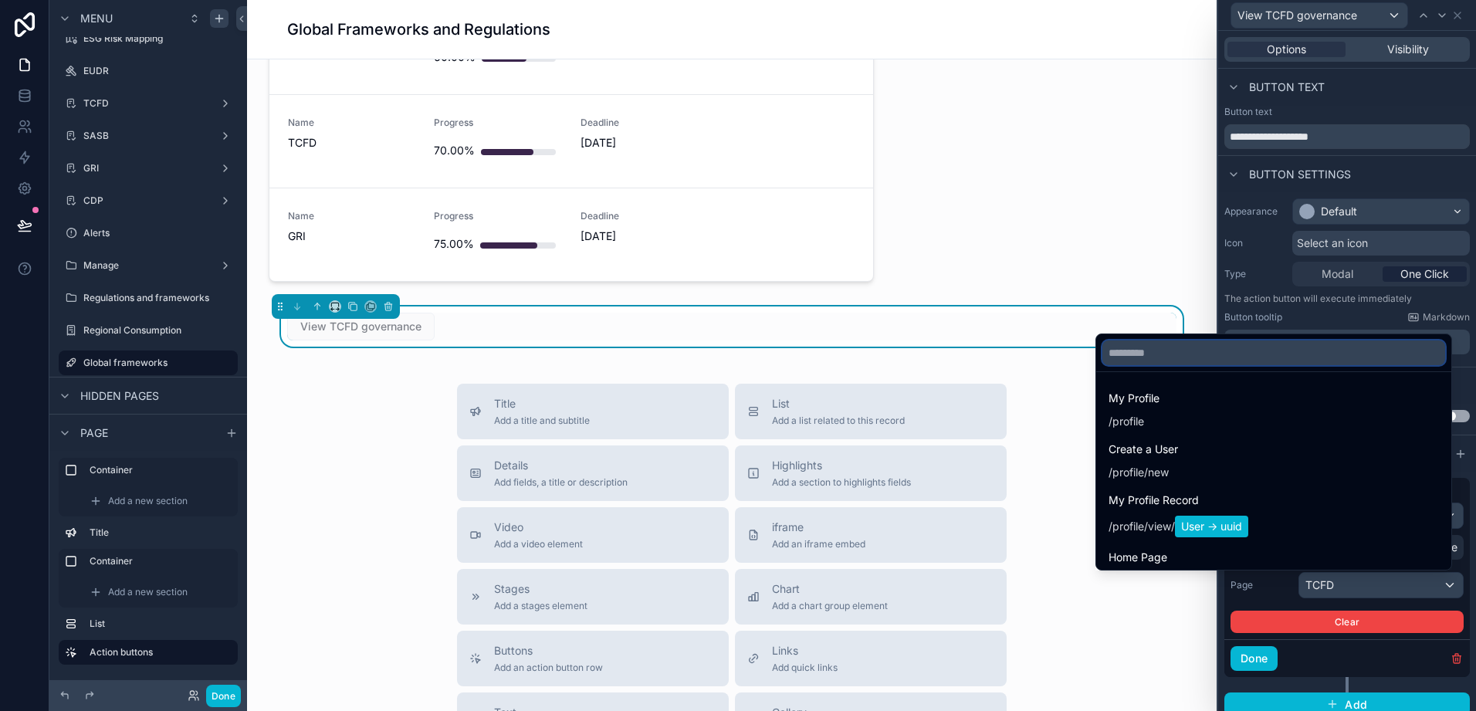
click at [1143, 345] on input "text" at bounding box center [1274, 353] width 343 height 25
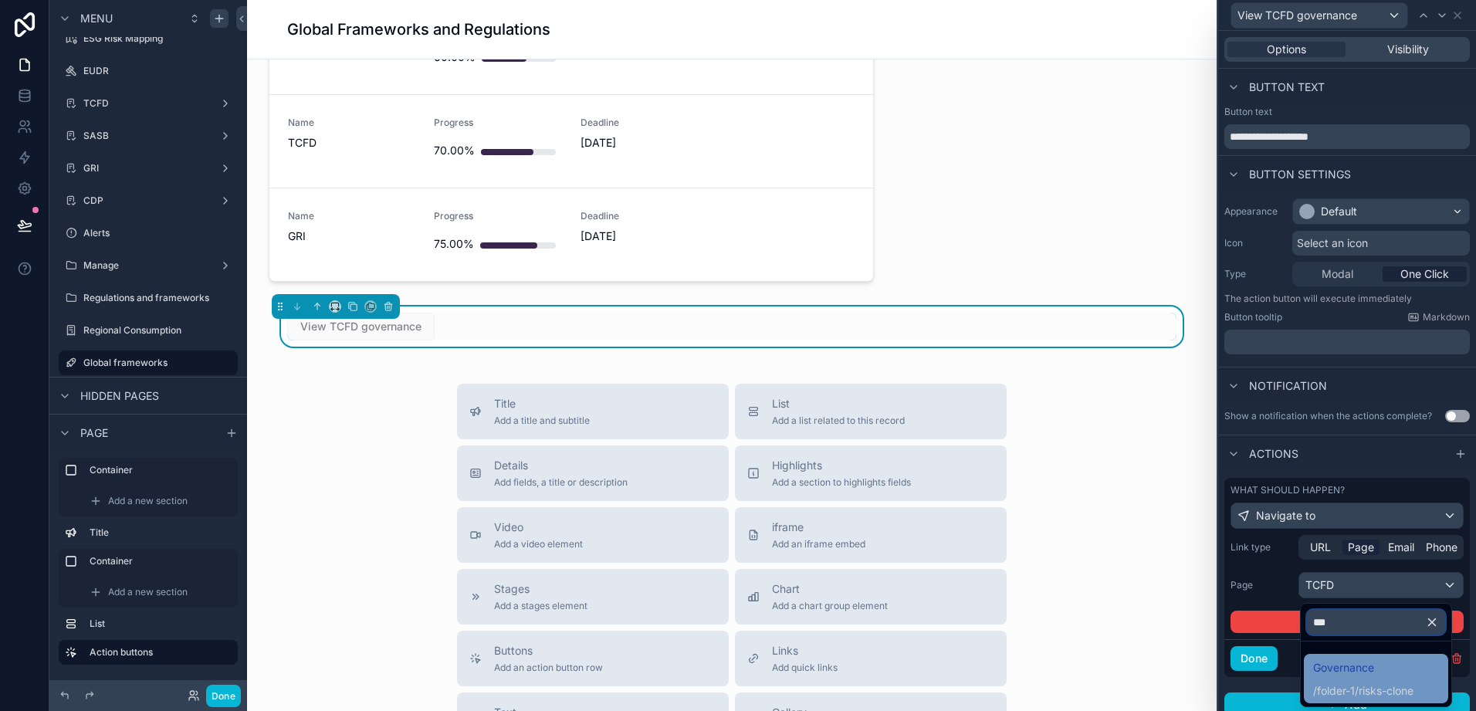
type input "***"
click at [1333, 669] on span "Governance" at bounding box center [1364, 668] width 100 height 19
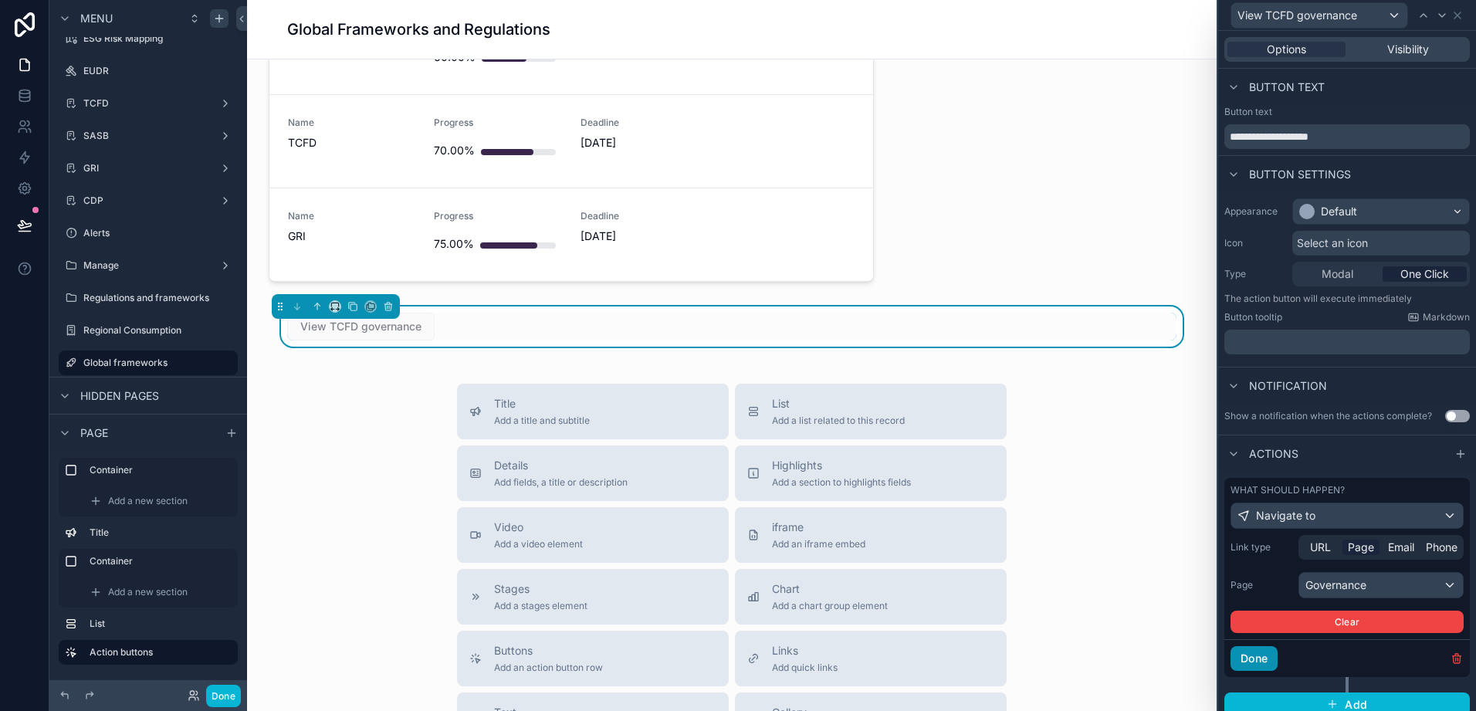
click at [1242, 660] on button "Done" at bounding box center [1254, 658] width 47 height 25
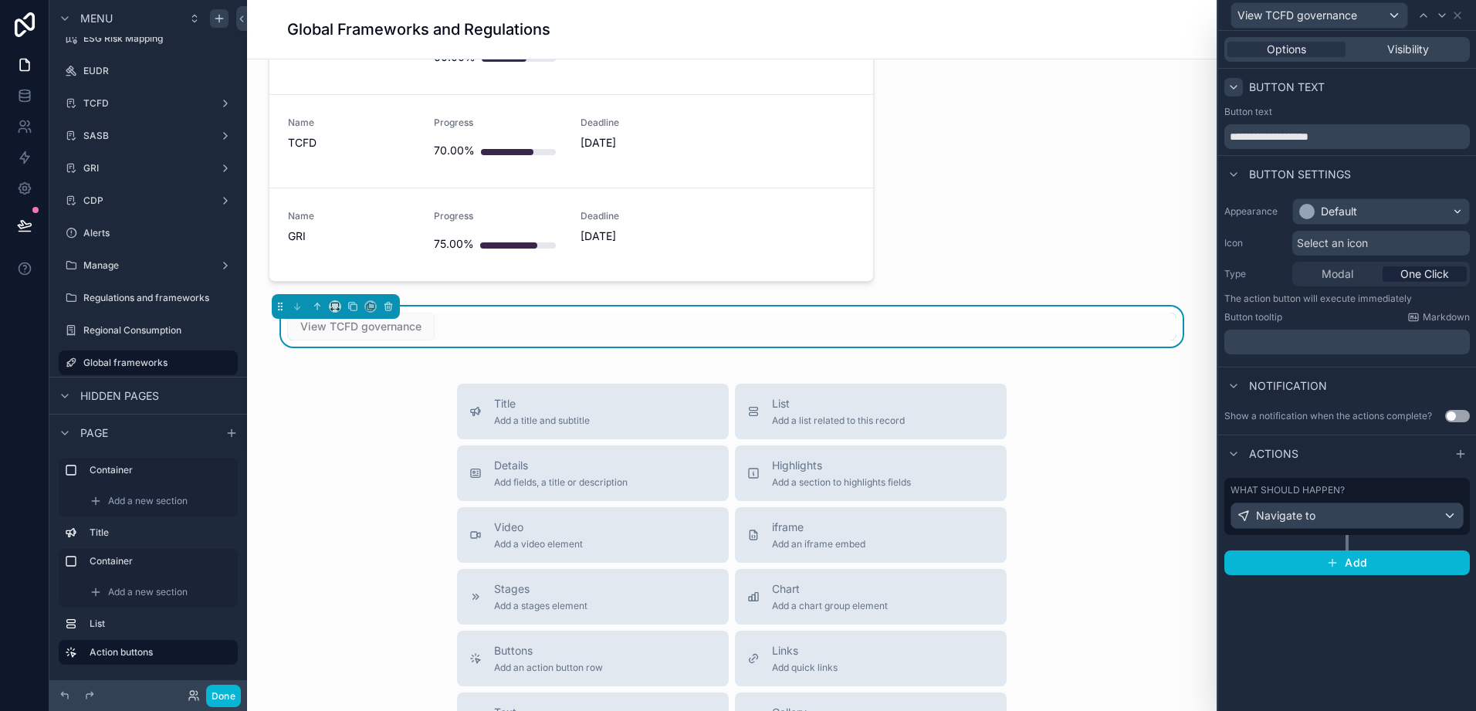
click at [1232, 90] on icon at bounding box center [1234, 87] width 12 height 12
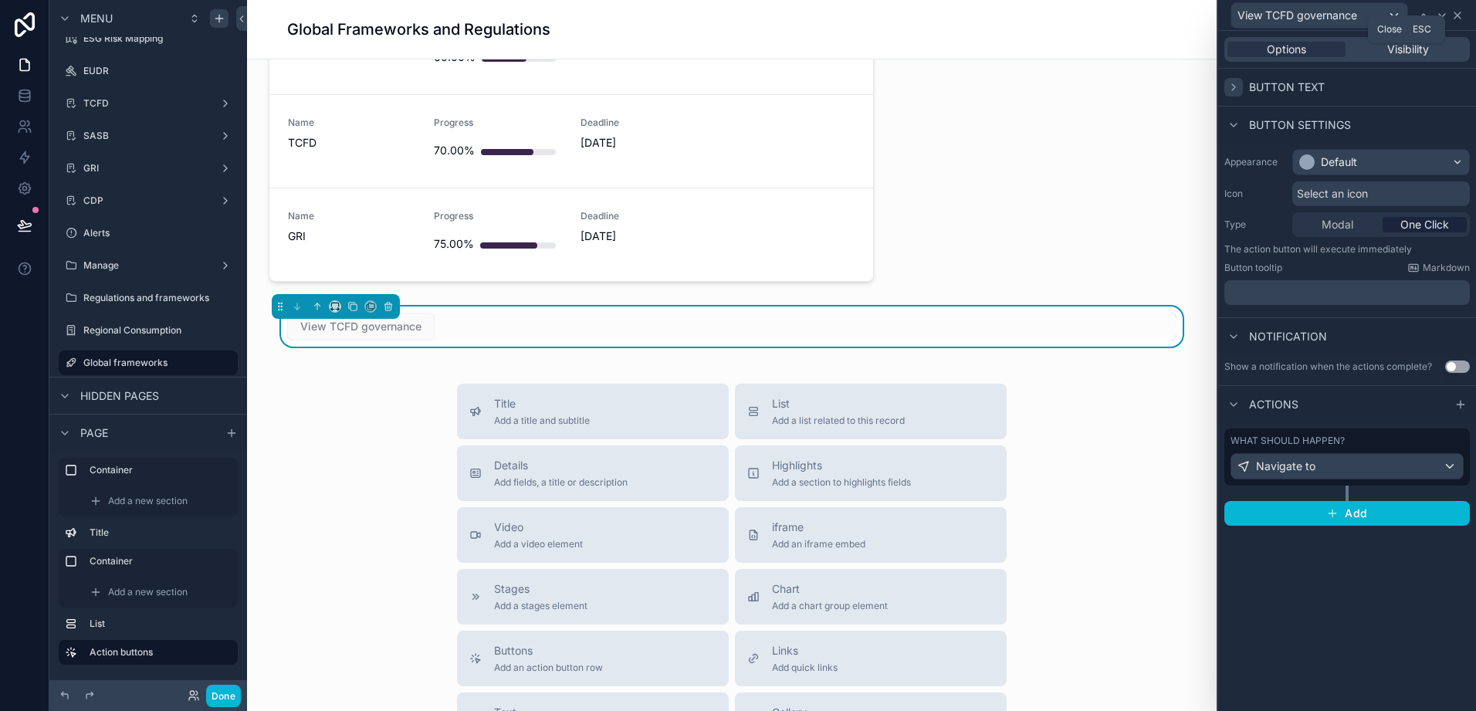
click at [1456, 12] on icon at bounding box center [1458, 15] width 12 height 12
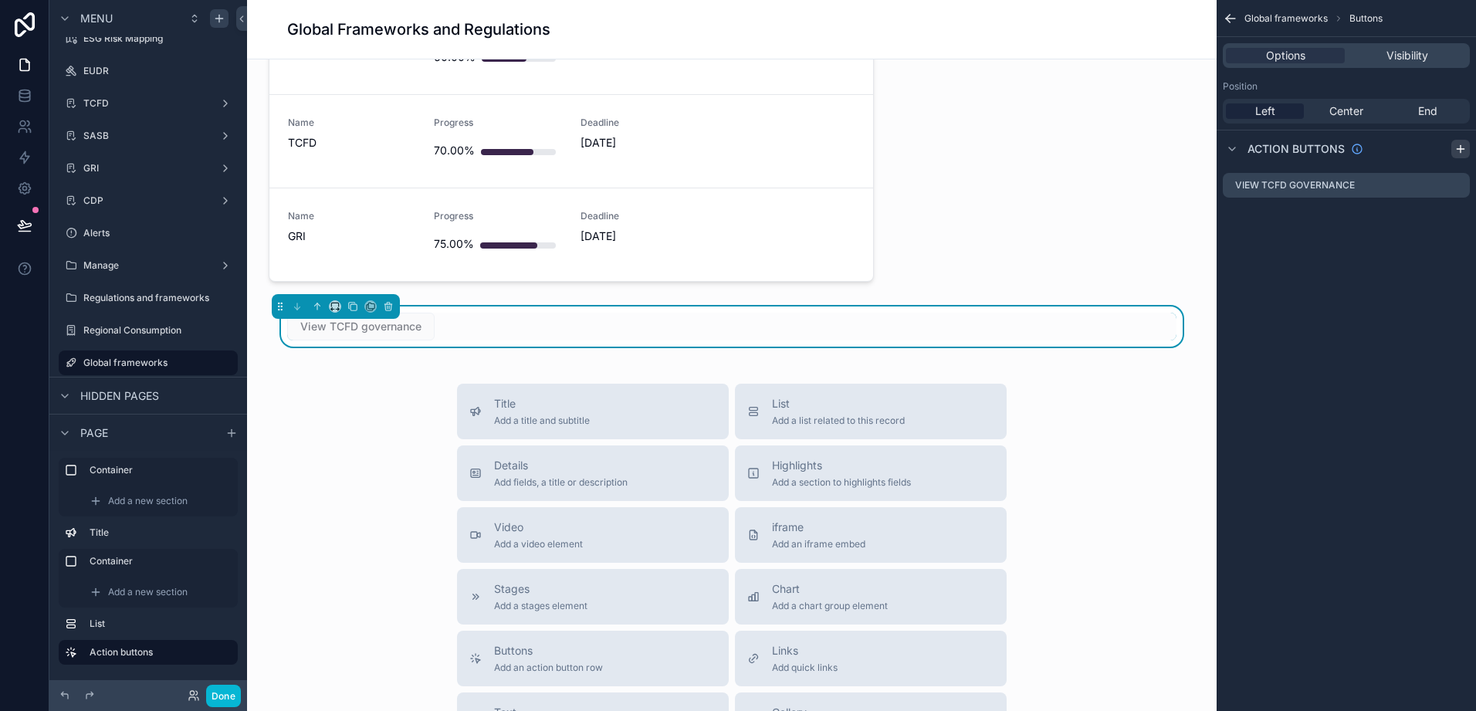
click at [1467, 147] on div "scrollable content" at bounding box center [1461, 149] width 19 height 19
click at [1428, 182] on div "scrollable content" at bounding box center [1439, 185] width 49 height 12
click at [1422, 184] on icon "scrollable content" at bounding box center [1421, 185] width 12 height 12
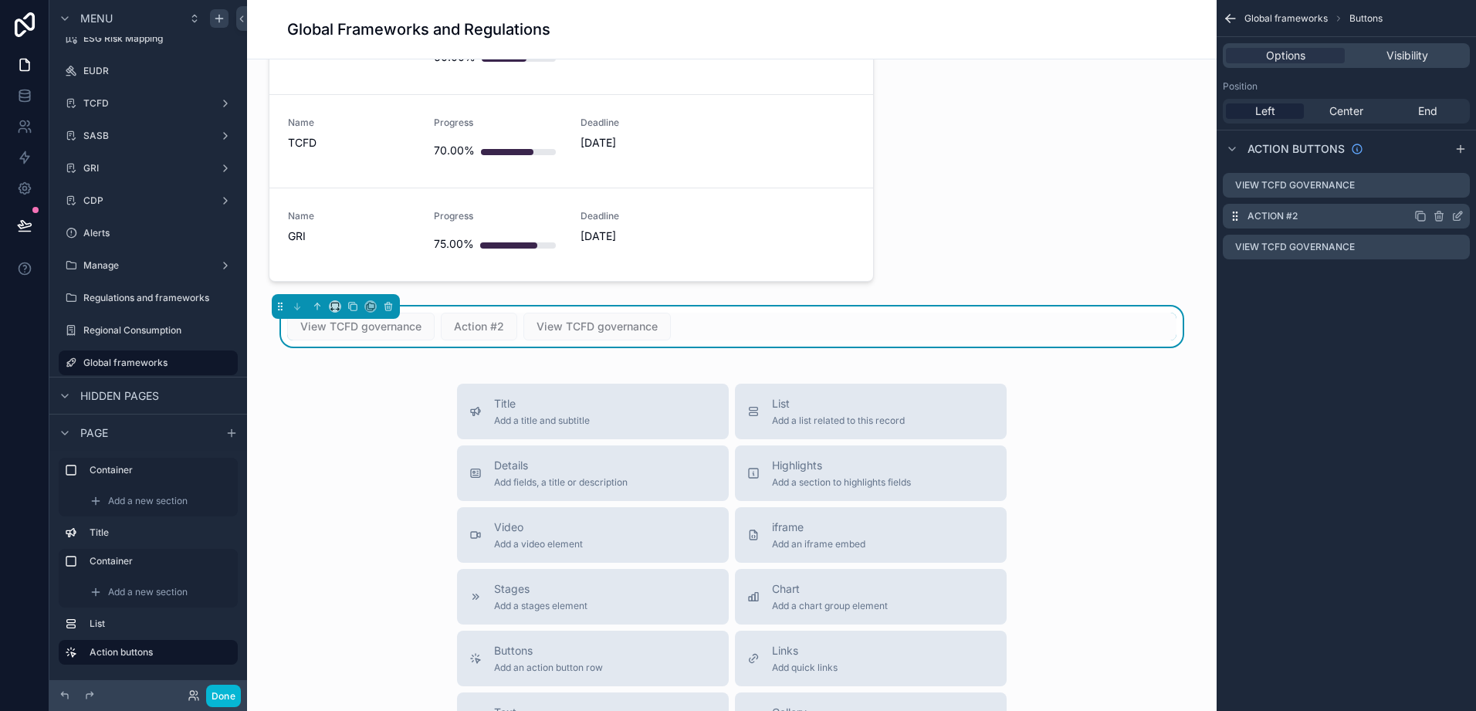
click at [1439, 215] on icon "scrollable content" at bounding box center [1439, 216] width 12 height 12
click at [1438, 222] on icon "scrollable content" at bounding box center [1439, 216] width 12 height 12
click at [1439, 212] on icon "scrollable content" at bounding box center [1439, 216] width 12 height 12
click at [1436, 191] on icon at bounding box center [1432, 192] width 7 height 7
click at [1309, 216] on label "View TCFD governance" at bounding box center [1308, 216] width 120 height 12
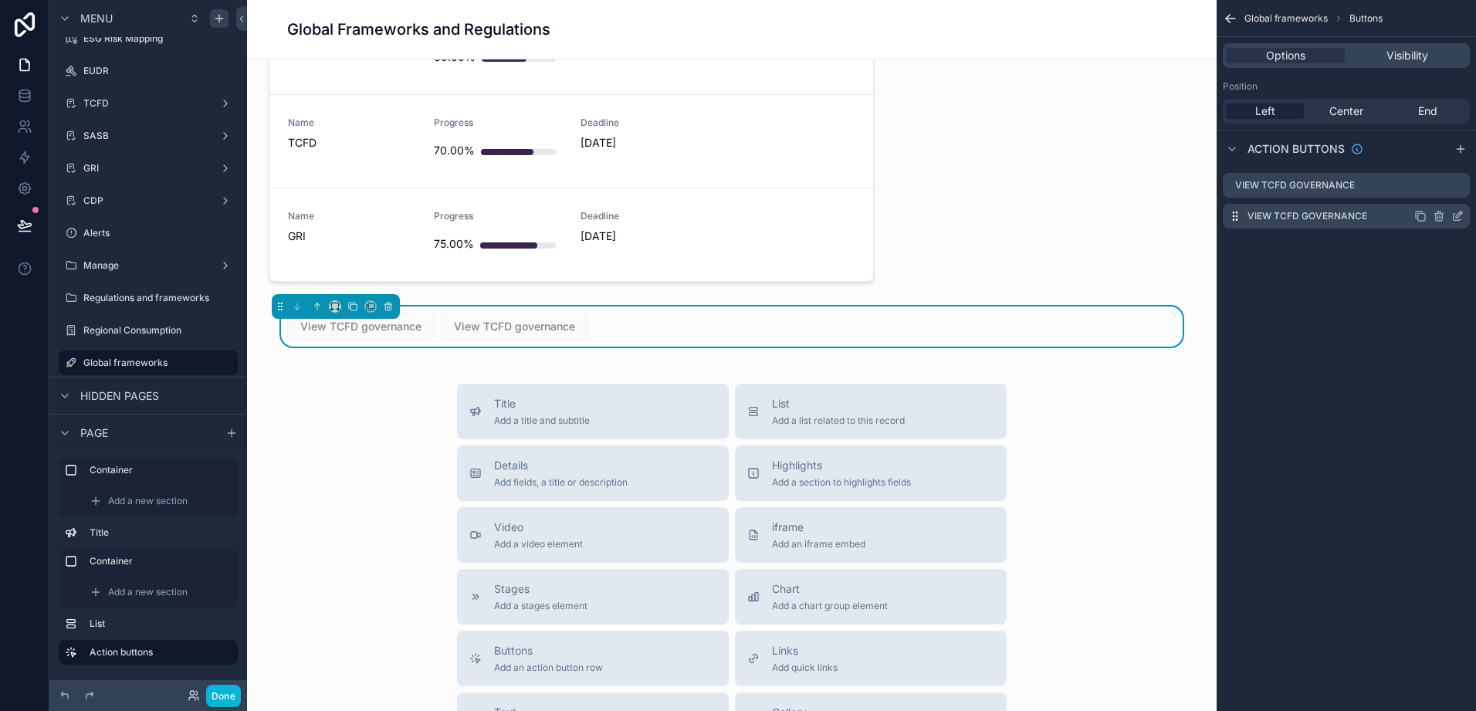
click at [1309, 216] on label "View TCFD governance" at bounding box center [1308, 216] width 120 height 12
click at [228, 99] on icon "scrollable content" at bounding box center [225, 103] width 12 height 12
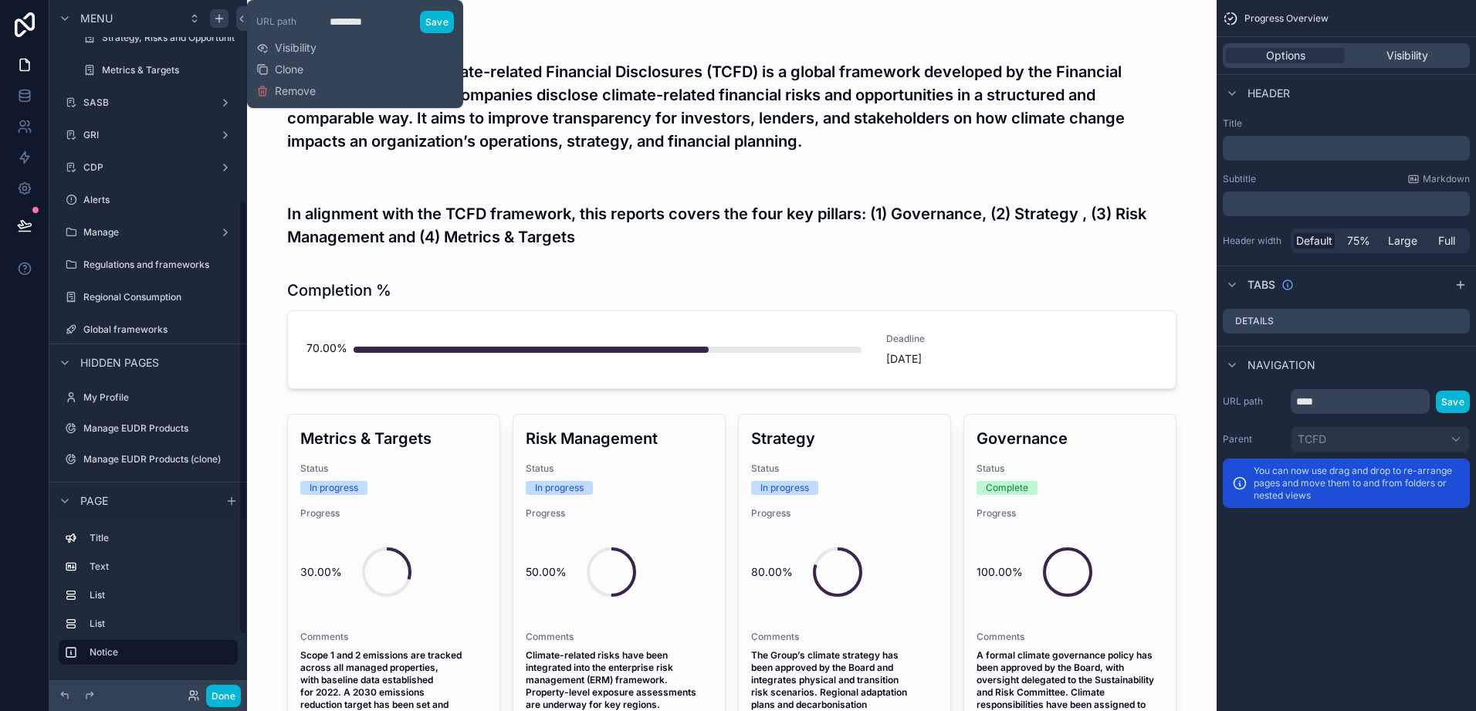
scroll to position [411, 0]
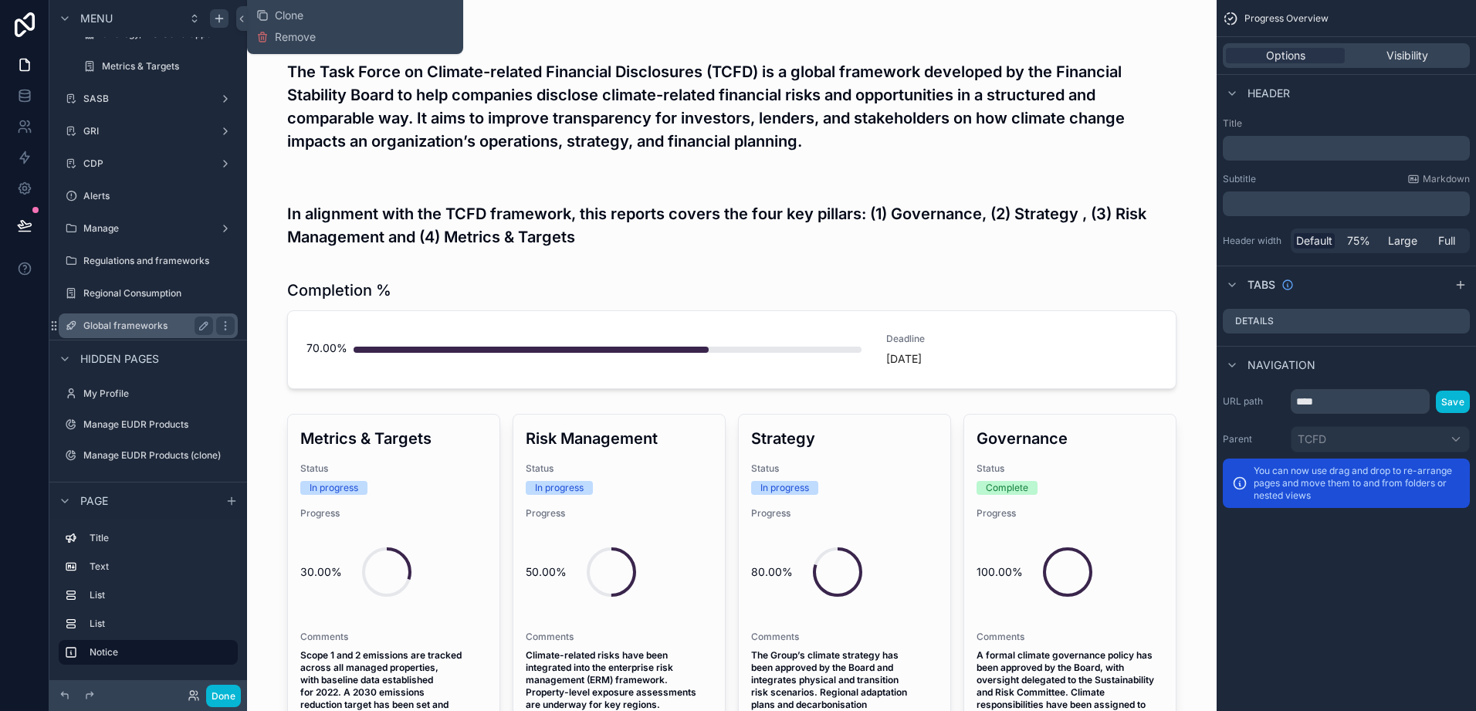
click at [126, 320] on label "Global frameworks" at bounding box center [145, 326] width 124 height 12
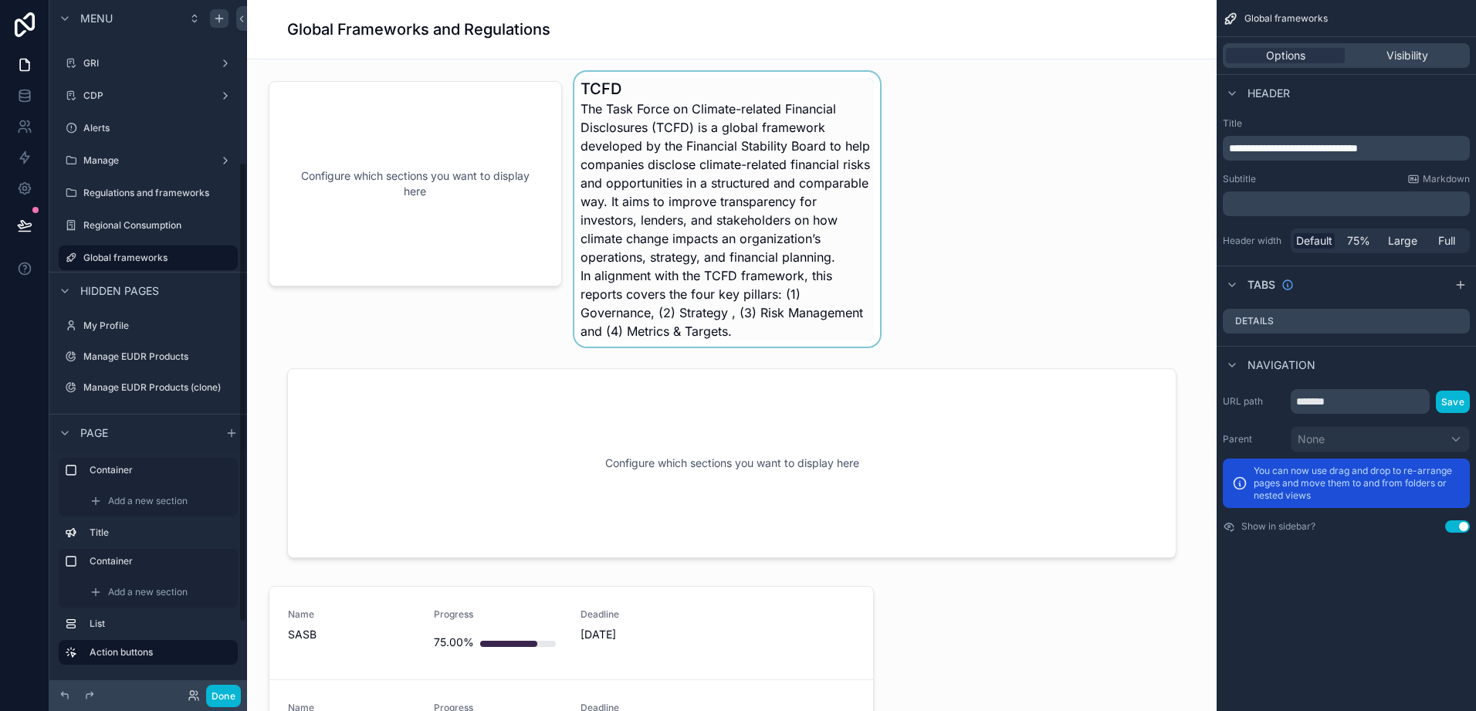
scroll to position [244, 0]
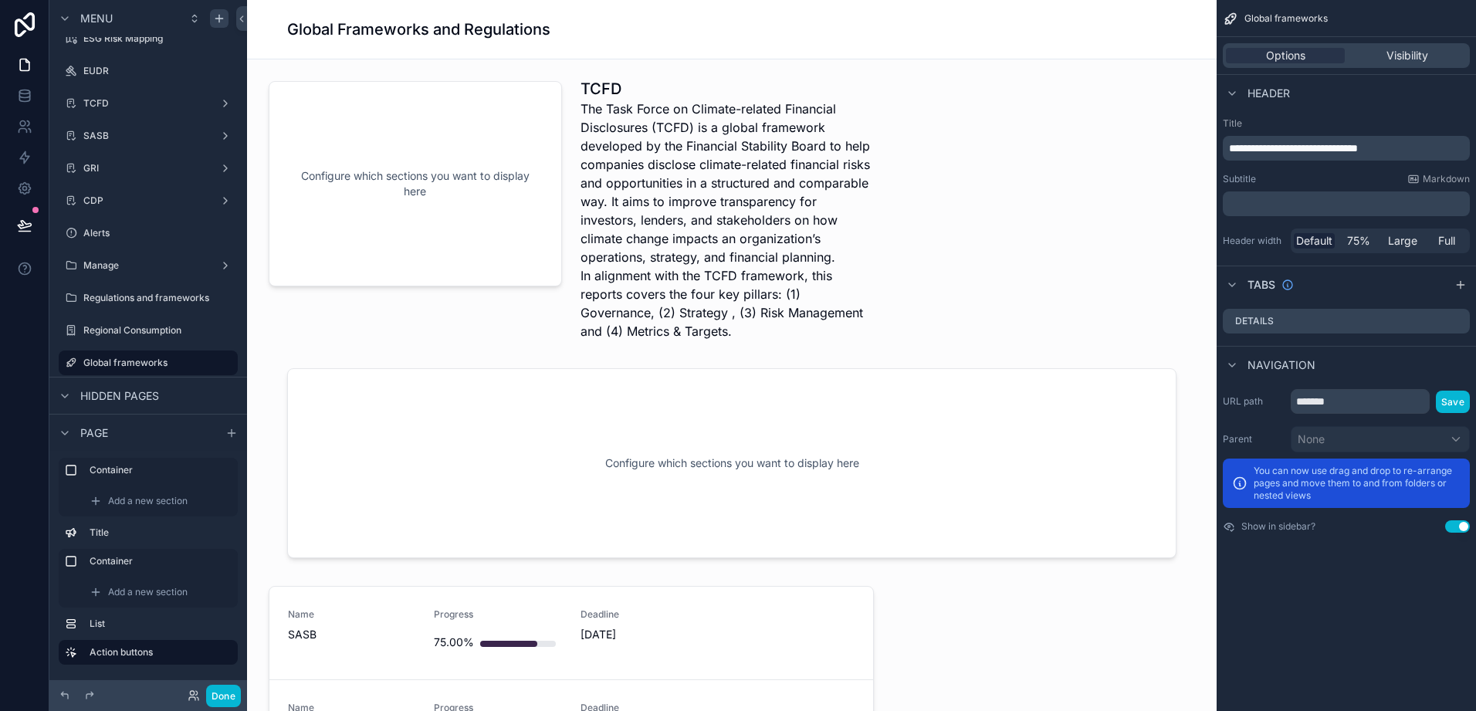
click at [1425, 141] on p "**********" at bounding box center [1348, 148] width 238 height 15
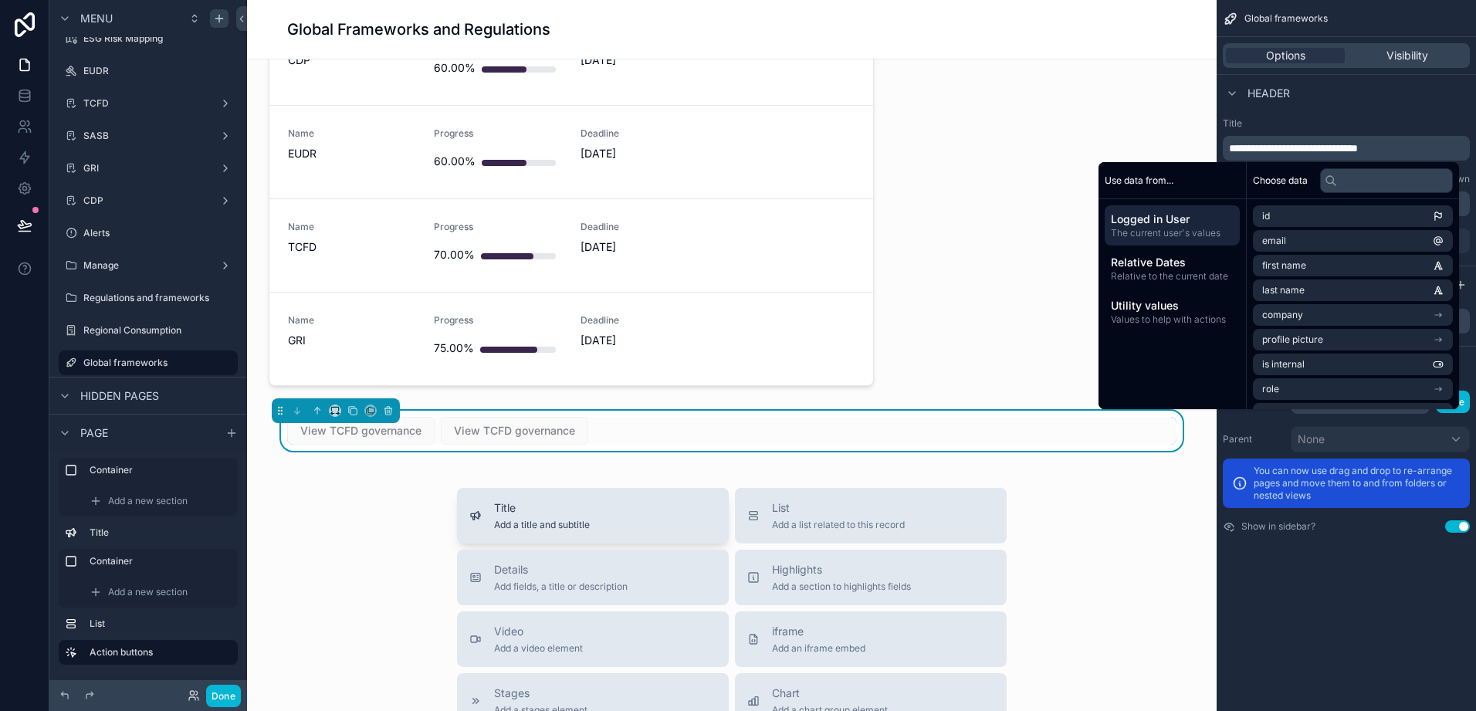
scroll to position [695, 0]
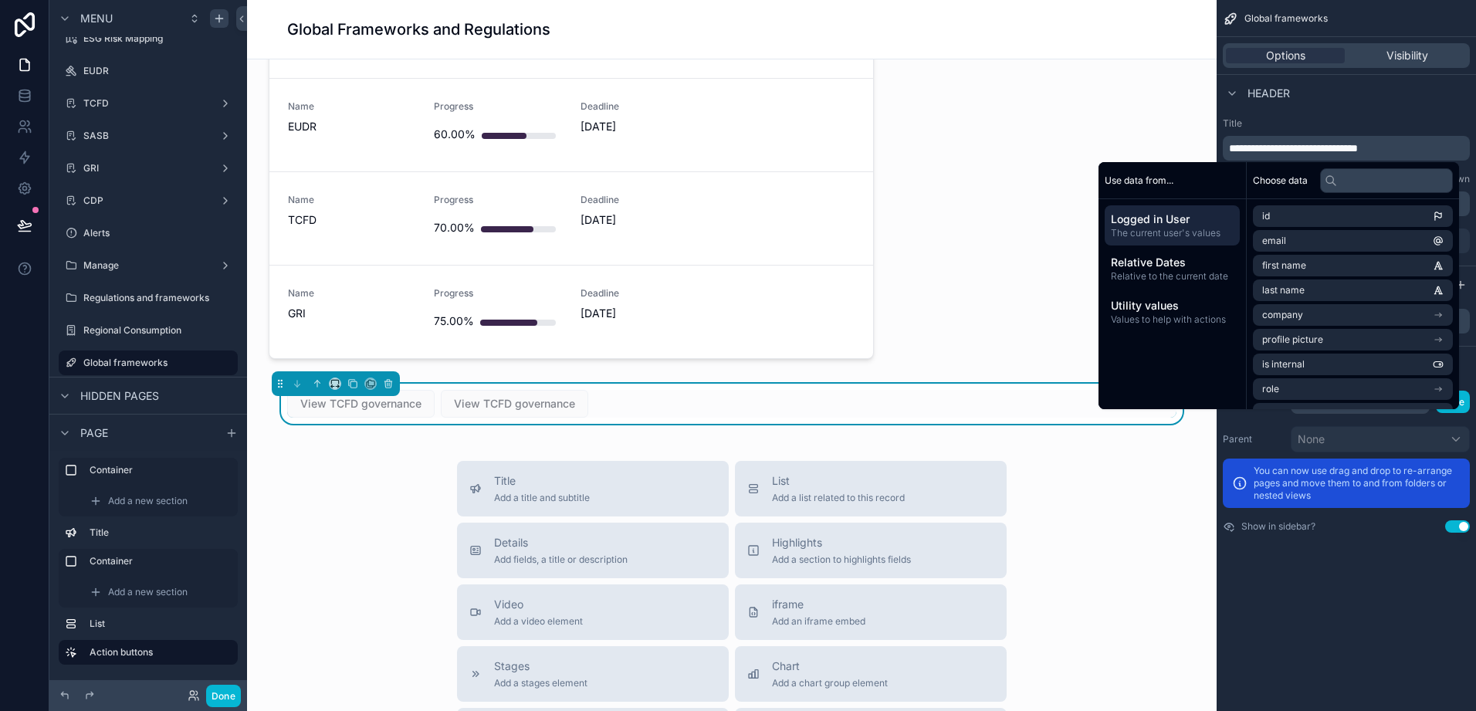
click at [507, 414] on div "View TCFD governance" at bounding box center [514, 404] width 147 height 28
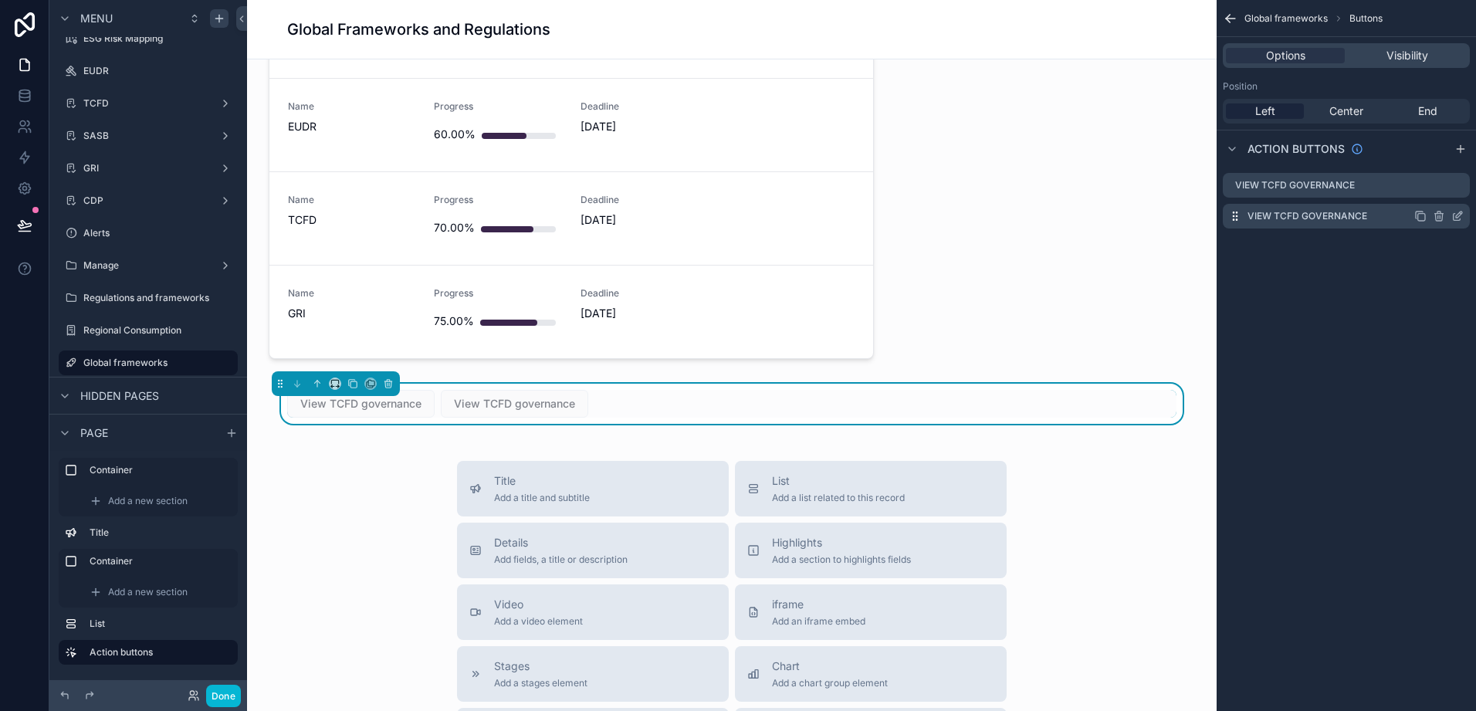
click at [1456, 219] on icon "scrollable content" at bounding box center [1458, 216] width 12 height 12
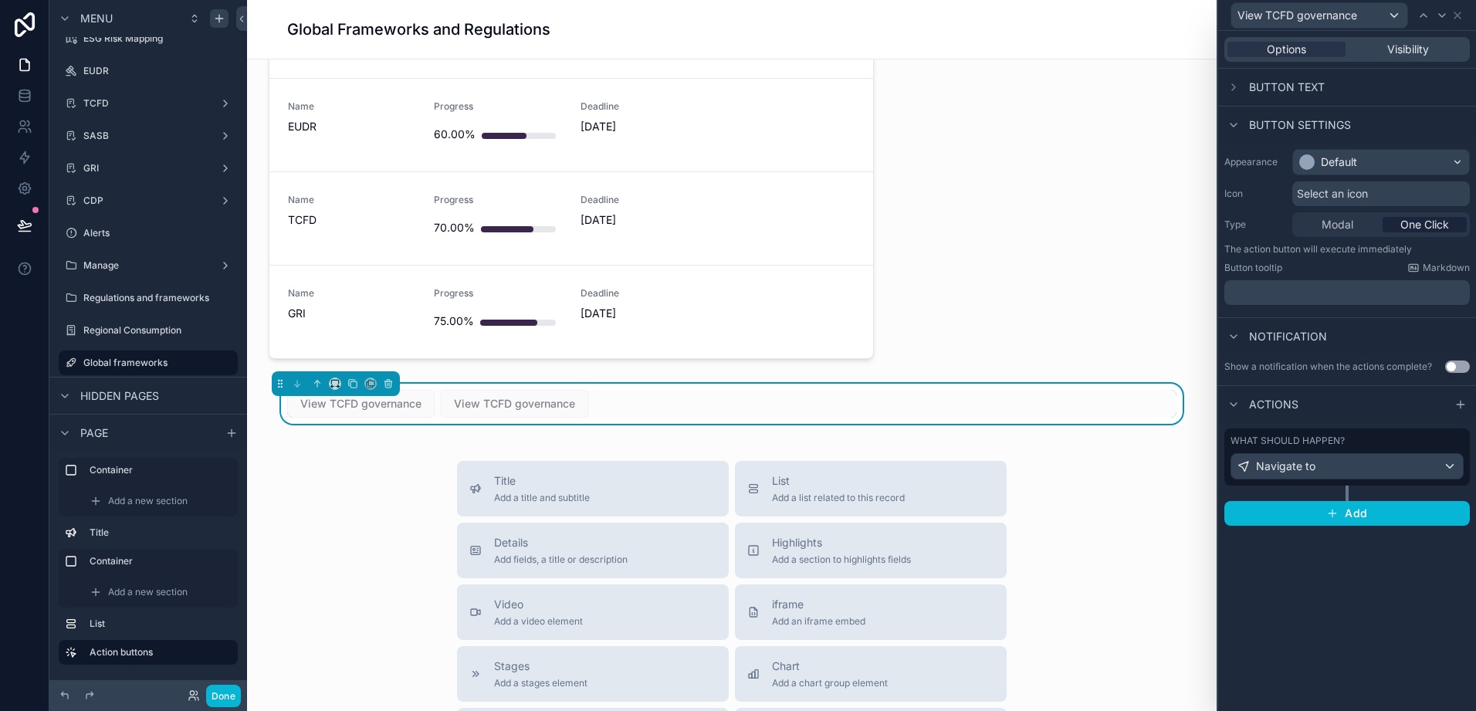
click at [1292, 83] on span "Button text" at bounding box center [1287, 87] width 76 height 15
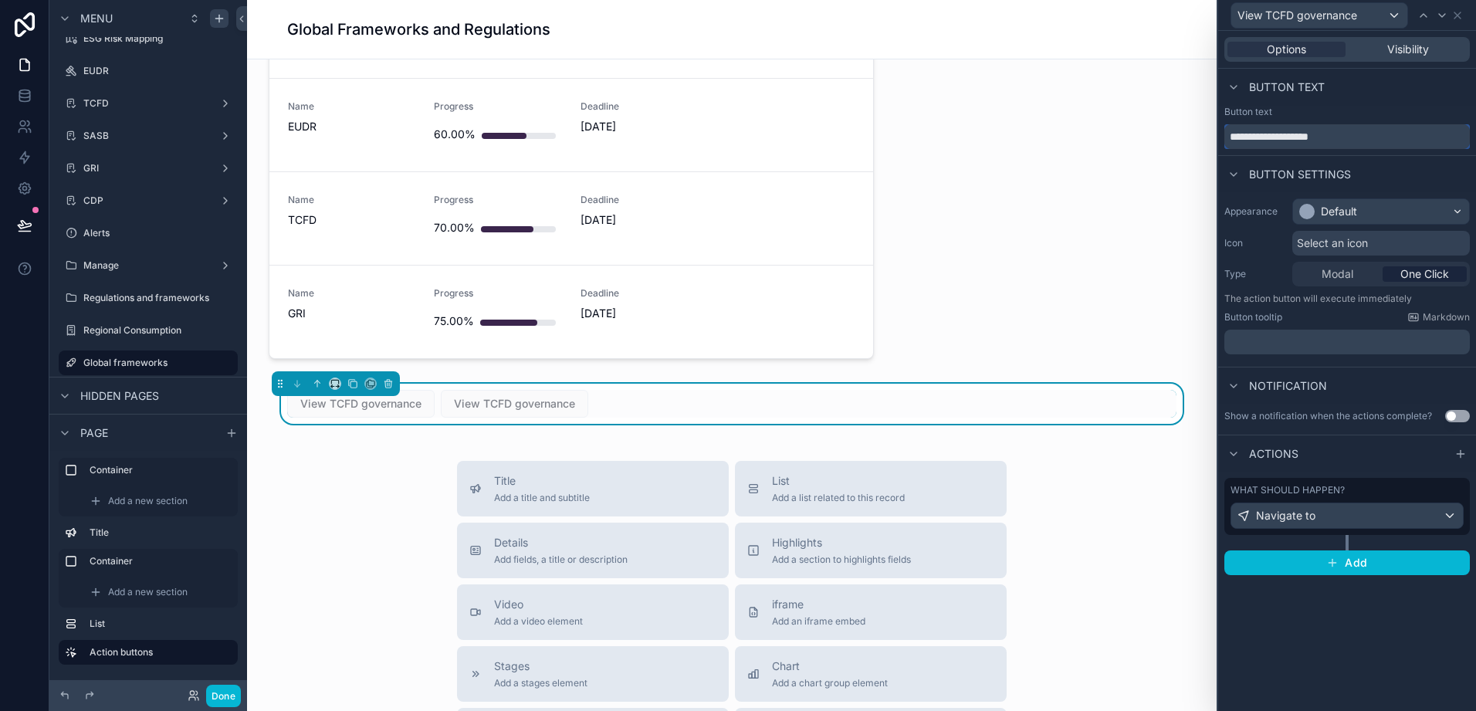
drag, startPoint x: 1376, startPoint y: 132, endPoint x: 1290, endPoint y: 144, distance: 86.6
click at [1290, 144] on input "**********" at bounding box center [1348, 136] width 246 height 25
type input "**********"
click at [1375, 110] on div "Button text" at bounding box center [1348, 112] width 246 height 12
click at [1459, 12] on icon at bounding box center [1458, 15] width 12 height 12
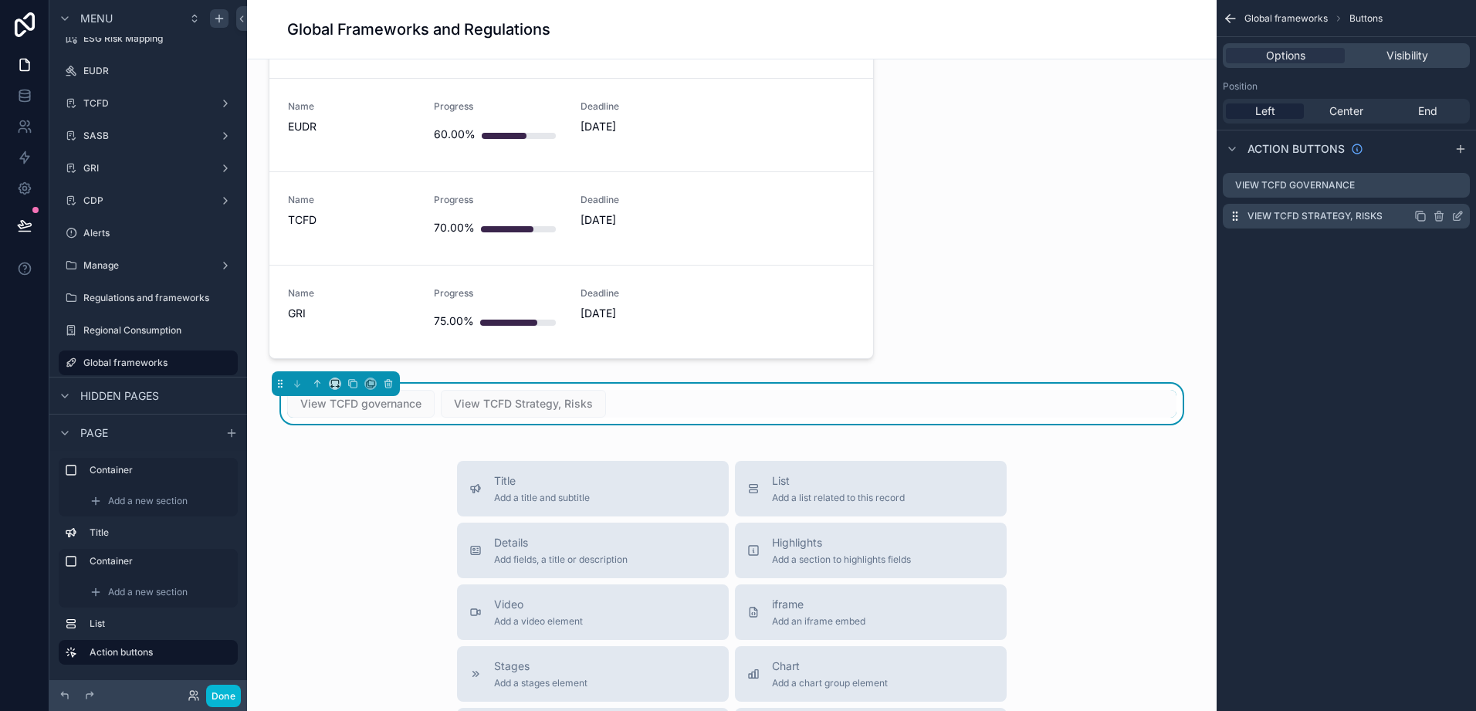
click at [1419, 215] on icon "scrollable content" at bounding box center [1421, 216] width 12 height 12
click at [1459, 241] on icon "scrollable content" at bounding box center [1458, 247] width 12 height 12
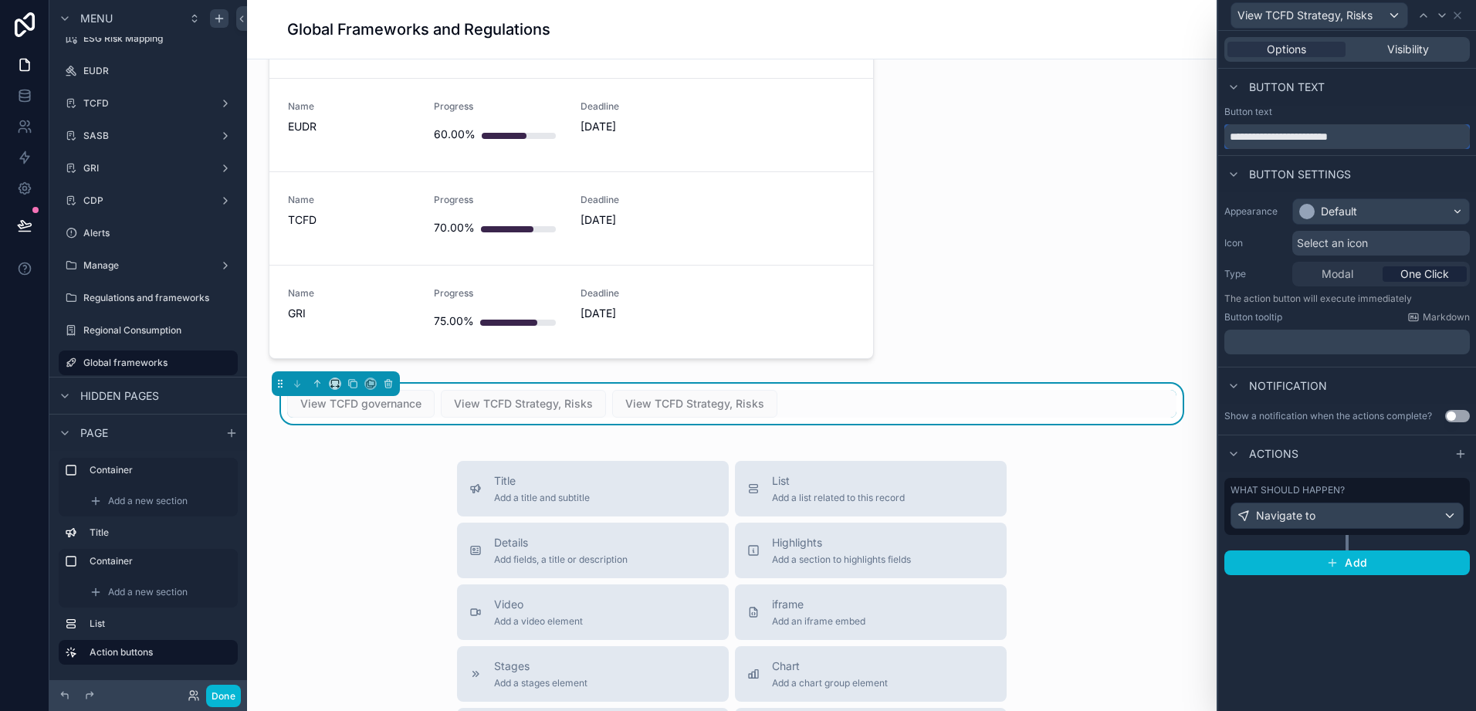
click at [1386, 139] on input "**********" at bounding box center [1348, 136] width 246 height 25
drag, startPoint x: 1386, startPoint y: 139, endPoint x: 1290, endPoint y: 139, distance: 96.5
click at [1290, 139] on input "**********" at bounding box center [1348, 136] width 246 height 25
type input "**********"
click at [334, 382] on icon "scrollable content" at bounding box center [335, 383] width 11 height 11
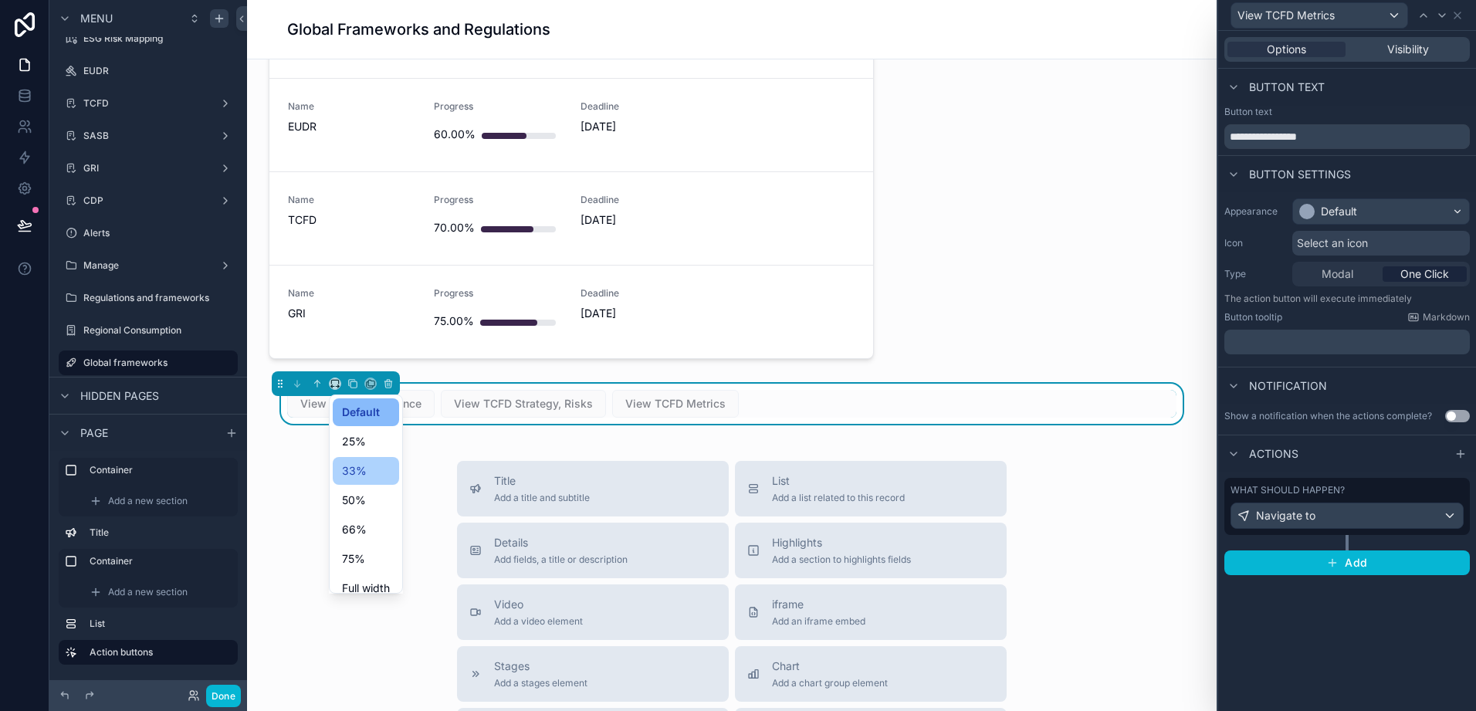
click at [359, 479] on span "33%" at bounding box center [354, 471] width 25 height 19
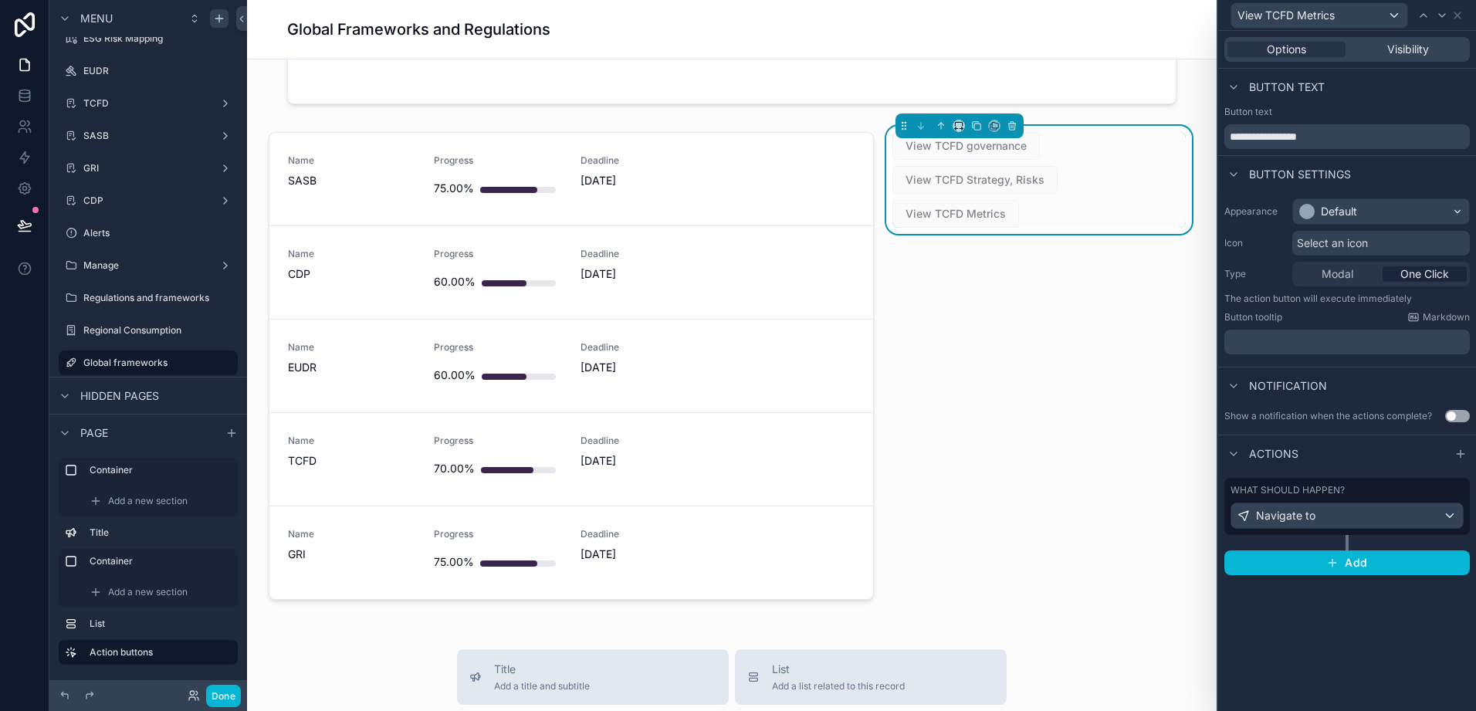
scroll to position [309, 0]
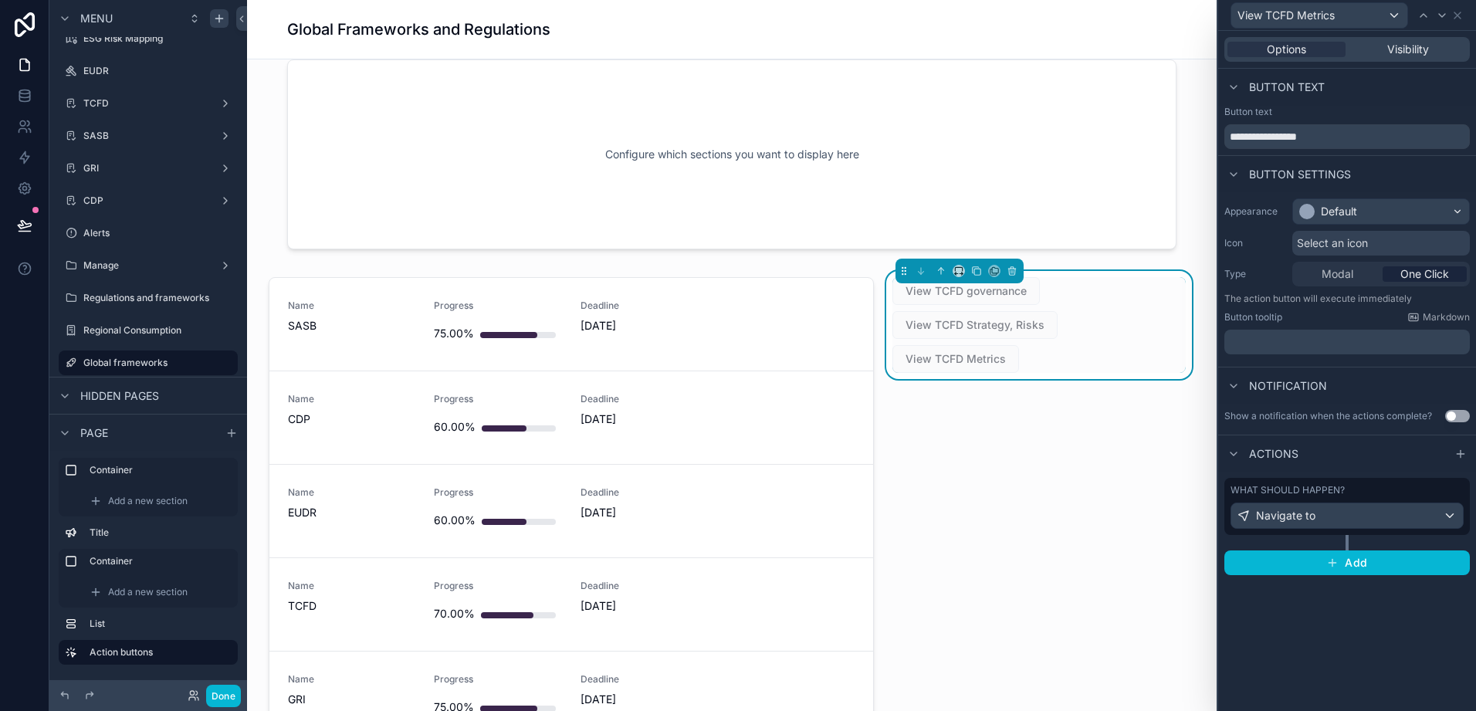
click at [1022, 390] on div "View TCFD governance View TCFD Strategy, Risks View TCFD Metrics" at bounding box center [1039, 514] width 312 height 486
click at [1124, 421] on div "View TCFD governance View TCFD Strategy, Risks View TCFD Metrics" at bounding box center [1039, 514] width 312 height 486
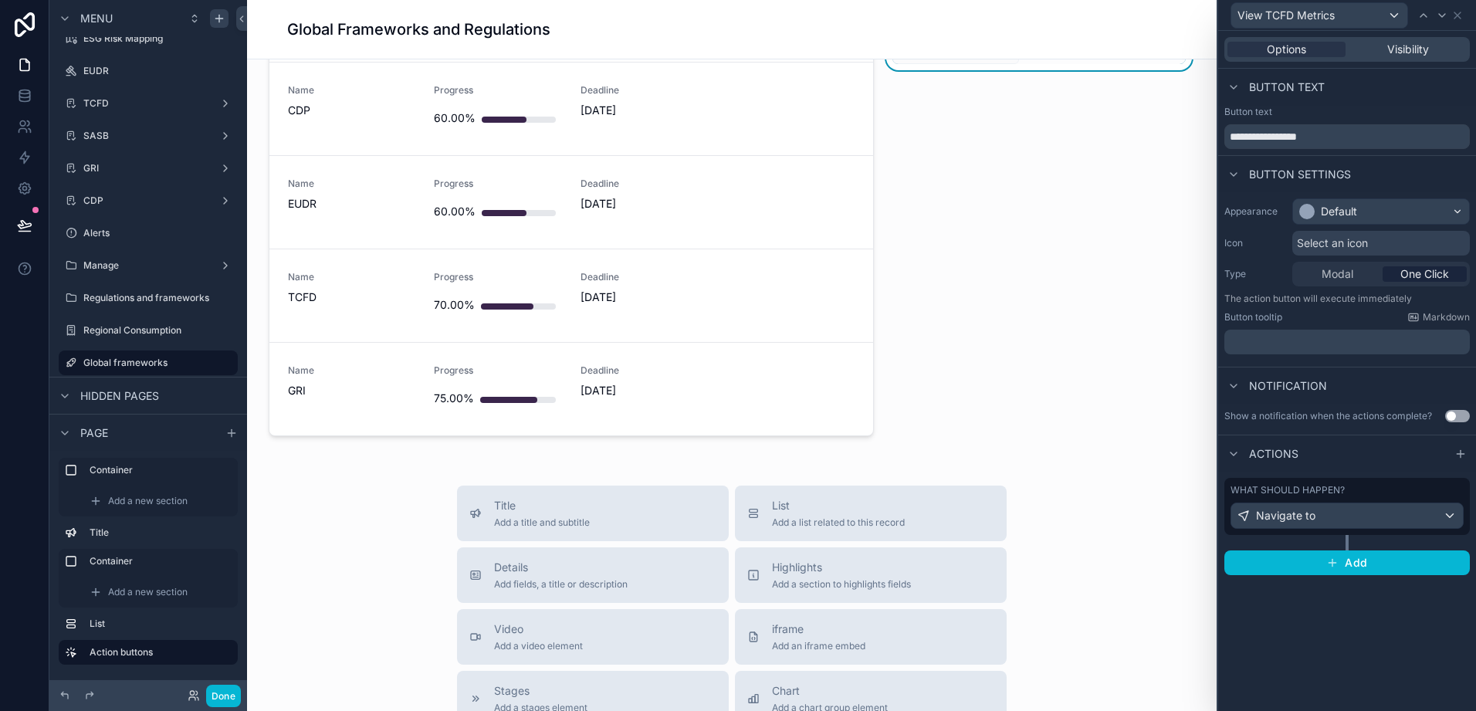
scroll to position [386, 0]
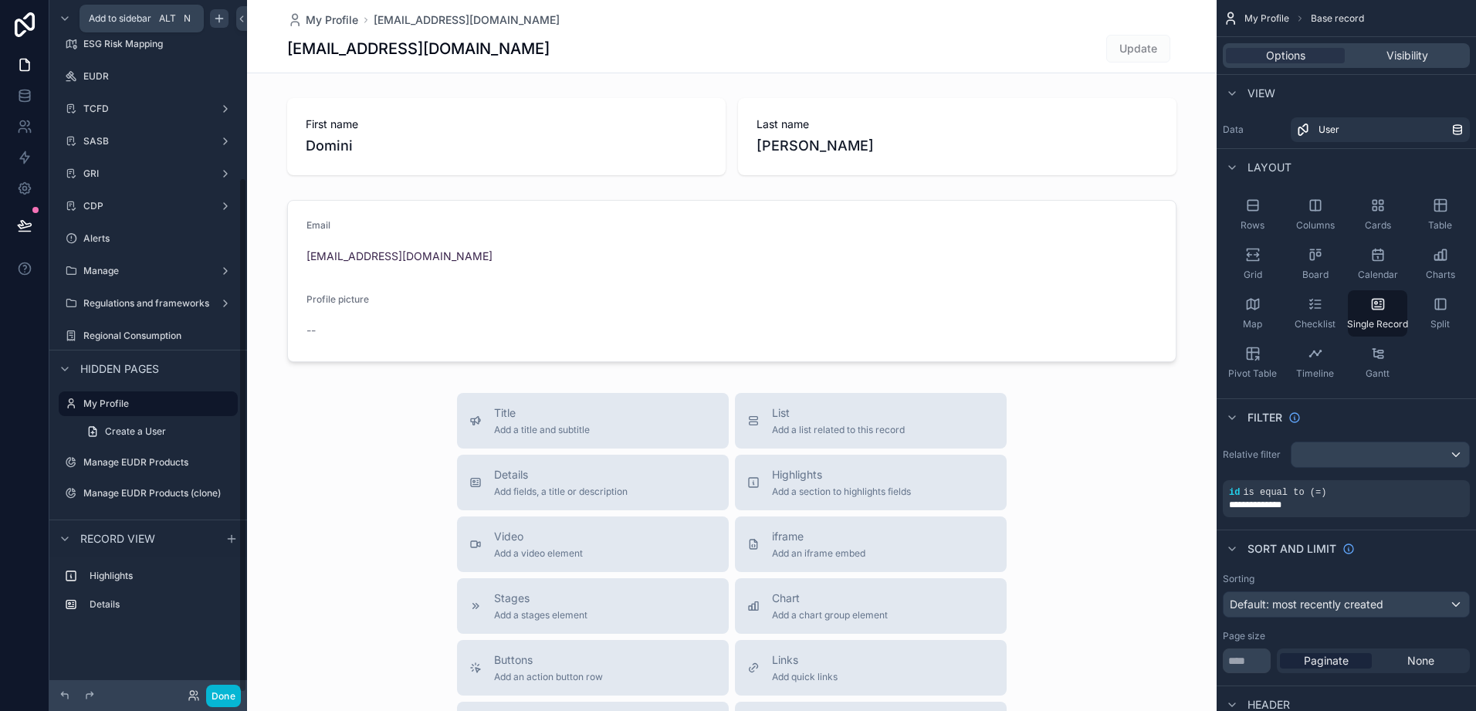
click at [215, 13] on icon "scrollable content" at bounding box center [219, 18] width 12 height 12
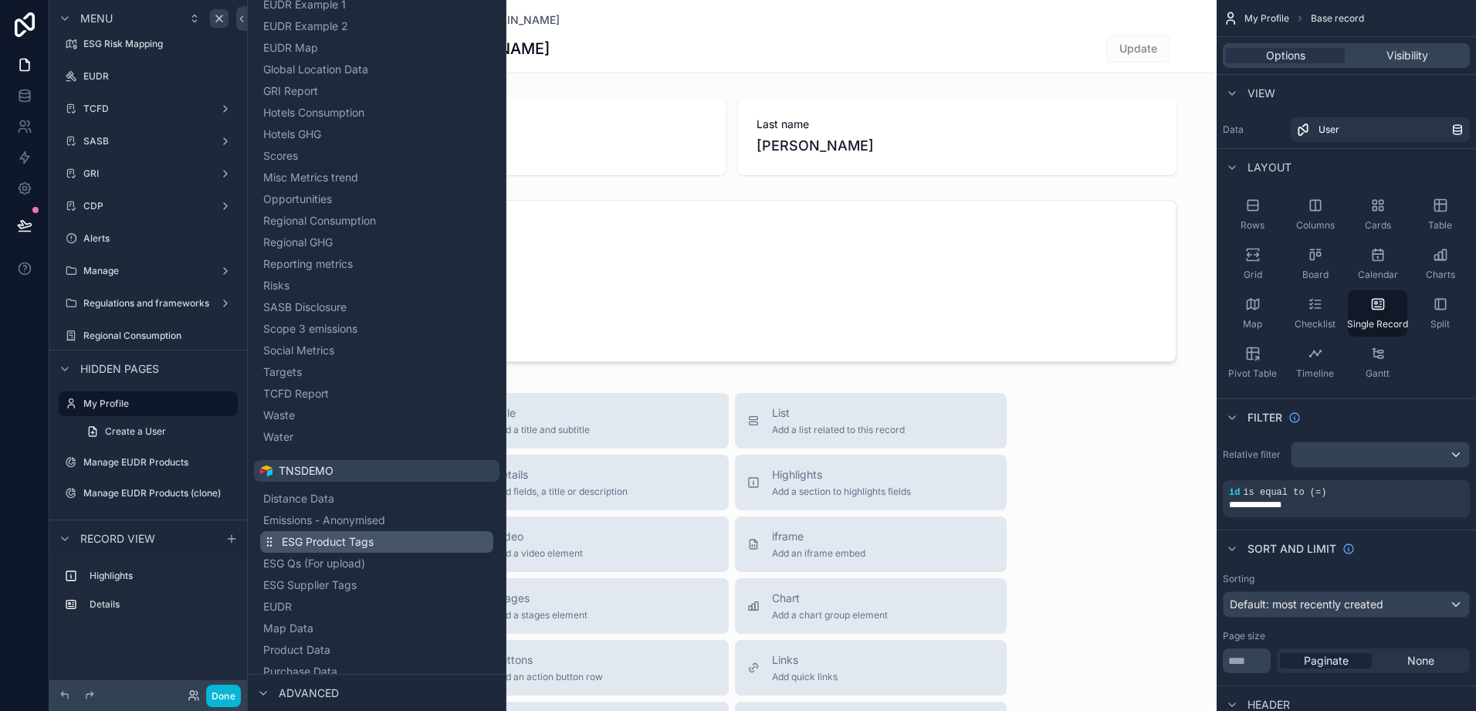
scroll to position [503, 0]
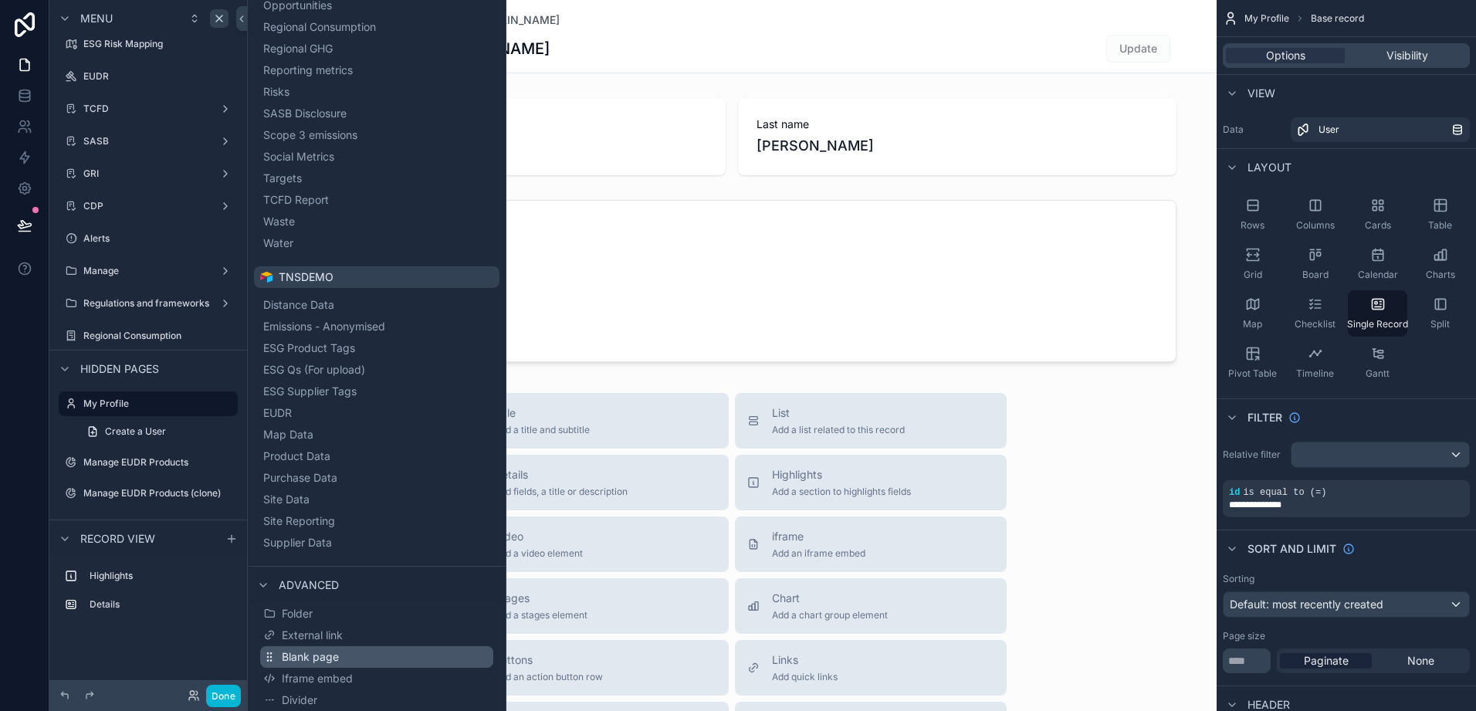
click at [328, 659] on span "Blank page" at bounding box center [310, 656] width 57 height 15
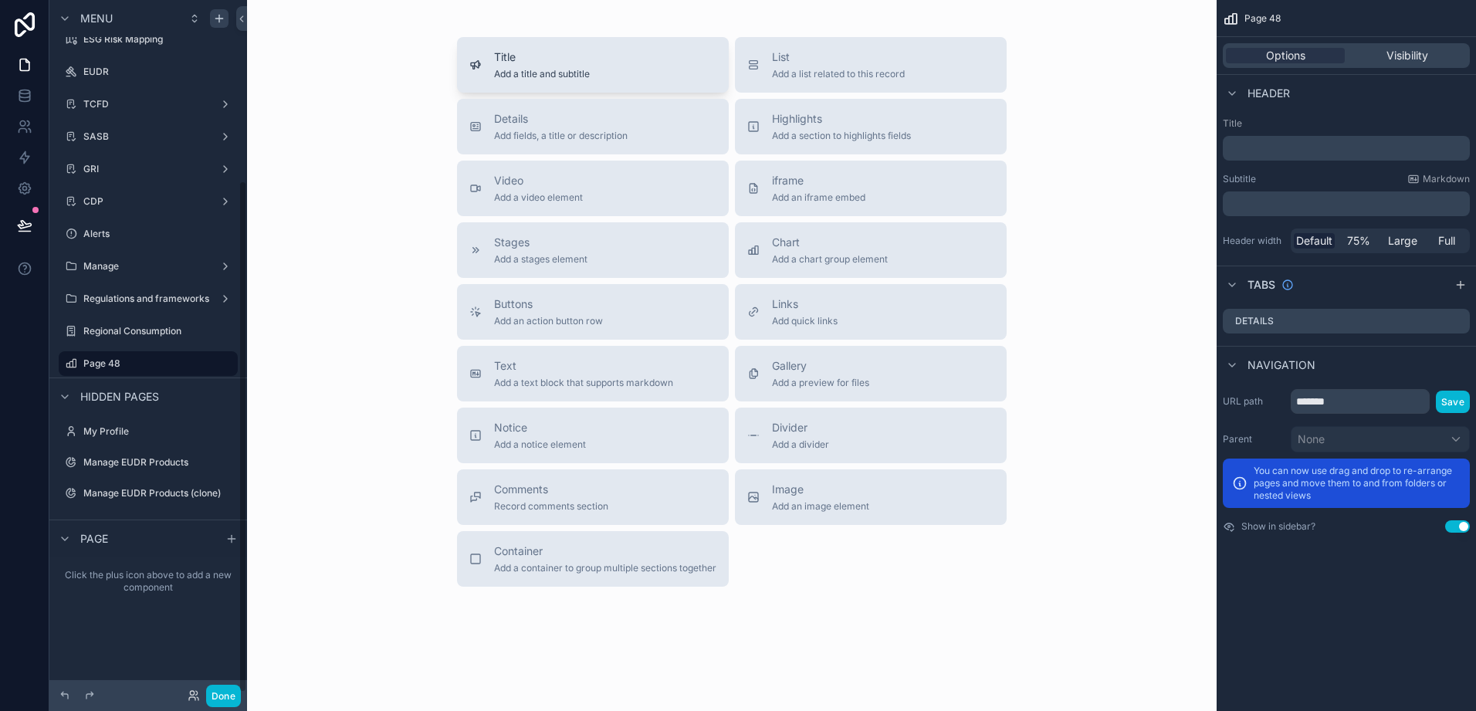
scroll to position [243, 0]
click at [1326, 153] on p "﻿" at bounding box center [1348, 148] width 238 height 15
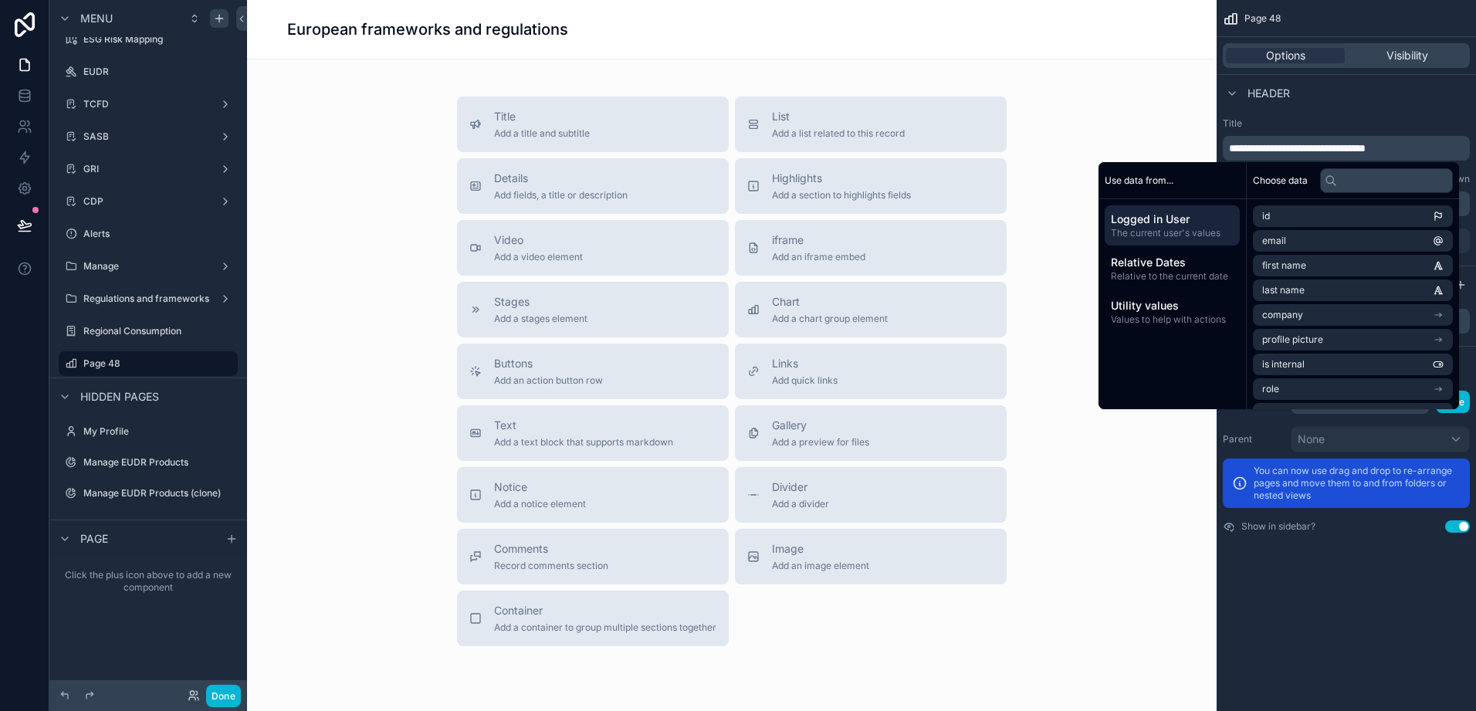
click at [1351, 104] on div "Header" at bounding box center [1346, 92] width 259 height 37
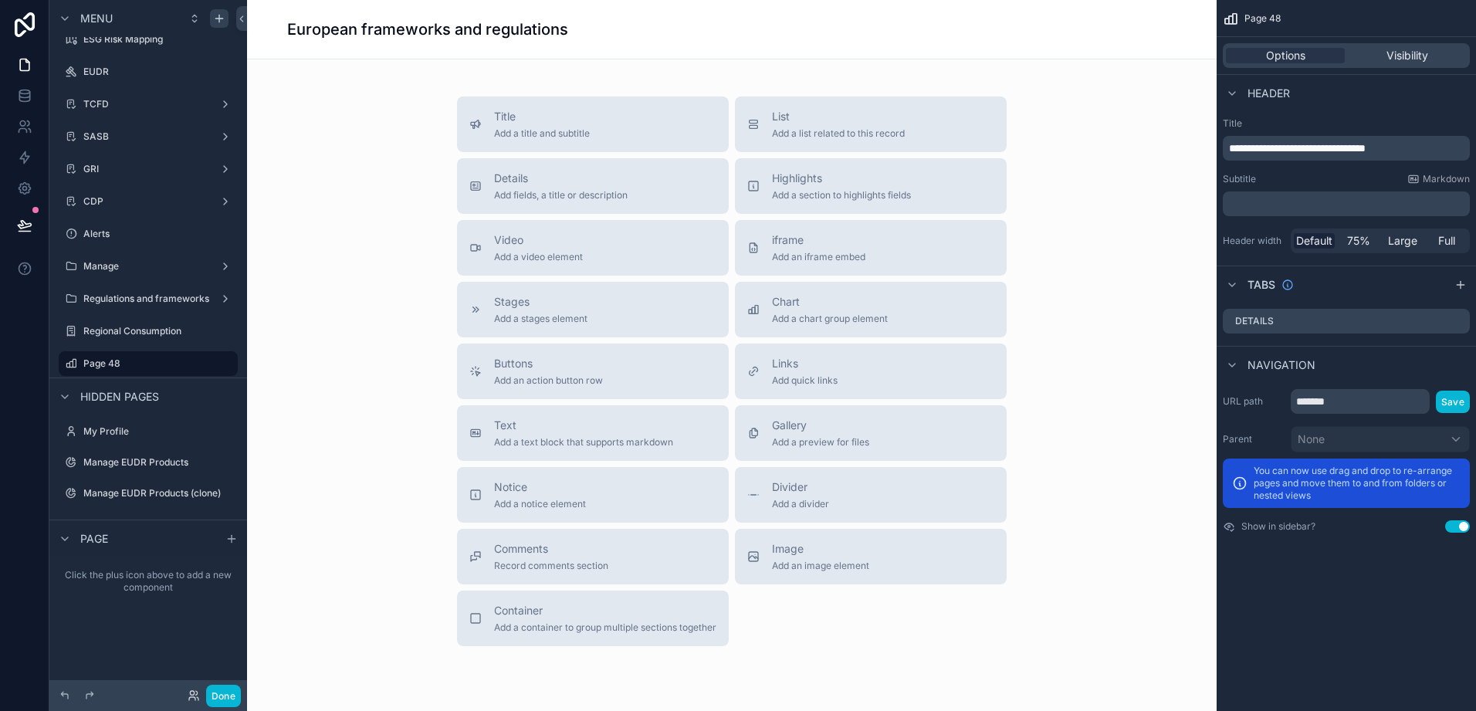
click at [1075, 184] on div "Title Add a title and subtitle List Add a list related to this record Details A…" at bounding box center [731, 372] width 945 height 550
click at [204, 365] on icon "scrollable content" at bounding box center [204, 364] width 8 height 8
type input "*"
type input "**********"
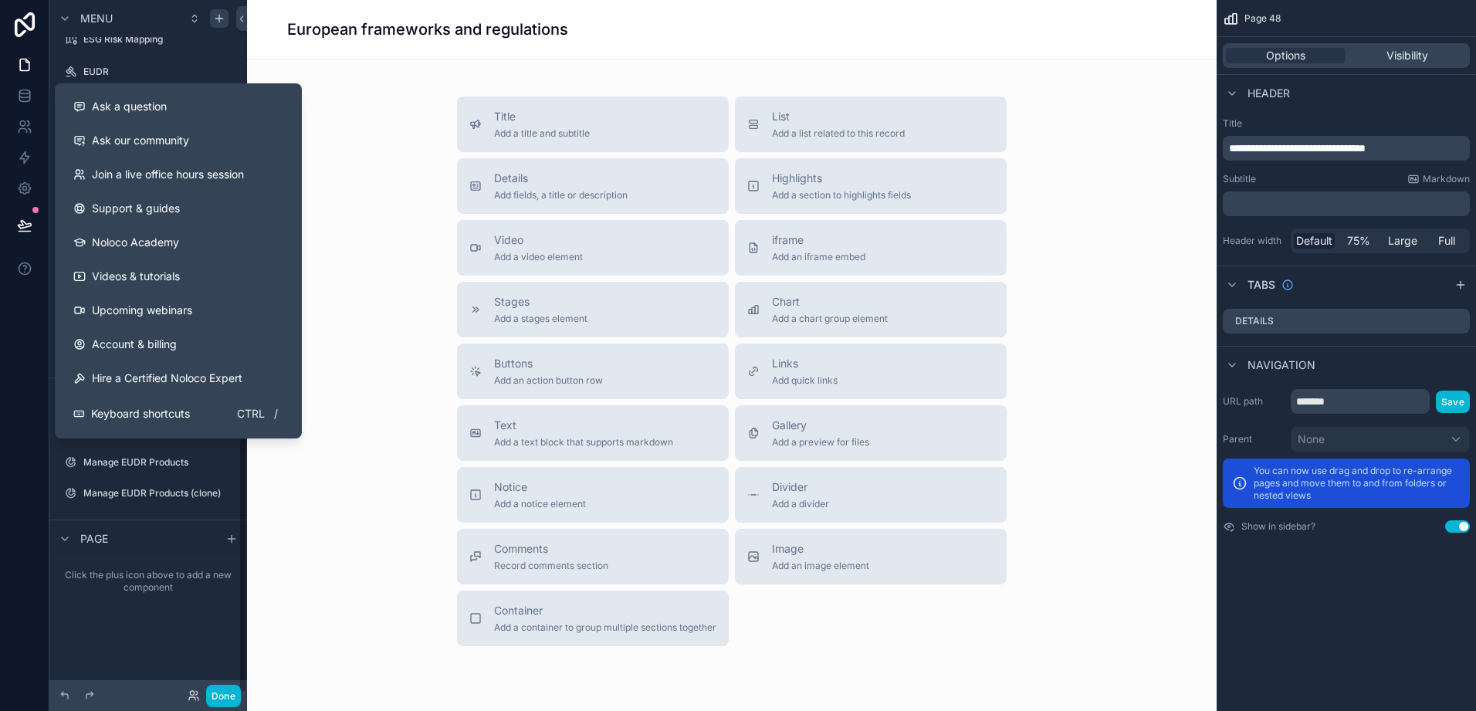
click at [350, 415] on div "Title Add a title and subtitle List Add a list related to this record Details A…" at bounding box center [731, 372] width 945 height 550
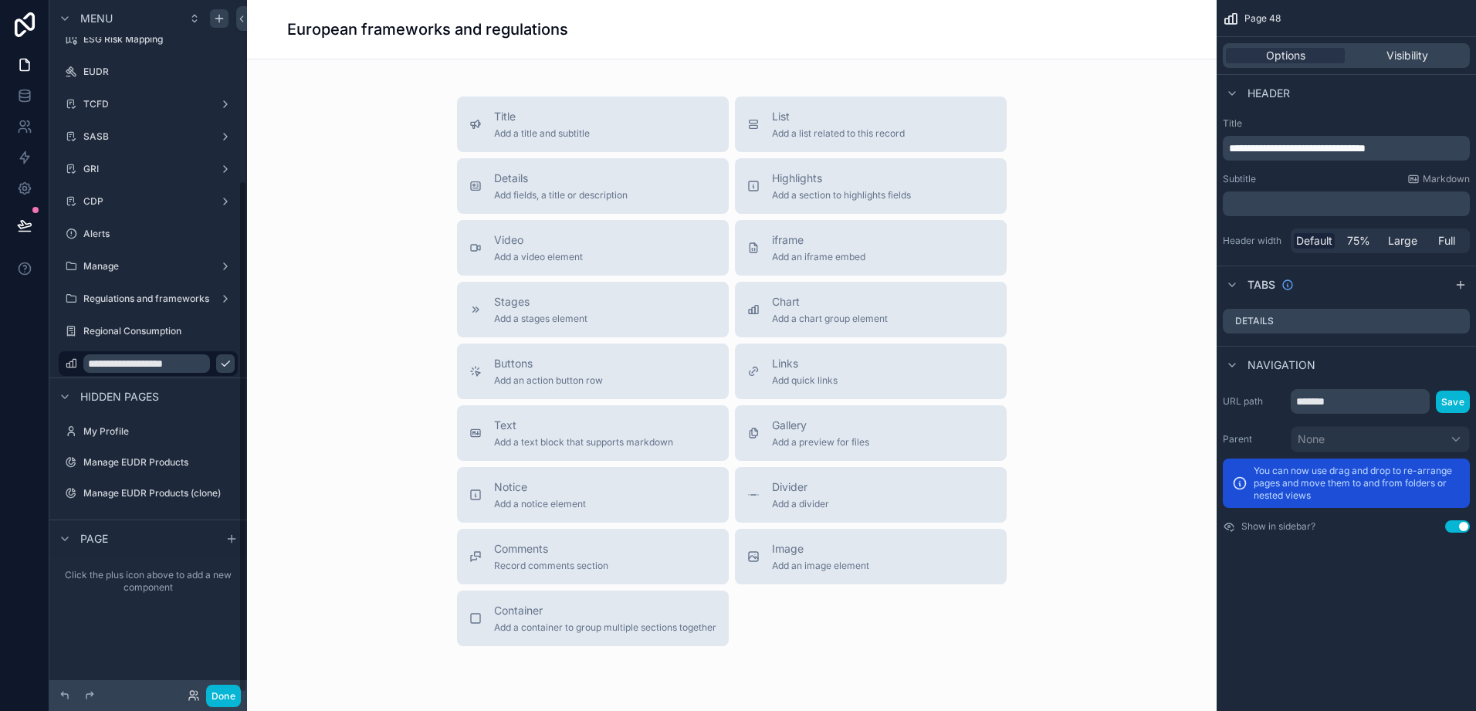
click at [219, 365] on icon "scrollable content" at bounding box center [225, 364] width 12 height 12
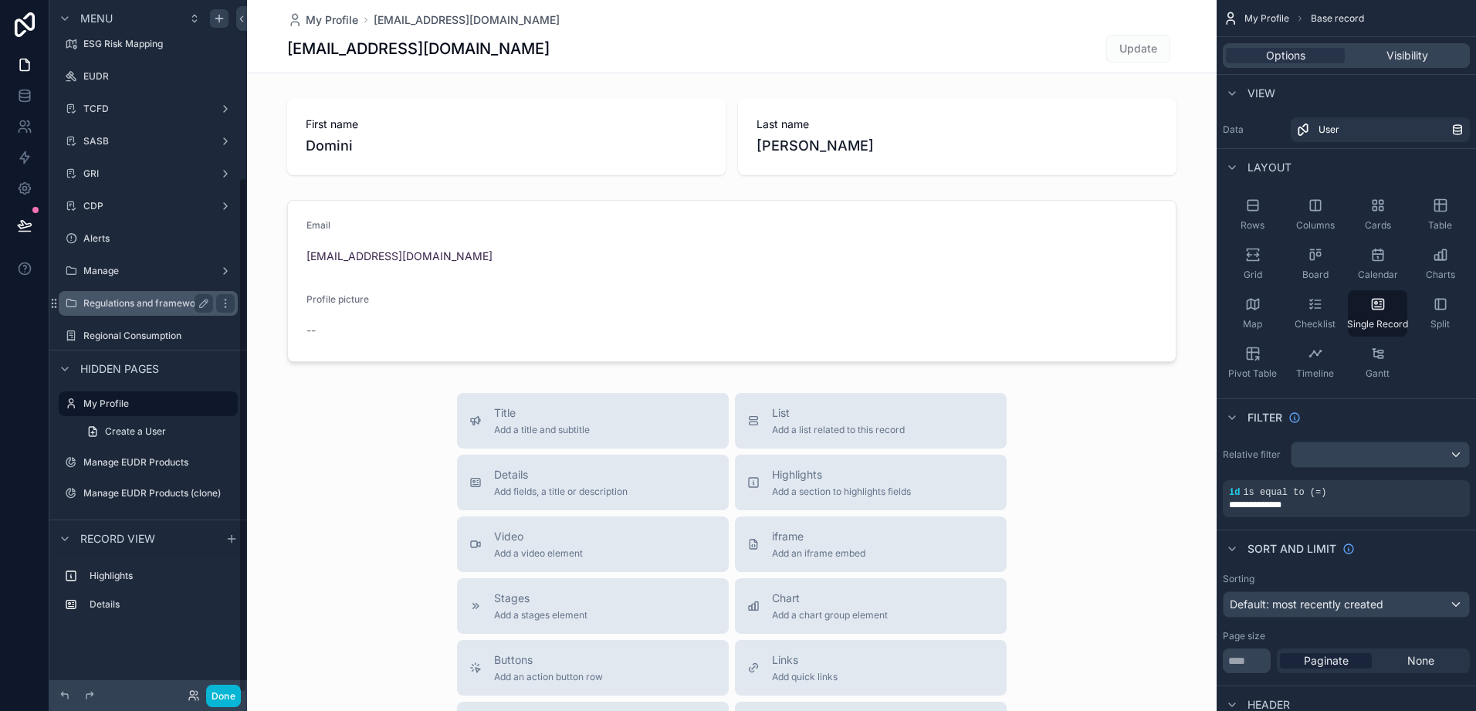
scroll to position [239, 0]
click at [130, 337] on label "Regional Consumption" at bounding box center [158, 336] width 151 height 12
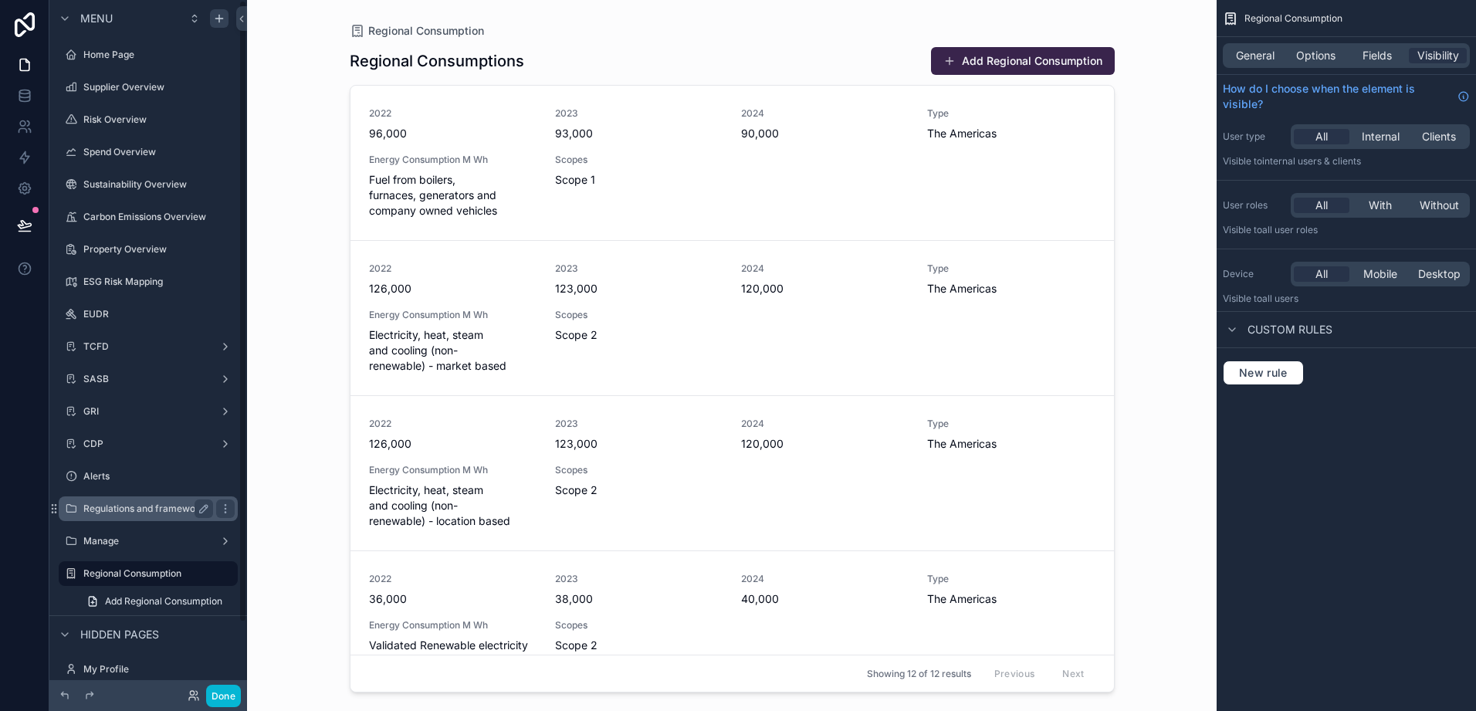
scroll to position [78, 0]
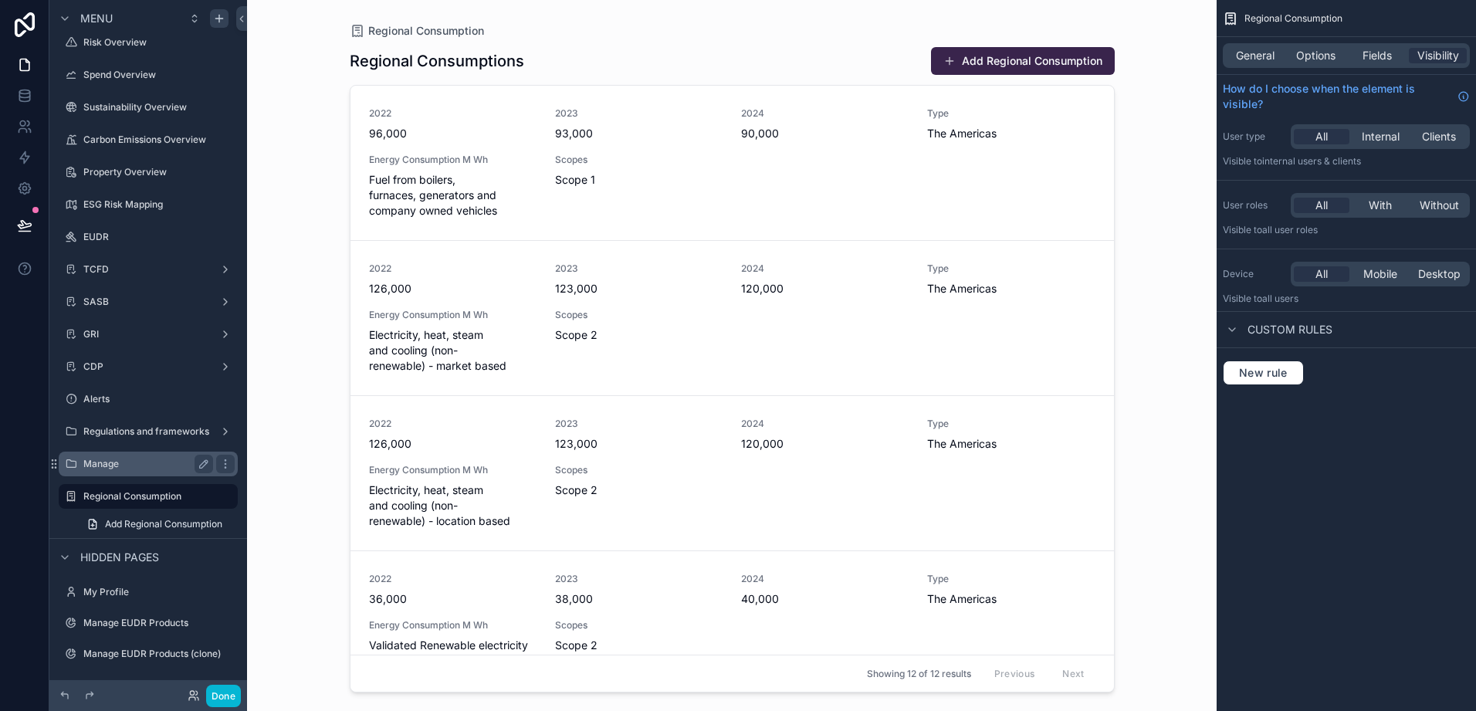
click at [115, 472] on div "Manage" at bounding box center [148, 464] width 130 height 19
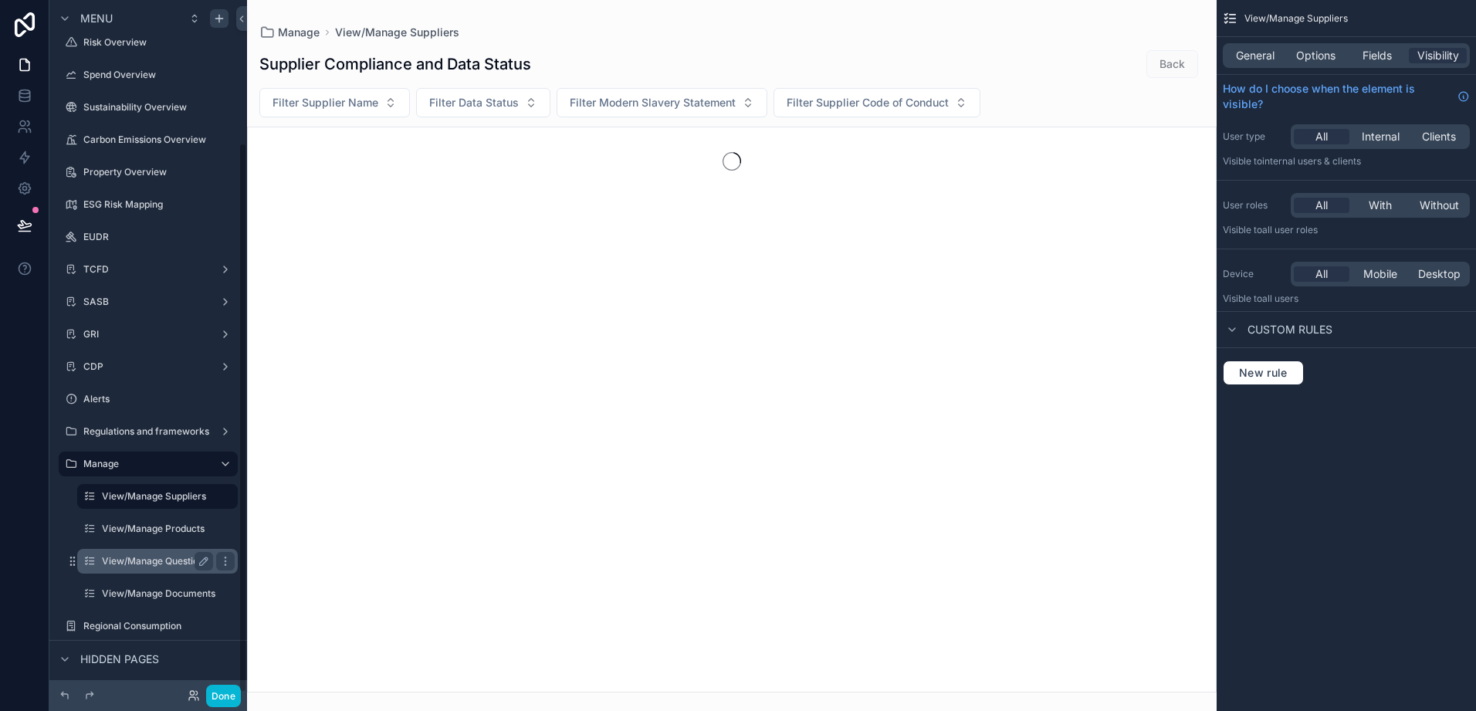
scroll to position [180, 0]
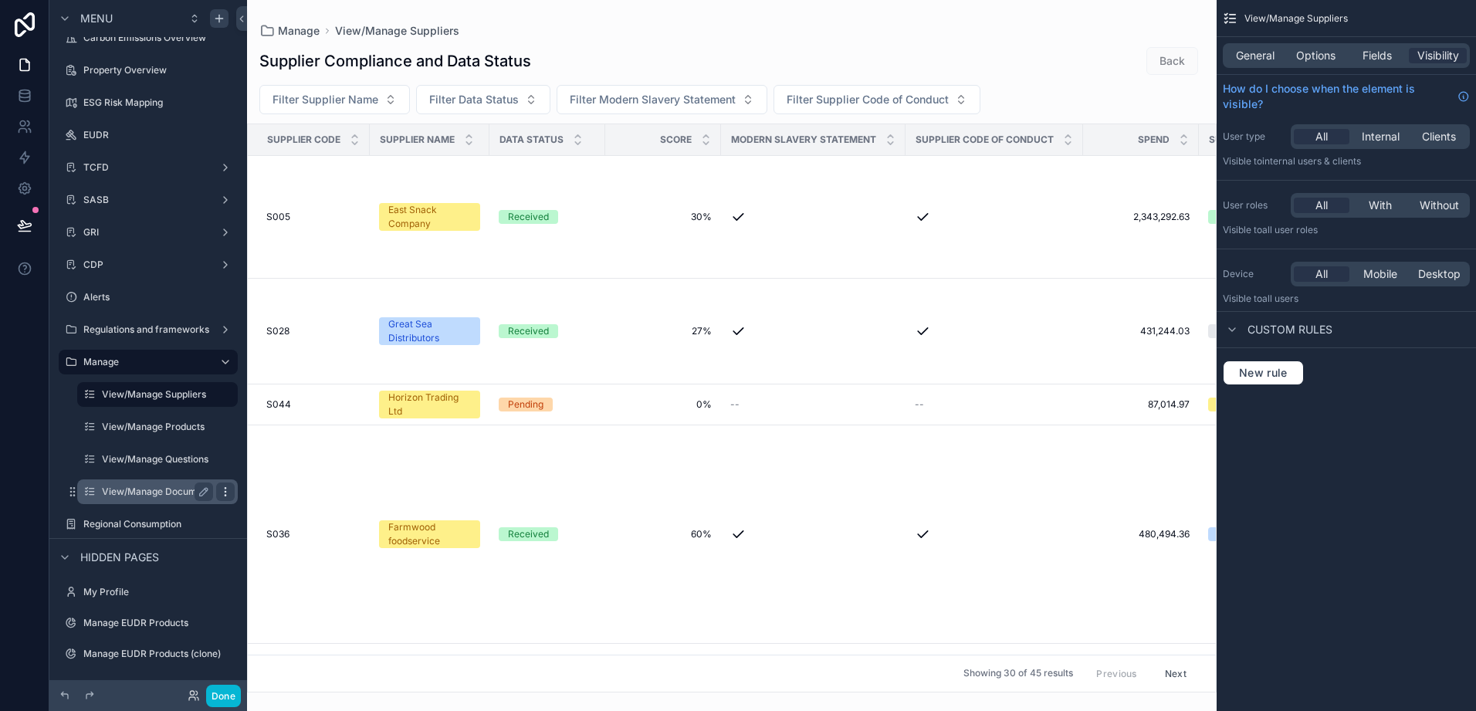
click at [225, 490] on icon "scrollable content" at bounding box center [225, 492] width 12 height 12
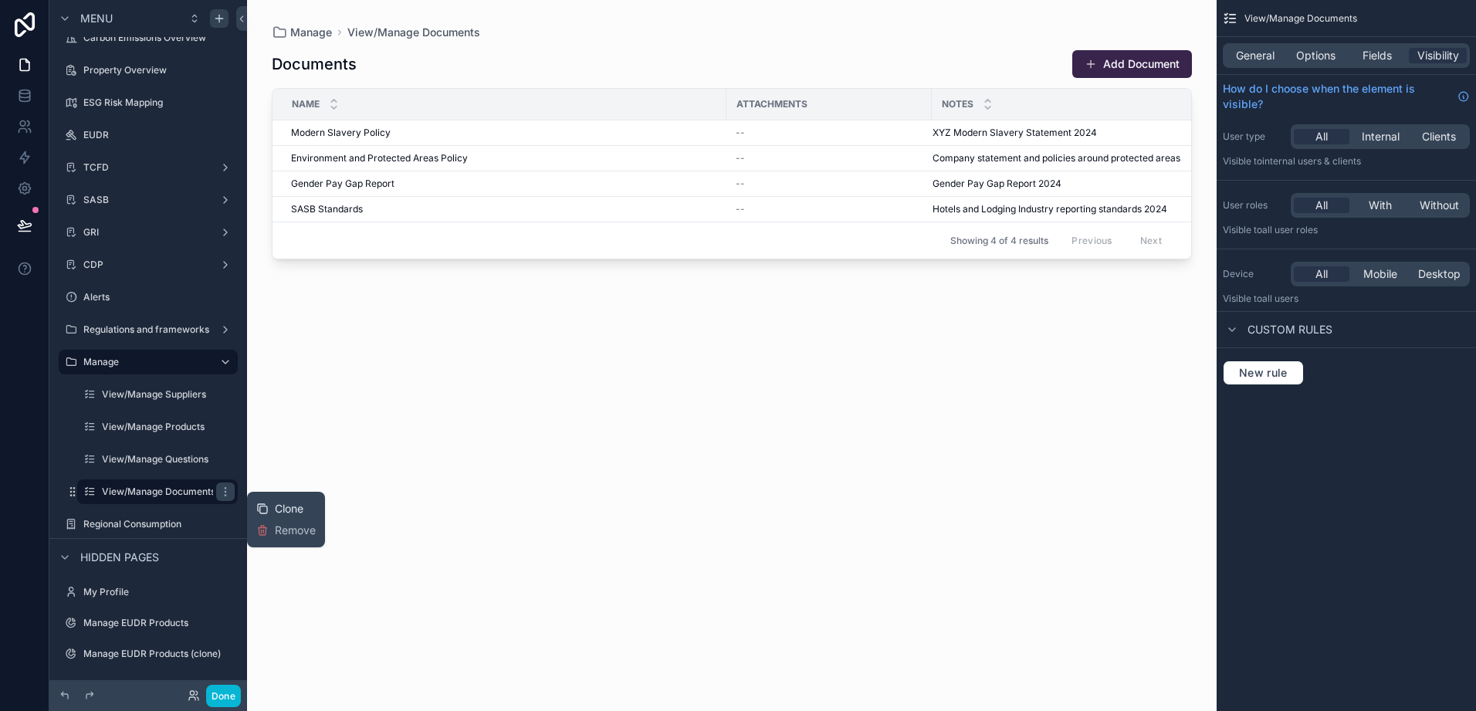
click at [294, 507] on span "Clone" at bounding box center [289, 508] width 29 height 15
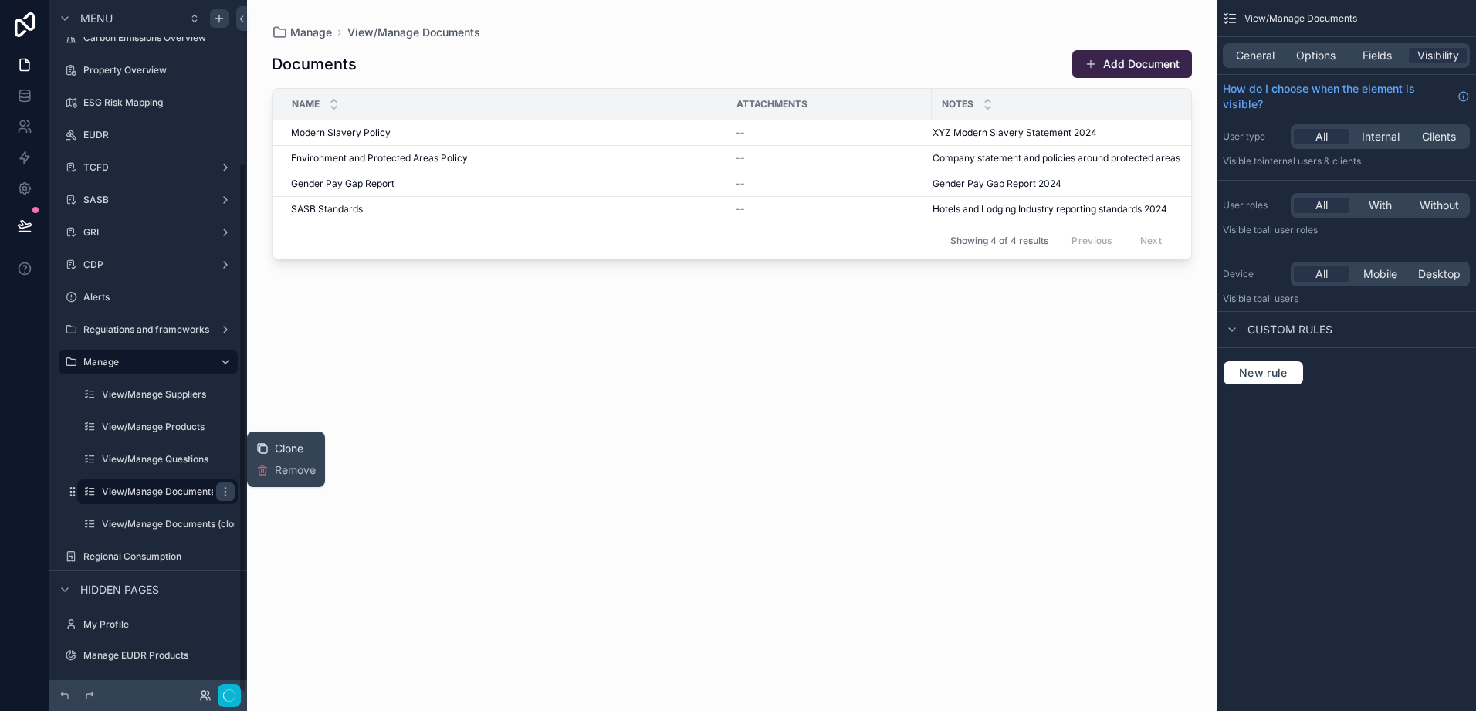
scroll to position [212, 0]
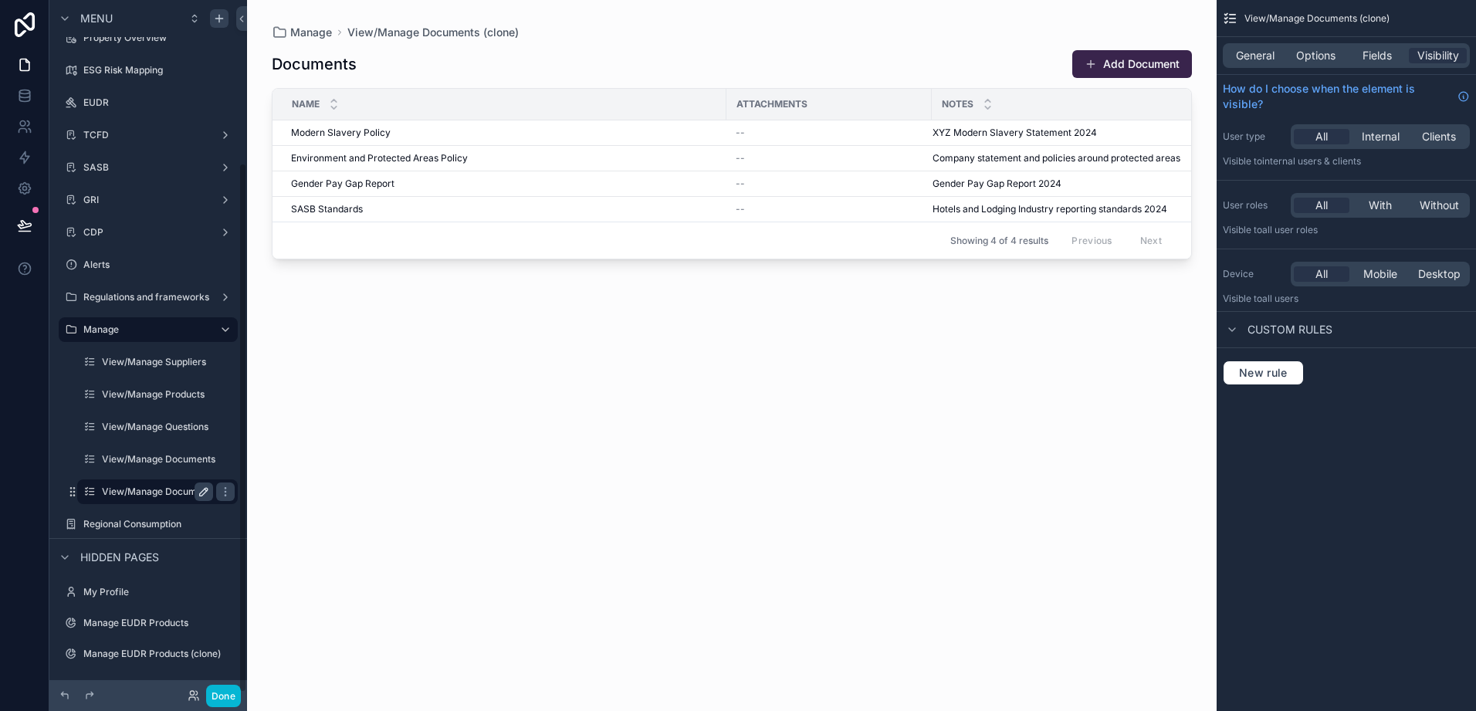
click at [202, 492] on icon "scrollable content" at bounding box center [204, 492] width 8 height 8
click at [168, 495] on input "**********" at bounding box center [145, 492] width 86 height 19
type input "**********"
click at [219, 487] on icon "scrollable content" at bounding box center [225, 492] width 12 height 12
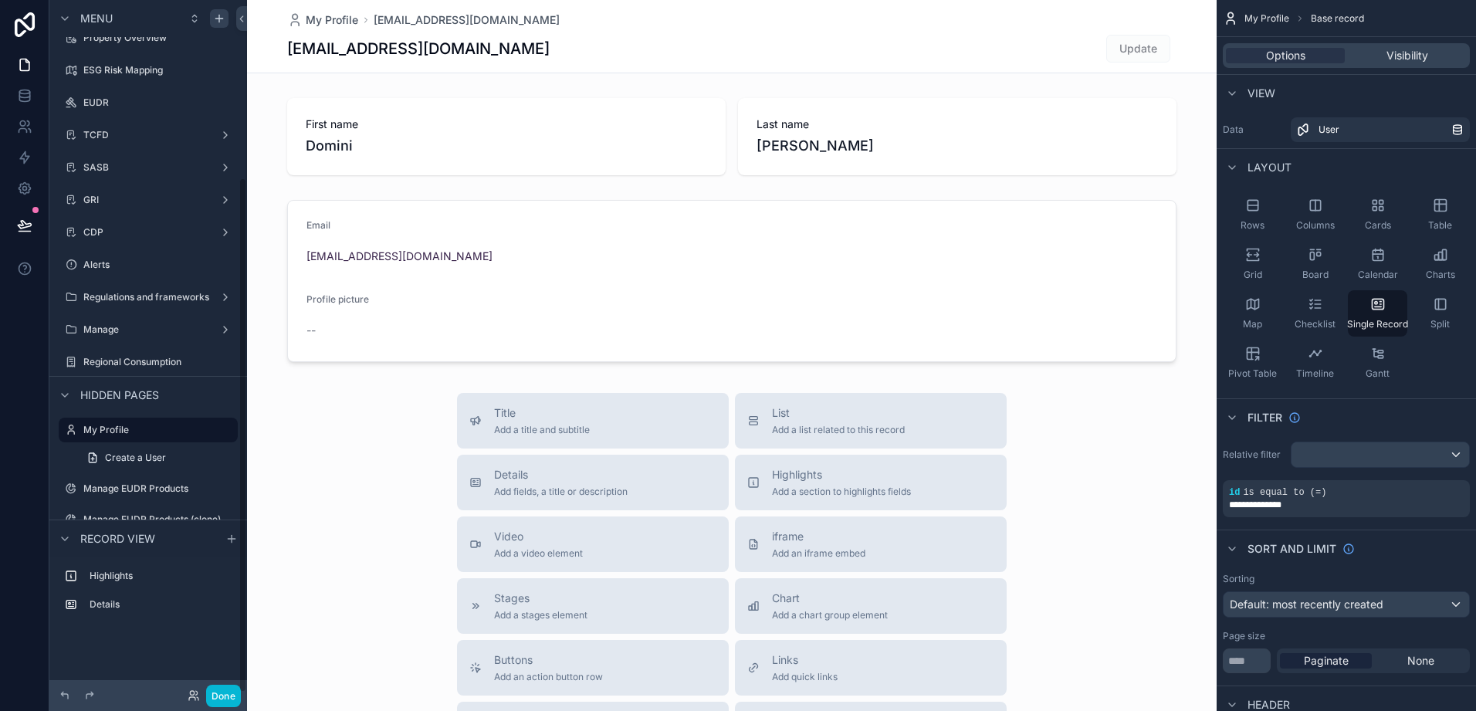
scroll to position [239, 0]
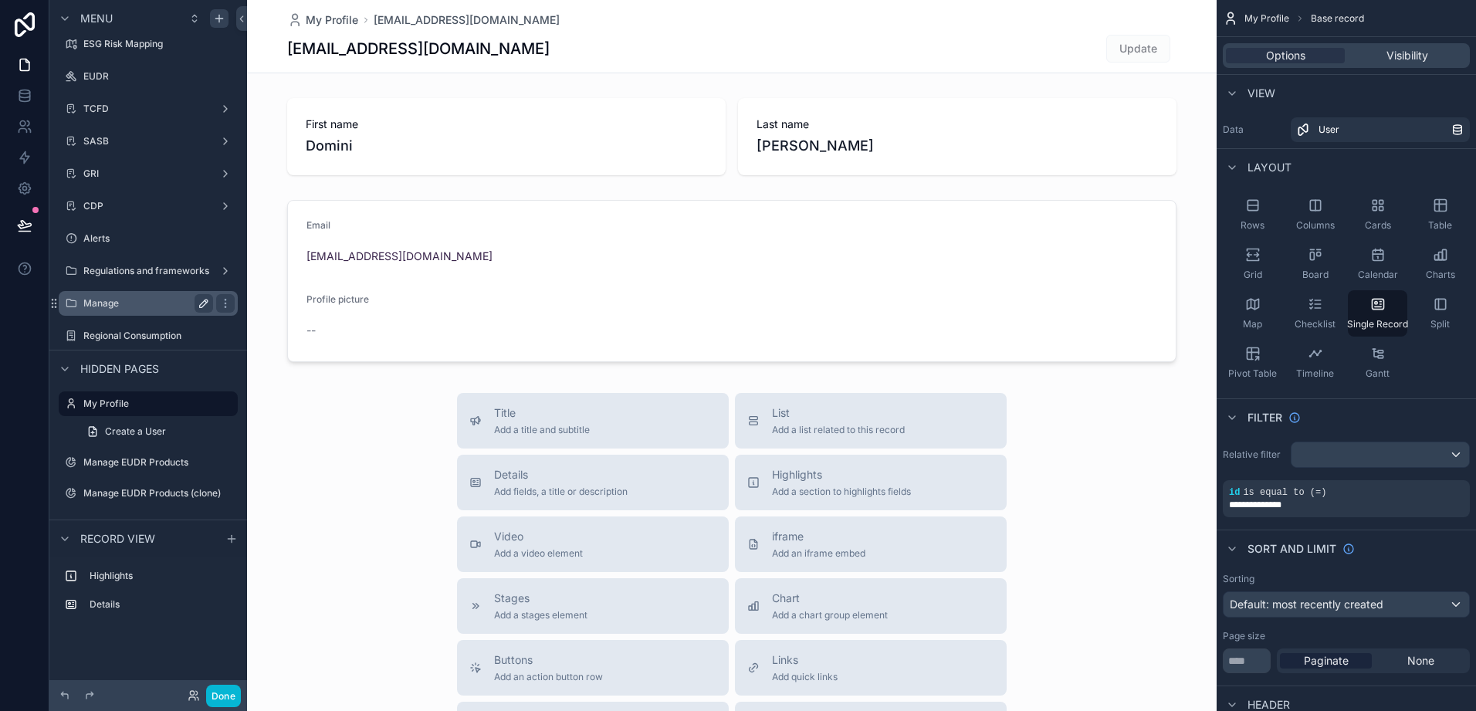
click at [202, 303] on icon "scrollable content" at bounding box center [204, 303] width 12 height 12
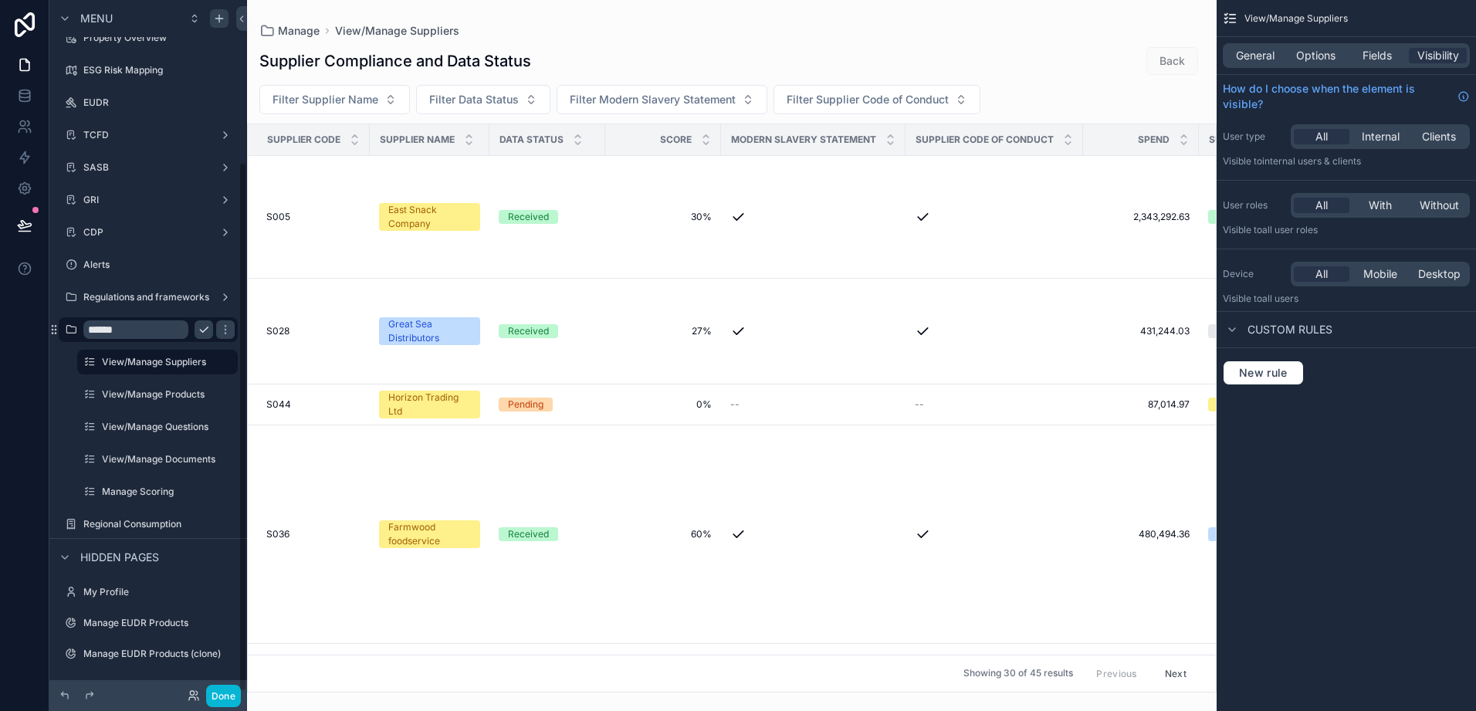
scroll to position [212, 0]
click at [166, 363] on label "View/Manage Suppliers" at bounding box center [154, 363] width 105 height 12
click at [200, 359] on icon "scrollable content" at bounding box center [204, 363] width 12 height 12
type input "*********"
click at [224, 366] on icon "scrollable content" at bounding box center [225, 363] width 12 height 12
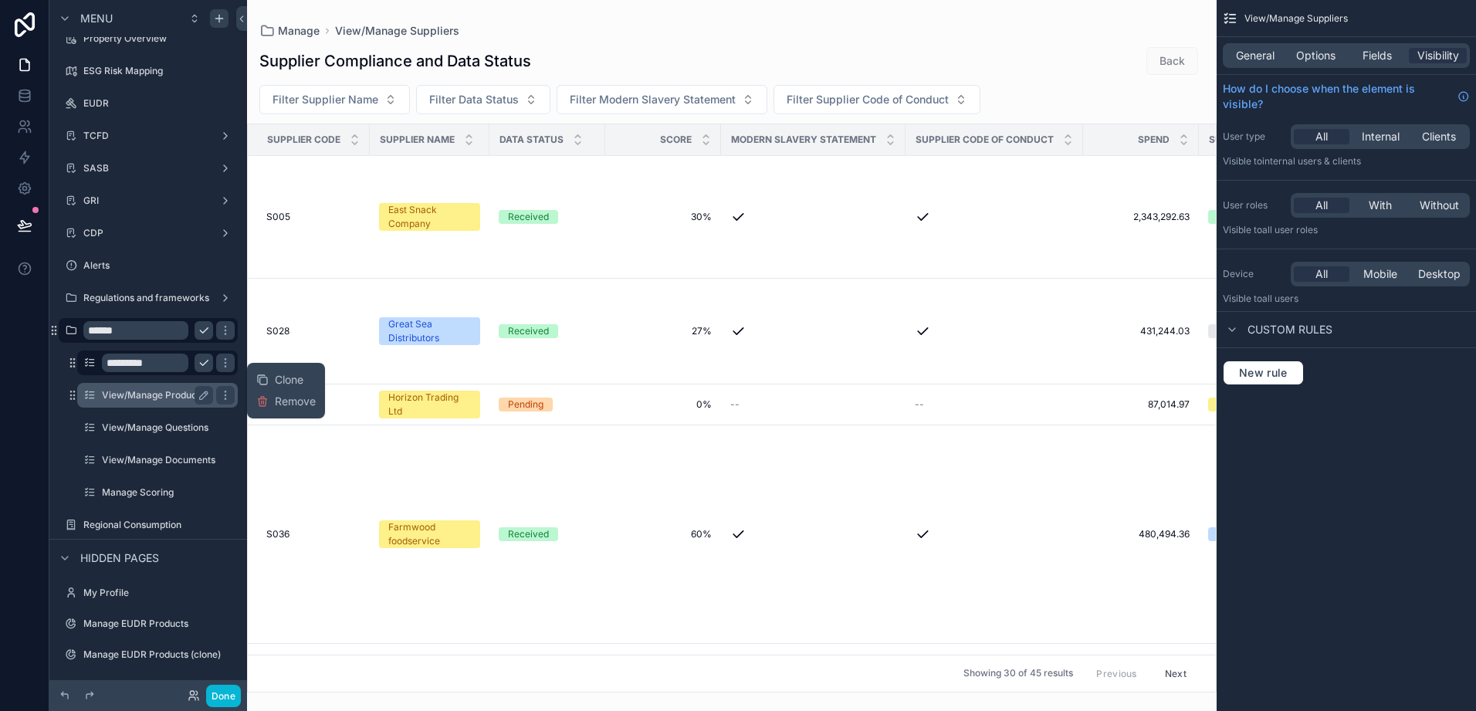
click at [171, 397] on label "View/Manage Products" at bounding box center [154, 395] width 105 height 12
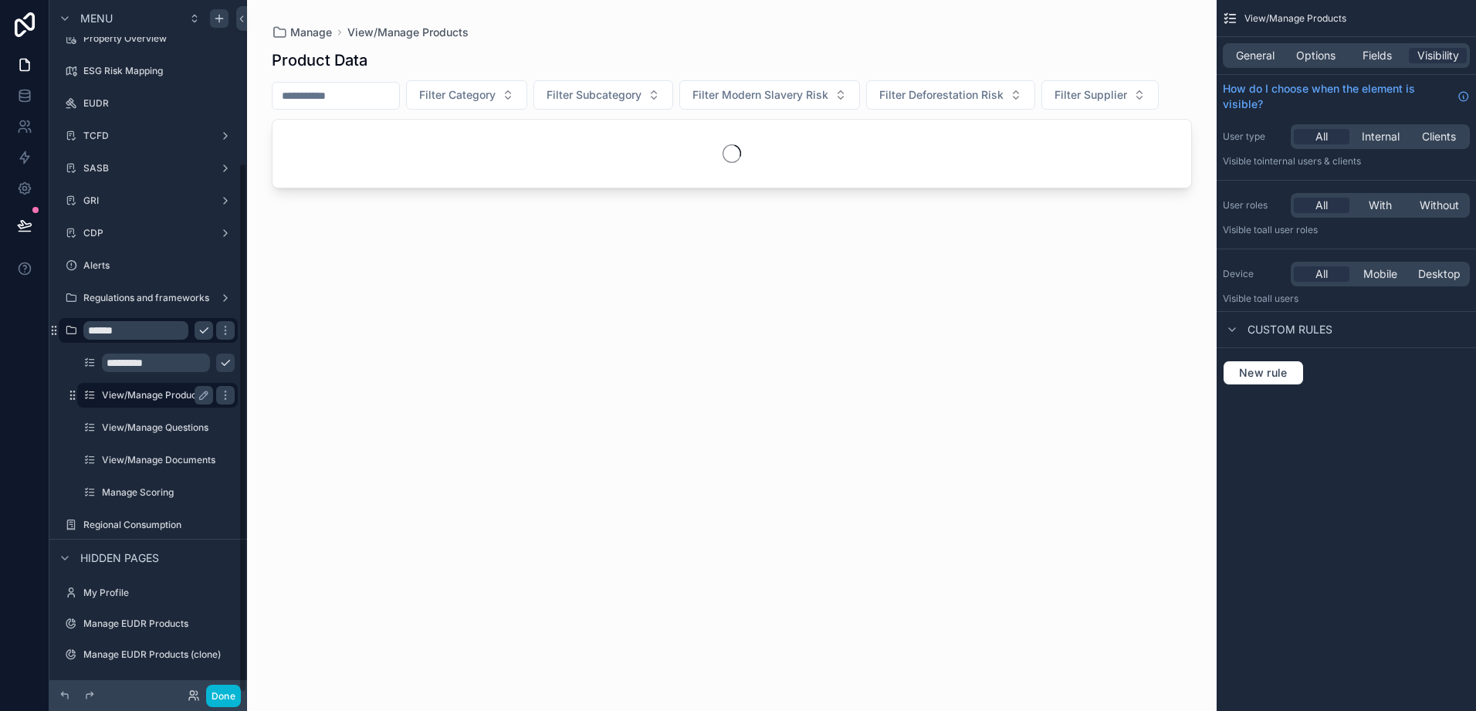
scroll to position [212, 0]
click at [201, 387] on button "scrollable content" at bounding box center [204, 394] width 19 height 19
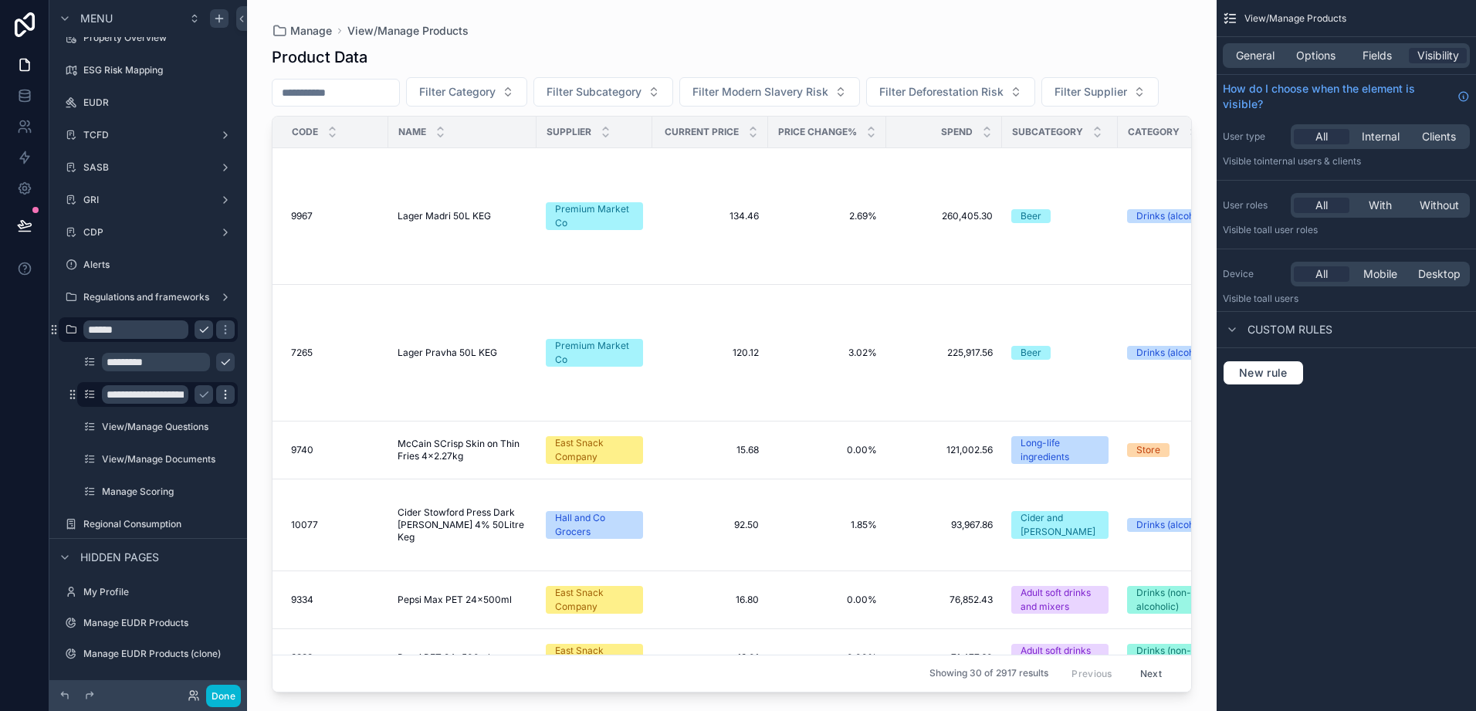
drag, startPoint x: 178, startPoint y: 393, endPoint x: 222, endPoint y: 386, distance: 44.6
click at [179, 393] on input "**********" at bounding box center [145, 394] width 86 height 19
type input "********"
click at [204, 395] on icon "scrollable content" at bounding box center [204, 394] width 12 height 12
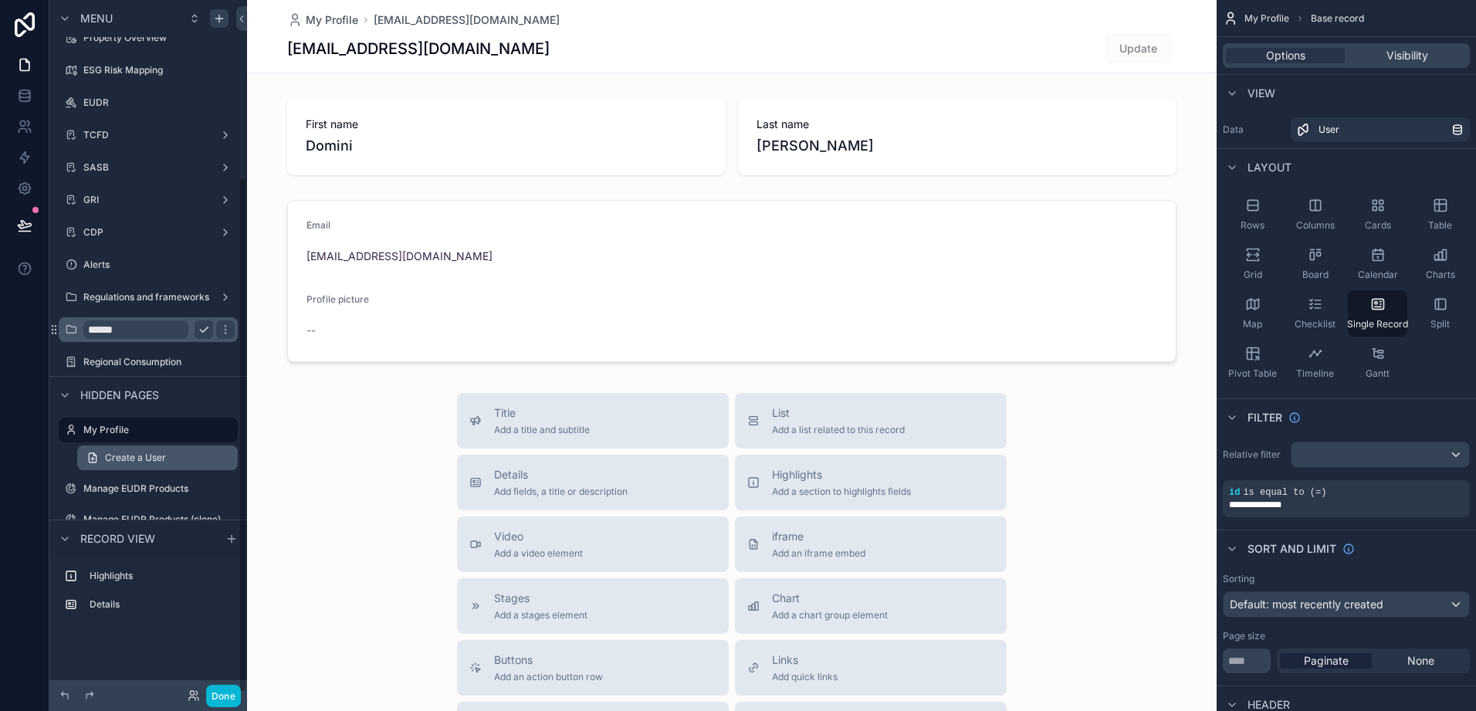
scroll to position [239, 0]
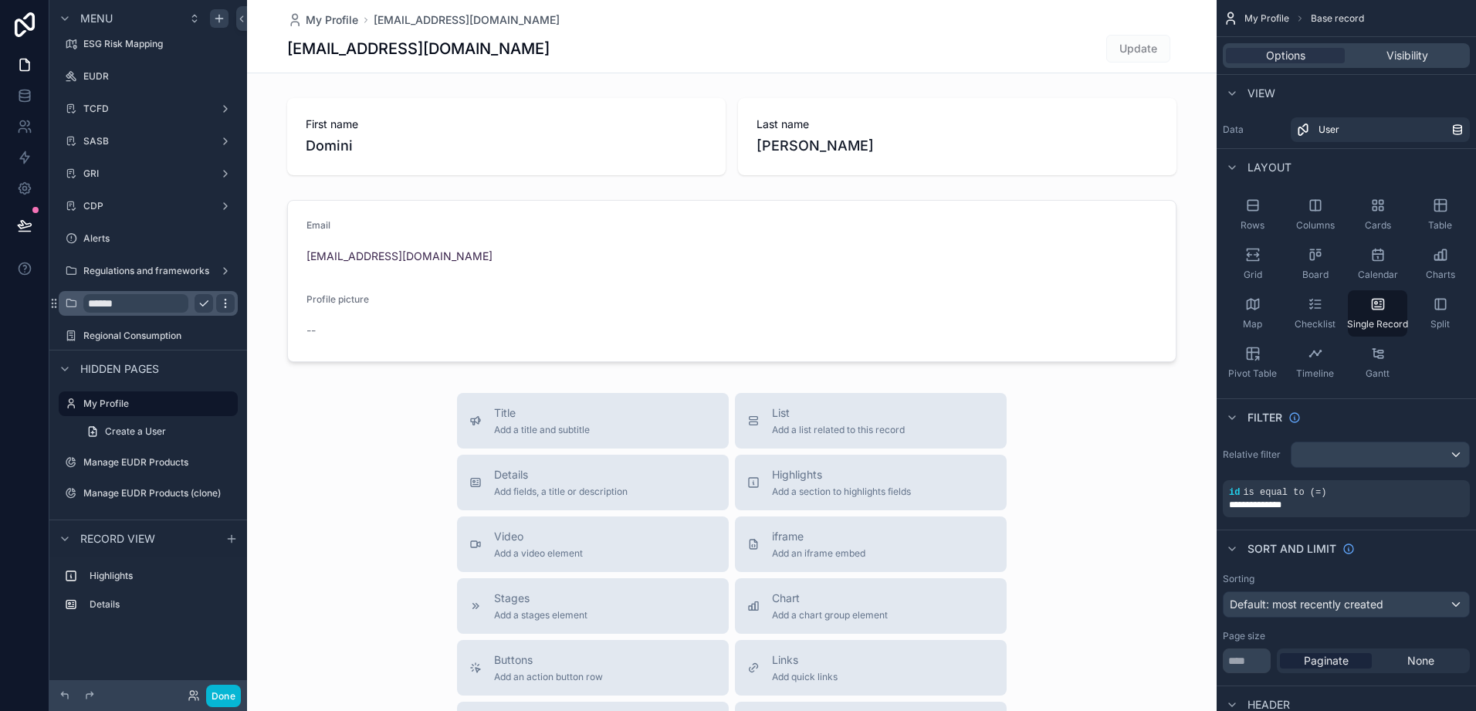
click at [222, 305] on icon "scrollable content" at bounding box center [225, 303] width 12 height 12
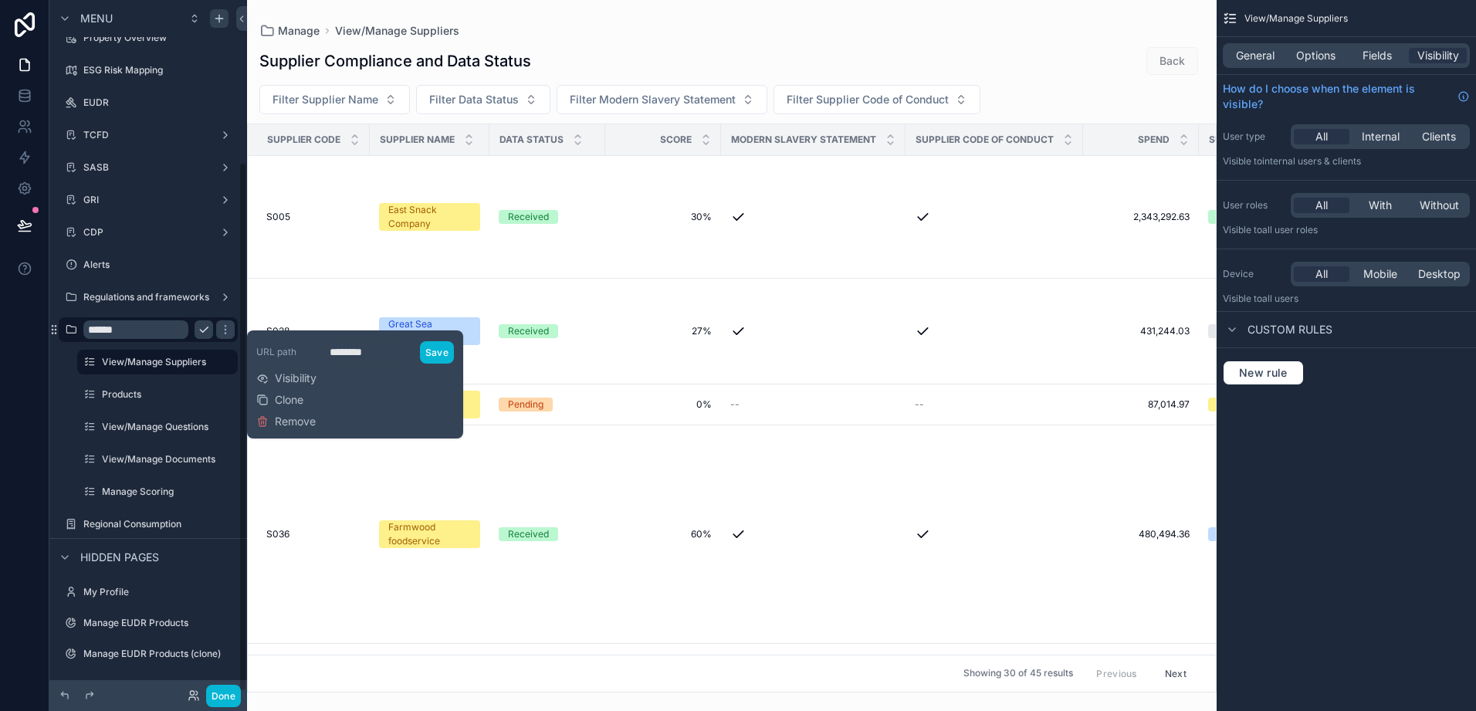
scroll to position [212, 0]
click at [200, 428] on icon "scrollable content" at bounding box center [204, 428] width 12 height 12
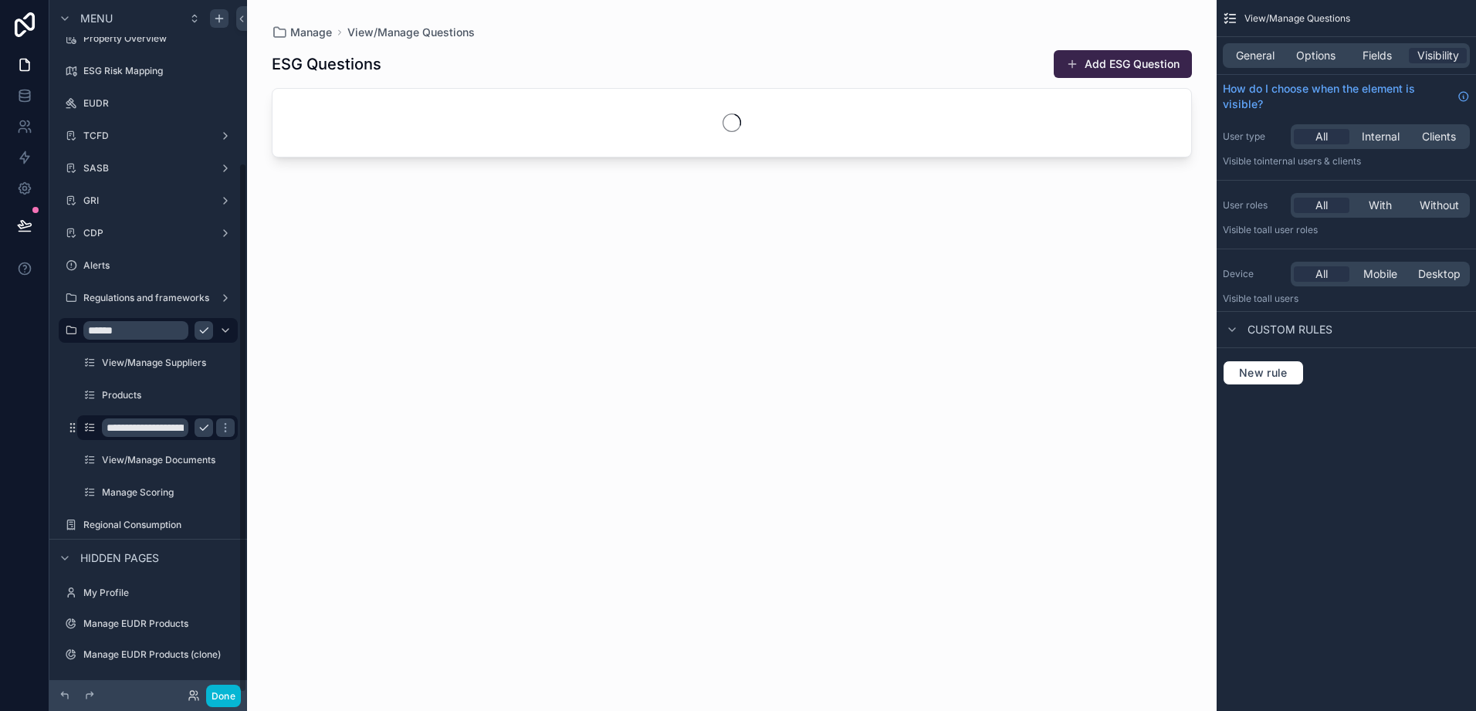
scroll to position [212, 0]
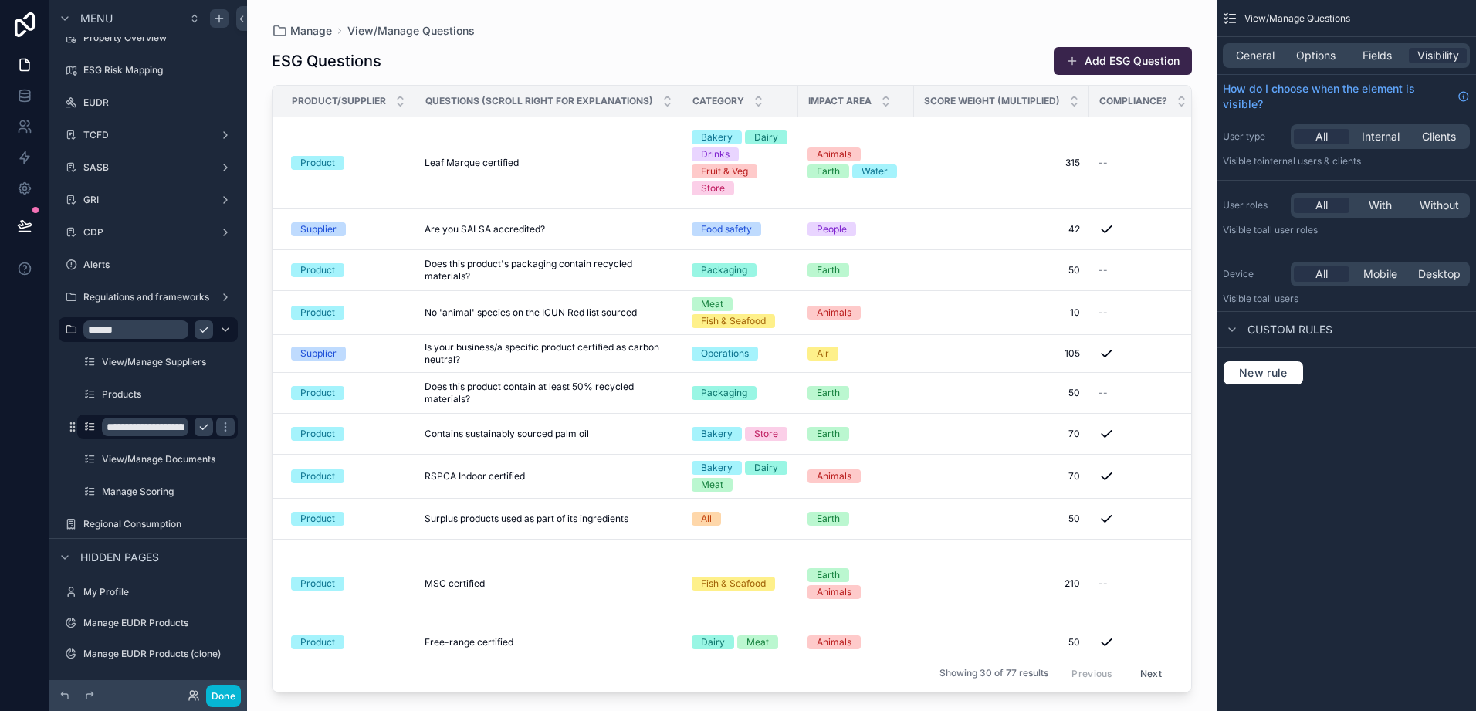
click at [181, 423] on input "**********" at bounding box center [145, 427] width 86 height 19
type input "*********"
click at [219, 431] on icon "scrollable content" at bounding box center [225, 427] width 12 height 12
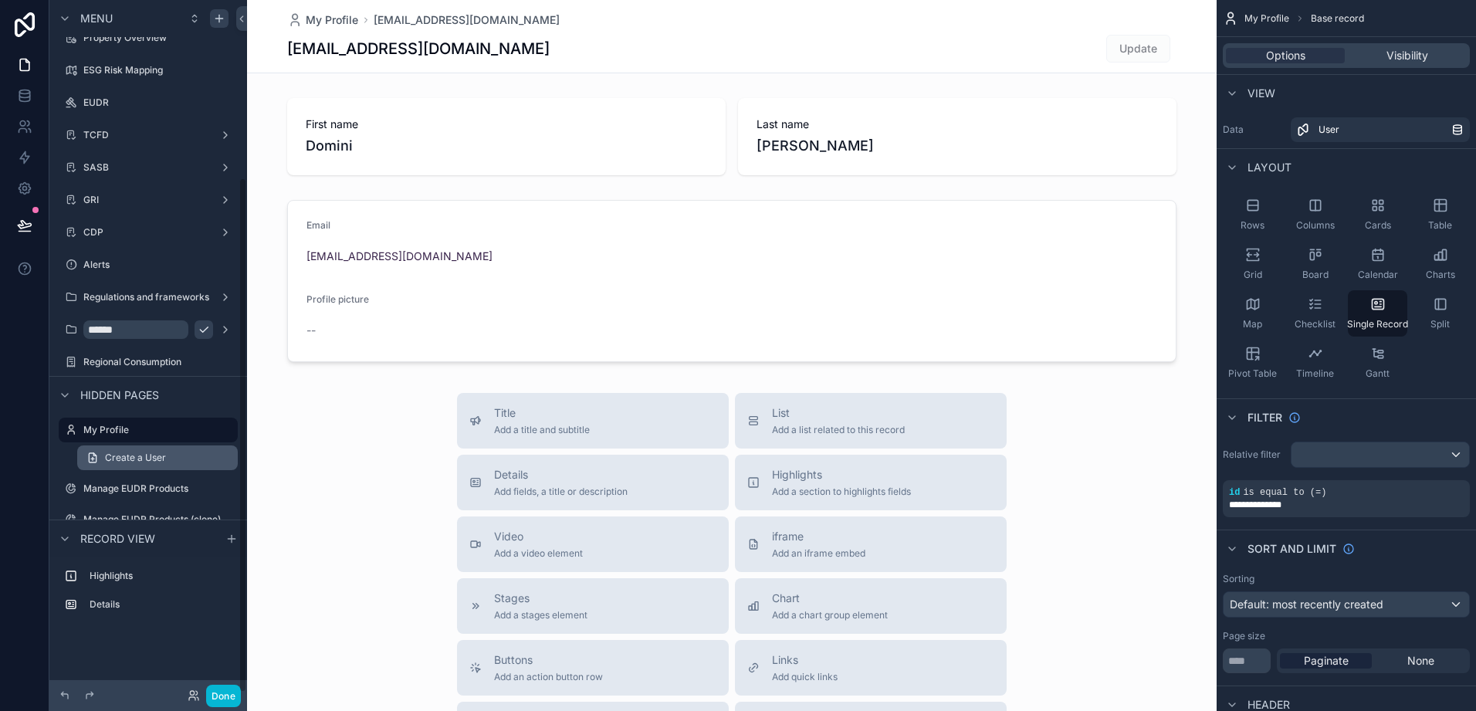
scroll to position [239, 0]
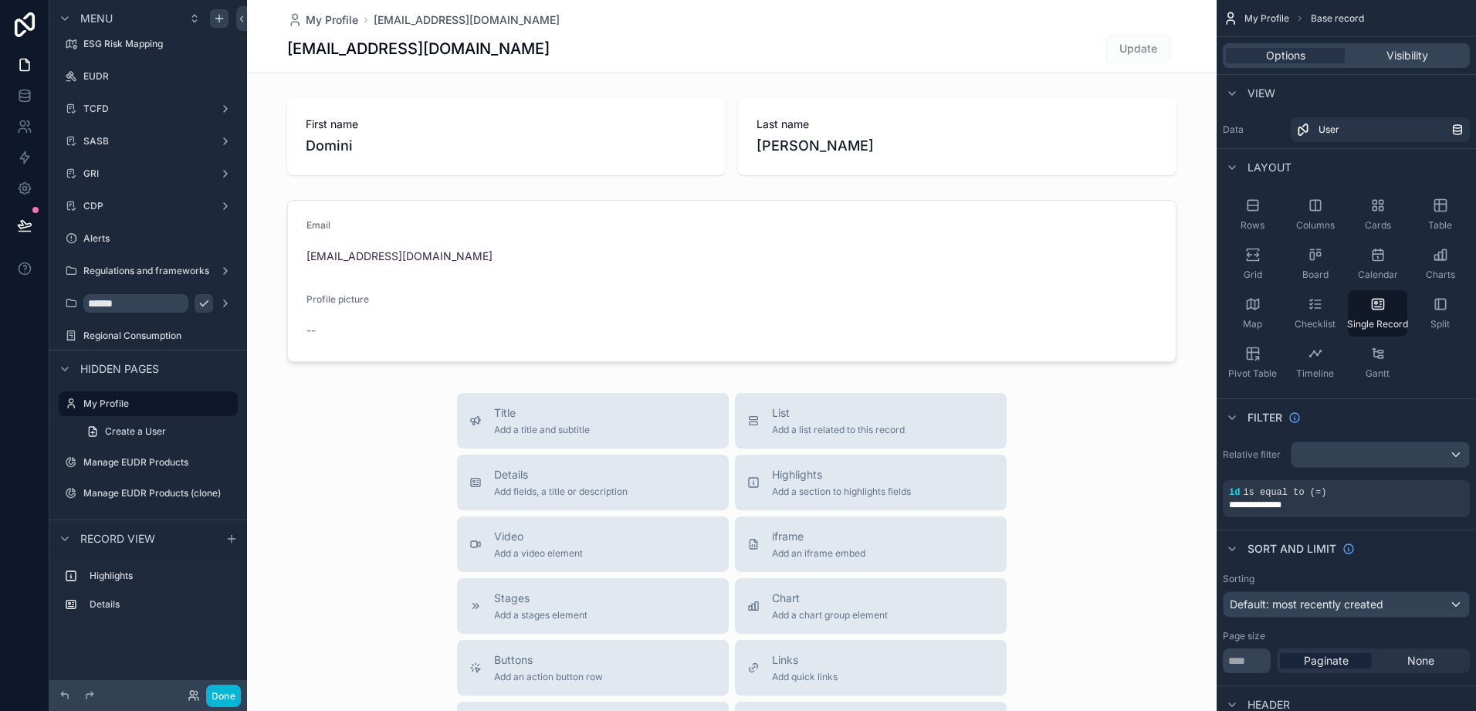
click at [198, 303] on icon "scrollable content" at bounding box center [204, 303] width 12 height 12
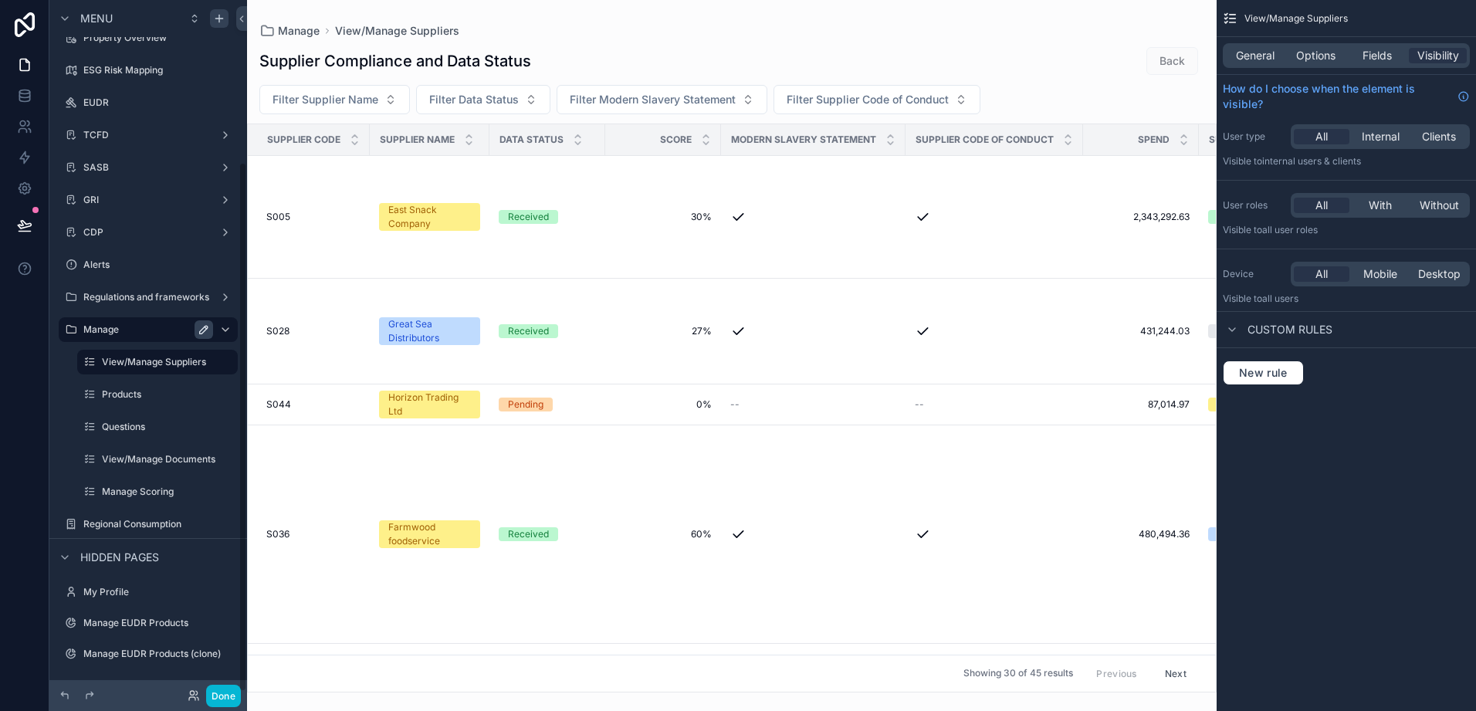
scroll to position [212, 0]
click at [201, 455] on icon "scrollable content" at bounding box center [204, 460] width 12 height 12
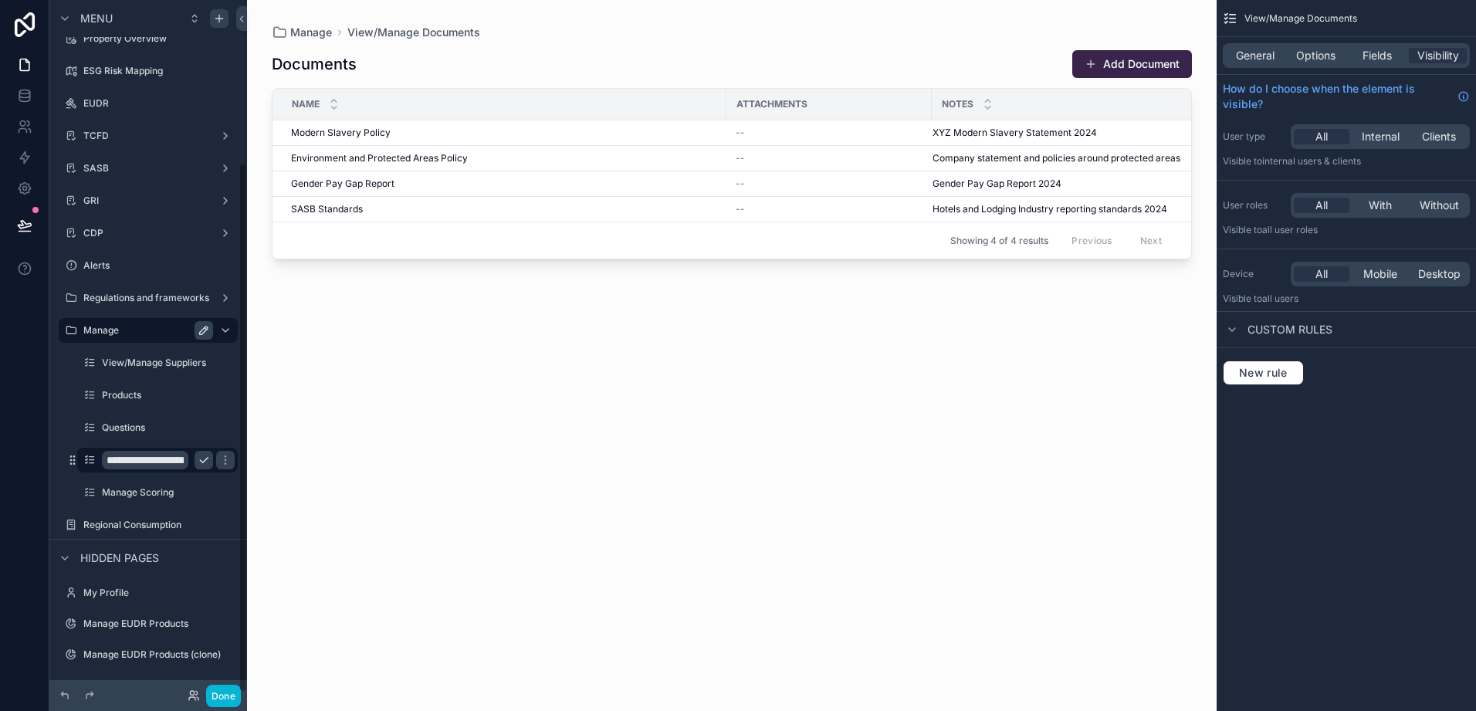
scroll to position [212, 0]
click at [180, 456] on input "**********" at bounding box center [145, 459] width 86 height 19
type input "*********"
click at [198, 488] on icon "scrollable content" at bounding box center [204, 492] width 12 height 12
click at [154, 490] on input "**********" at bounding box center [145, 492] width 86 height 19
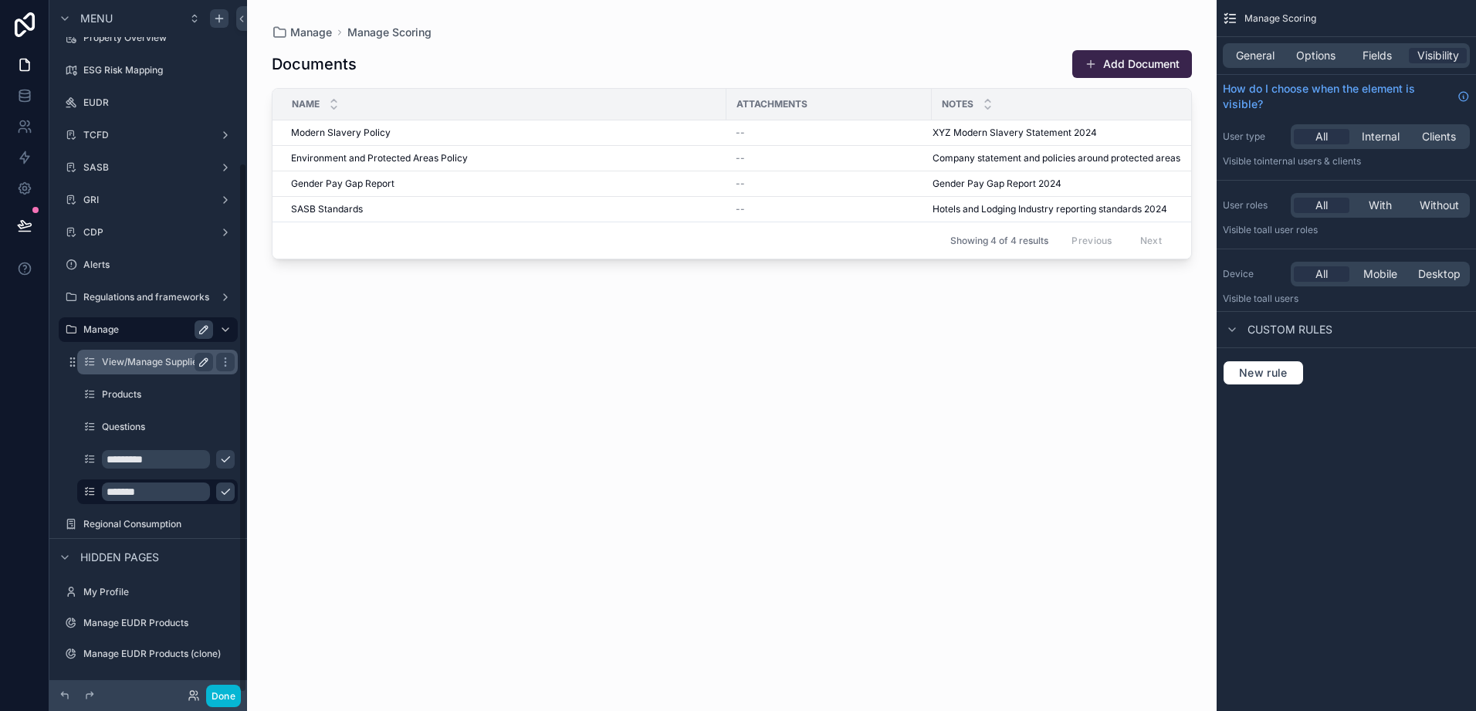
type input "*******"
click at [208, 364] on icon "scrollable content" at bounding box center [204, 362] width 12 height 12
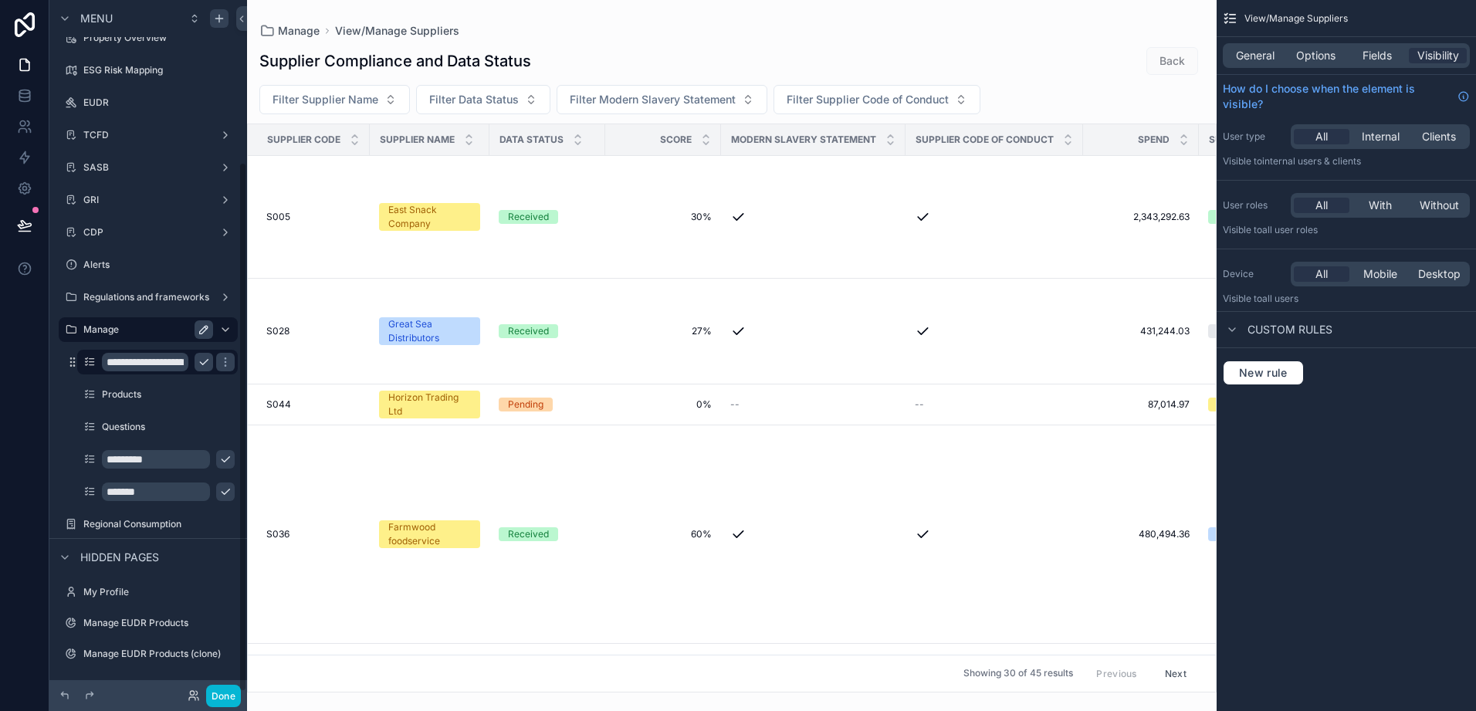
scroll to position [212, 0]
click at [178, 364] on input "**********" at bounding box center [145, 363] width 86 height 19
type input "*********"
click at [219, 364] on icon "scrollable content" at bounding box center [225, 363] width 12 height 12
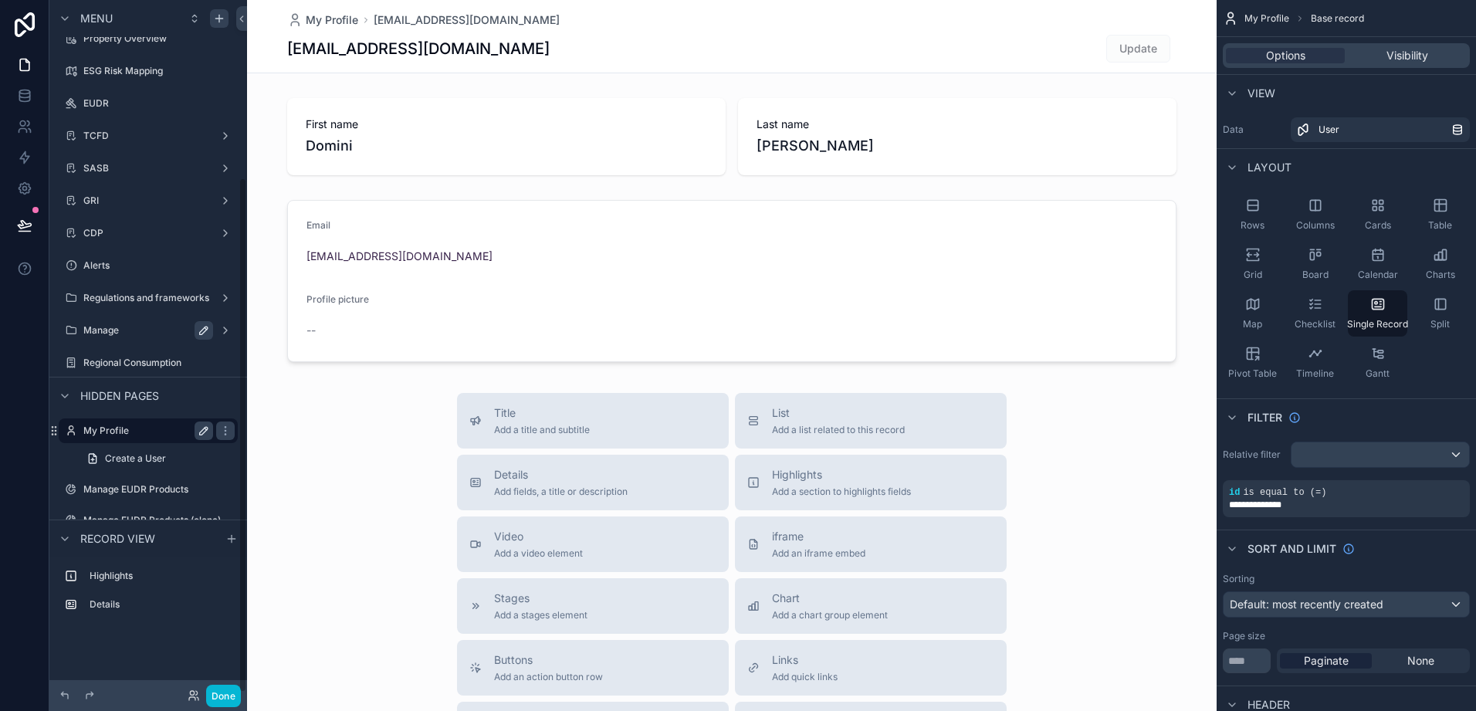
scroll to position [239, 0]
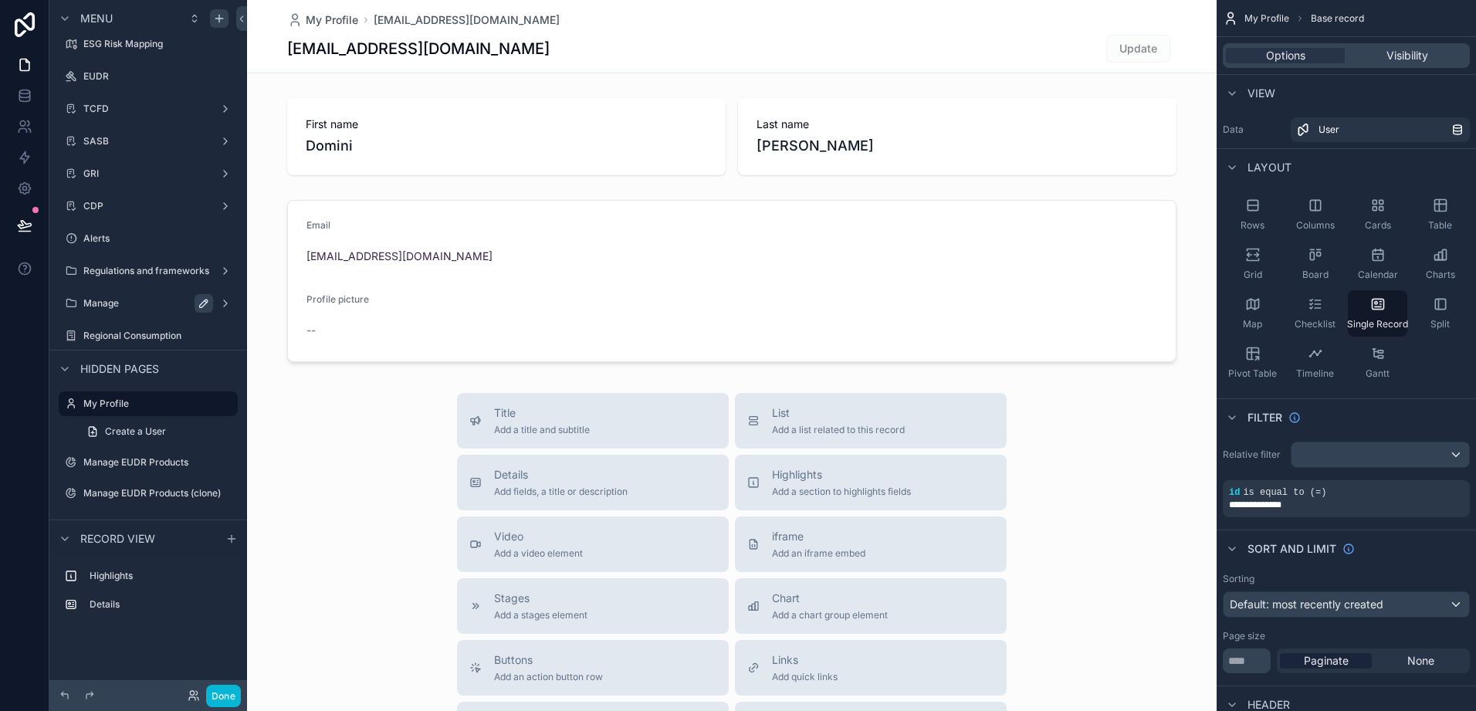
click at [209, 306] on icon "scrollable content" at bounding box center [204, 303] width 12 height 12
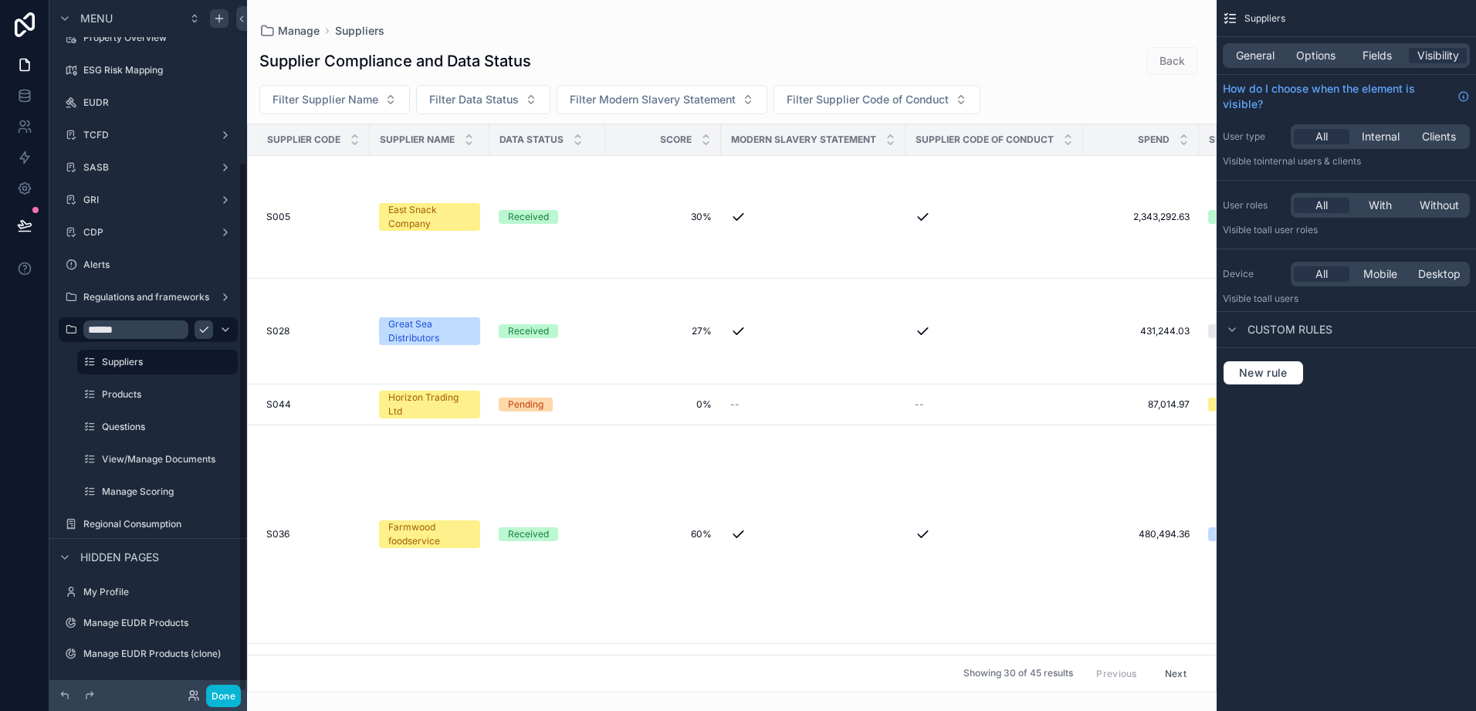
scroll to position [212, 0]
click at [198, 465] on icon "scrollable content" at bounding box center [204, 460] width 12 height 12
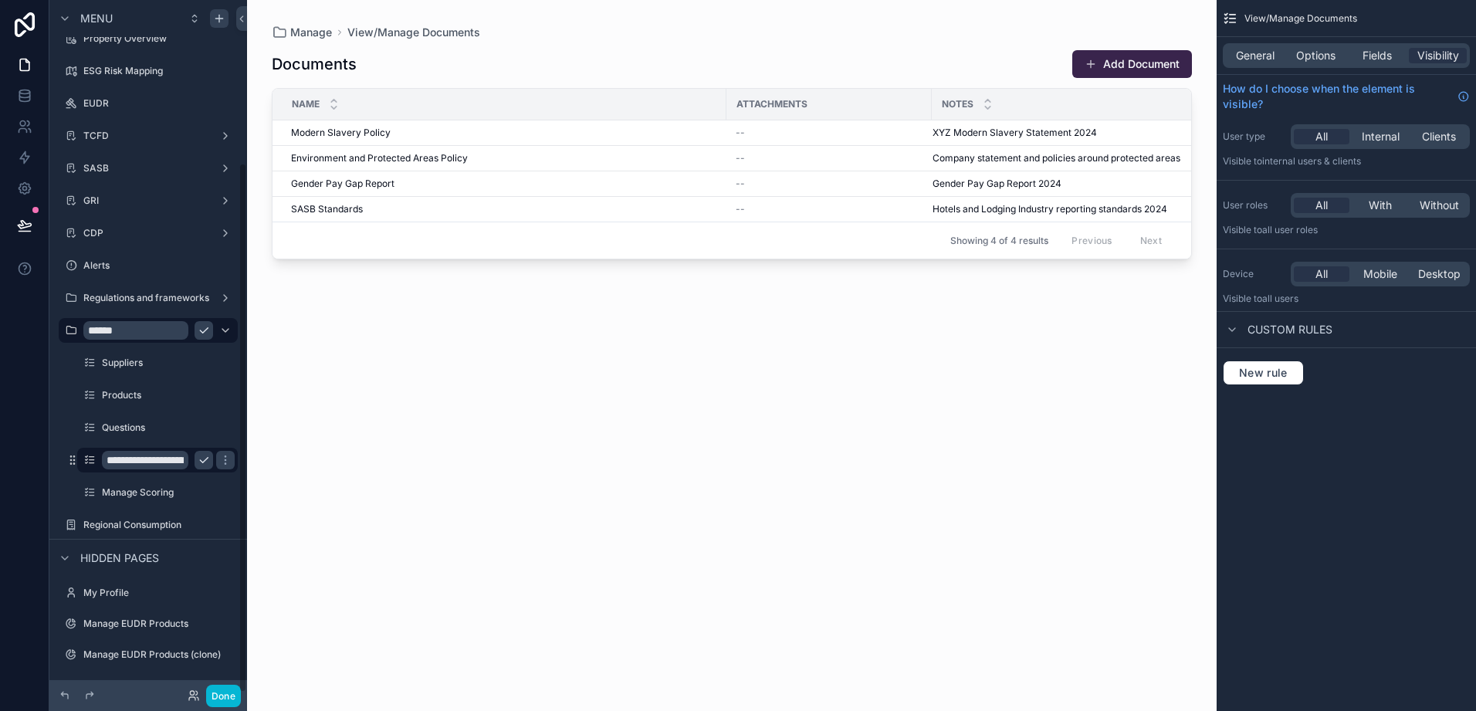
scroll to position [212, 0]
type input "*********"
click at [232, 467] on div "scrollable content" at bounding box center [225, 459] width 19 height 19
click at [202, 463] on icon "scrollable content" at bounding box center [204, 459] width 12 height 12
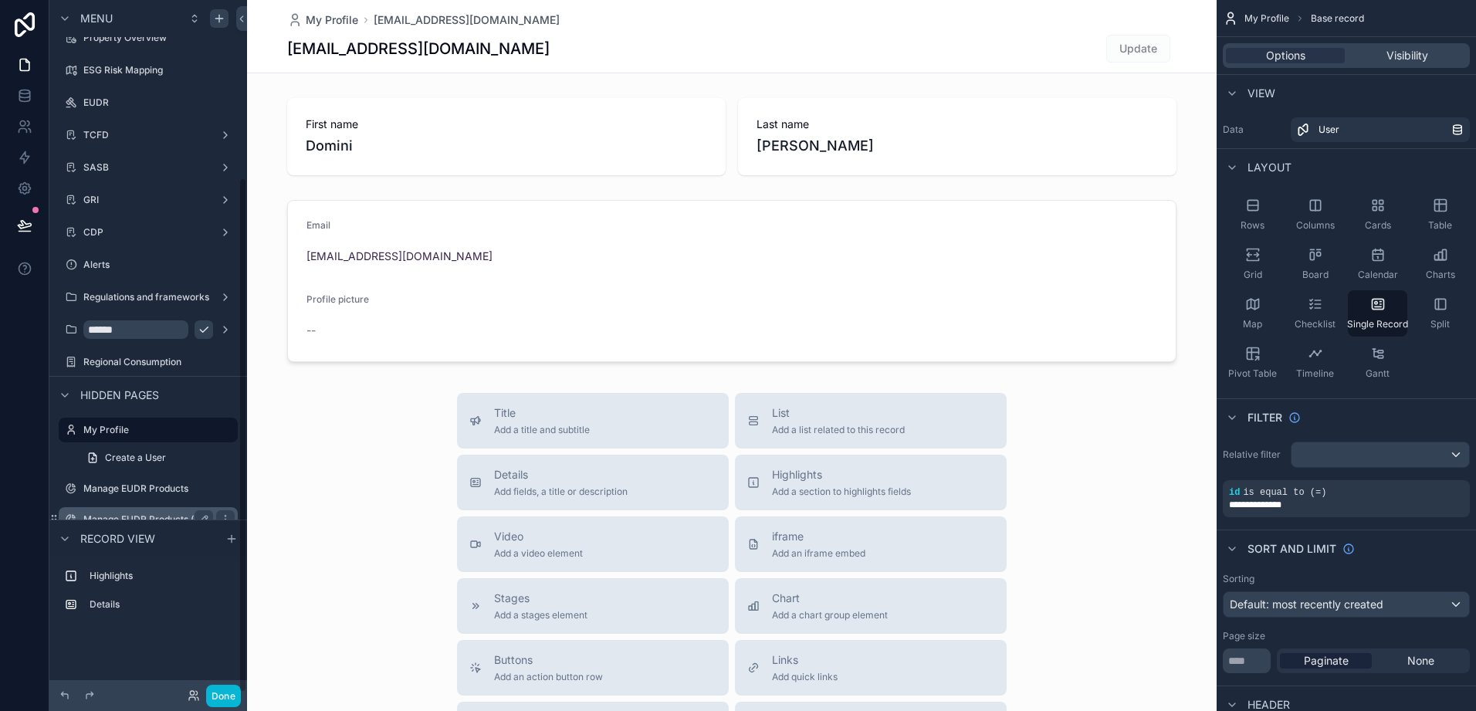
scroll to position [239, 0]
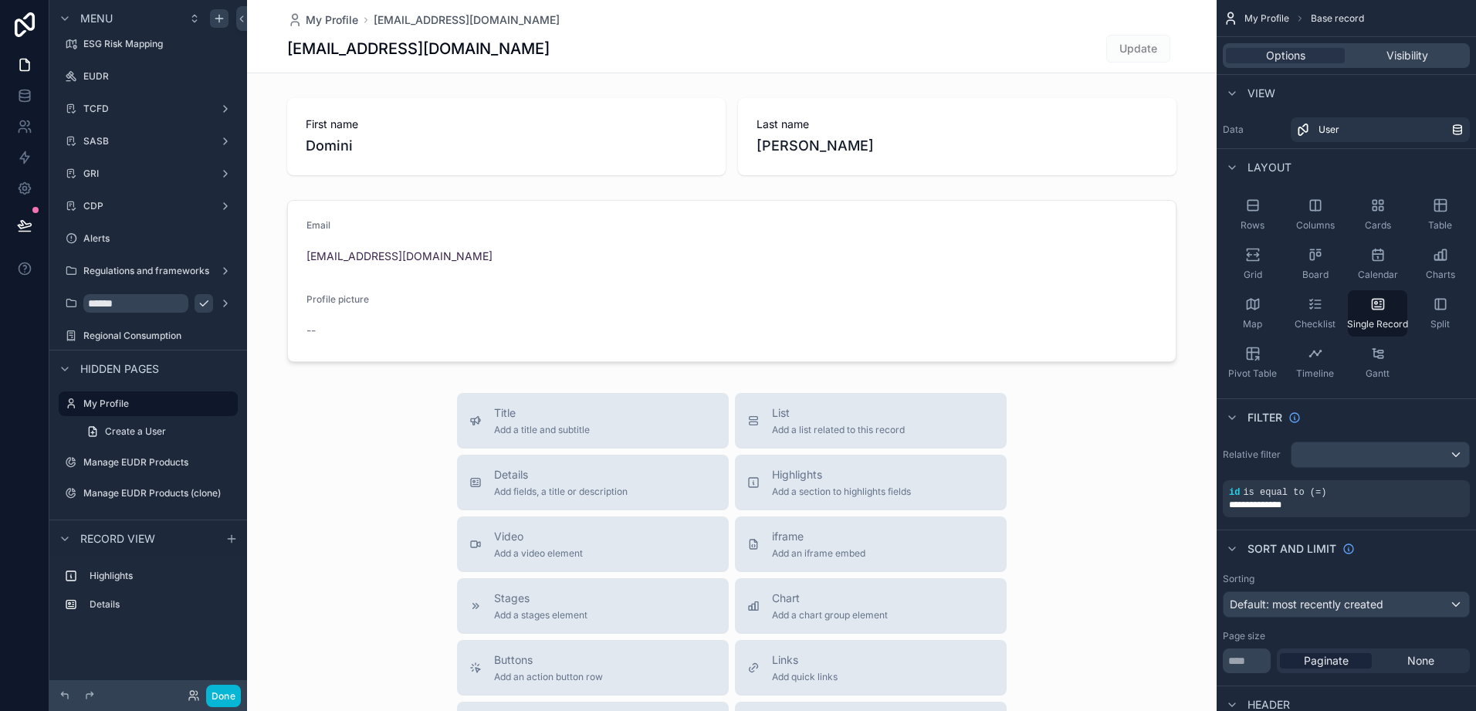
click at [205, 310] on button "scrollable content" at bounding box center [204, 303] width 19 height 19
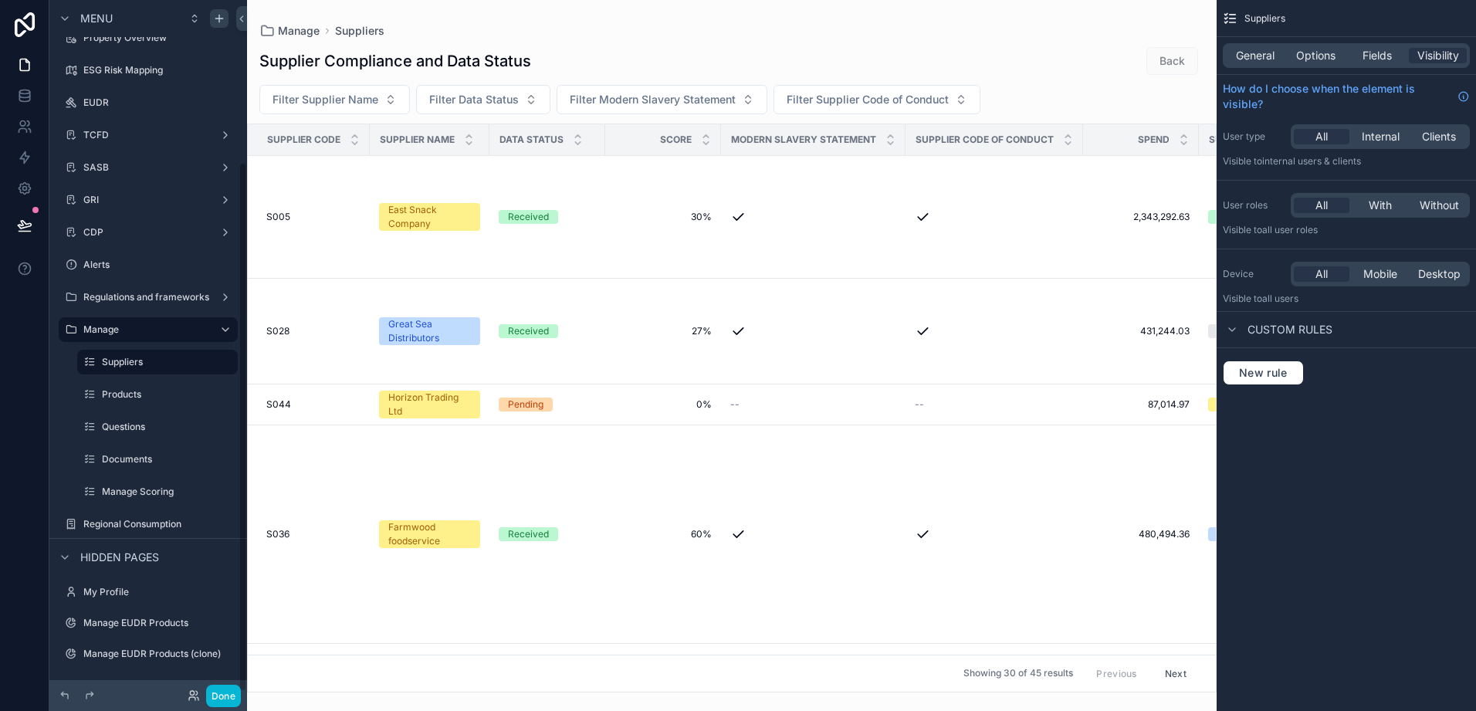
scroll to position [212, 0]
click at [198, 497] on icon "scrollable content" at bounding box center [204, 492] width 12 height 12
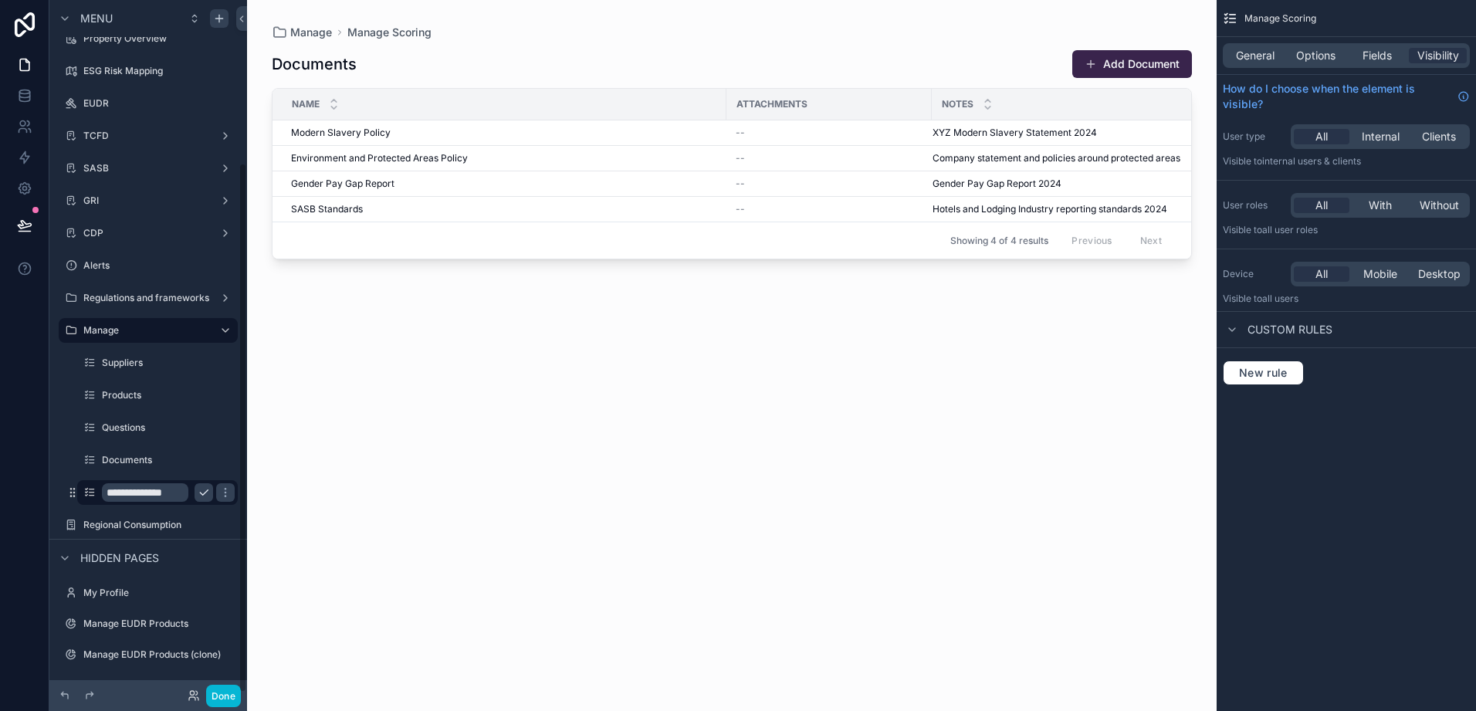
scroll to position [212, 0]
click at [151, 490] on input "**********" at bounding box center [145, 492] width 86 height 19
type input "*******"
click at [216, 488] on button "scrollable content" at bounding box center [225, 492] width 19 height 19
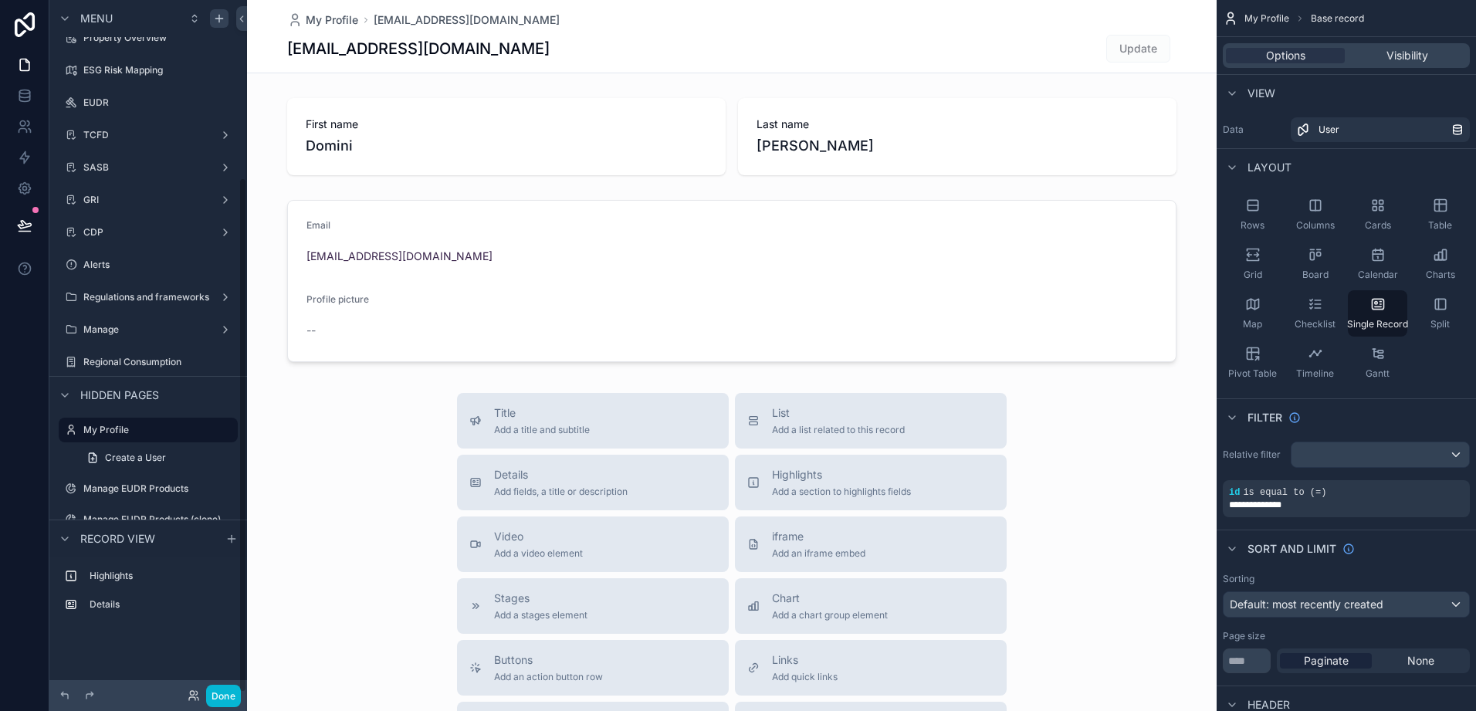
scroll to position [239, 0]
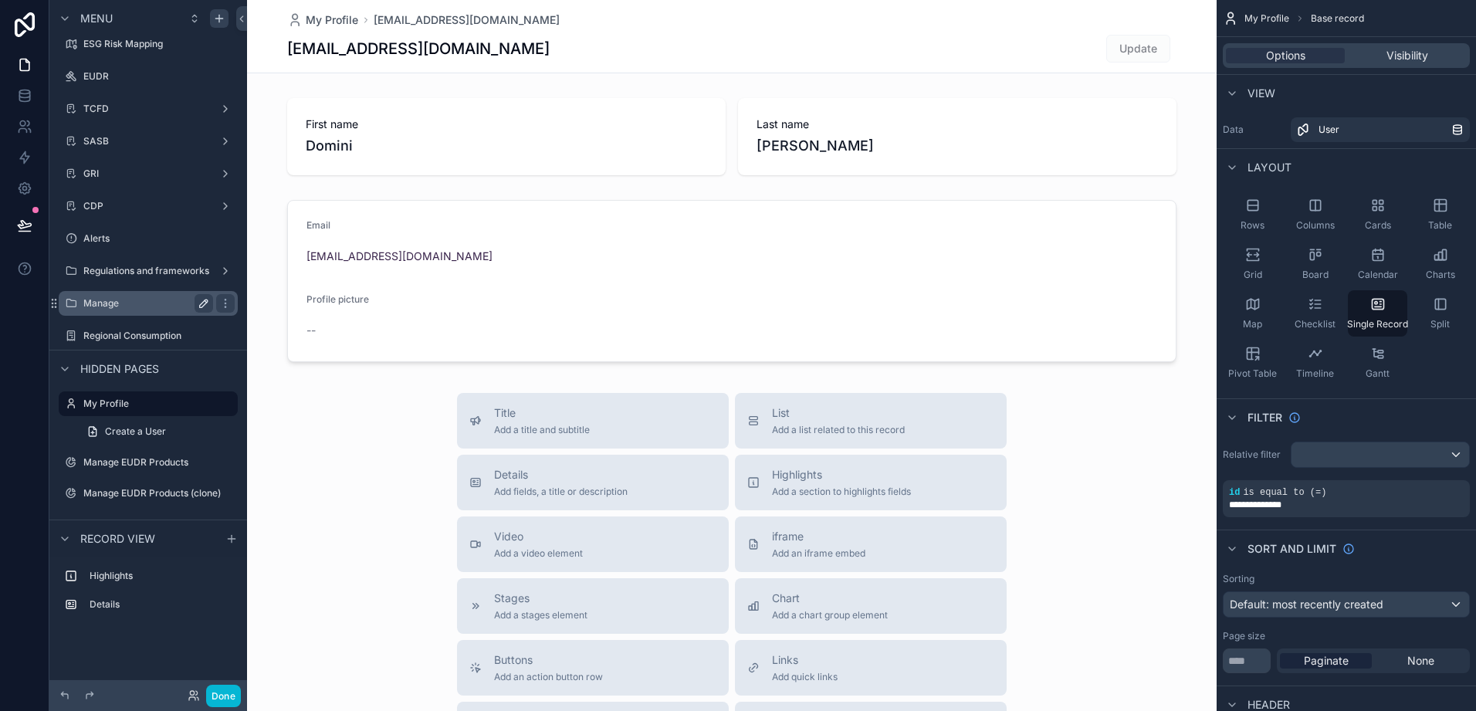
click at [195, 303] on button "scrollable content" at bounding box center [204, 303] width 19 height 19
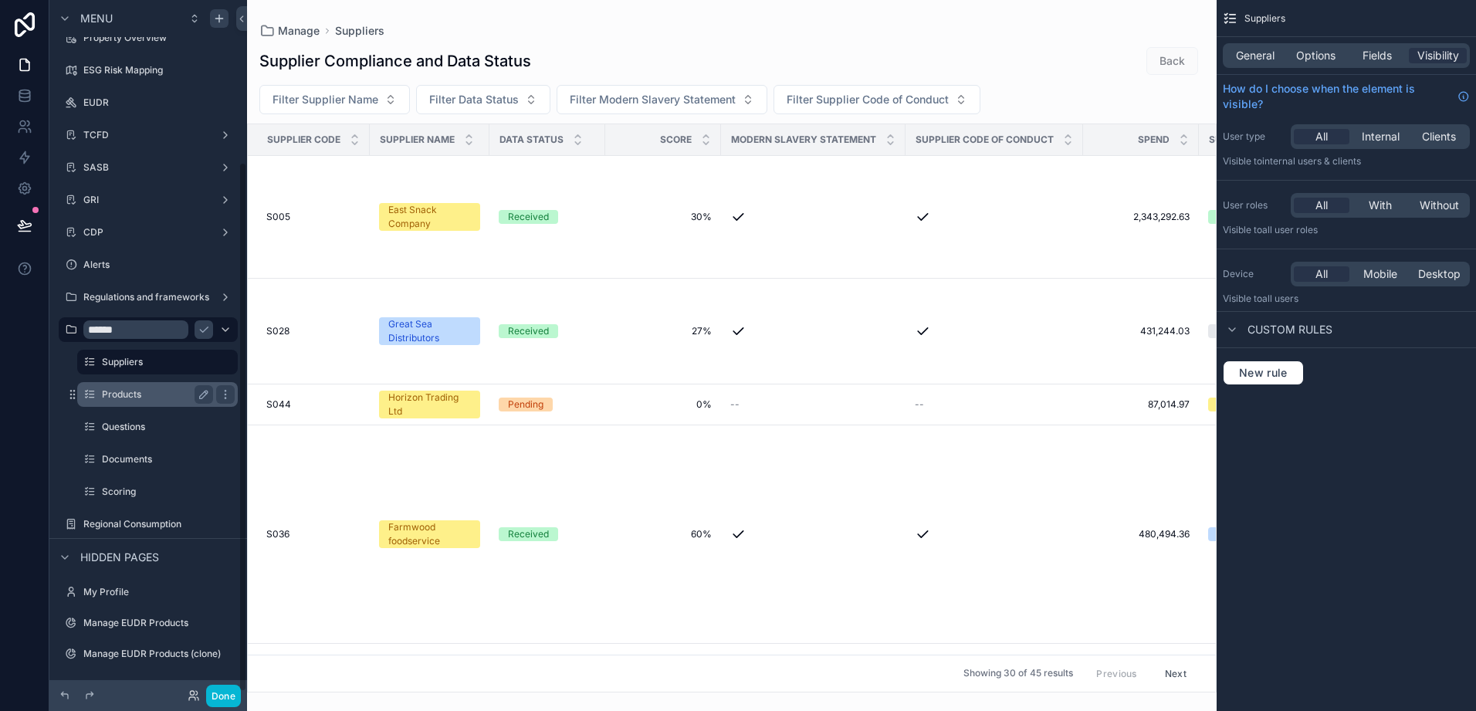
scroll to position [212, 0]
click at [222, 486] on div "scrollable content" at bounding box center [225, 492] width 19 height 19
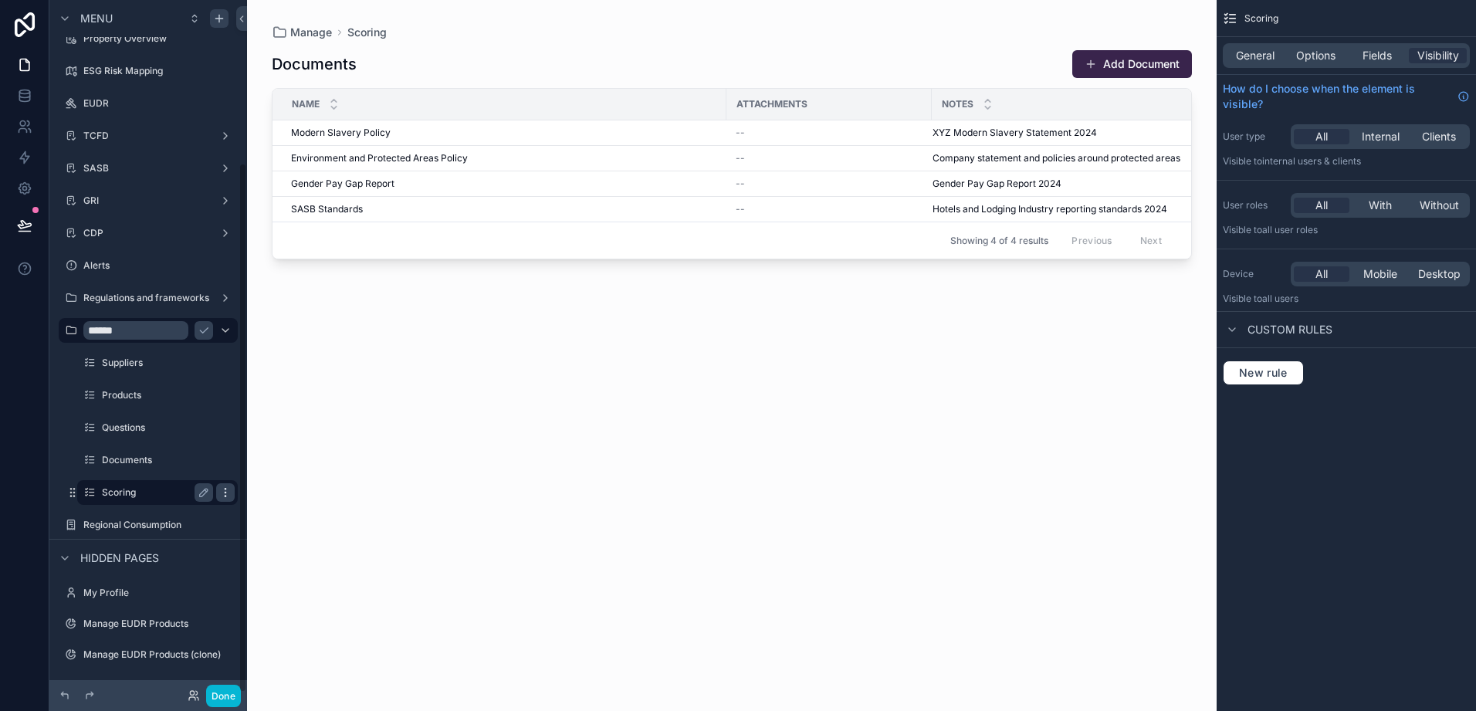
scroll to position [212, 0]
click at [273, 507] on div "Clone" at bounding box center [279, 508] width 47 height 15
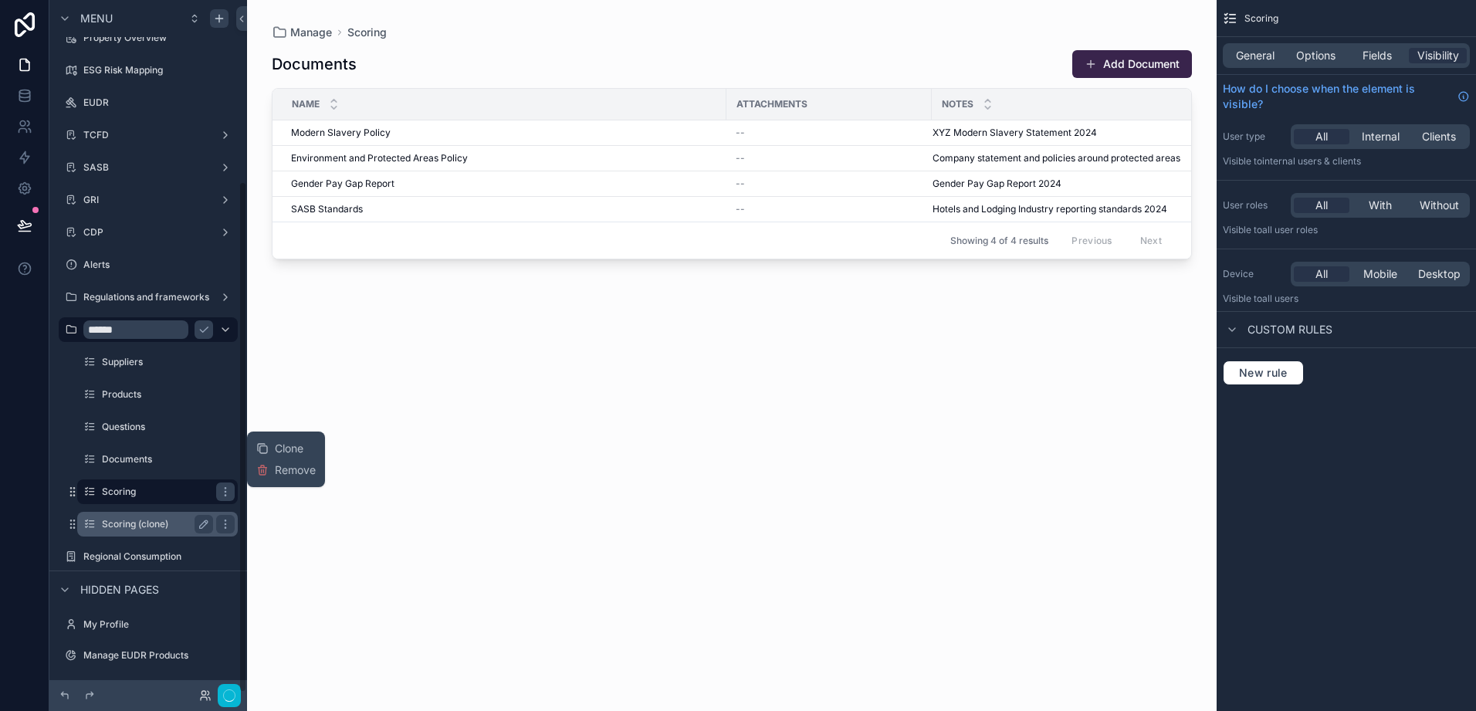
scroll to position [245, 0]
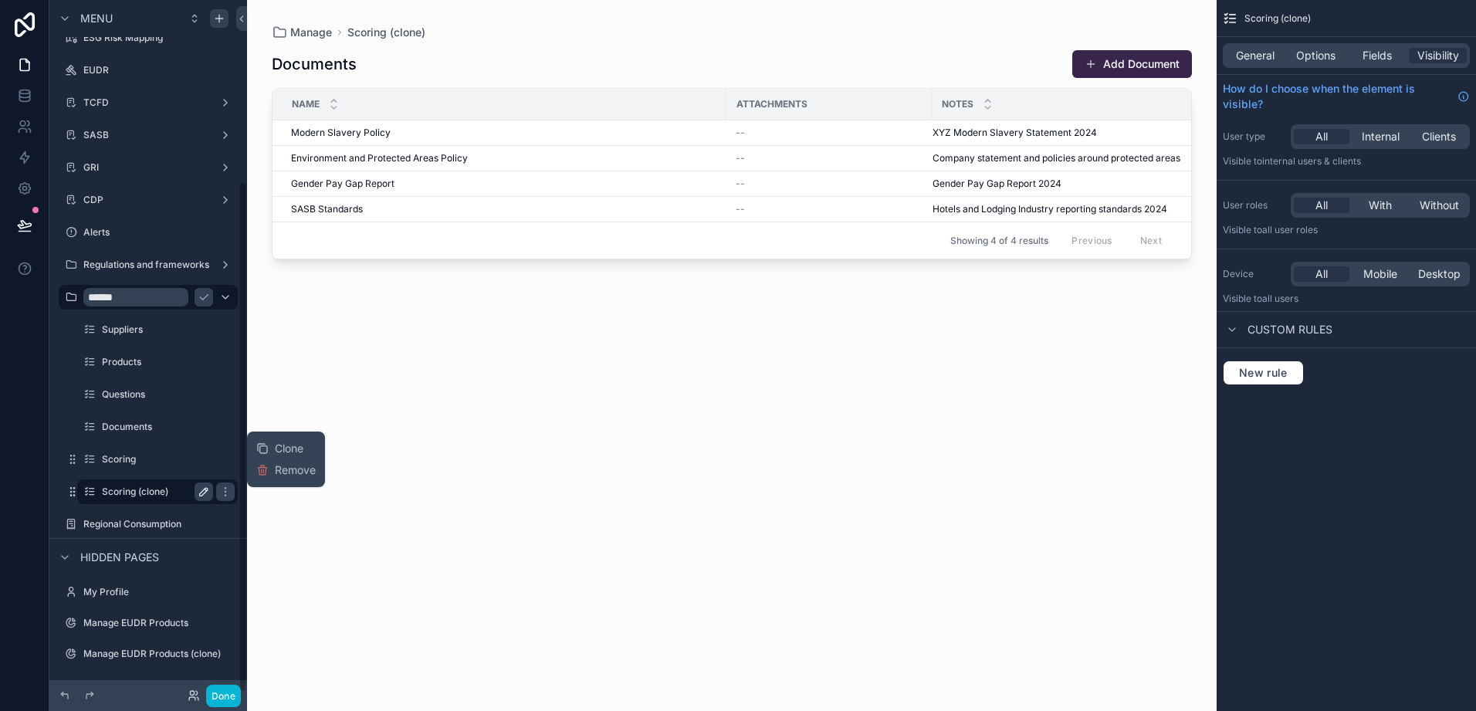
click at [198, 490] on icon "scrollable content" at bounding box center [204, 492] width 12 height 12
click at [183, 489] on input "**********" at bounding box center [145, 492] width 86 height 19
click at [172, 493] on input "**********" at bounding box center [145, 492] width 86 height 19
type input "*"
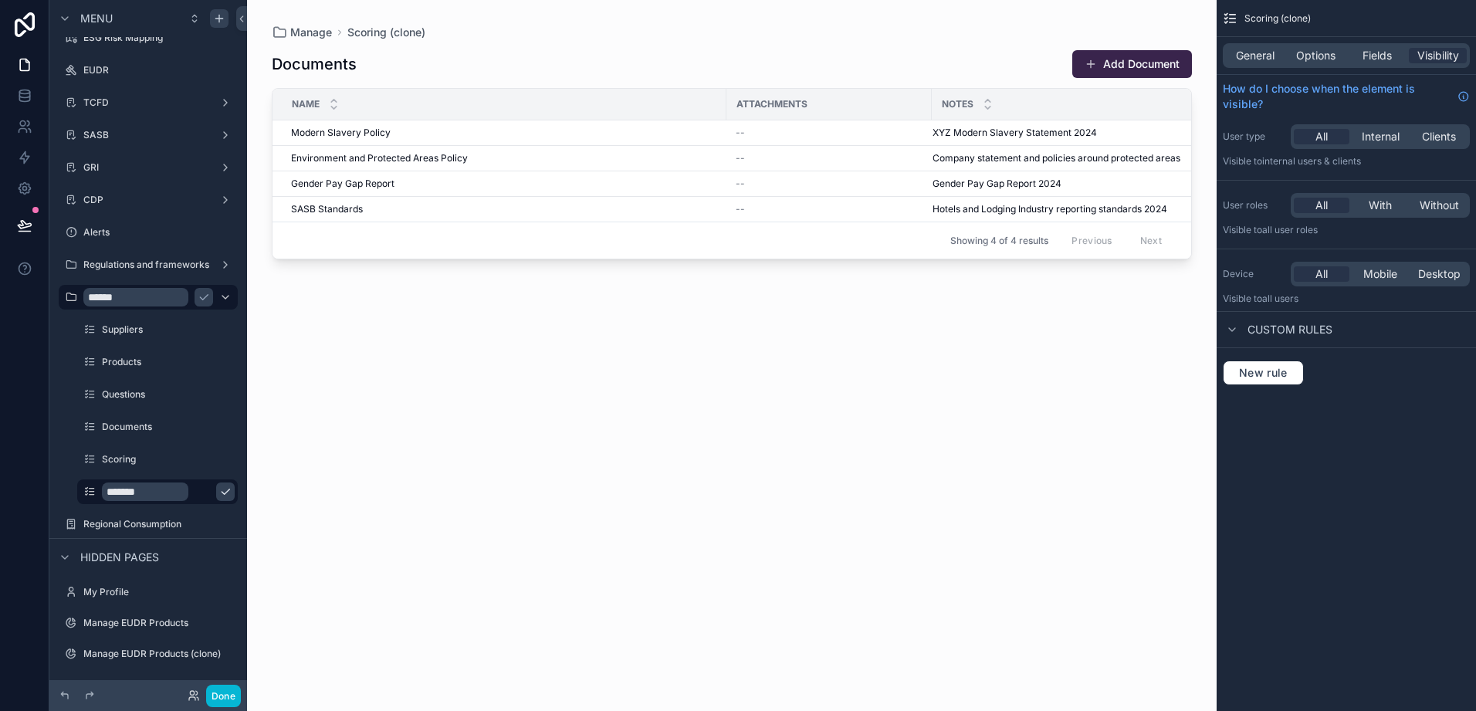
type input "*******"
click at [219, 486] on icon "scrollable content" at bounding box center [225, 492] width 12 height 12
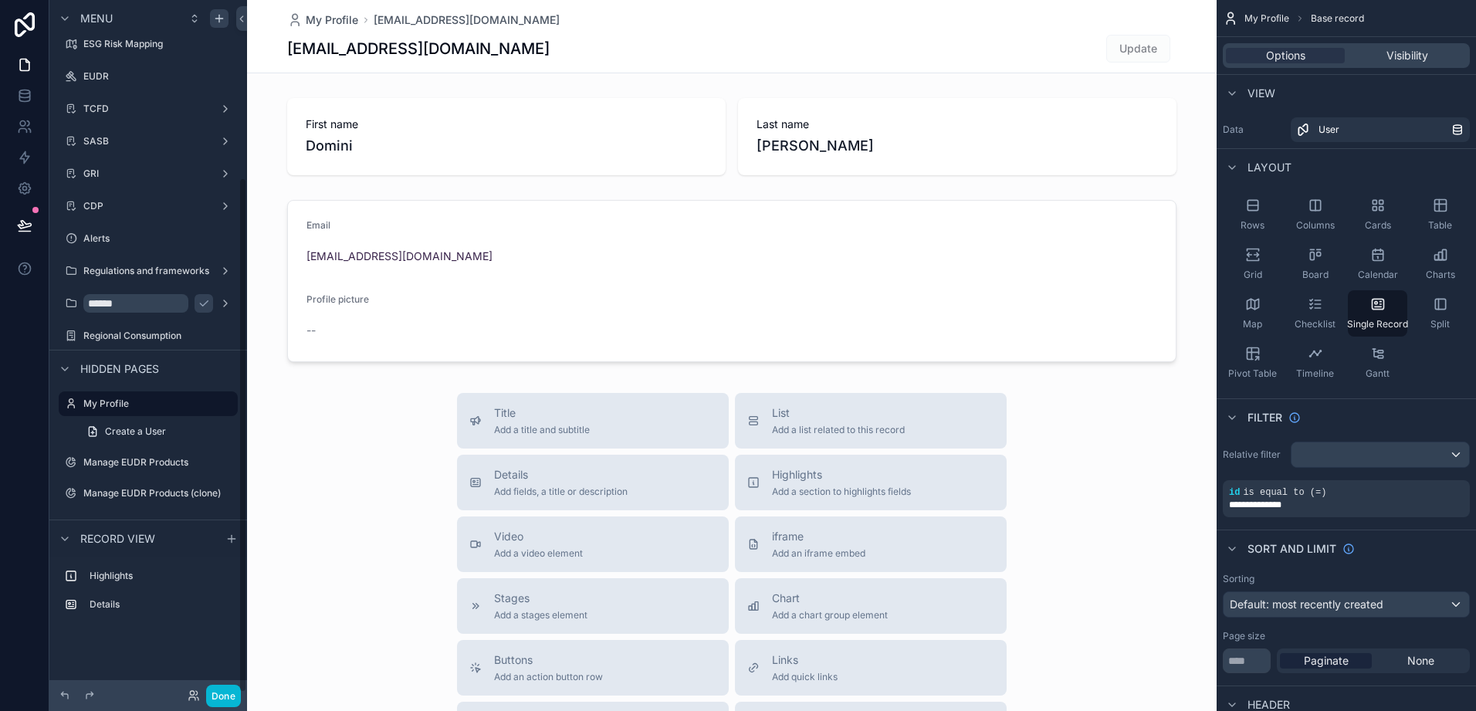
scroll to position [239, 0]
click at [223, 303] on icon "scrollable content" at bounding box center [225, 303] width 12 height 12
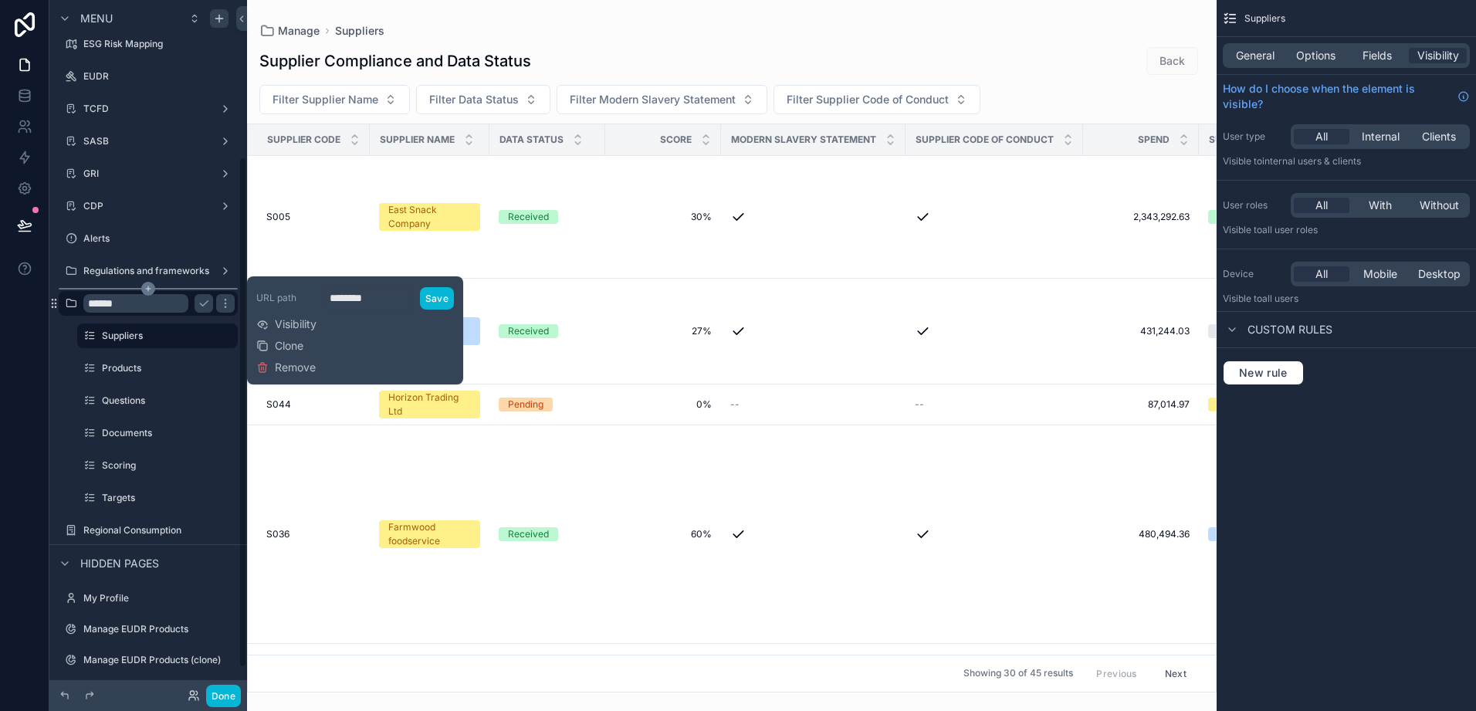
scroll to position [212, 0]
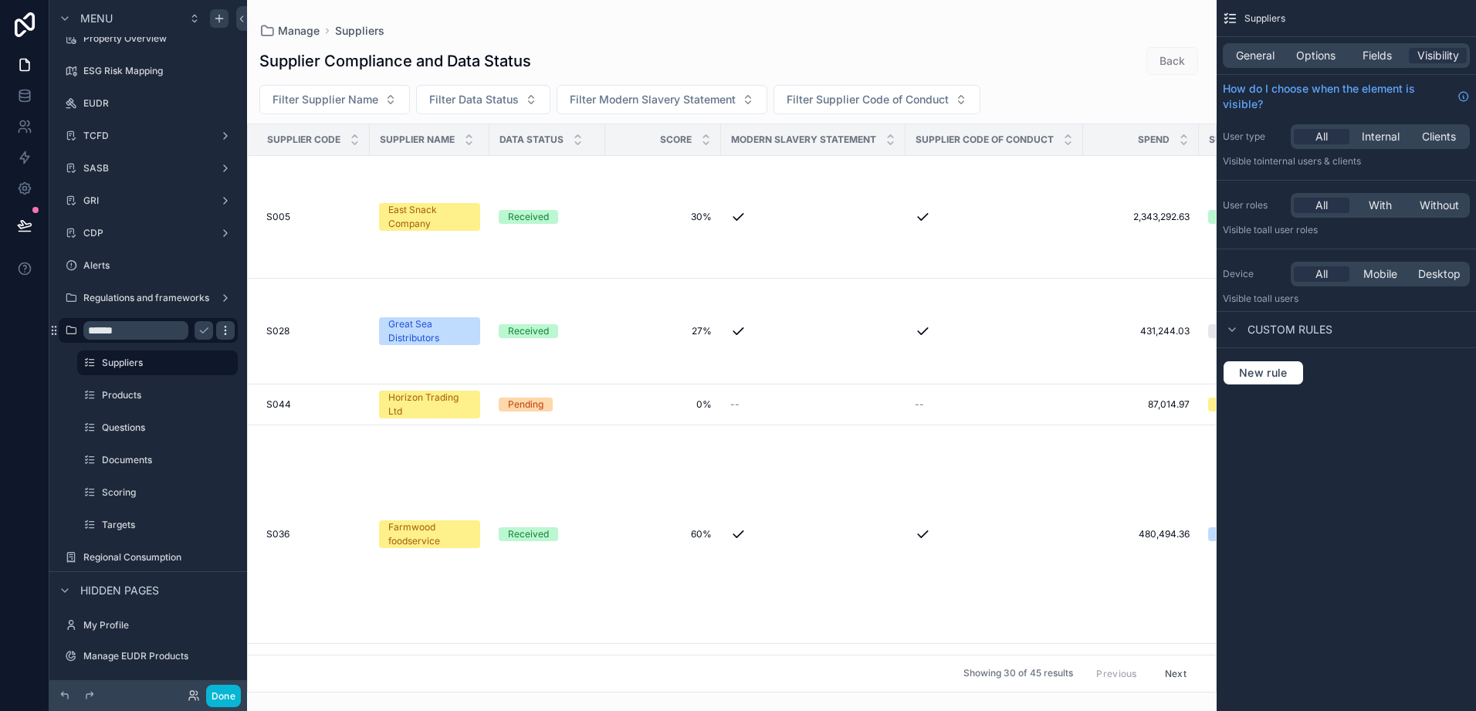
click at [226, 325] on icon "scrollable content" at bounding box center [225, 330] width 12 height 12
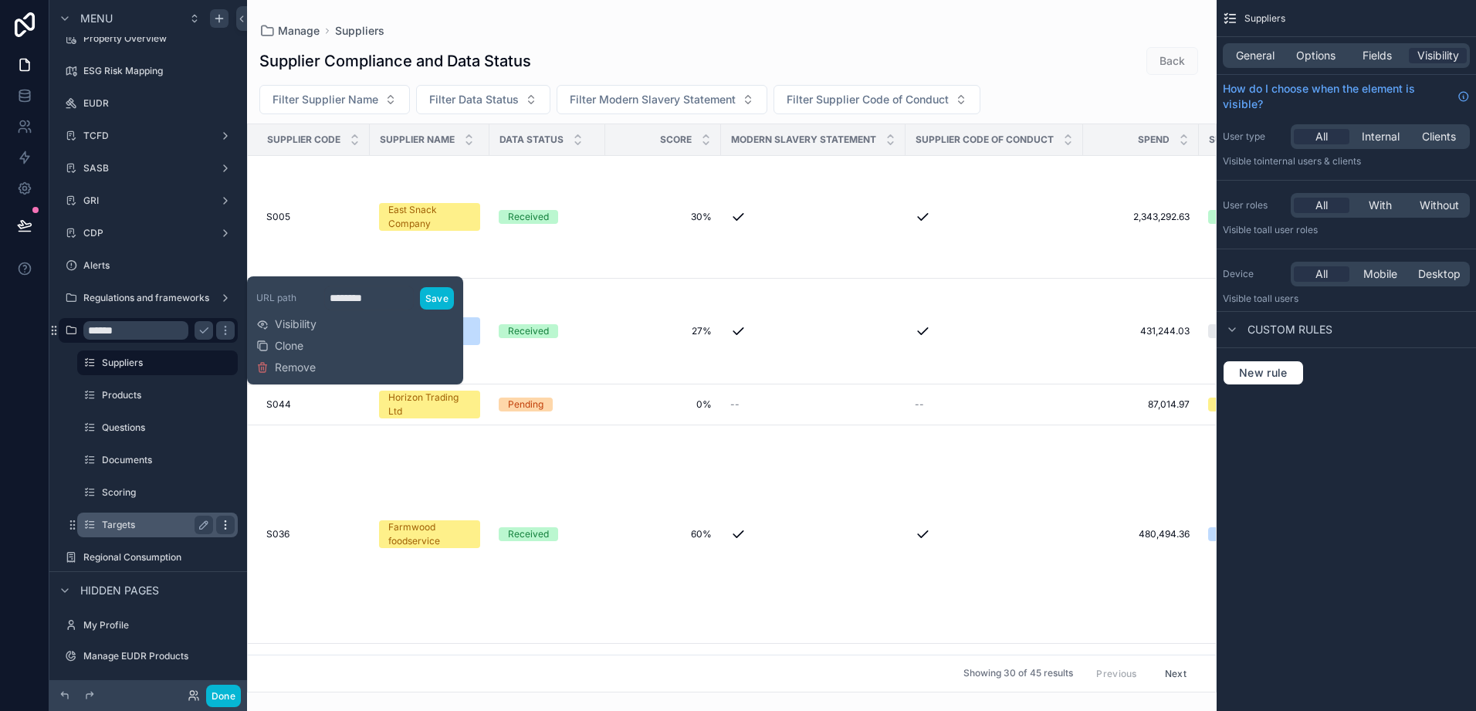
click at [225, 517] on div "scrollable content" at bounding box center [225, 525] width 19 height 19
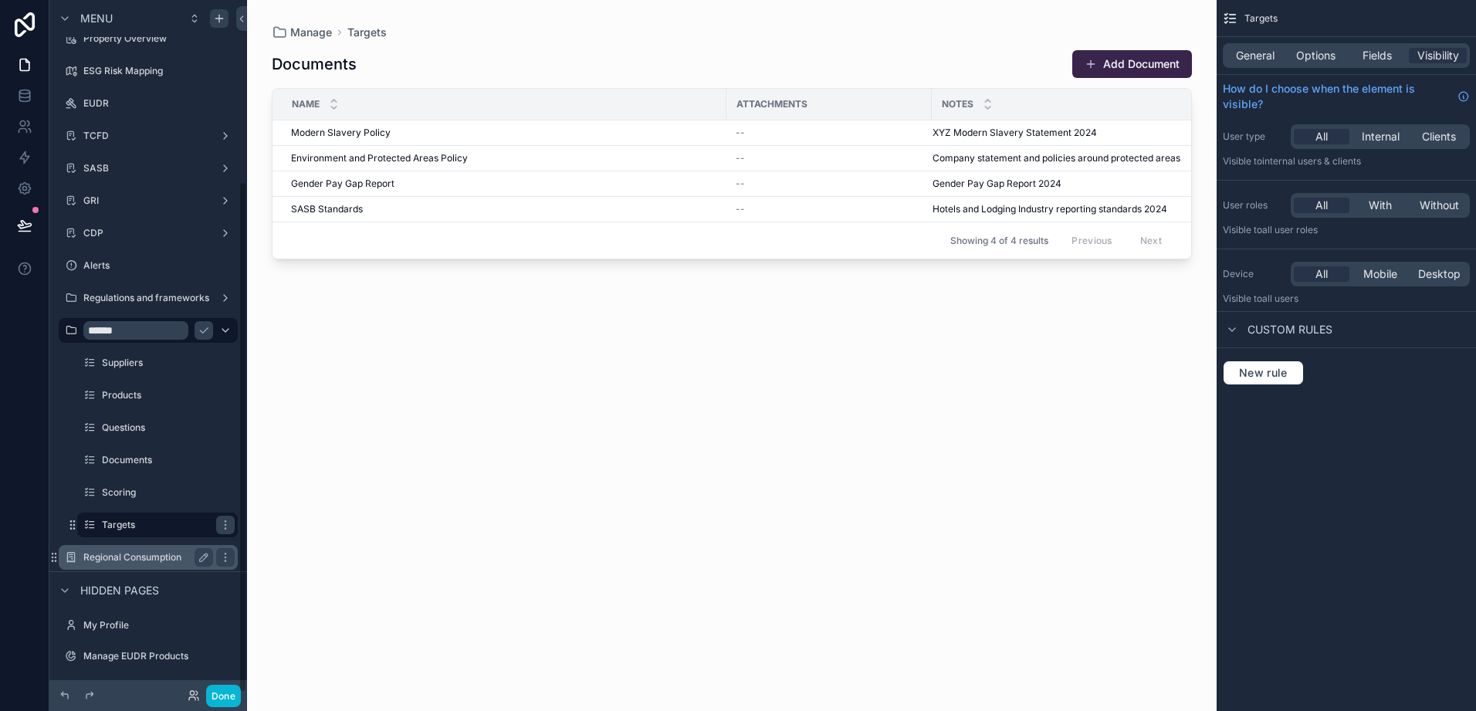
scroll to position [245, 0]
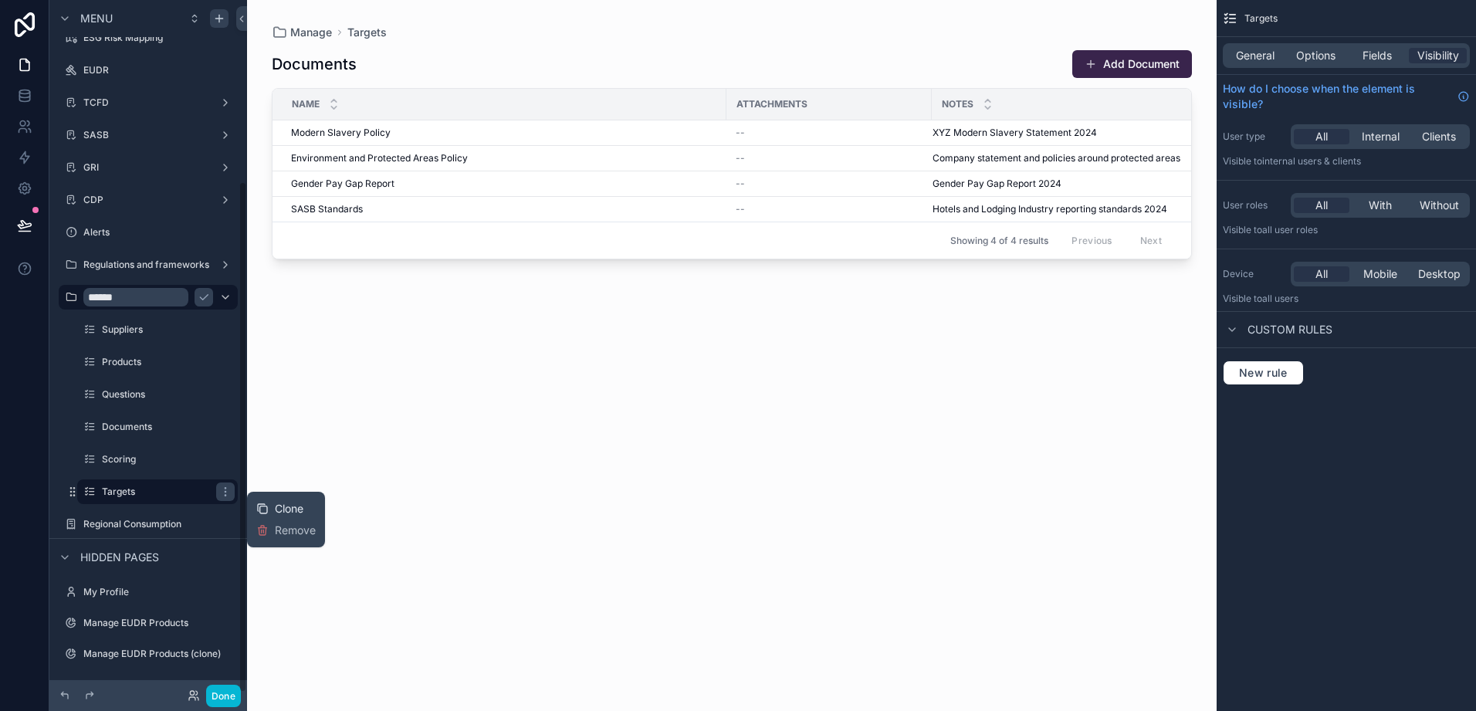
click at [275, 508] on span "Clone" at bounding box center [289, 508] width 29 height 15
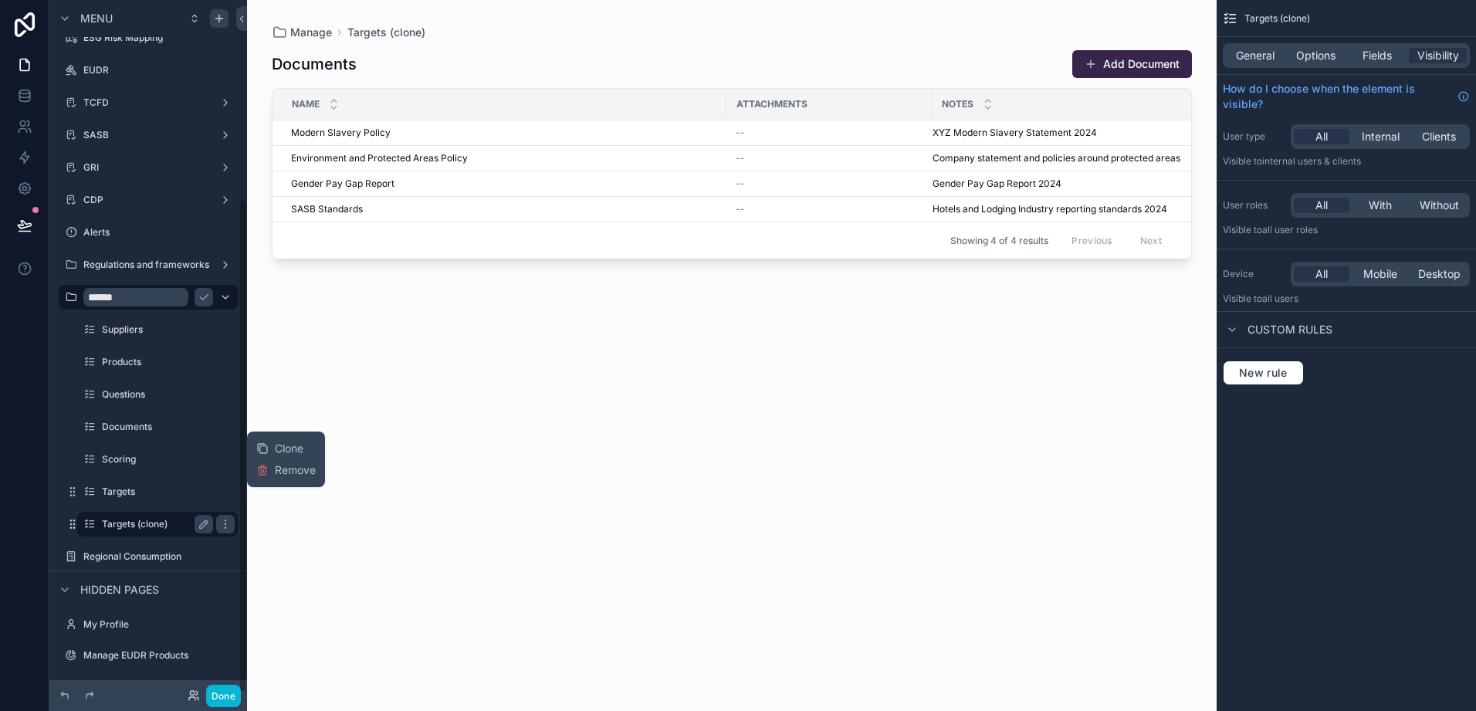
scroll to position [277, 0]
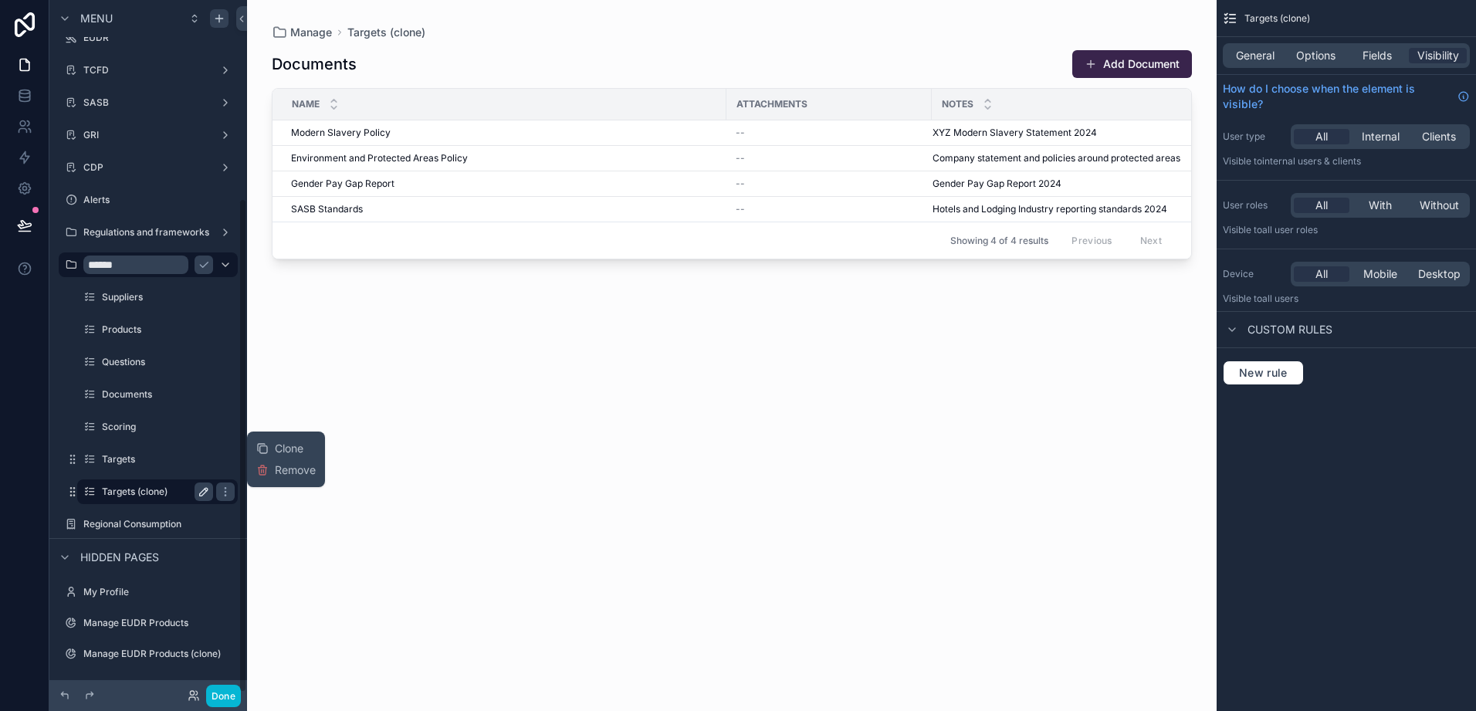
click at [207, 493] on icon "scrollable content" at bounding box center [204, 492] width 12 height 12
click at [154, 491] on input "**********" at bounding box center [145, 492] width 86 height 19
type input "*"
type input "*******"
click at [219, 493] on icon "scrollable content" at bounding box center [225, 492] width 12 height 12
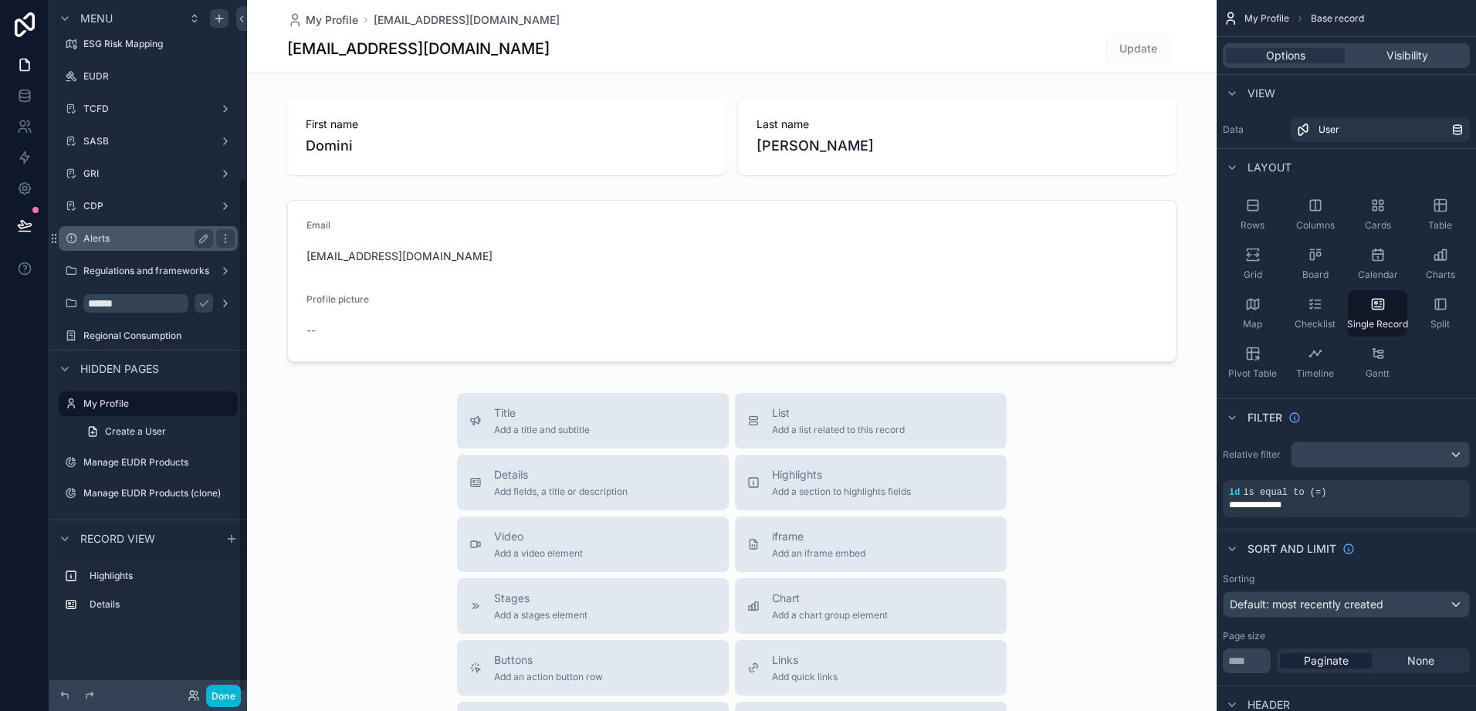
scroll to position [239, 0]
click at [227, 299] on icon "scrollable content" at bounding box center [225, 303] width 12 height 12
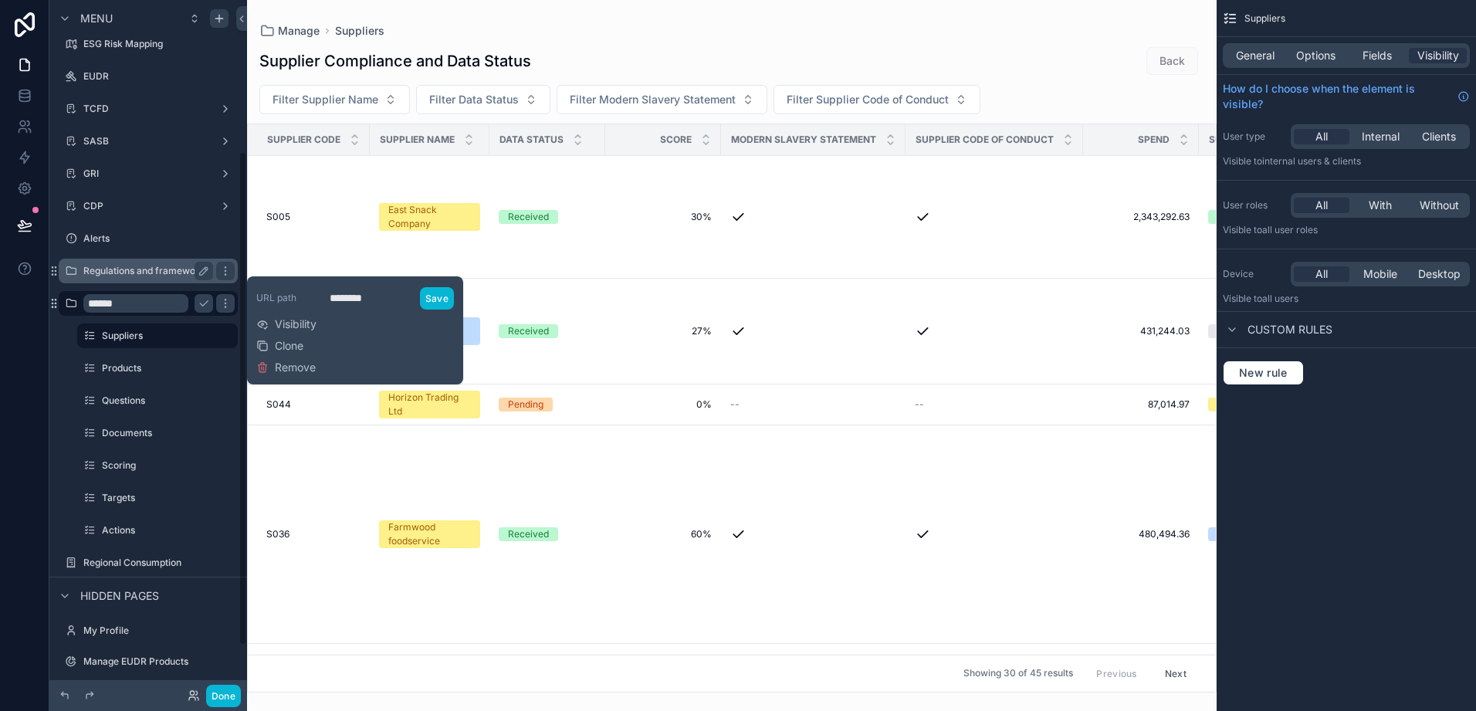
scroll to position [212, 0]
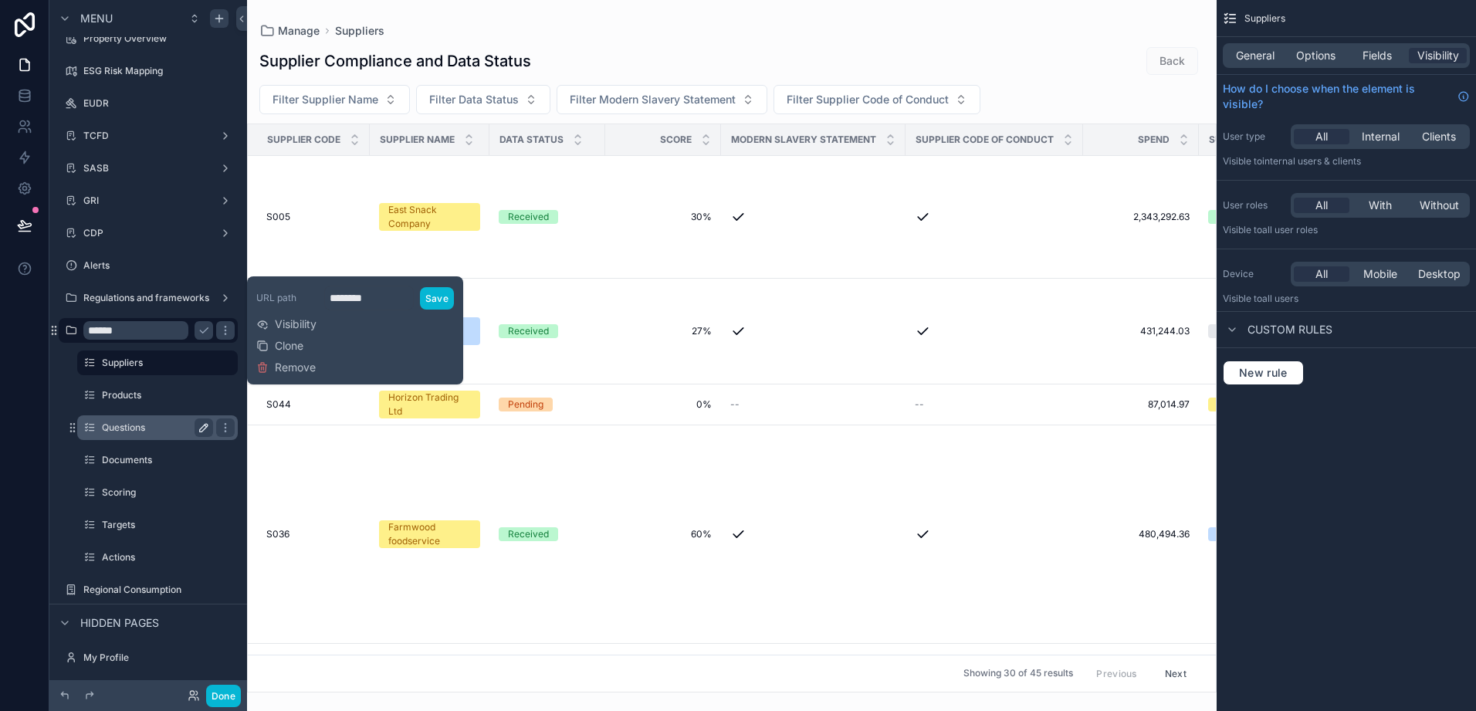
click at [199, 425] on icon "scrollable content" at bounding box center [204, 428] width 12 height 12
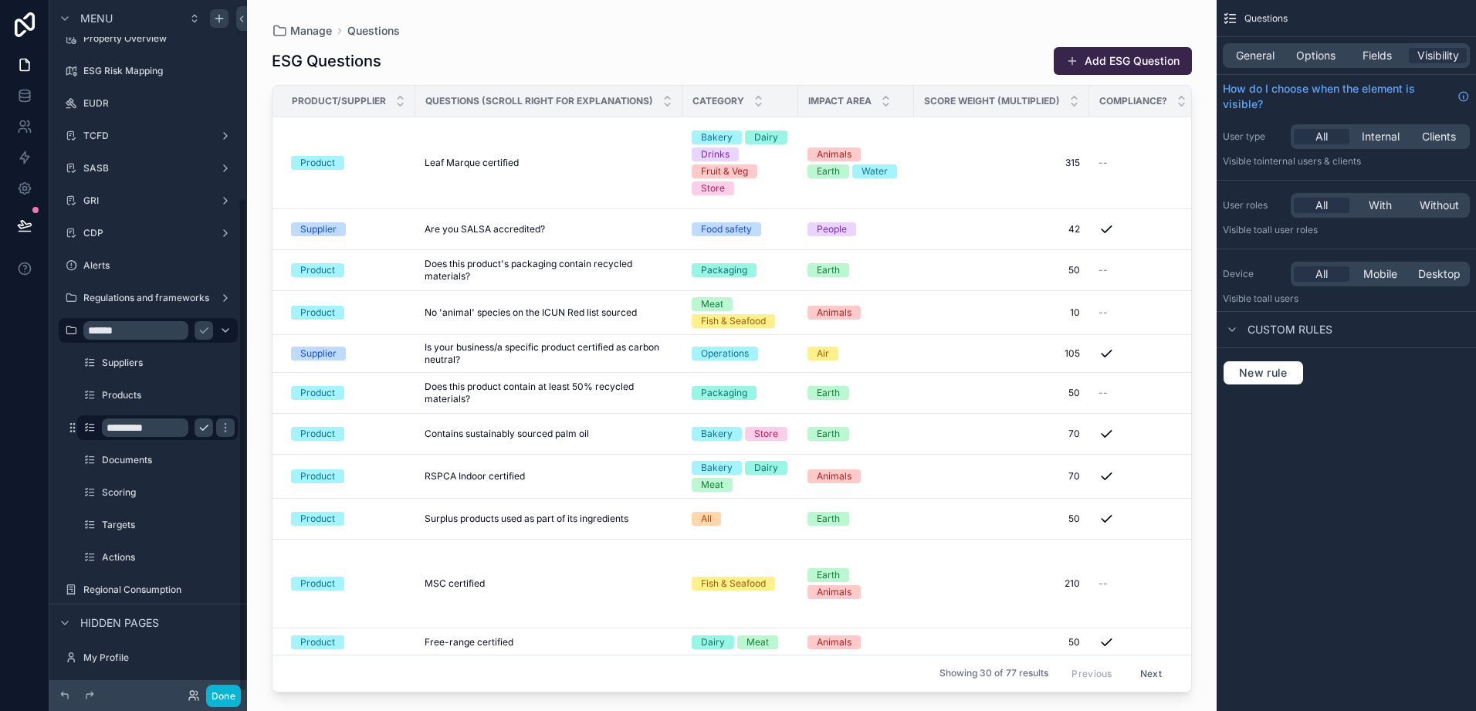
scroll to position [276, 0]
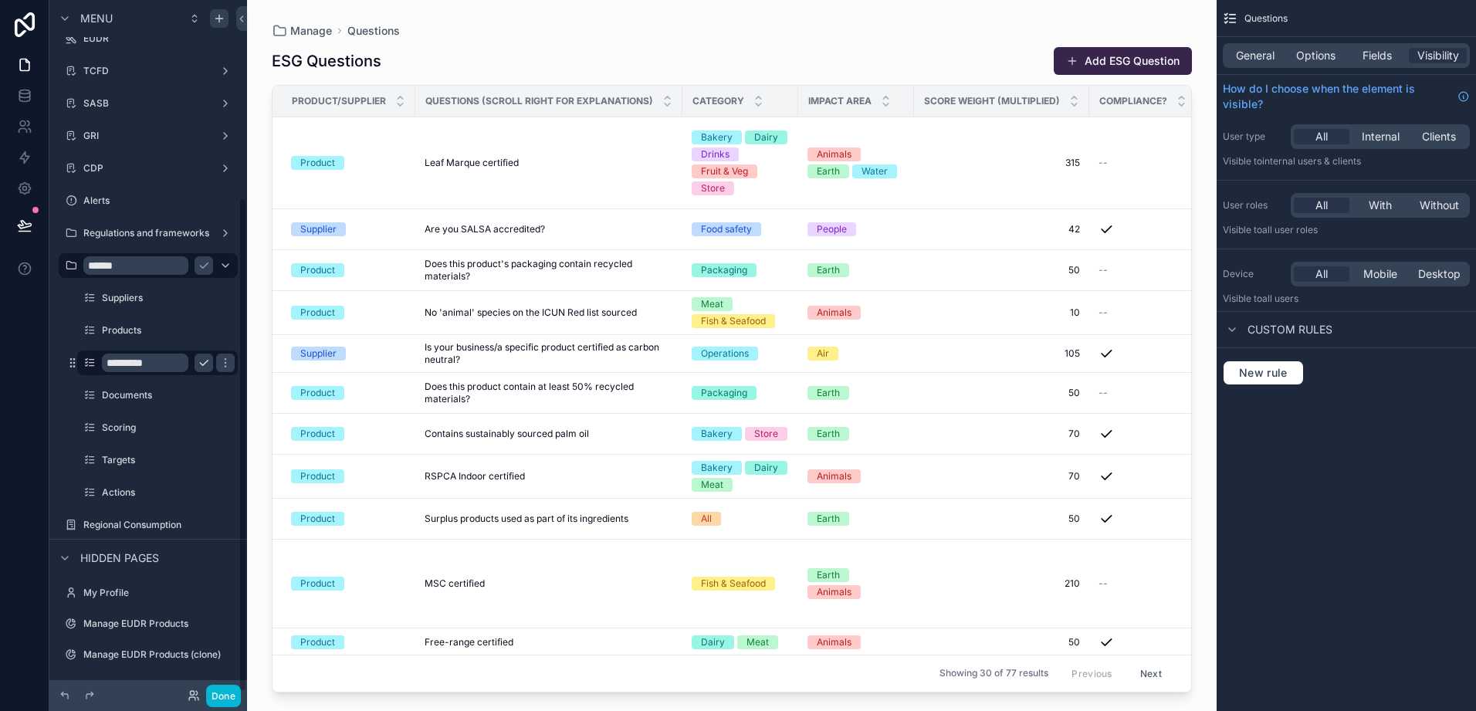
click at [160, 364] on input "*********" at bounding box center [145, 363] width 86 height 19
type input "*"
type input "**********"
click at [219, 357] on icon "scrollable content" at bounding box center [225, 363] width 12 height 12
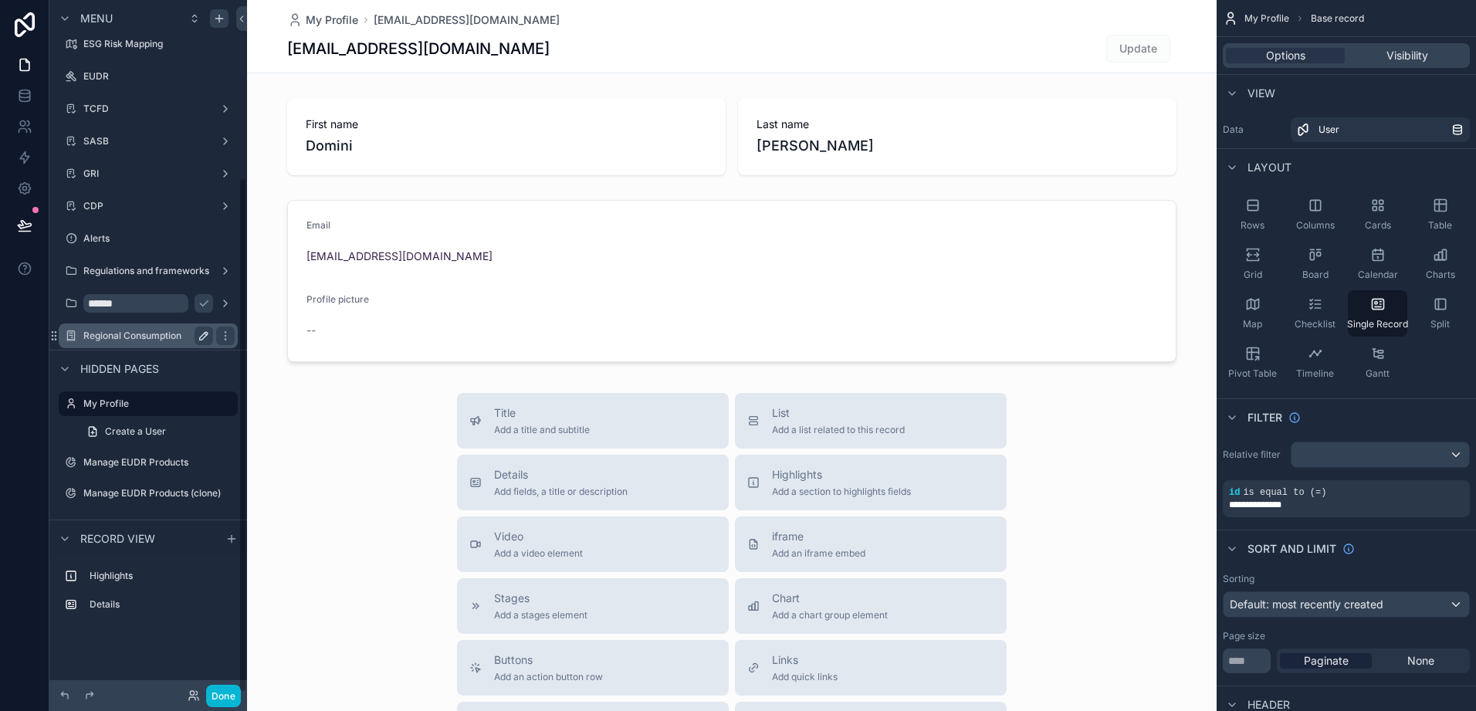
scroll to position [239, 0]
click at [219, 302] on icon "scrollable content" at bounding box center [225, 303] width 12 height 12
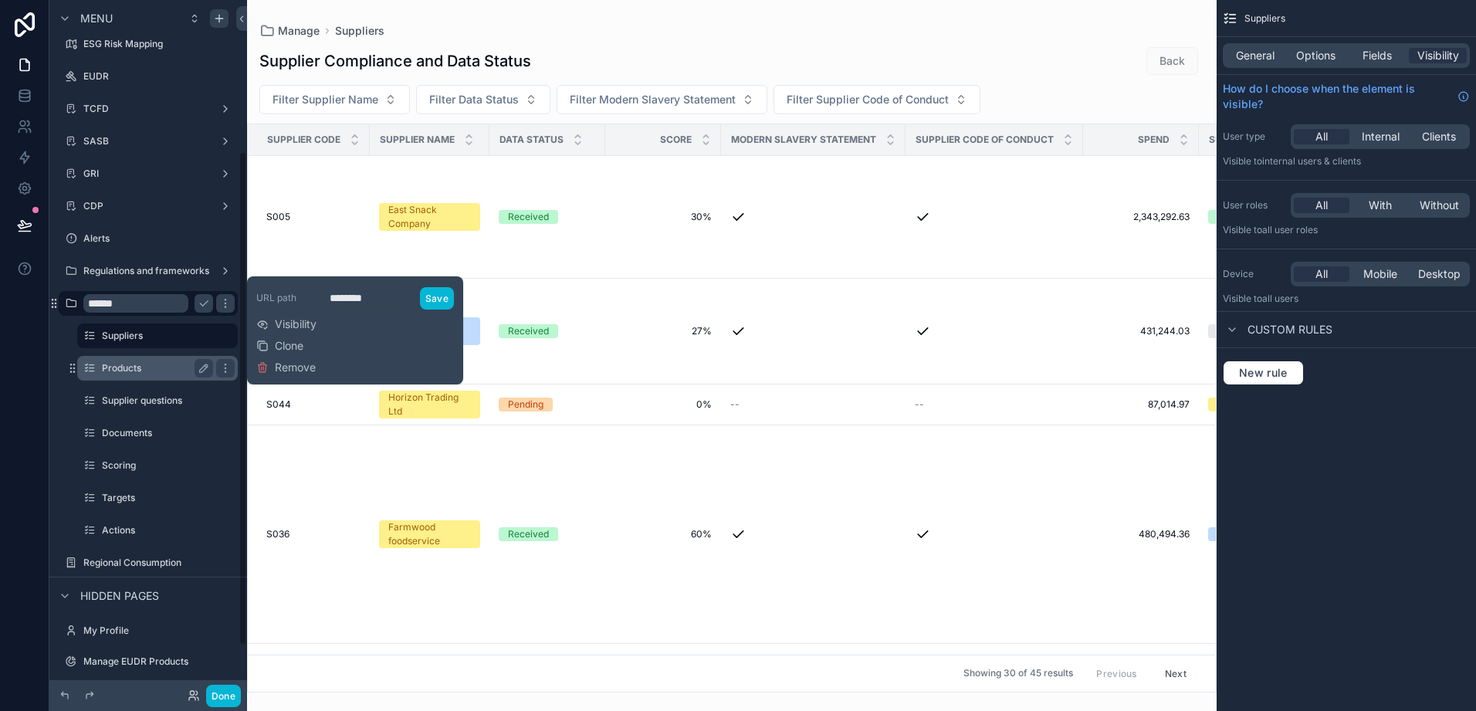
scroll to position [212, 0]
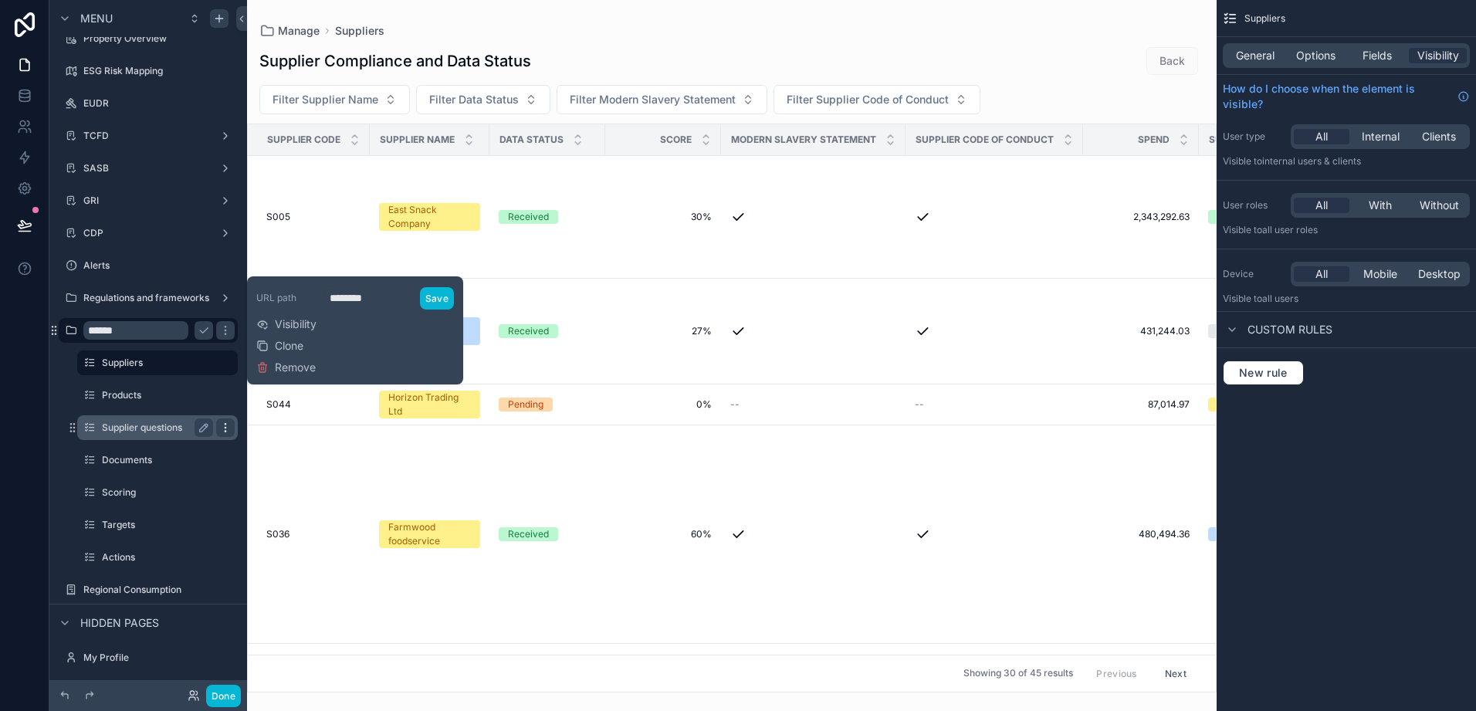
click at [219, 425] on icon "scrollable content" at bounding box center [225, 428] width 12 height 12
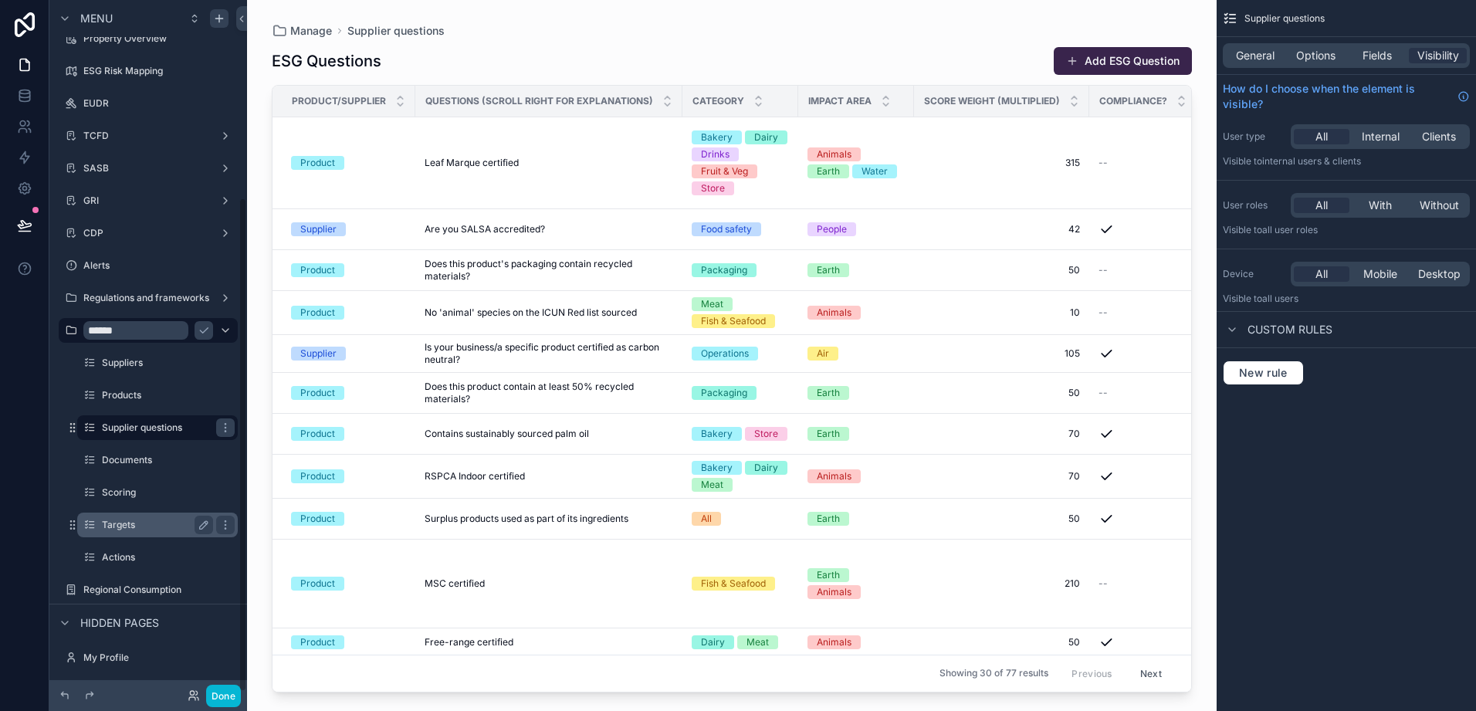
scroll to position [276, 0]
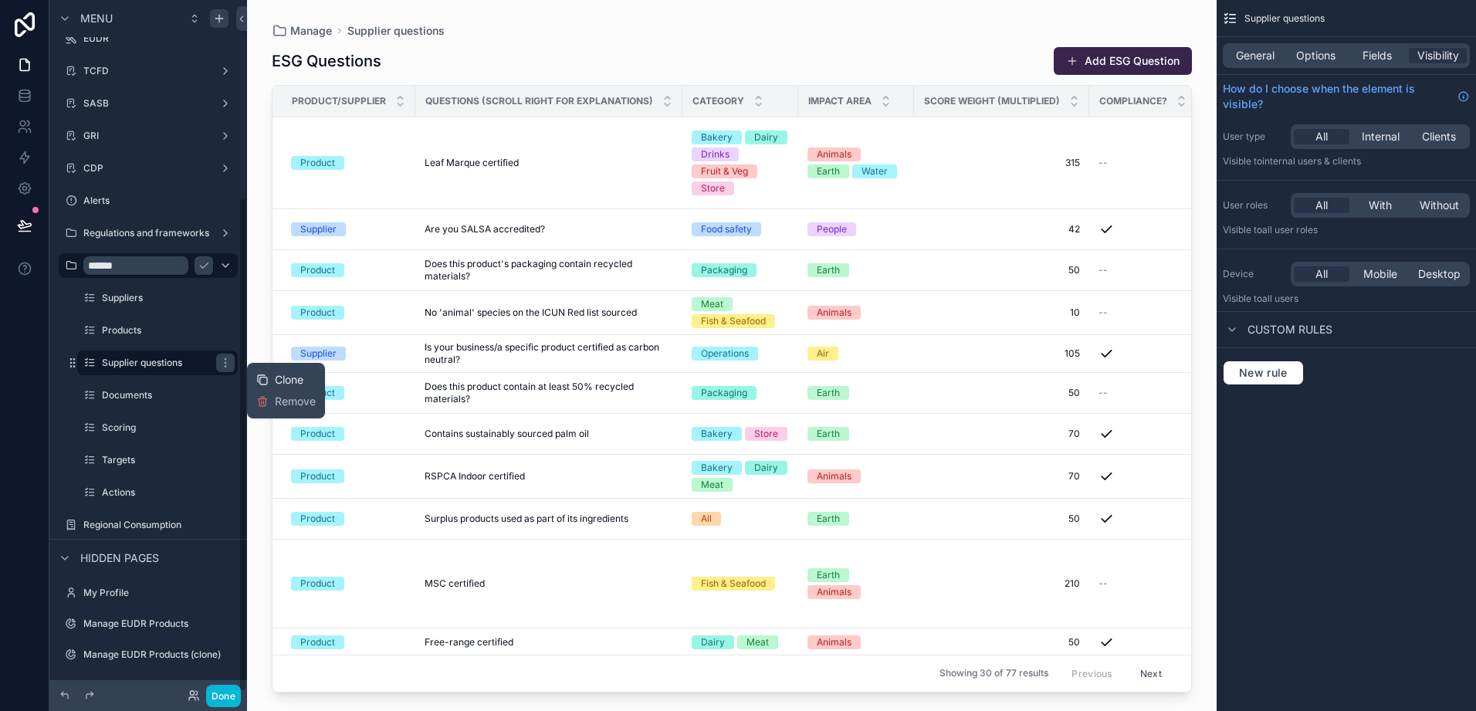
click at [271, 378] on div "Clone" at bounding box center [279, 379] width 47 height 15
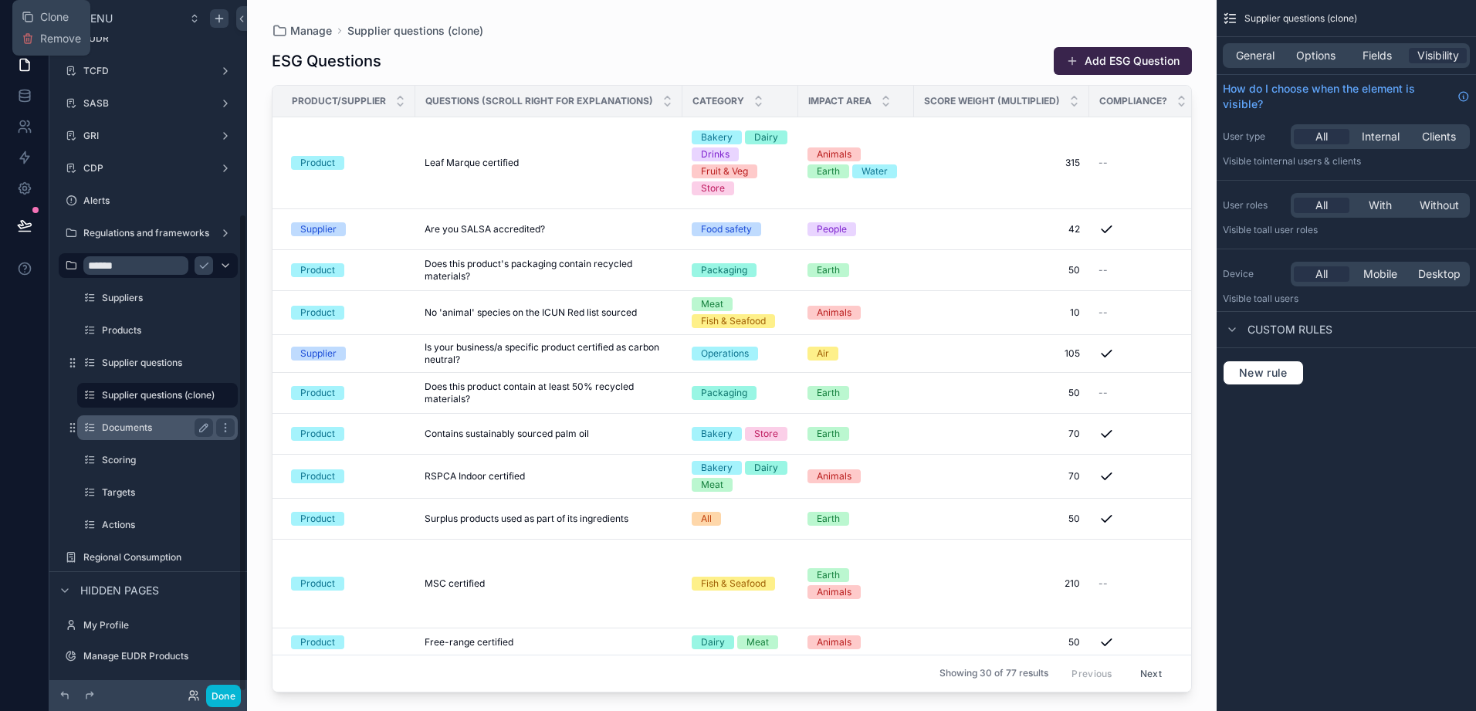
scroll to position [309, 0]
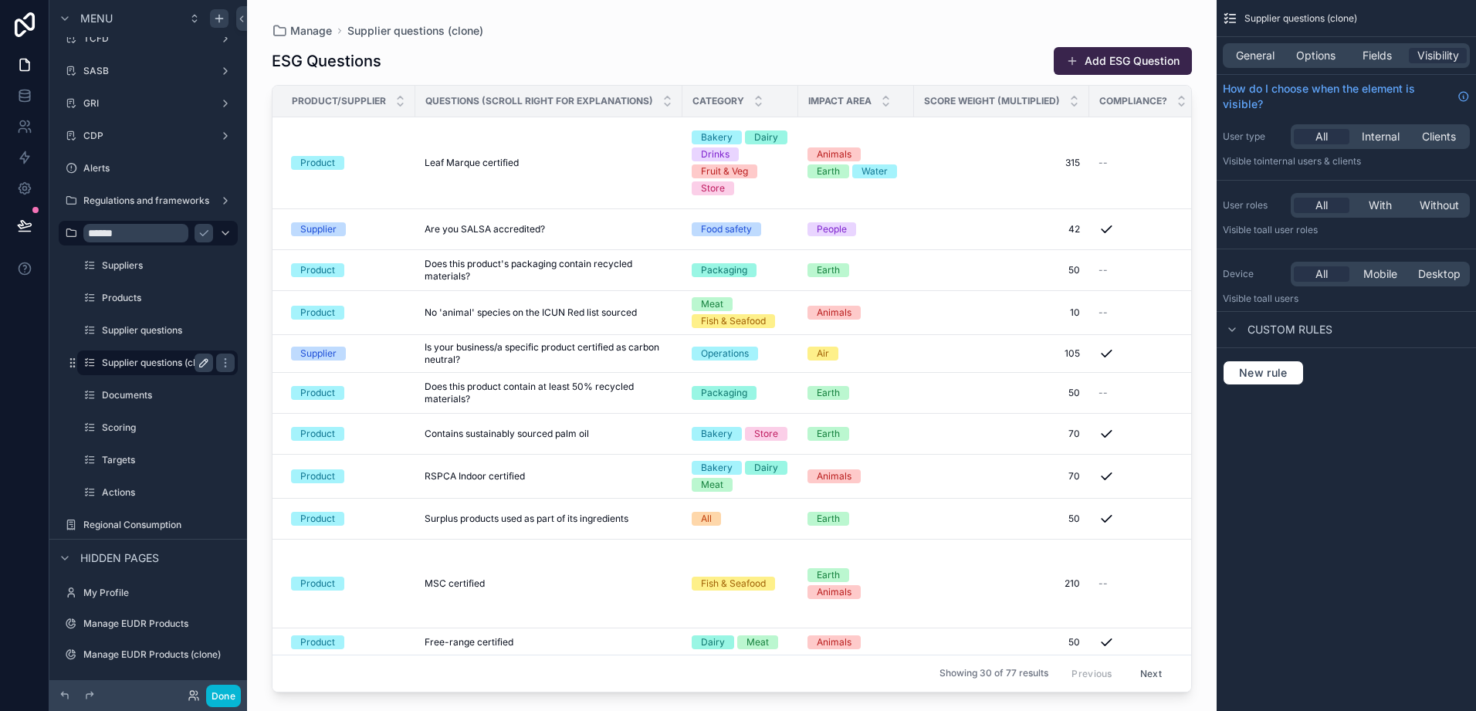
click at [202, 361] on icon "scrollable content" at bounding box center [204, 363] width 12 height 12
click at [152, 366] on input "**********" at bounding box center [145, 363] width 86 height 19
type input "**********"
click at [225, 363] on icon "scrollable content" at bounding box center [225, 362] width 1 height 1
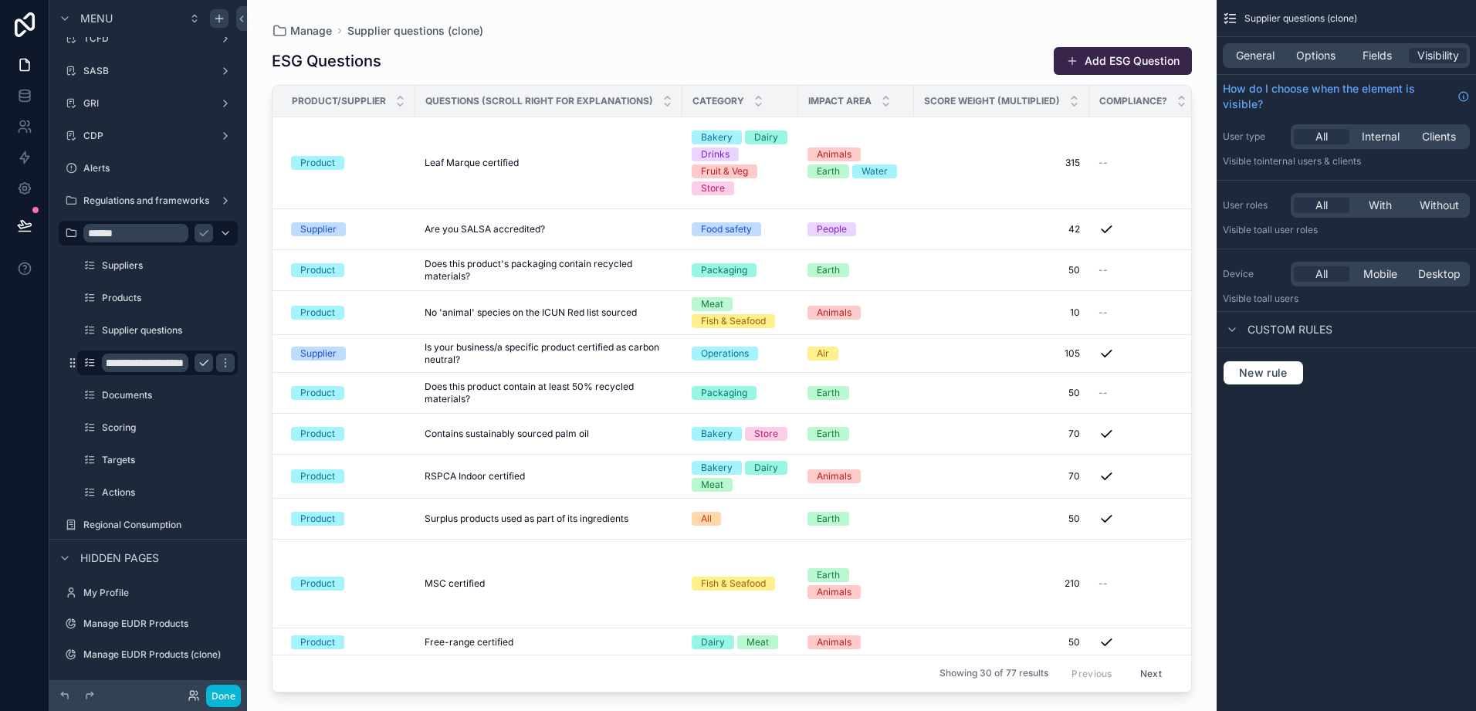
scroll to position [0, 0]
click at [207, 368] on icon "scrollable content" at bounding box center [204, 363] width 12 height 12
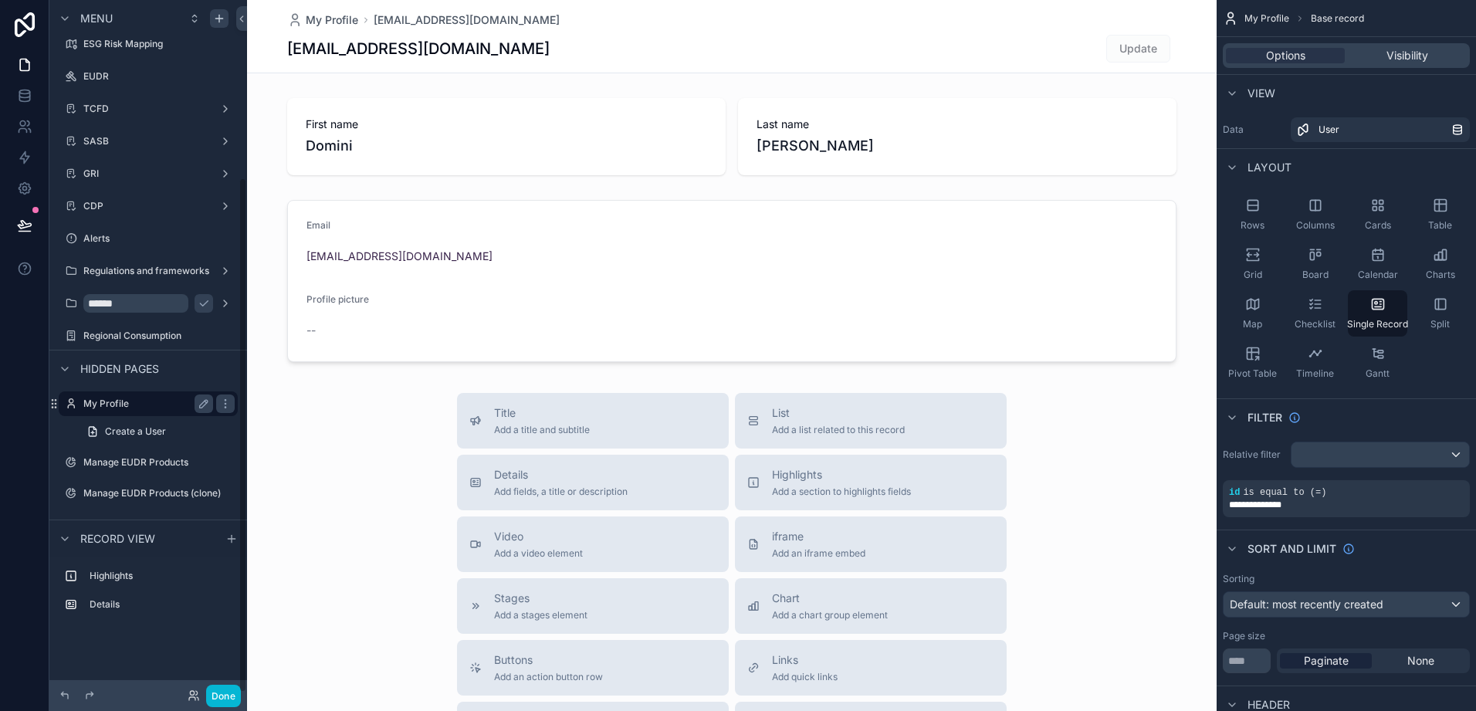
scroll to position [239, 0]
click at [205, 301] on icon "scrollable content" at bounding box center [204, 303] width 12 height 12
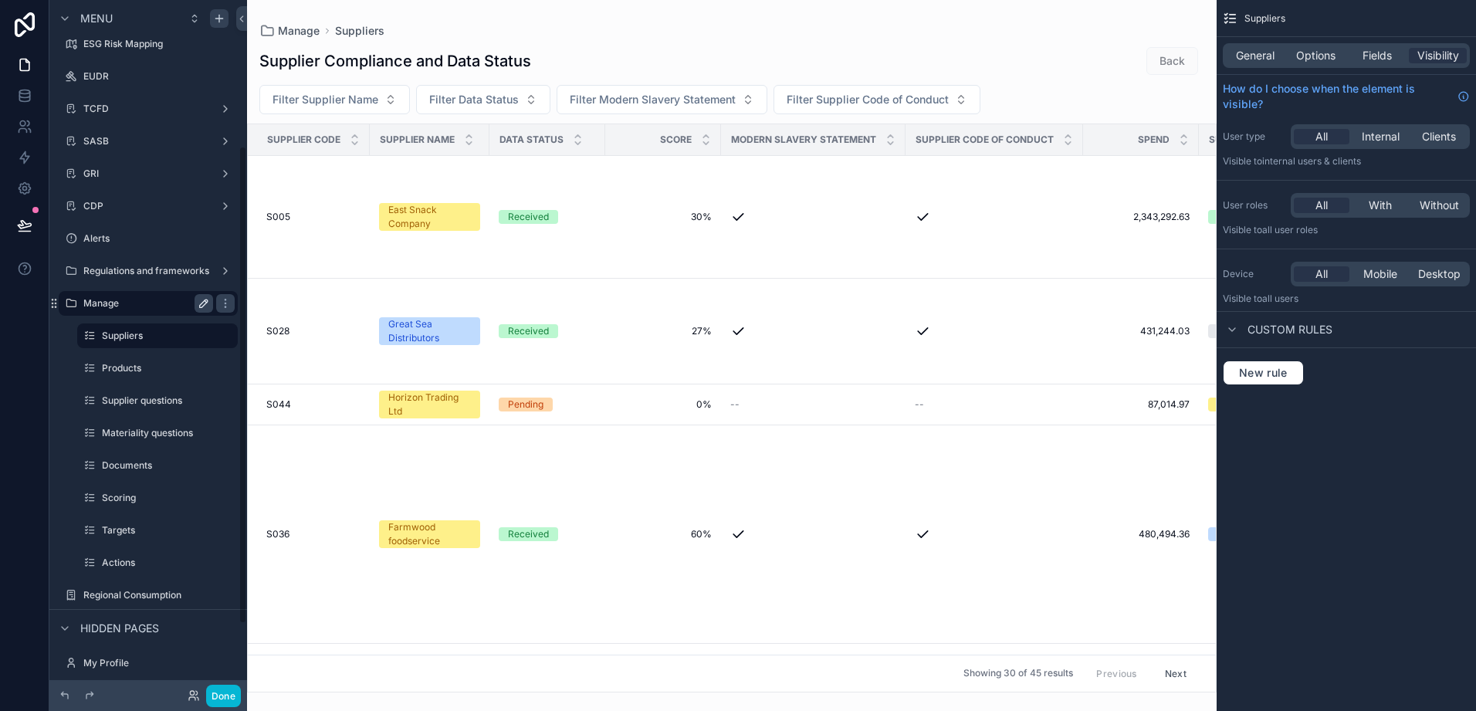
scroll to position [212, 0]
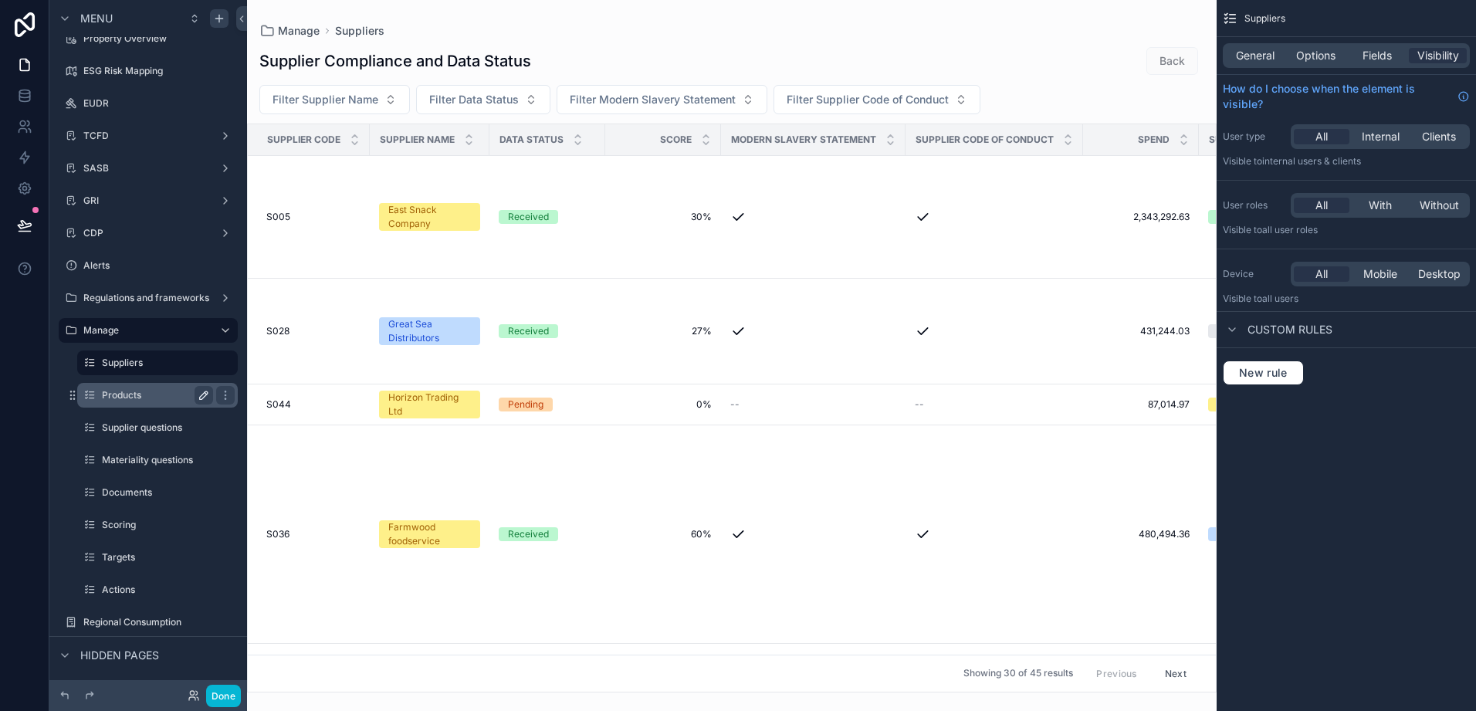
click at [206, 395] on icon "scrollable content" at bounding box center [204, 396] width 8 height 8
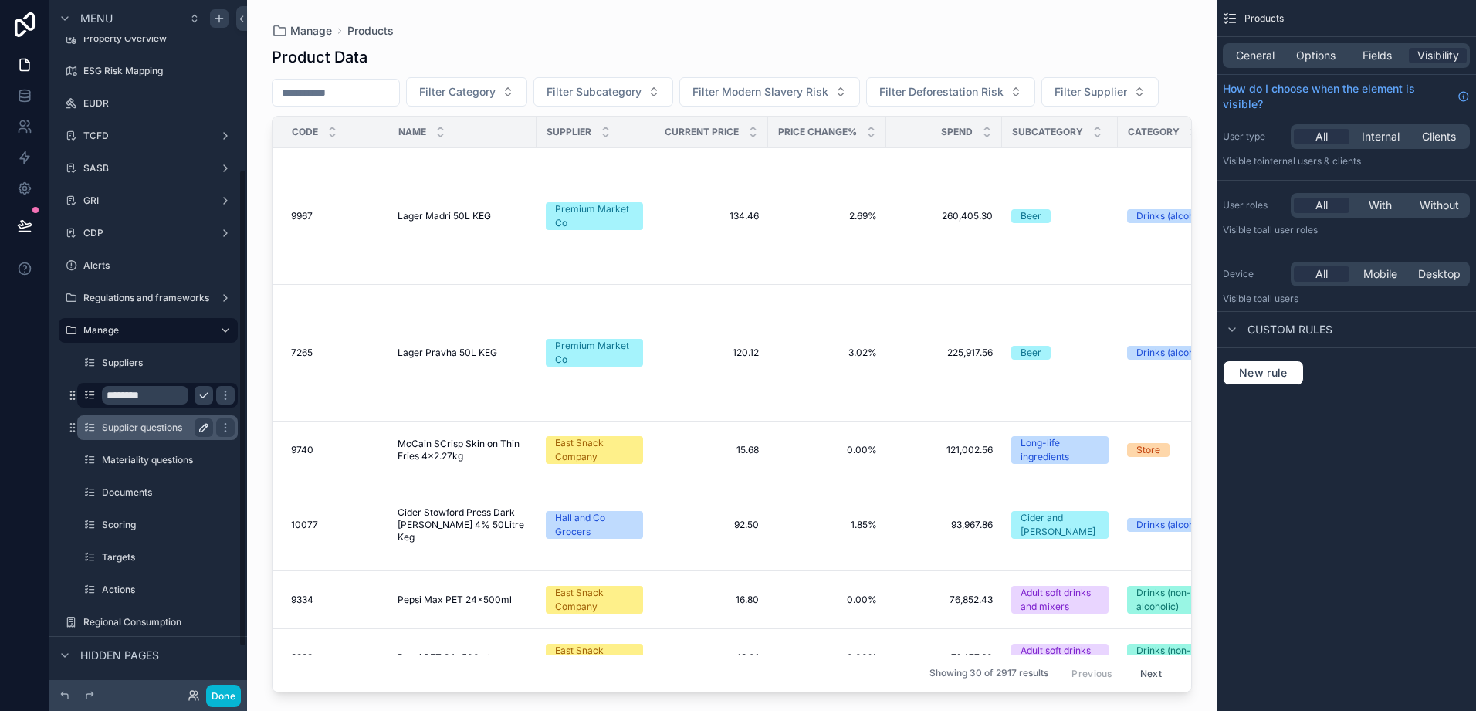
scroll to position [244, 0]
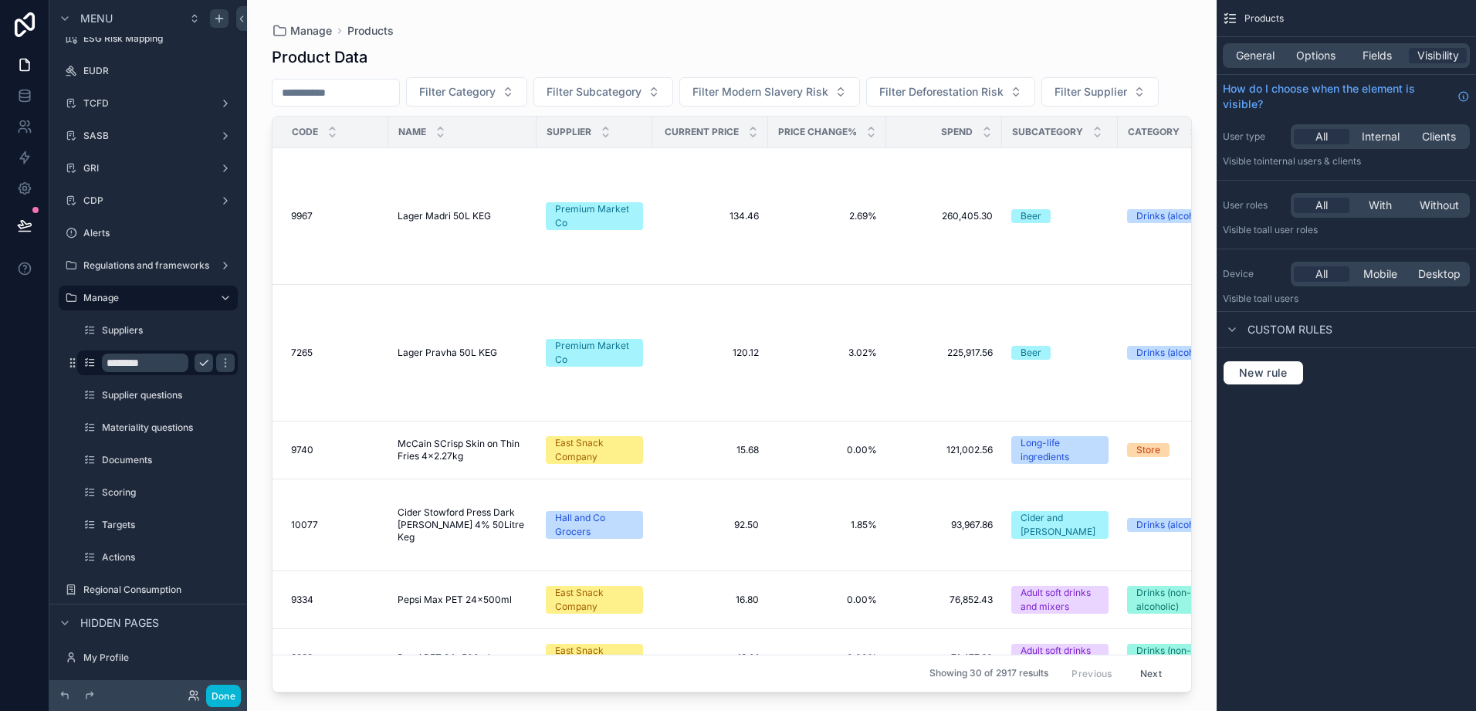
click at [111, 364] on input "********" at bounding box center [145, 363] width 86 height 19
type input "**********"
click at [219, 364] on icon "scrollable content" at bounding box center [225, 363] width 12 height 12
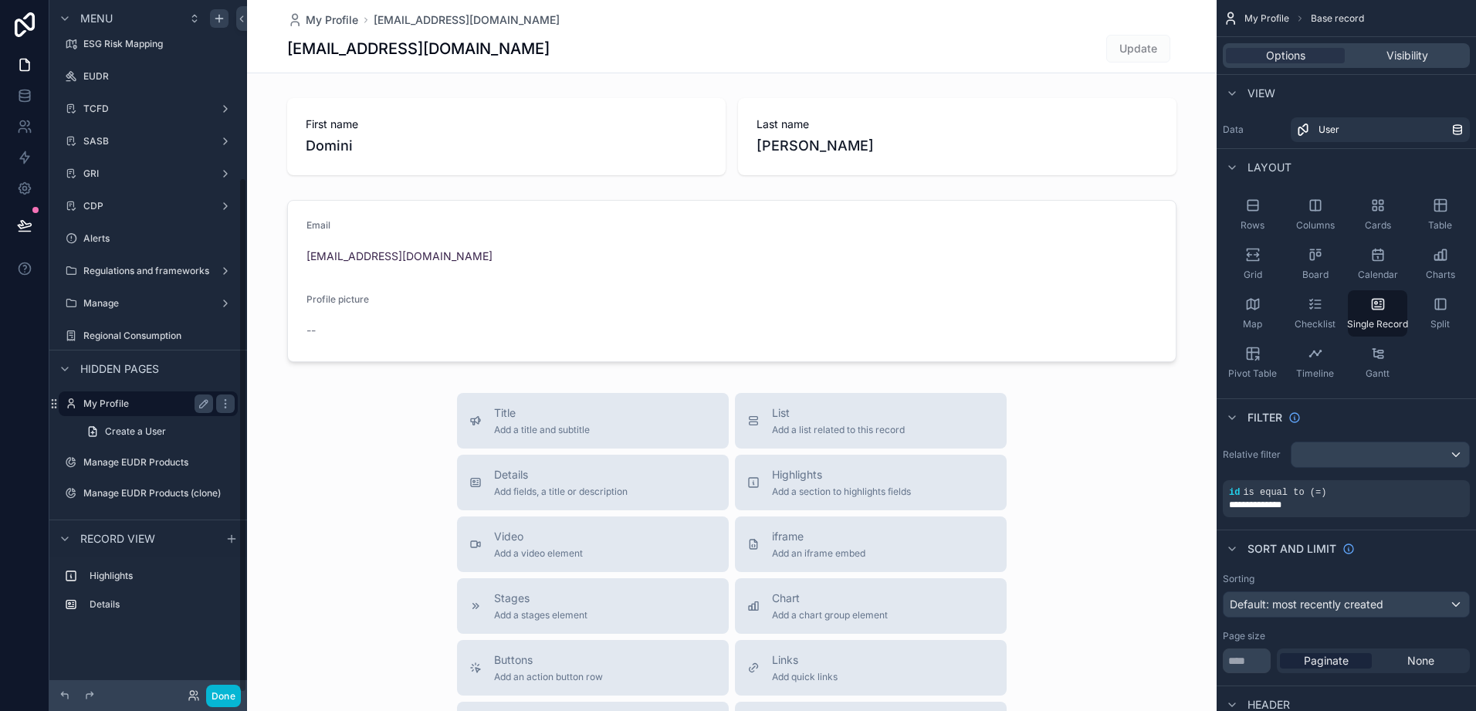
scroll to position [239, 0]
click at [175, 300] on label "Manage" at bounding box center [145, 303] width 124 height 12
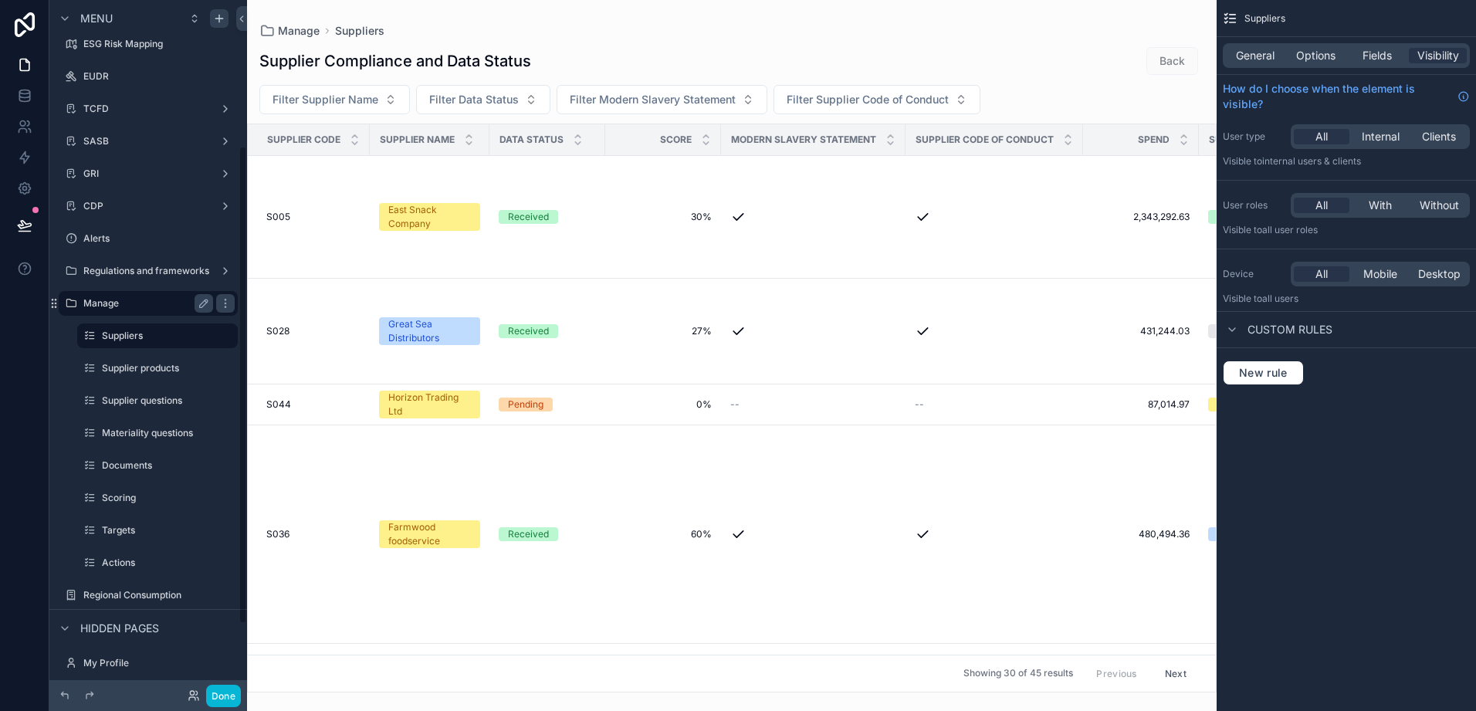
scroll to position [212, 0]
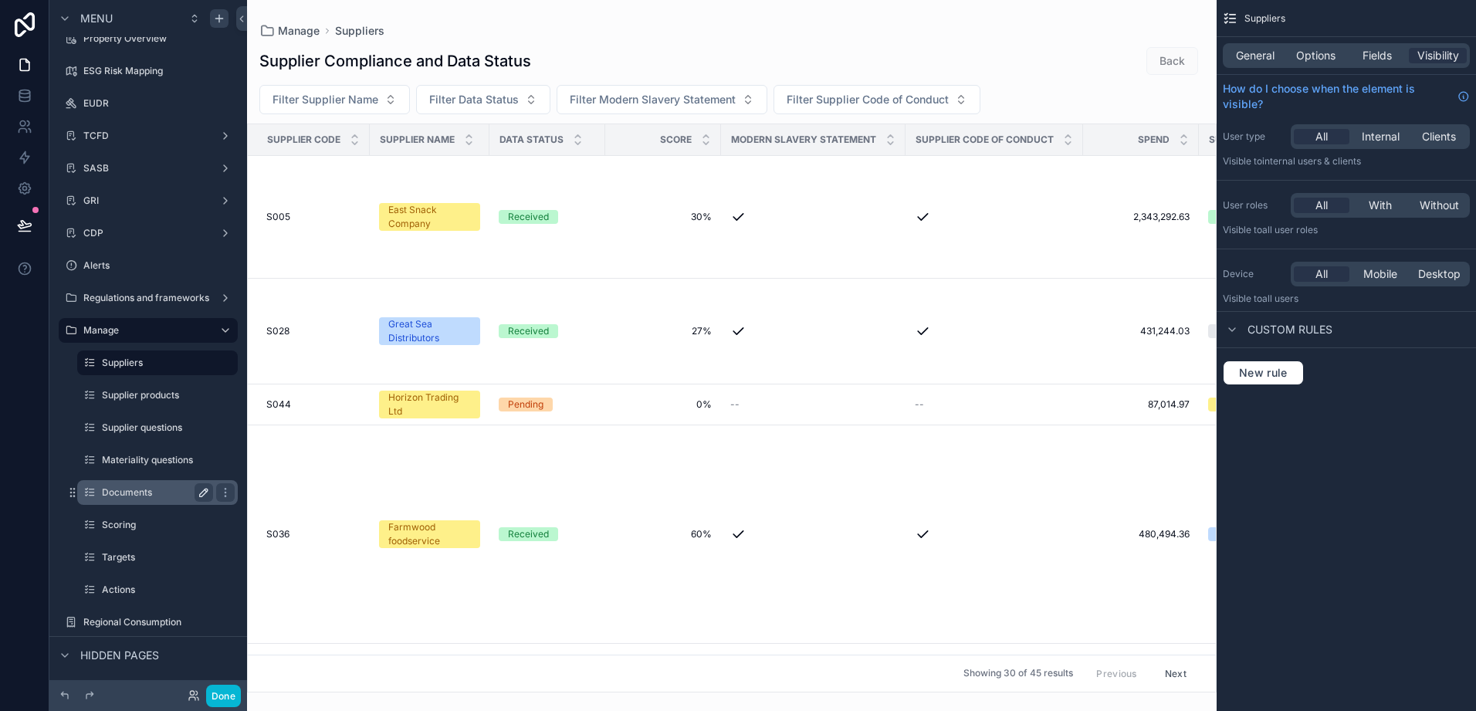
click at [206, 490] on icon "scrollable content" at bounding box center [204, 492] width 12 height 12
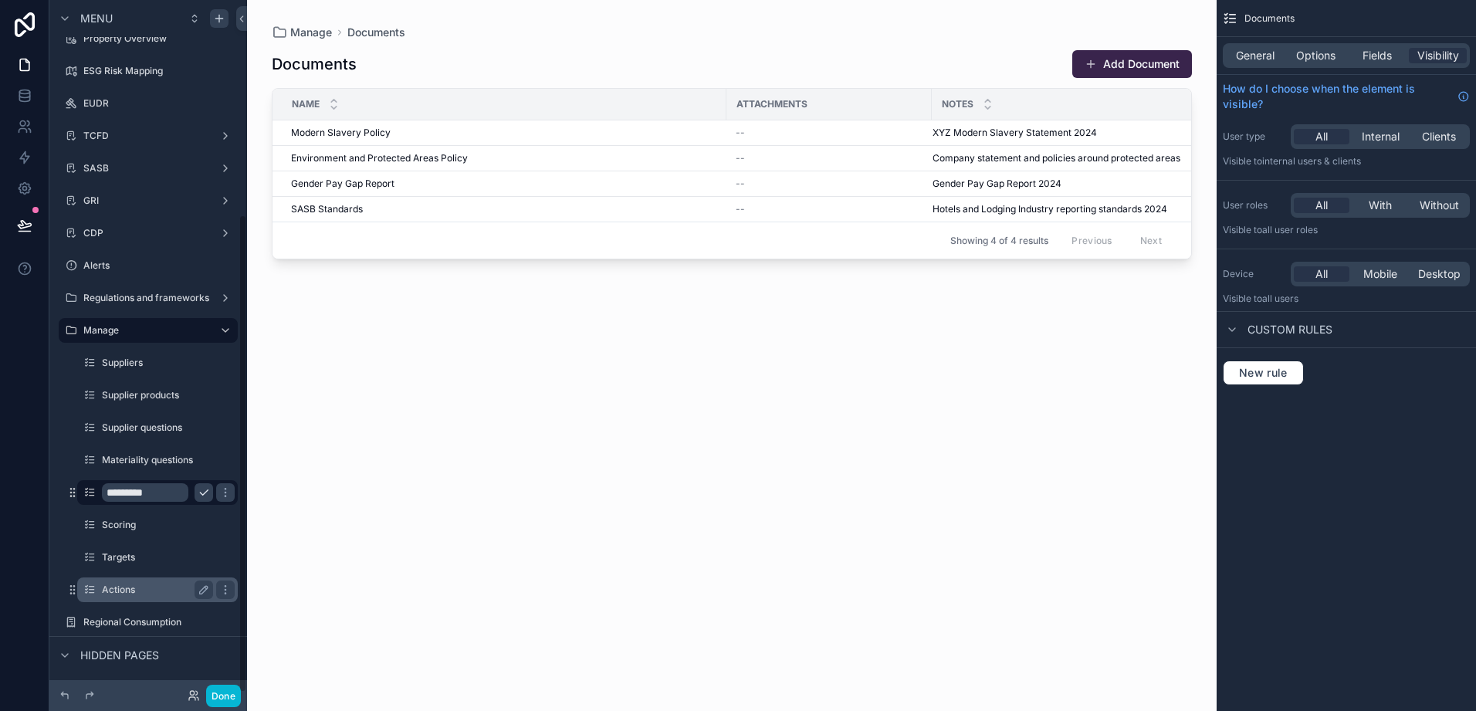
scroll to position [310, 0]
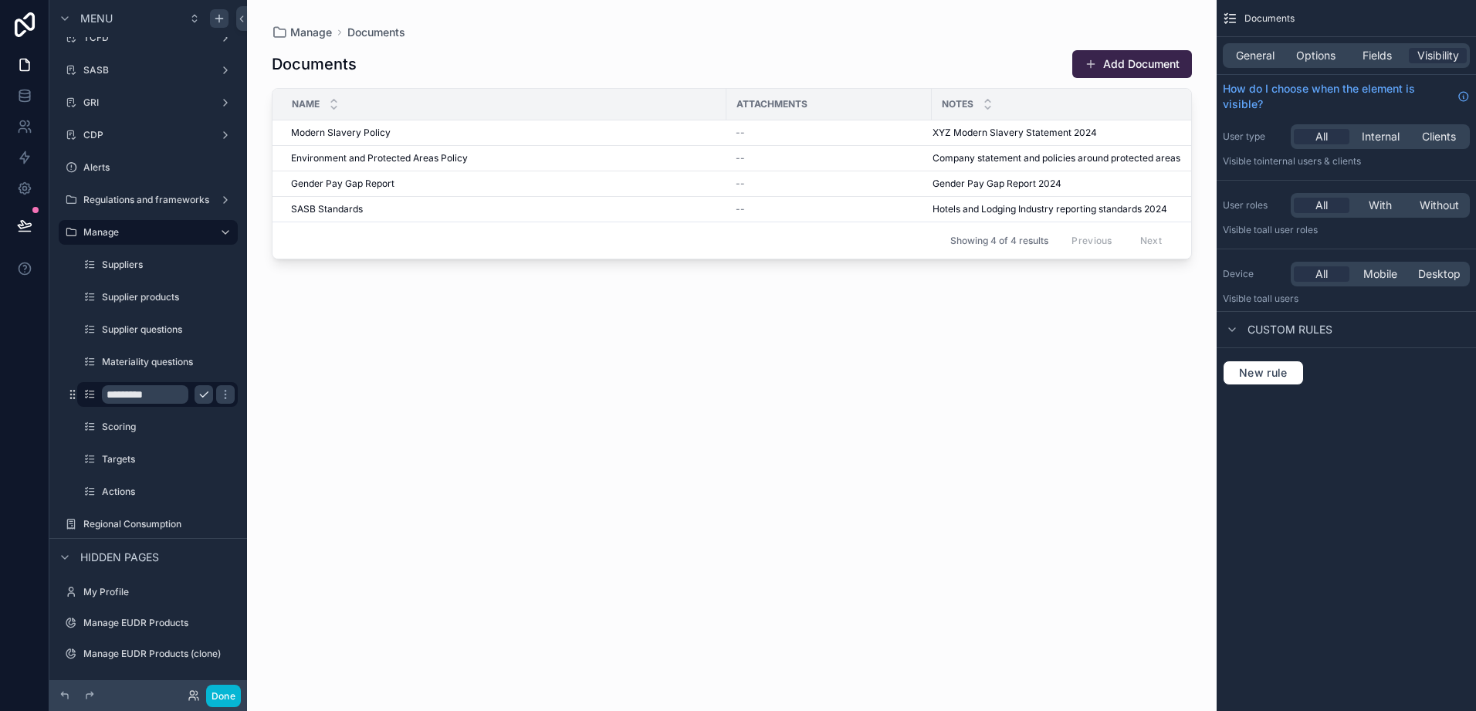
click at [109, 400] on input "*********" at bounding box center [145, 394] width 86 height 19
type input "**********"
click at [161, 437] on div "Scoring" at bounding box center [157, 427] width 154 height 25
click at [205, 425] on icon "scrollable content" at bounding box center [206, 425] width 2 height 2
click at [219, 398] on icon "scrollable content" at bounding box center [225, 394] width 12 height 12
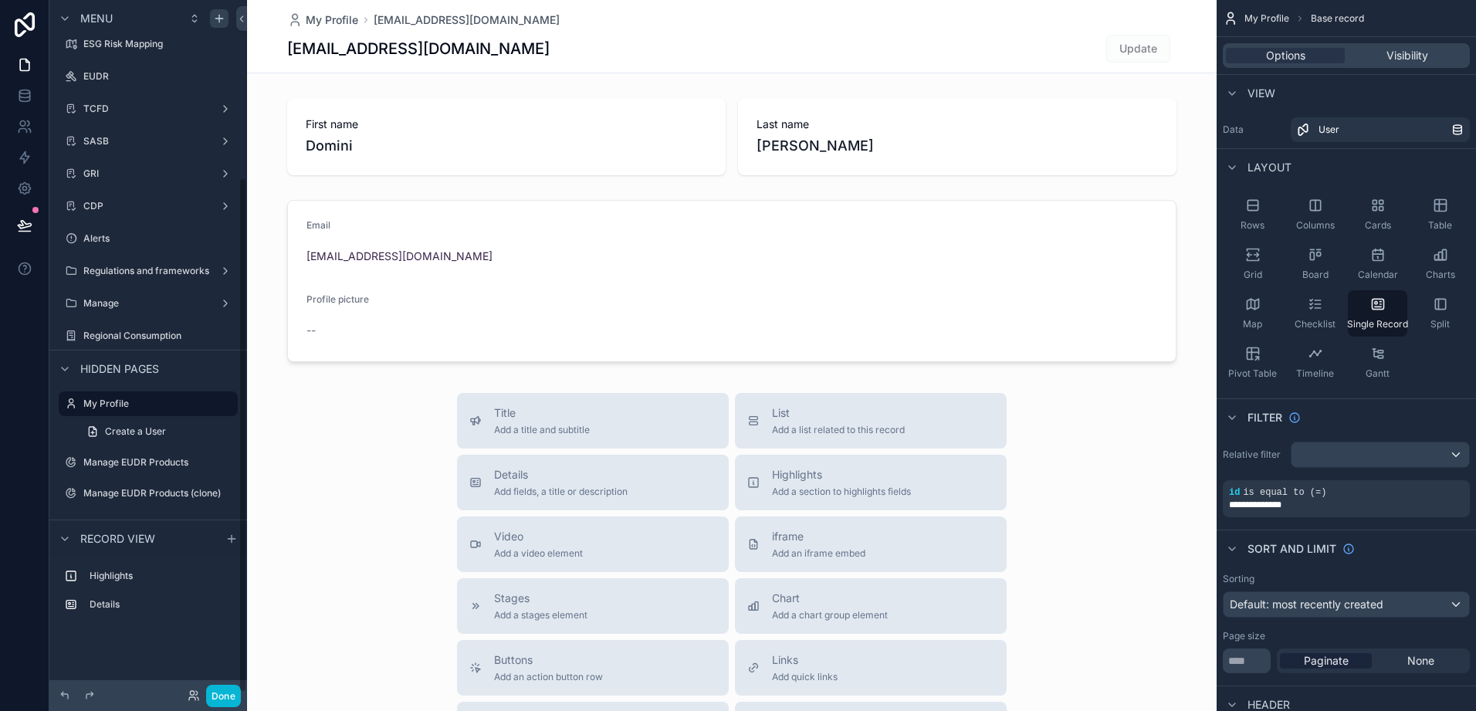
scroll to position [239, 0]
click at [124, 307] on label "Manage" at bounding box center [145, 303] width 124 height 12
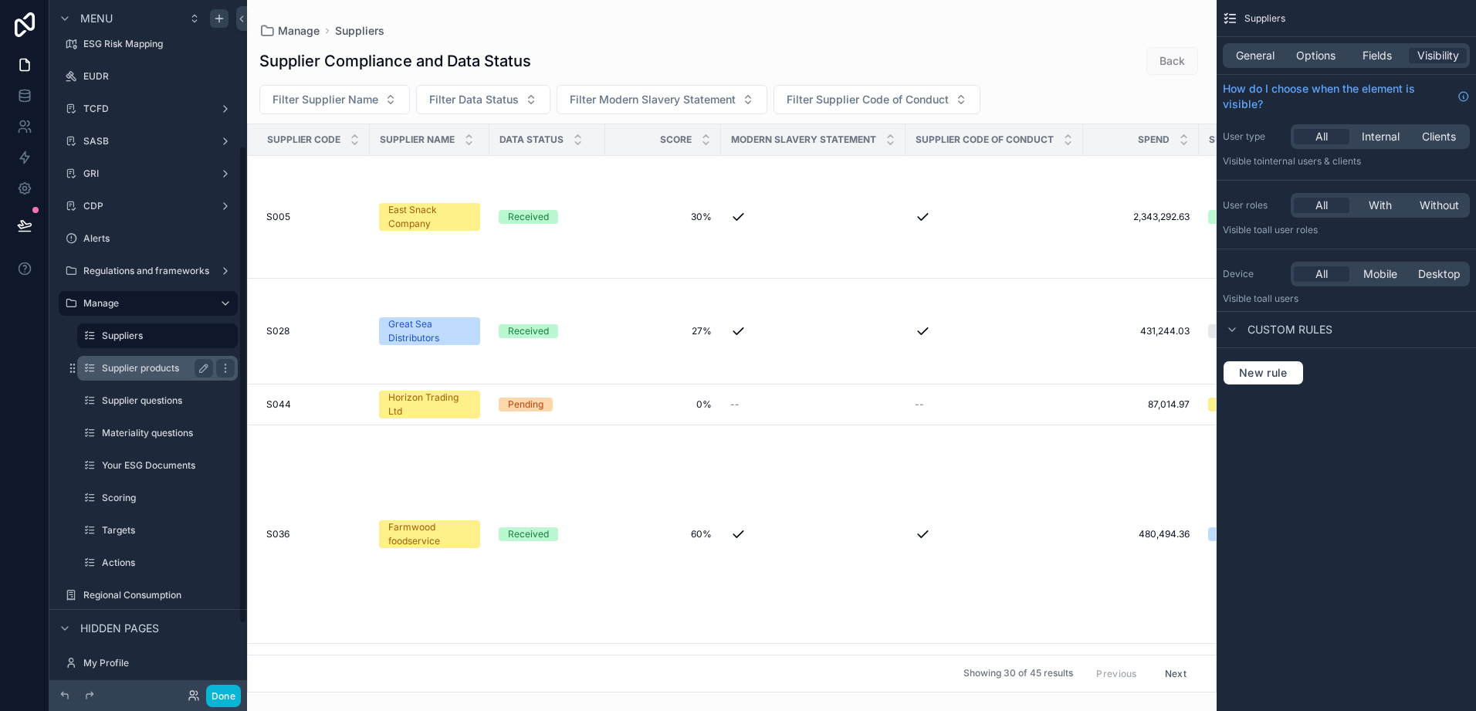
scroll to position [212, 0]
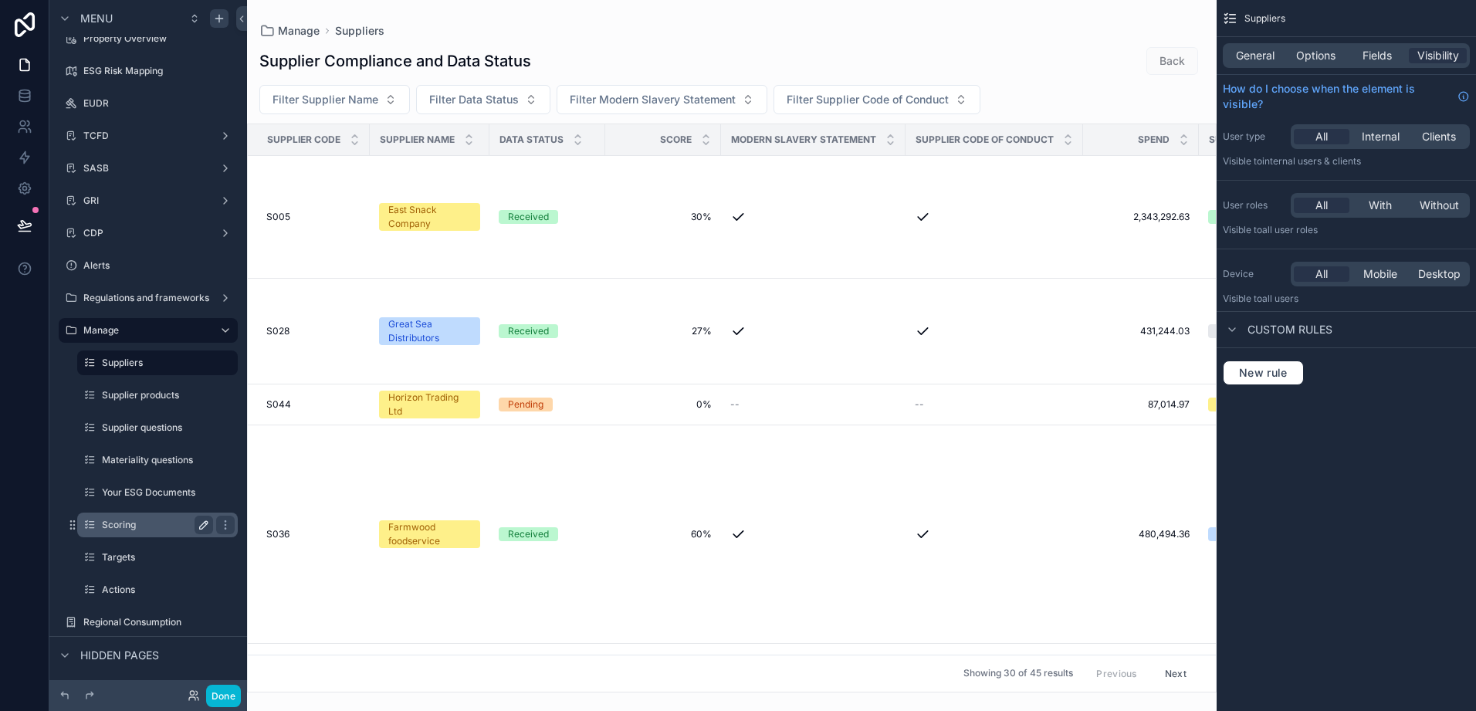
click at [208, 527] on icon "scrollable content" at bounding box center [204, 525] width 12 height 12
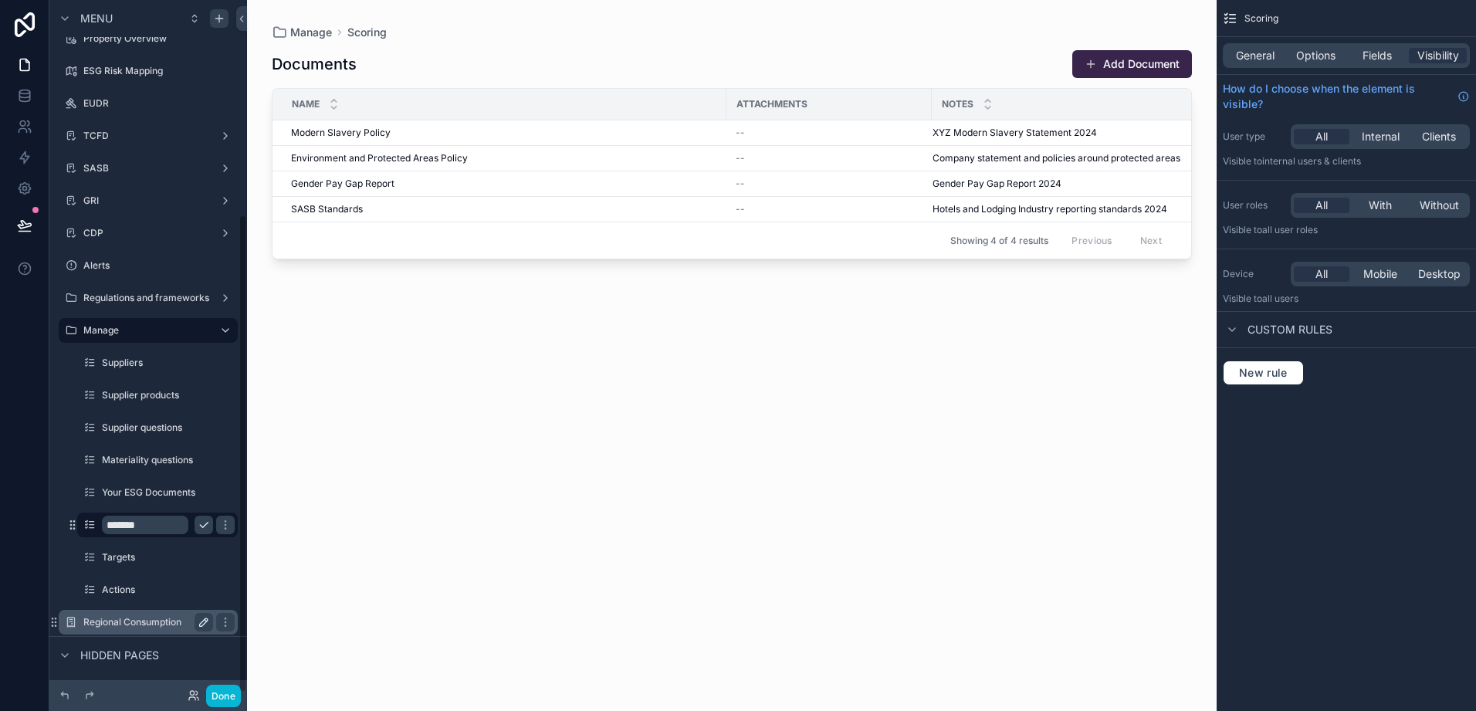
scroll to position [310, 0]
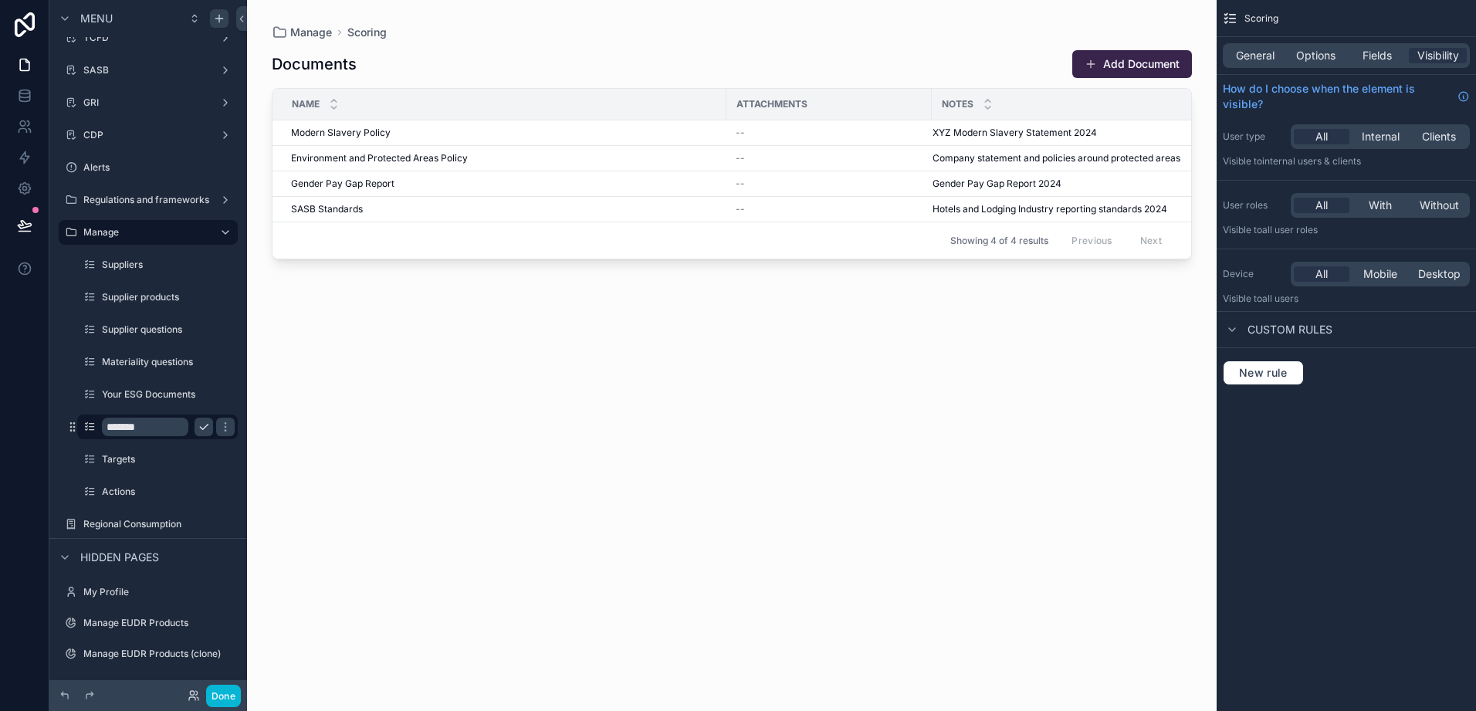
click at [105, 426] on input "*******" at bounding box center [145, 427] width 86 height 19
type input "**********"
click at [219, 429] on icon "scrollable content" at bounding box center [225, 427] width 12 height 12
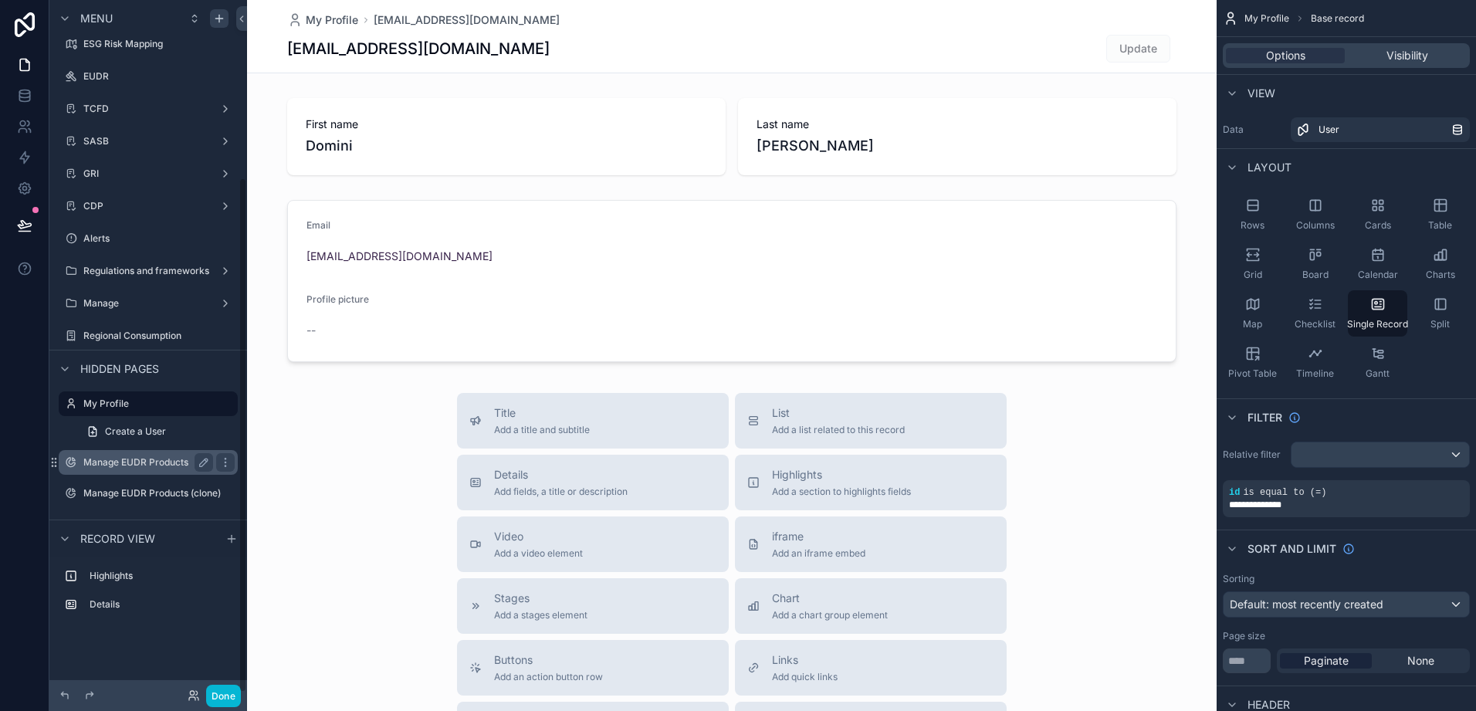
scroll to position [239, 0]
click at [124, 300] on label "Manage" at bounding box center [145, 303] width 124 height 12
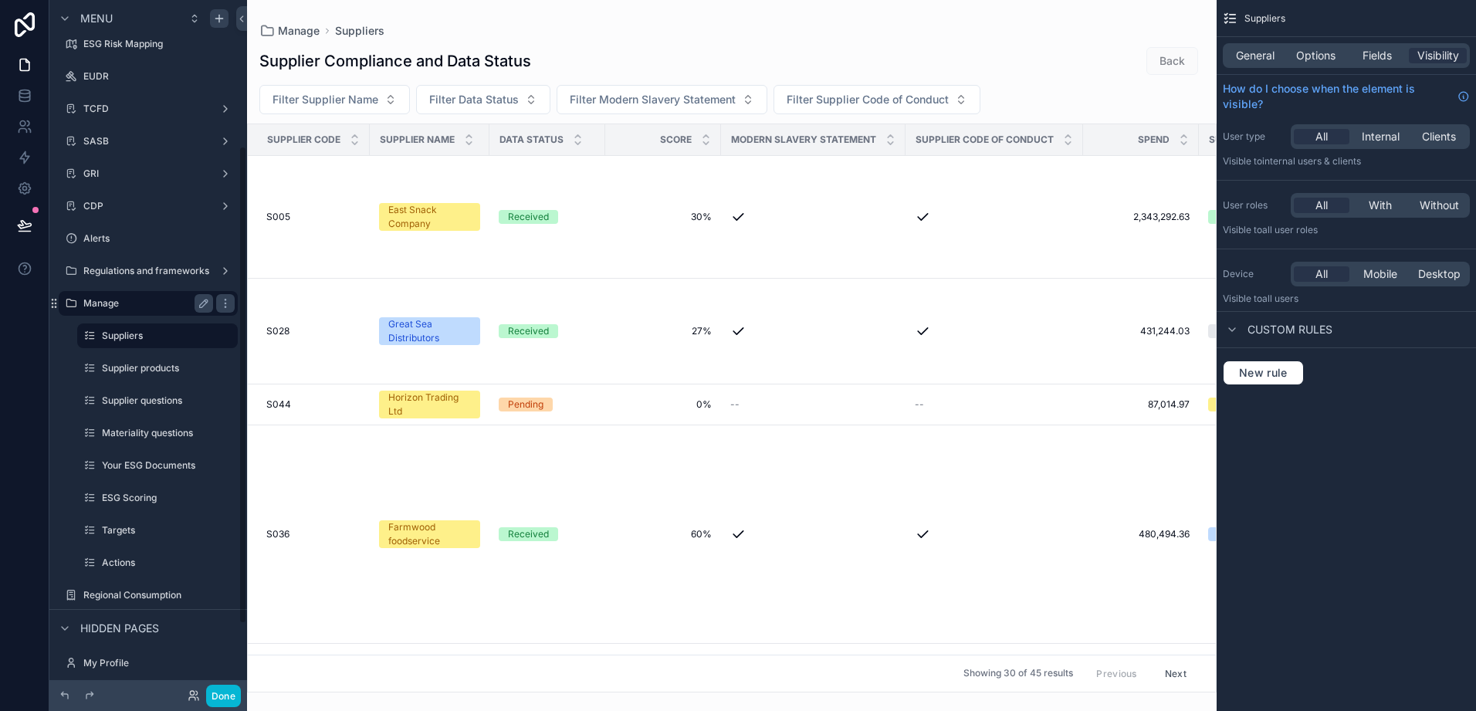
scroll to position [212, 0]
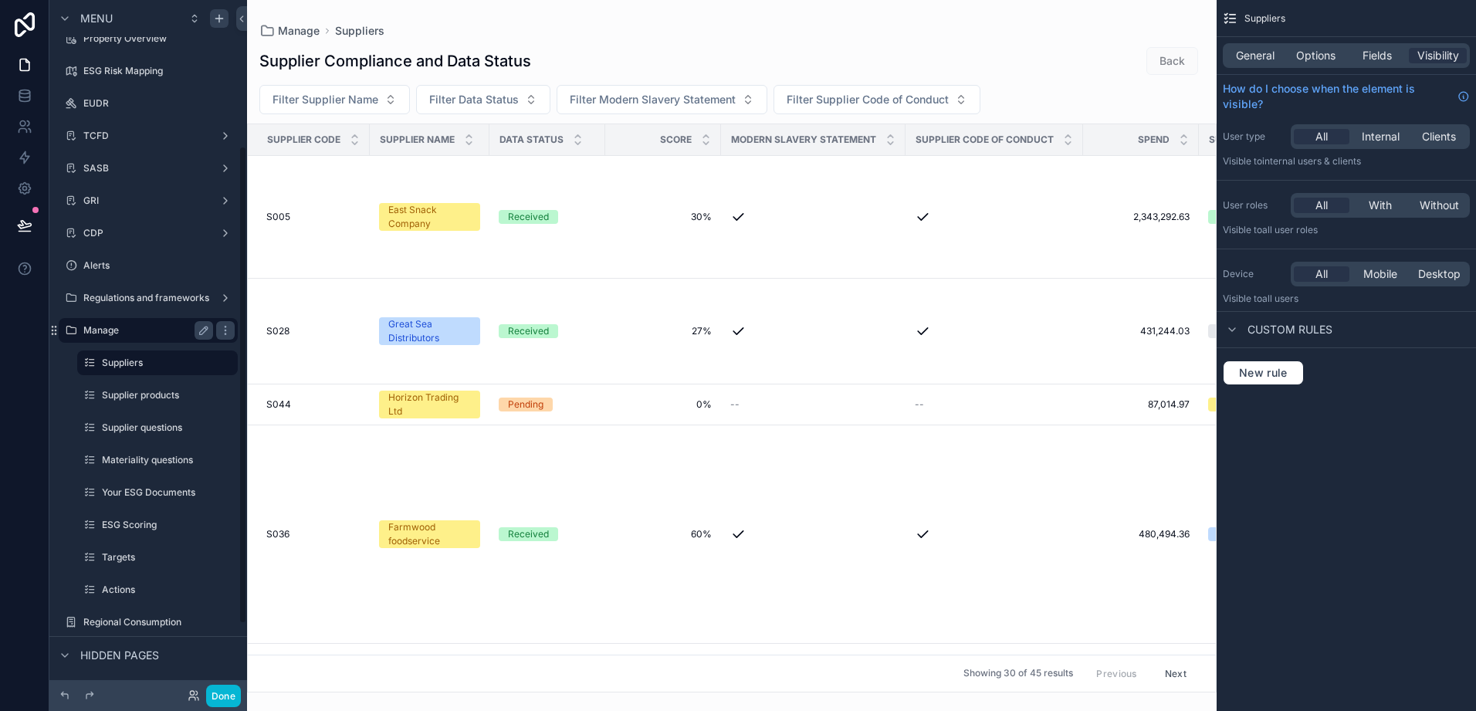
click at [127, 334] on label "Manage" at bounding box center [145, 330] width 124 height 12
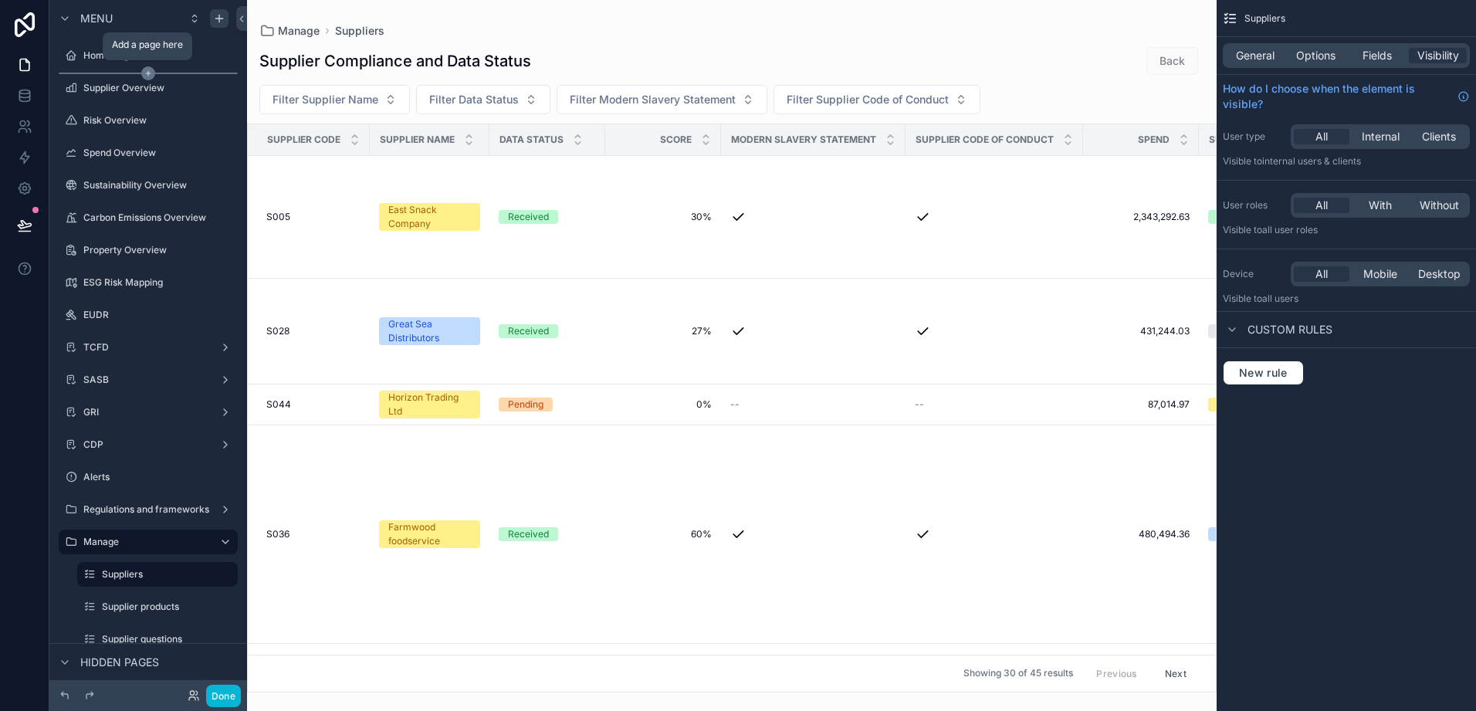
click at [148, 73] on icon "scrollable content" at bounding box center [148, 73] width 5 height 0
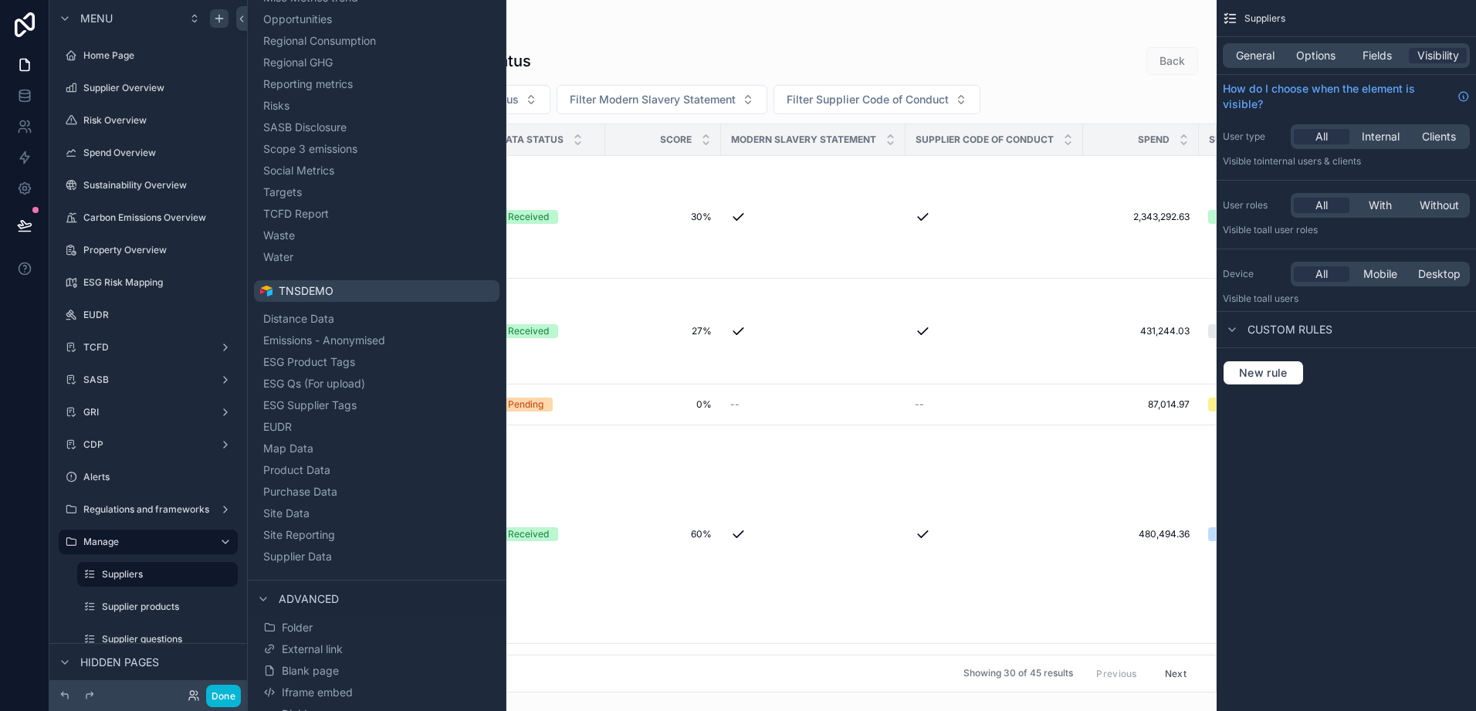
scroll to position [503, 0]
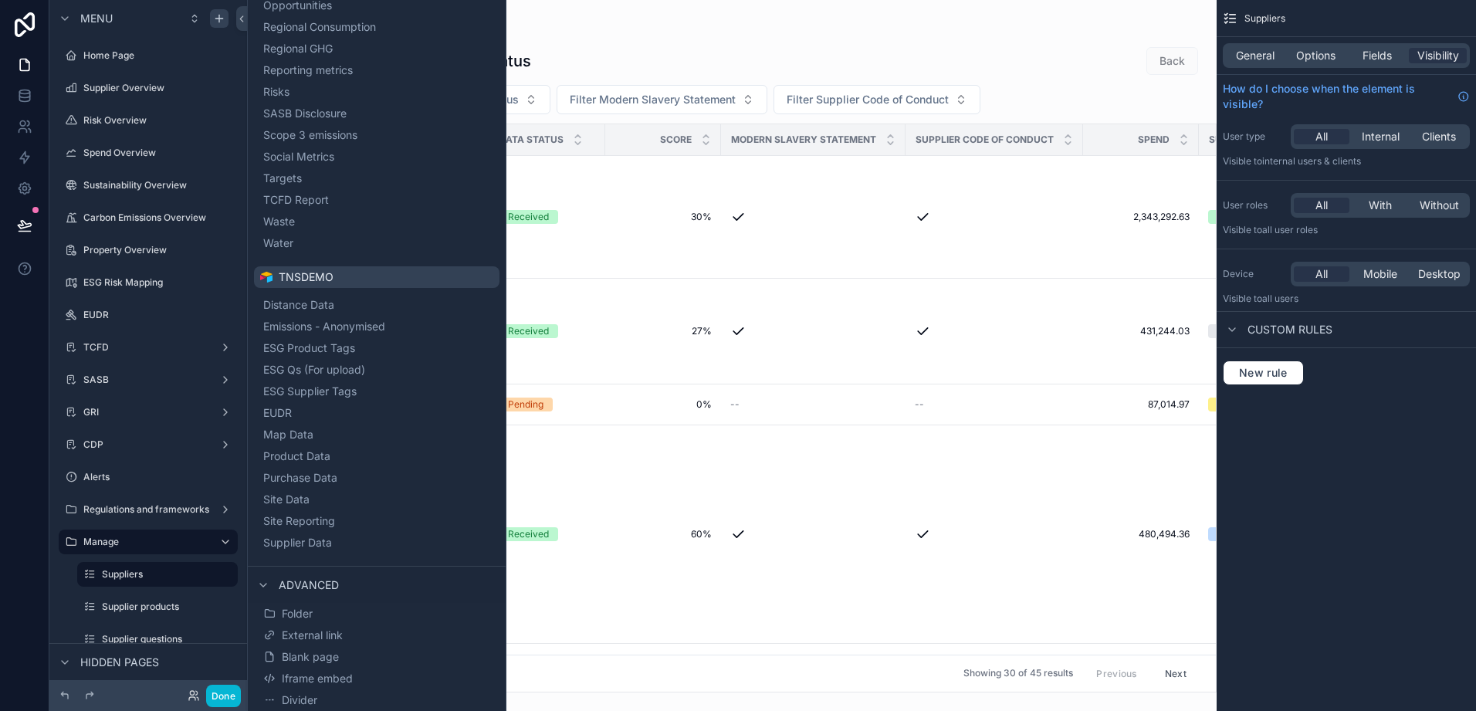
click at [757, 25] on div "scrollable content" at bounding box center [732, 355] width 970 height 711
click at [757, 25] on div "Manage Suppliers" at bounding box center [731, 31] width 945 height 12
click at [727, 57] on div "Supplier Compliance and Data Status Back" at bounding box center [731, 60] width 945 height 29
click at [120, 93] on label "Supplier Overview" at bounding box center [145, 88] width 124 height 12
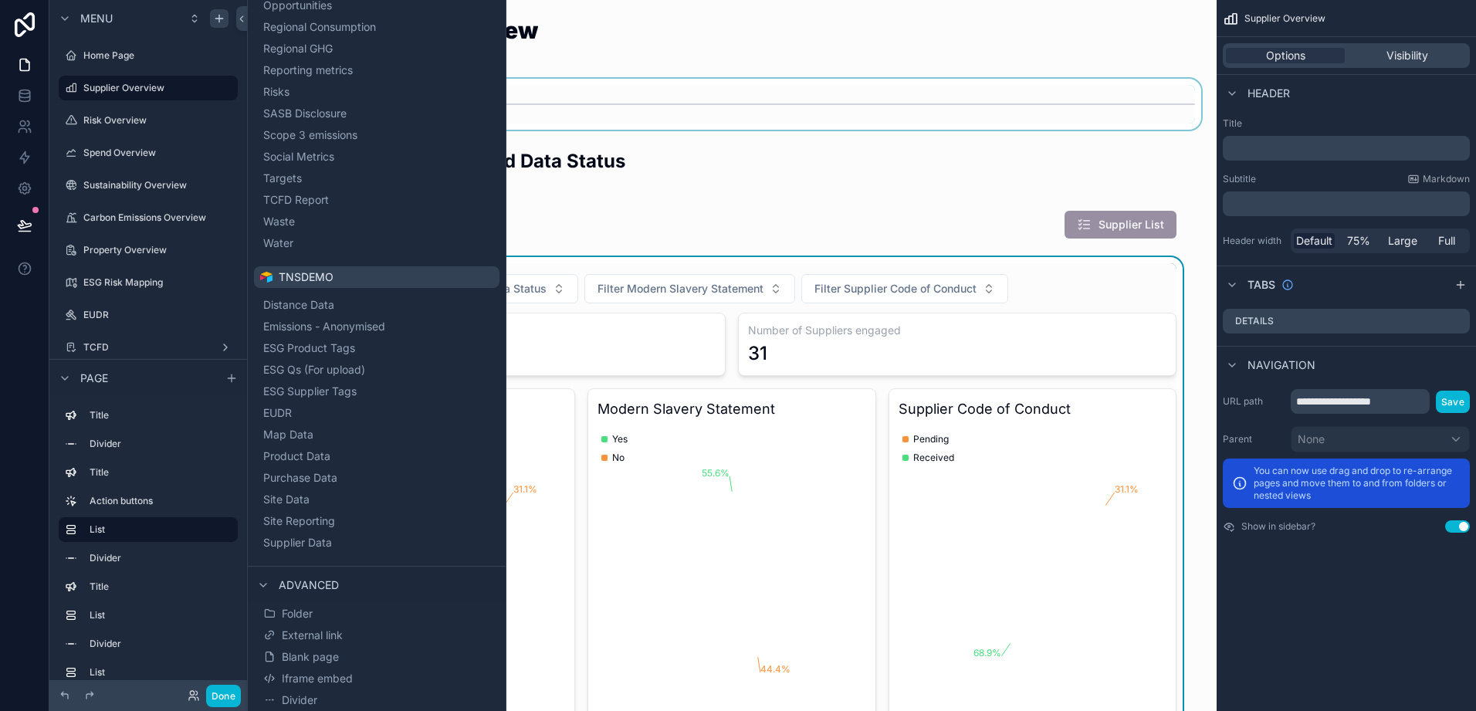
click at [798, 123] on div "scrollable content" at bounding box center [731, 104] width 945 height 51
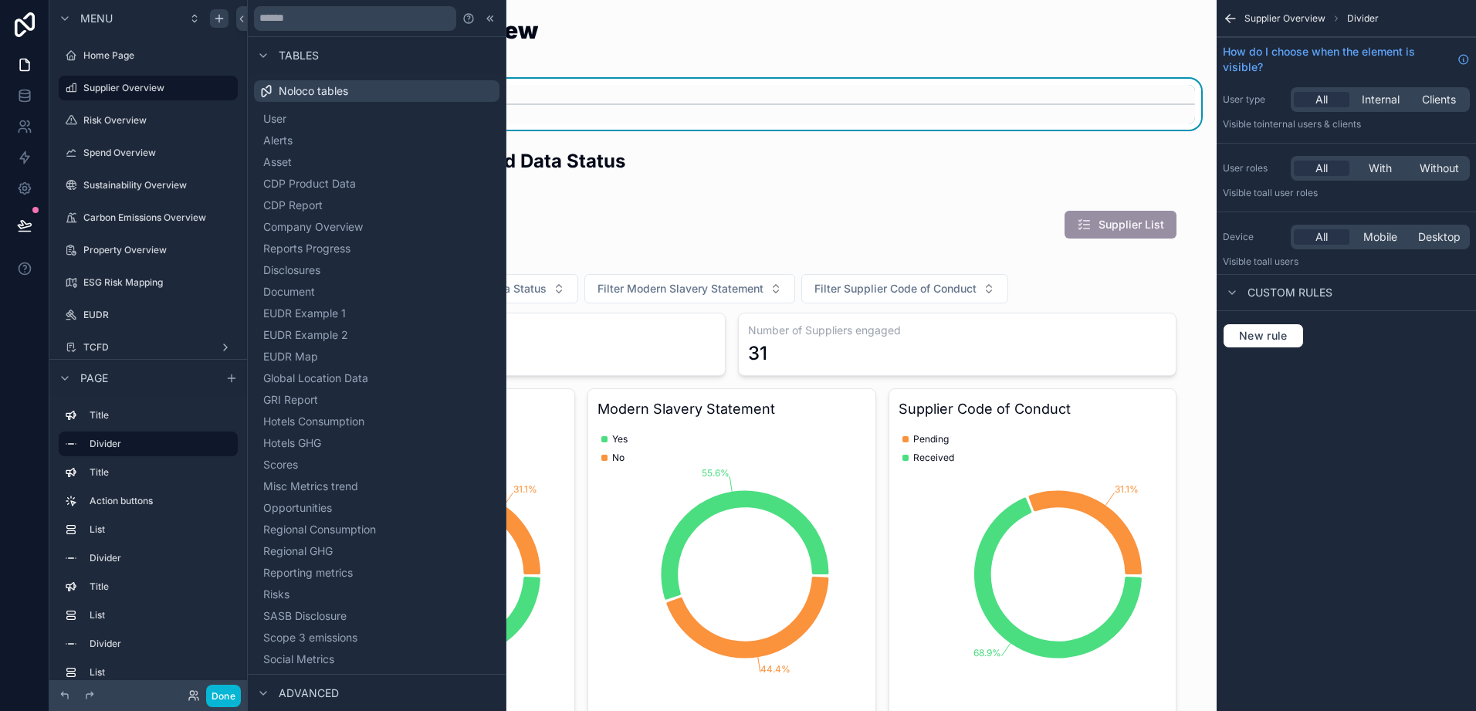
click at [842, 120] on div "scrollable content" at bounding box center [732, 104] width 927 height 39
click at [483, 25] on div at bounding box center [490, 18] width 19 height 19
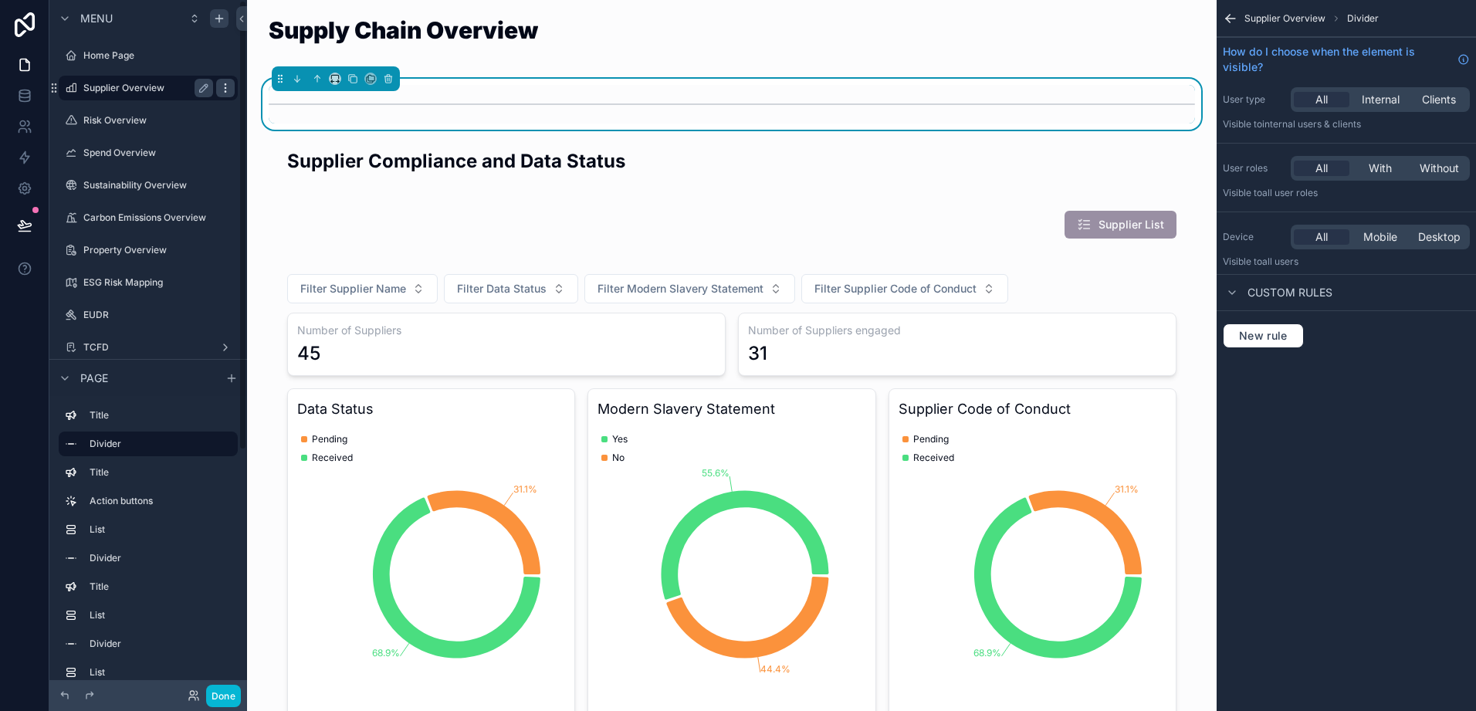
click at [225, 90] on icon "scrollable content" at bounding box center [225, 88] width 12 height 12
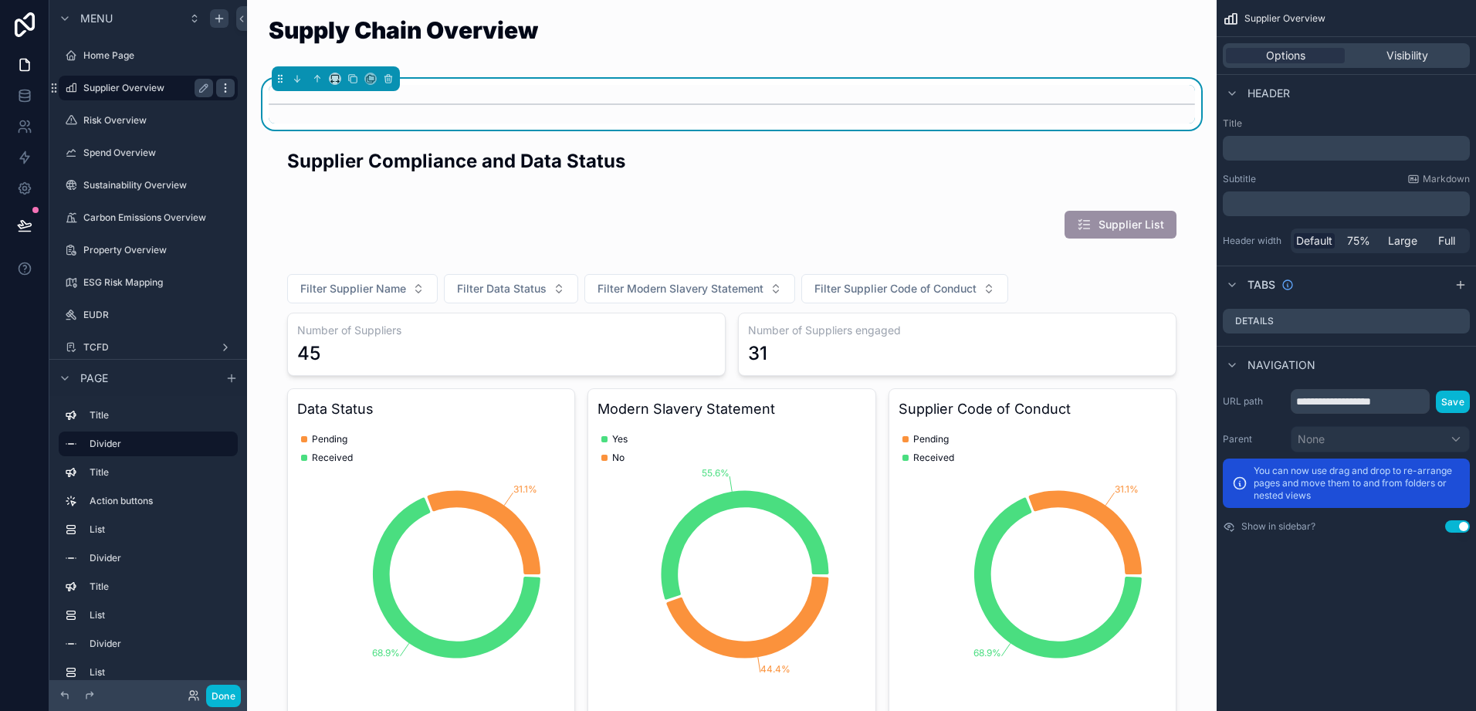
click at [224, 90] on icon "scrollable content" at bounding box center [225, 88] width 12 height 12
click at [225, 90] on icon "scrollable content" at bounding box center [225, 88] width 12 height 12
click at [268, 73] on icon at bounding box center [262, 77] width 12 height 12
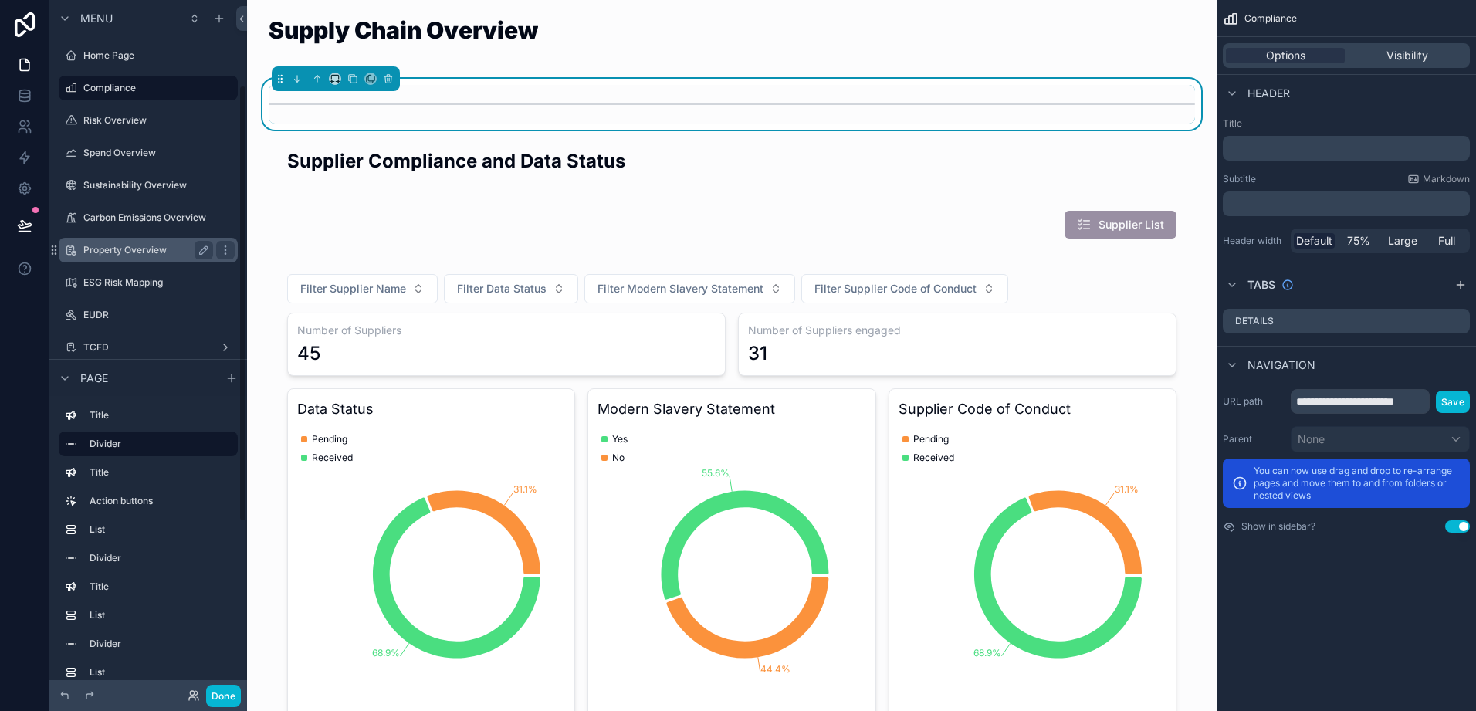
scroll to position [309, 0]
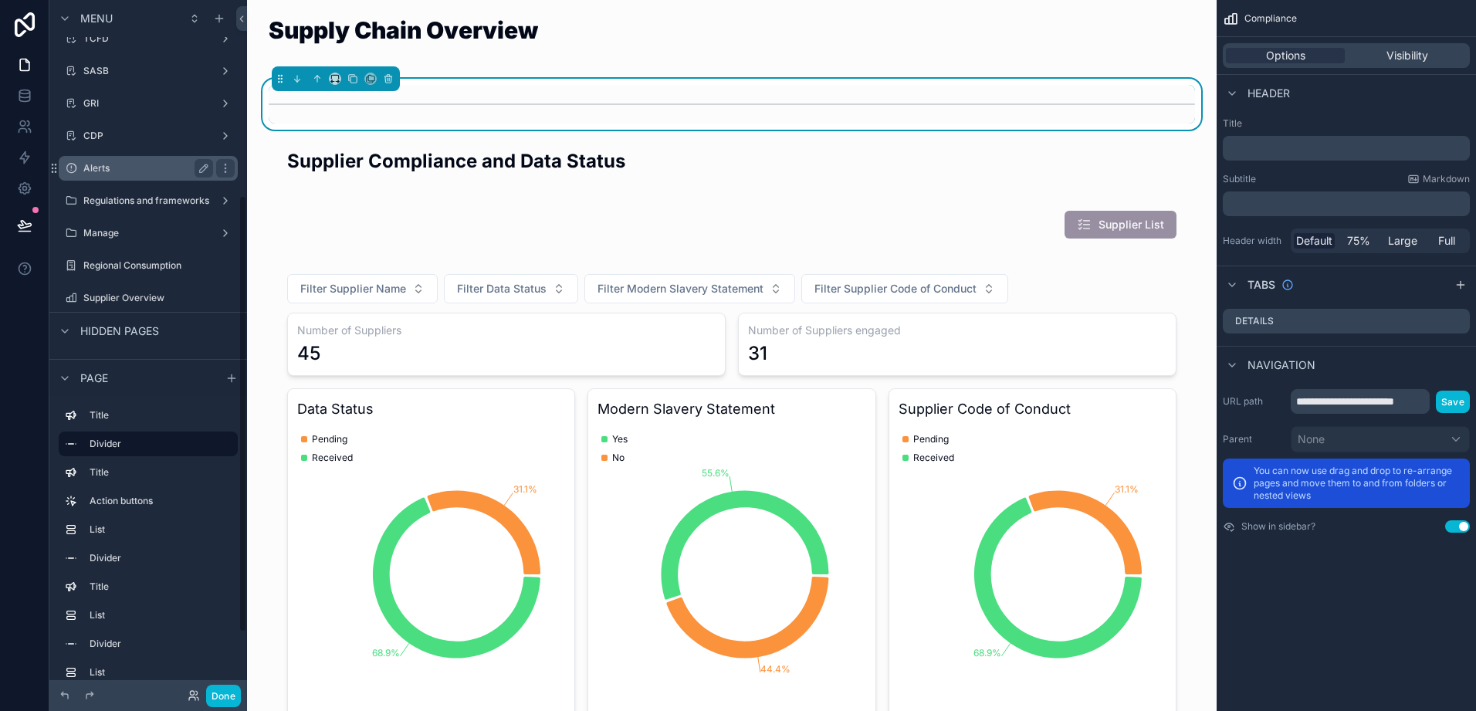
click at [125, 168] on label "Alerts" at bounding box center [145, 168] width 124 height 12
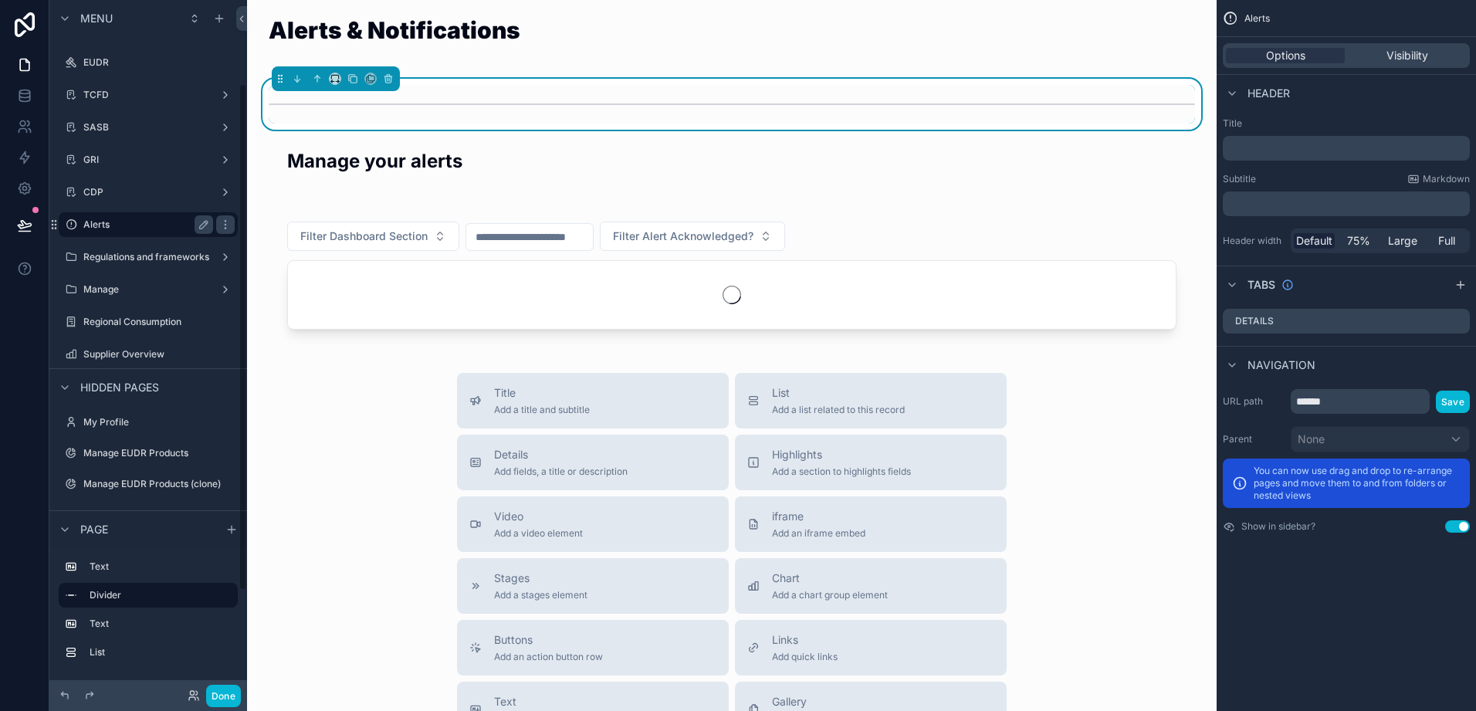
scroll to position [114, 0]
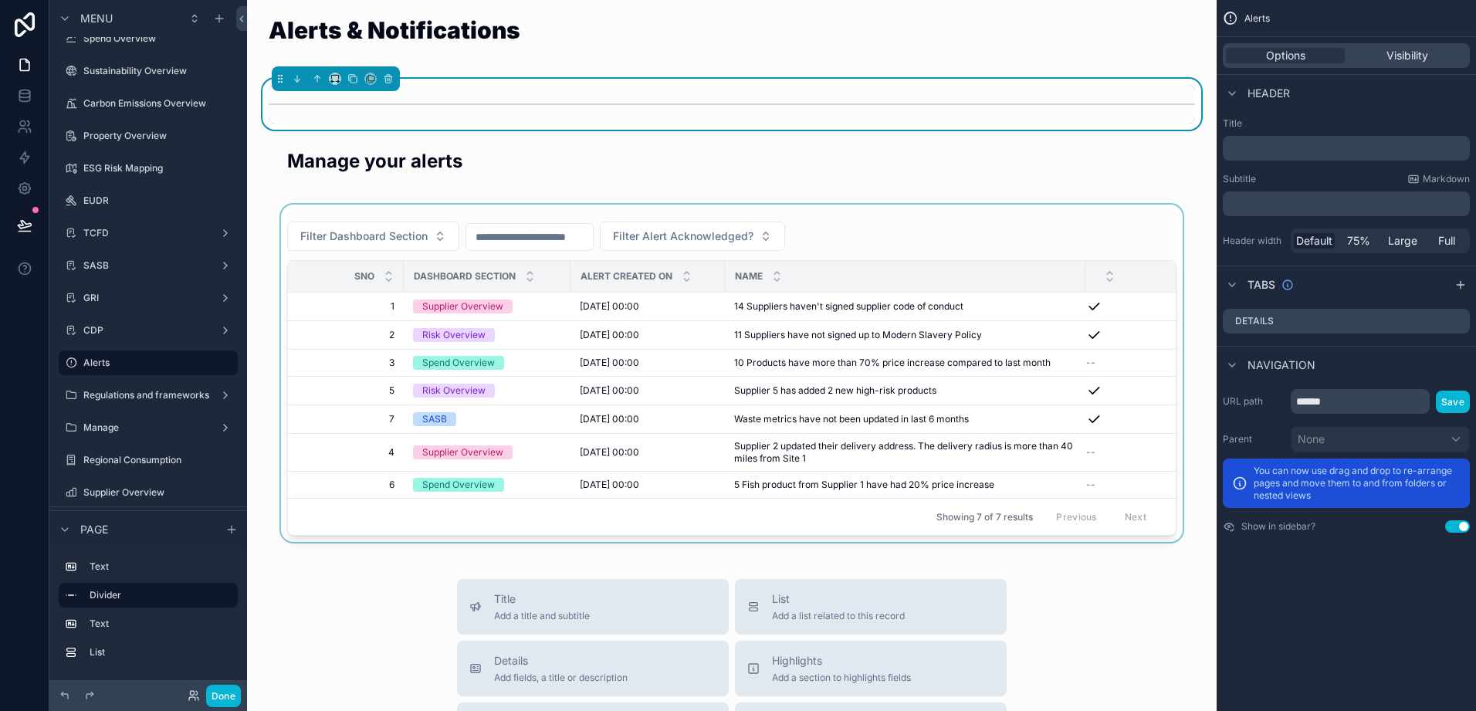
click at [425, 216] on div "scrollable content" at bounding box center [731, 373] width 945 height 337
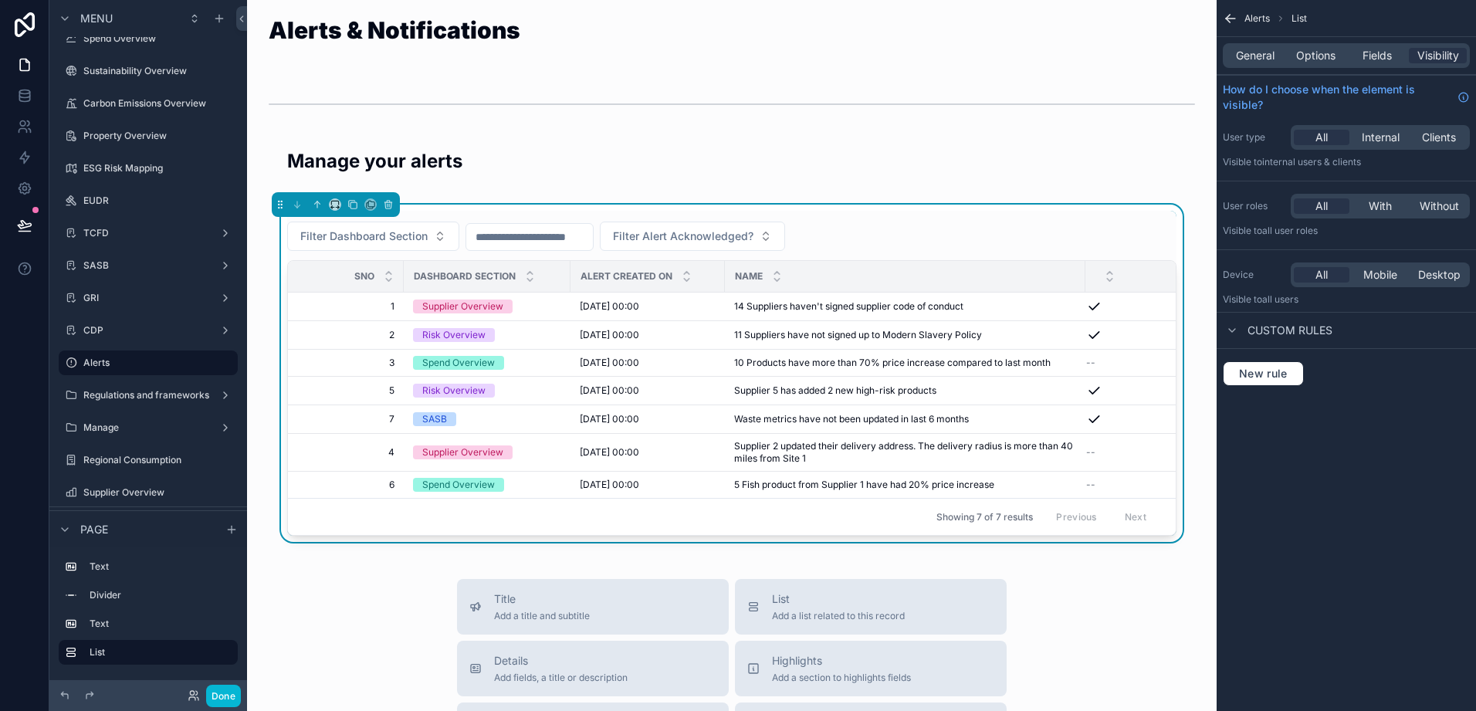
click at [953, 239] on div "Filter Dashboard Section Filter Alert Acknowledged?" at bounding box center [732, 236] width 890 height 29
click at [1301, 56] on span "Options" at bounding box center [1316, 55] width 39 height 15
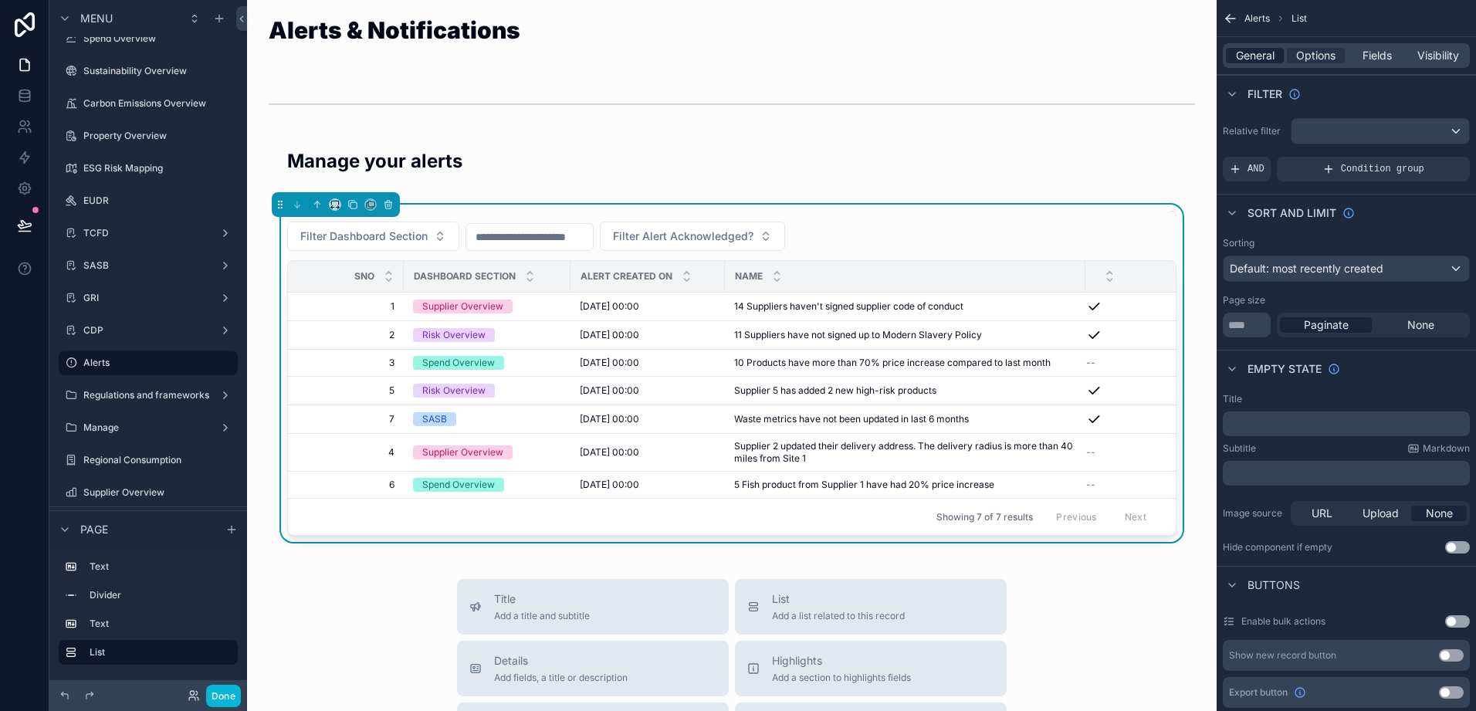
click at [1263, 60] on span "General" at bounding box center [1255, 55] width 39 height 15
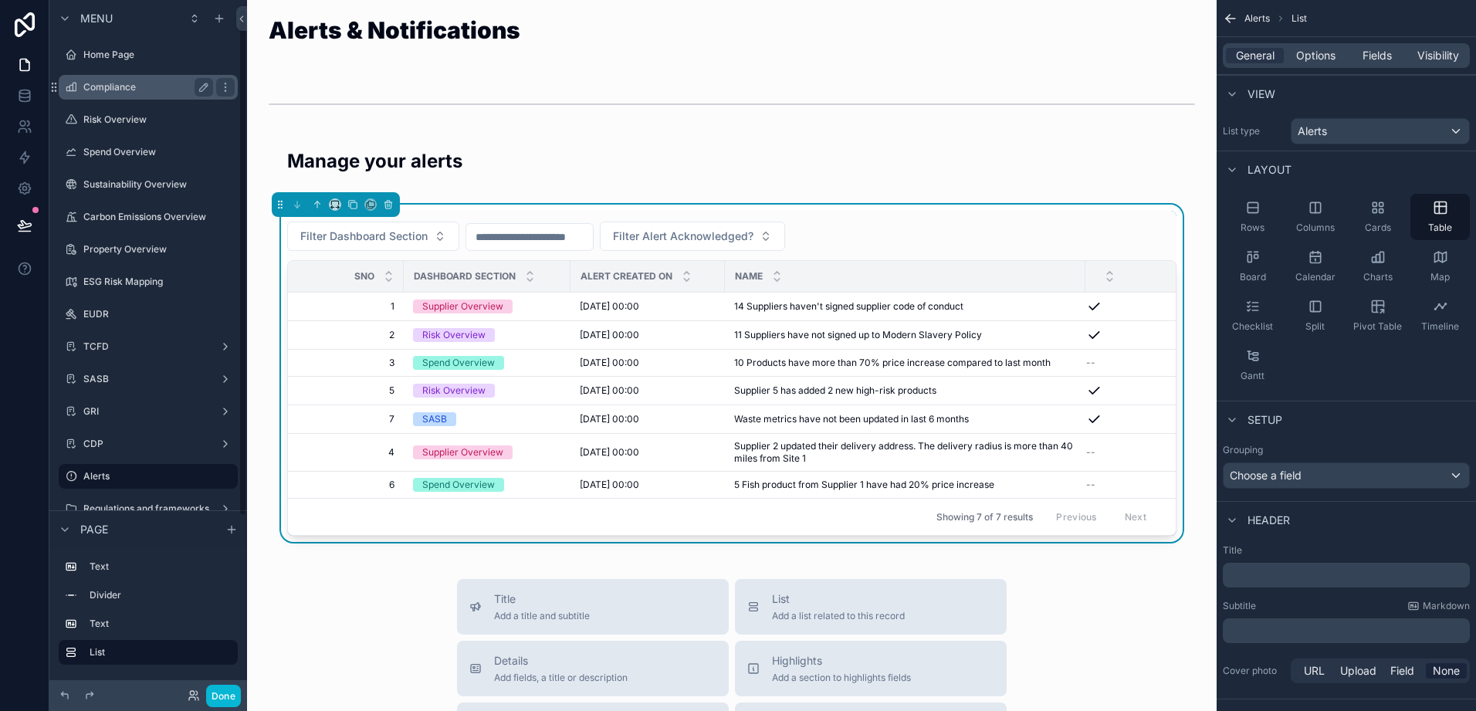
scroll to position [0, 0]
click at [133, 86] on label "Compliance" at bounding box center [145, 88] width 124 height 12
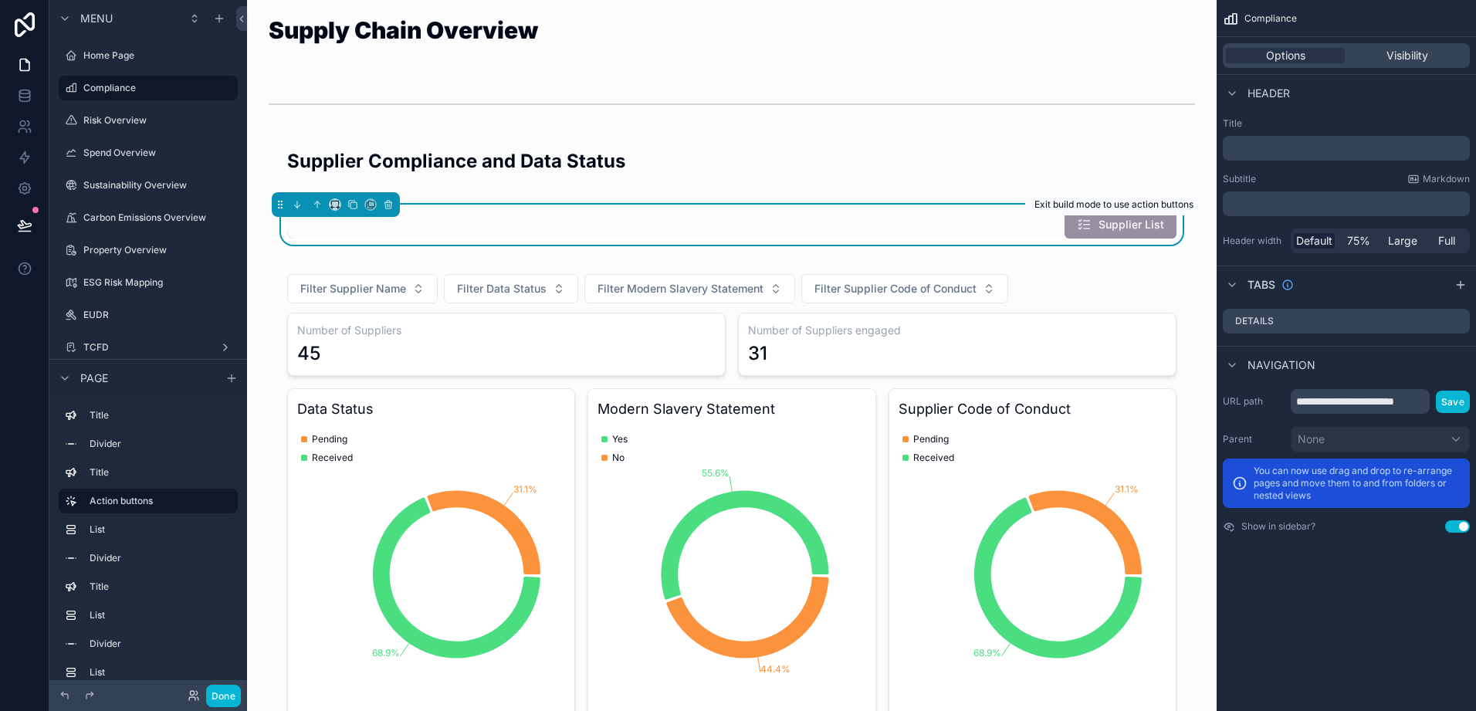
click at [1132, 225] on span "Supplier List" at bounding box center [1121, 226] width 112 height 15
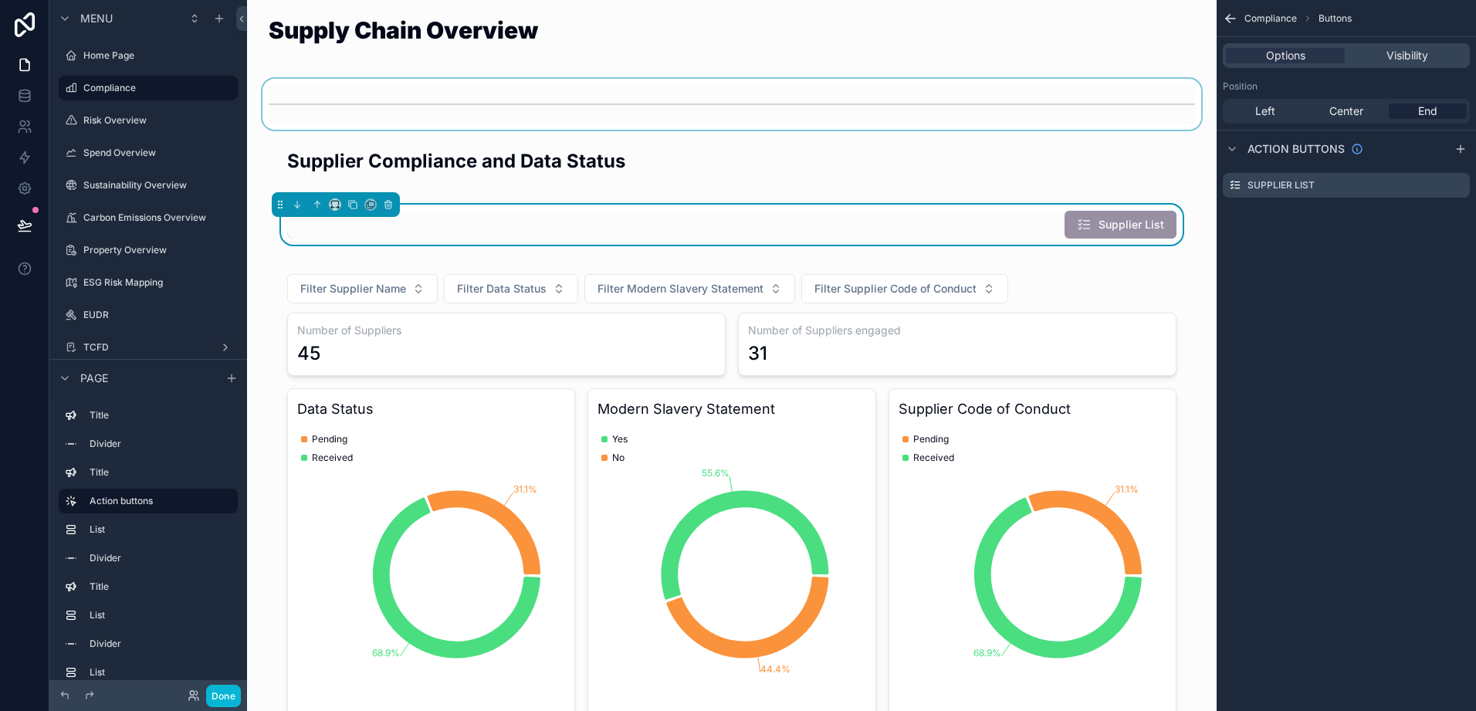
click at [529, 125] on div "scrollable content" at bounding box center [731, 104] width 945 height 51
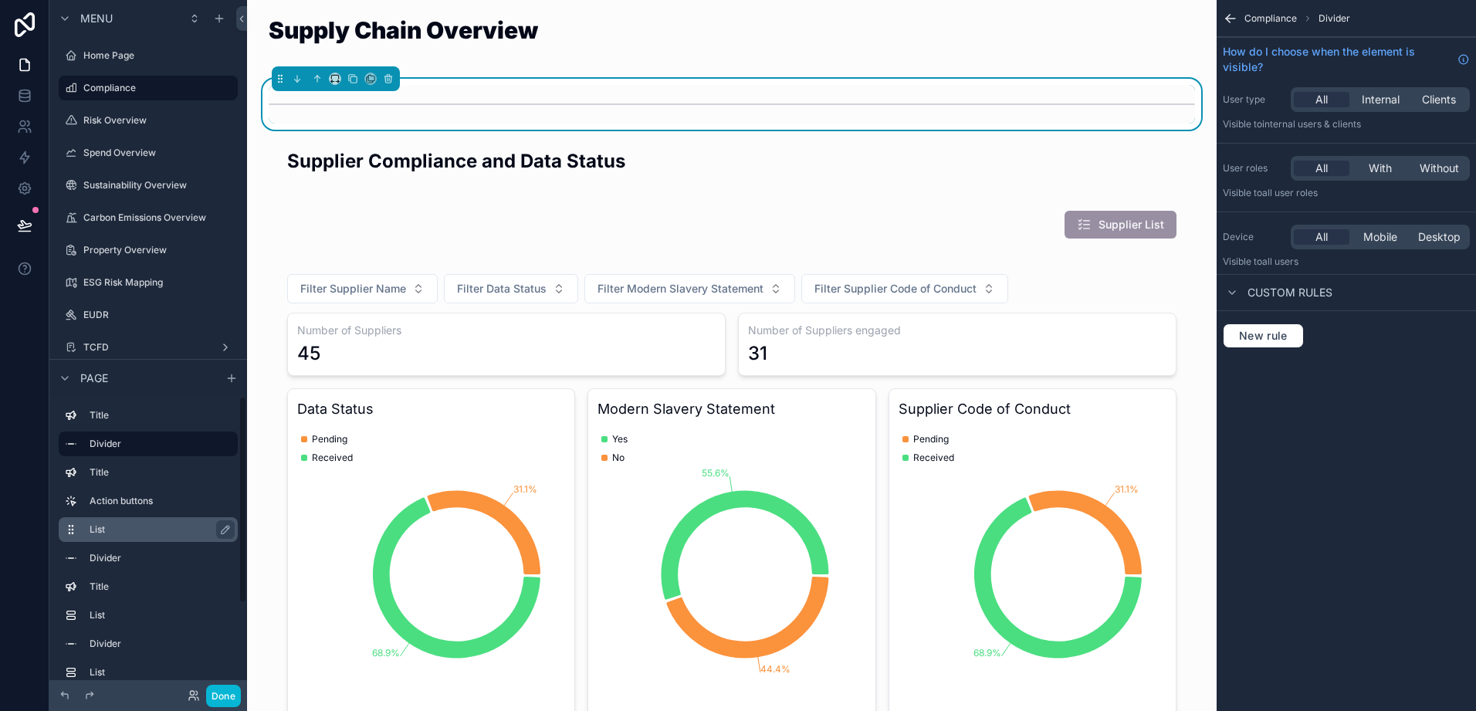
click at [109, 521] on div "List" at bounding box center [161, 529] width 142 height 19
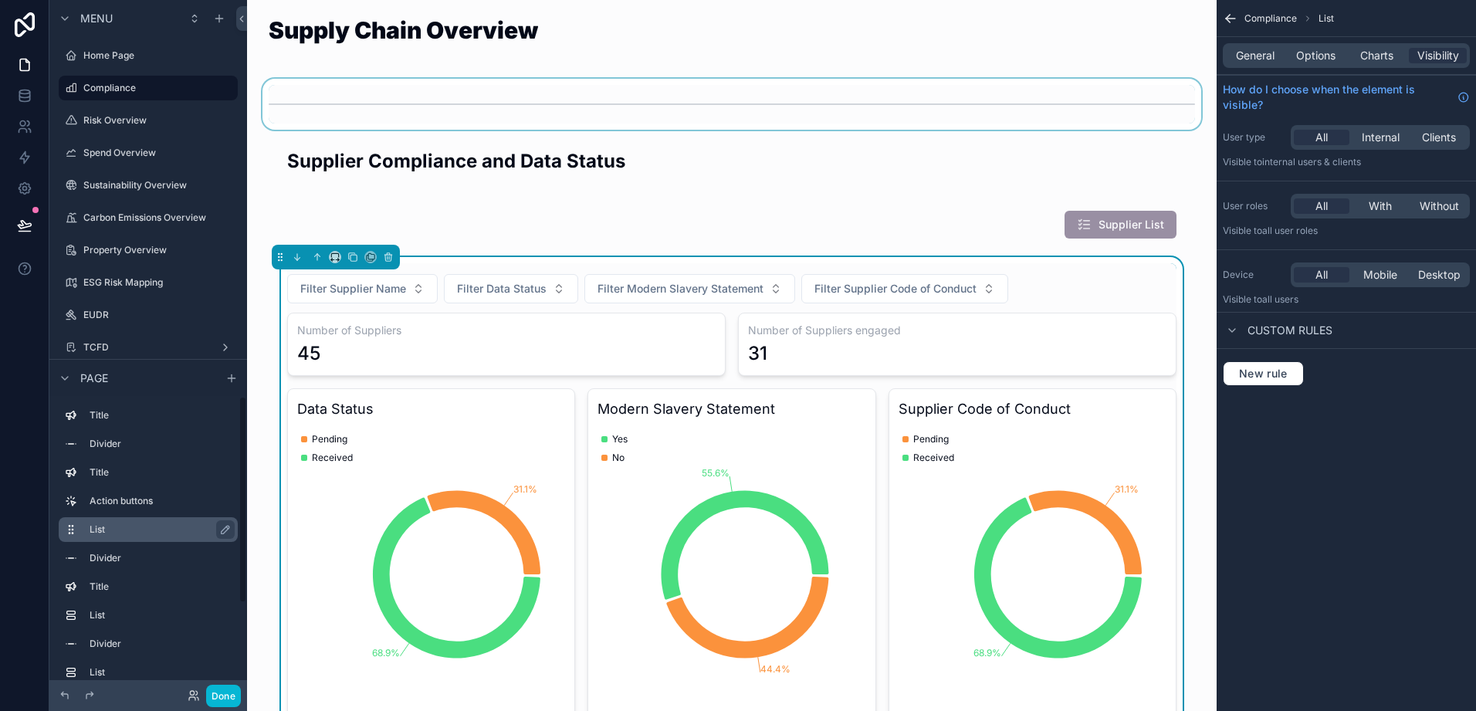
click at [103, 534] on label "List" at bounding box center [158, 530] width 136 height 12
click at [801, 97] on div "scrollable content" at bounding box center [731, 104] width 945 height 51
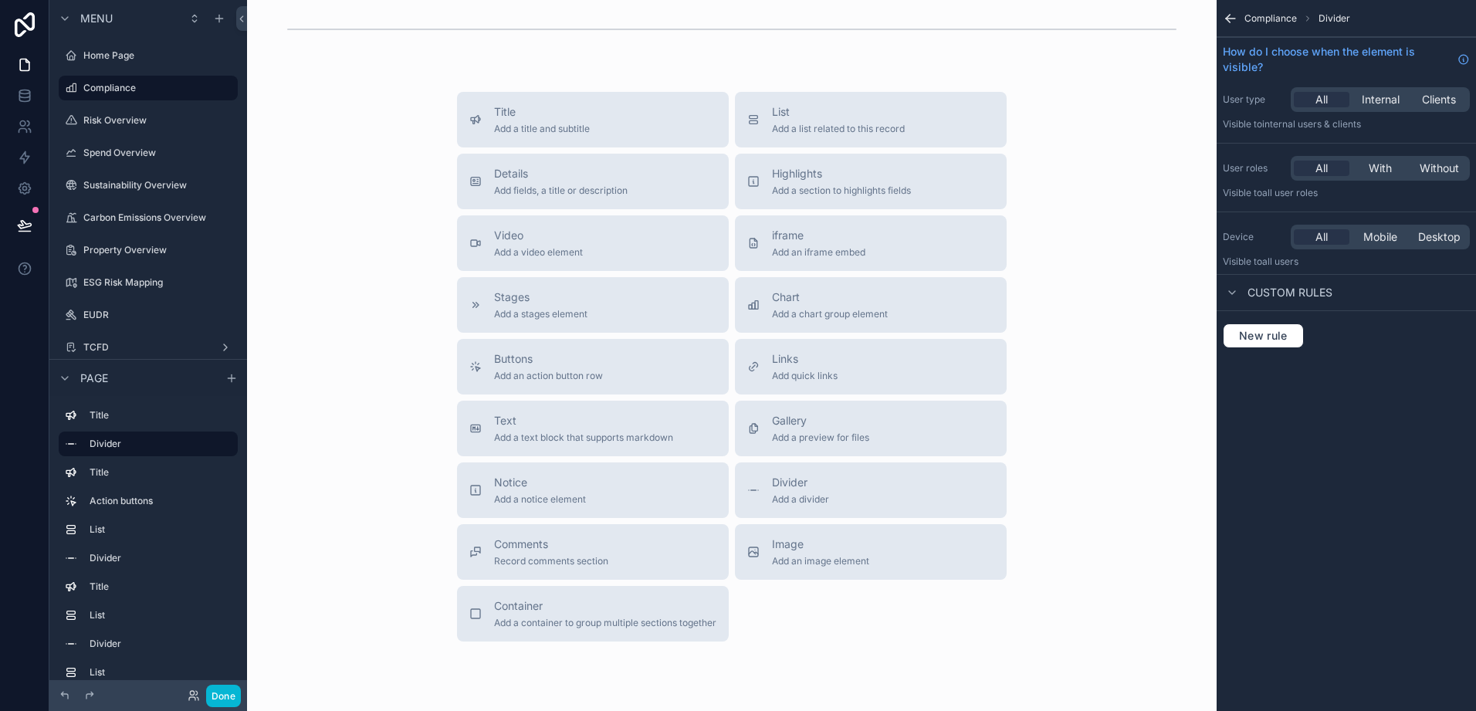
scroll to position [2626, 0]
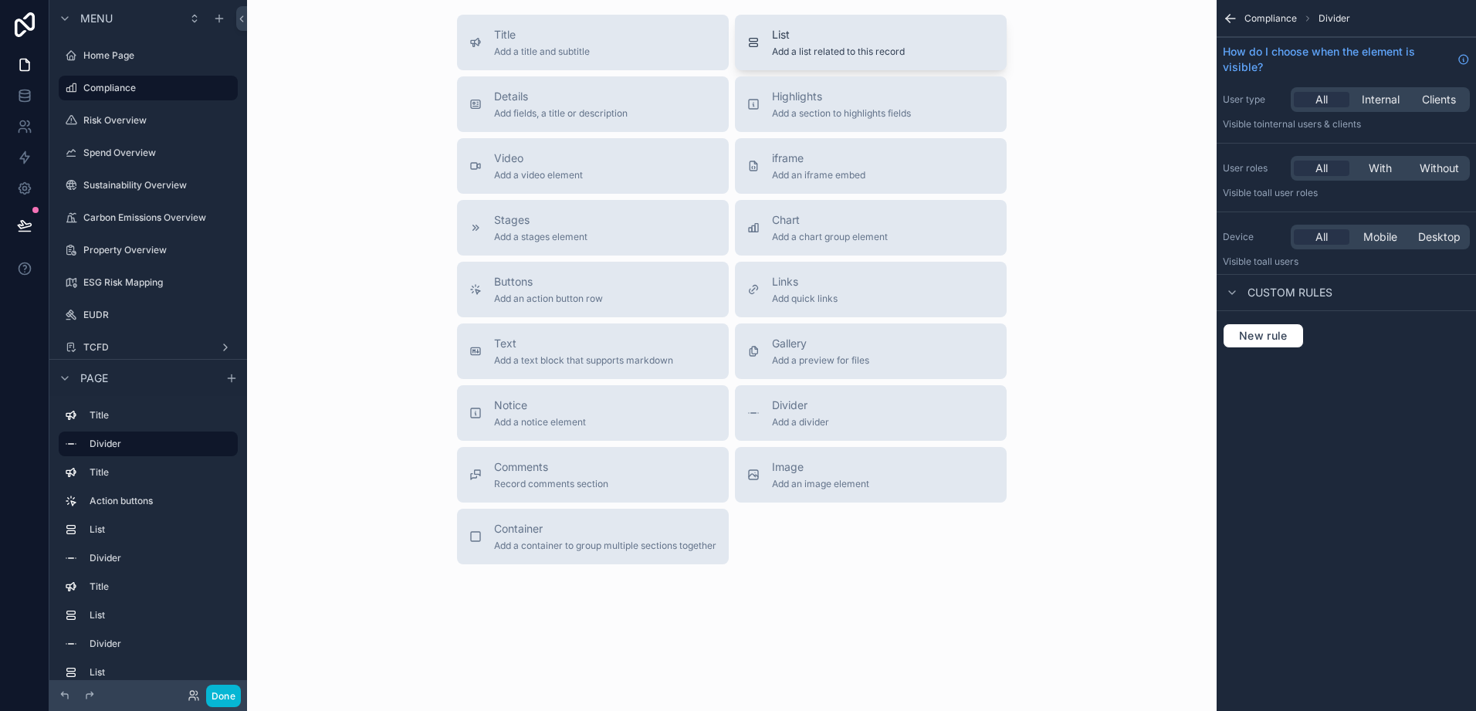
click at [801, 44] on div "List Add a list related to this record" at bounding box center [838, 42] width 133 height 31
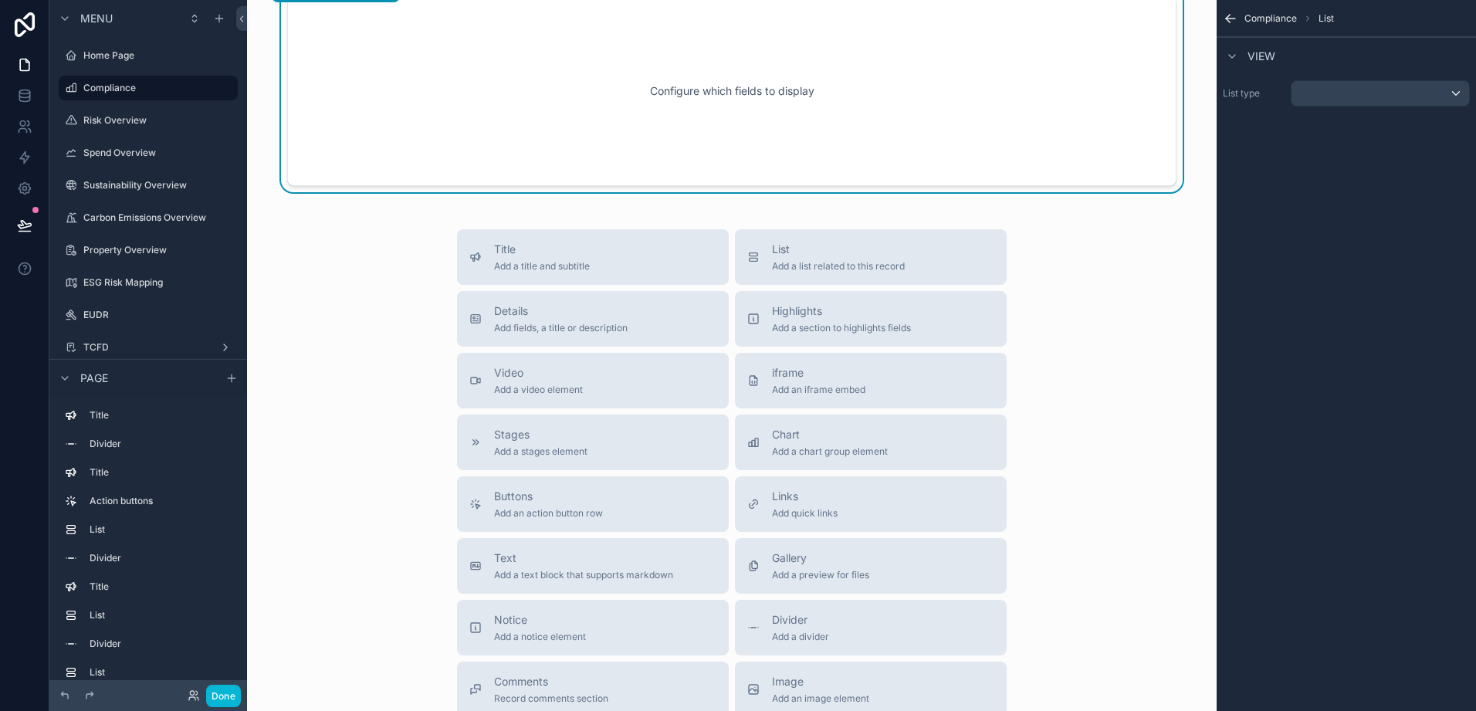
scroll to position [2361, 0]
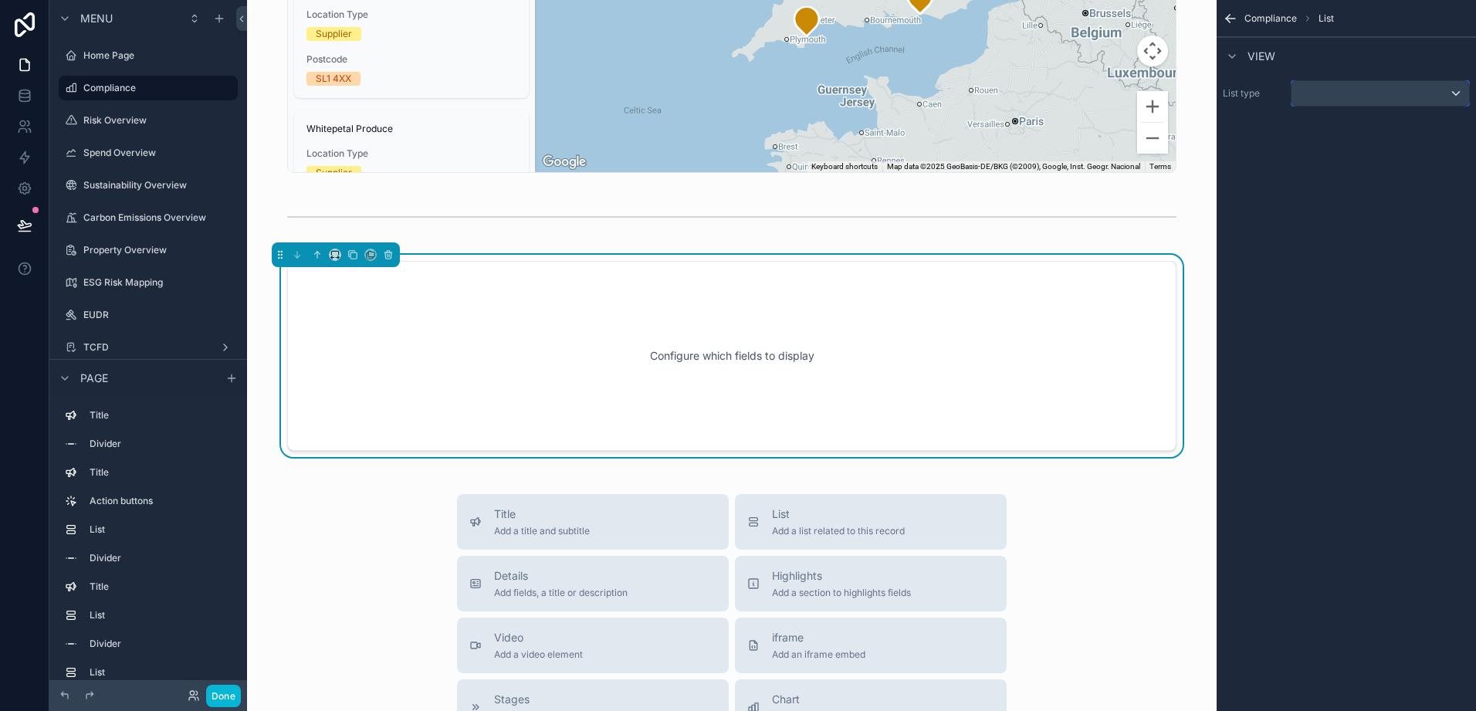
click at [1309, 93] on div "scrollable content" at bounding box center [1381, 93] width 178 height 25
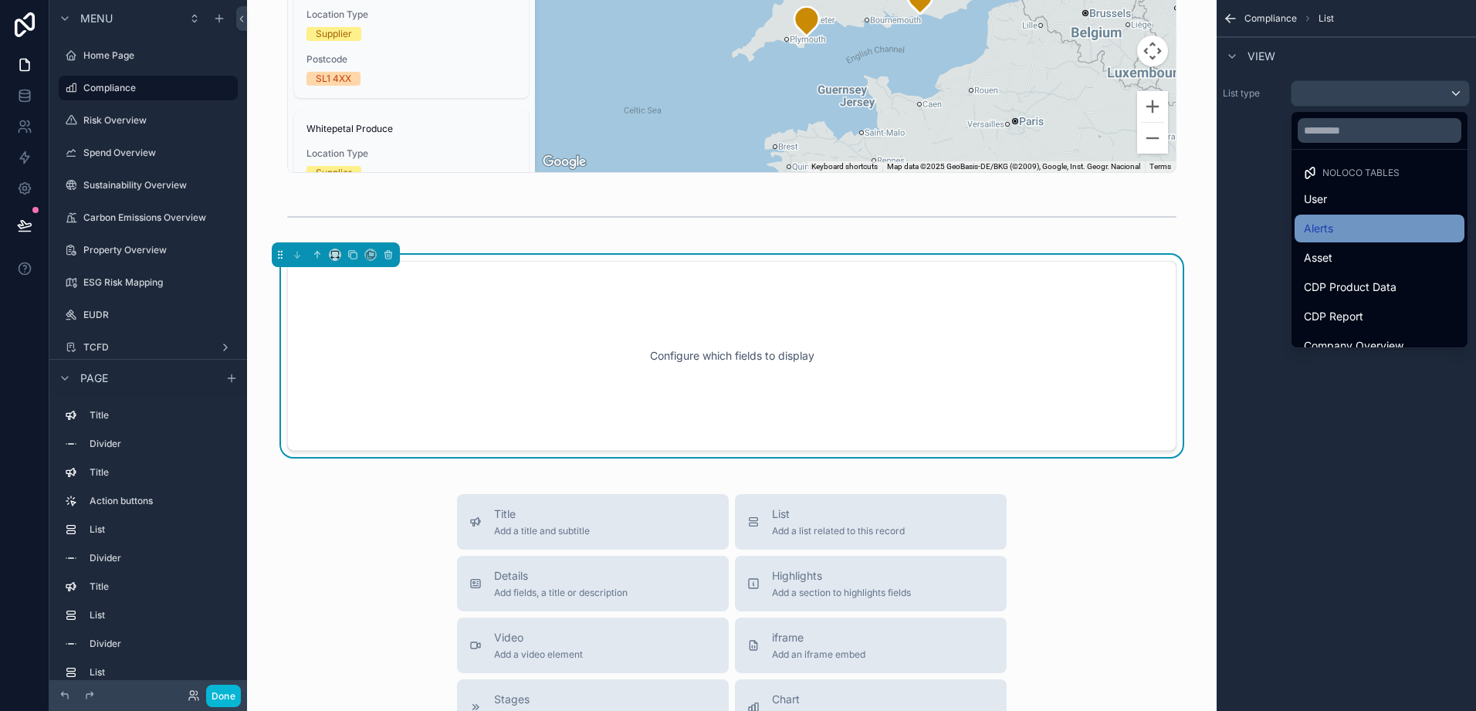
click at [1322, 236] on span "Alerts" at bounding box center [1318, 228] width 29 height 19
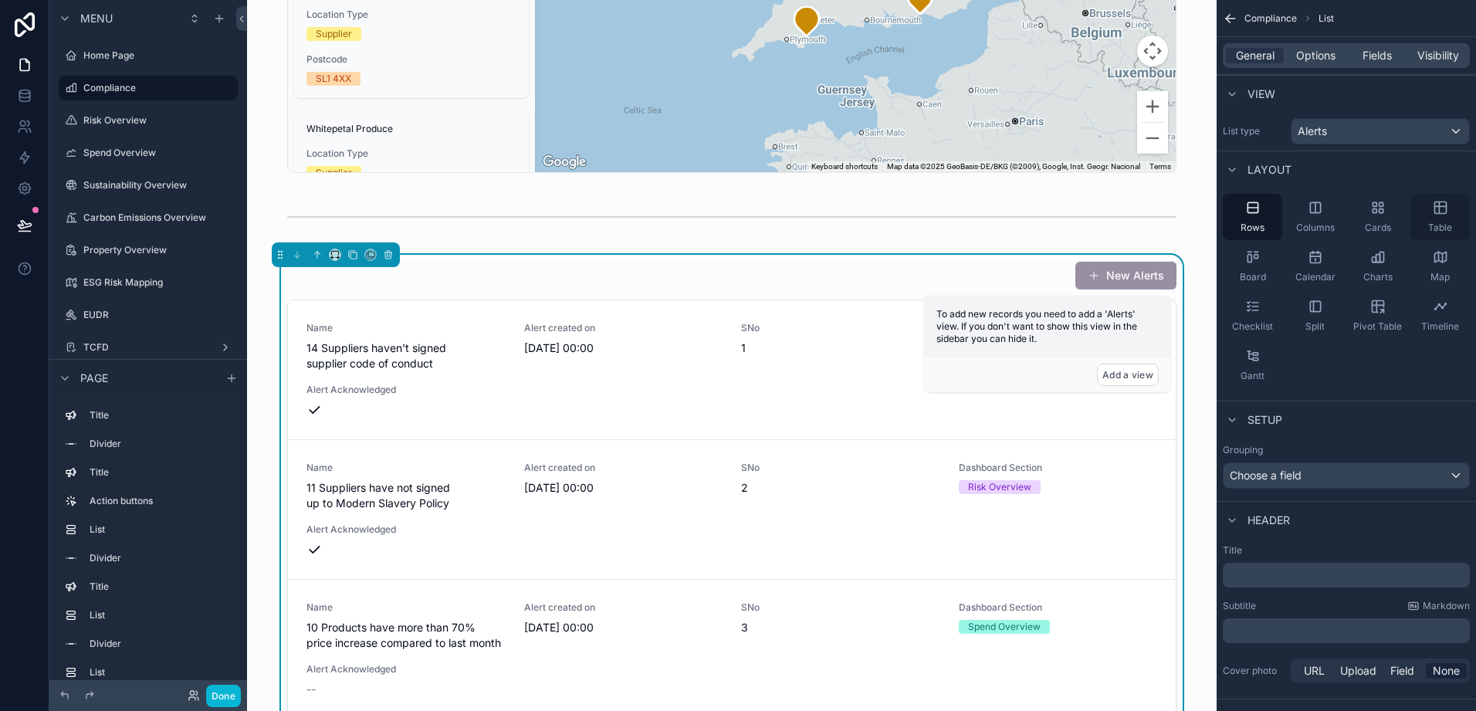
click at [1439, 217] on div "Table" at bounding box center [1440, 217] width 59 height 46
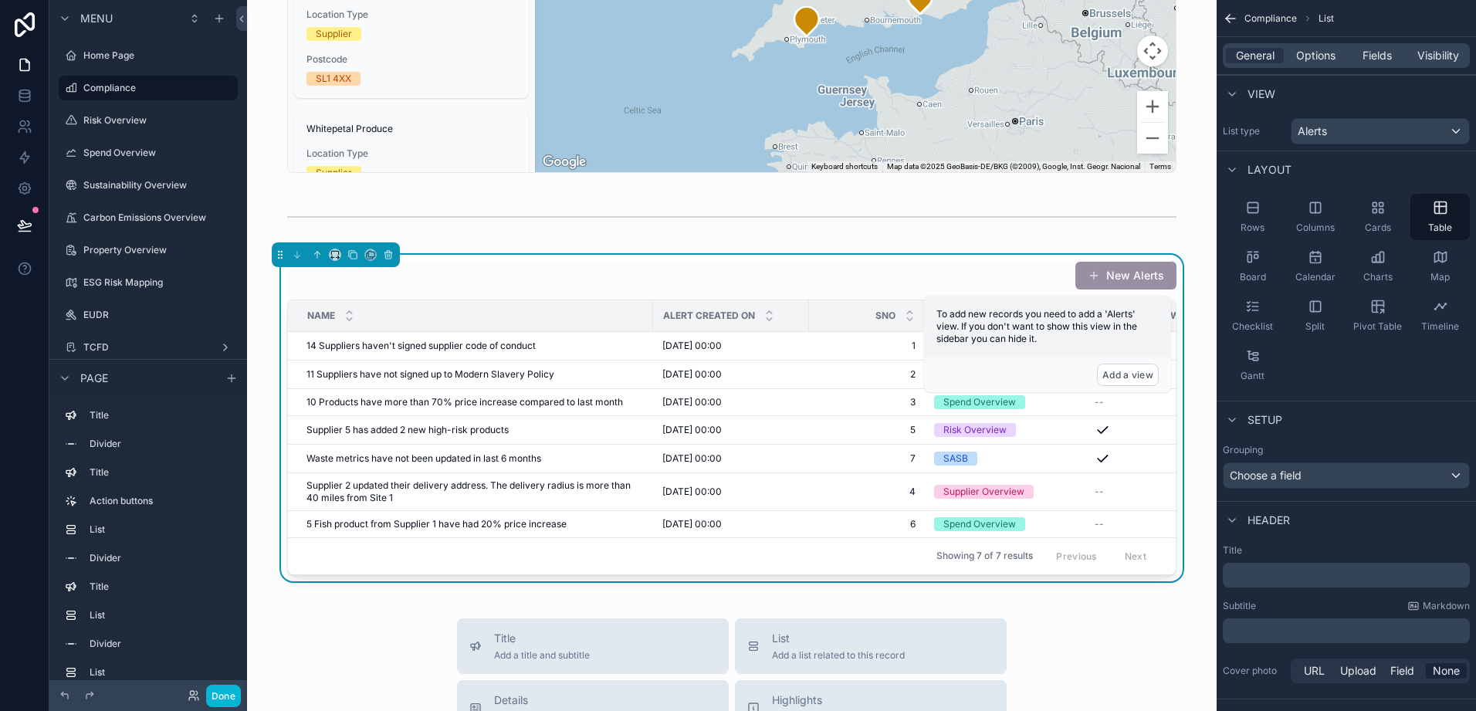
click at [684, 270] on div "New Alerts" at bounding box center [732, 275] width 890 height 29
click at [319, 248] on button "scrollable content" at bounding box center [317, 254] width 17 height 17
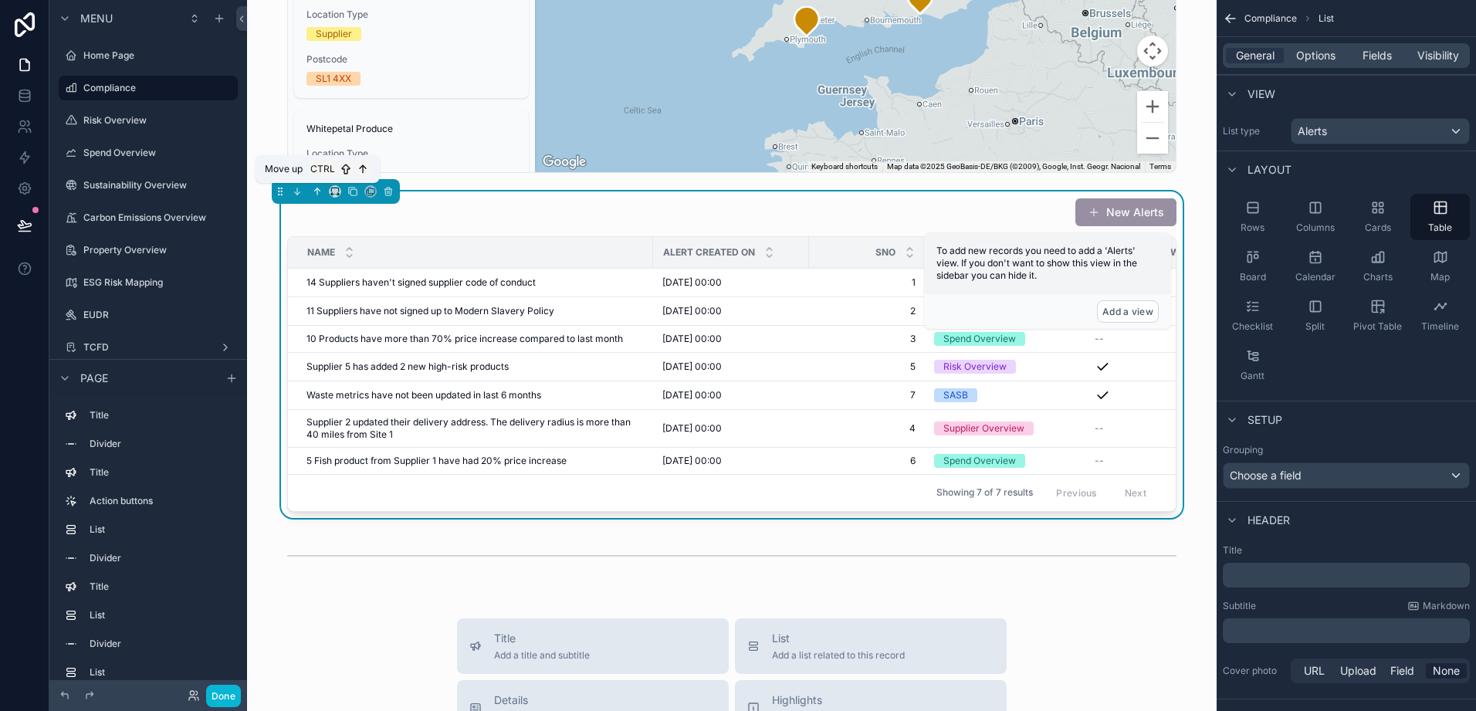
click at [313, 193] on icon "scrollable content" at bounding box center [317, 191] width 11 height 11
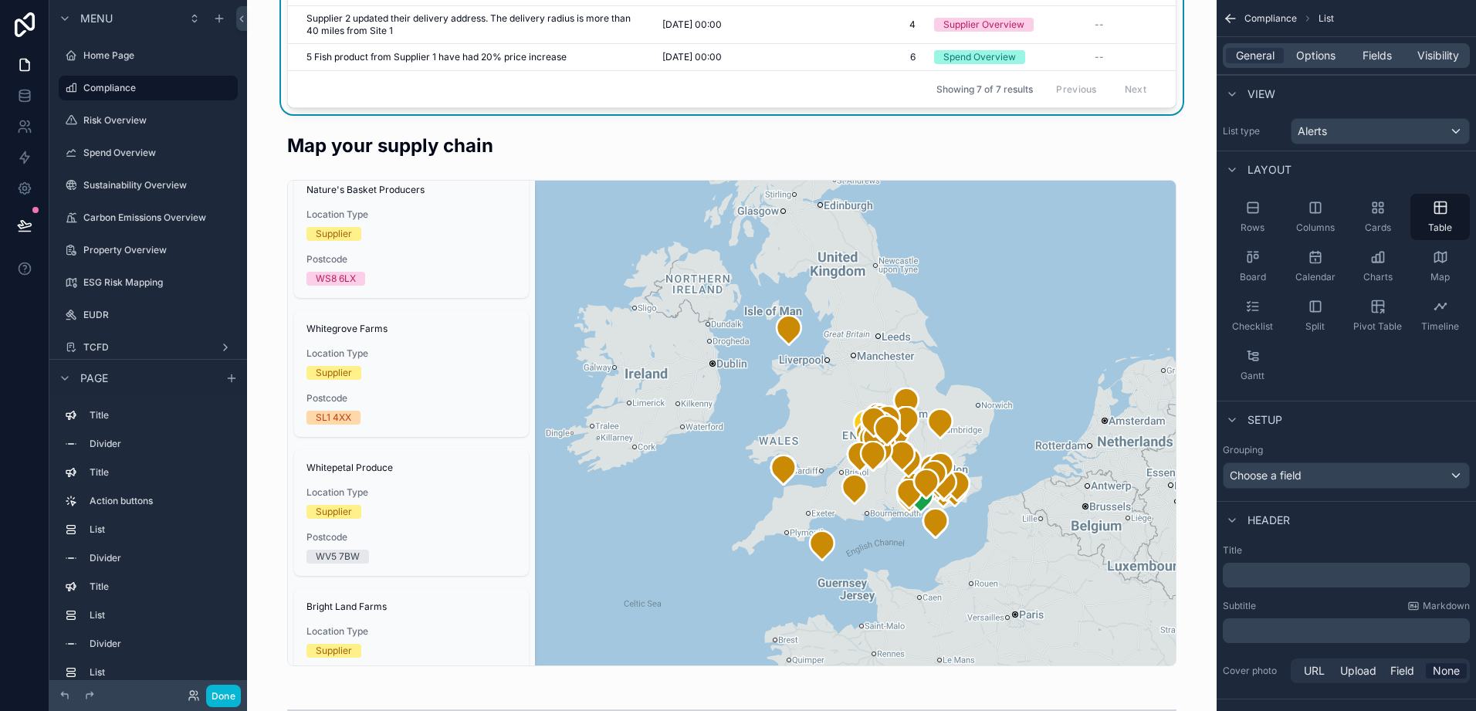
scroll to position [1588, 0]
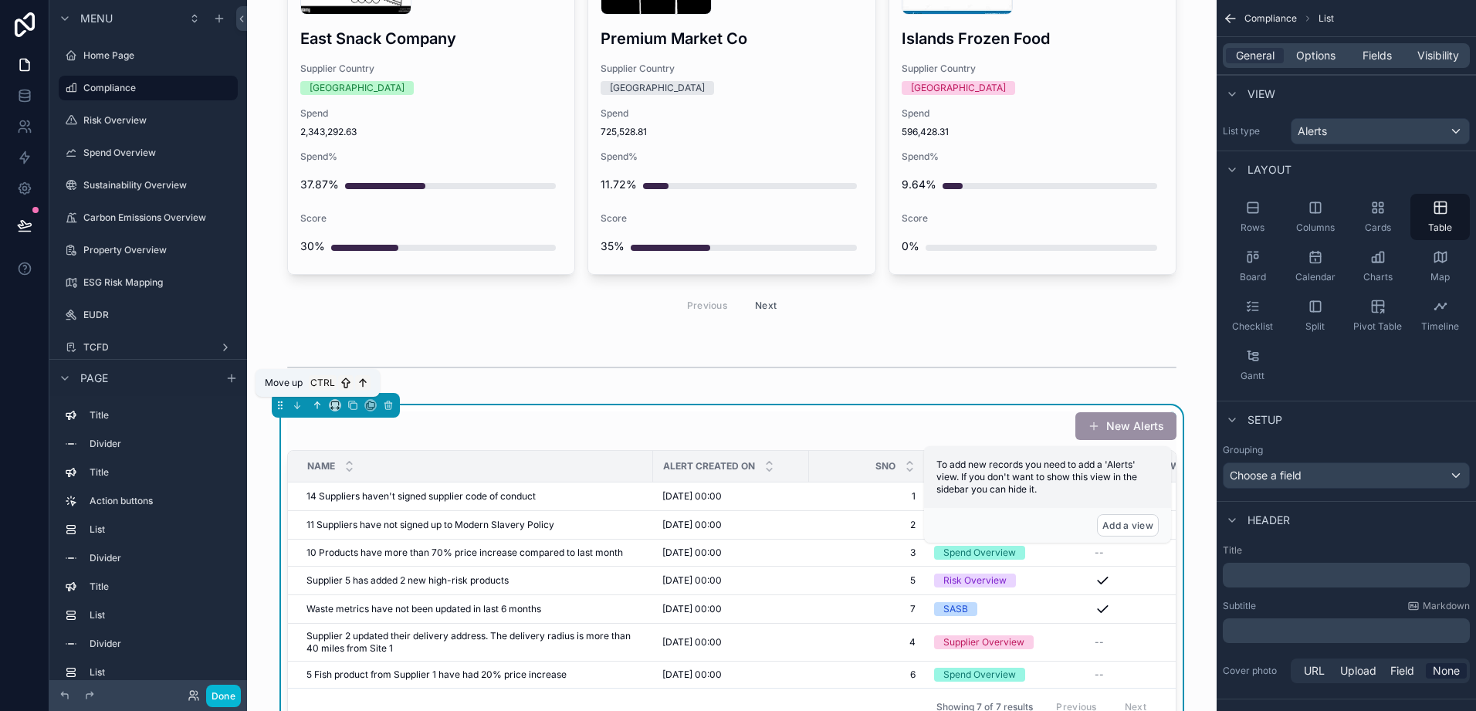
click at [317, 405] on icon "scrollable content" at bounding box center [317, 405] width 0 height 6
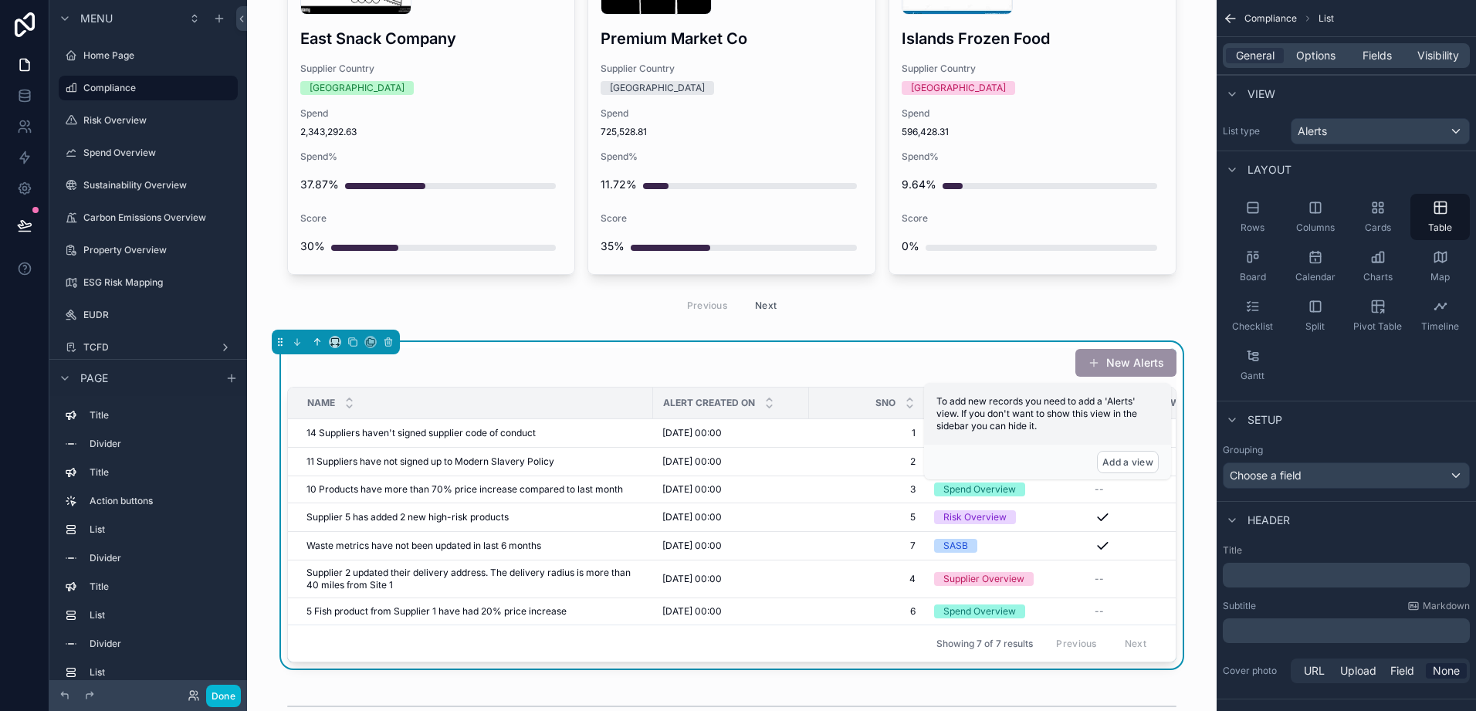
click at [312, 339] on icon "scrollable content" at bounding box center [317, 342] width 11 height 11
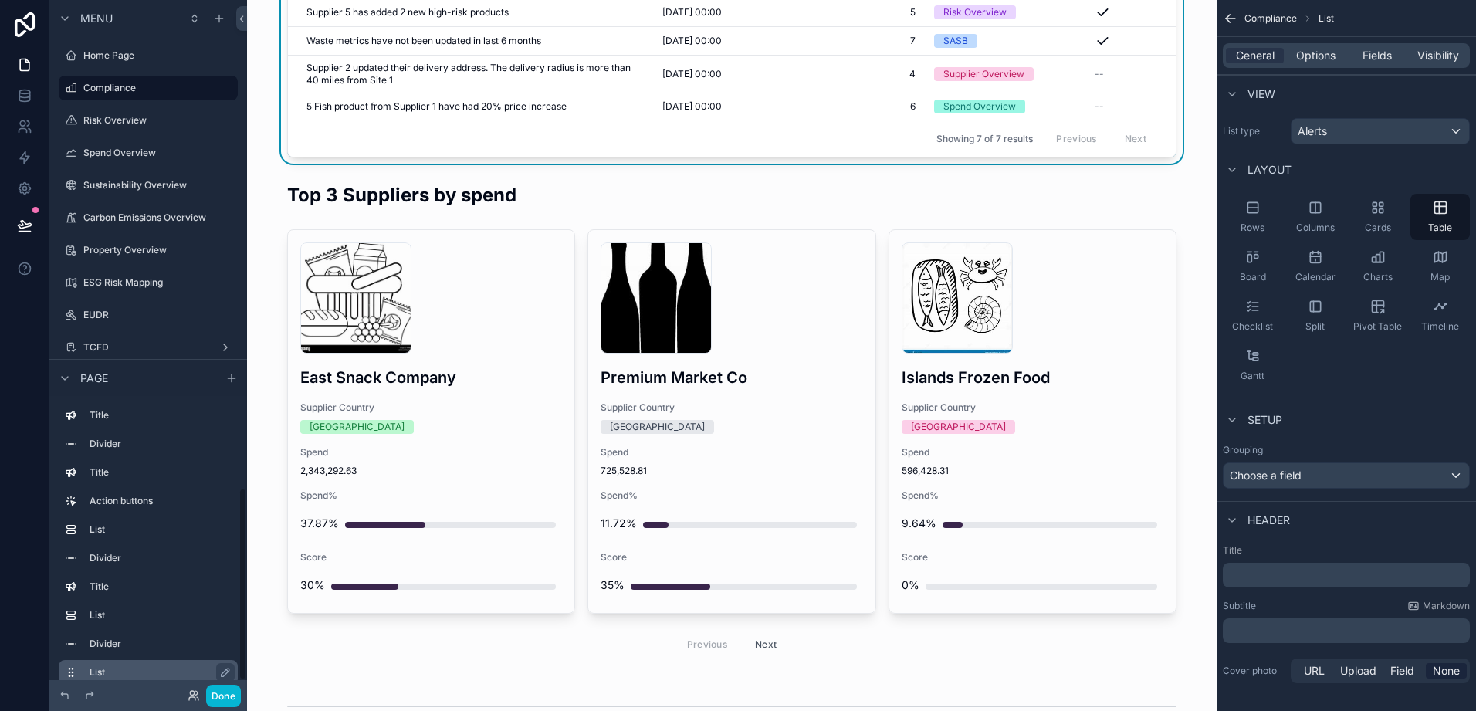
click at [96, 666] on label "List" at bounding box center [158, 672] width 136 height 12
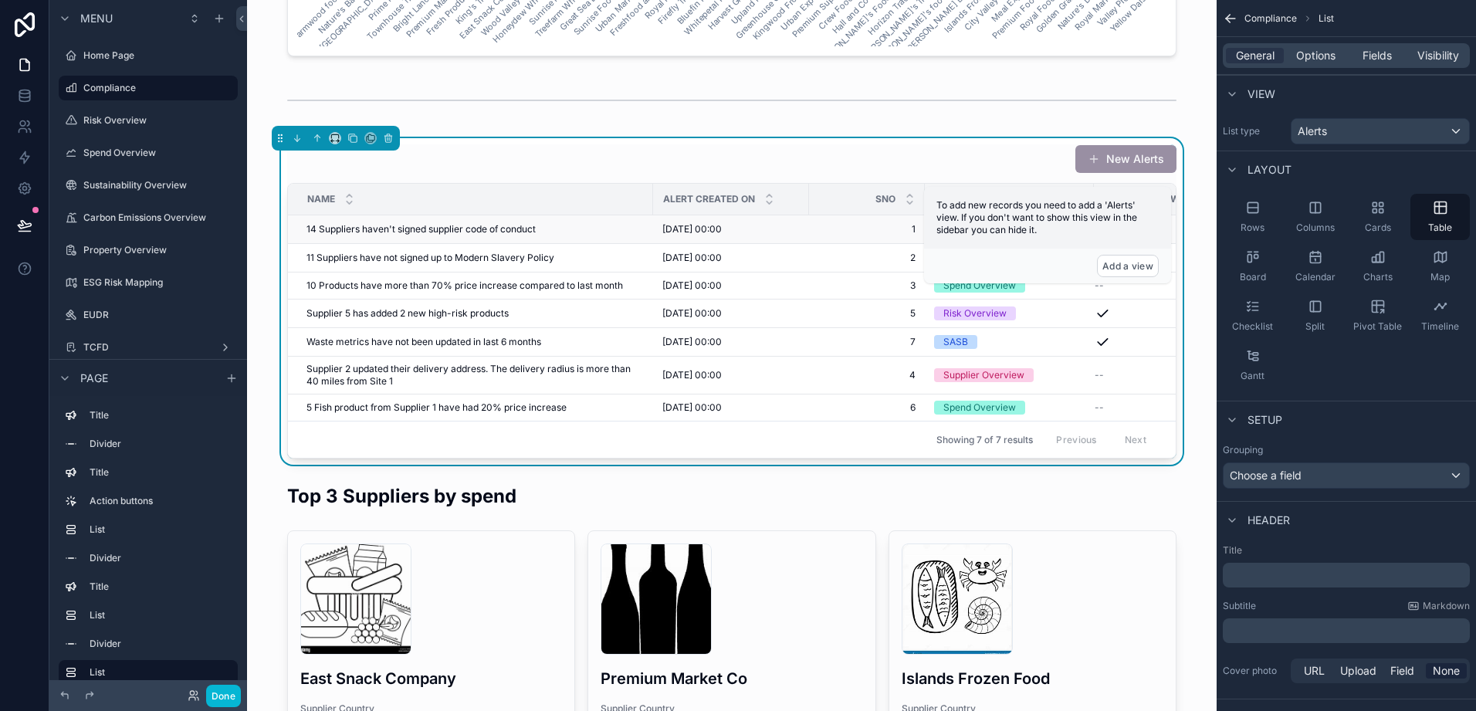
scroll to position [1280, 0]
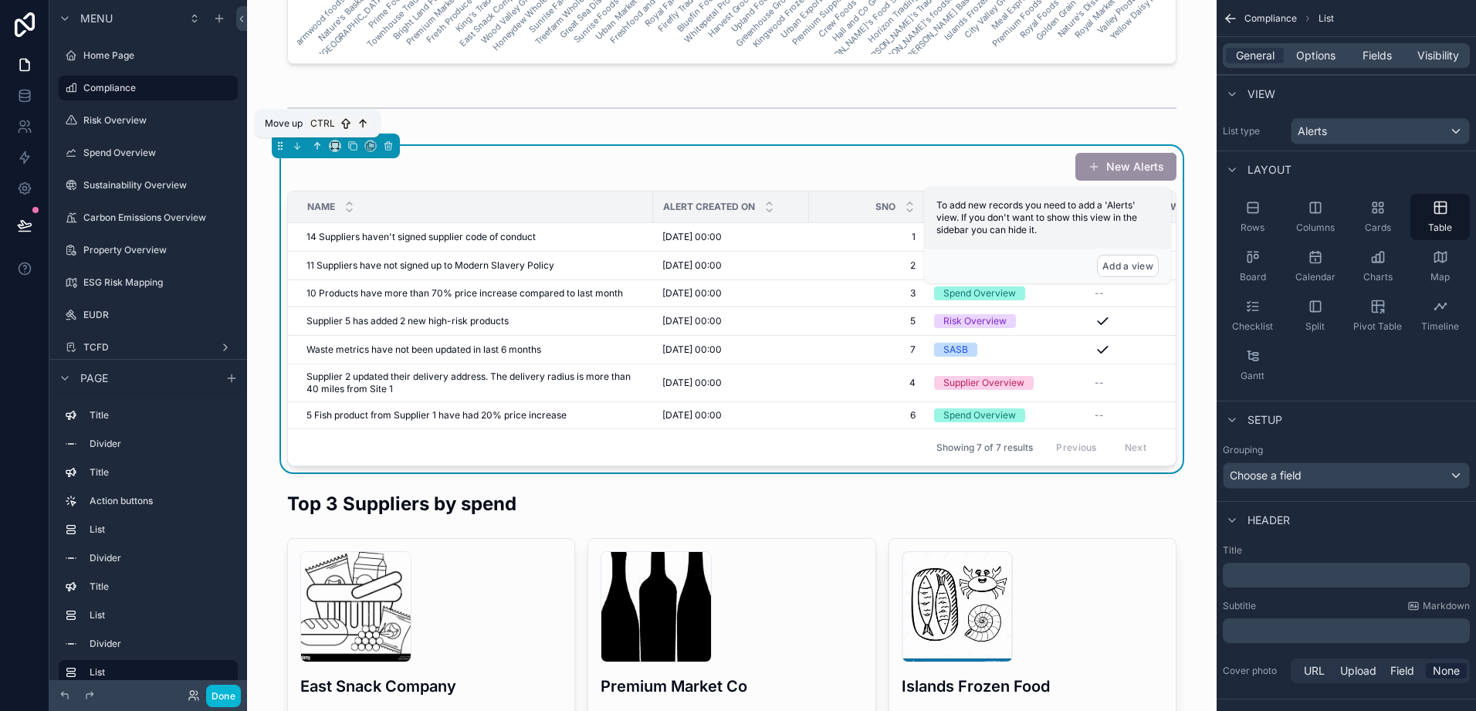
click at [314, 146] on icon "scrollable content" at bounding box center [317, 146] width 11 height 11
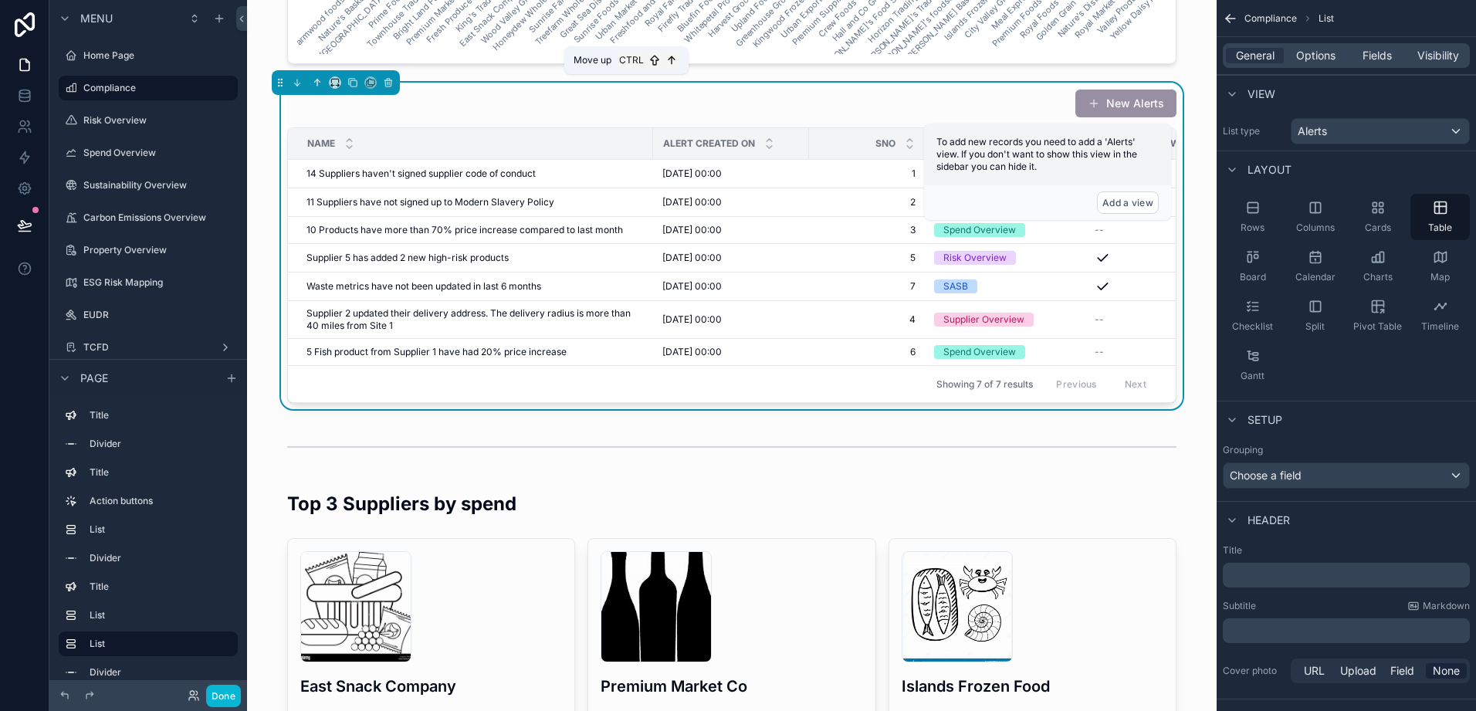
click at [319, 76] on button "scrollable content" at bounding box center [317, 82] width 17 height 17
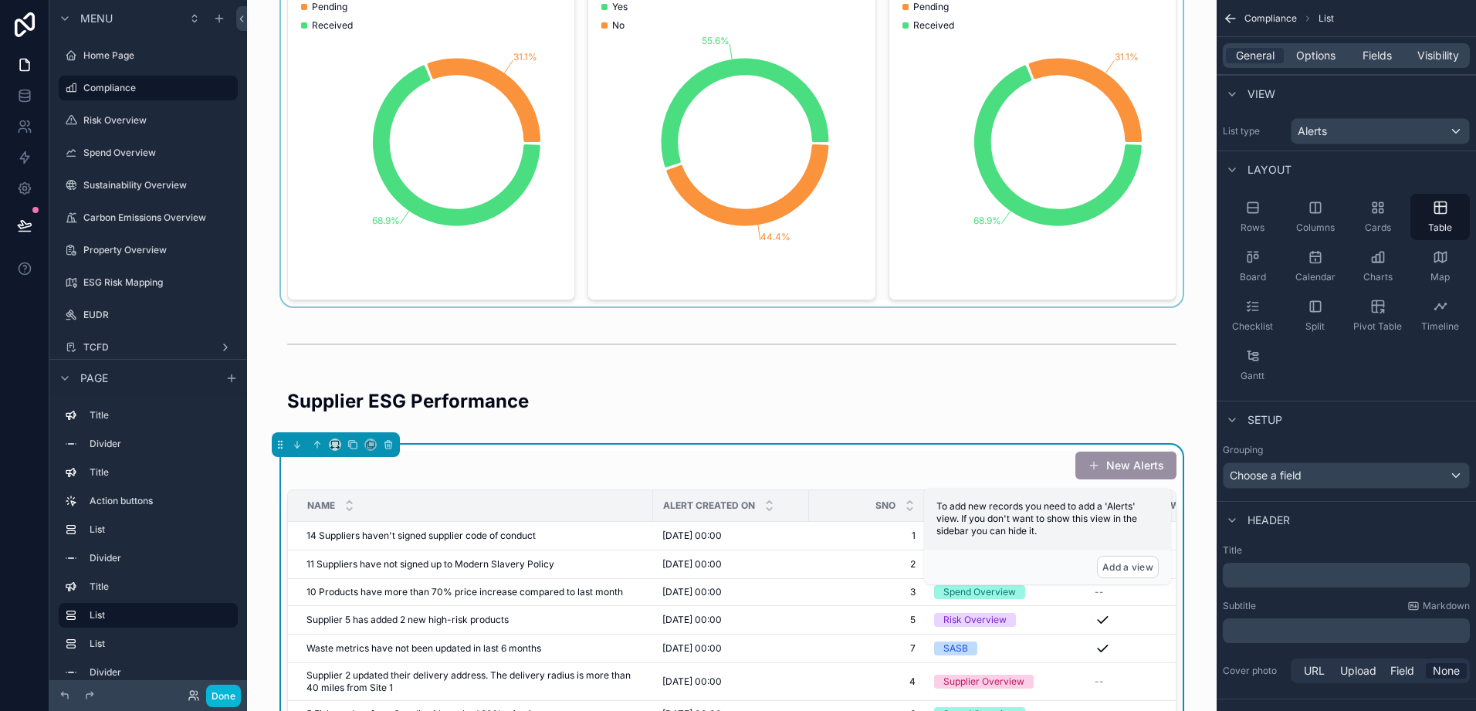
scroll to position [430, 0]
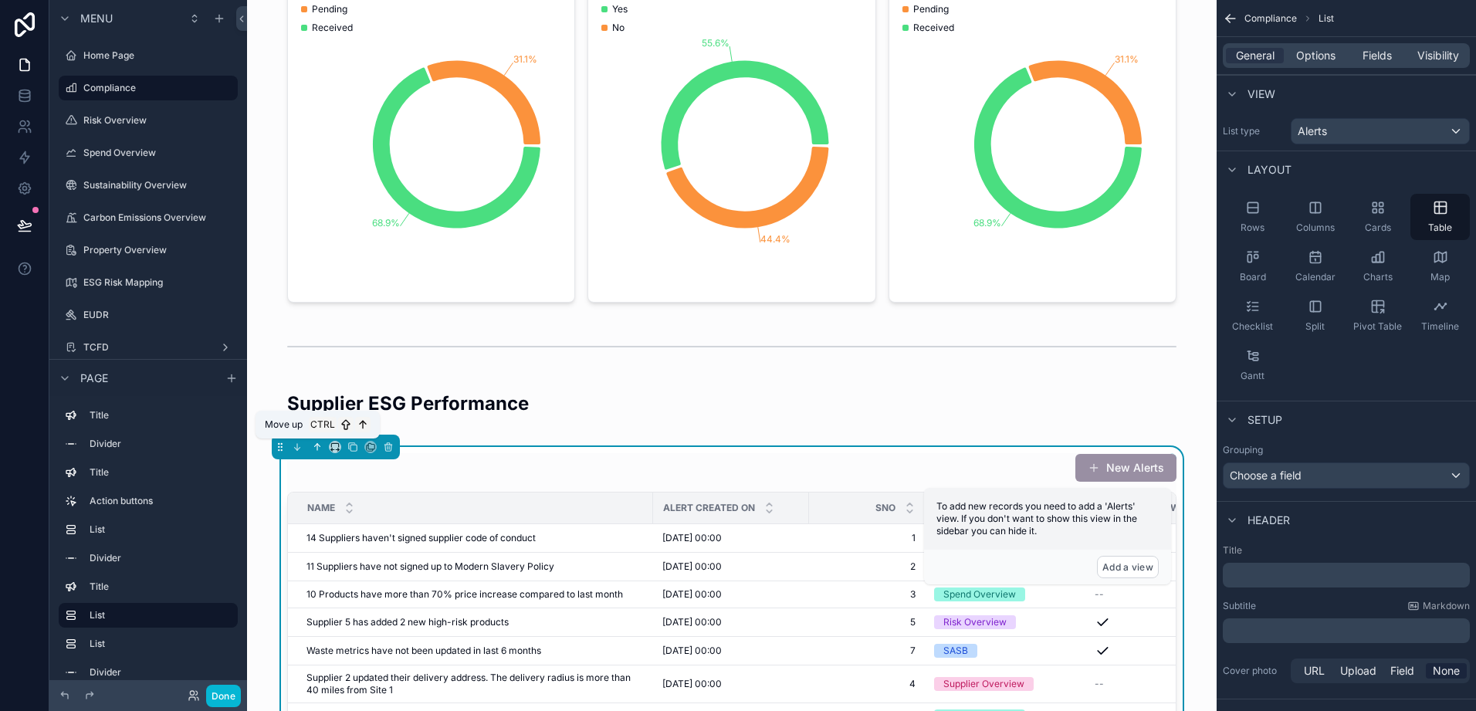
click at [314, 450] on icon "scrollable content" at bounding box center [317, 447] width 11 height 11
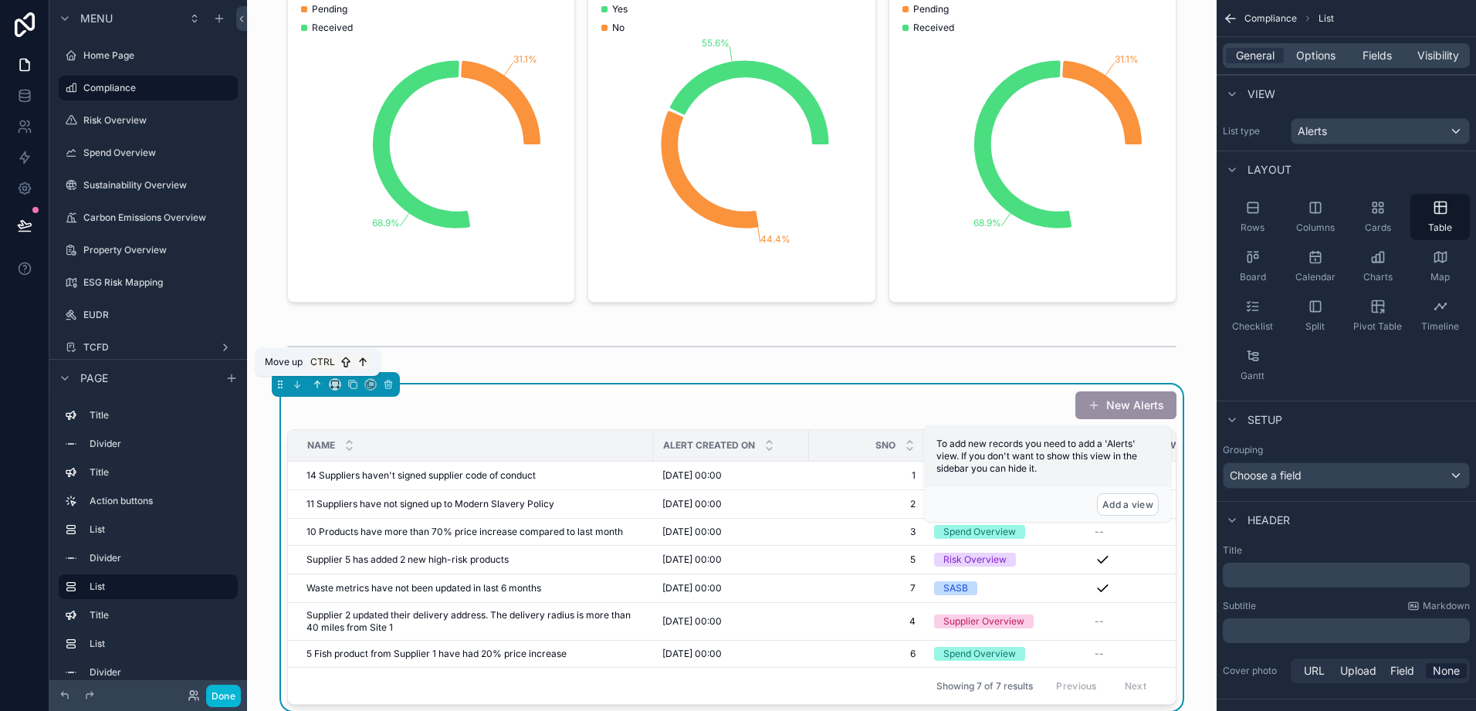
click at [320, 385] on icon "scrollable content" at bounding box center [317, 384] width 11 height 11
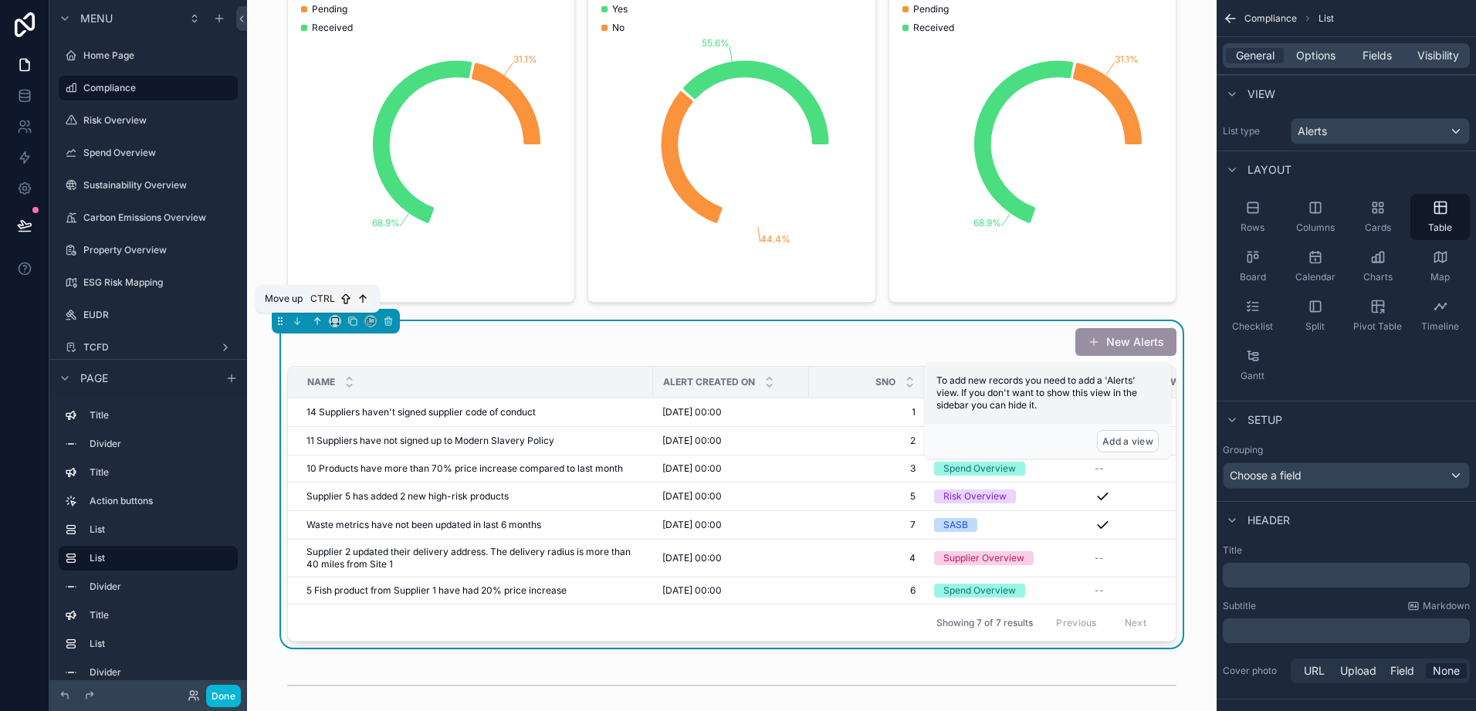
click at [315, 320] on icon "scrollable content" at bounding box center [317, 321] width 11 height 11
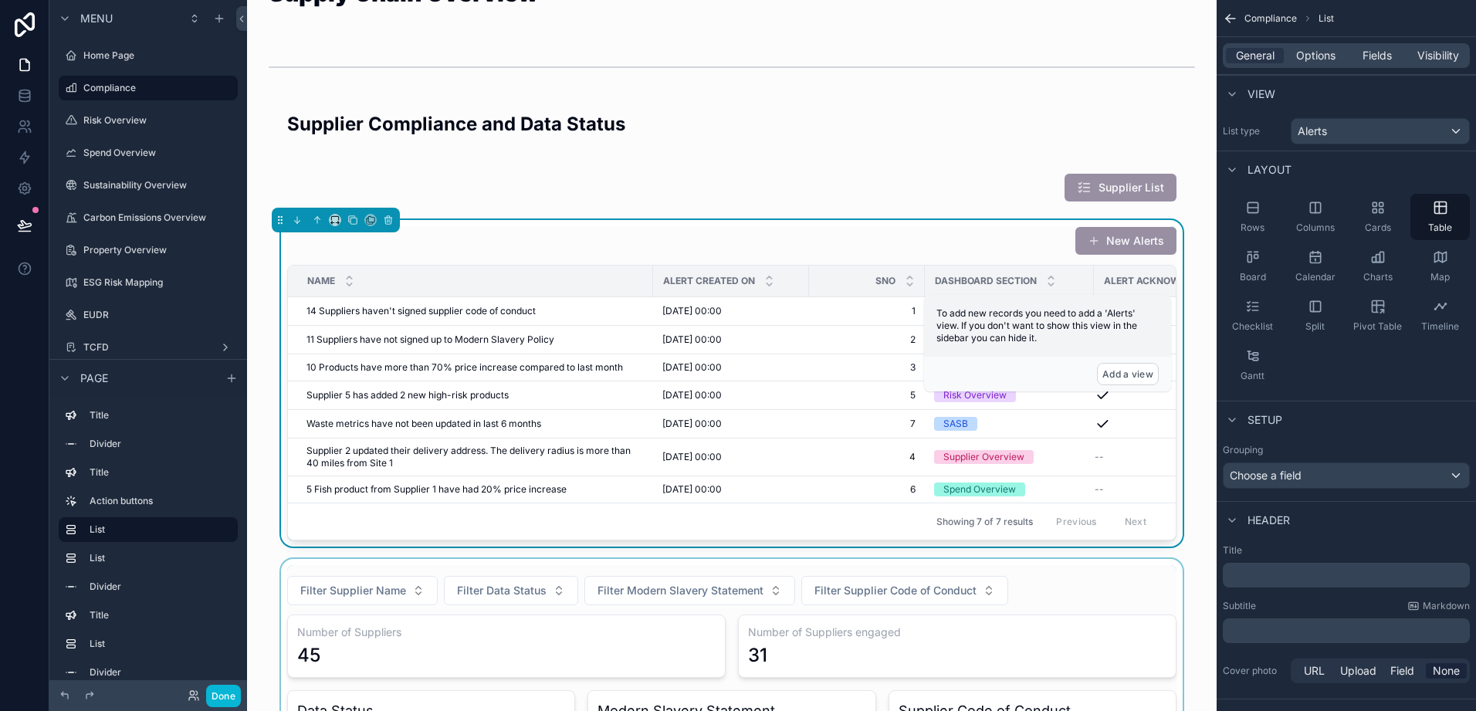
scroll to position [0, 0]
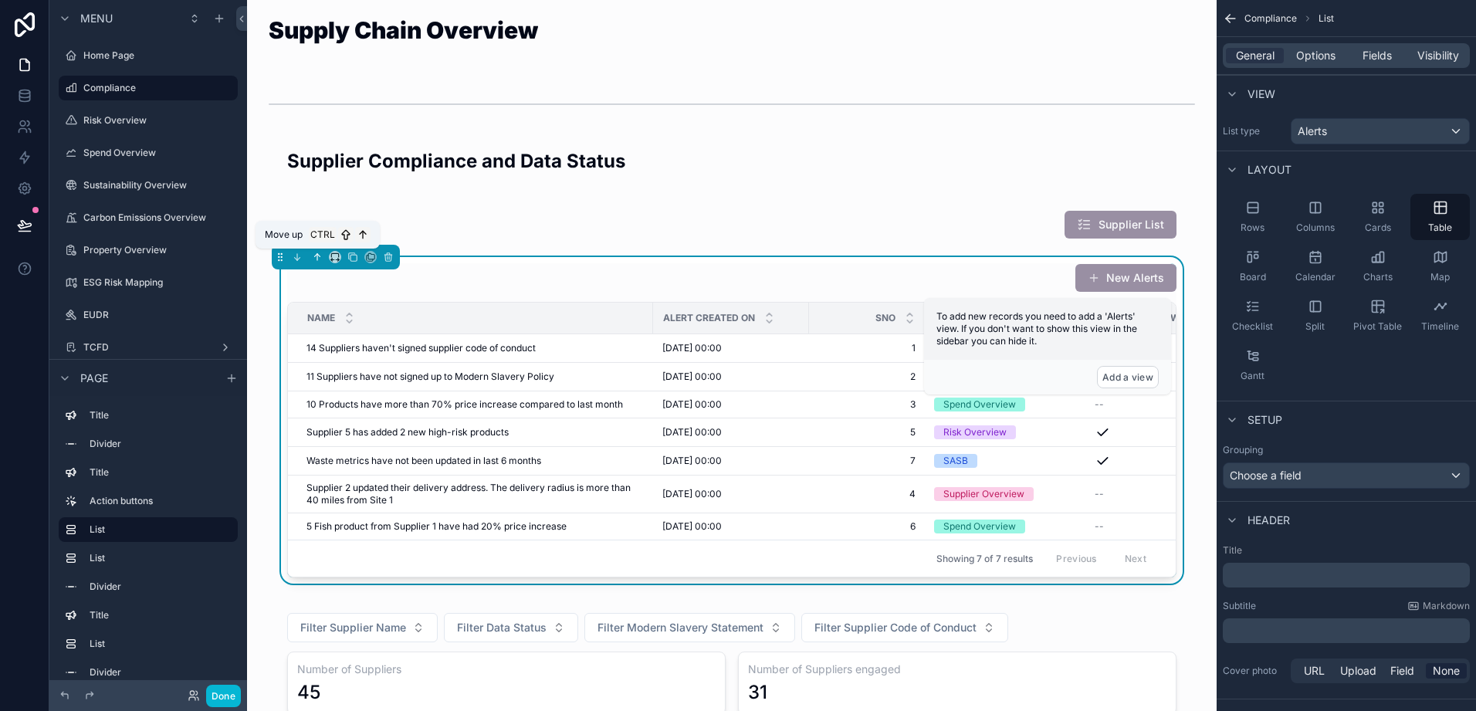
click at [313, 258] on icon "scrollable content" at bounding box center [317, 257] width 11 height 11
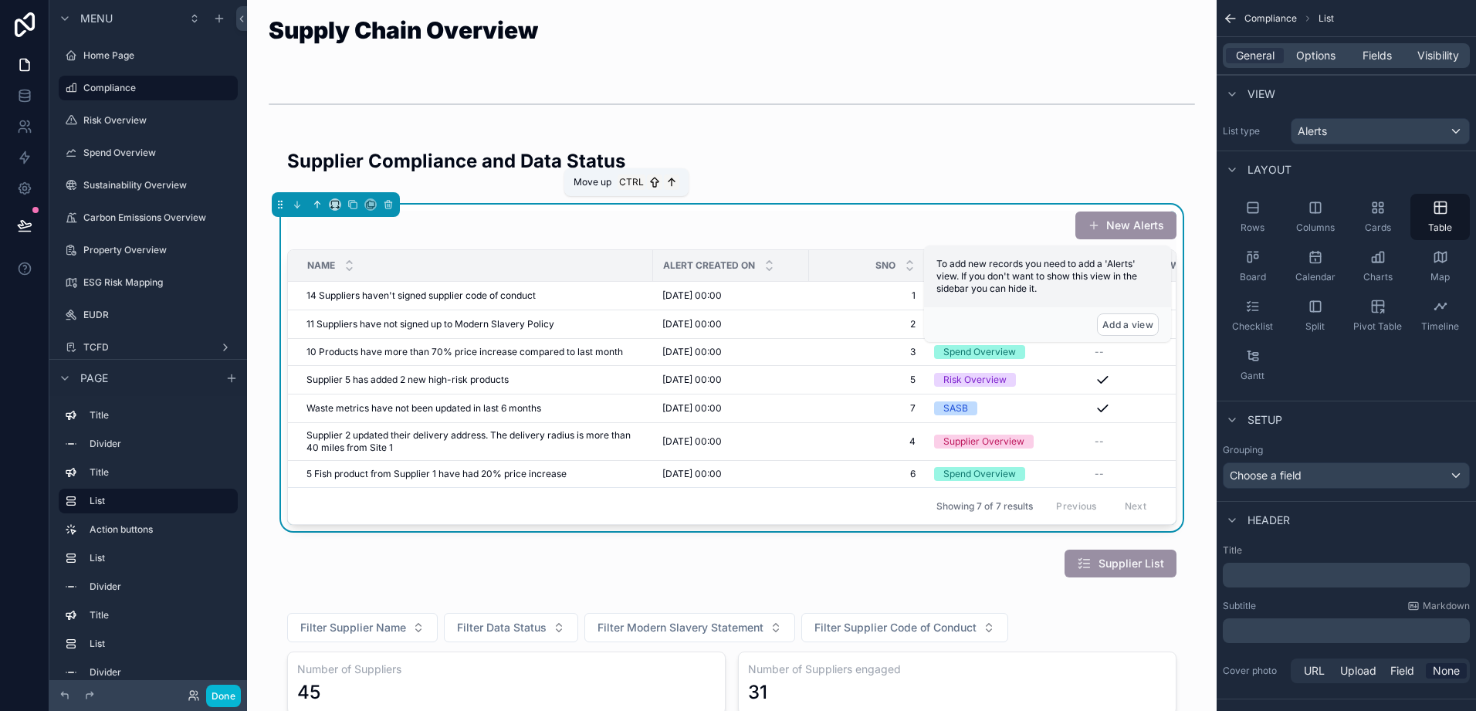
click at [314, 205] on icon "scrollable content" at bounding box center [317, 204] width 11 height 11
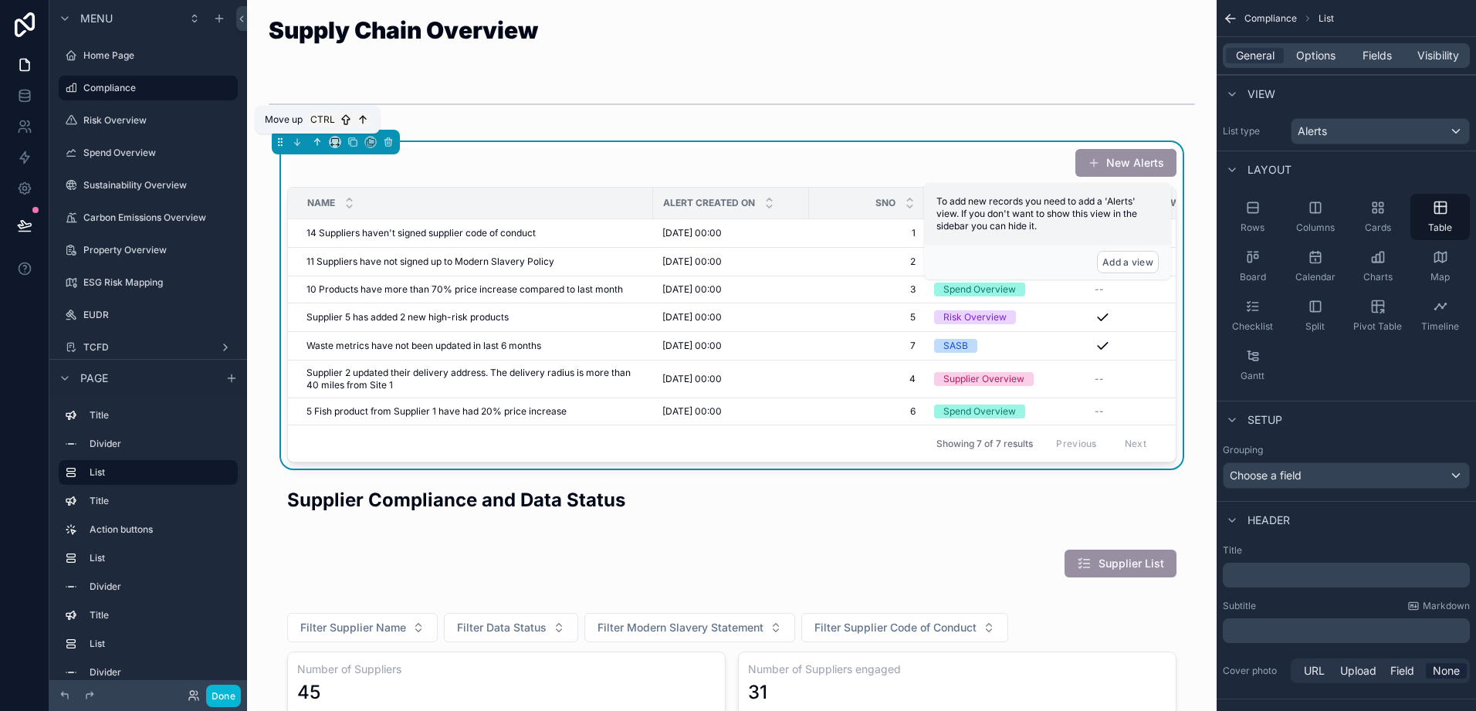
click at [320, 147] on icon "scrollable content" at bounding box center [317, 142] width 11 height 11
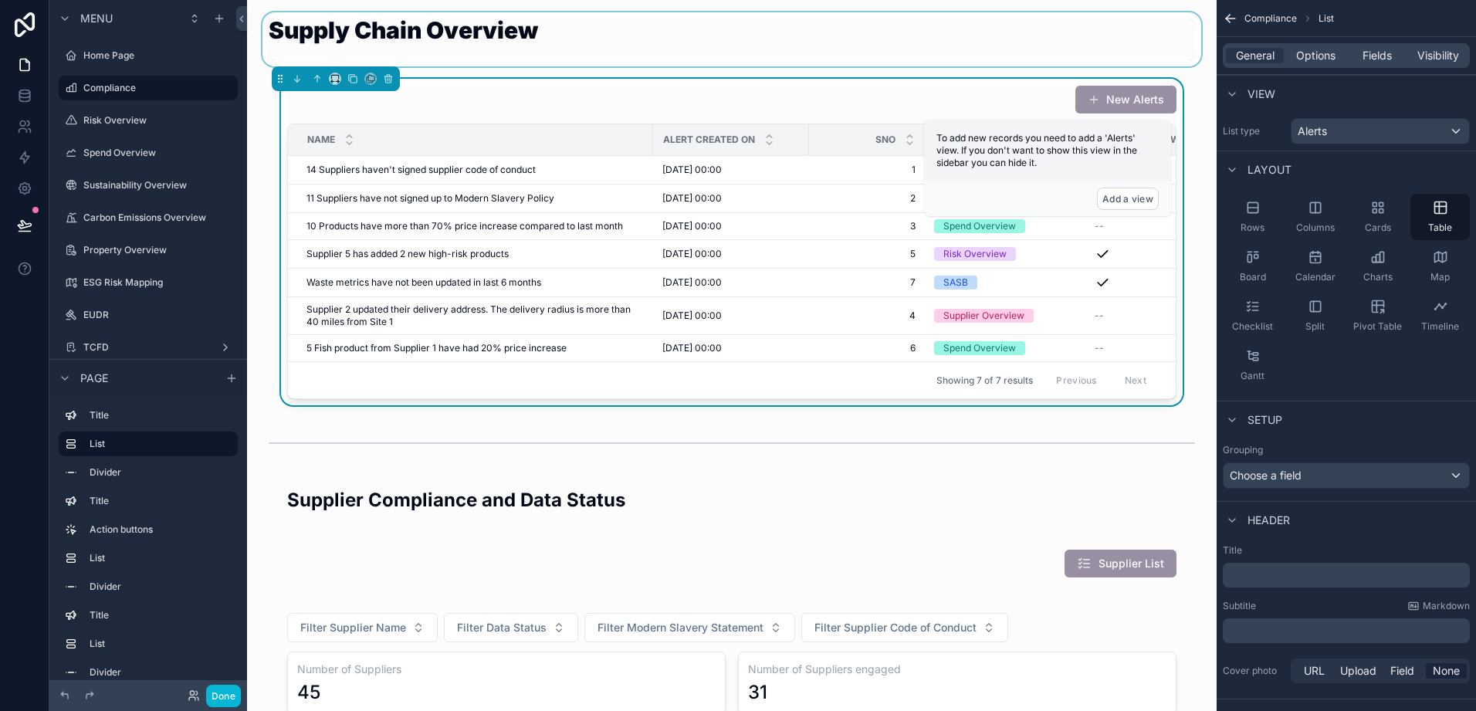
click at [374, 39] on div "scrollable content" at bounding box center [731, 39] width 945 height 54
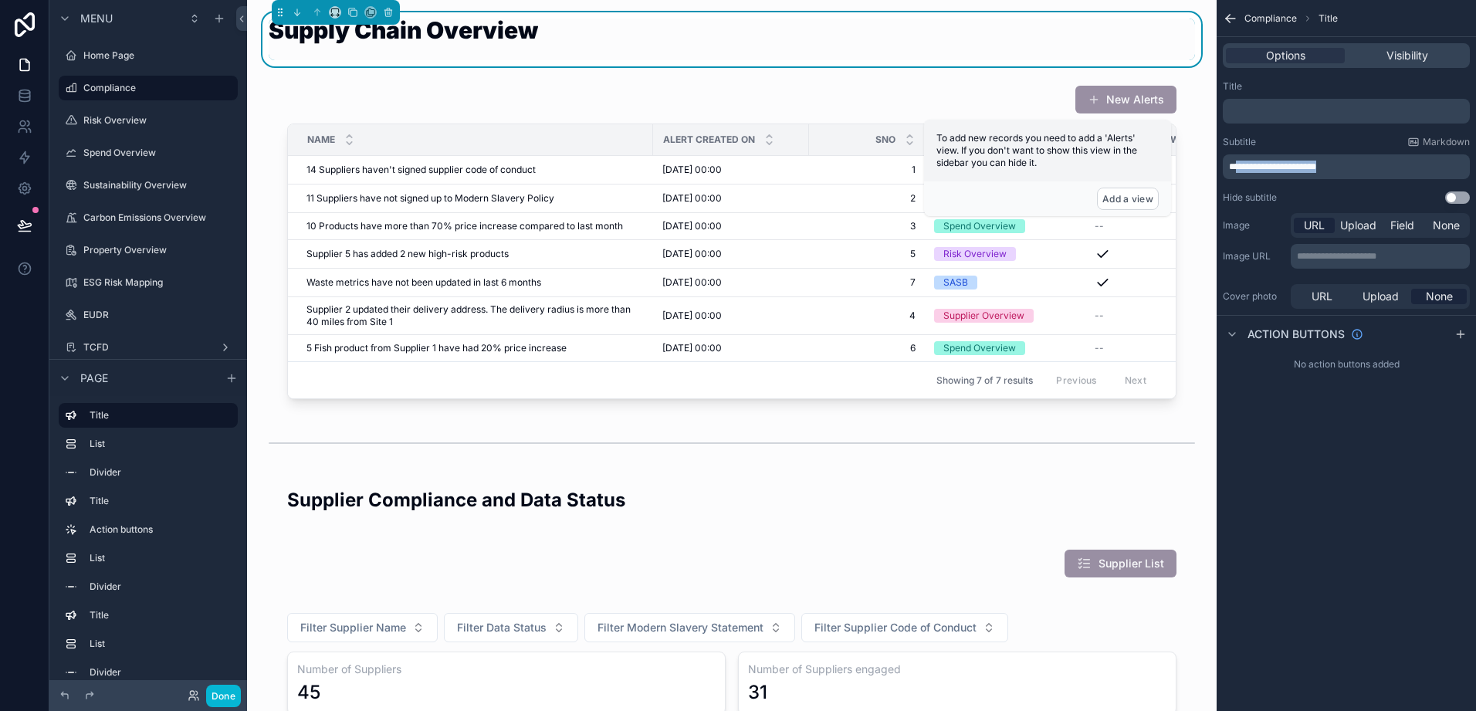
drag, startPoint x: 1349, startPoint y: 170, endPoint x: 1239, endPoint y: 168, distance: 109.7
click at [1239, 168] on p "**********" at bounding box center [1348, 167] width 238 height 12
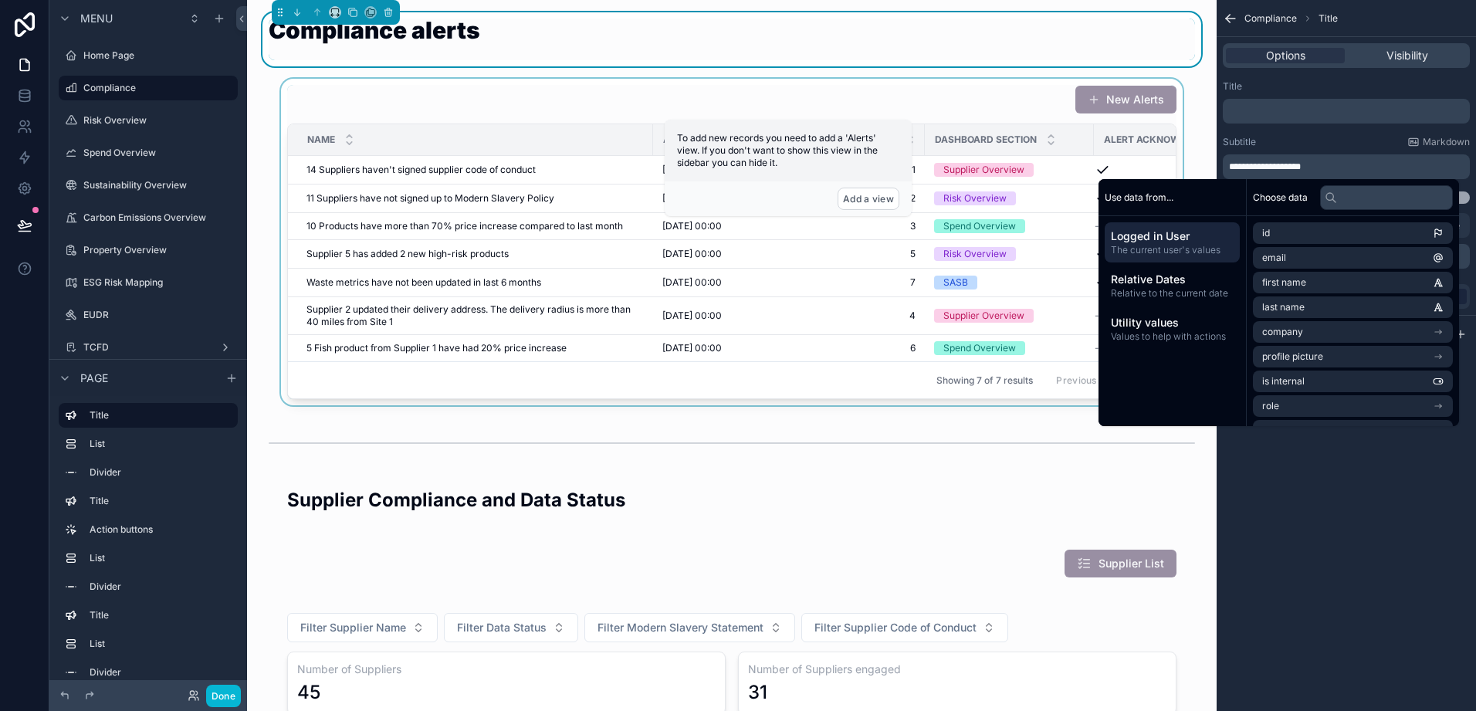
click at [653, 119] on div "scrollable content" at bounding box center [731, 242] width 945 height 327
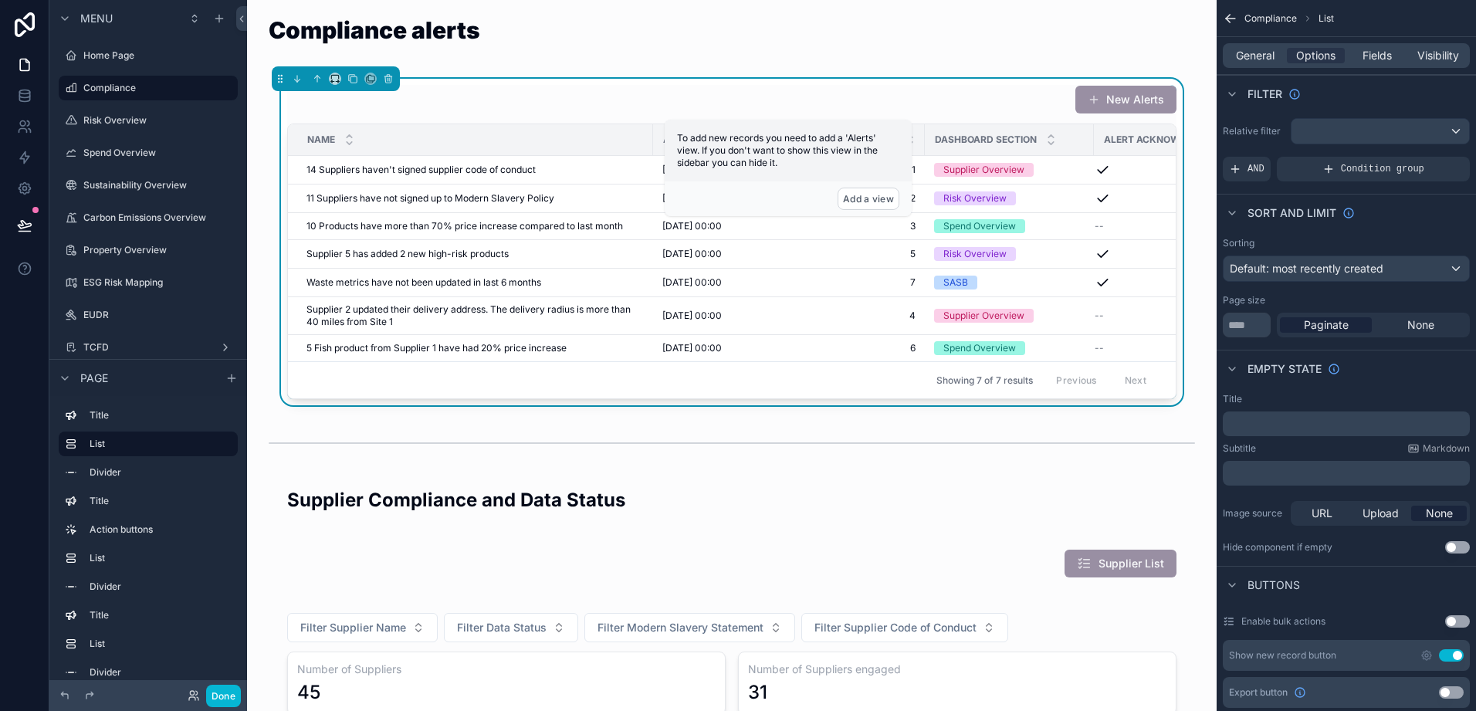
click at [1266, 423] on p "﻿" at bounding box center [1348, 424] width 238 height 12
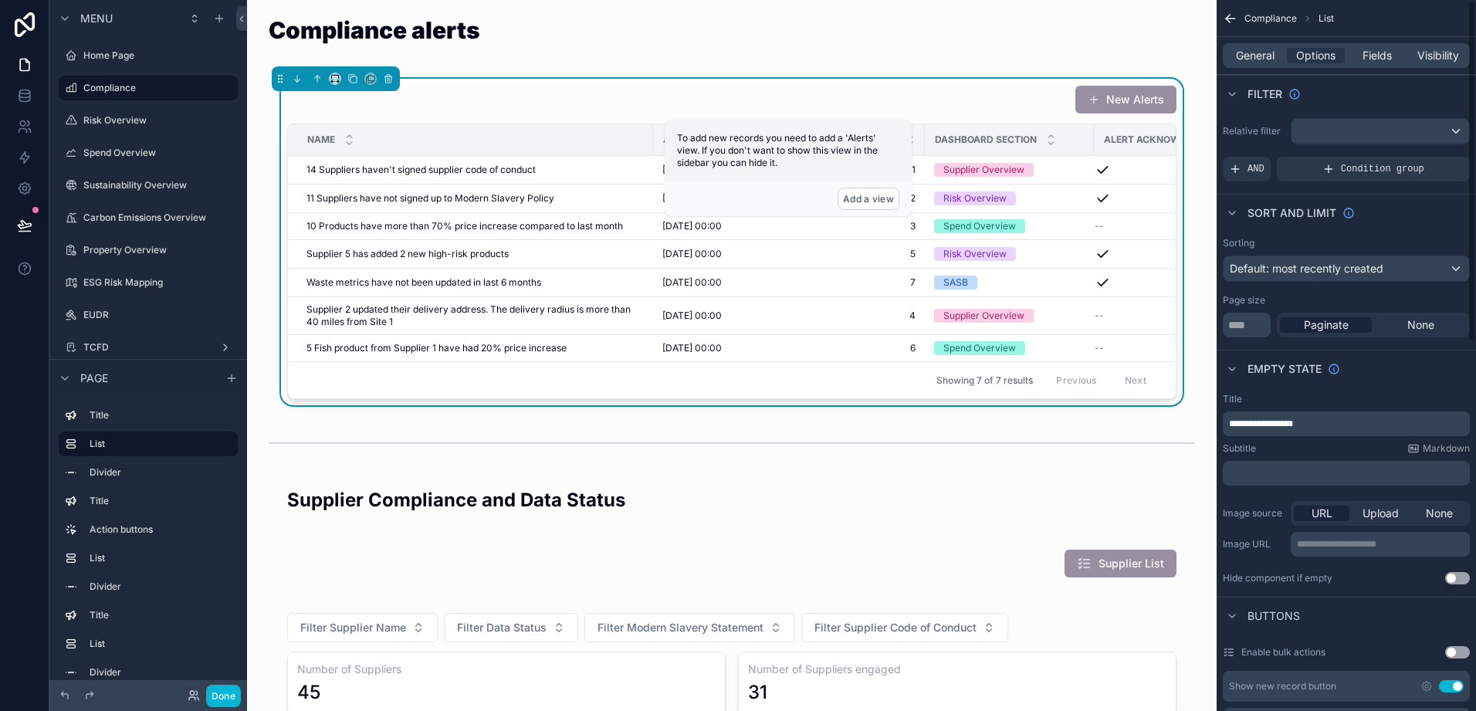
click at [1344, 472] on p "﻿" at bounding box center [1348, 473] width 238 height 12
drag, startPoint x: 1356, startPoint y: 427, endPoint x: 1226, endPoint y: 420, distance: 130.7
click at [1226, 420] on div "**********" at bounding box center [1346, 424] width 247 height 25
click at [1255, 58] on span "General" at bounding box center [1255, 55] width 39 height 15
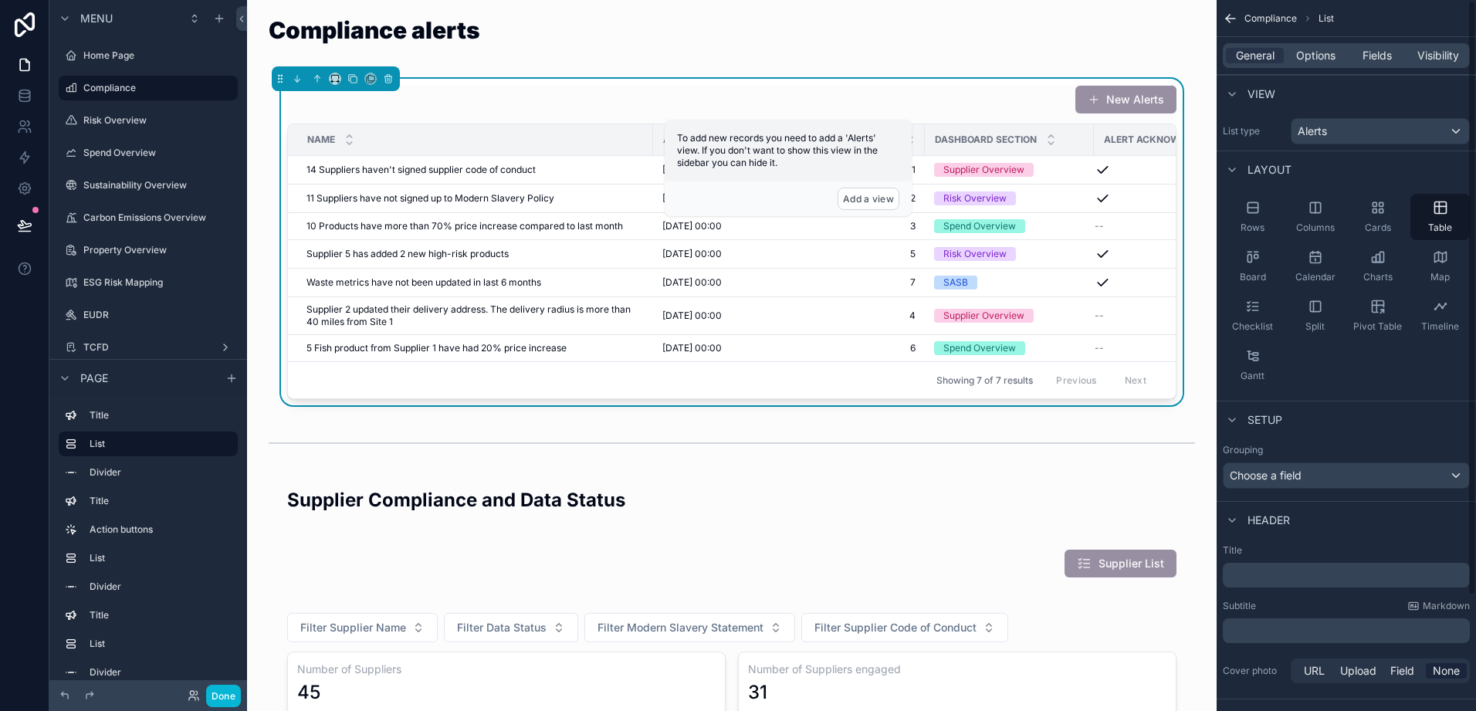
click at [1263, 578] on p "﻿" at bounding box center [1348, 575] width 238 height 15
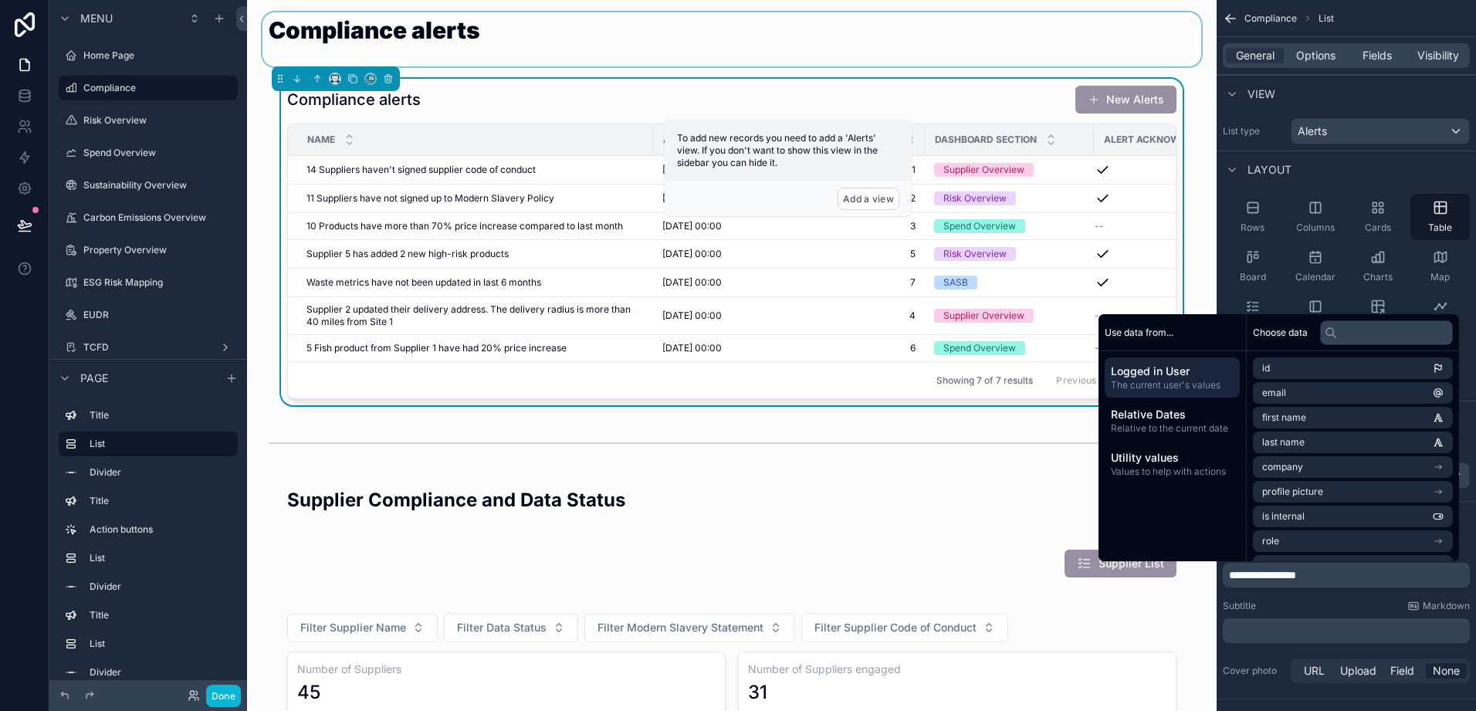
click at [745, 59] on div "scrollable content" at bounding box center [731, 39] width 945 height 54
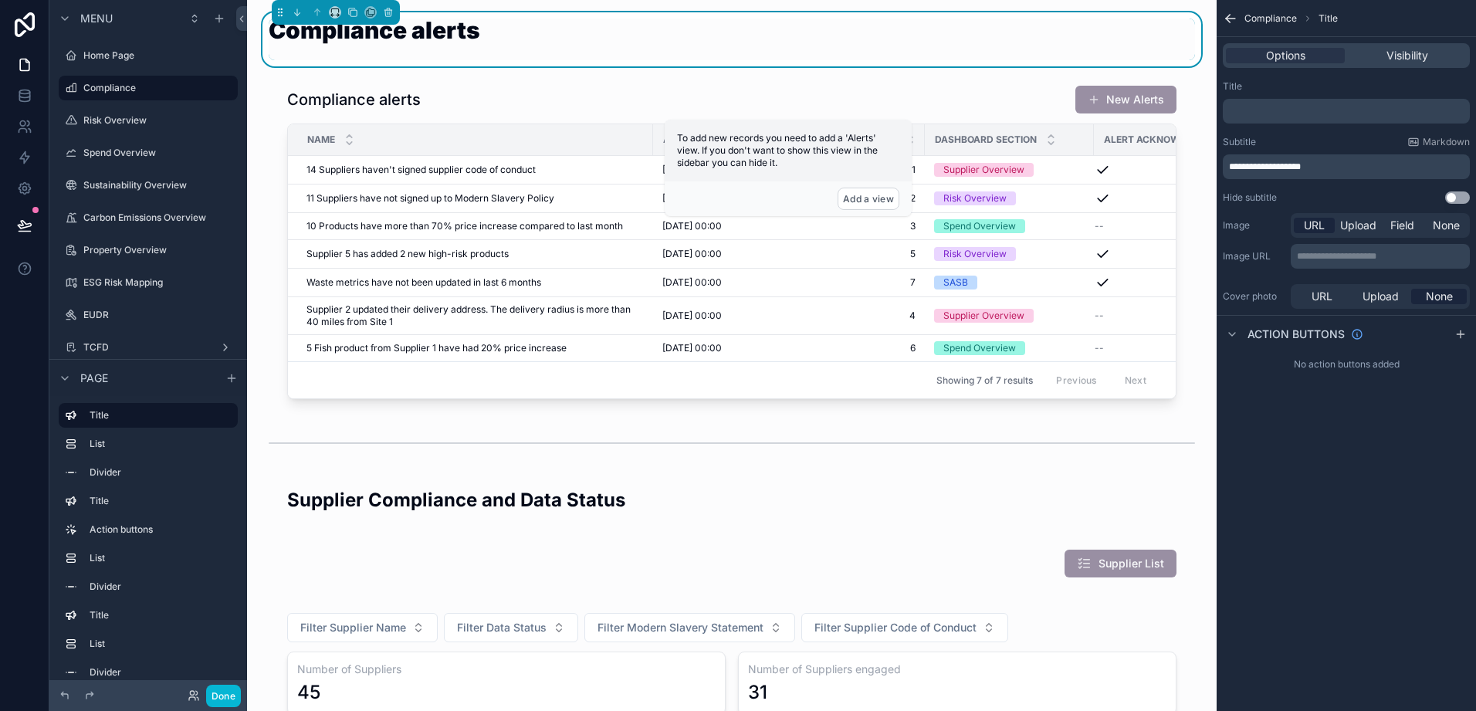
click at [433, 32] on h1 "Compliance alerts" at bounding box center [375, 30] width 212 height 23
click at [463, 32] on h1 "Compliance alerts" at bounding box center [375, 30] width 212 height 23
click at [1321, 164] on p "**********" at bounding box center [1348, 167] width 238 height 12
drag, startPoint x: 1320, startPoint y: 164, endPoint x: 1294, endPoint y: 173, distance: 27.6
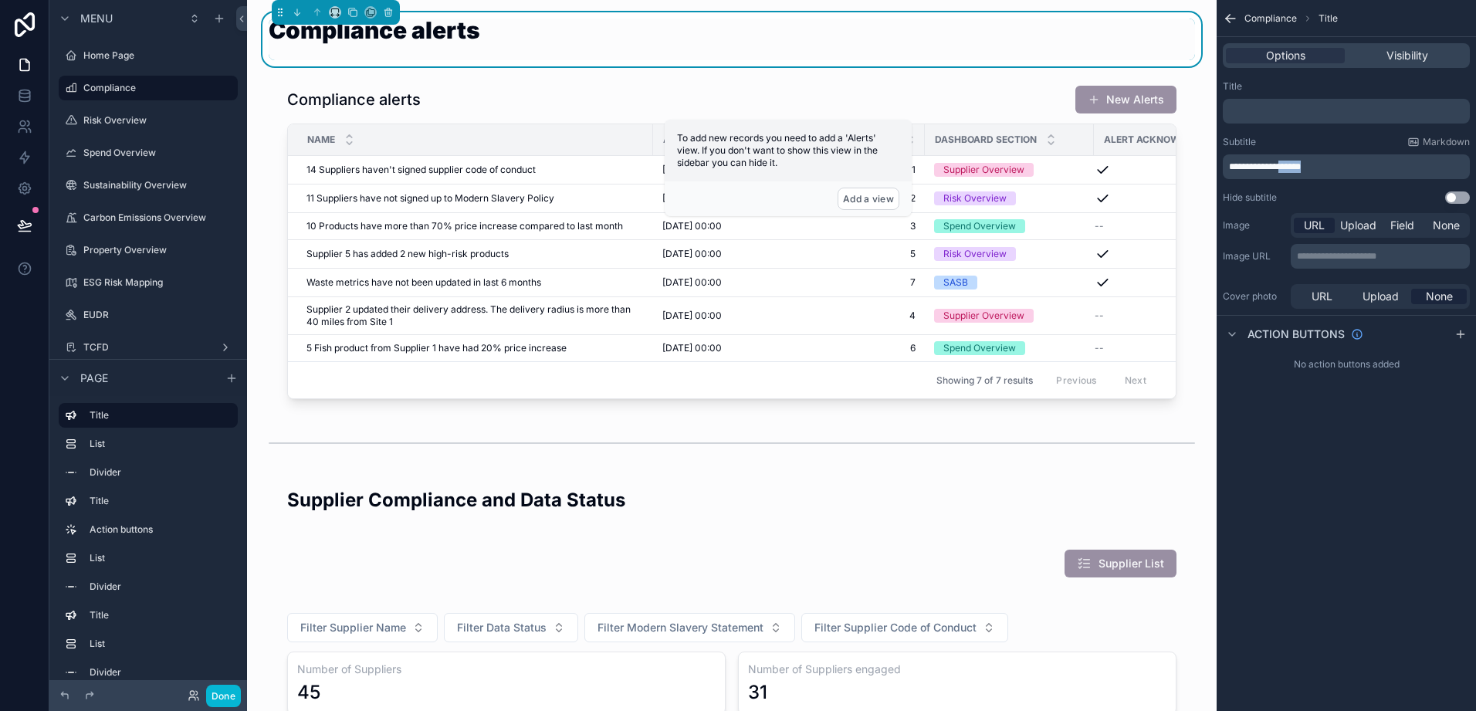
click at [1294, 173] on div "**********" at bounding box center [1346, 166] width 247 height 25
click at [1230, 22] on icon "scrollable content" at bounding box center [1228, 21] width 4 height 4
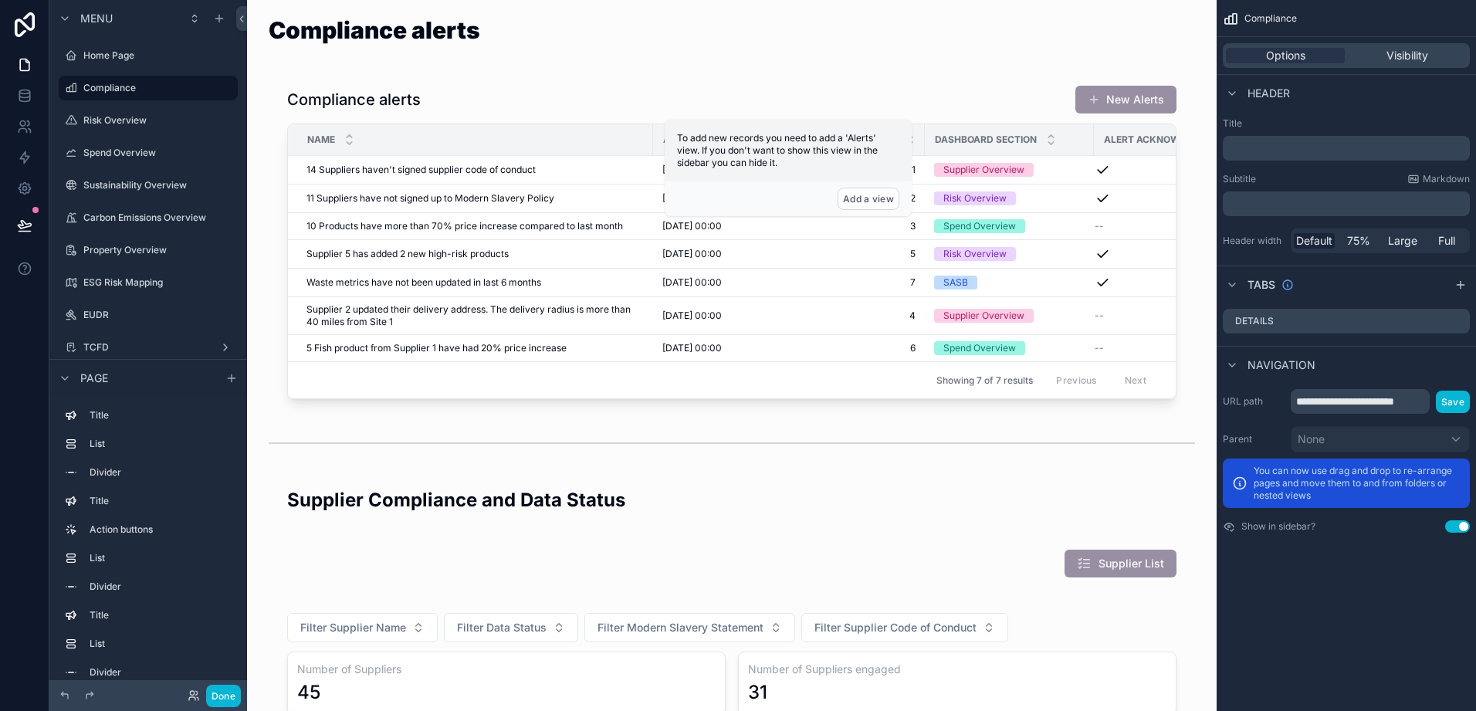
click at [1243, 15] on div "Compliance" at bounding box center [1346, 18] width 259 height 37
drag, startPoint x: 578, startPoint y: 43, endPoint x: 954, endPoint y: 29, distance: 376.4
click at [578, 43] on div "scrollable content" at bounding box center [731, 39] width 945 height 54
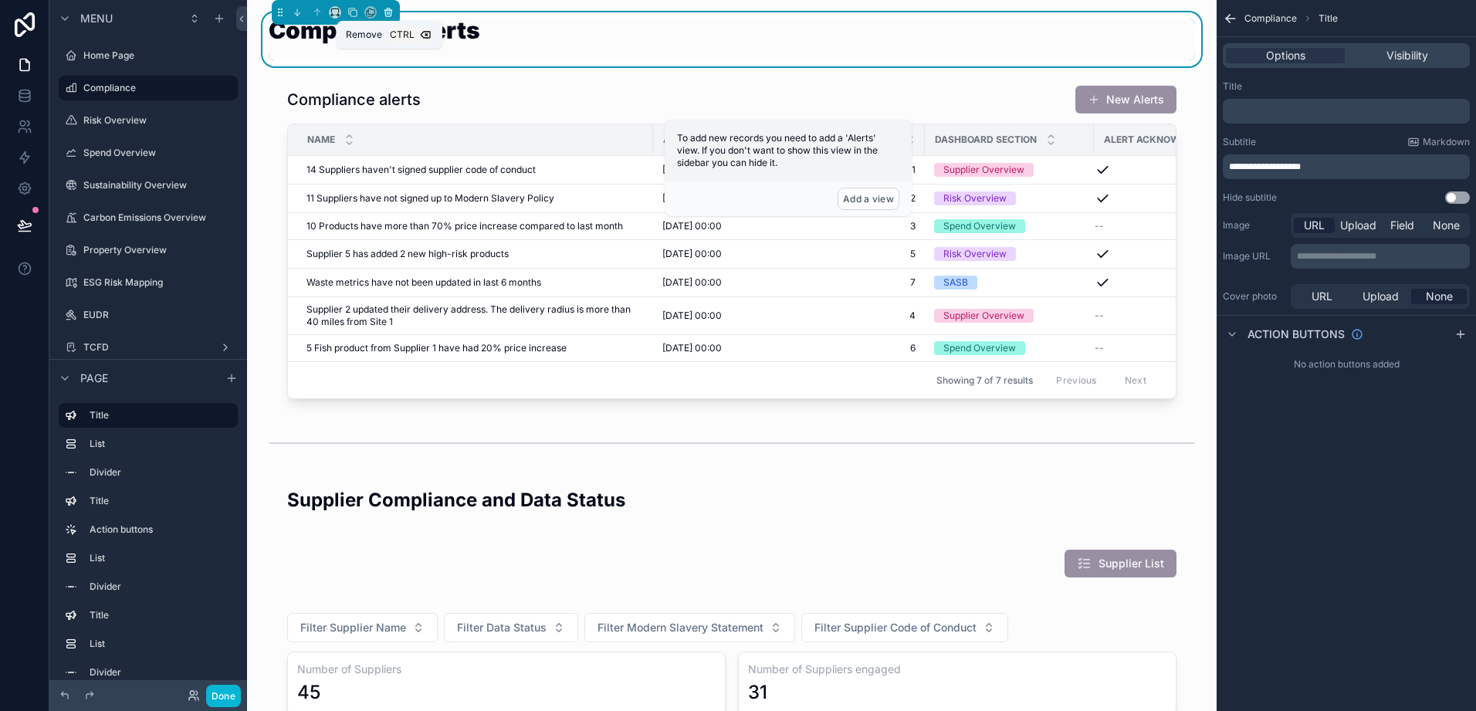
click at [387, 9] on icon "scrollable content" at bounding box center [388, 9] width 3 height 2
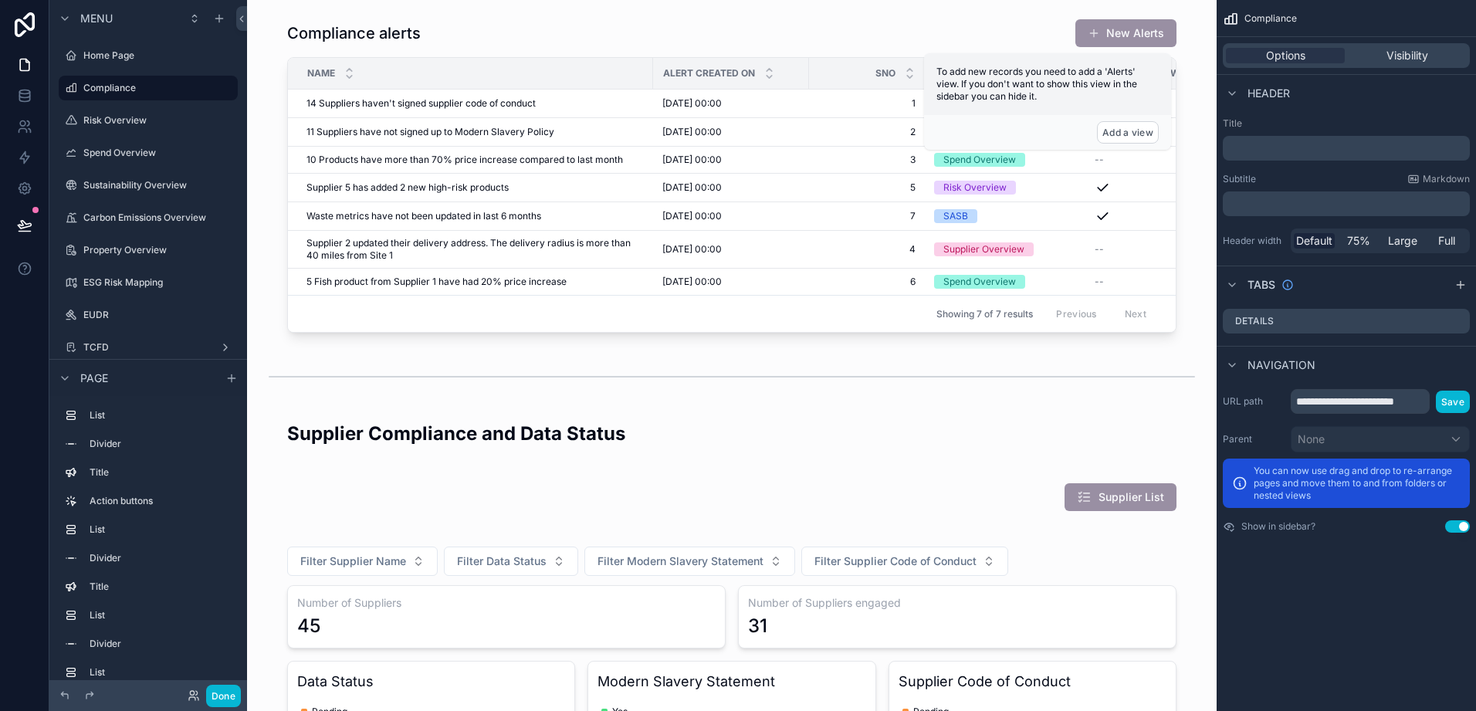
click at [1295, 145] on p "﻿" at bounding box center [1348, 148] width 238 height 15
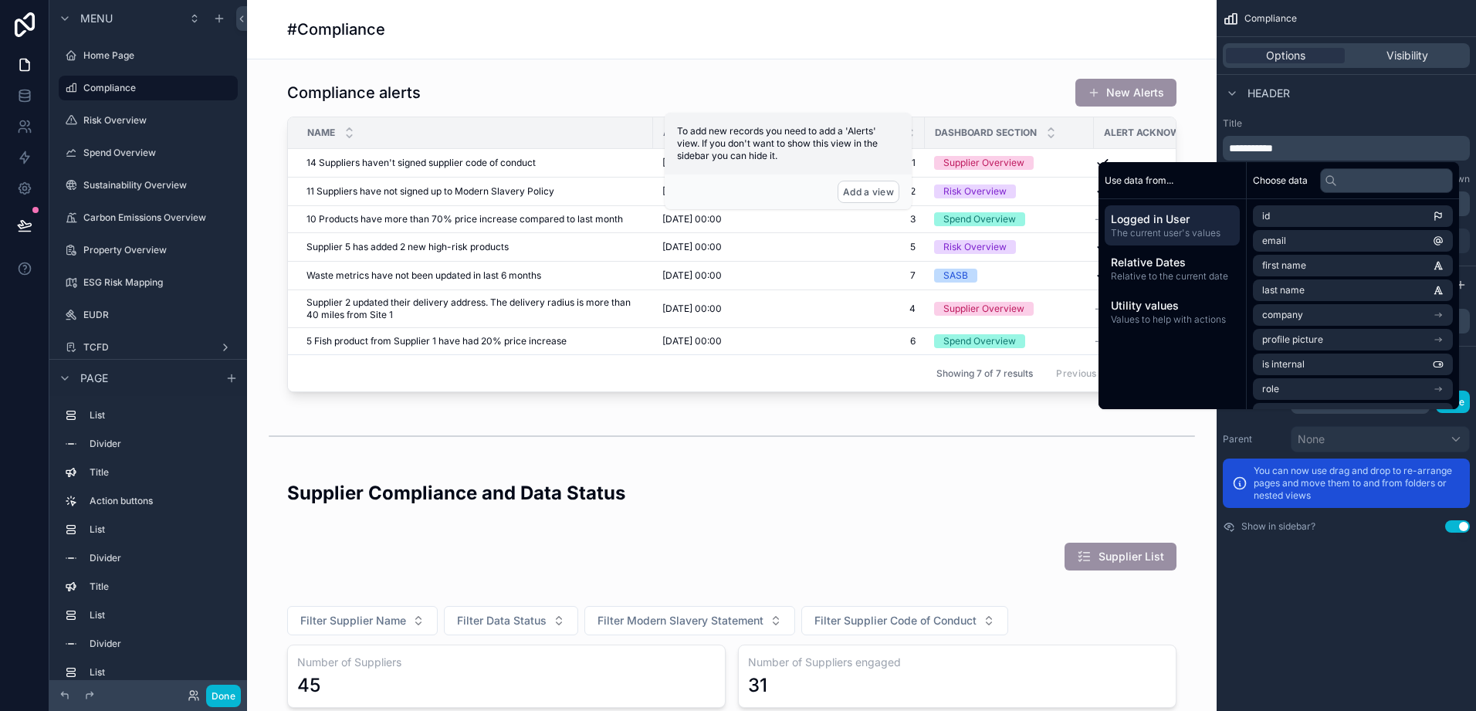
click at [1334, 116] on div "**********" at bounding box center [1346, 185] width 259 height 148
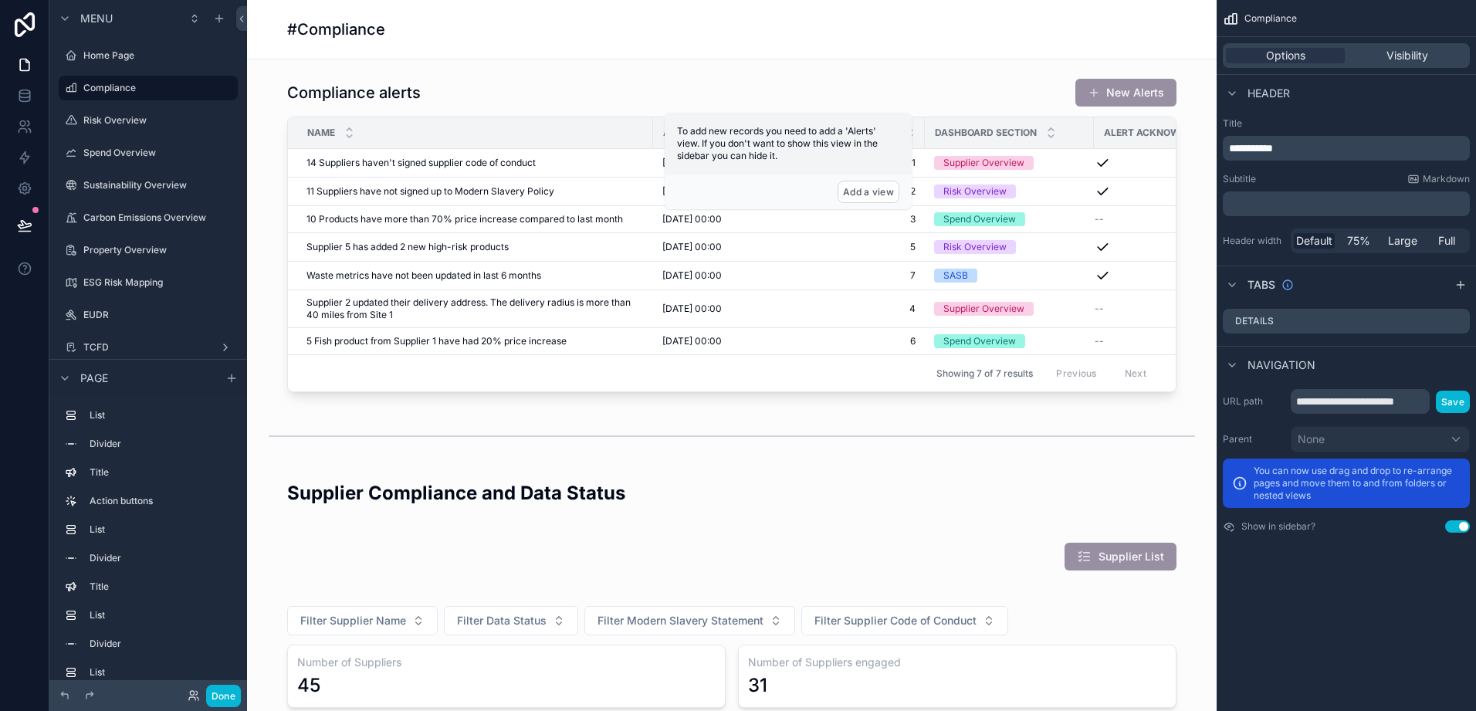
click at [1282, 202] on p "﻿" at bounding box center [1348, 203] width 238 height 15
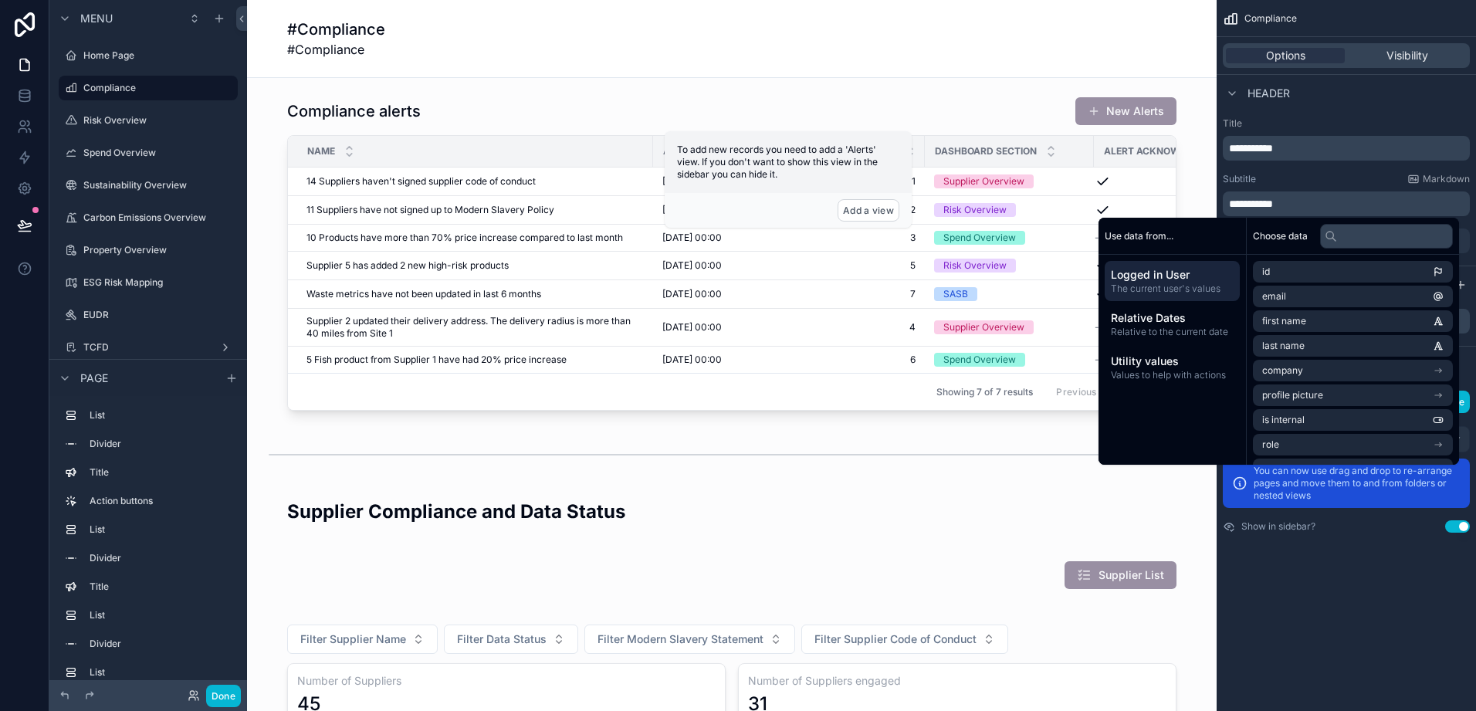
click at [1237, 203] on span "**********" at bounding box center [1251, 203] width 44 height 11
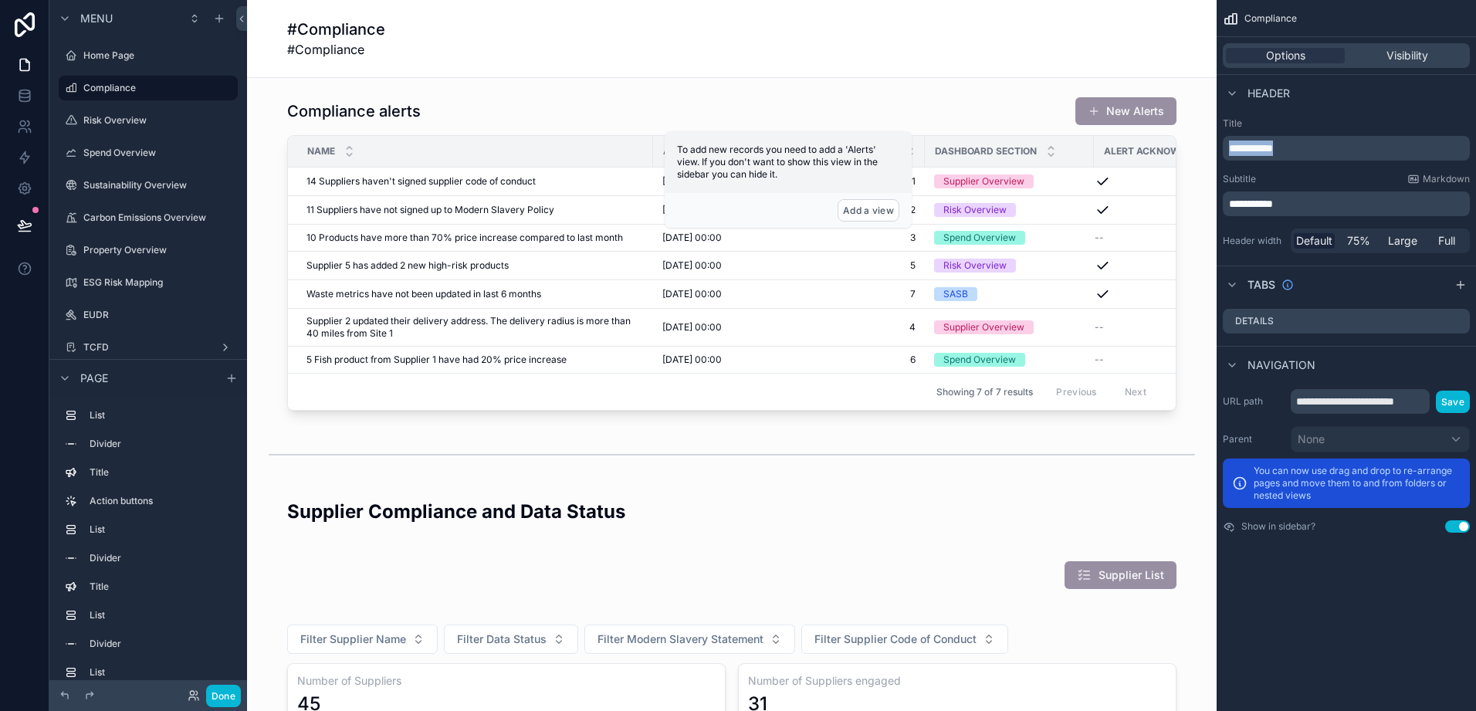
drag, startPoint x: 1306, startPoint y: 145, endPoint x: 1202, endPoint y: 146, distance: 103.5
click at [1202, 146] on div "Home Page Compliance Risk Overview Spend Overview Sustainability Overview Carbo…" at bounding box center [861, 355] width 1229 height 711
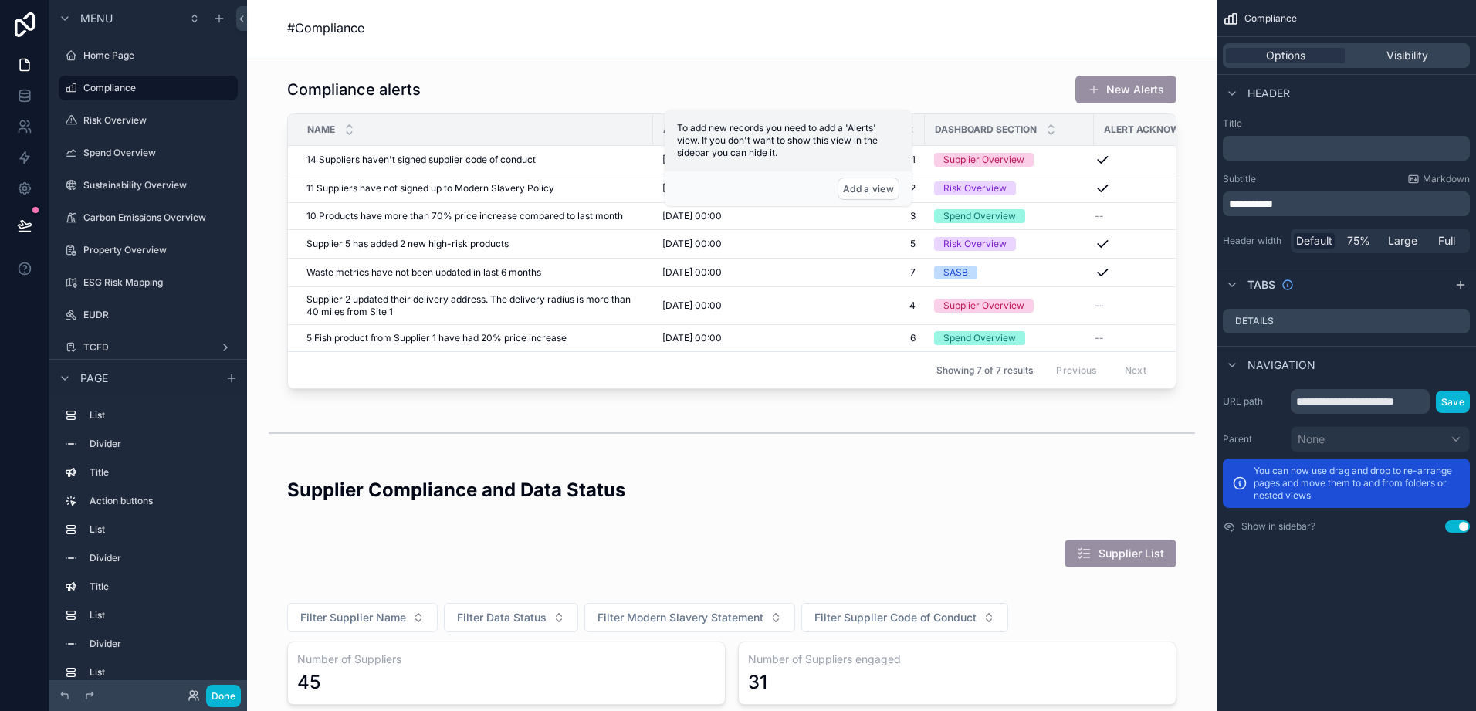
click at [1234, 204] on span "**********" at bounding box center [1251, 203] width 44 height 11
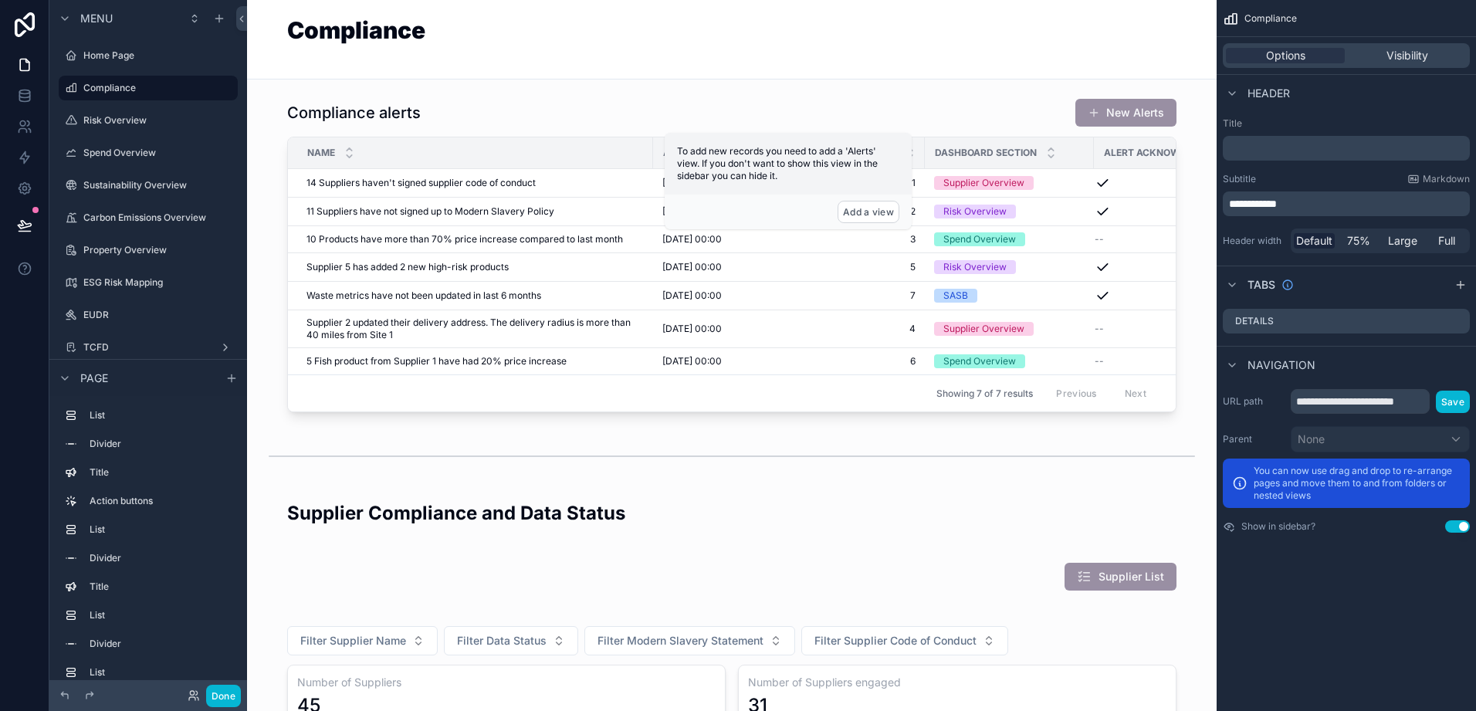
click at [1347, 208] on p "**********" at bounding box center [1348, 203] width 238 height 15
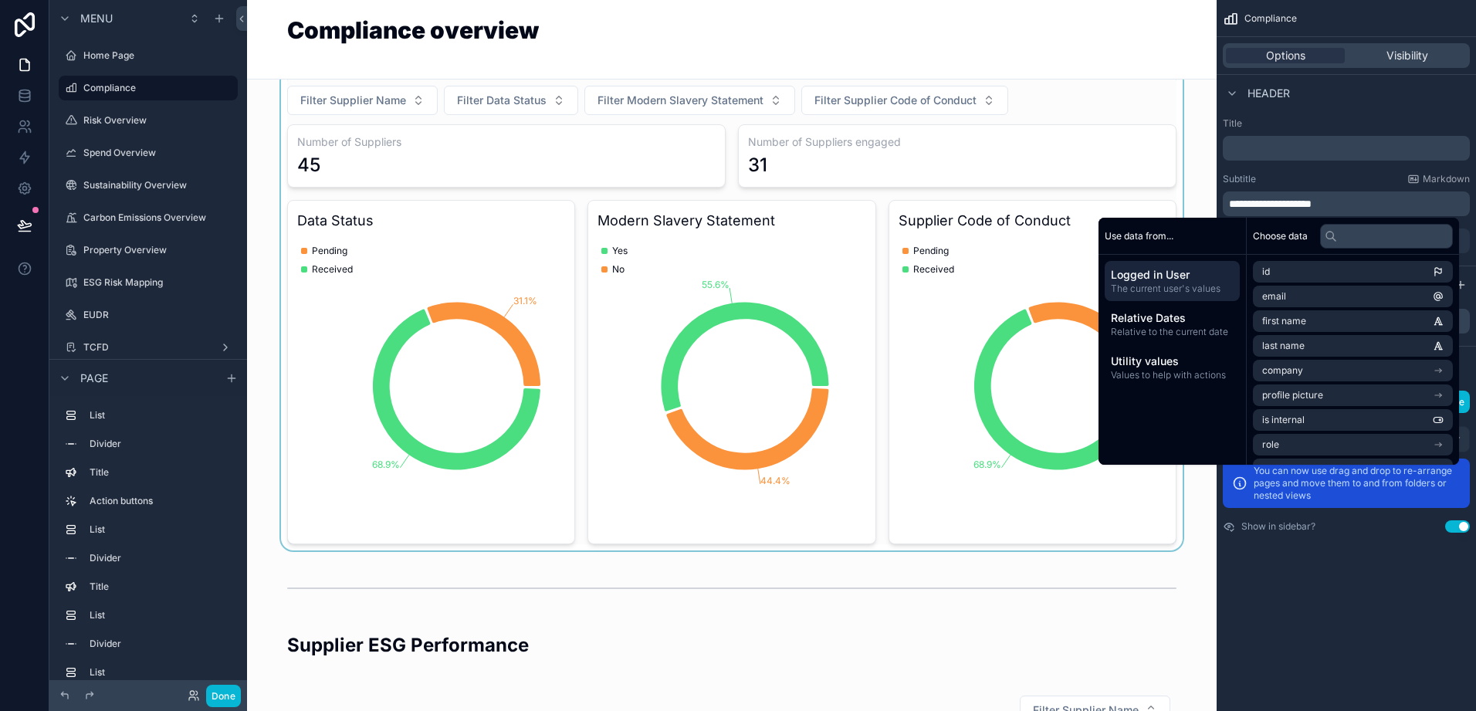
scroll to position [386, 0]
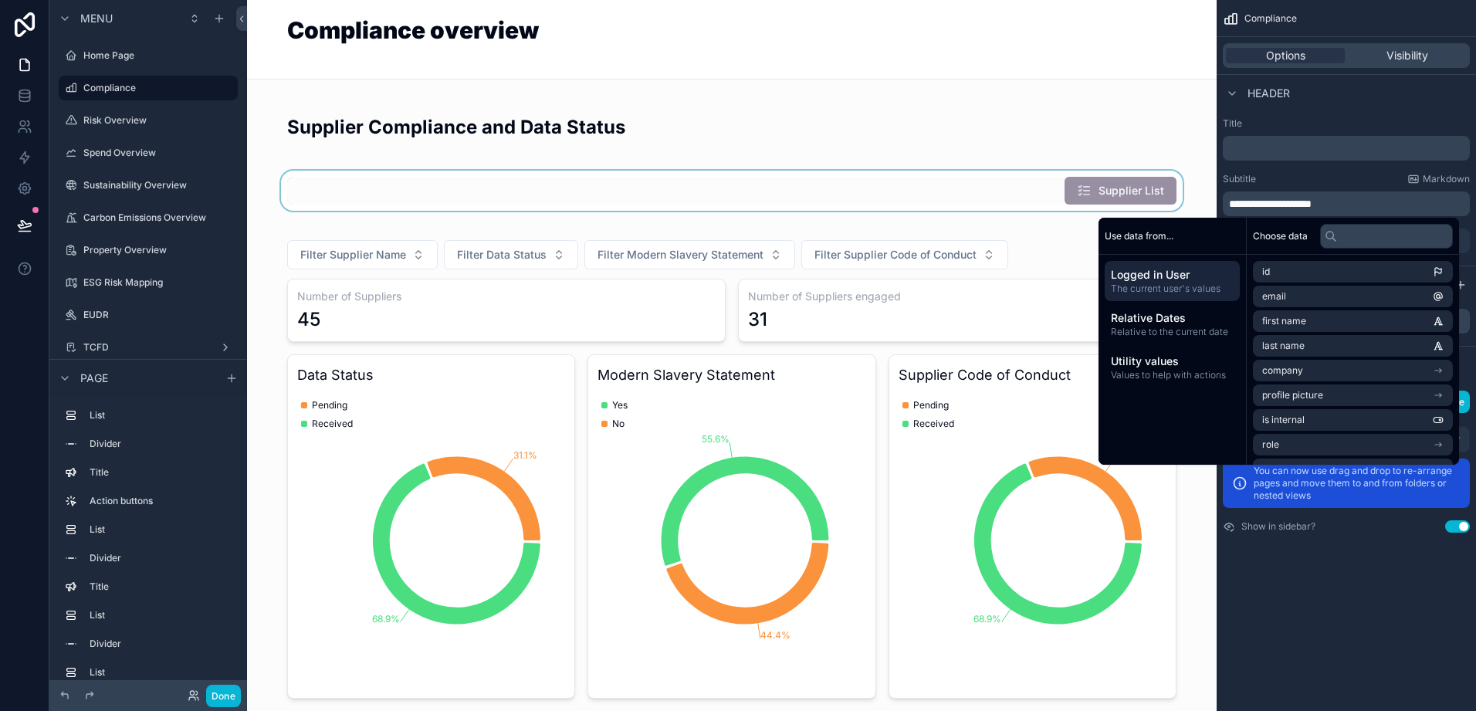
click at [1101, 207] on div "scrollable content" at bounding box center [731, 191] width 945 height 40
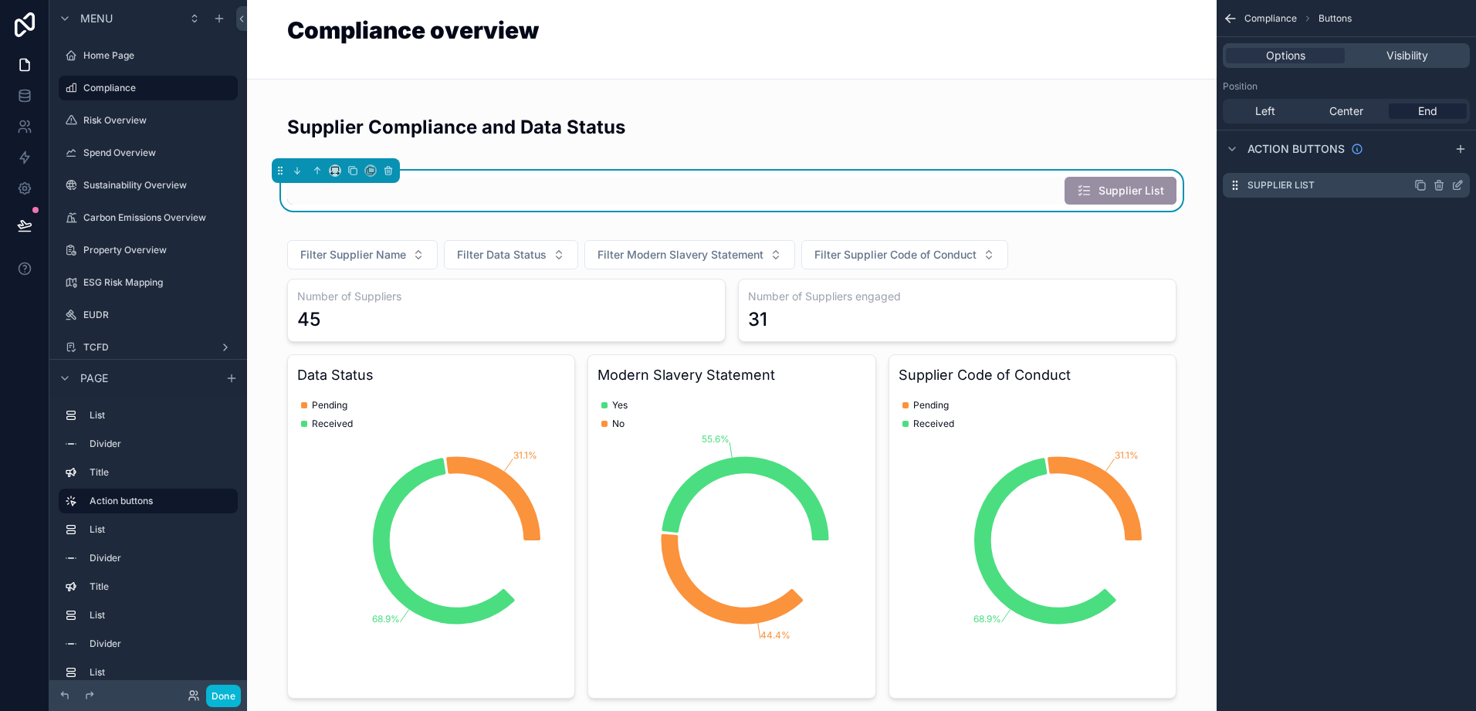
click at [1287, 184] on label "Supplier List" at bounding box center [1281, 185] width 67 height 12
click at [1456, 184] on icon "scrollable content" at bounding box center [1458, 185] width 12 height 12
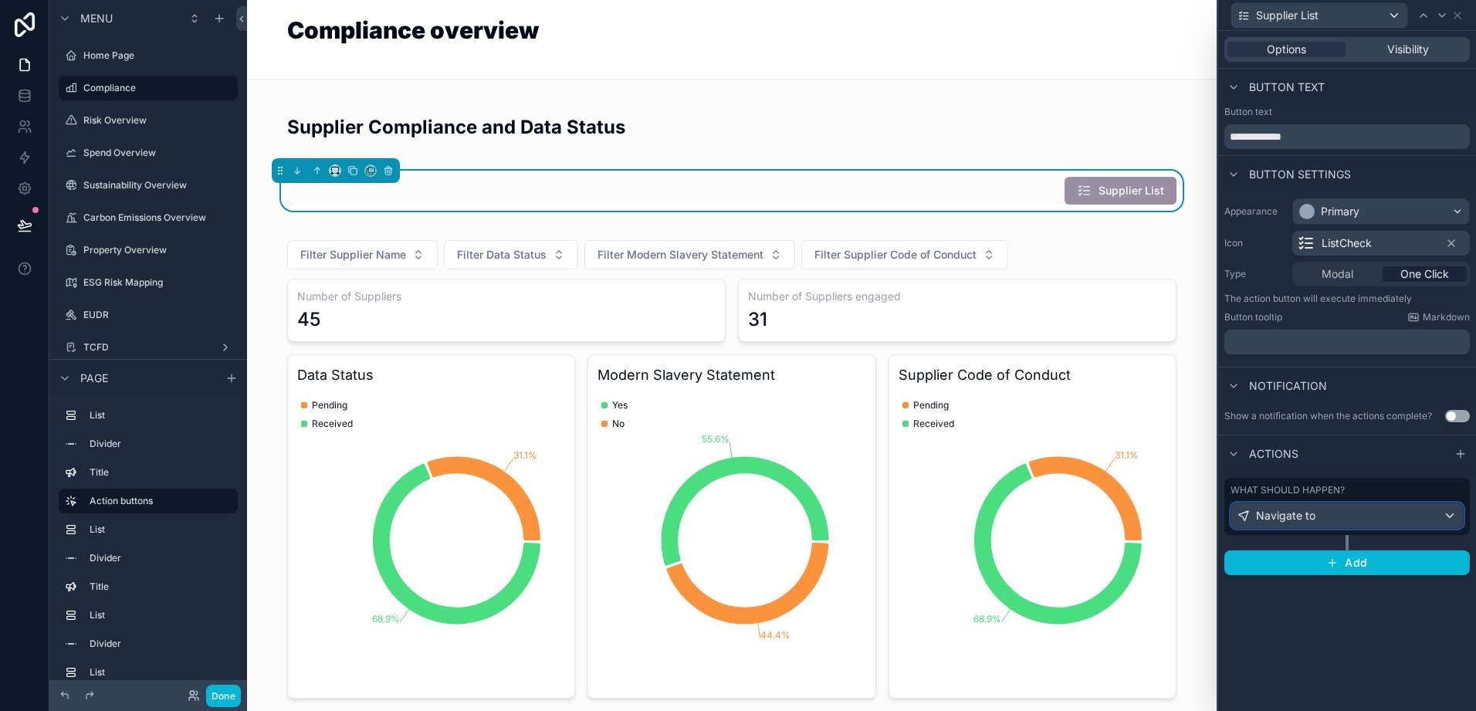
click at [1339, 507] on div "Navigate to" at bounding box center [1348, 515] width 232 height 25
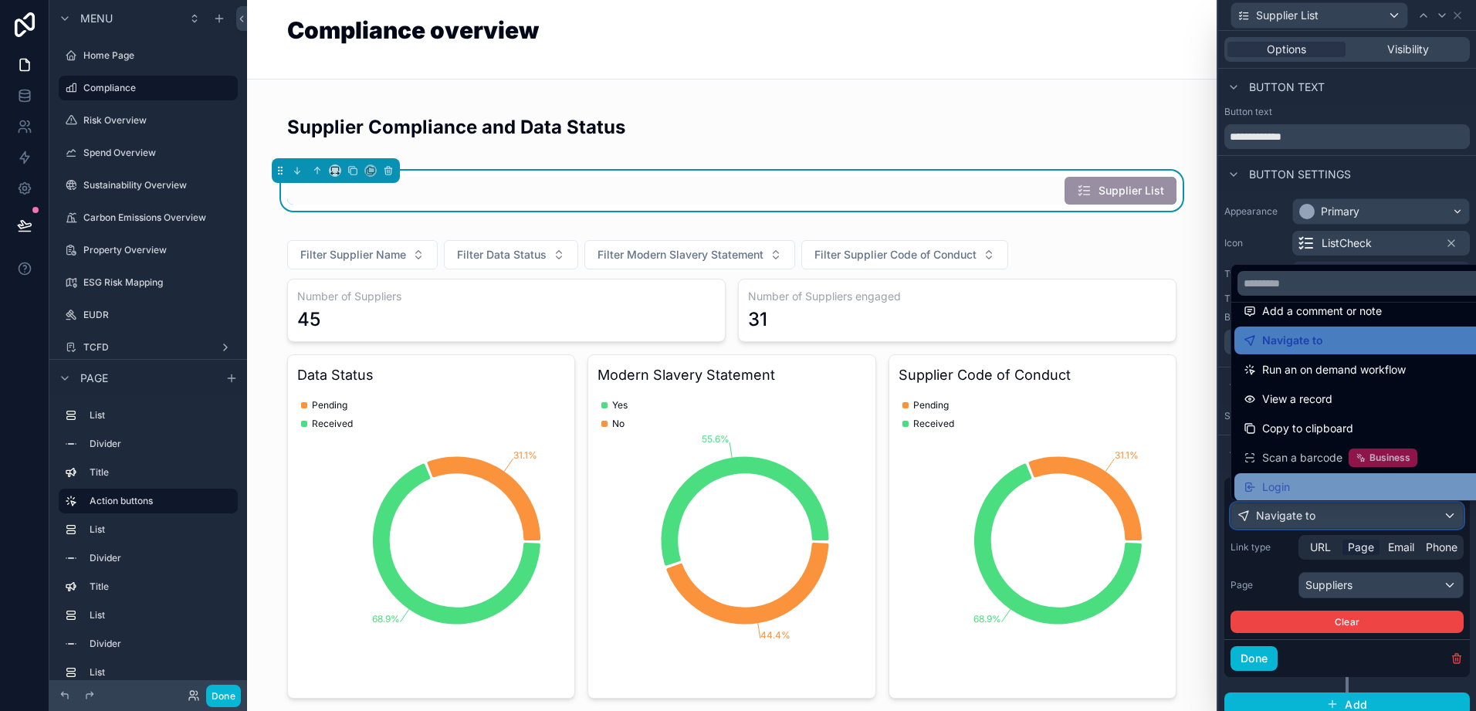
scroll to position [110, 0]
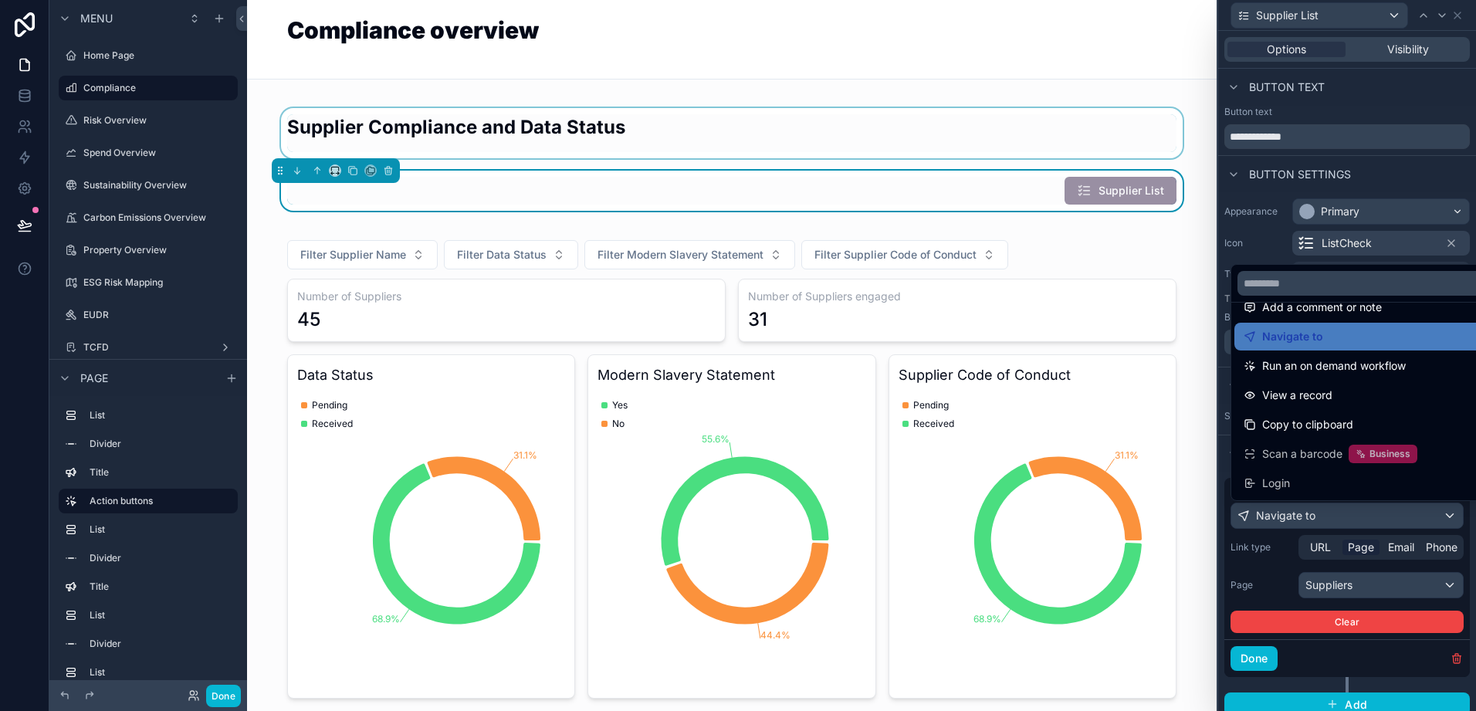
click at [1191, 124] on div "scrollable content" at bounding box center [731, 133] width 945 height 50
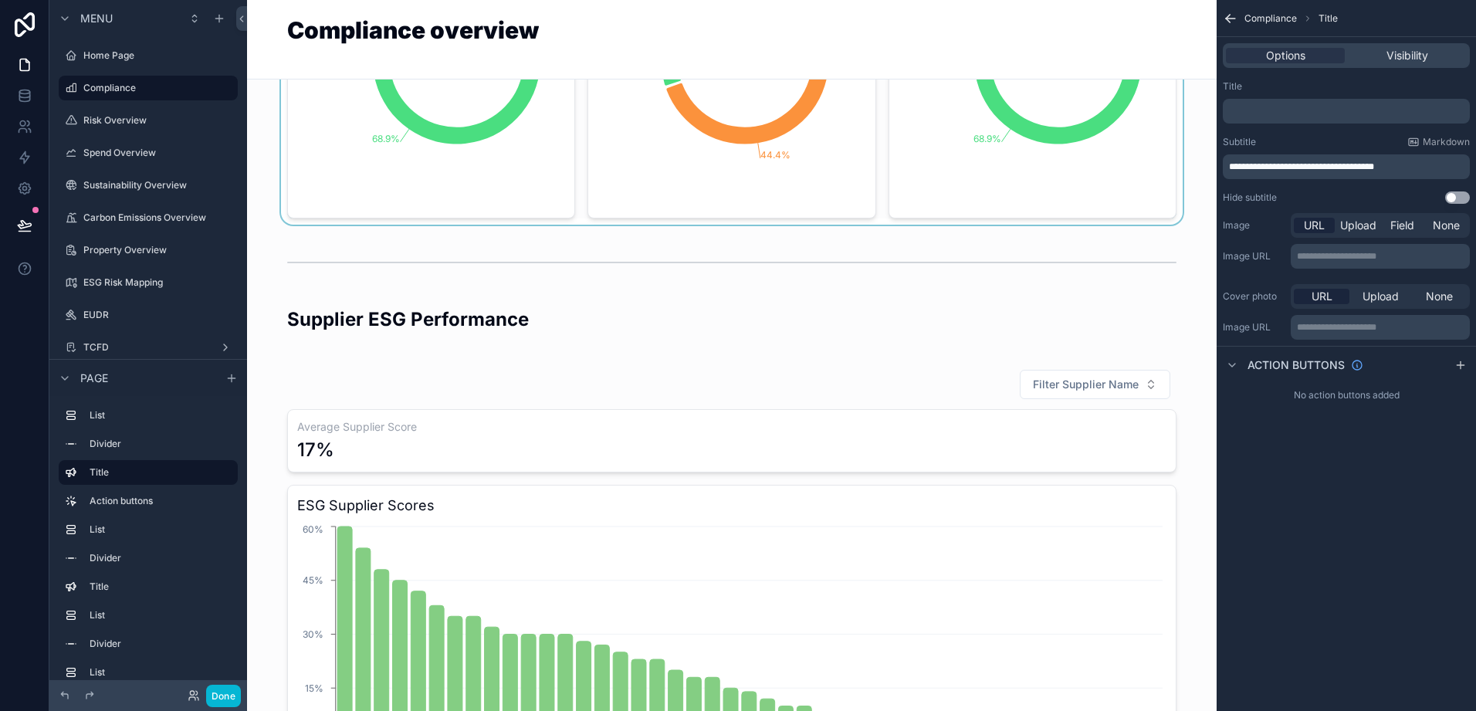
scroll to position [927, 0]
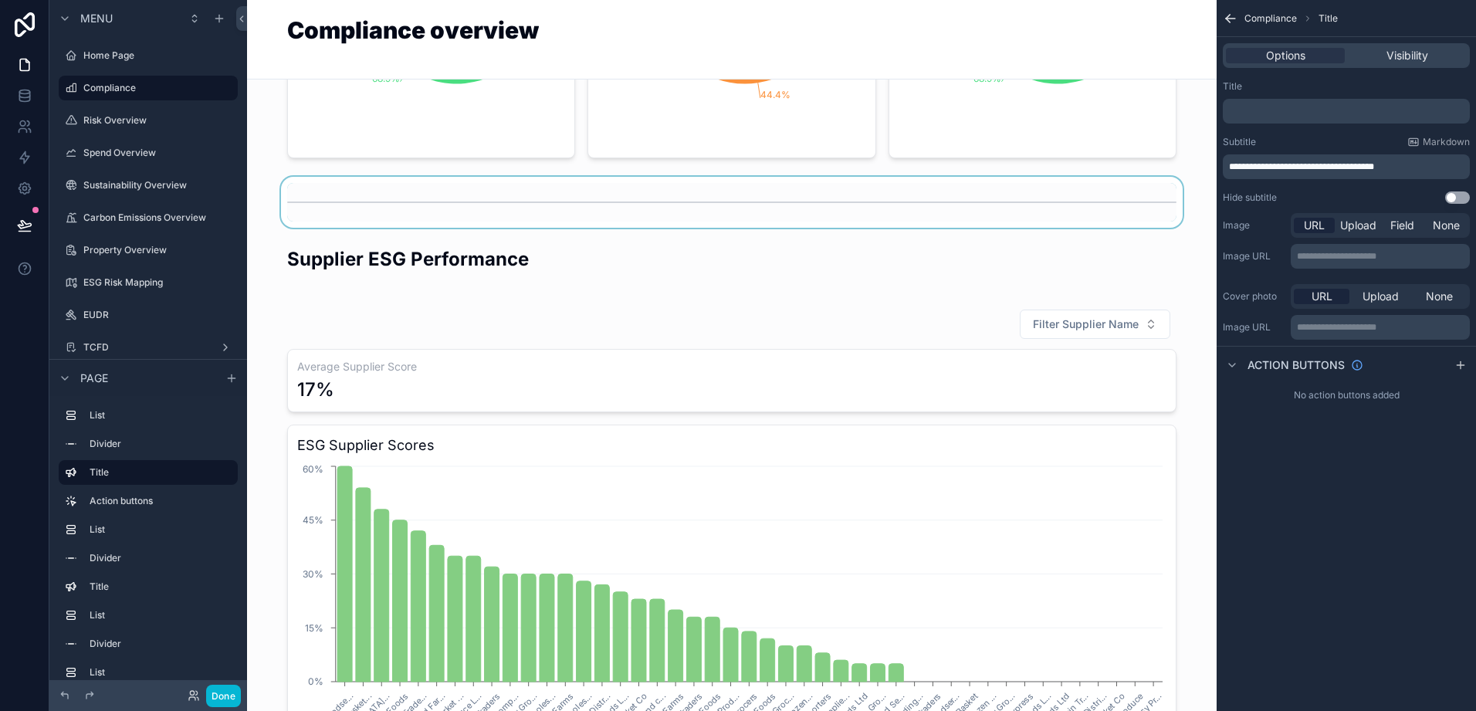
click at [635, 221] on div "scrollable content" at bounding box center [731, 202] width 945 height 51
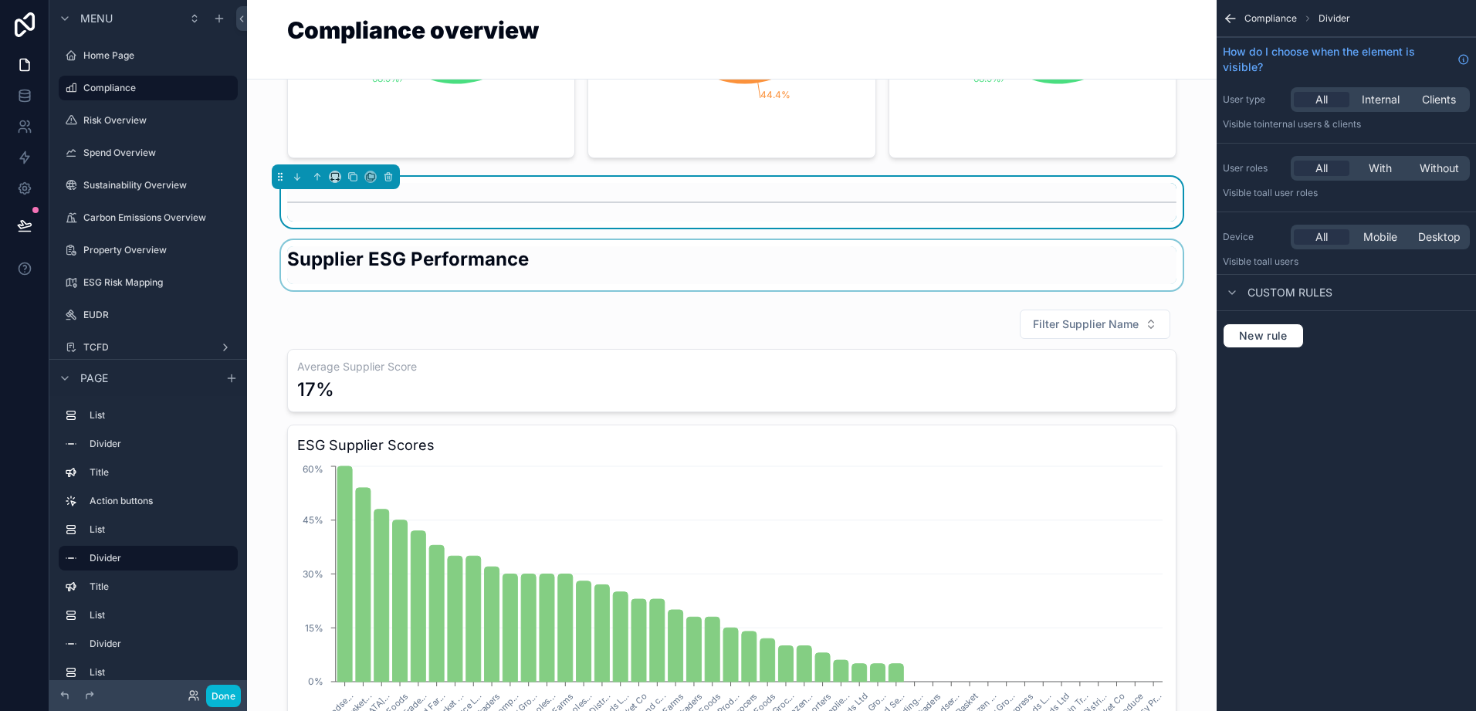
click at [385, 277] on div "scrollable content" at bounding box center [731, 265] width 945 height 50
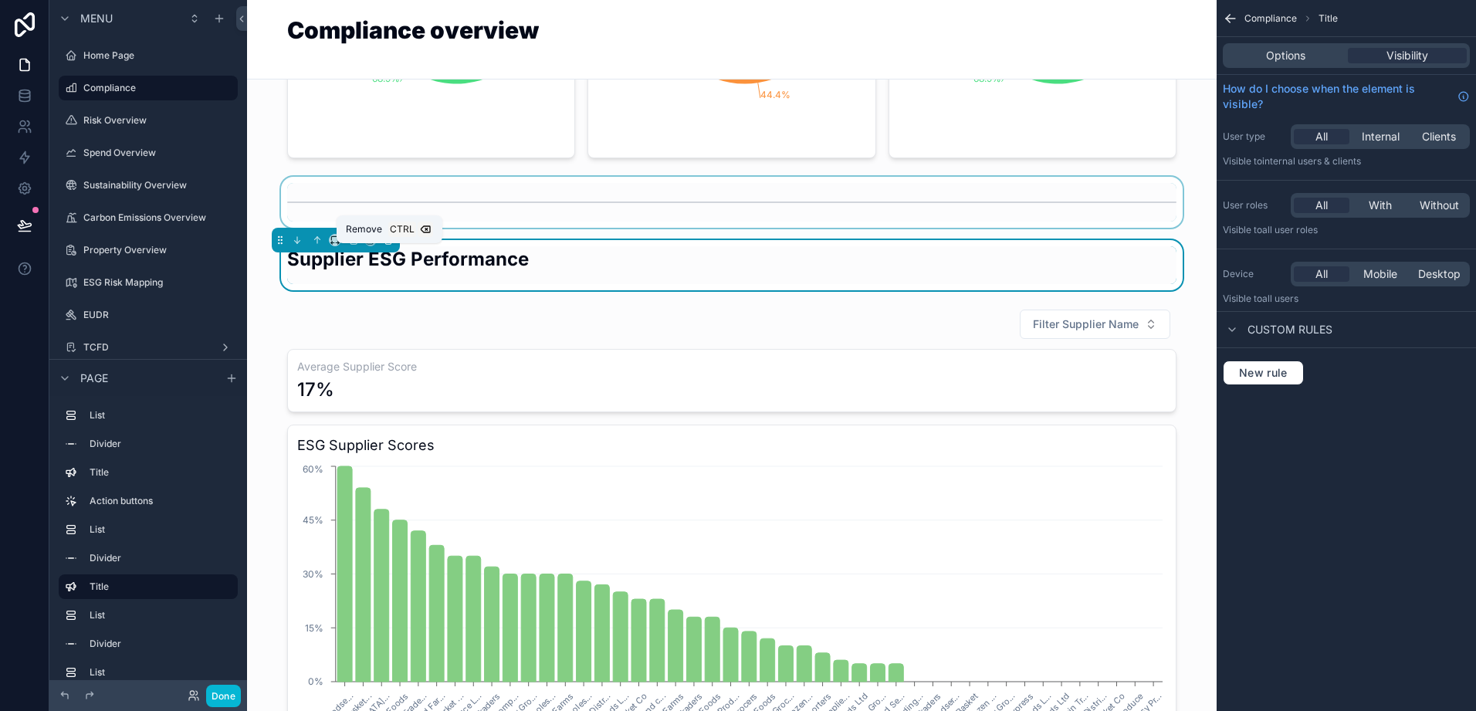
click at [389, 242] on icon "scrollable content" at bounding box center [389, 240] width 0 height 3
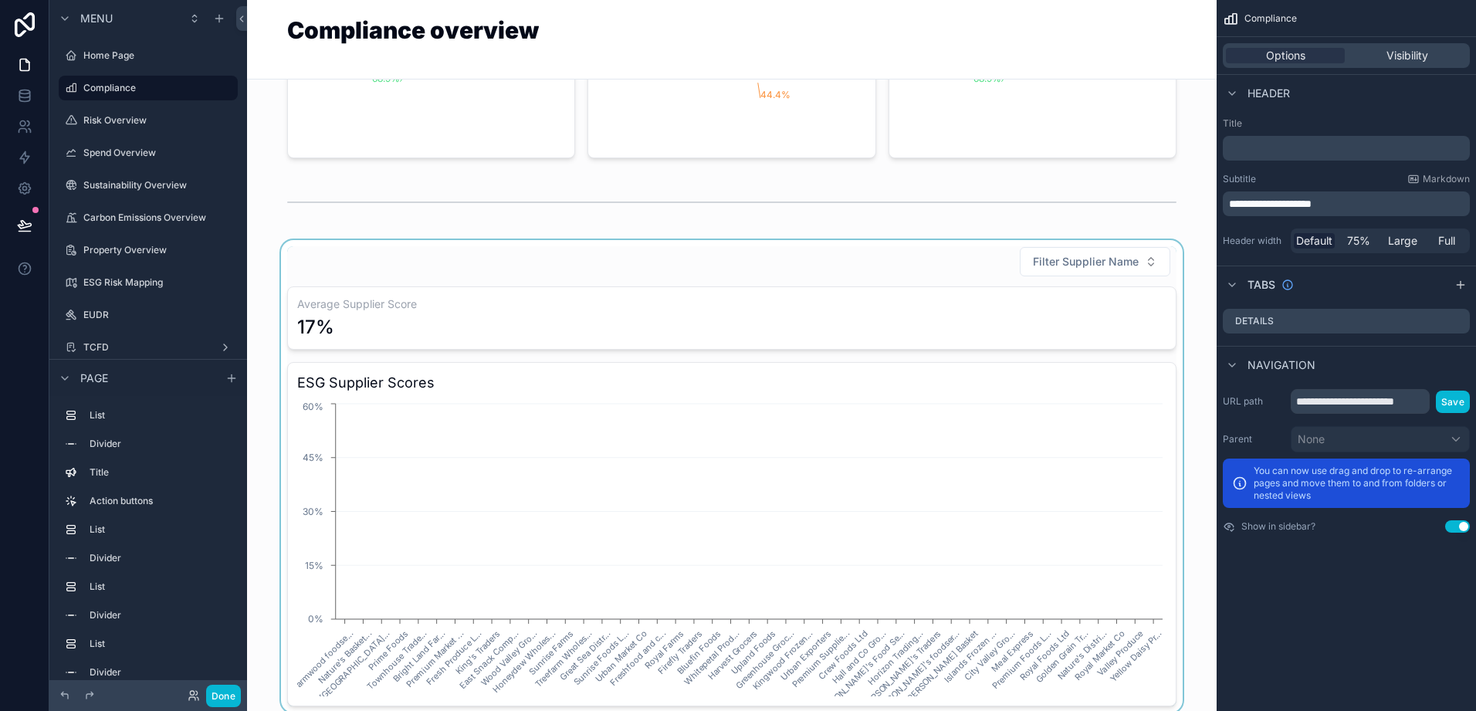
click at [483, 285] on div "scrollable content" at bounding box center [731, 476] width 945 height 473
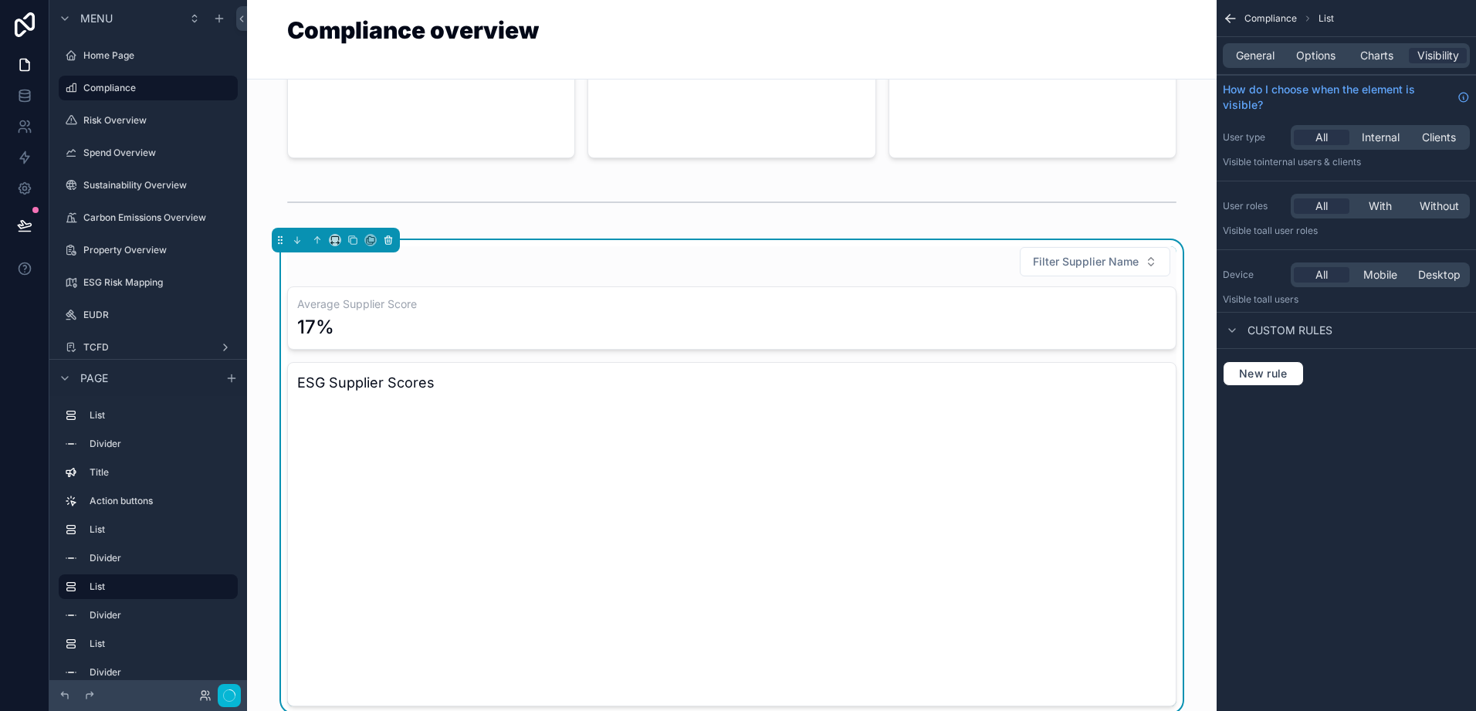
click at [387, 246] on icon "scrollable content" at bounding box center [388, 240] width 11 height 11
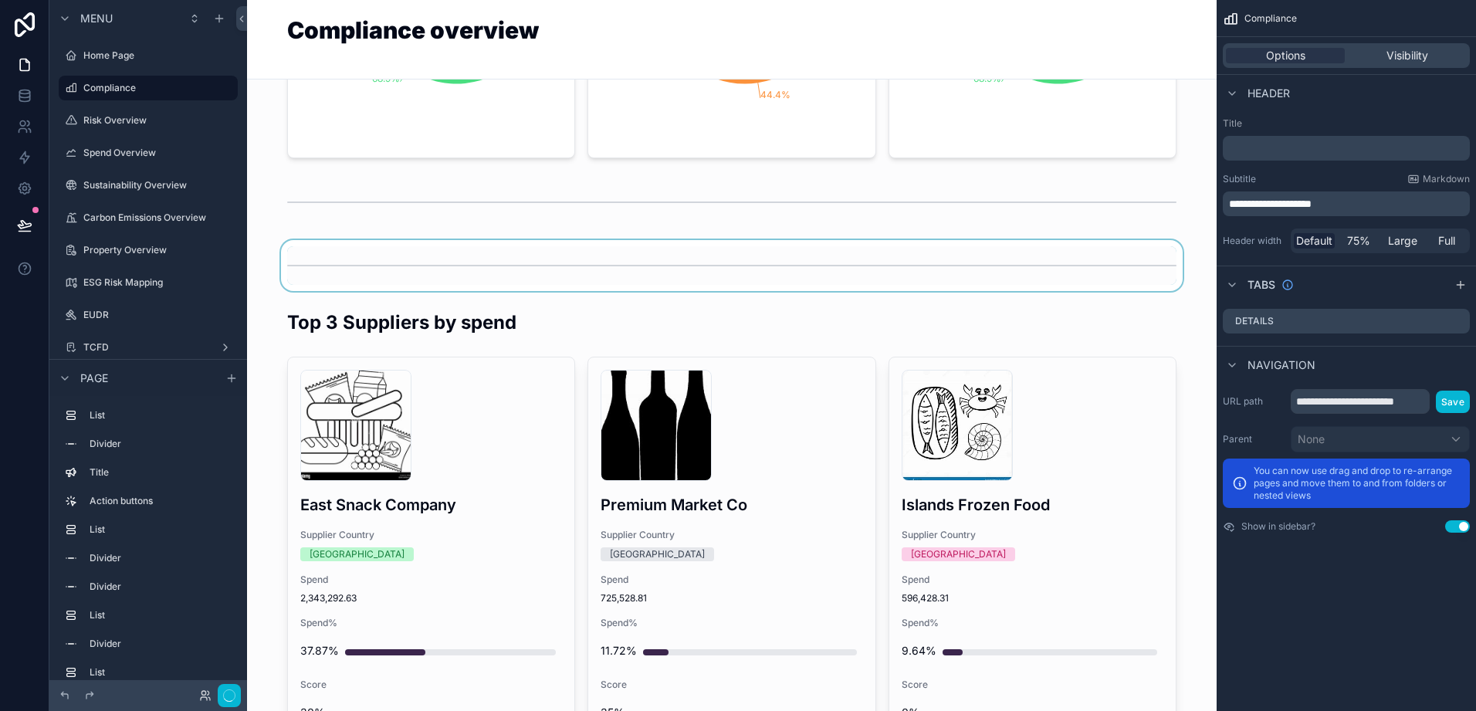
click at [470, 273] on div "scrollable content" at bounding box center [731, 265] width 945 height 51
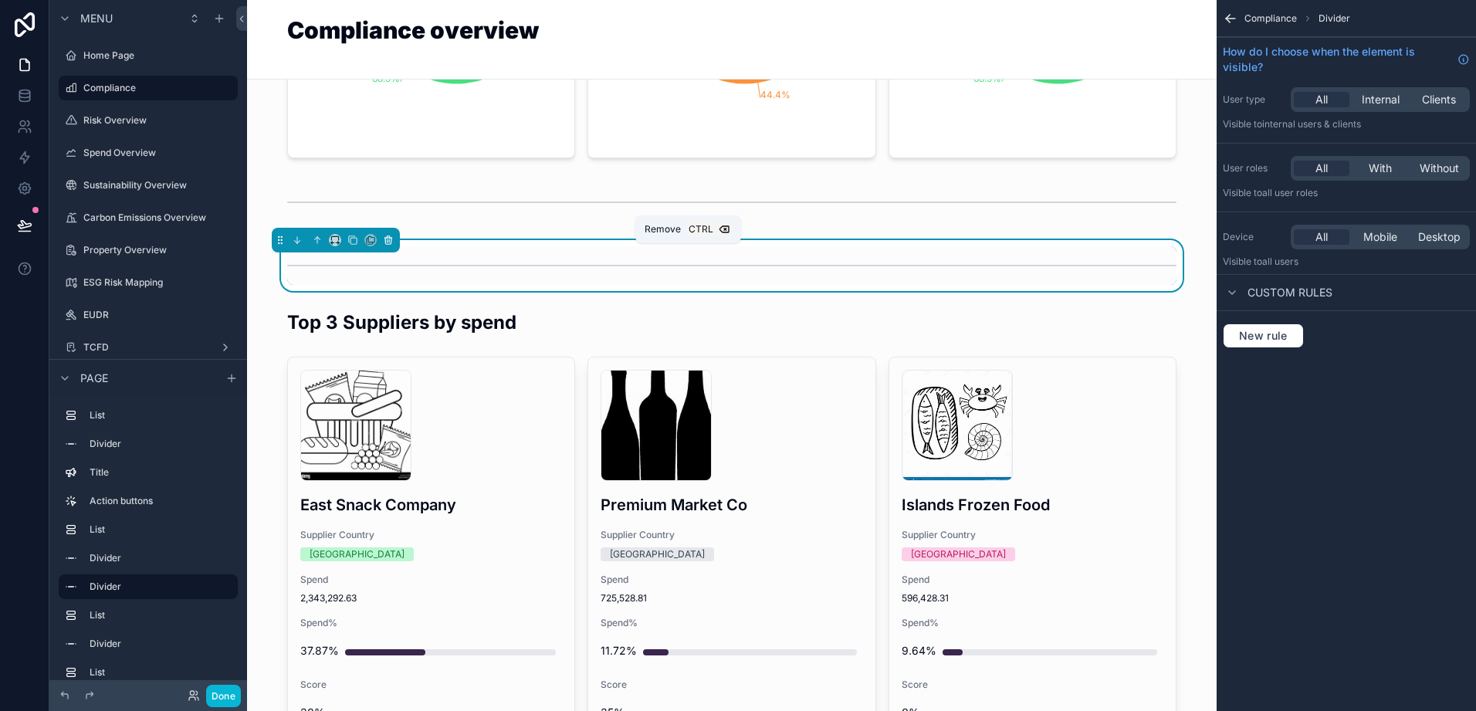
click at [386, 246] on icon "scrollable content" at bounding box center [388, 240] width 11 height 11
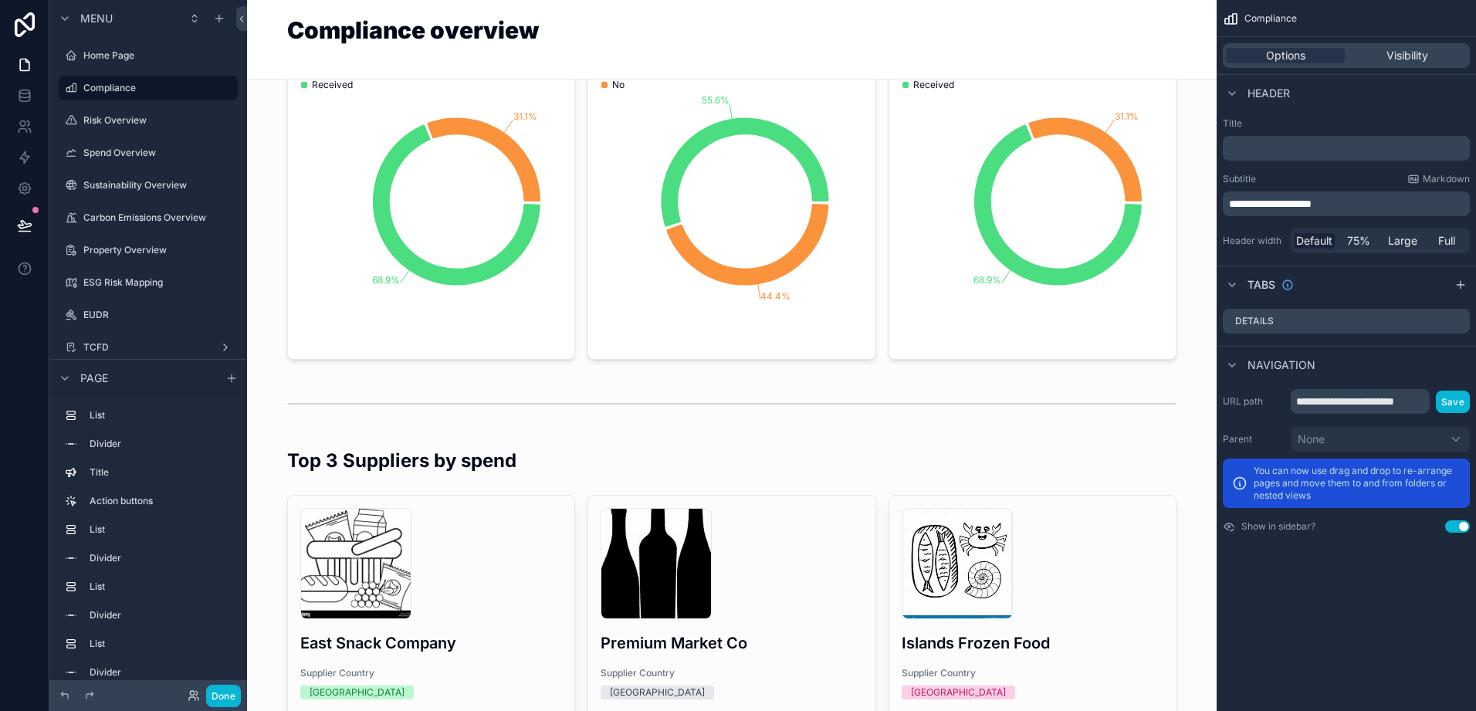
scroll to position [772, 0]
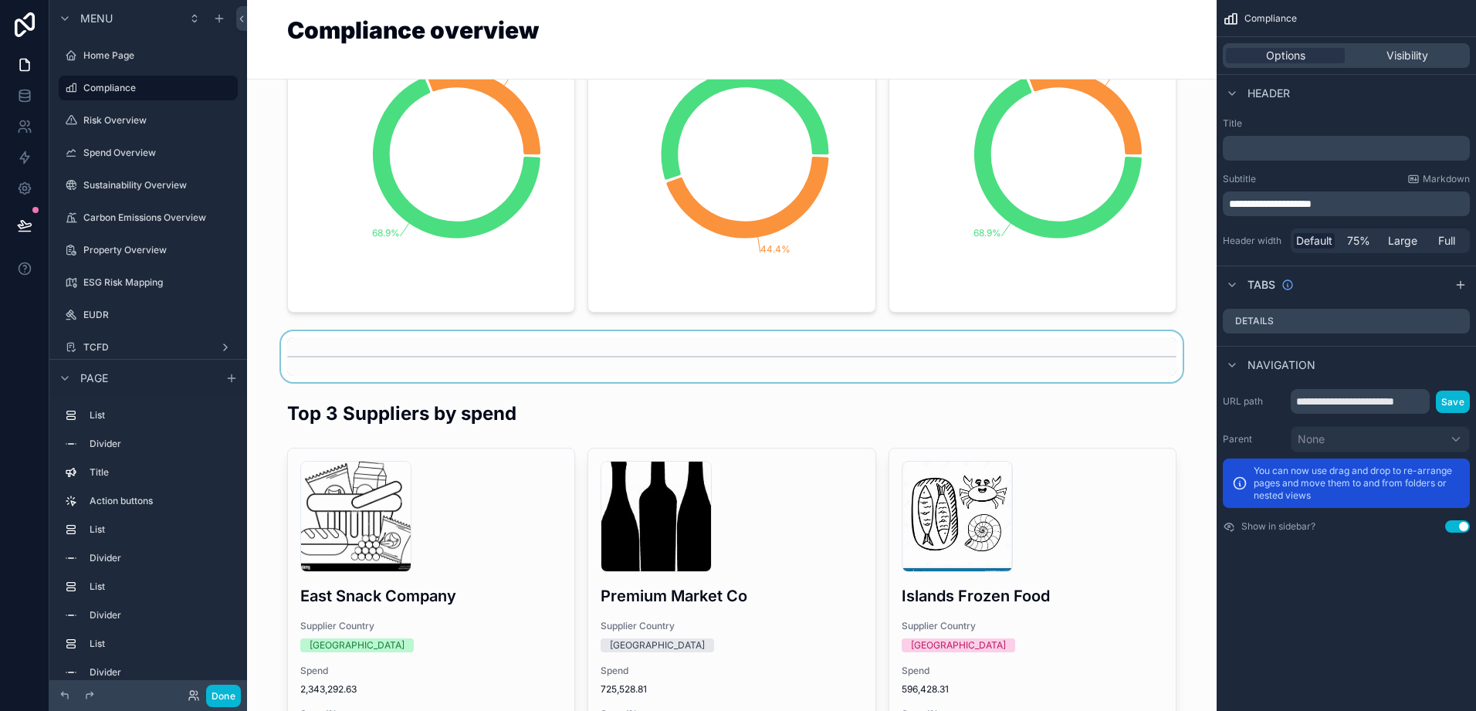
click at [380, 372] on div "scrollable content" at bounding box center [731, 356] width 945 height 51
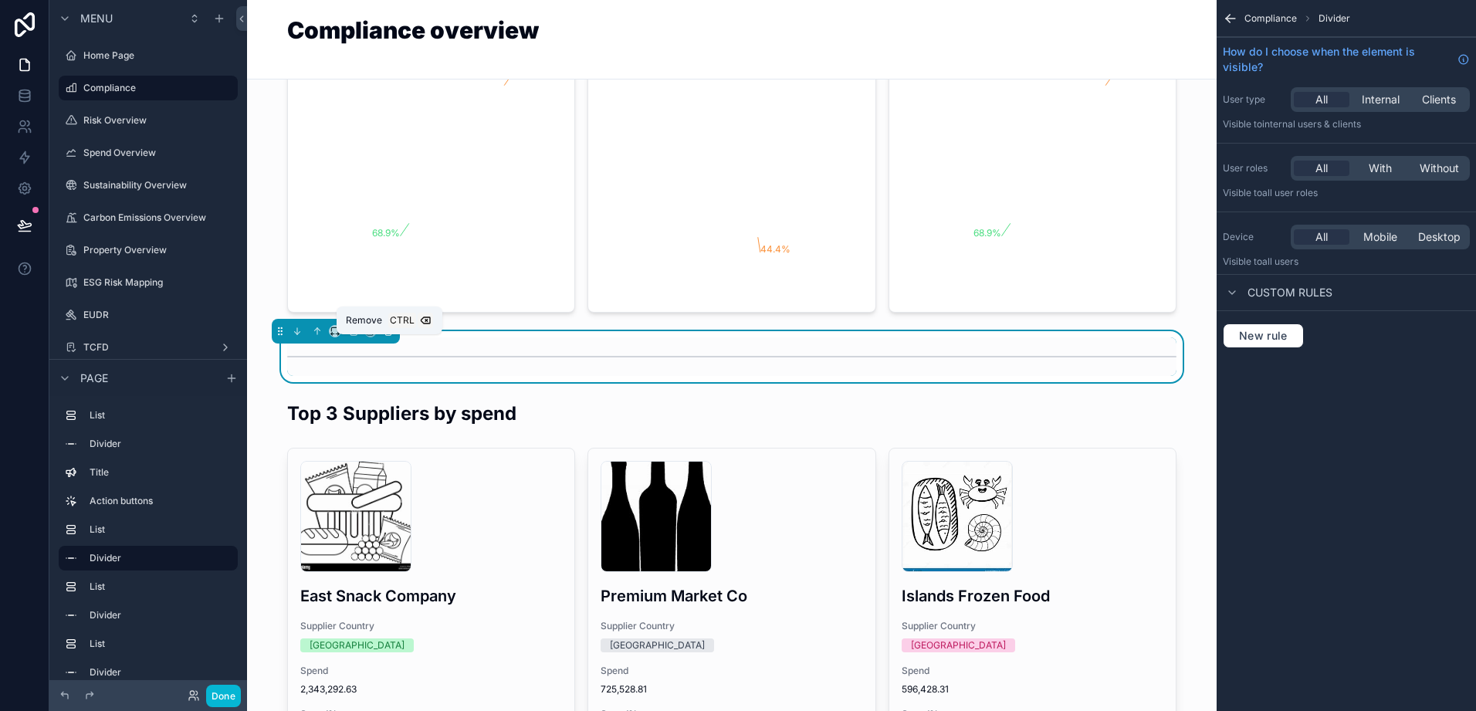
click at [388, 334] on icon "scrollable content" at bounding box center [388, 332] width 0 height 3
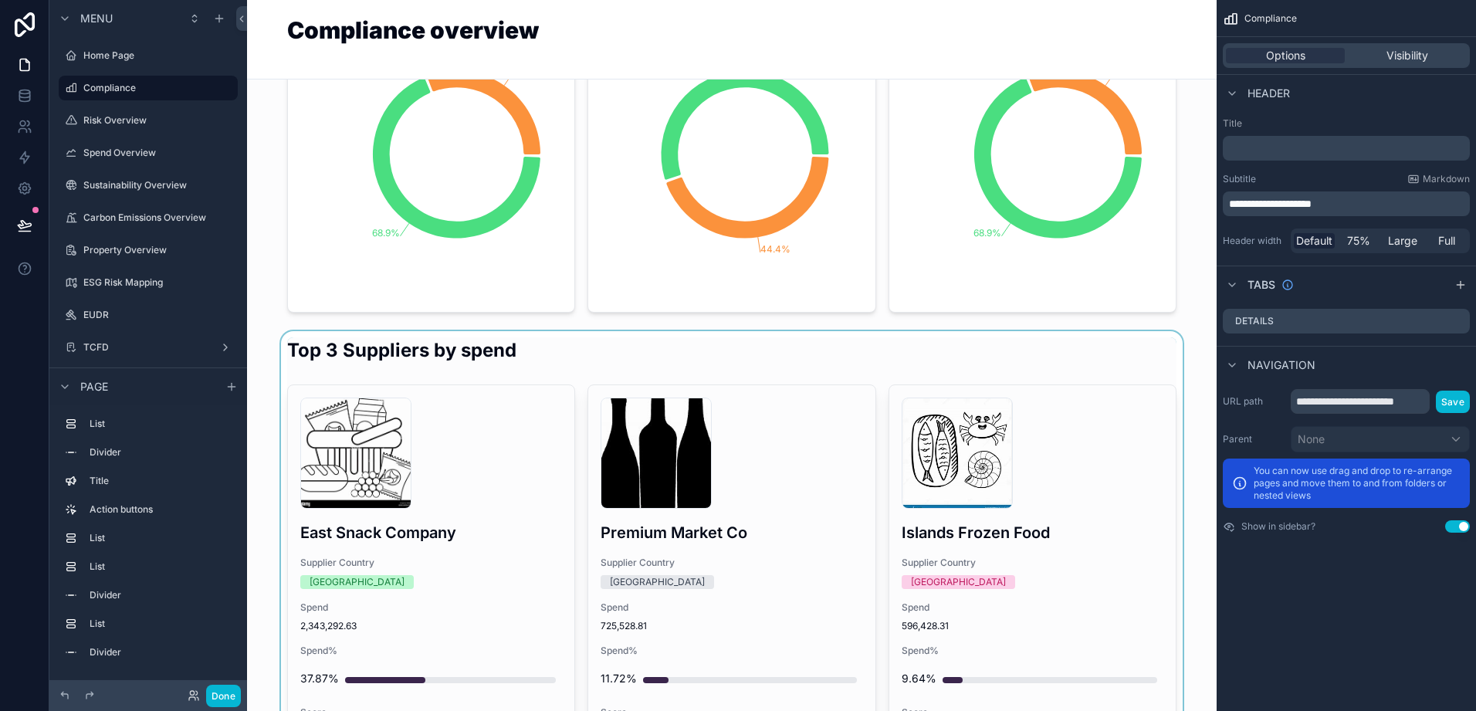
click at [394, 374] on div "scrollable content" at bounding box center [731, 577] width 945 height 493
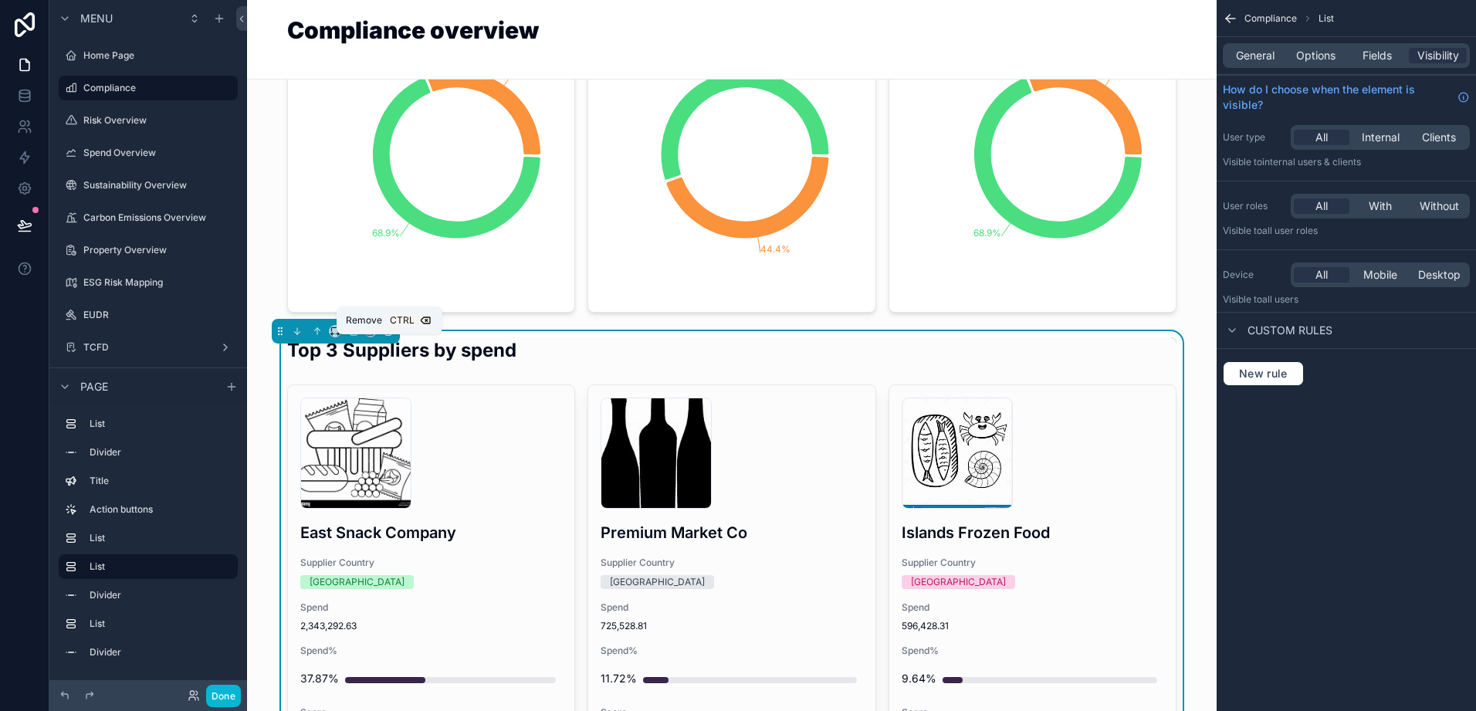
click at [390, 337] on icon "scrollable content" at bounding box center [388, 331] width 11 height 11
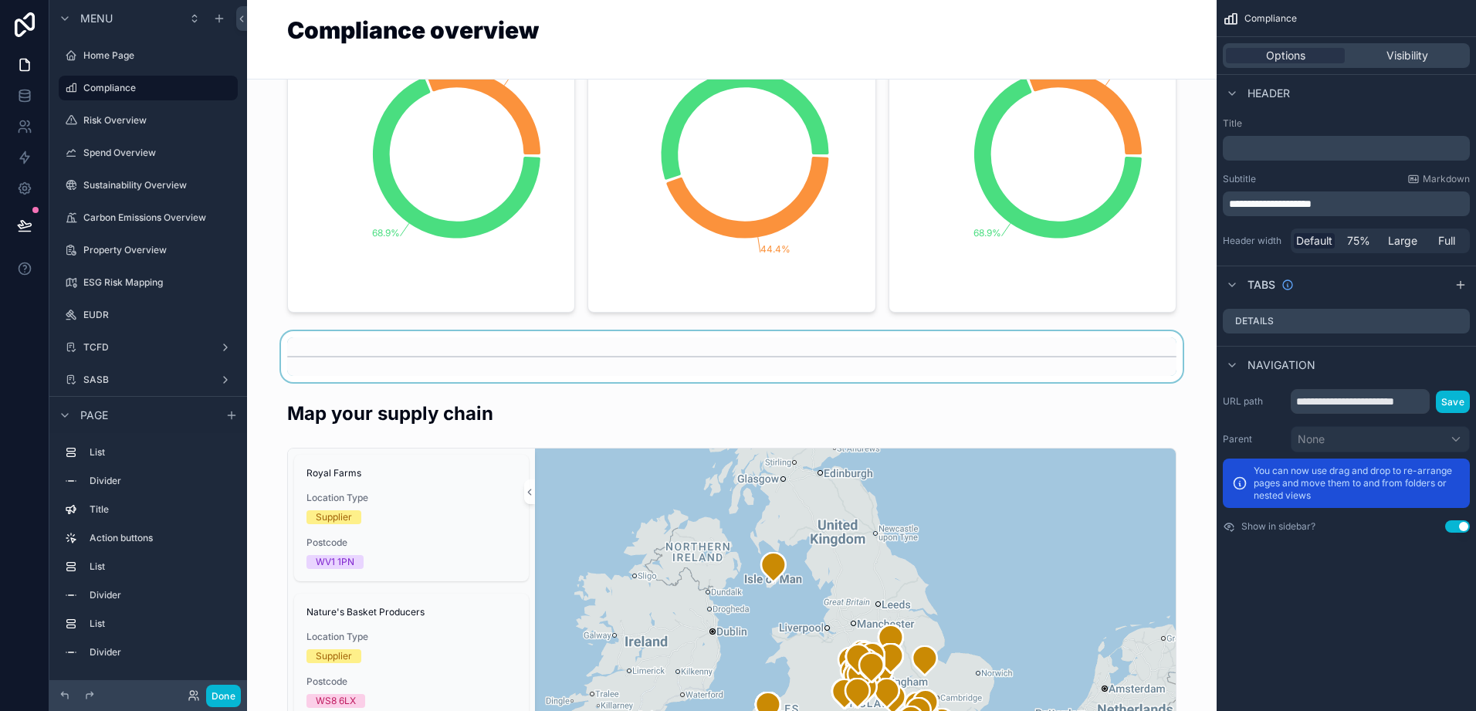
click at [451, 379] on div "scrollable content" at bounding box center [731, 356] width 945 height 51
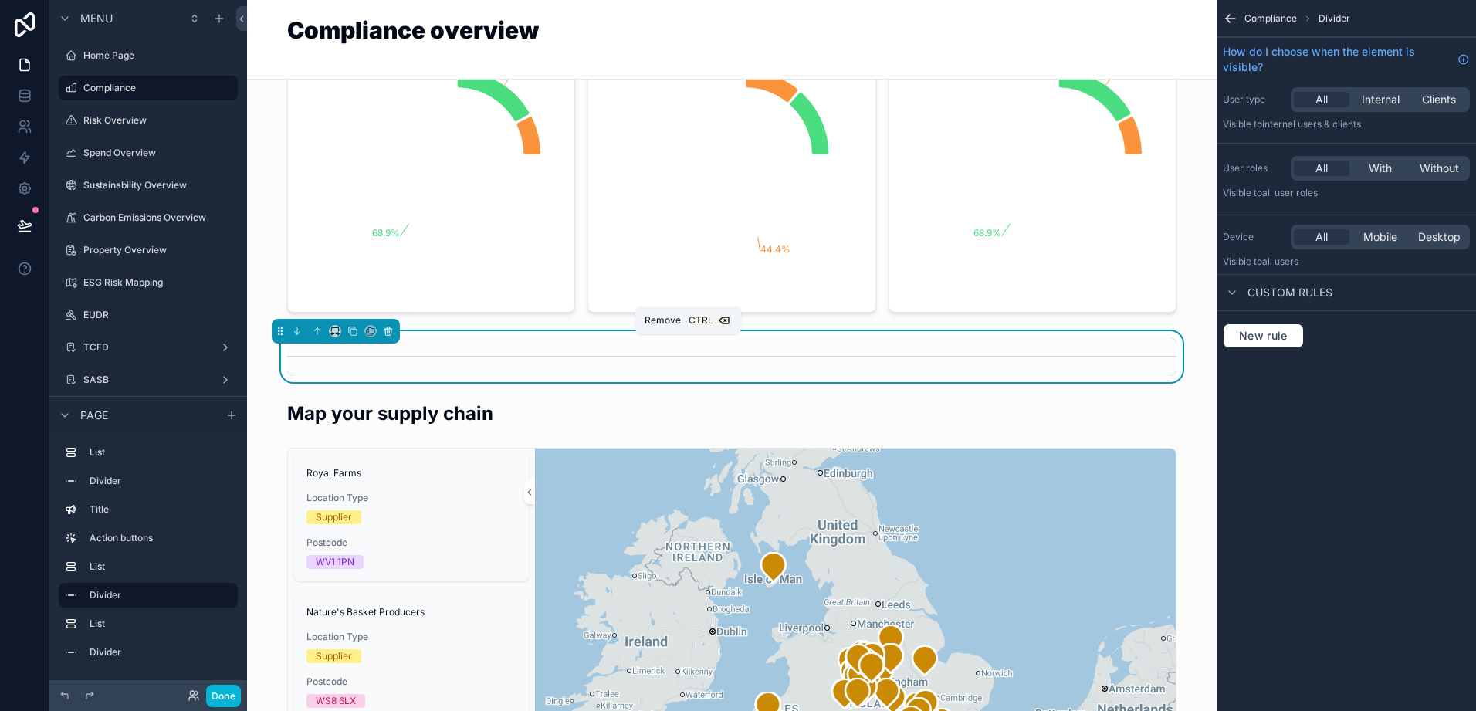
click at [387, 337] on icon "scrollable content" at bounding box center [388, 331] width 11 height 11
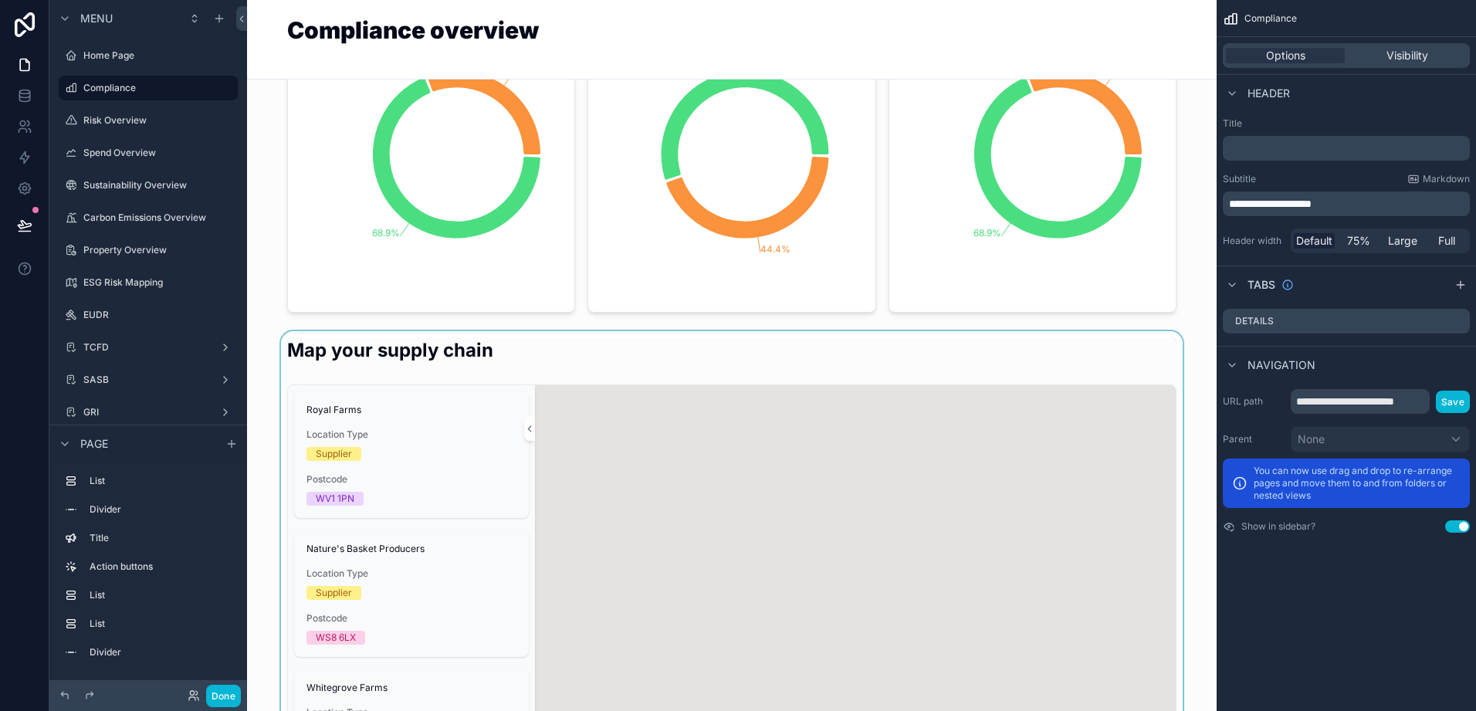
click at [433, 362] on div "scrollable content" at bounding box center [731, 604] width 945 height 546
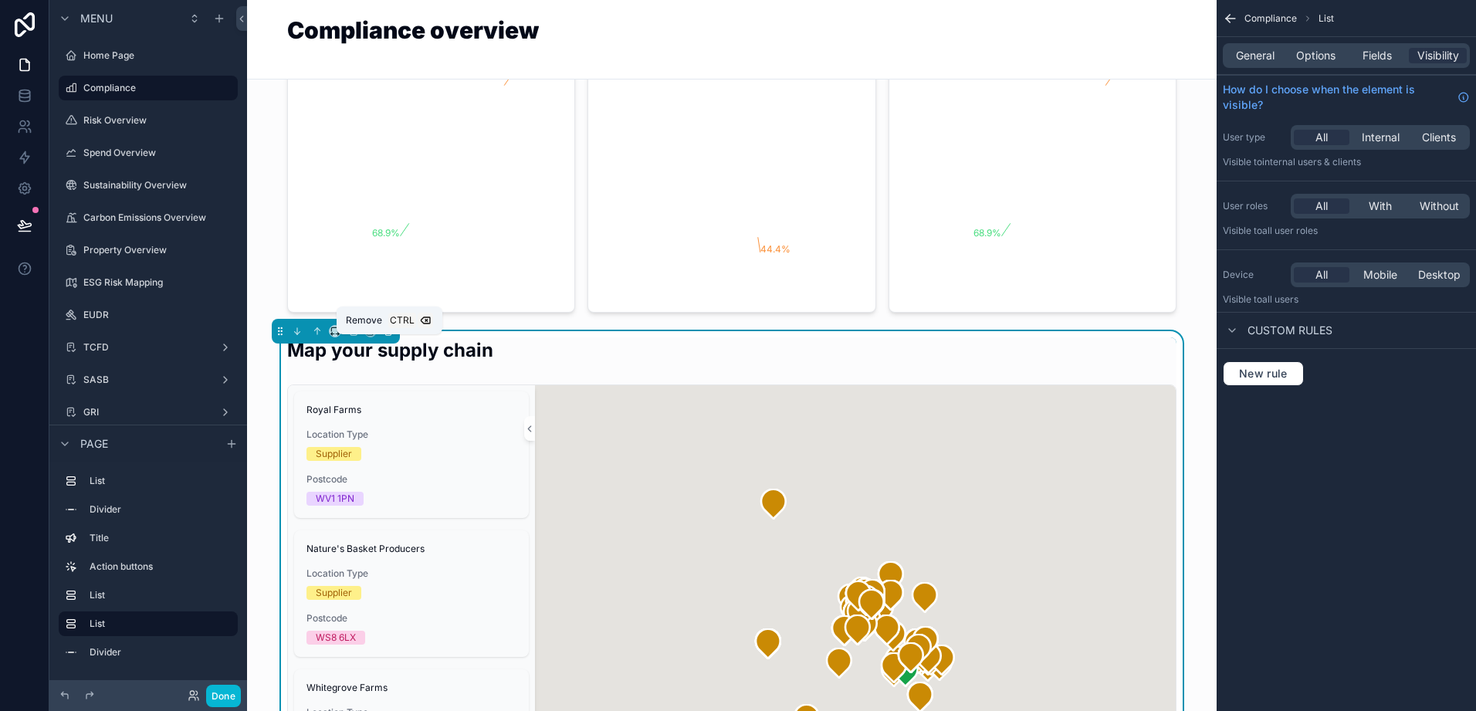
click at [390, 337] on icon "scrollable content" at bounding box center [388, 331] width 11 height 11
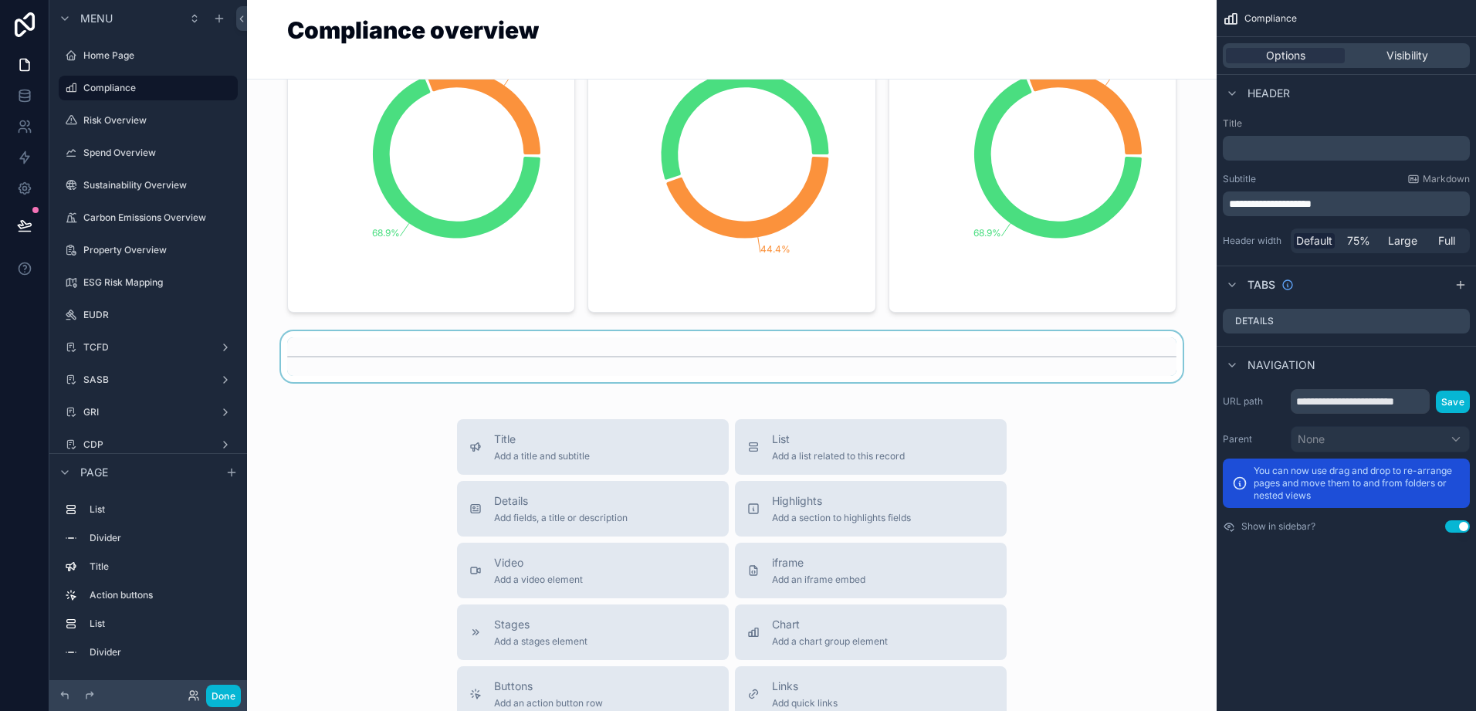
click at [657, 382] on div "scrollable content" at bounding box center [731, 356] width 945 height 51
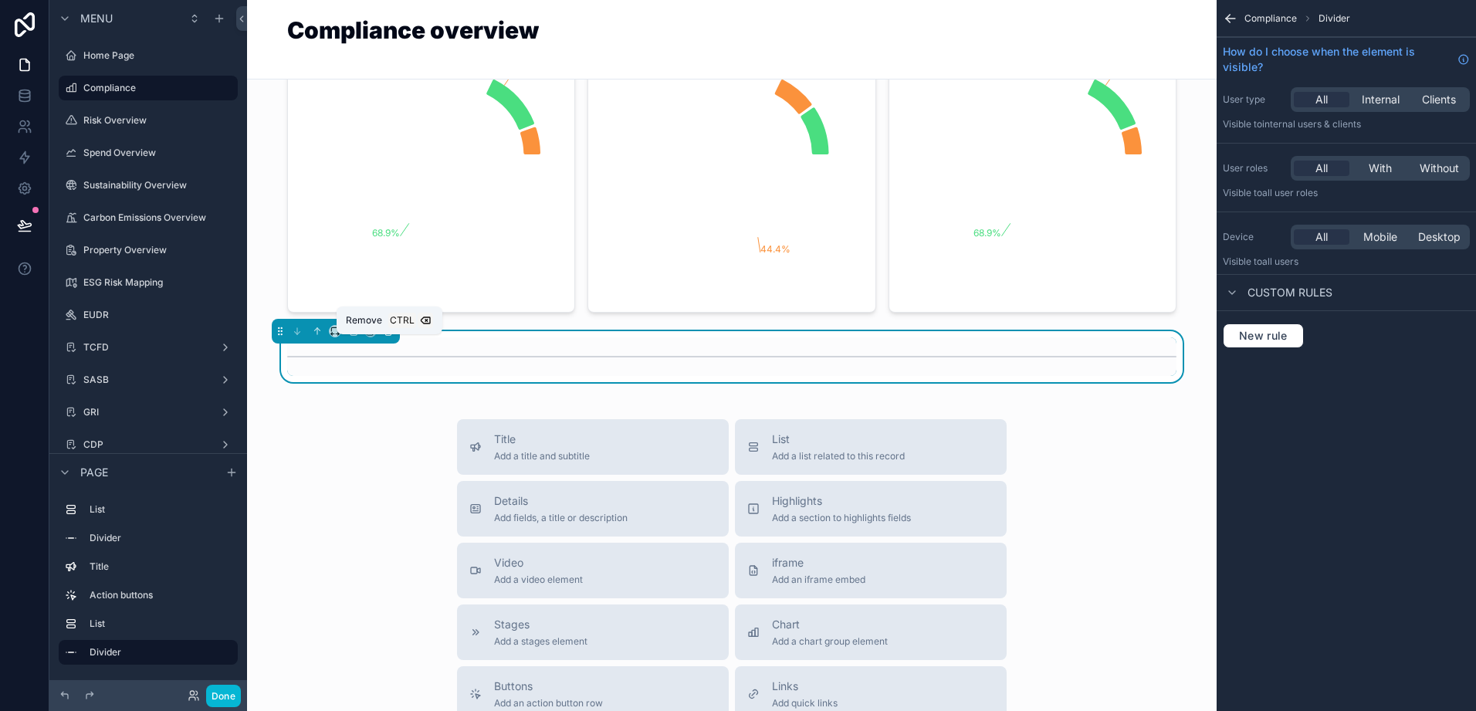
click at [390, 337] on icon "scrollable content" at bounding box center [388, 331] width 11 height 11
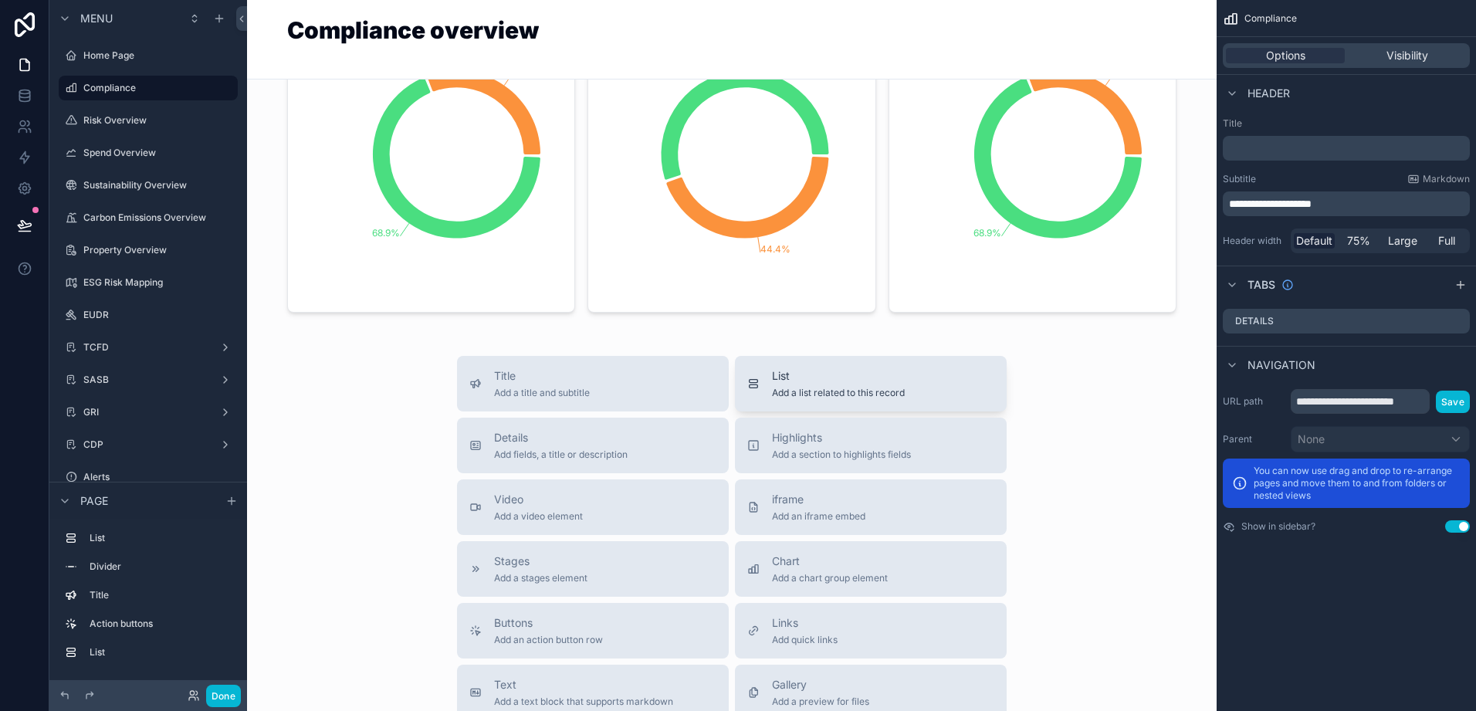
click at [828, 412] on button "List Add a list related to this record" at bounding box center [871, 384] width 272 height 56
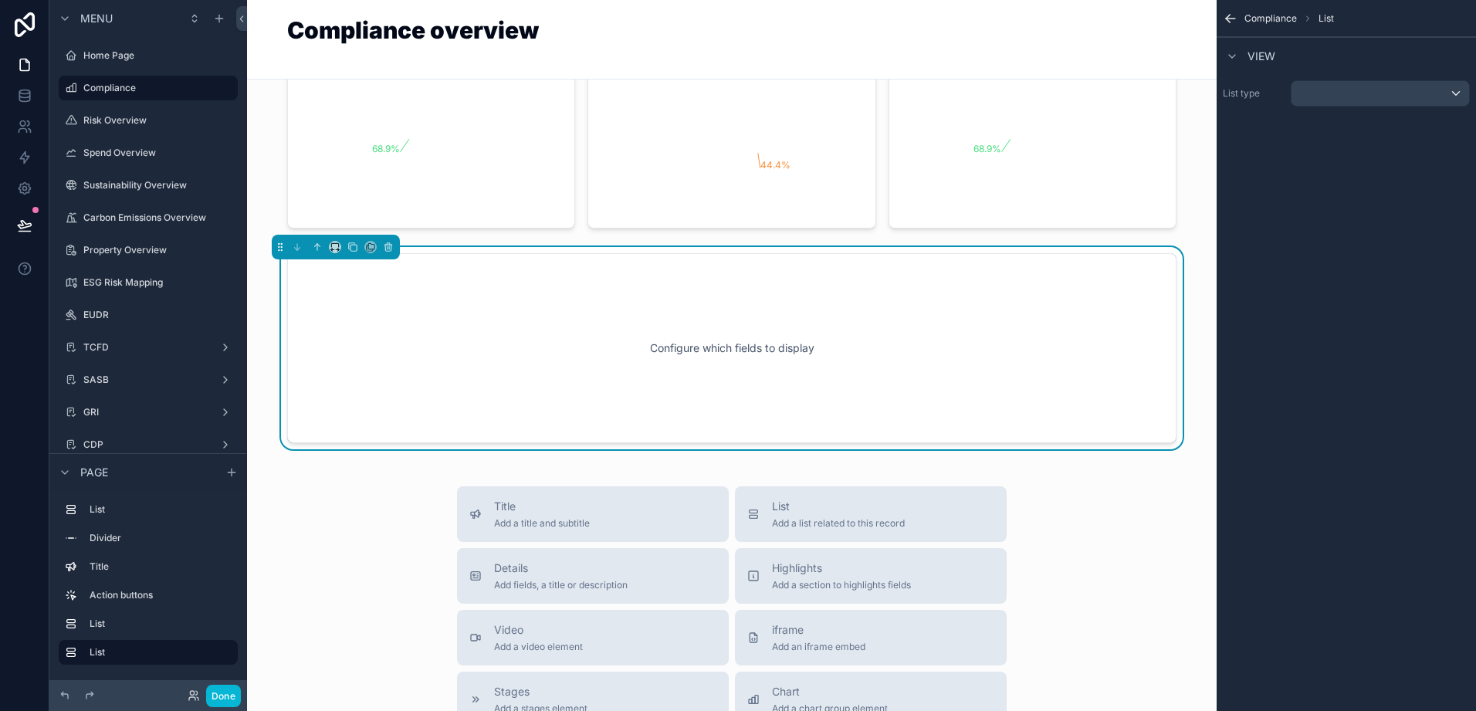
scroll to position [861, 0]
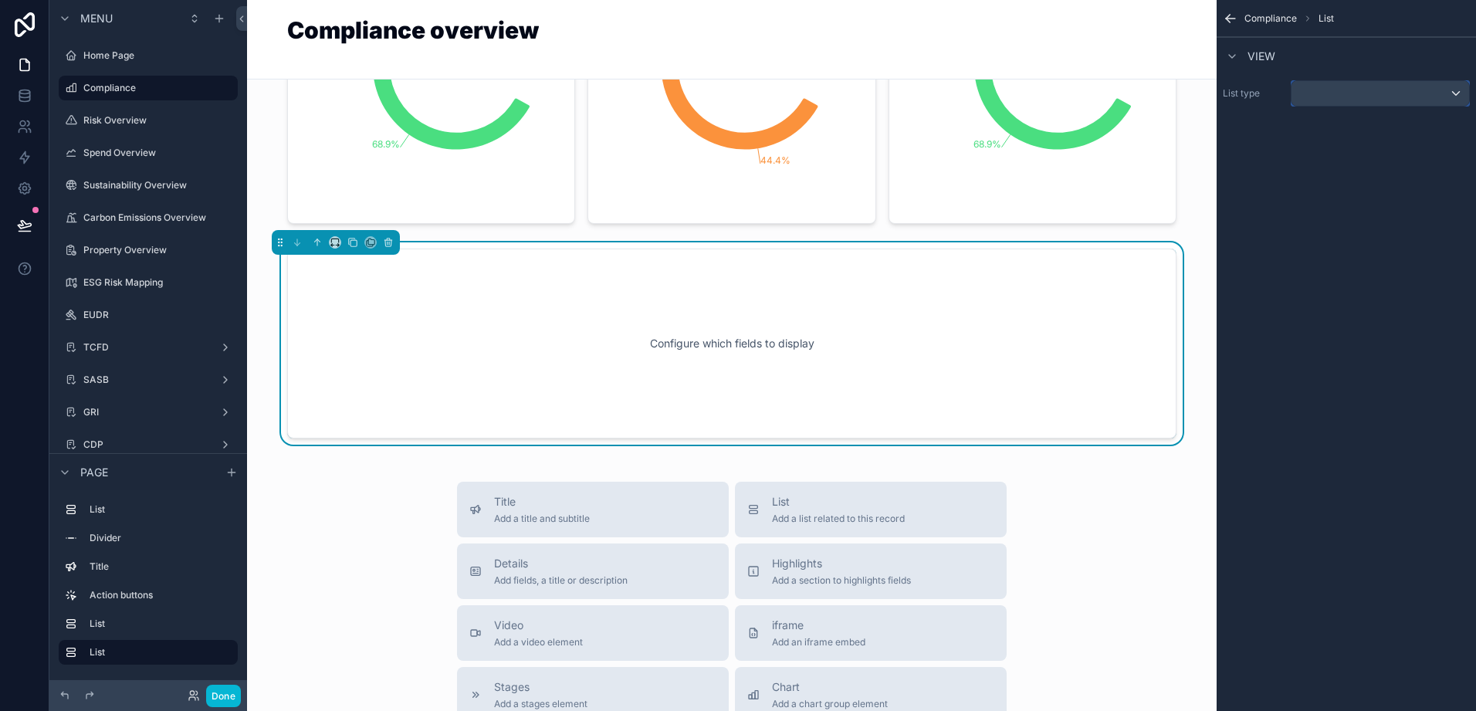
click at [1339, 101] on div "scrollable content" at bounding box center [1381, 93] width 178 height 25
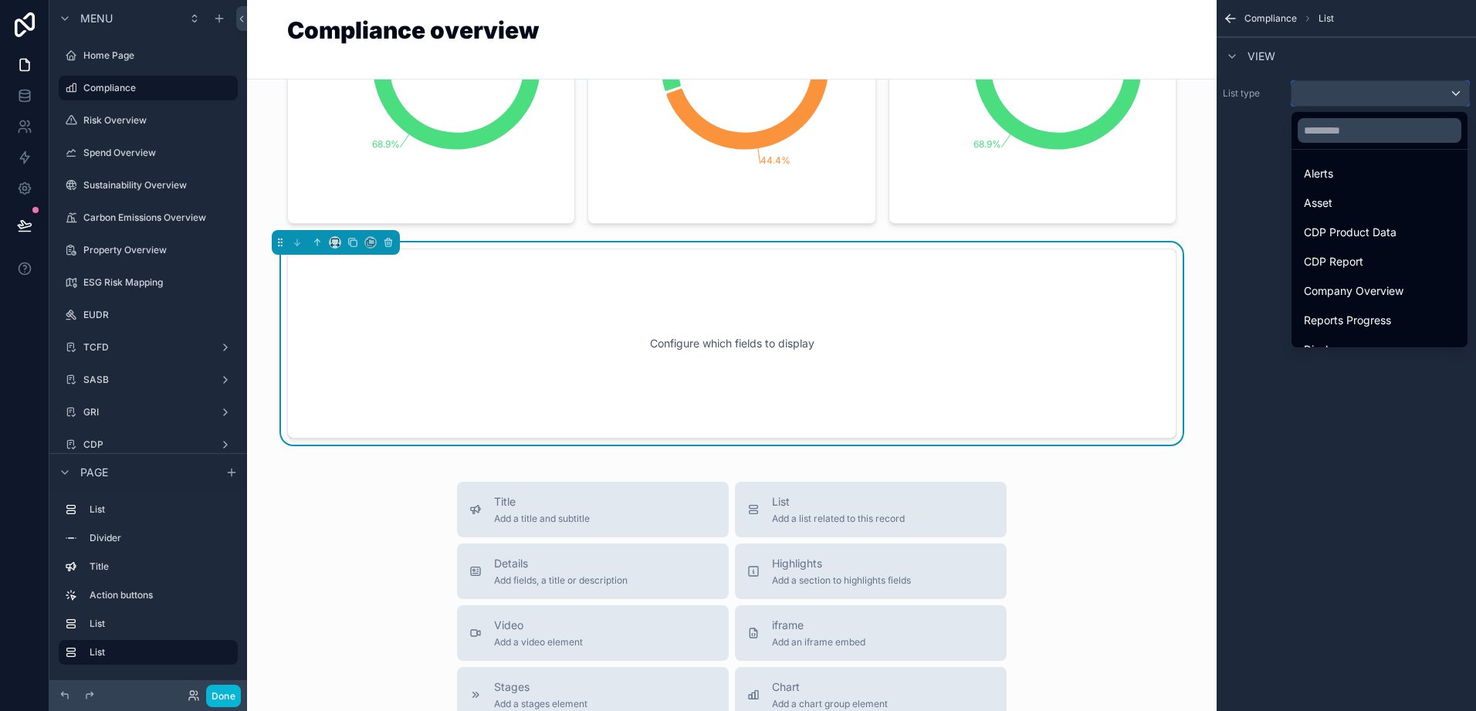
scroll to position [14, 0]
click at [1322, 125] on input "text" at bounding box center [1380, 130] width 164 height 25
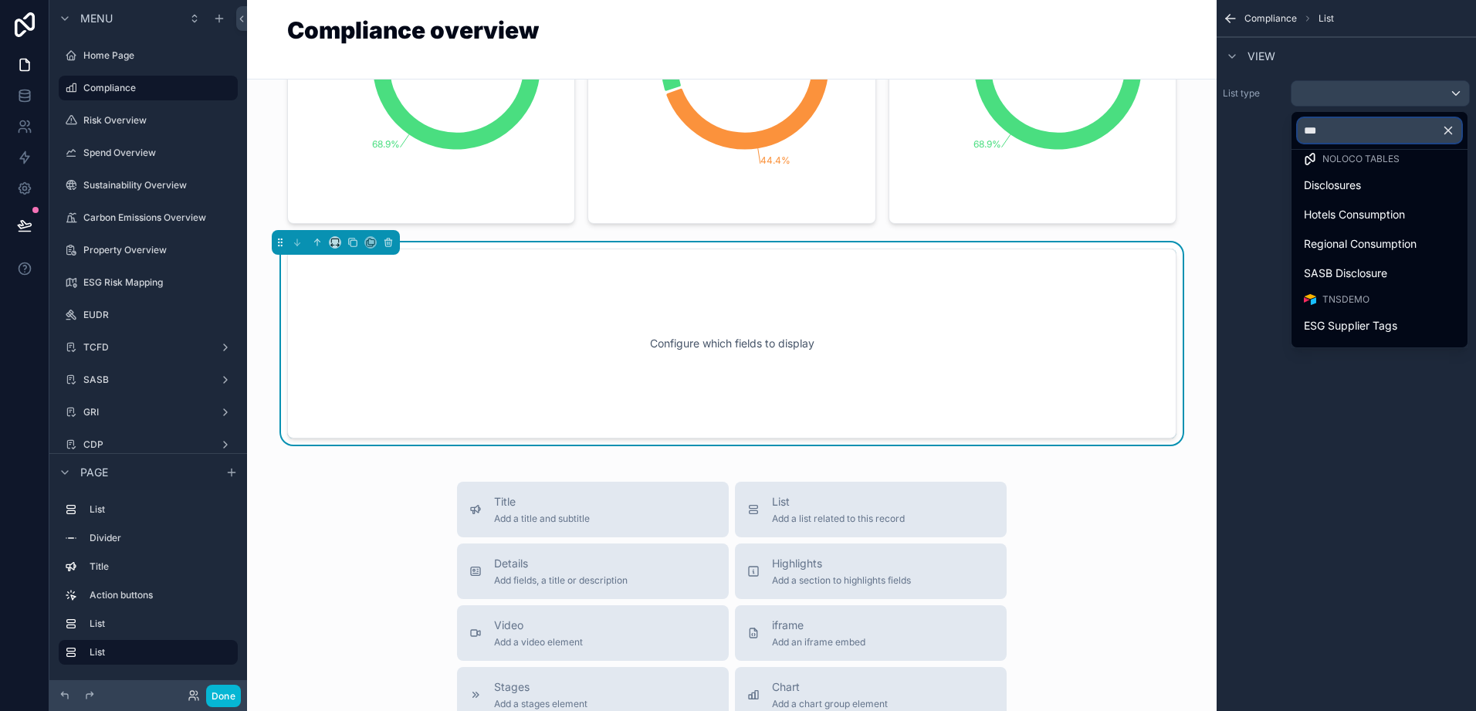
scroll to position [0, 0]
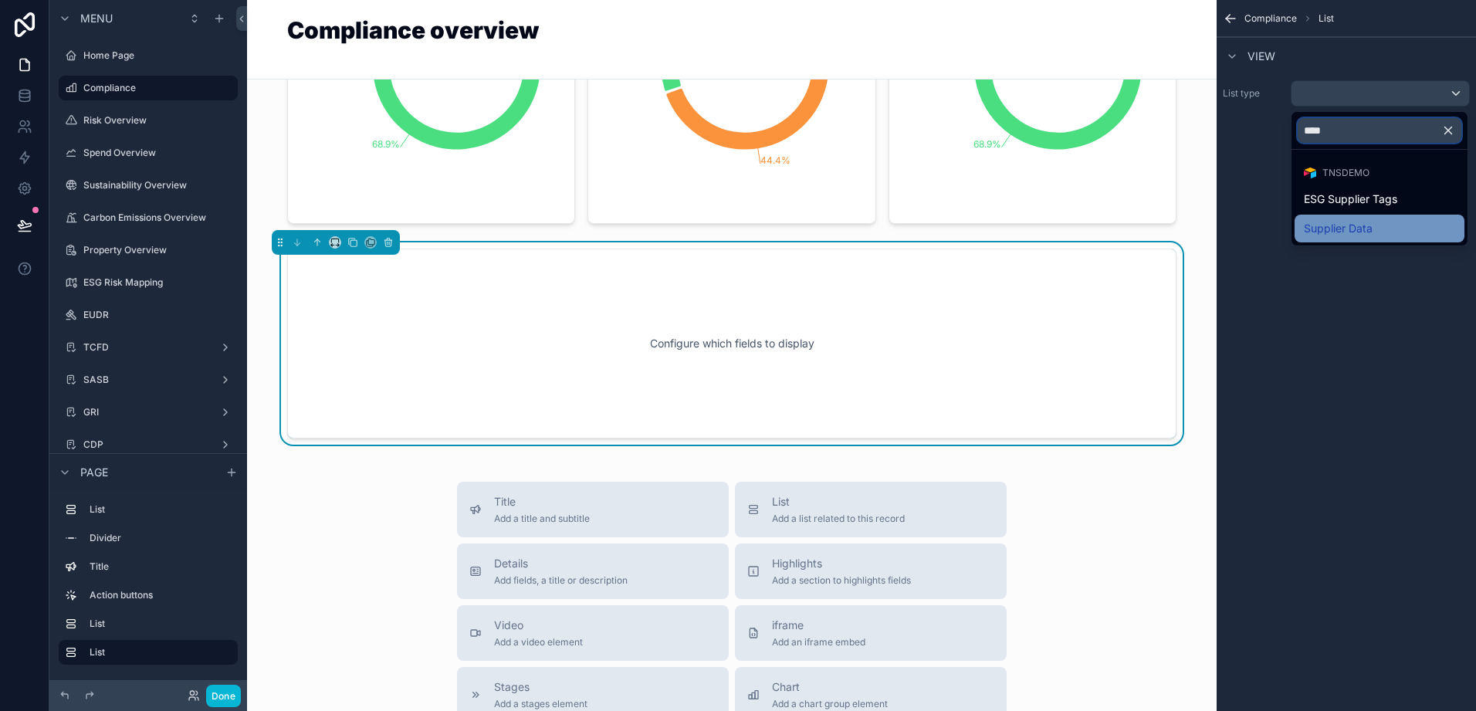
type input "****"
click at [1335, 219] on div "Supplier Data" at bounding box center [1380, 229] width 170 height 28
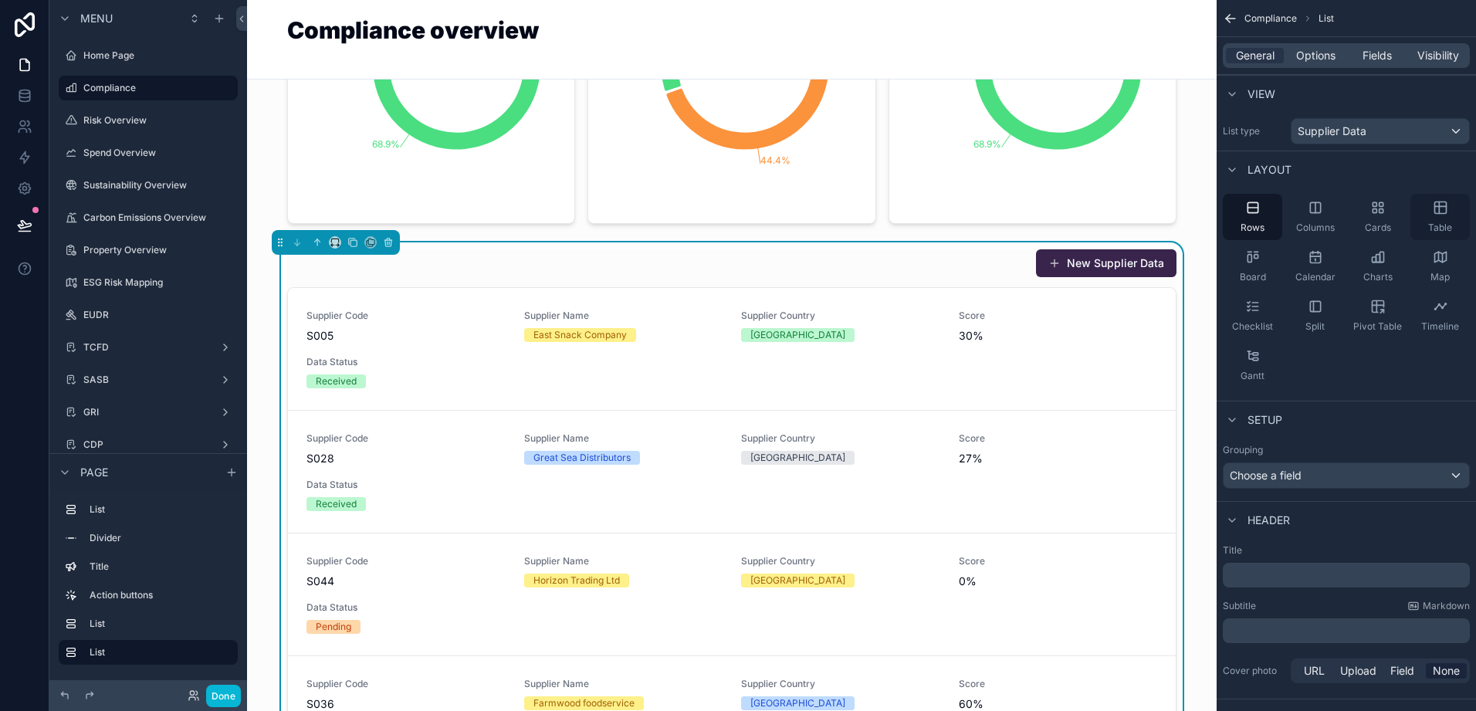
click at [1449, 223] on span "Table" at bounding box center [1441, 228] width 24 height 12
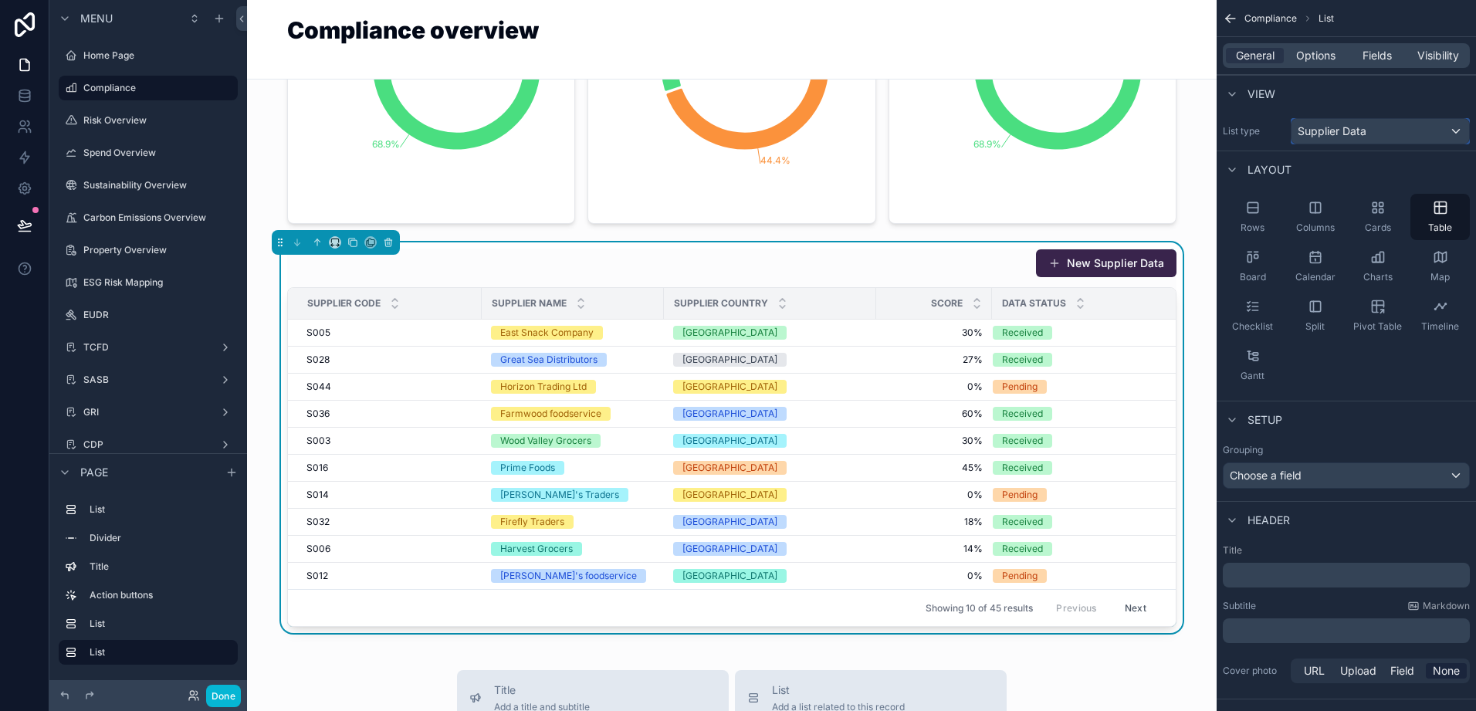
click at [1444, 133] on div "Supplier Data" at bounding box center [1381, 131] width 178 height 25
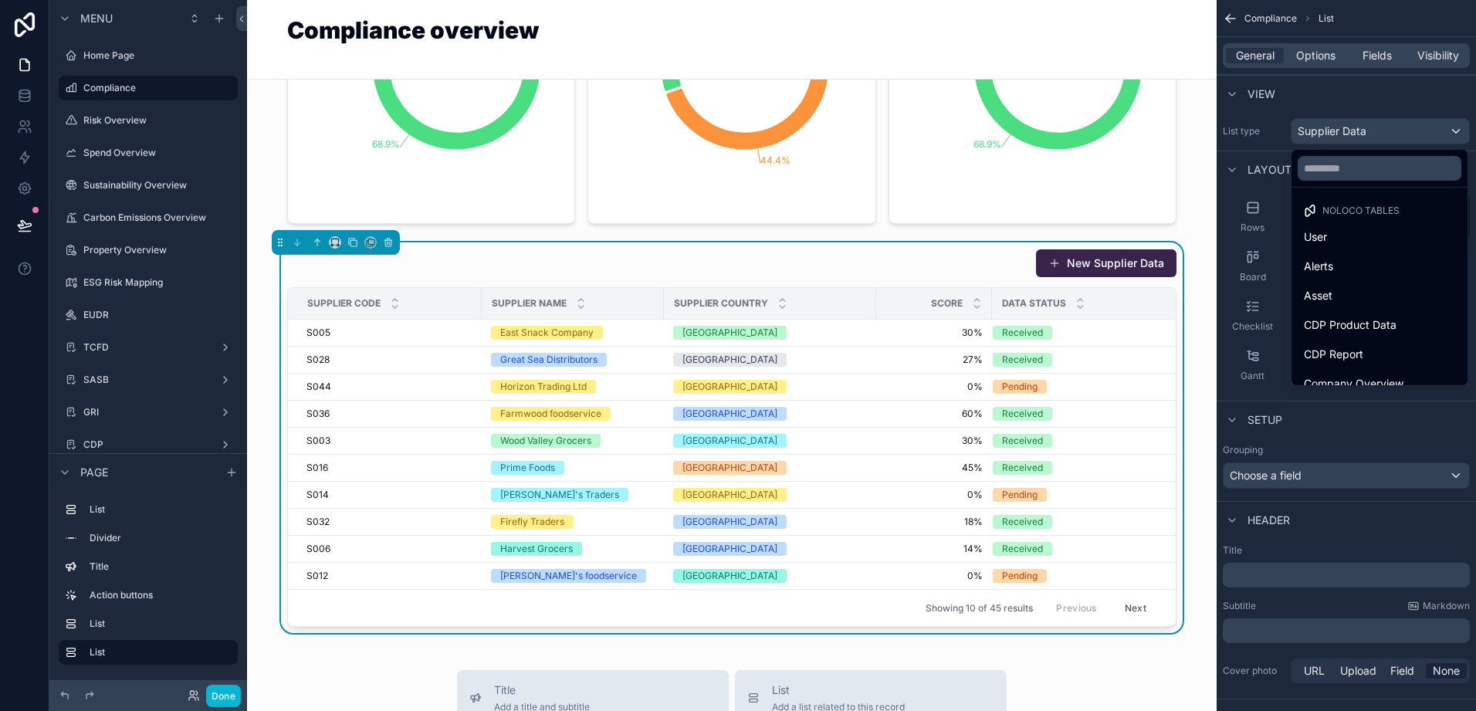
click at [1368, 59] on div "scrollable content" at bounding box center [738, 355] width 1476 height 711
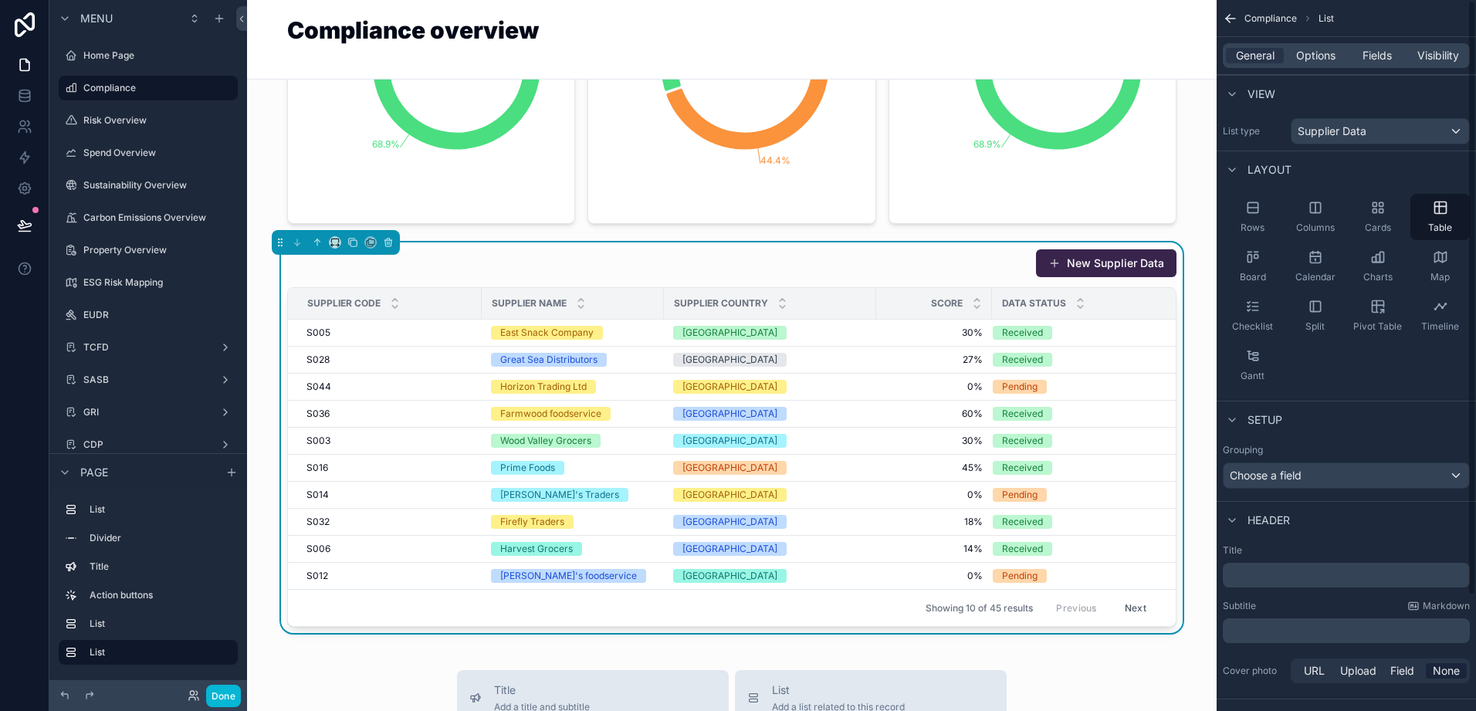
click at [1368, 59] on span "Fields" at bounding box center [1377, 55] width 29 height 15
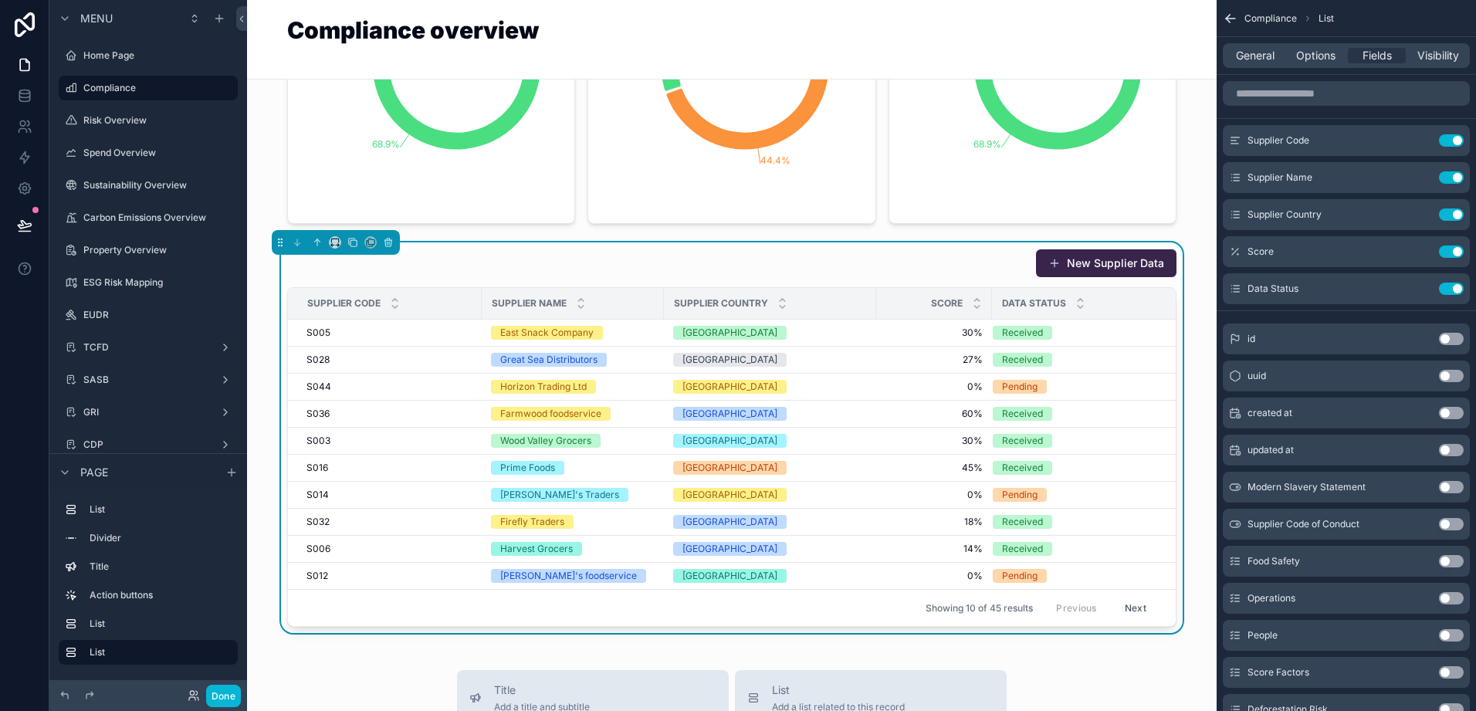
click at [1453, 488] on button "Use setting" at bounding box center [1451, 487] width 25 height 12
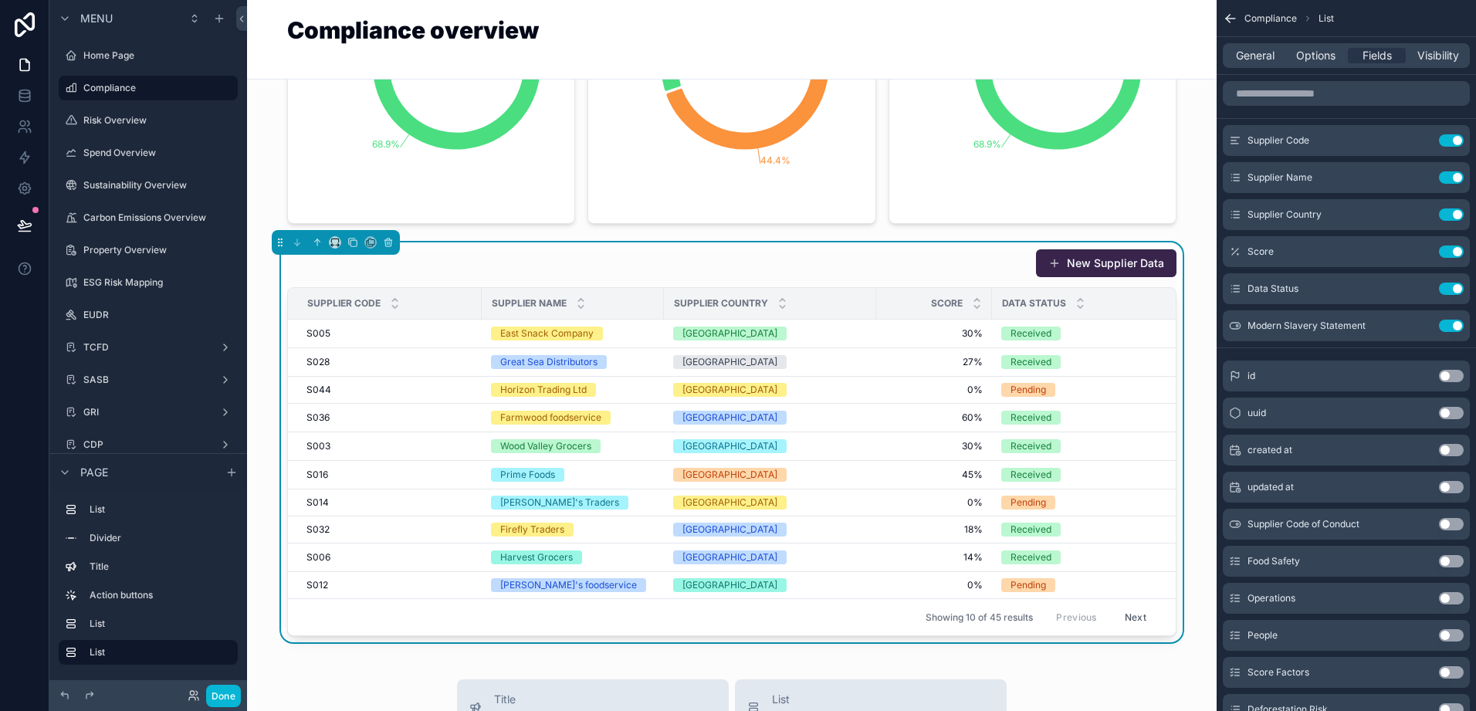
click at [1456, 523] on button "Use setting" at bounding box center [1451, 524] width 25 height 12
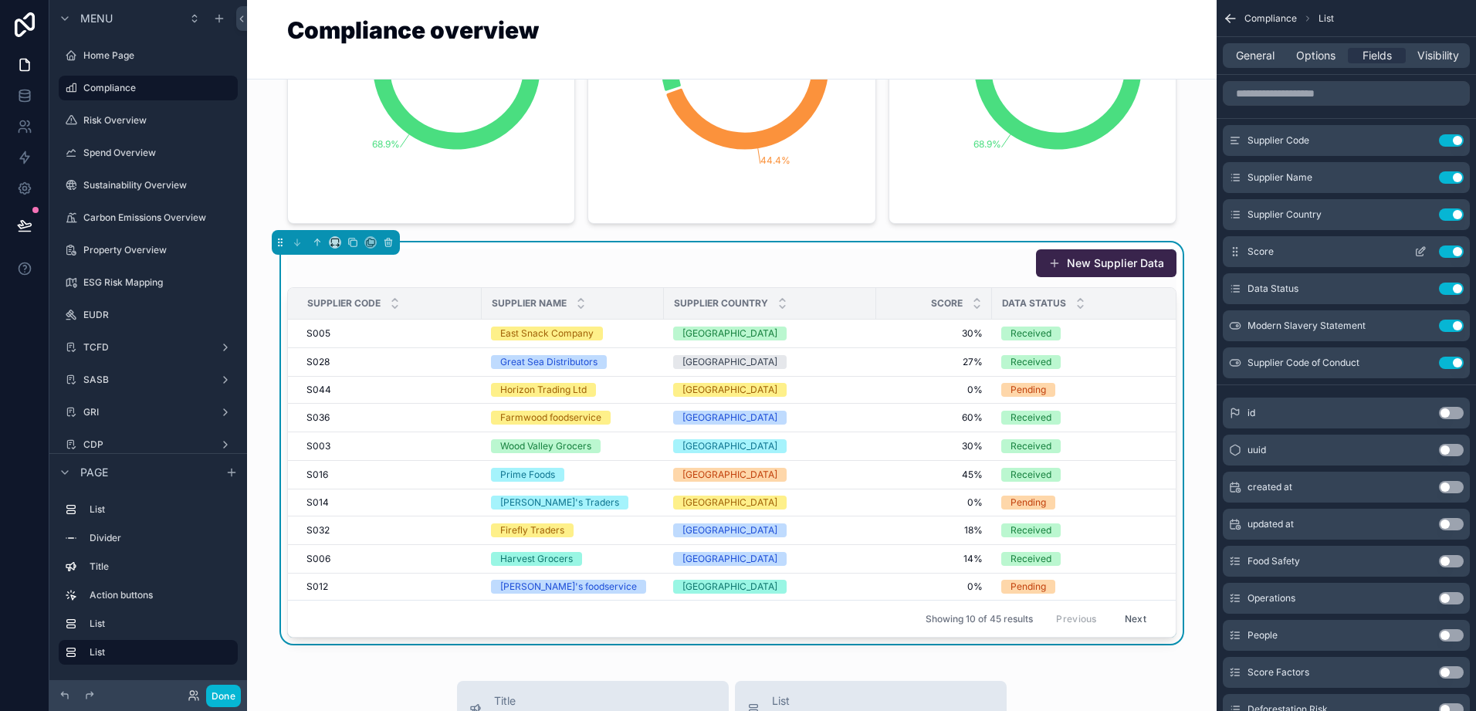
click at [1447, 253] on button "Use setting" at bounding box center [1451, 252] width 25 height 12
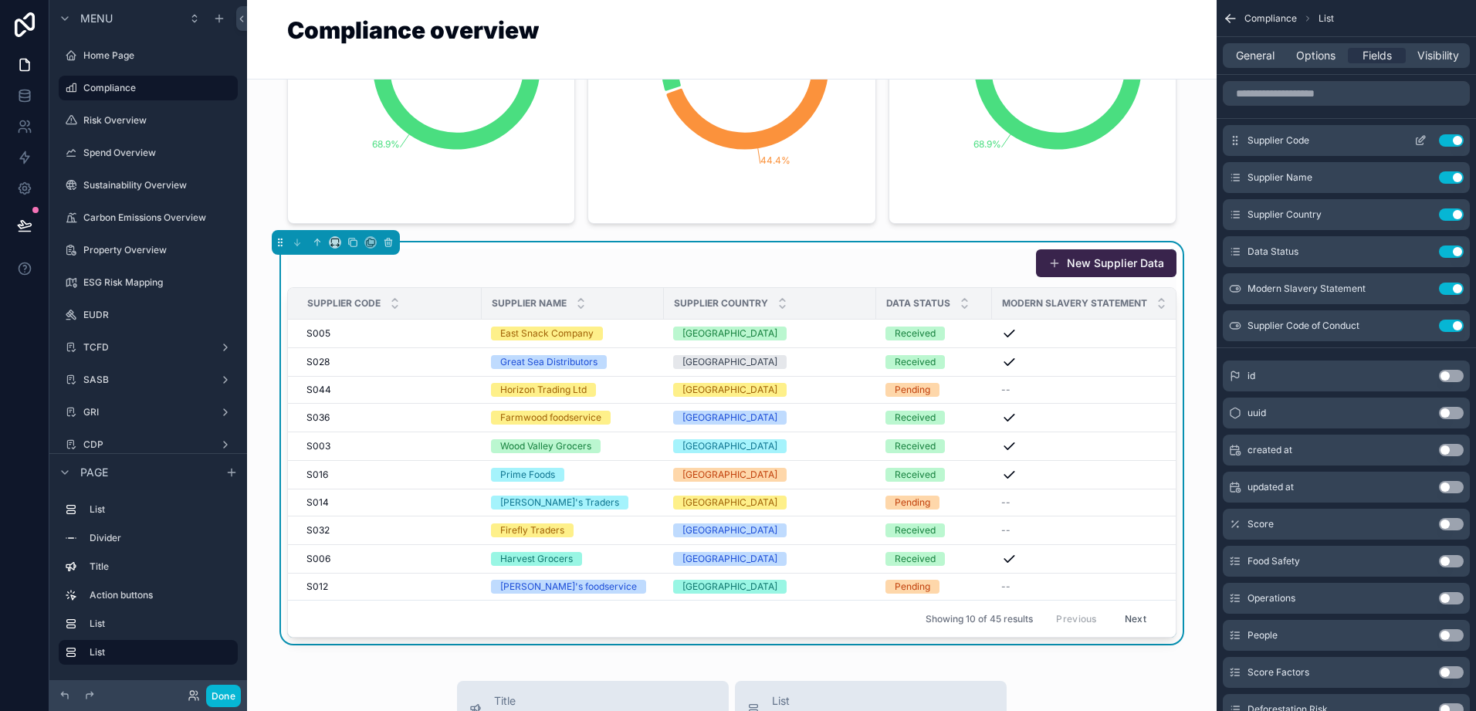
click at [1448, 135] on button "Use setting" at bounding box center [1451, 140] width 25 height 12
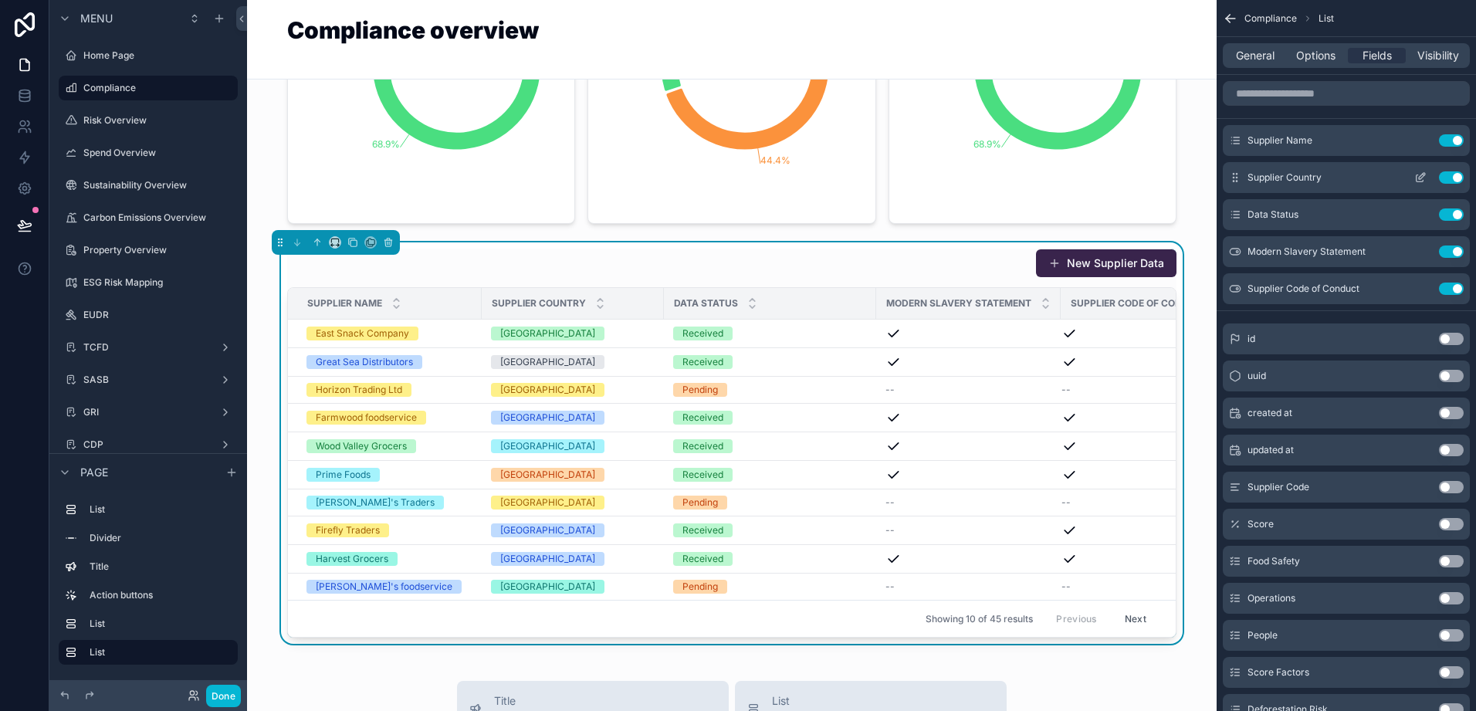
click at [1447, 180] on button "Use setting" at bounding box center [1451, 177] width 25 height 12
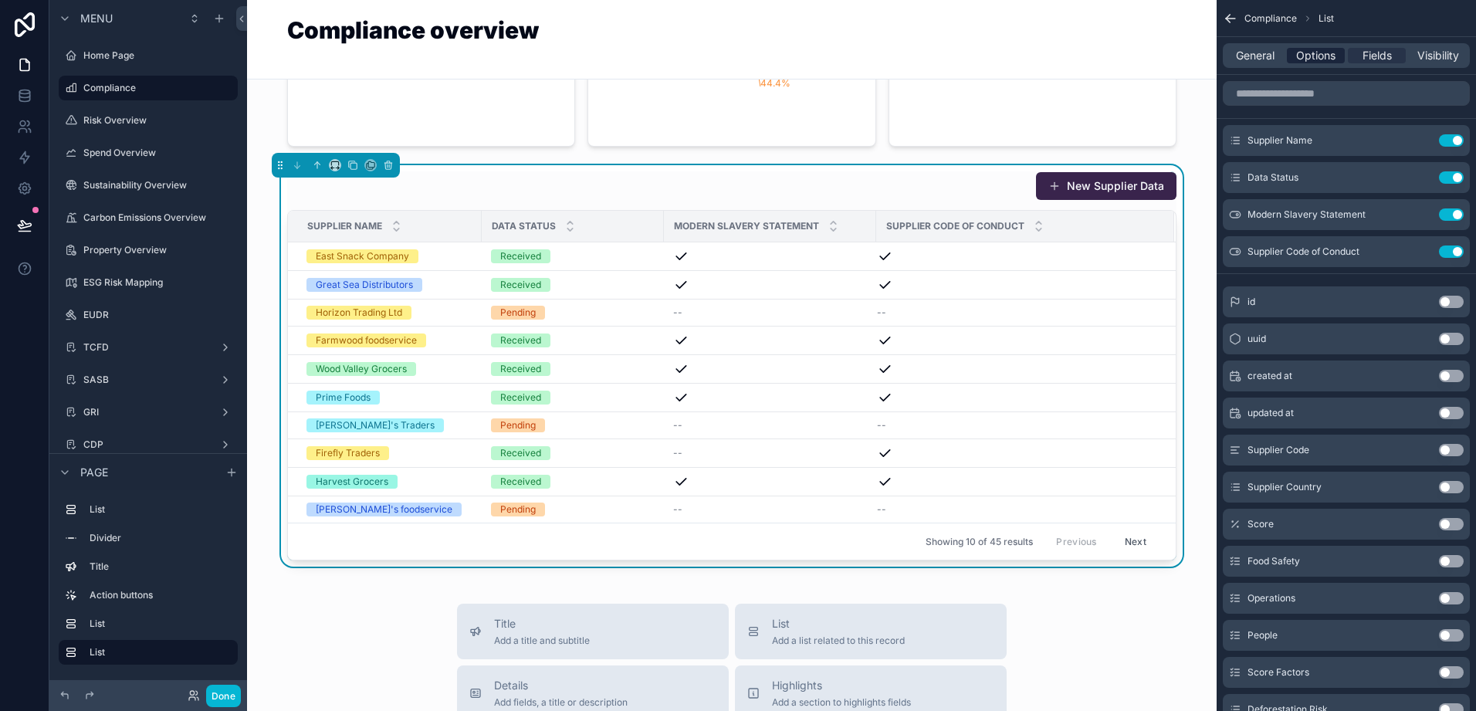
click at [1318, 54] on span "Options" at bounding box center [1316, 55] width 39 height 15
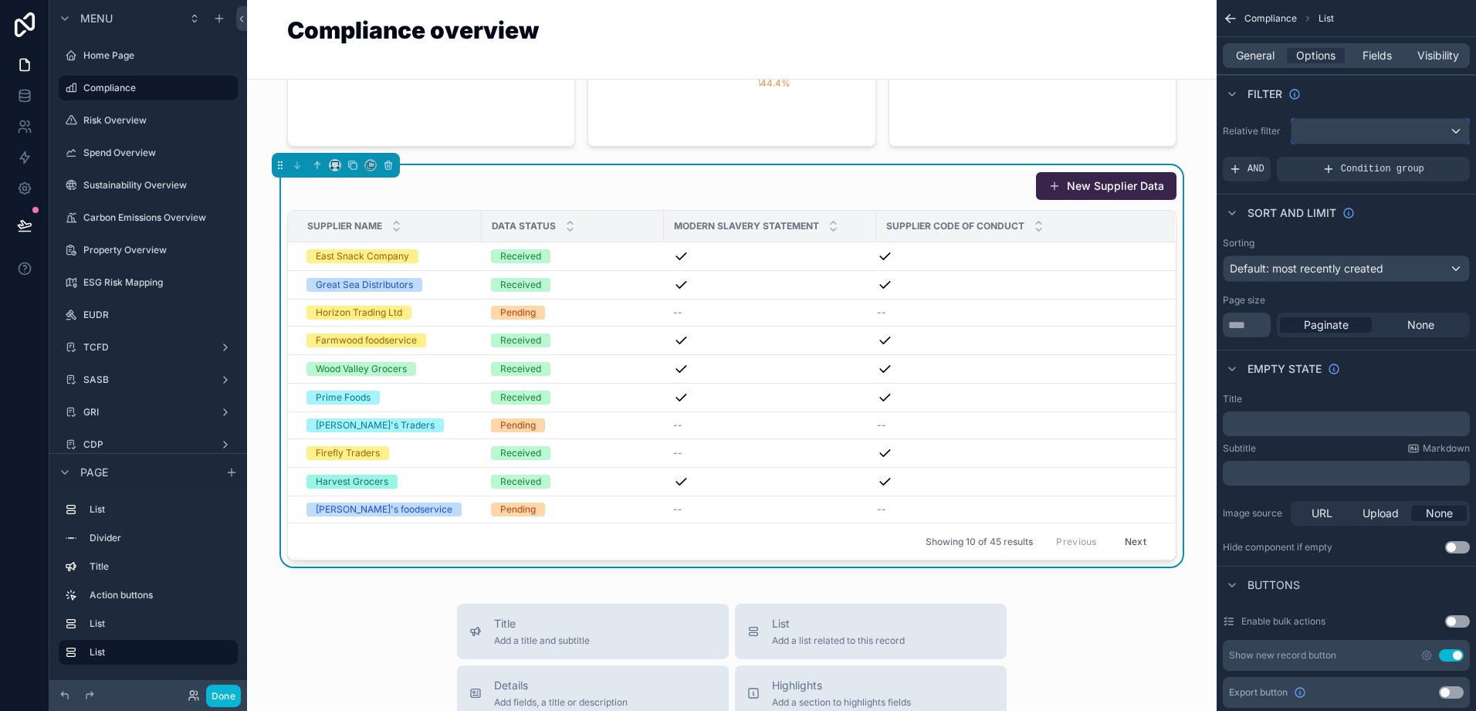
click at [1365, 128] on div "scrollable content" at bounding box center [1381, 131] width 178 height 25
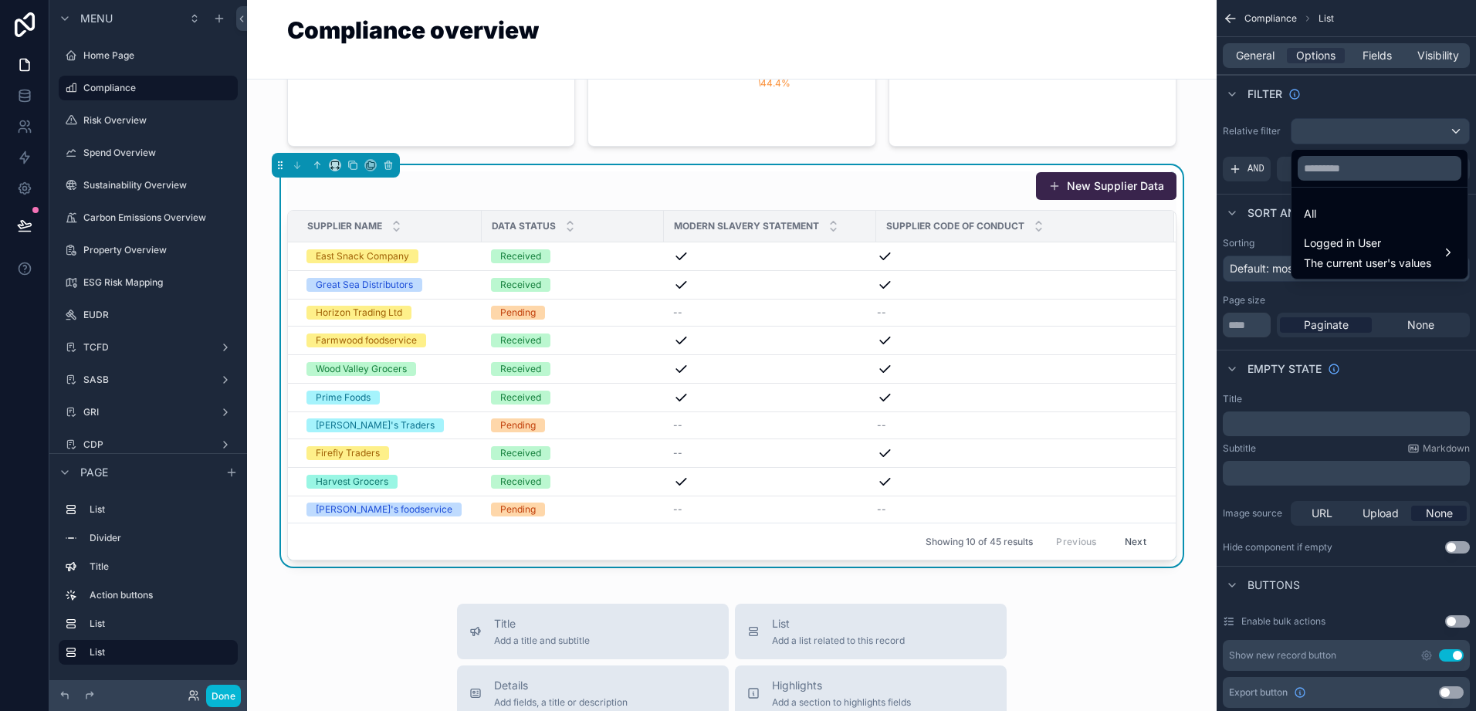
click at [1365, 128] on div "scrollable content" at bounding box center [738, 355] width 1476 height 711
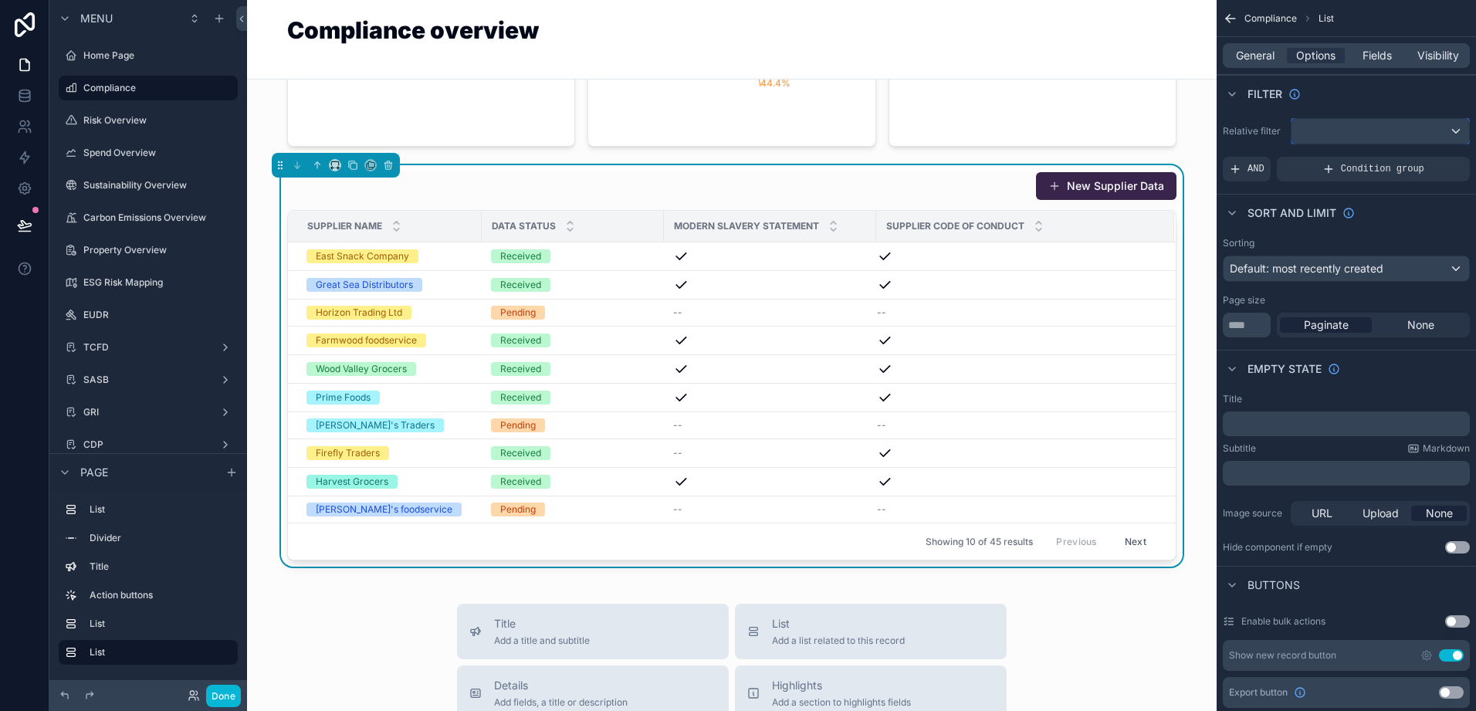
click at [1404, 137] on div "scrollable content" at bounding box center [1381, 131] width 178 height 25
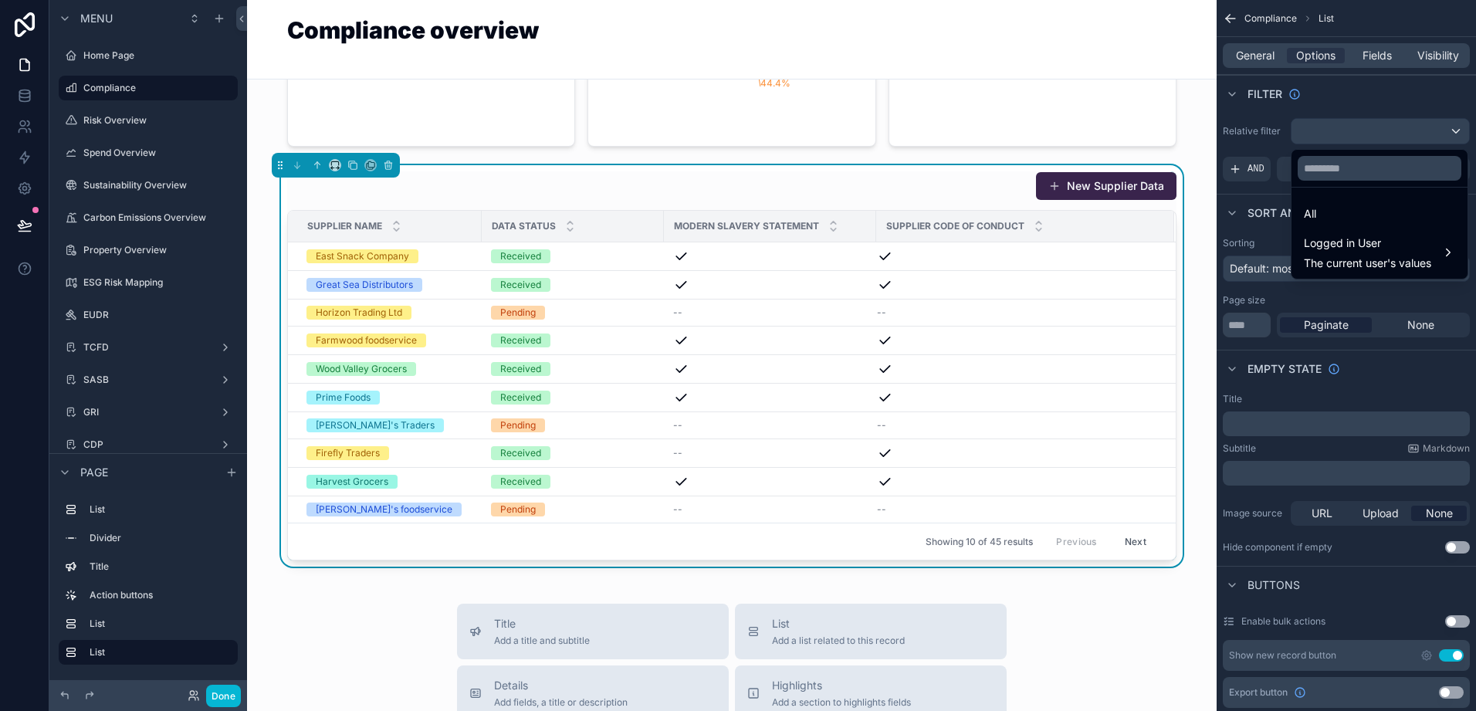
click at [1404, 137] on div "scrollable content" at bounding box center [738, 355] width 1476 height 711
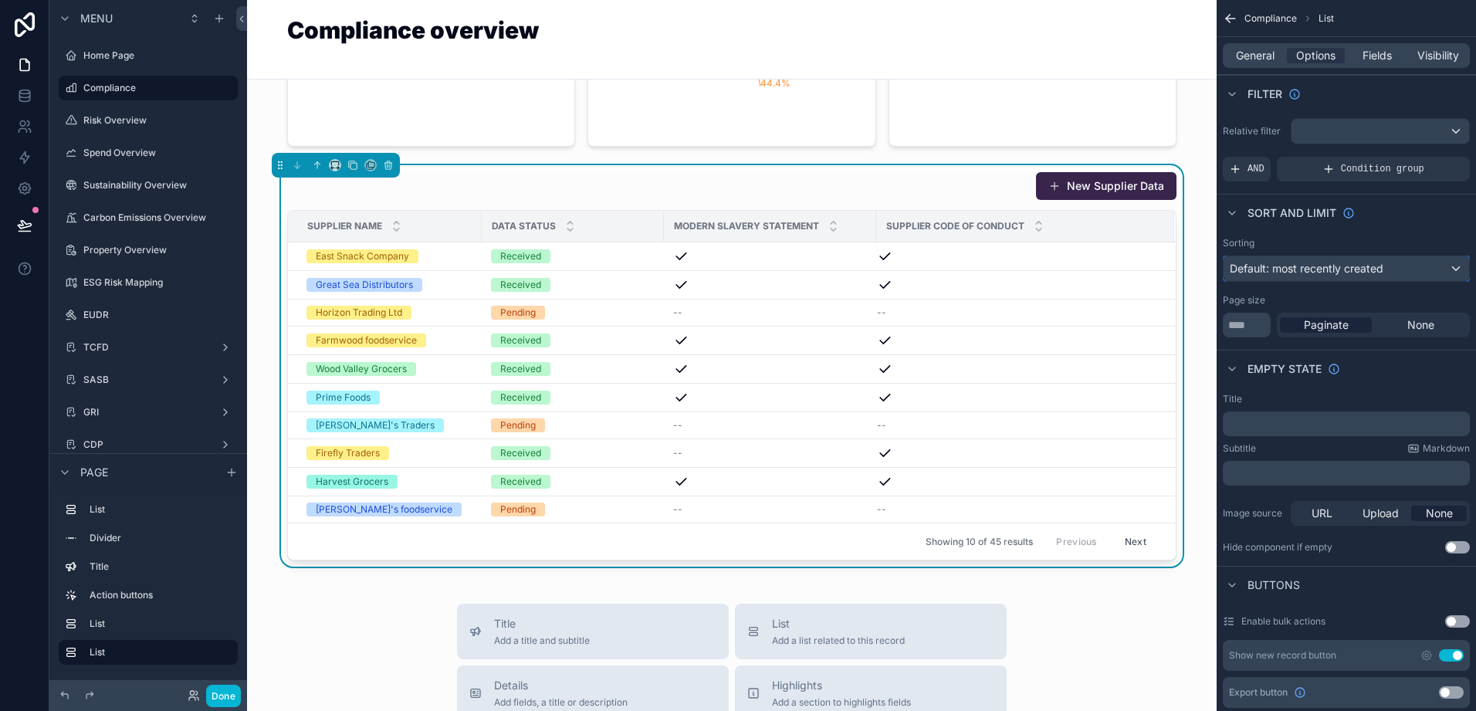
click at [1346, 265] on span "Default: most recently created" at bounding box center [1307, 268] width 154 height 13
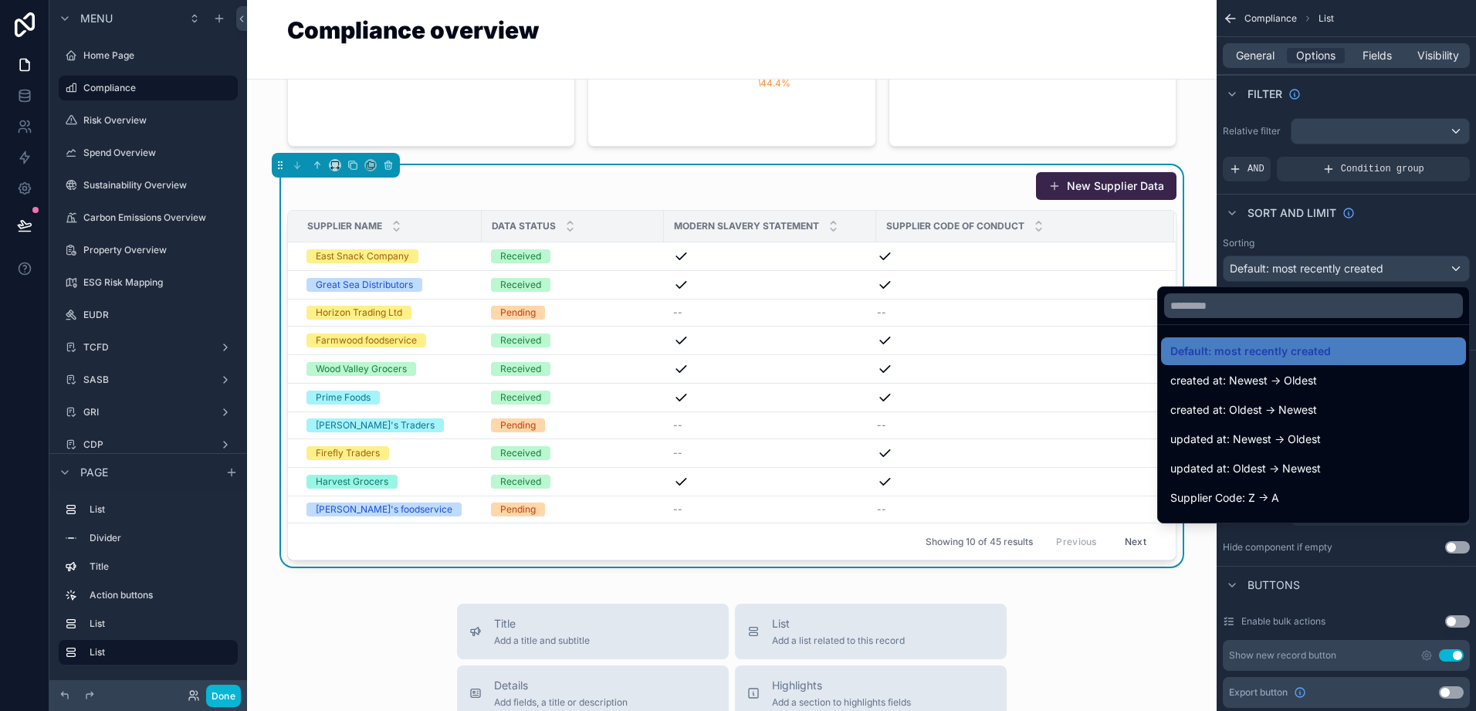
click at [1346, 265] on div "scrollable content" at bounding box center [738, 355] width 1476 height 711
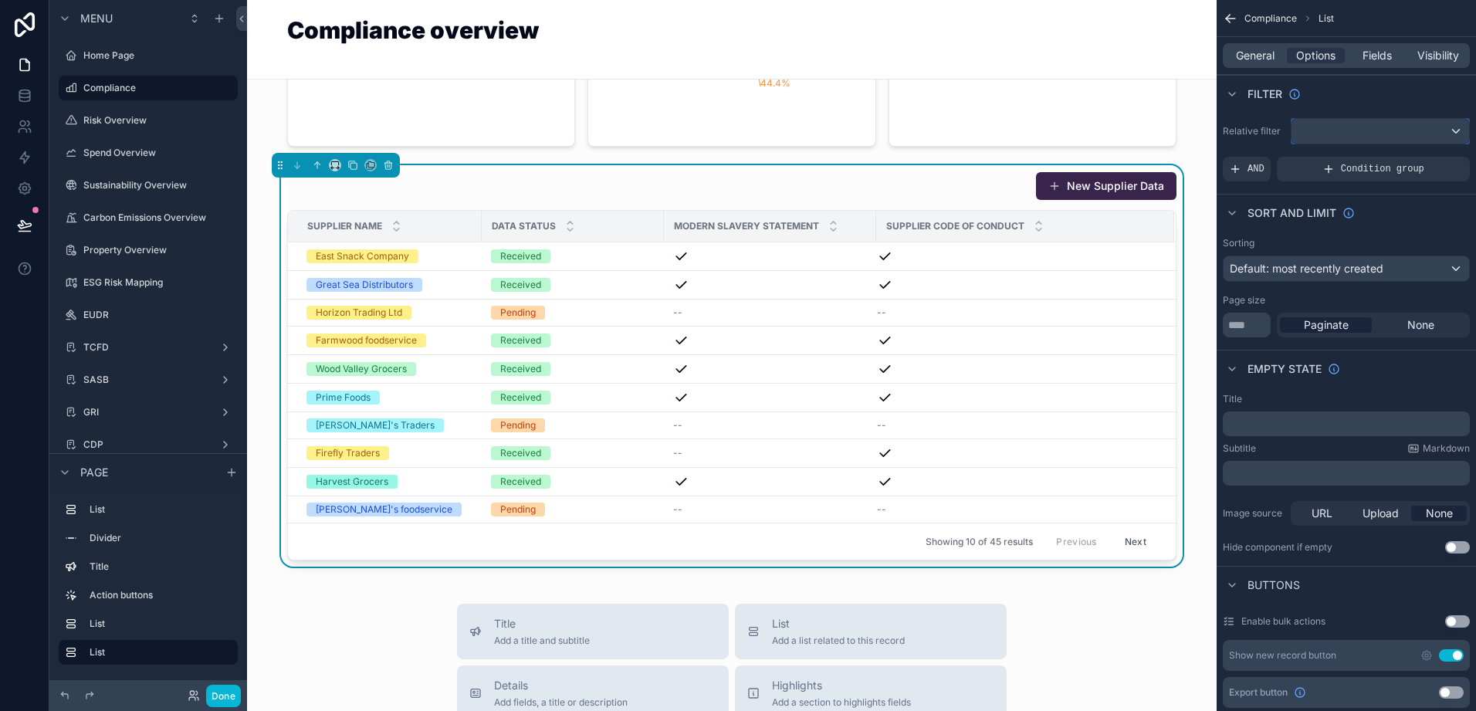
click at [1375, 128] on div "scrollable content" at bounding box center [1381, 131] width 178 height 25
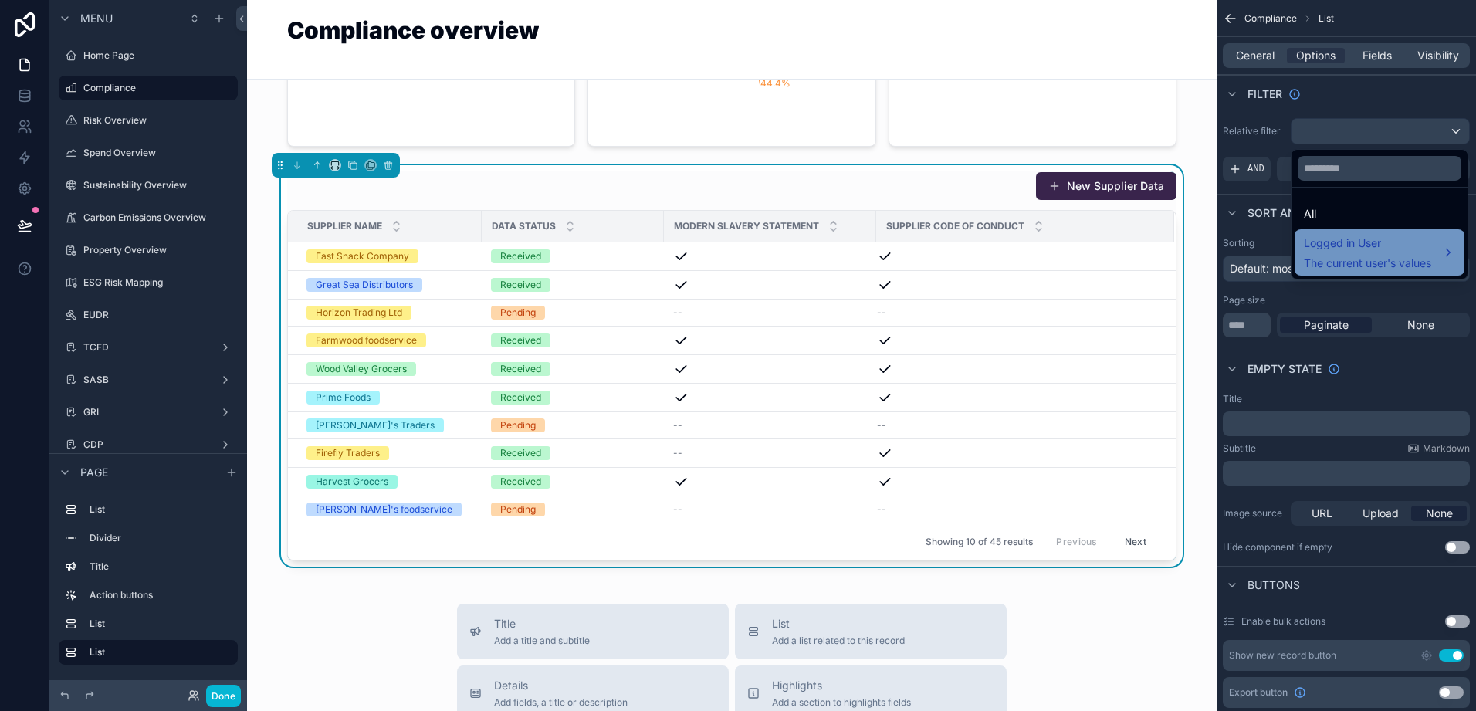
click at [1402, 258] on span "The current user's values" at bounding box center [1367, 263] width 127 height 15
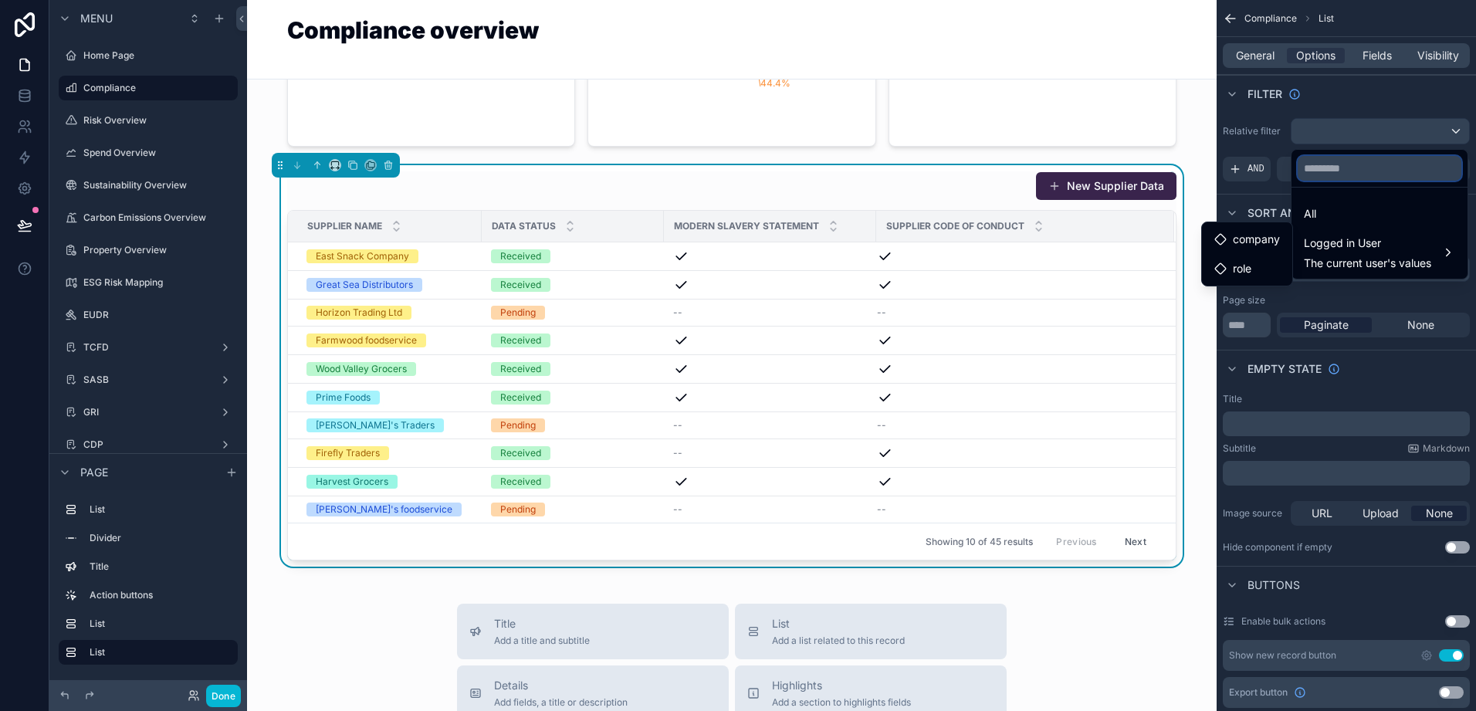
click at [1401, 174] on input "text" at bounding box center [1380, 168] width 164 height 25
click at [1324, 215] on div "All" at bounding box center [1379, 214] width 151 height 19
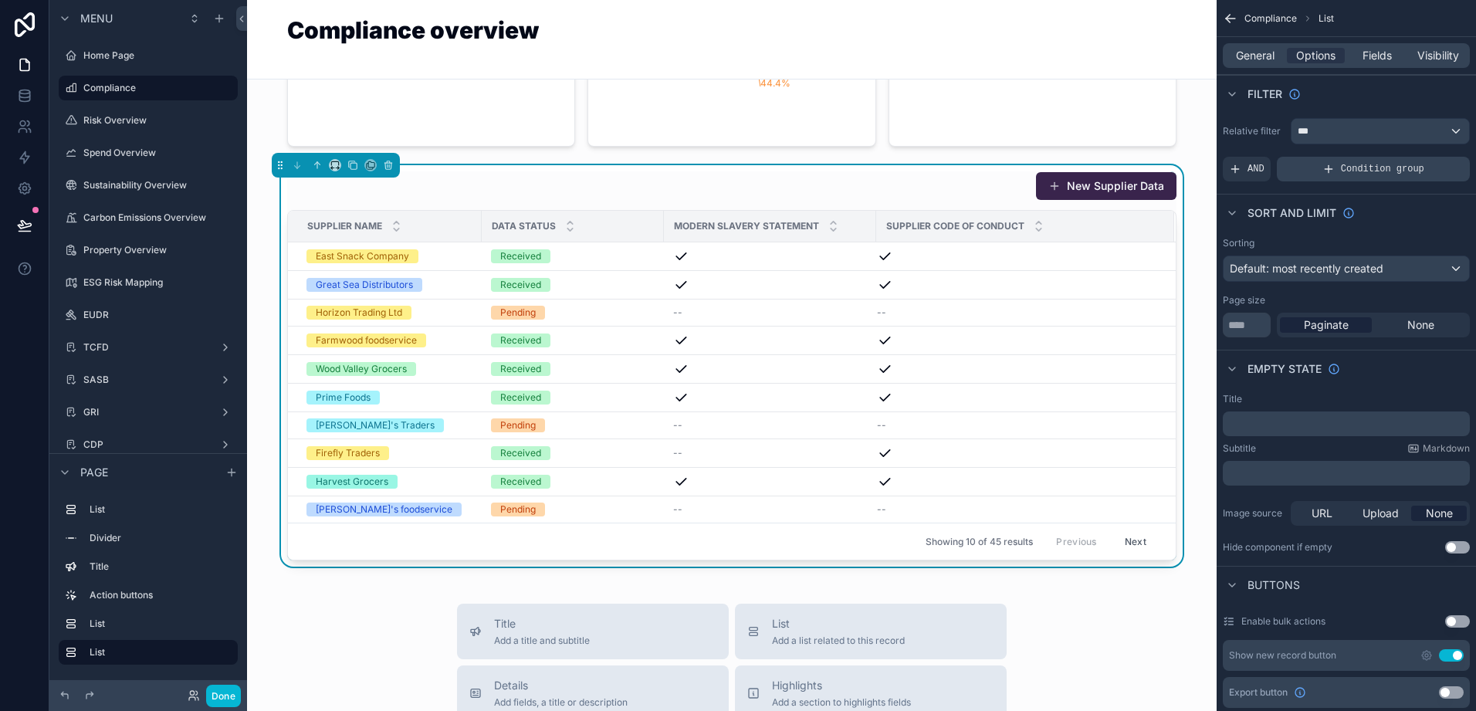
click at [1328, 165] on icon "scrollable content" at bounding box center [1329, 169] width 12 height 12
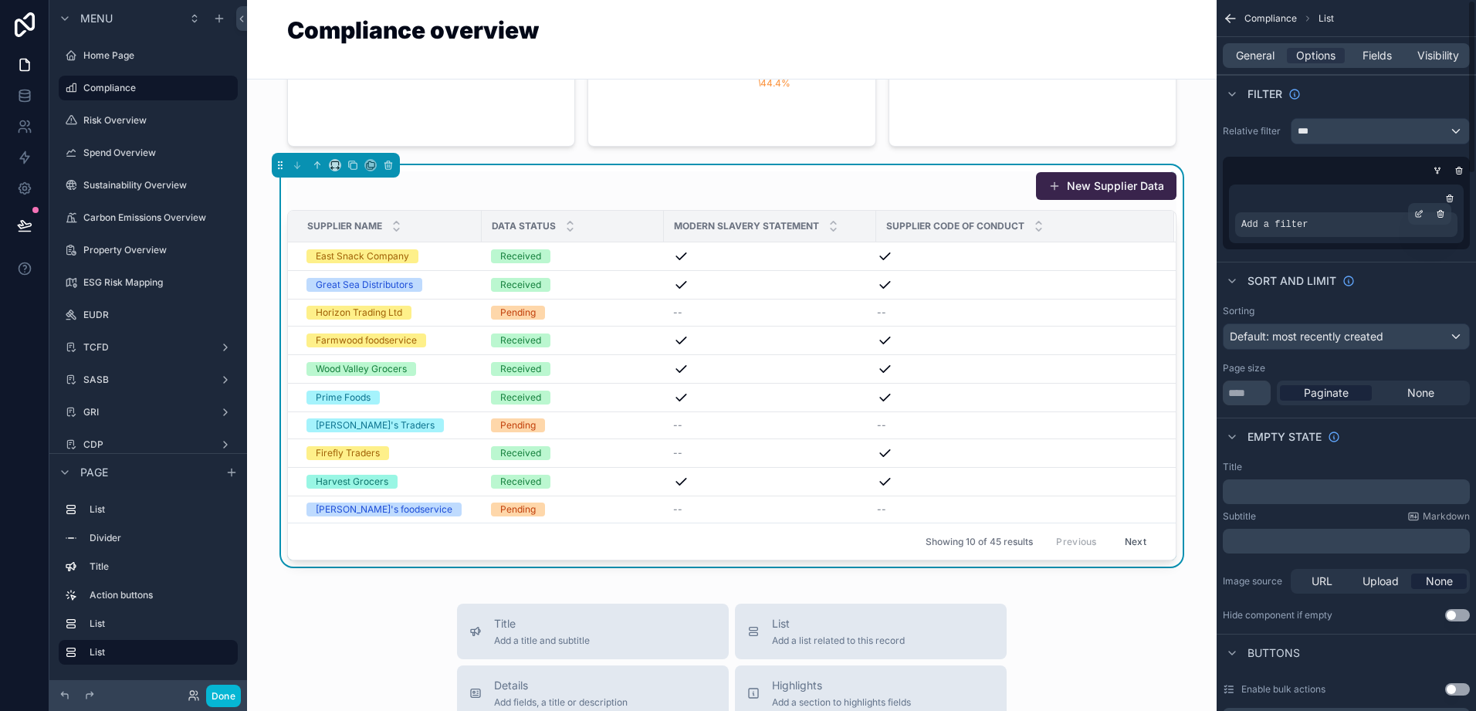
click at [1327, 222] on div "Add a filter" at bounding box center [1347, 224] width 222 height 25
click at [1295, 225] on span "Add a filter" at bounding box center [1275, 225] width 66 height 12
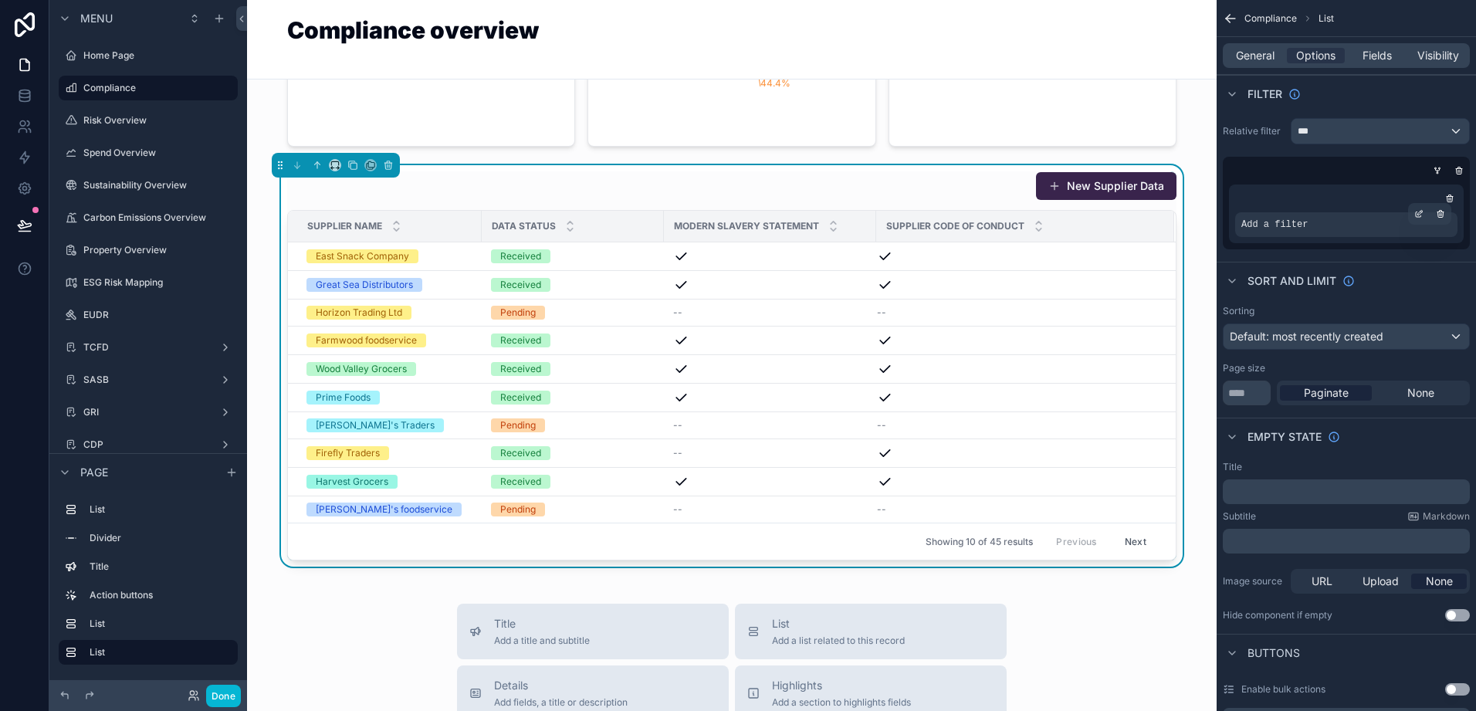
click at [1295, 225] on span "Add a filter" at bounding box center [1275, 225] width 66 height 12
click at [1316, 220] on div "Add a filter" at bounding box center [1347, 224] width 222 height 25
click at [1422, 215] on icon "scrollable content" at bounding box center [1419, 213] width 9 height 9
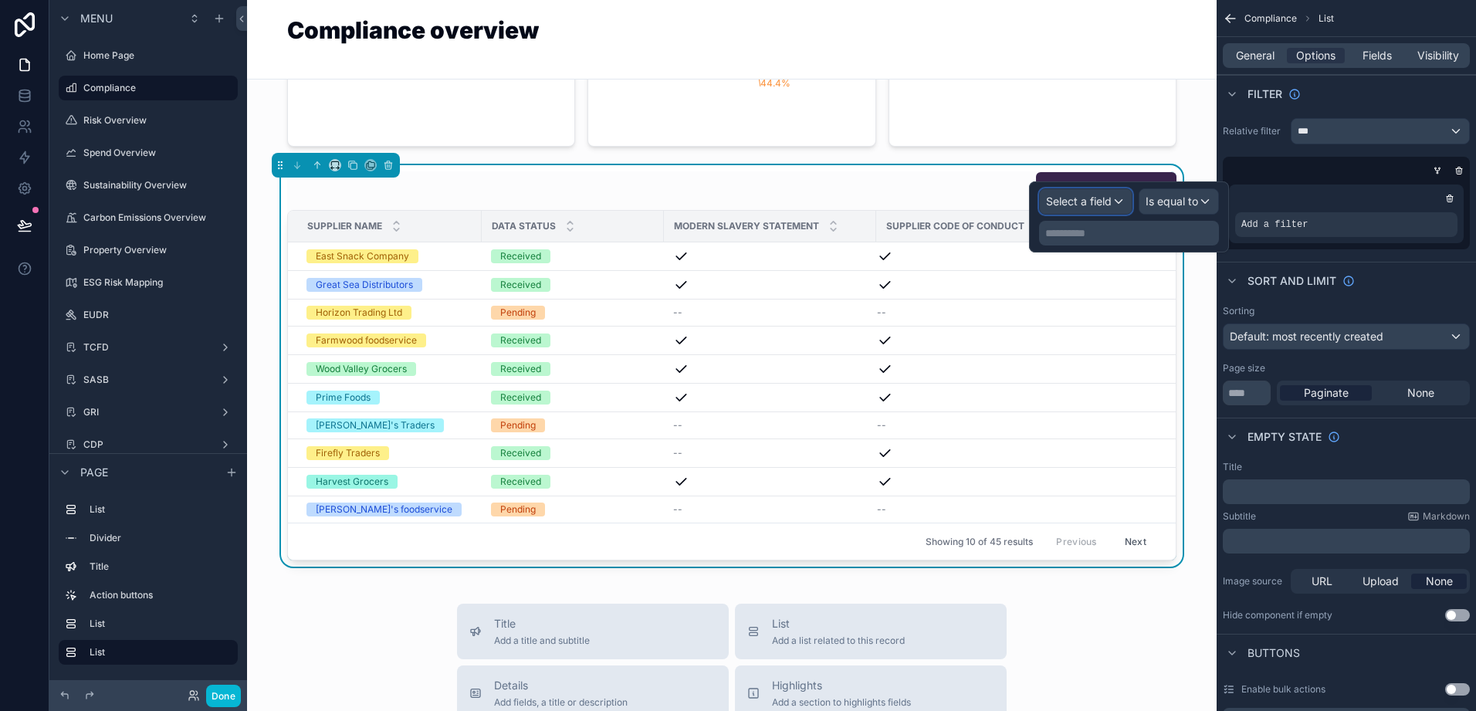
click at [1110, 205] on span "Select a field" at bounding box center [1079, 201] width 66 height 13
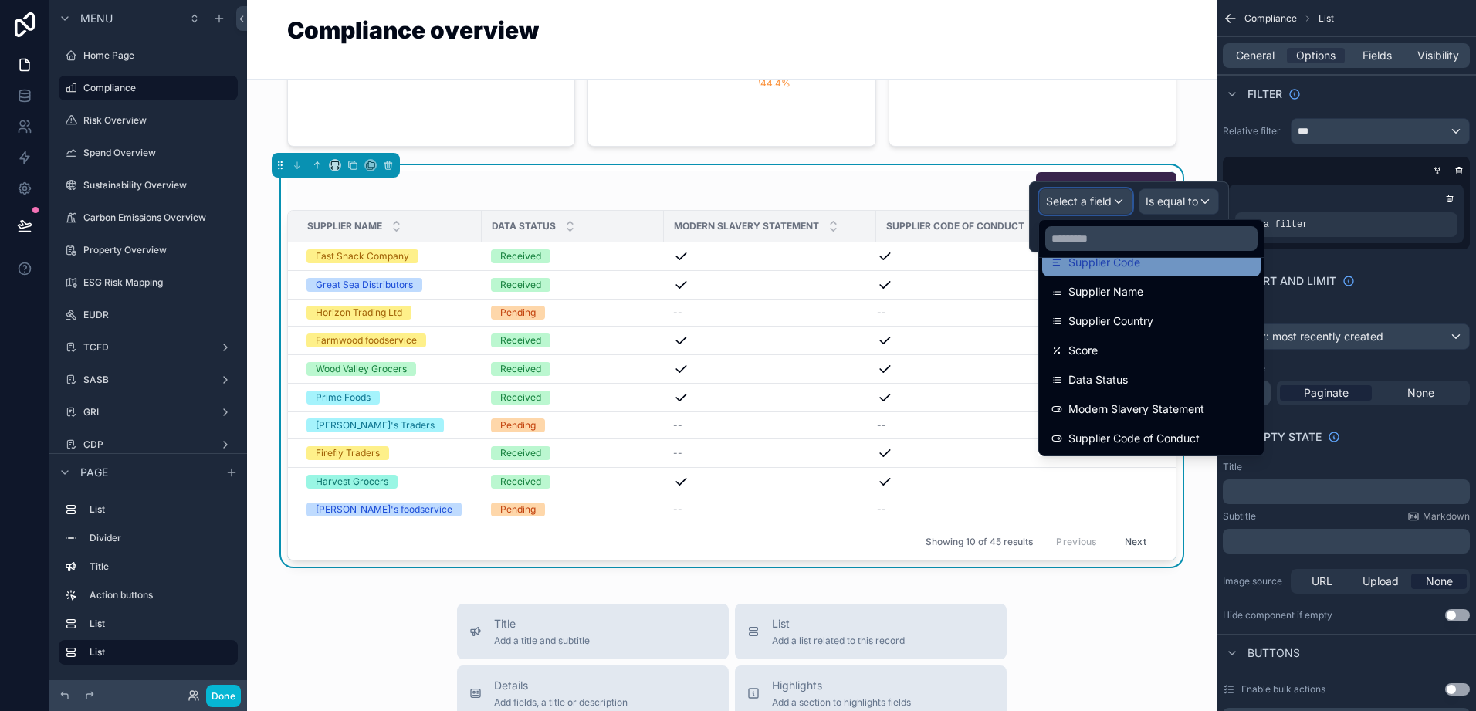
scroll to position [154, 0]
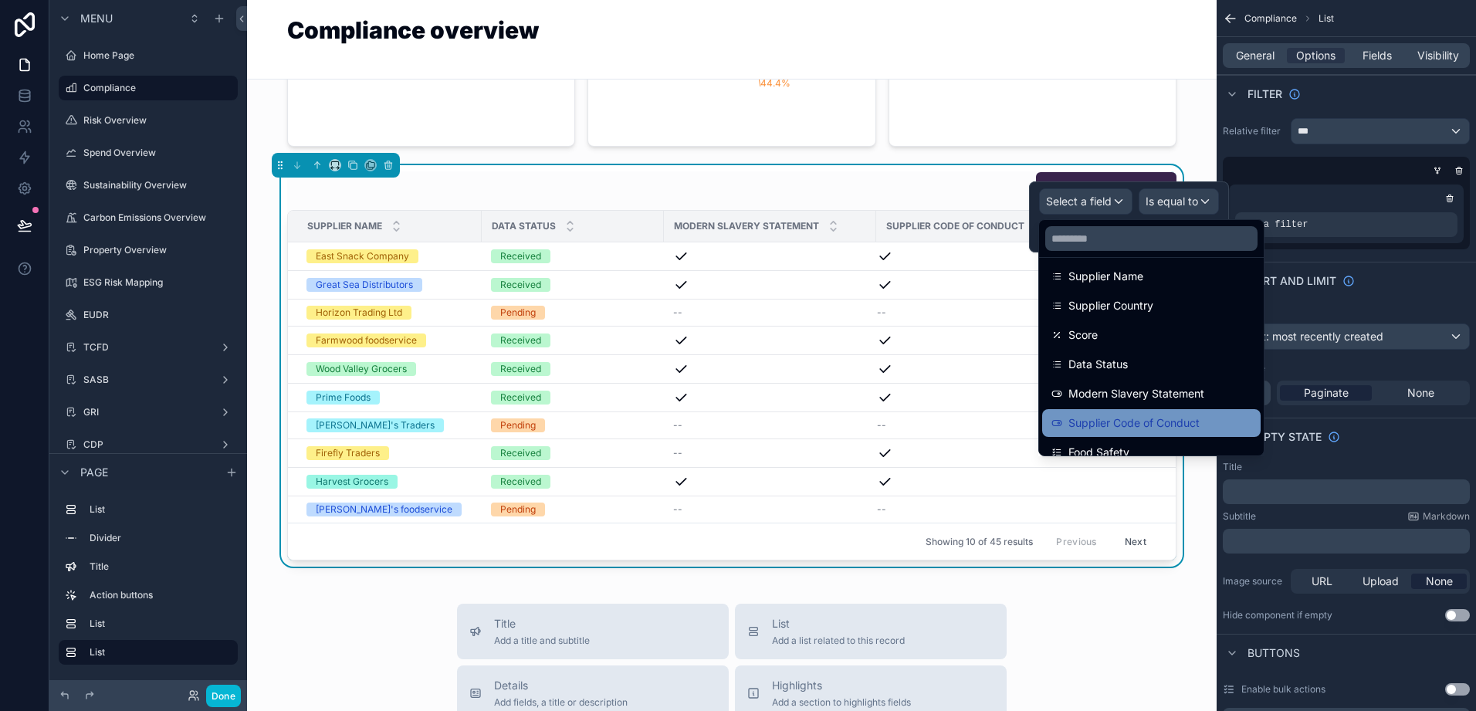
click at [1118, 425] on span "Supplier Code of Conduct" at bounding box center [1134, 423] width 131 height 19
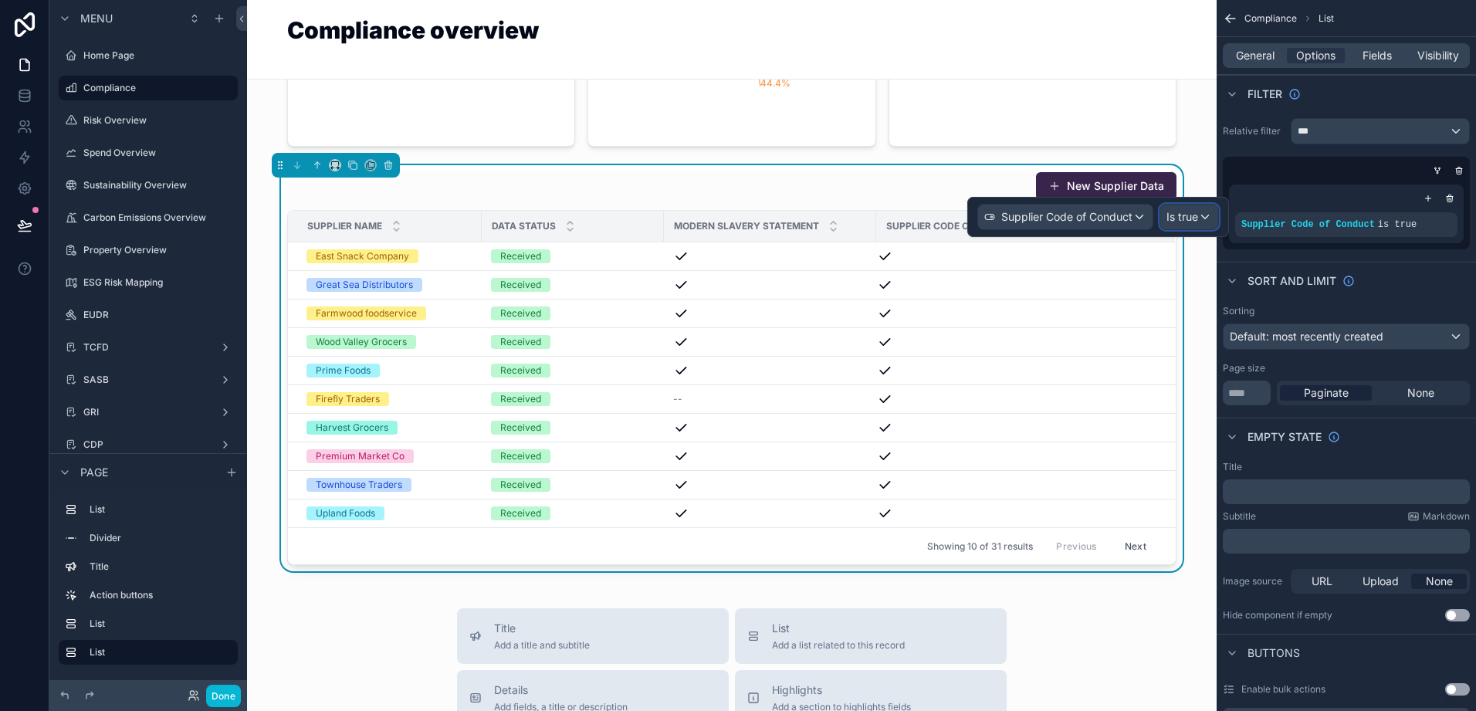
click at [1204, 225] on div "Is true" at bounding box center [1190, 217] width 58 height 25
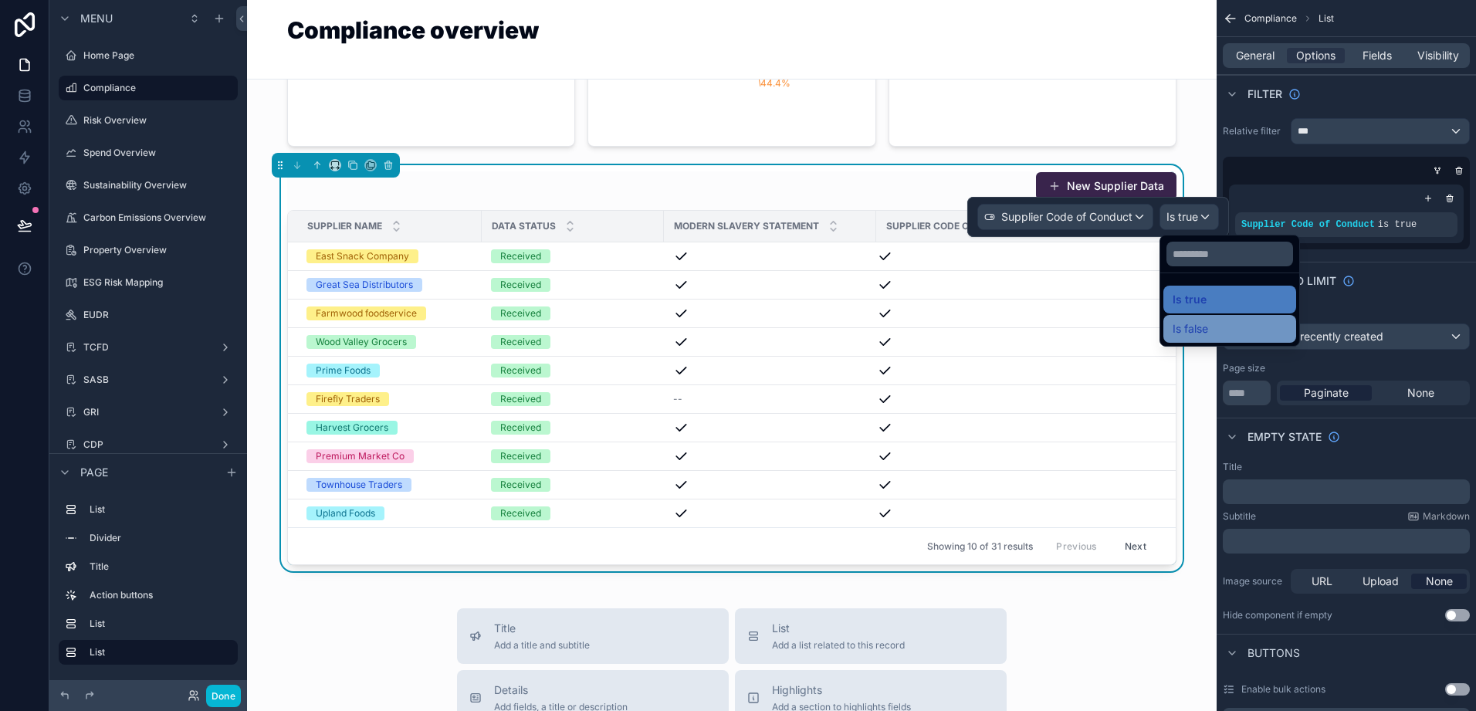
click at [1198, 328] on span "Is false" at bounding box center [1191, 329] width 36 height 19
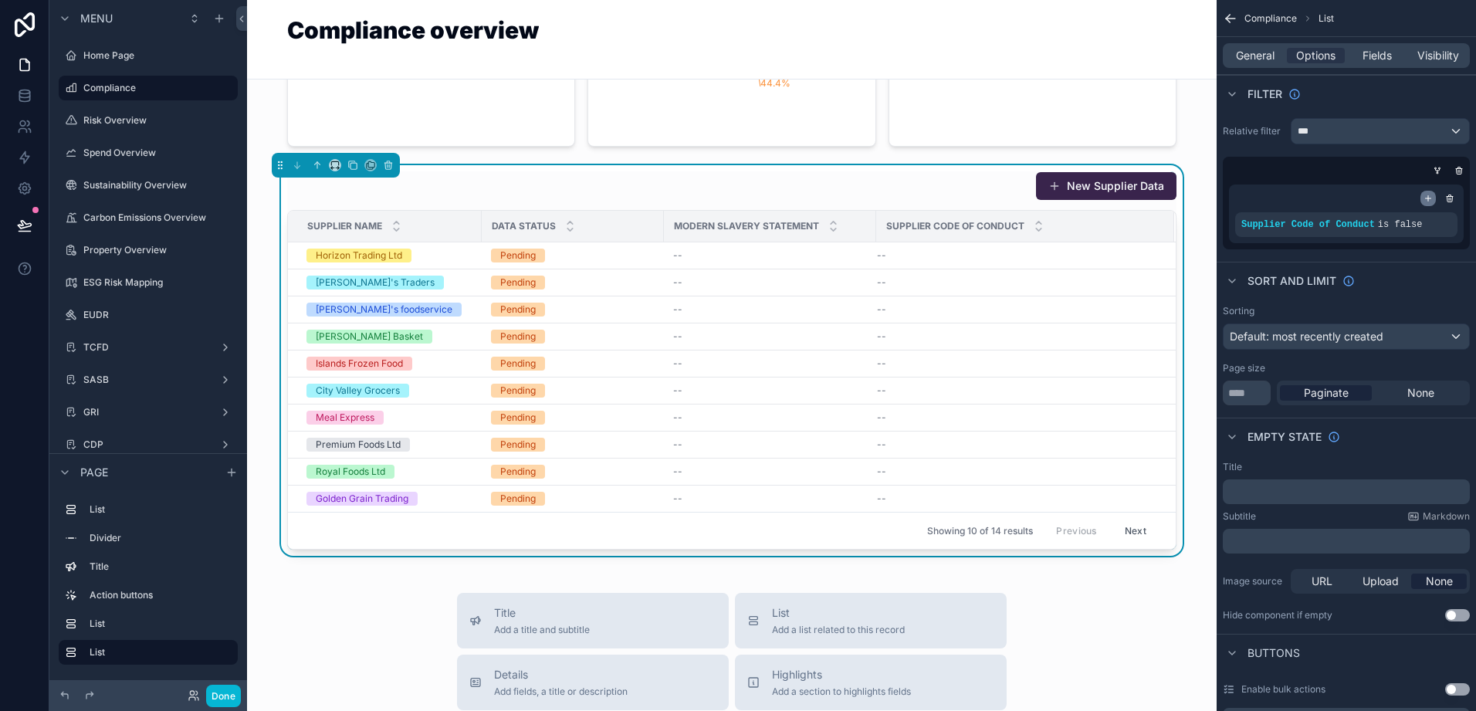
click at [1432, 196] on icon "scrollable content" at bounding box center [1428, 198] width 9 height 9
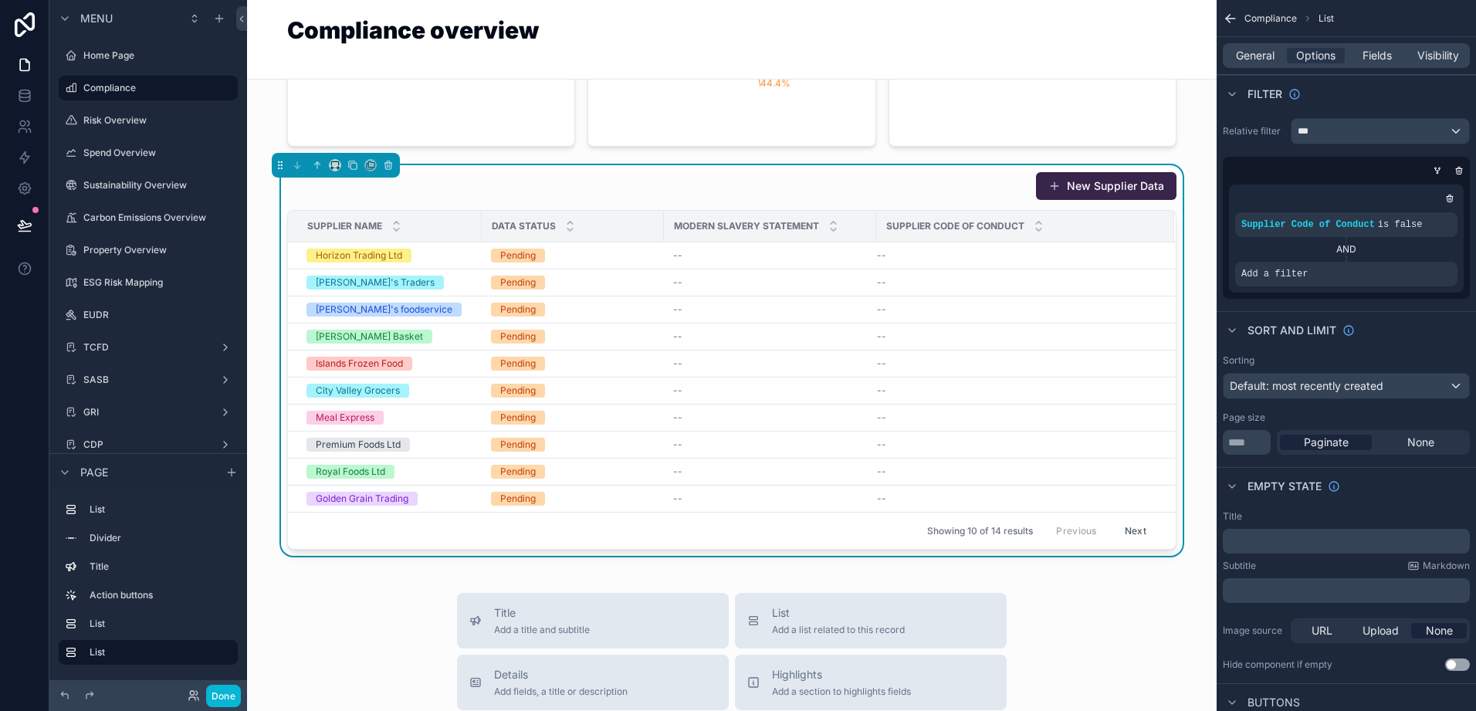
click at [1352, 250] on div "AND" at bounding box center [1347, 249] width 222 height 12
click at [1348, 247] on div "AND" at bounding box center [1347, 249] width 222 height 12
click at [1439, 173] on icon "scrollable content" at bounding box center [1437, 170] width 9 height 9
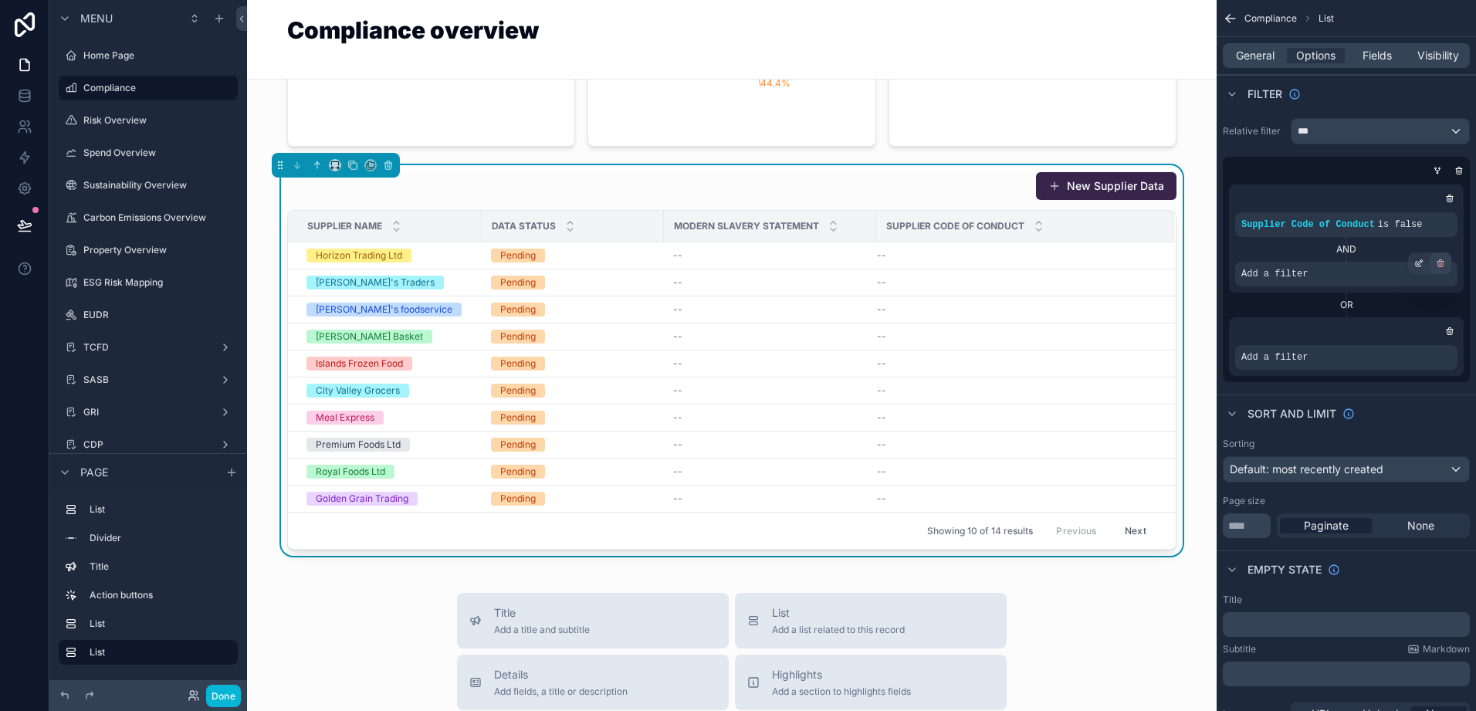
click at [1440, 263] on icon "scrollable content" at bounding box center [1440, 264] width 0 height 2
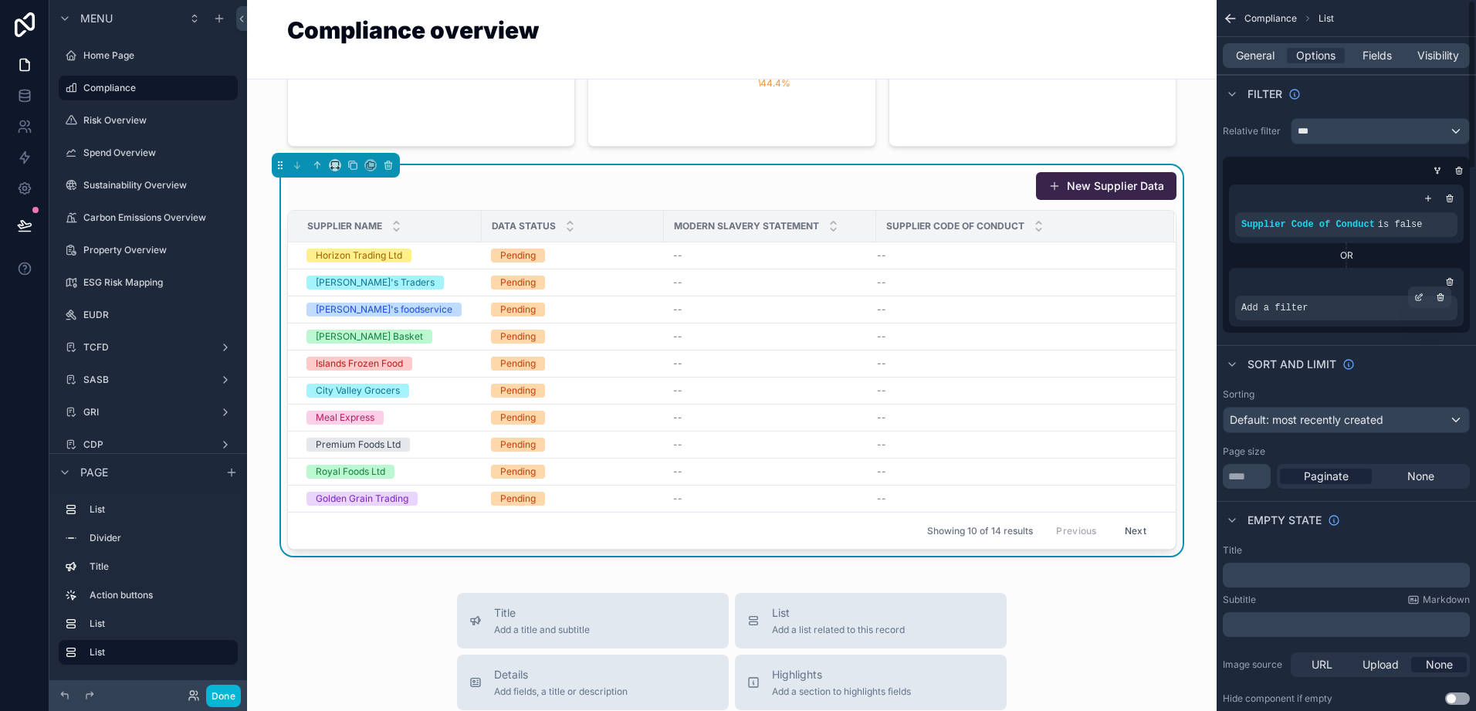
click at [1330, 310] on div "Add a filter" at bounding box center [1347, 308] width 222 height 25
click at [1420, 300] on icon "scrollable content" at bounding box center [1419, 297] width 9 height 9
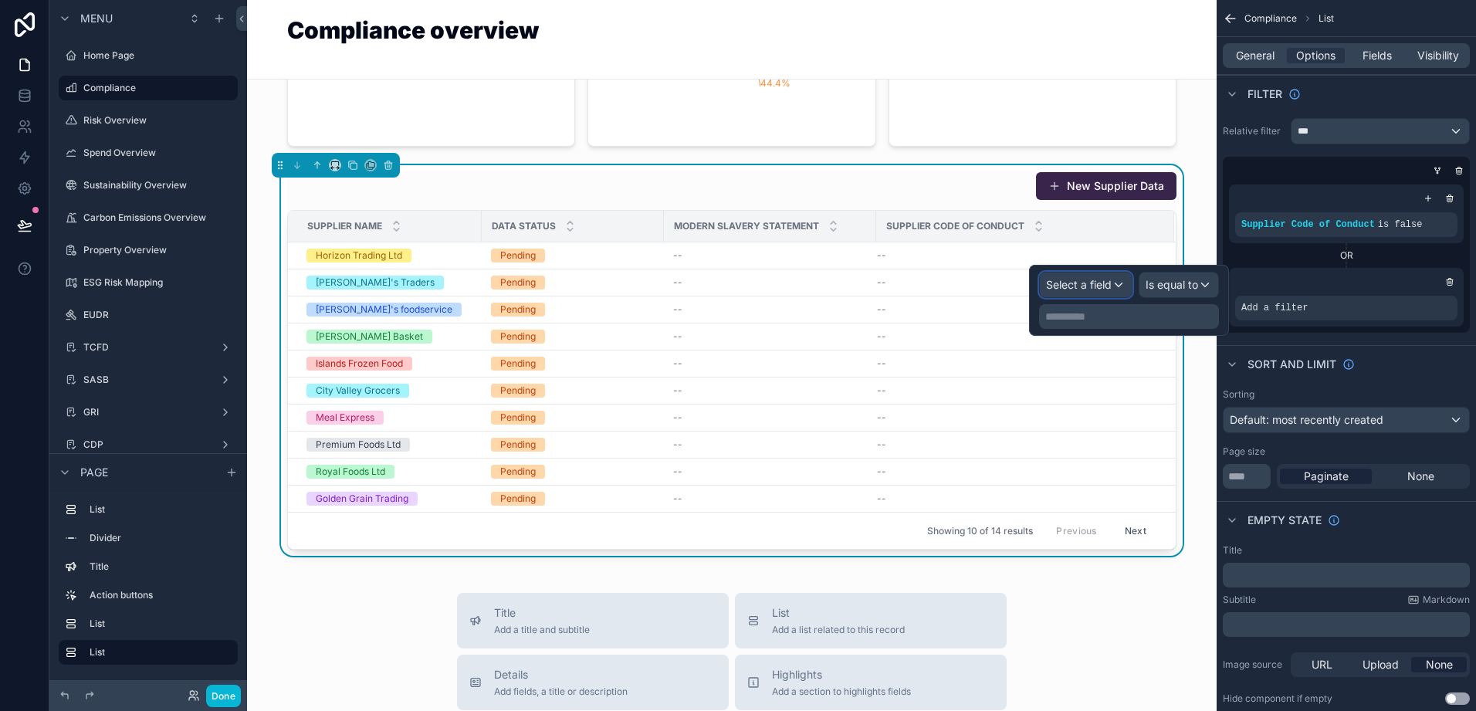
click at [1110, 297] on button "Select a field" at bounding box center [1085, 285] width 93 height 26
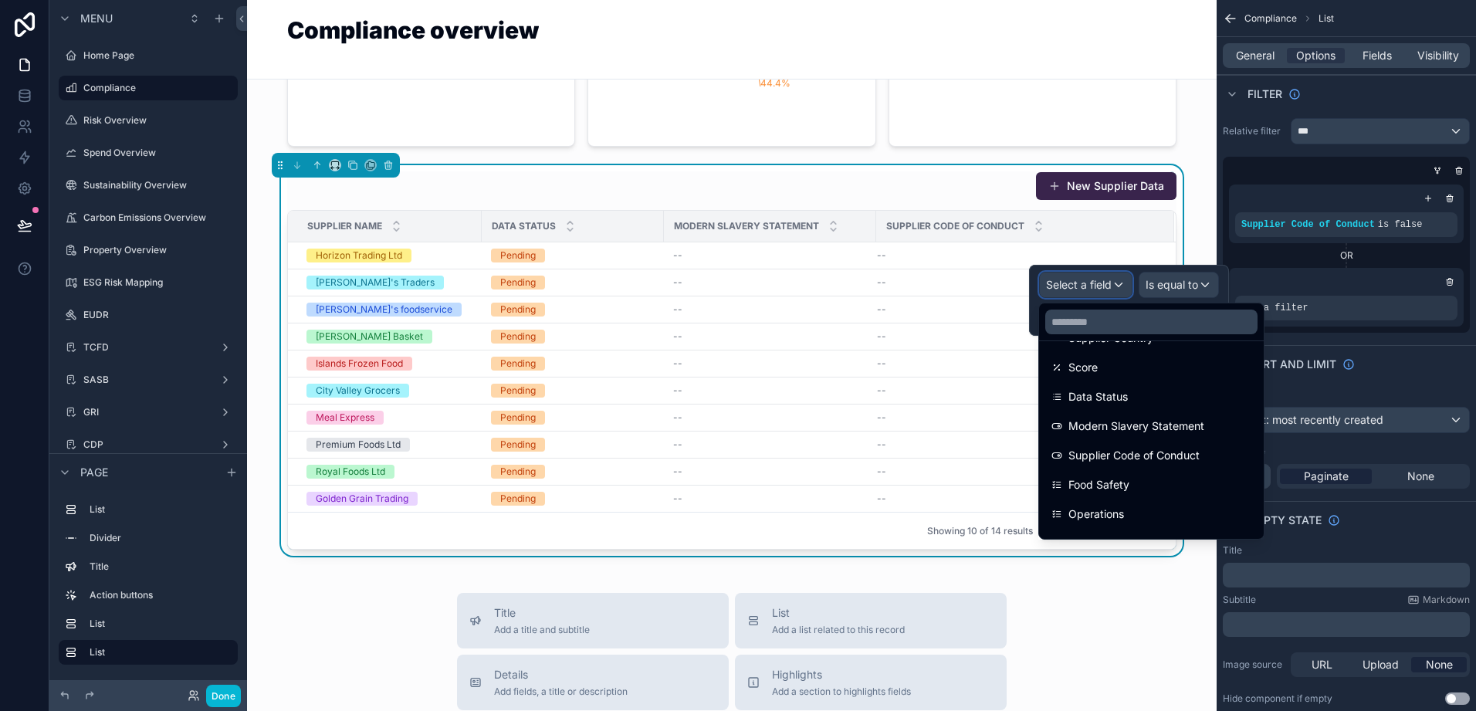
scroll to position [232, 0]
click at [1134, 398] on span "Modern Slavery Statement" at bounding box center [1137, 400] width 136 height 19
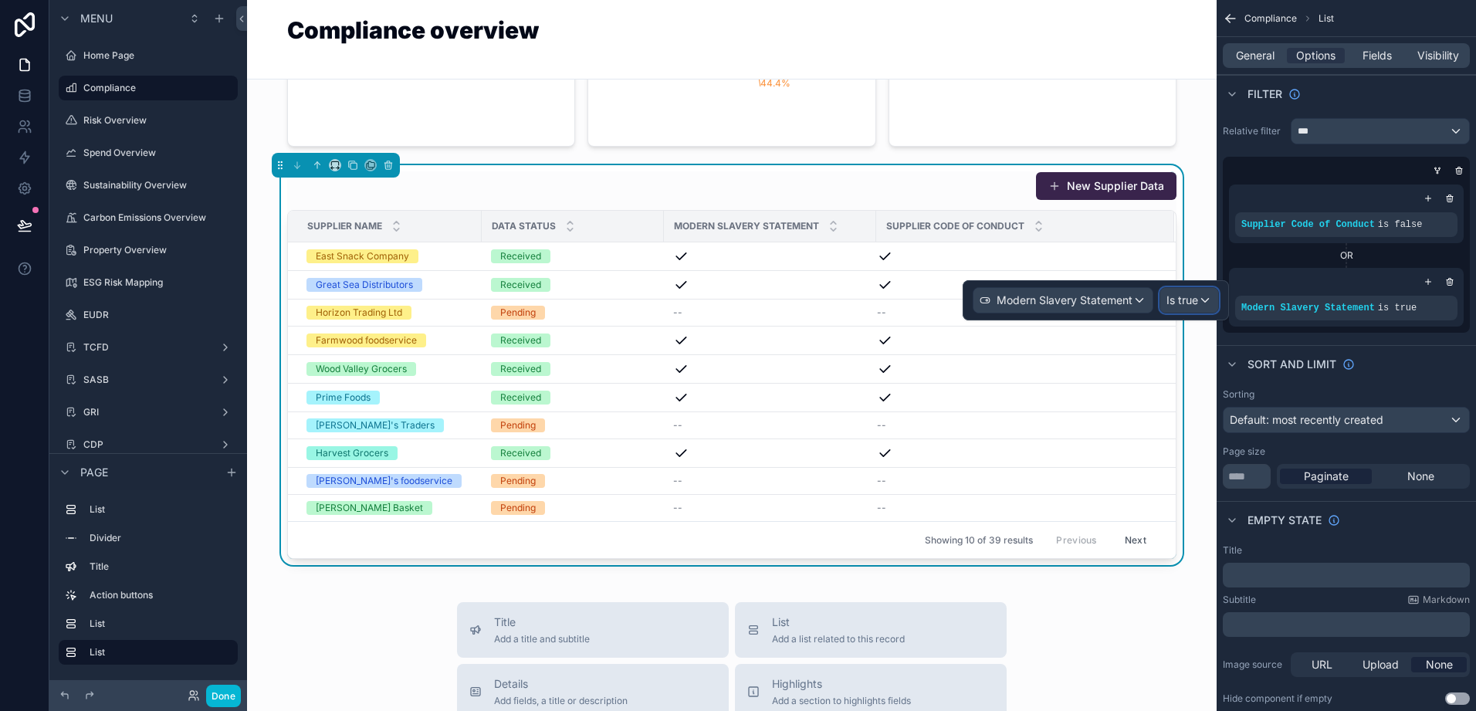
click at [1186, 299] on span "Is true" at bounding box center [1183, 300] width 32 height 15
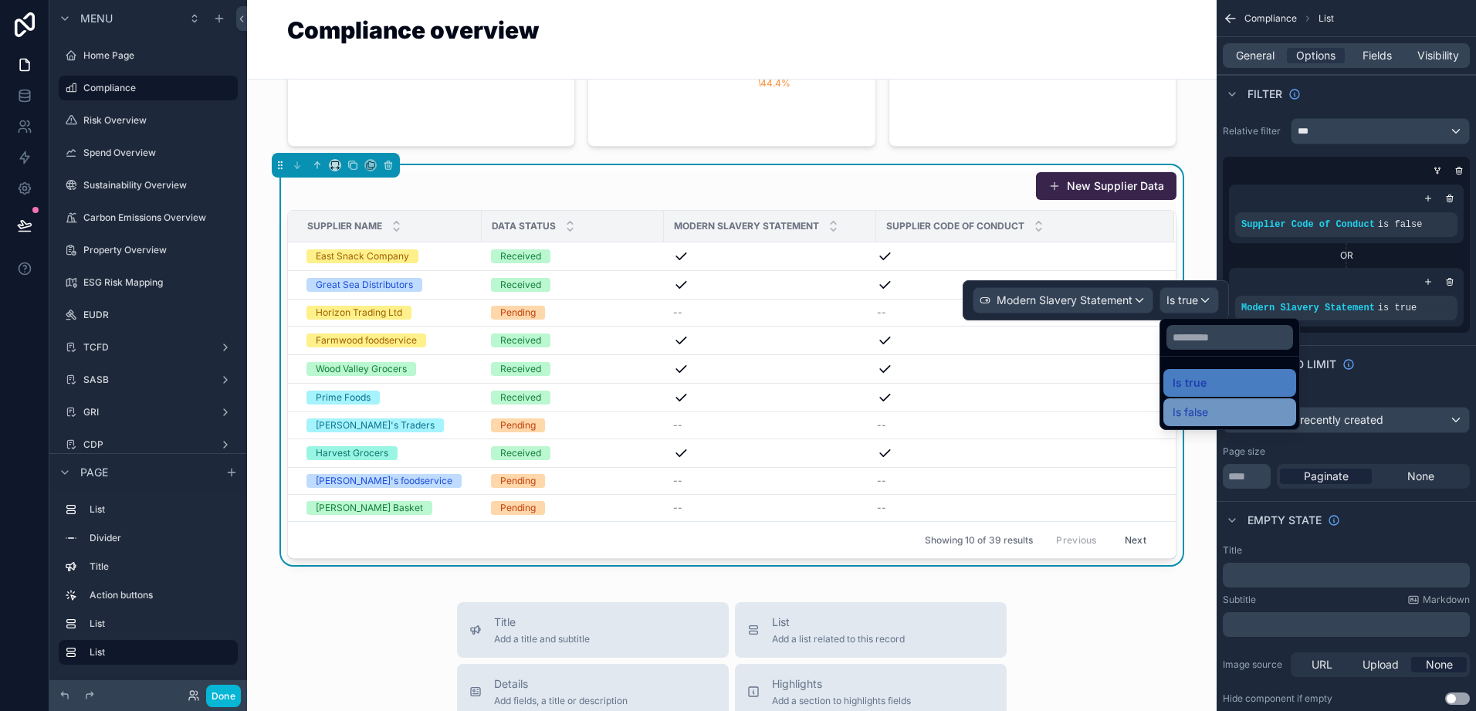
click at [1191, 409] on span "Is false" at bounding box center [1191, 412] width 36 height 19
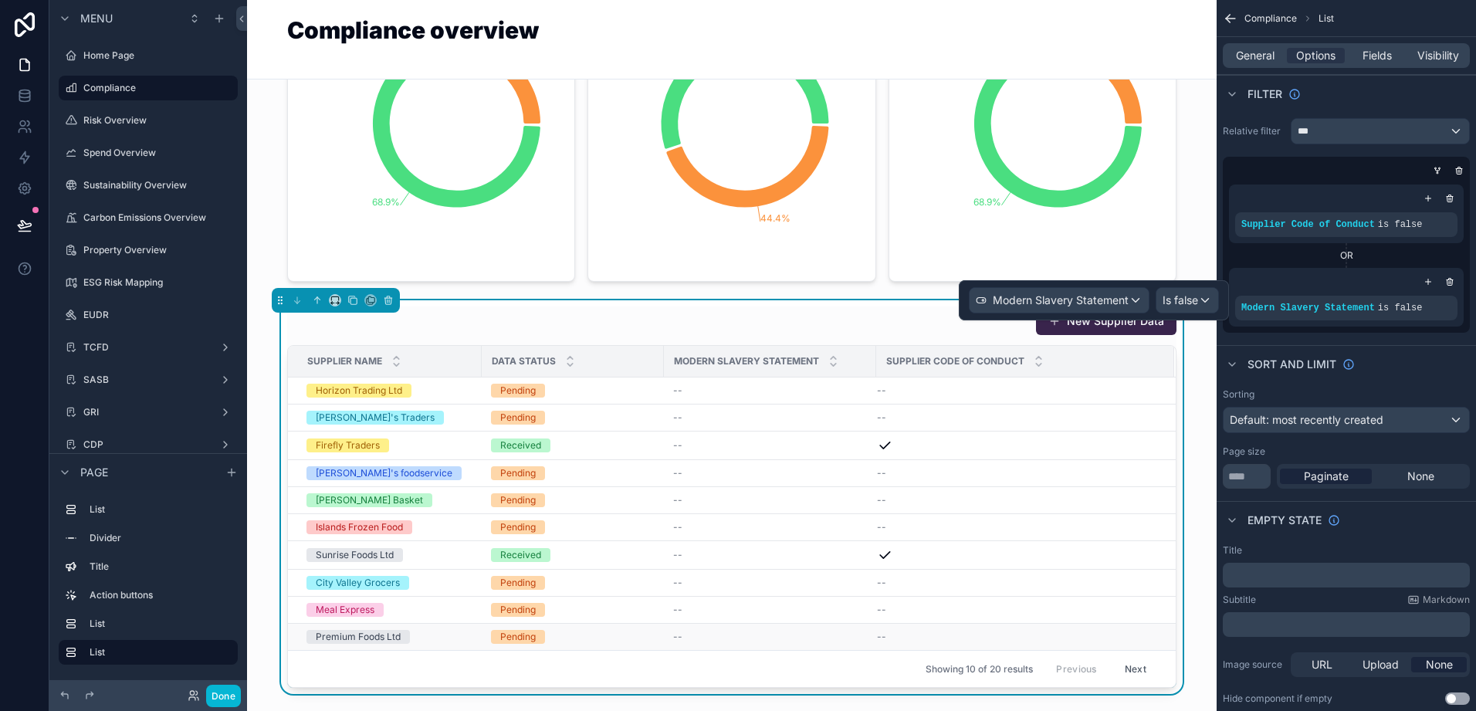
scroll to position [784, 0]
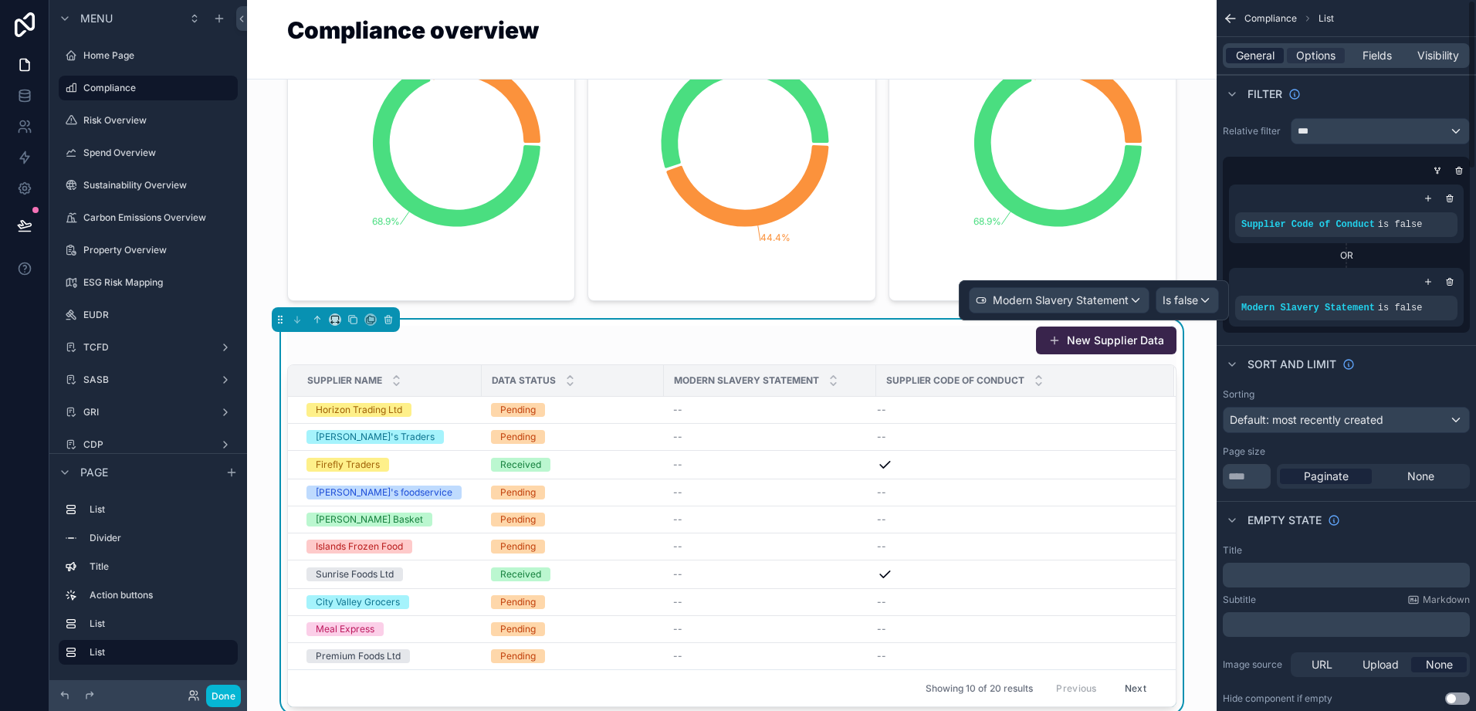
click at [1259, 53] on span "General" at bounding box center [1255, 55] width 39 height 15
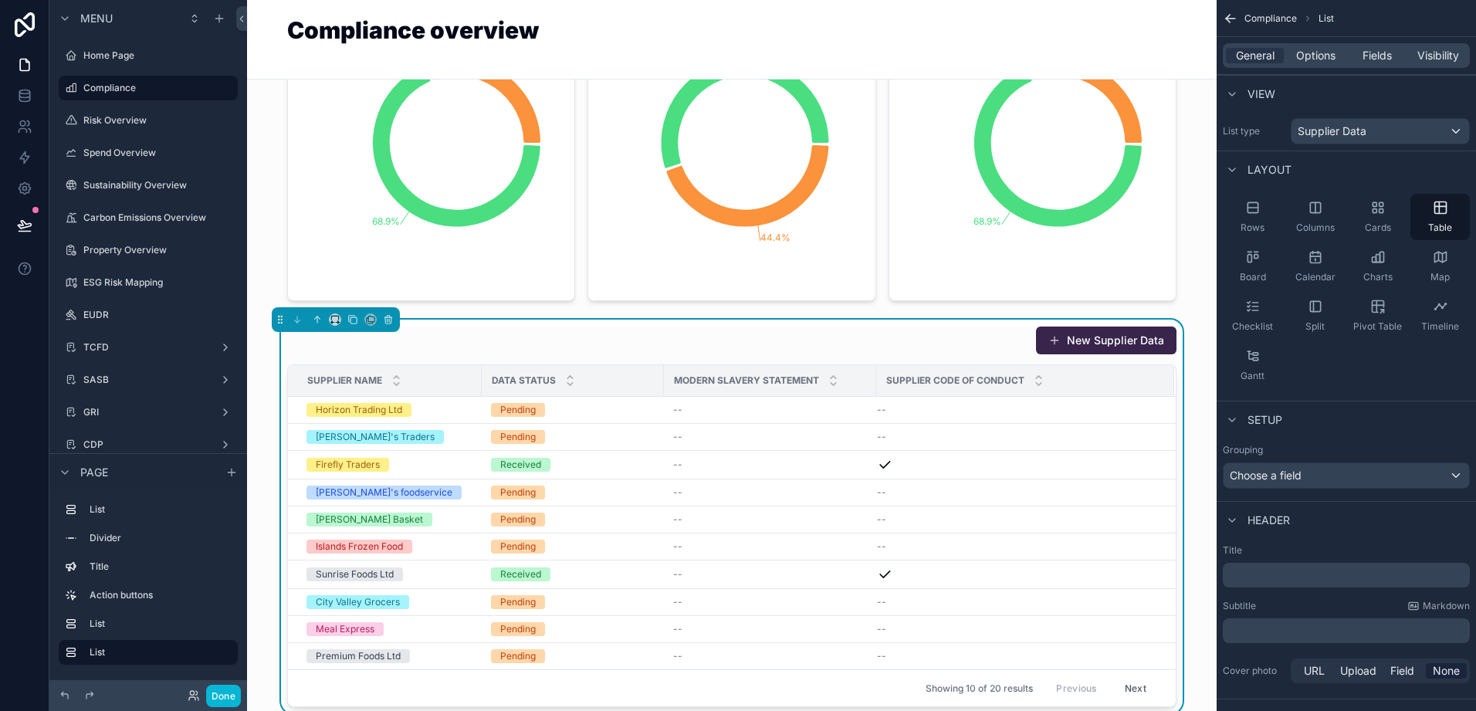
click at [1256, 574] on p "﻿" at bounding box center [1348, 575] width 238 height 15
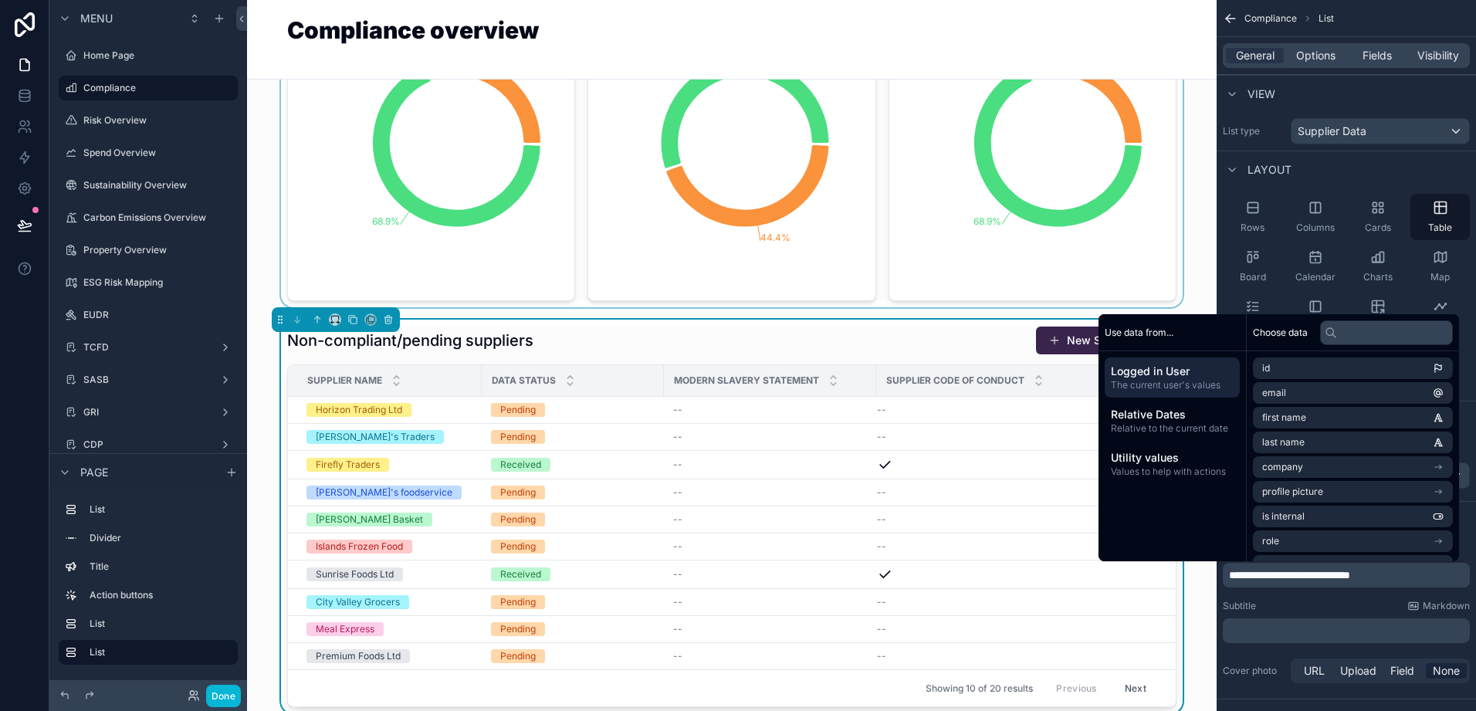
click at [720, 307] on div "scrollable content" at bounding box center [731, 66] width 945 height 482
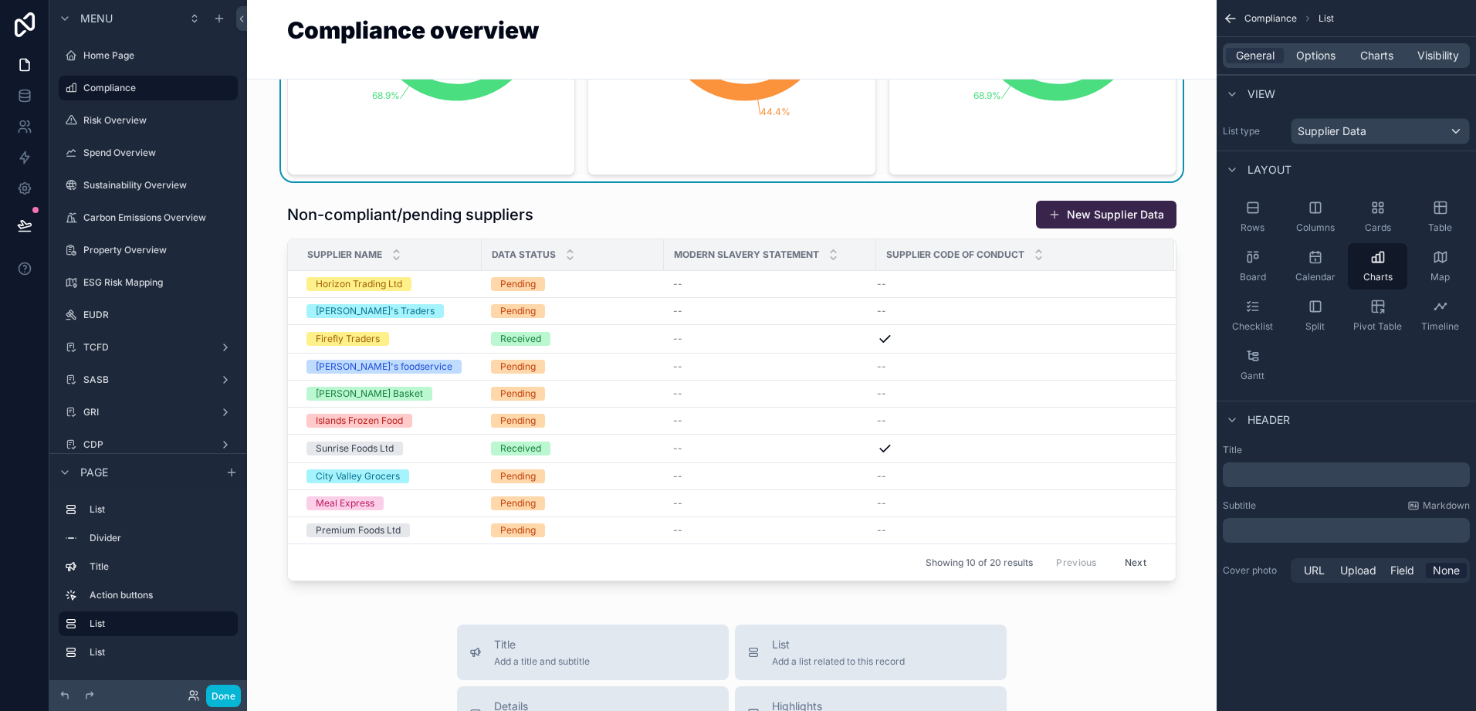
scroll to position [927, 0]
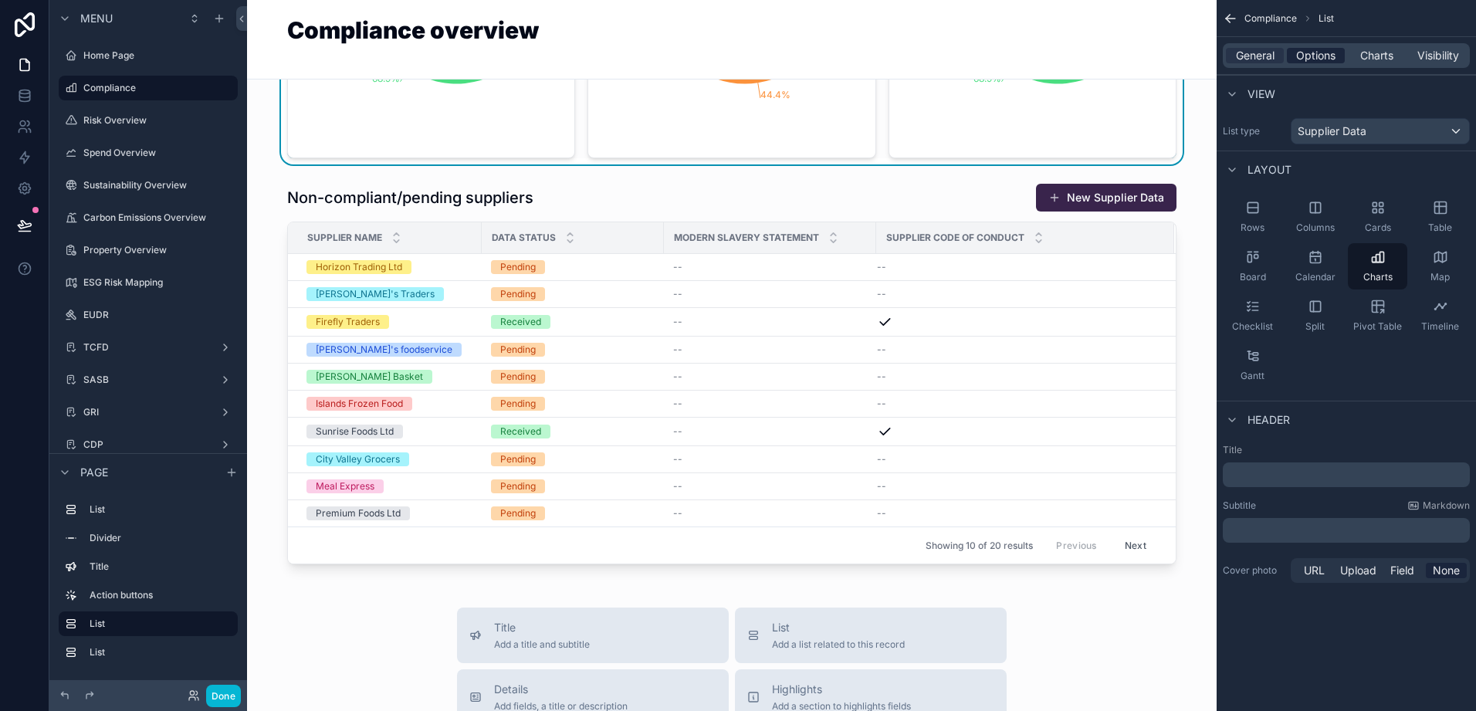
click at [1310, 55] on span "Options" at bounding box center [1316, 55] width 39 height 15
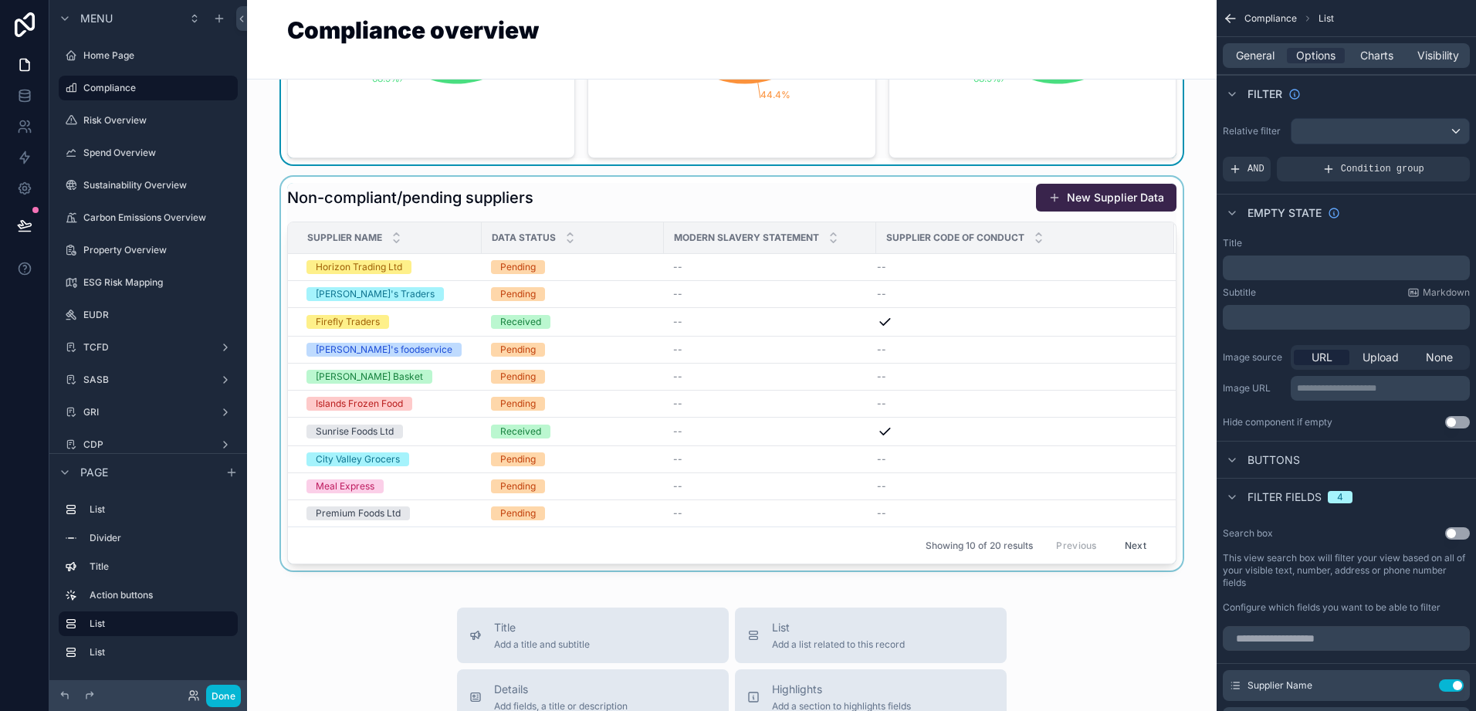
click at [897, 365] on div "scrollable content" at bounding box center [731, 374] width 945 height 394
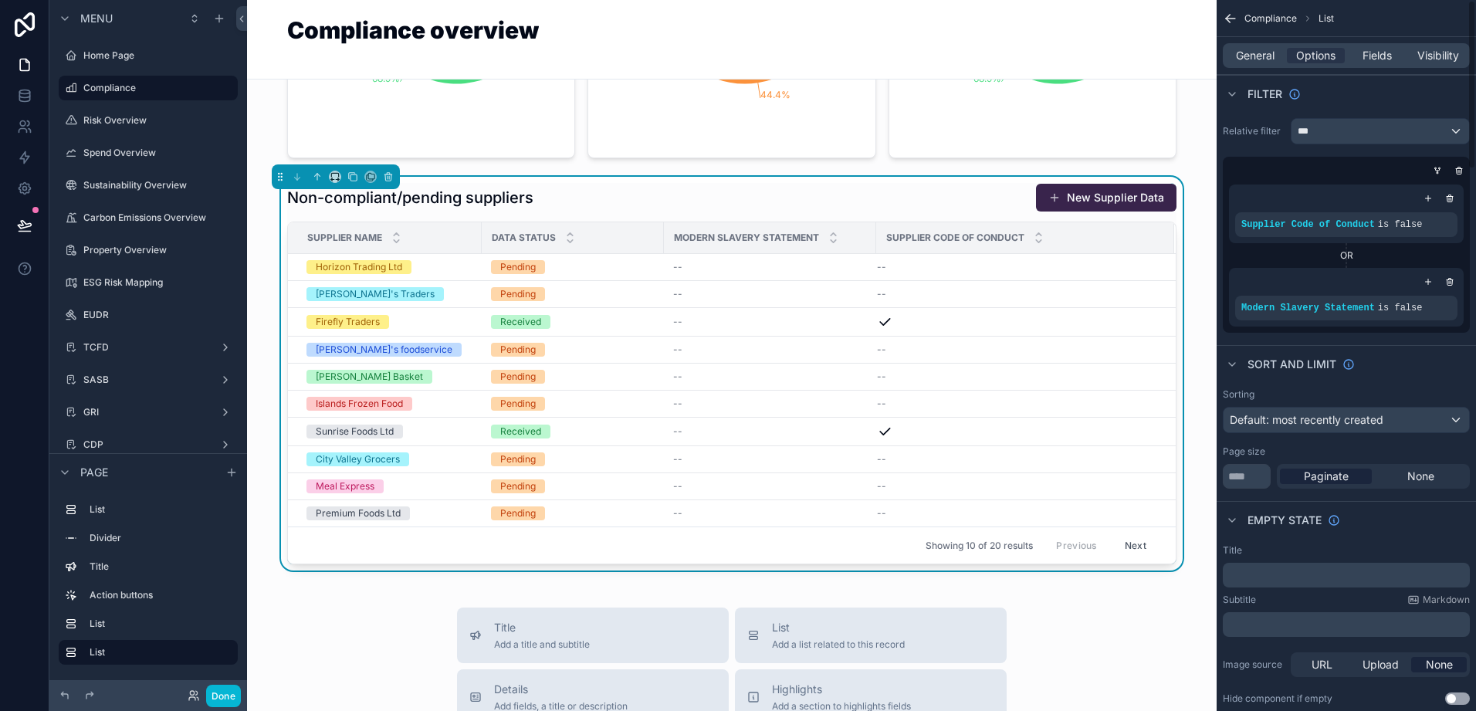
click at [1371, 64] on div "General Options Fields Visibility" at bounding box center [1346, 55] width 247 height 25
click at [1373, 60] on span "Fields" at bounding box center [1377, 55] width 29 height 15
